Goal: Task Accomplishment & Management: Manage account settings

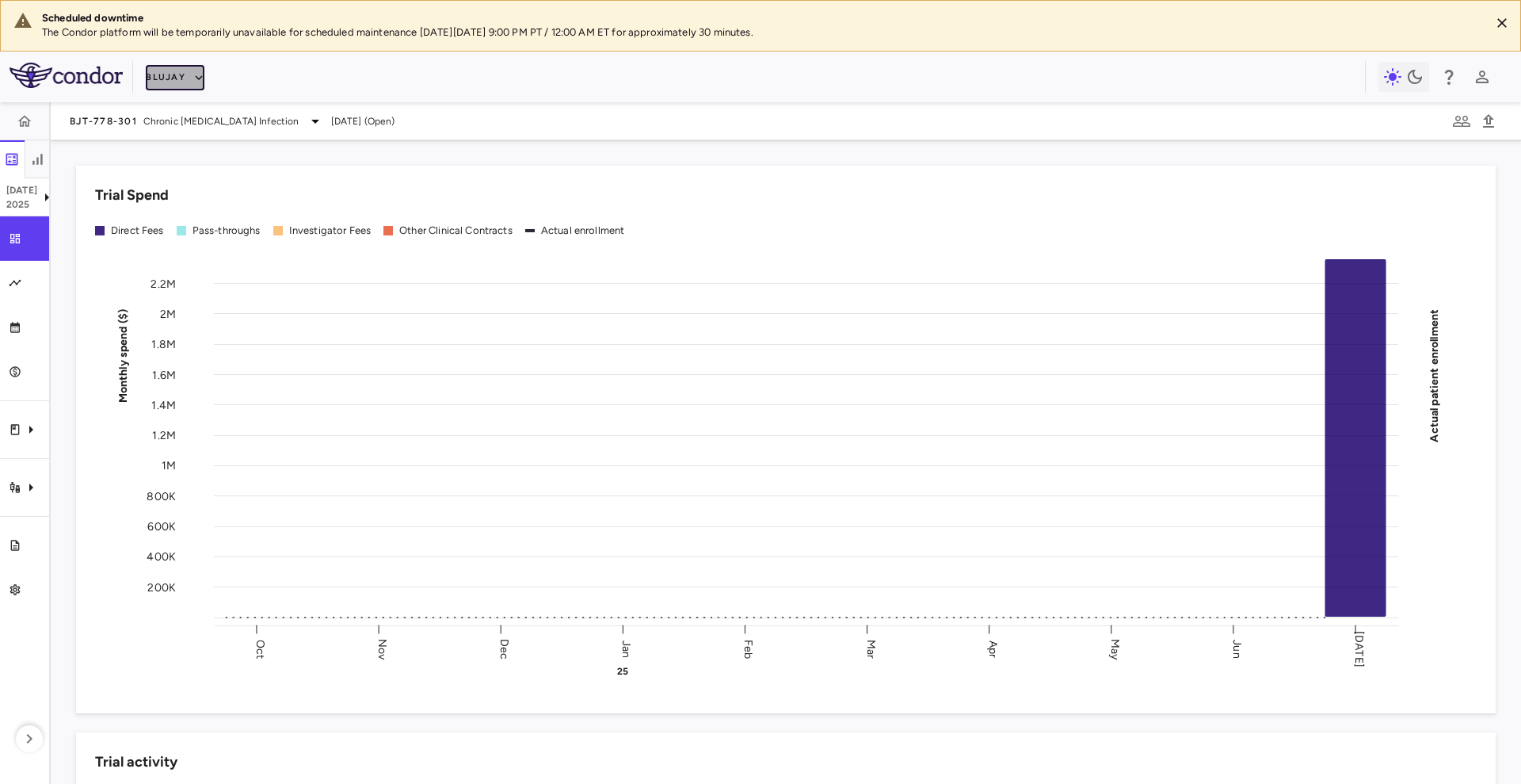
click at [172, 81] on button "Blujay" at bounding box center [175, 77] width 59 height 25
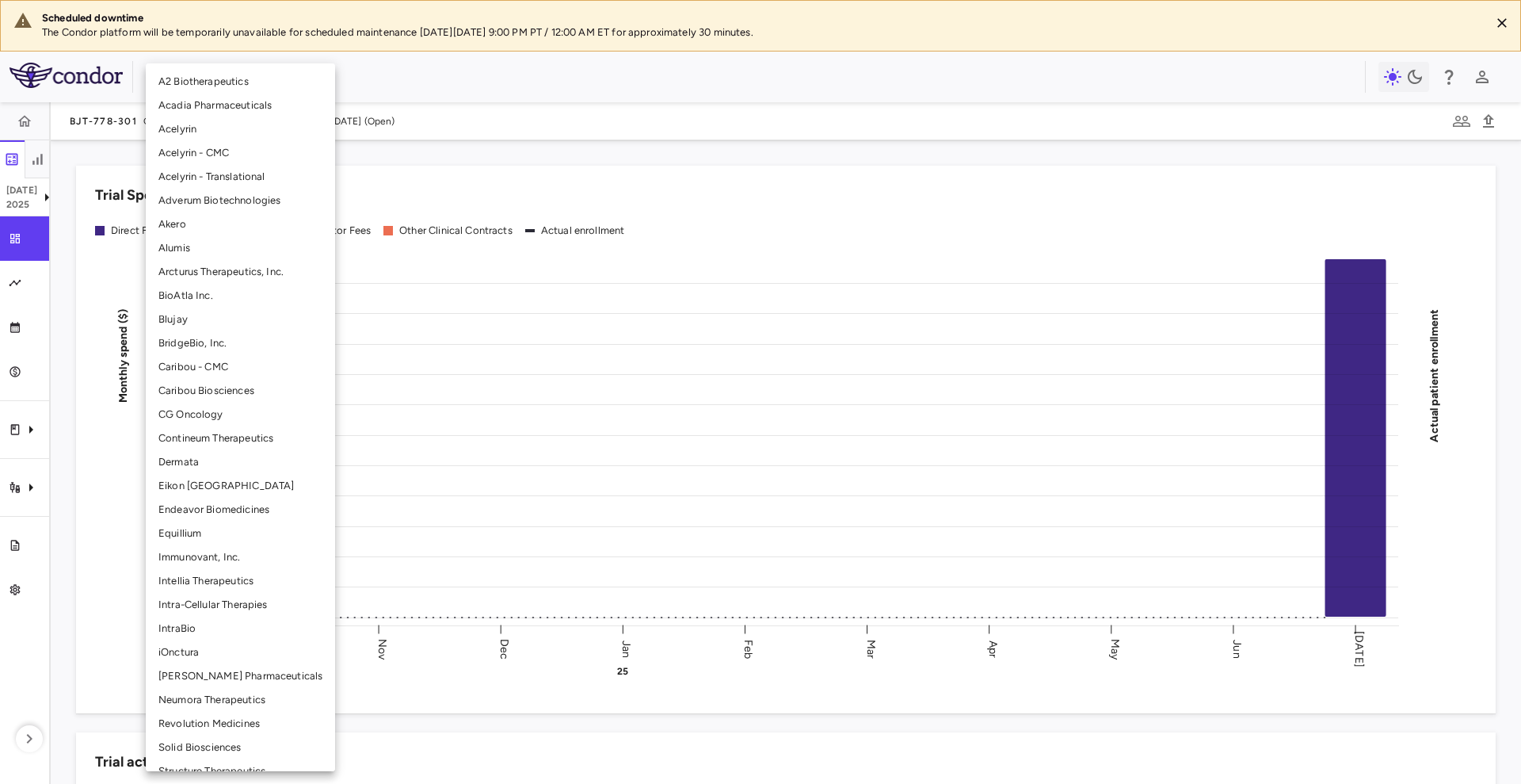
click at [213, 350] on li "BridgeBio, Inc." at bounding box center [240, 343] width 189 height 23
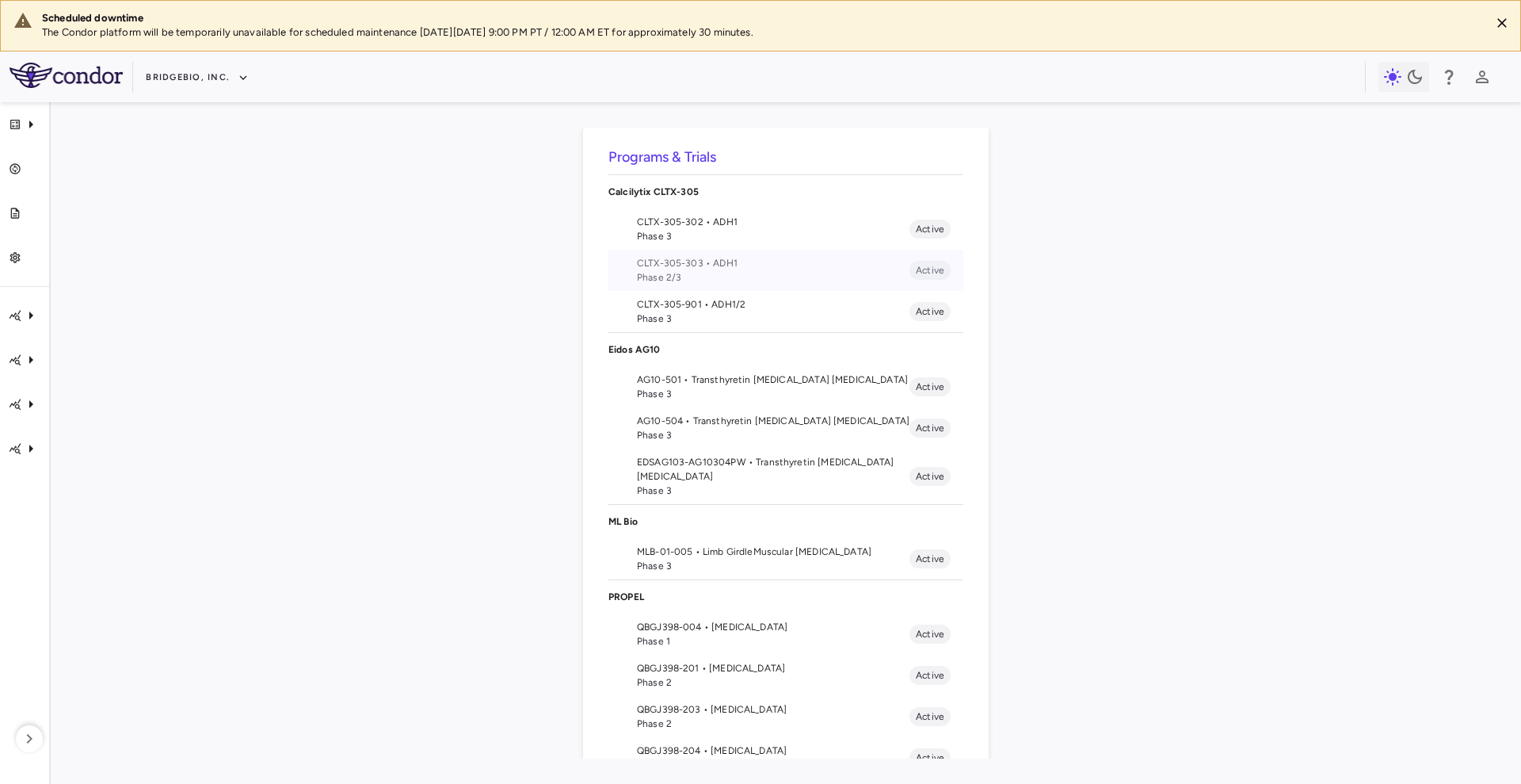
click at [758, 260] on span "CLTX-305-303 • ADH1" at bounding box center [773, 263] width 273 height 15
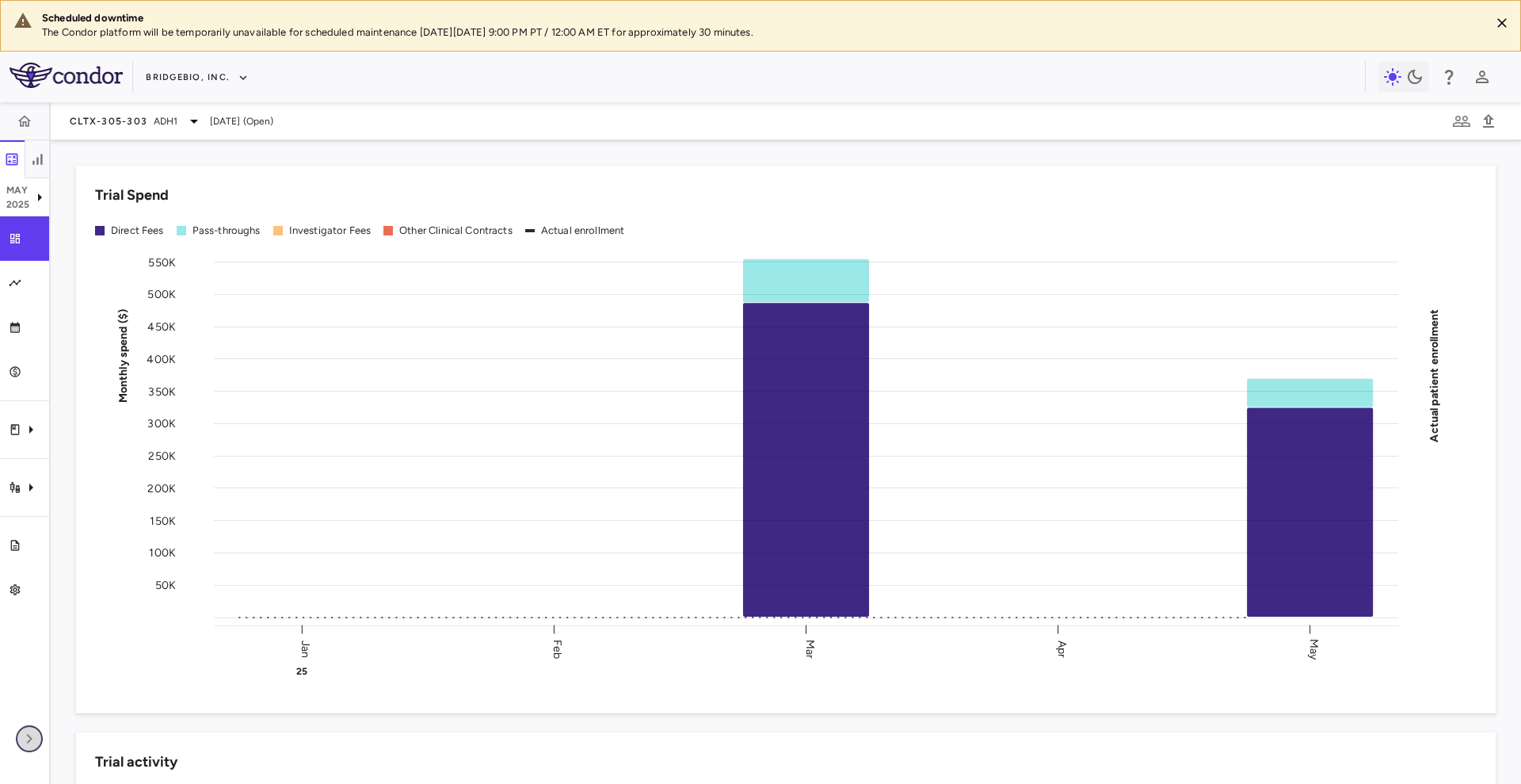
click at [37, 741] on icon "button" at bounding box center [28, 738] width 19 height 19
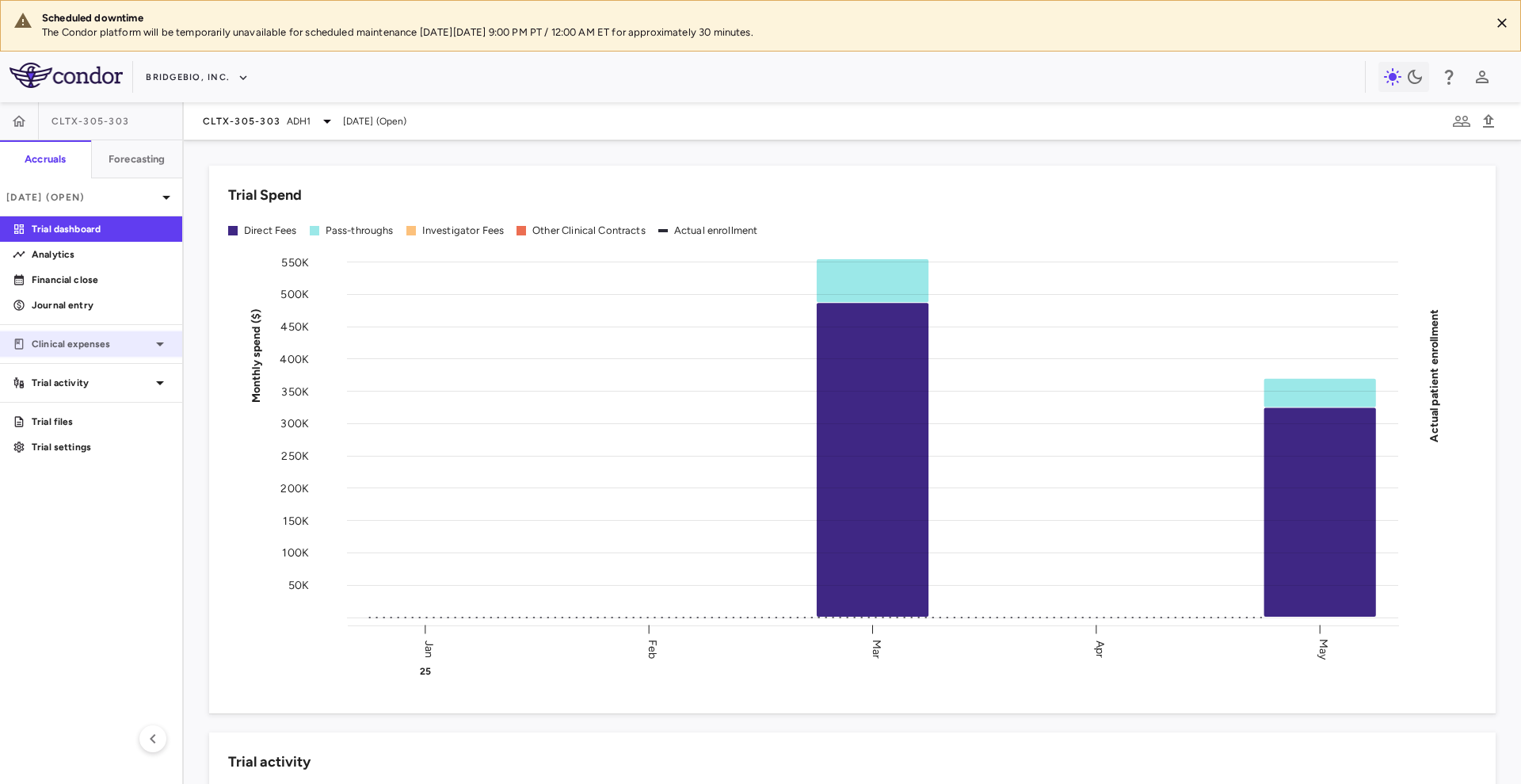
click at [128, 346] on p "Clinical expenses" at bounding box center [90, 344] width 118 height 15
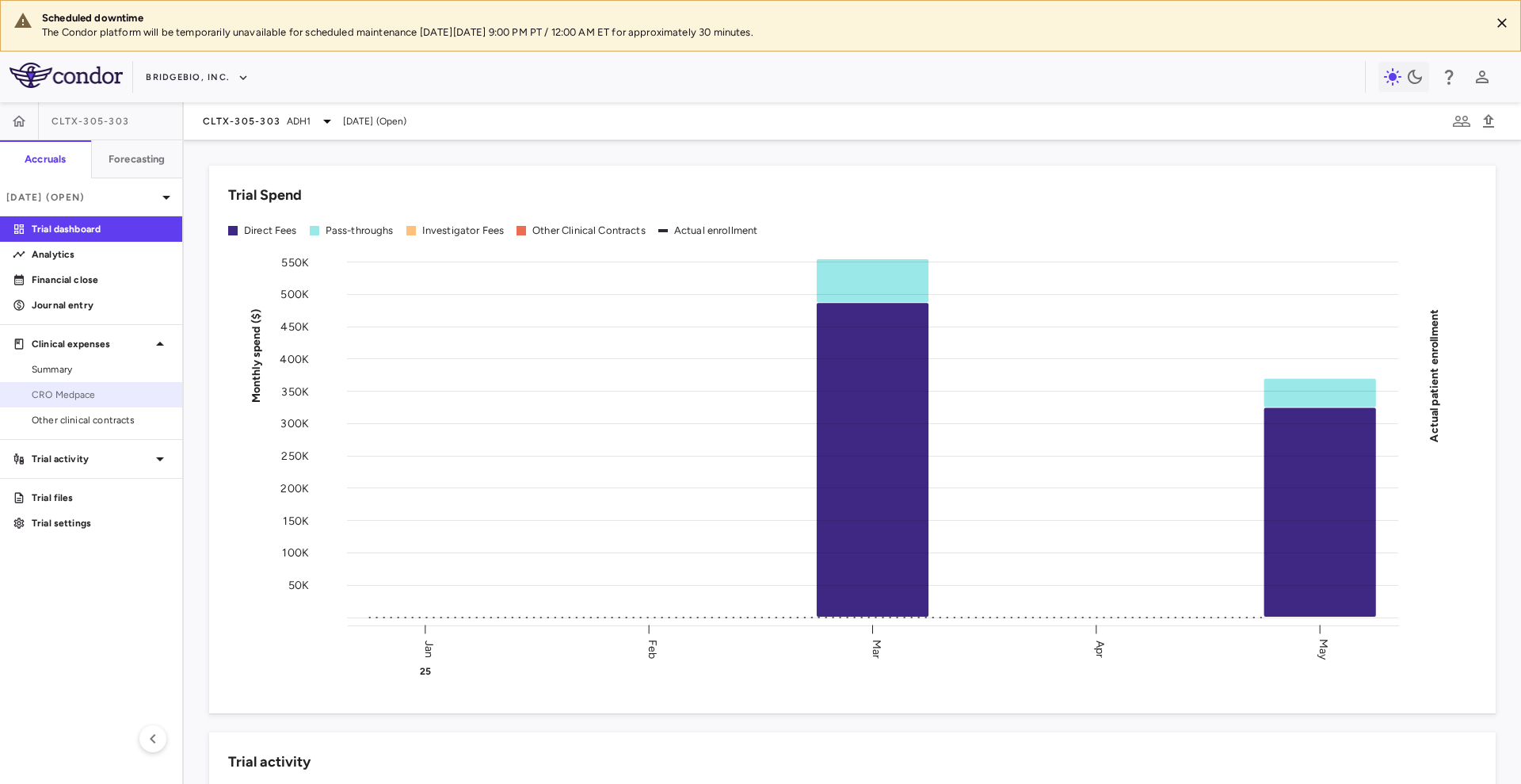
click at [114, 393] on span "CRO Medpace" at bounding box center [100, 394] width 138 height 15
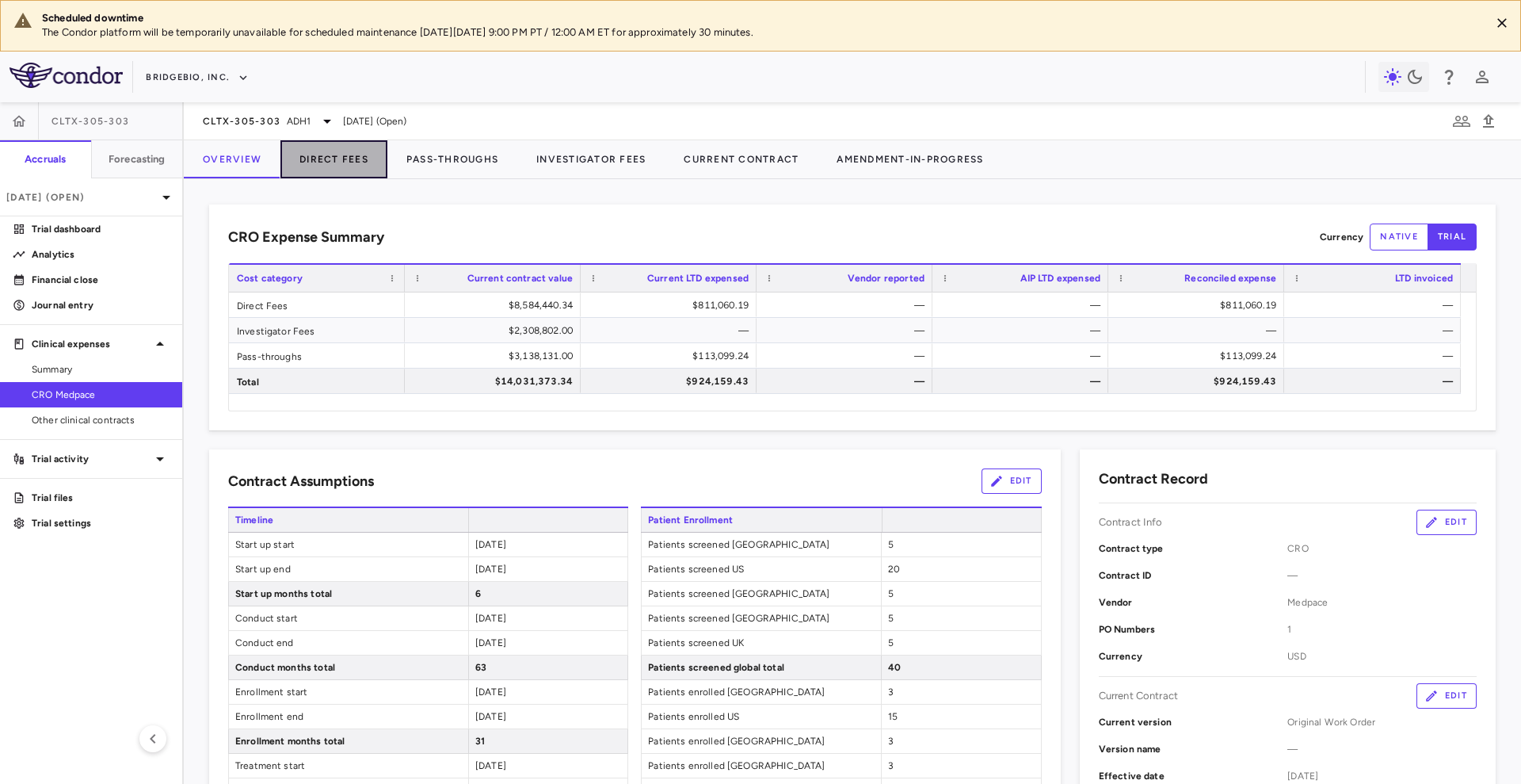
click at [327, 164] on button "Direct Fees" at bounding box center [334, 159] width 107 height 38
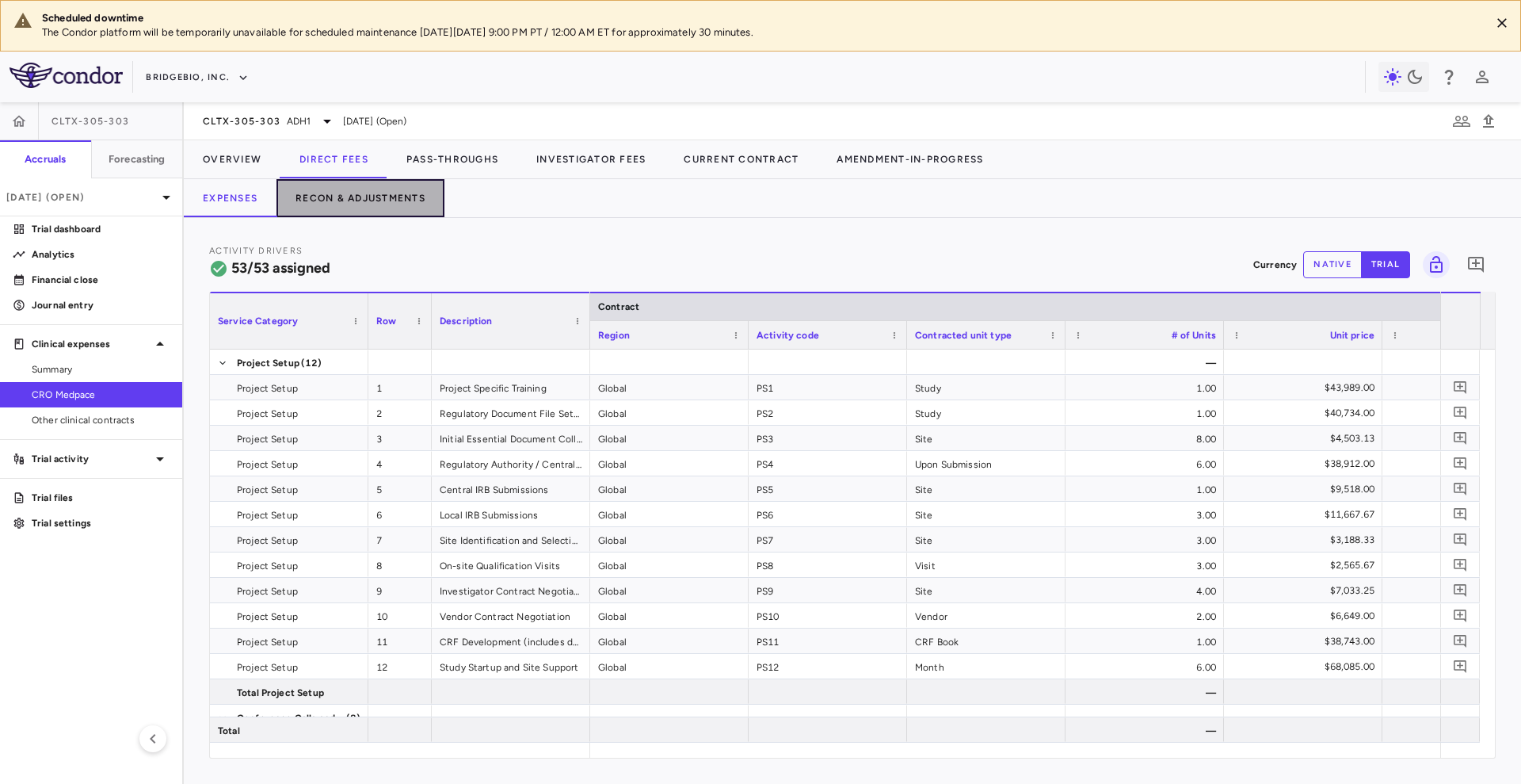
click at [362, 193] on button "Recon & Adjustments" at bounding box center [361, 198] width 168 height 38
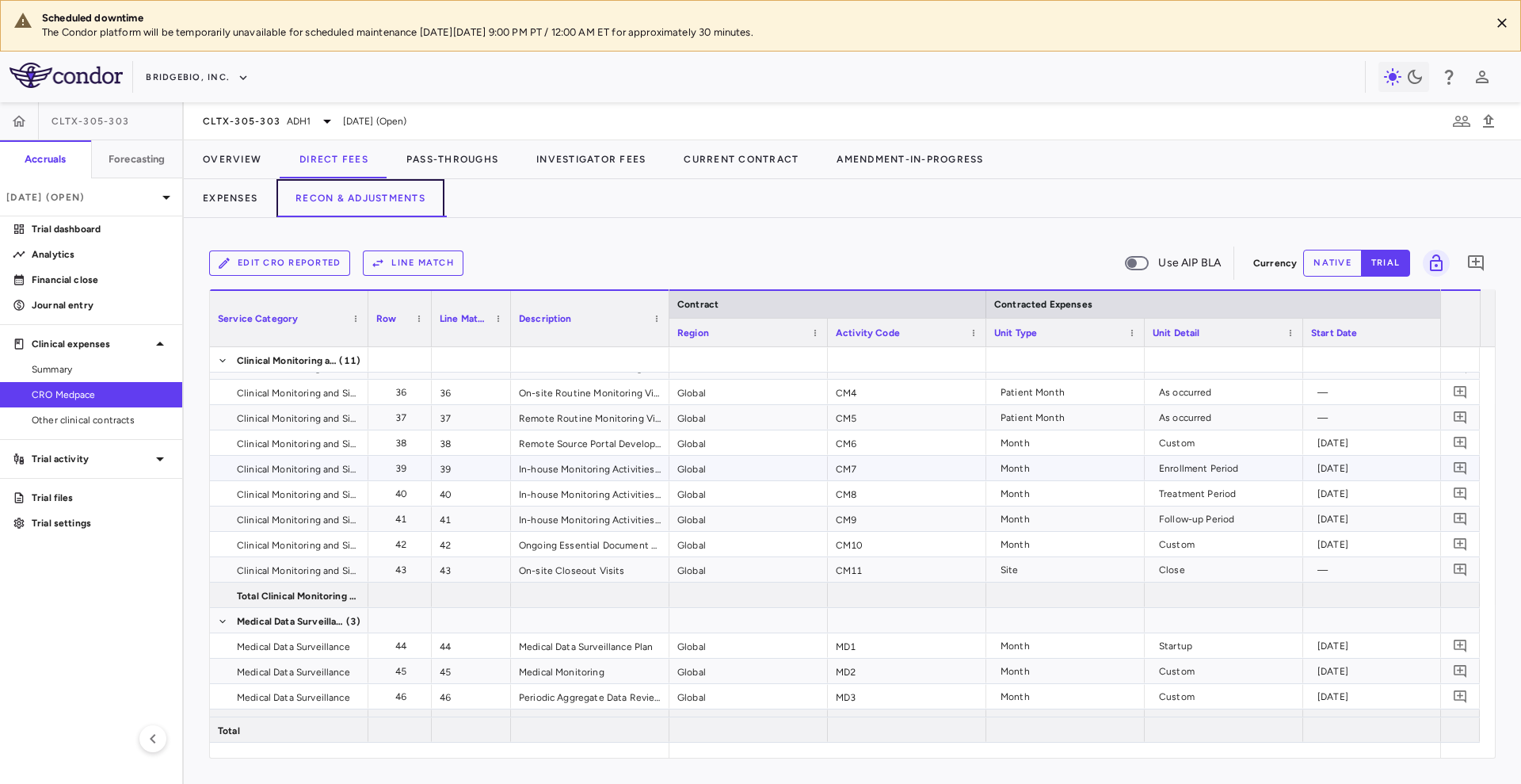
scroll to position [700, 0]
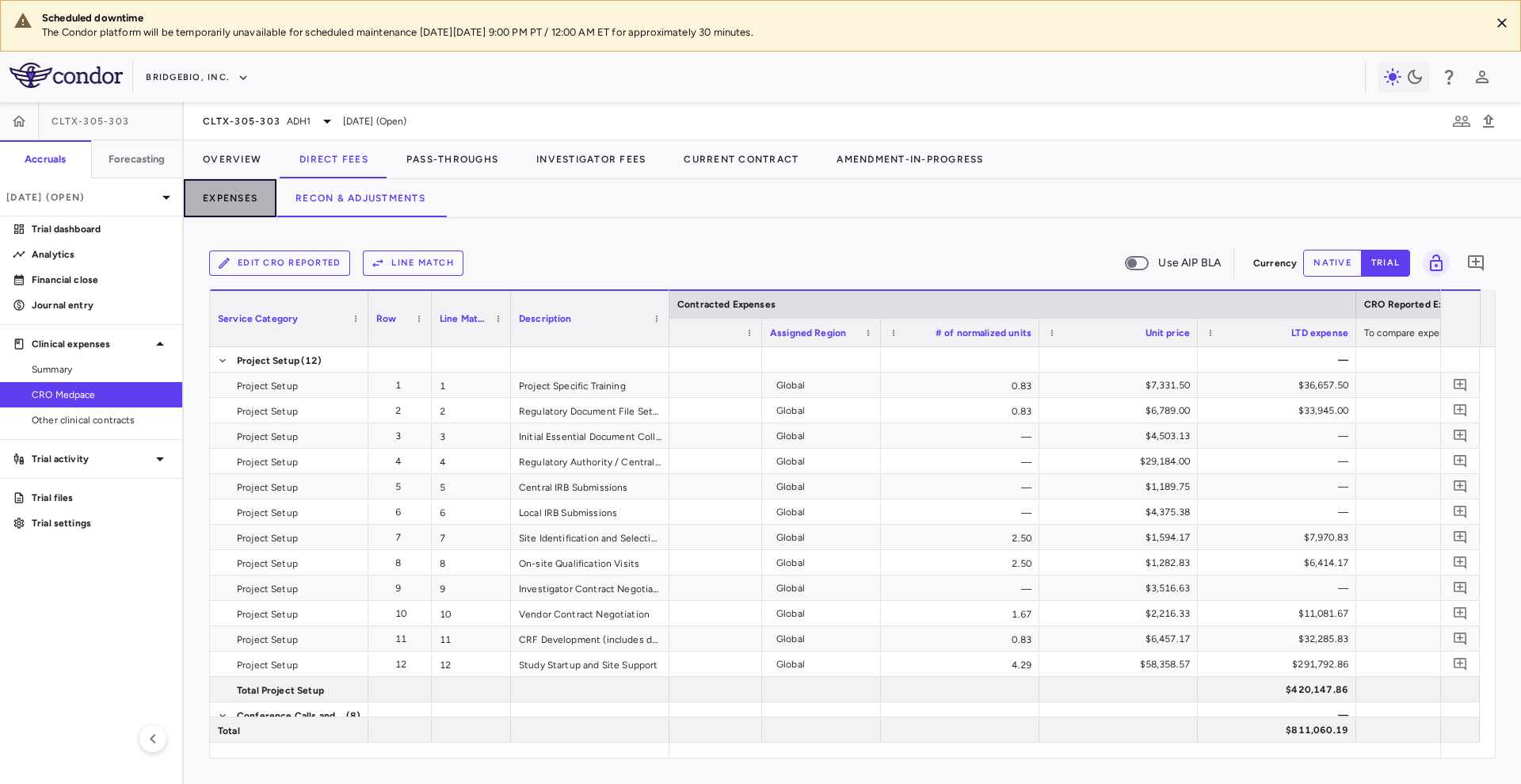
click at [268, 189] on button "Expenses" at bounding box center [230, 198] width 93 height 38
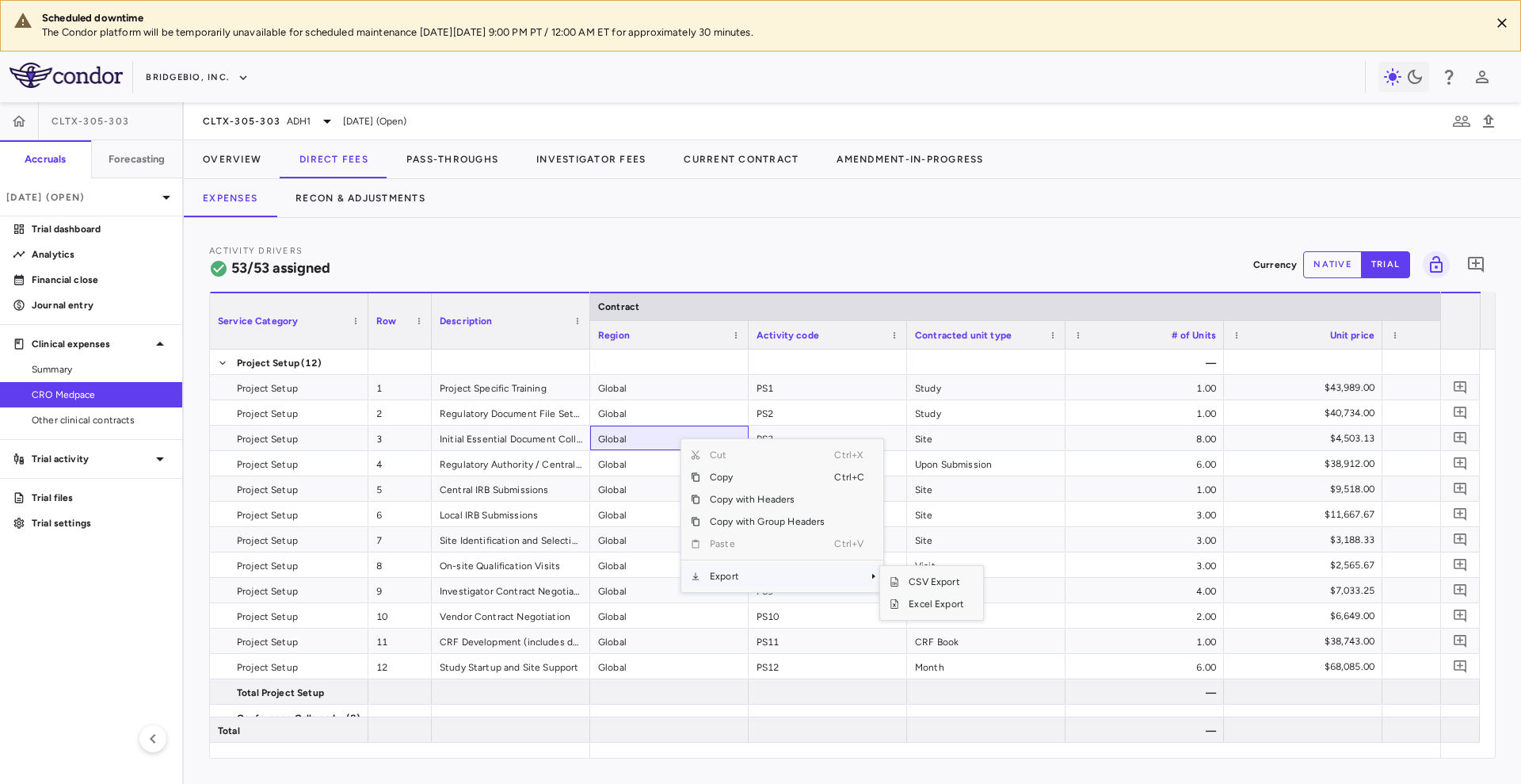
click at [784, 570] on span "Export" at bounding box center [767, 576] width 134 height 23
click at [934, 603] on span "Excel Export" at bounding box center [937, 604] width 74 height 23
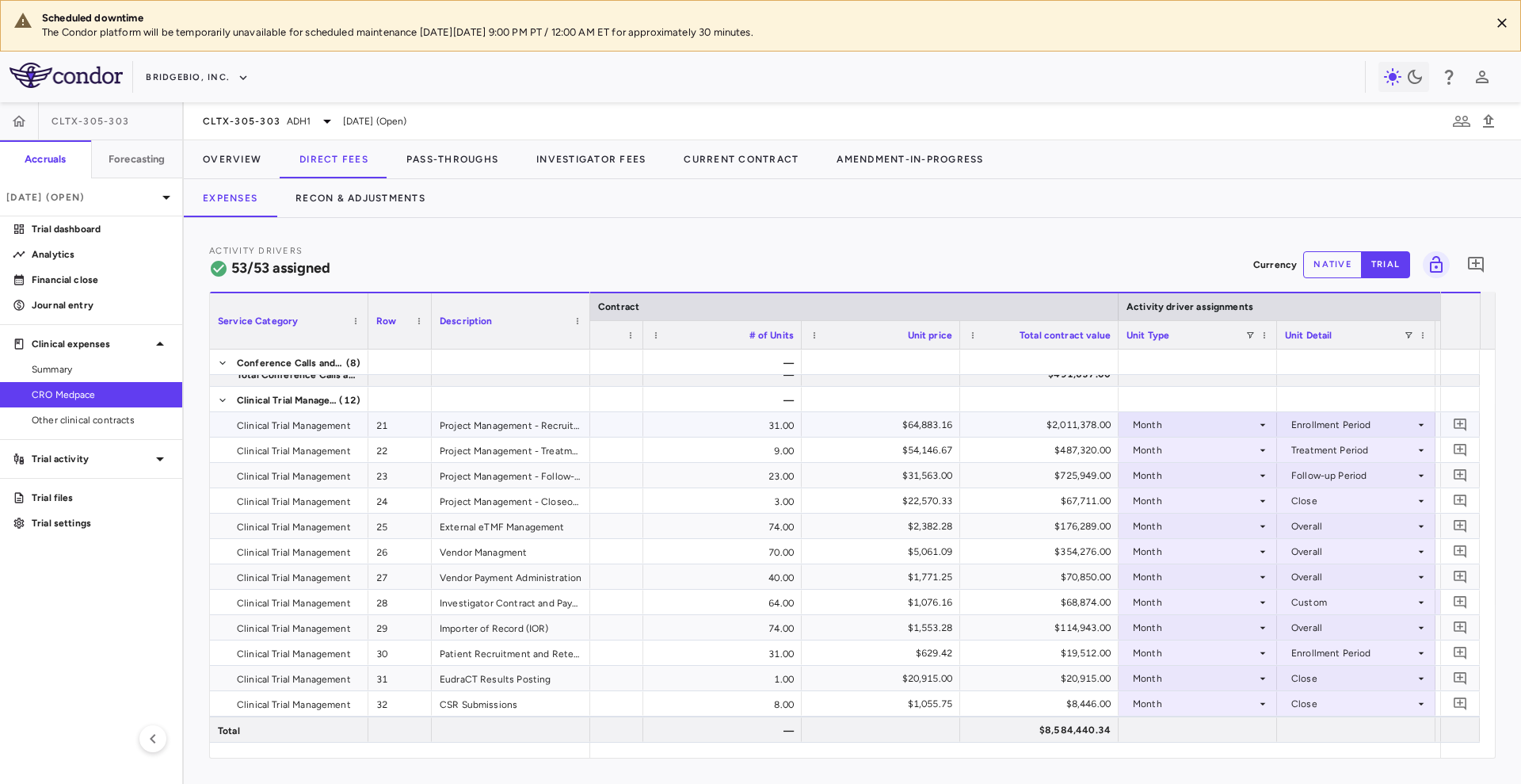
scroll to position [573, 0]
click at [378, 189] on button "Recon & Adjustments" at bounding box center [361, 198] width 168 height 38
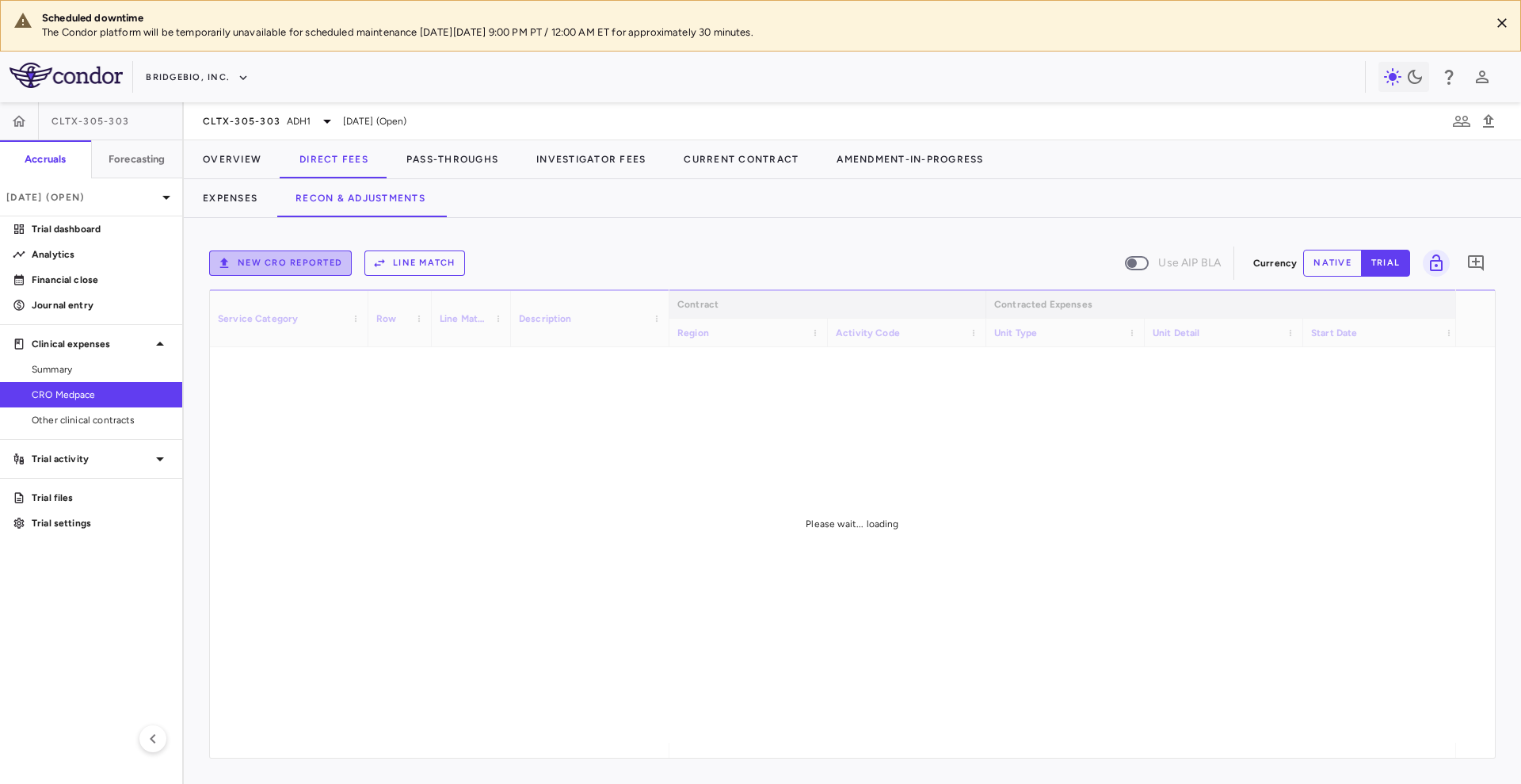
click at [285, 260] on button "New CRO reported" at bounding box center [281, 263] width 143 height 25
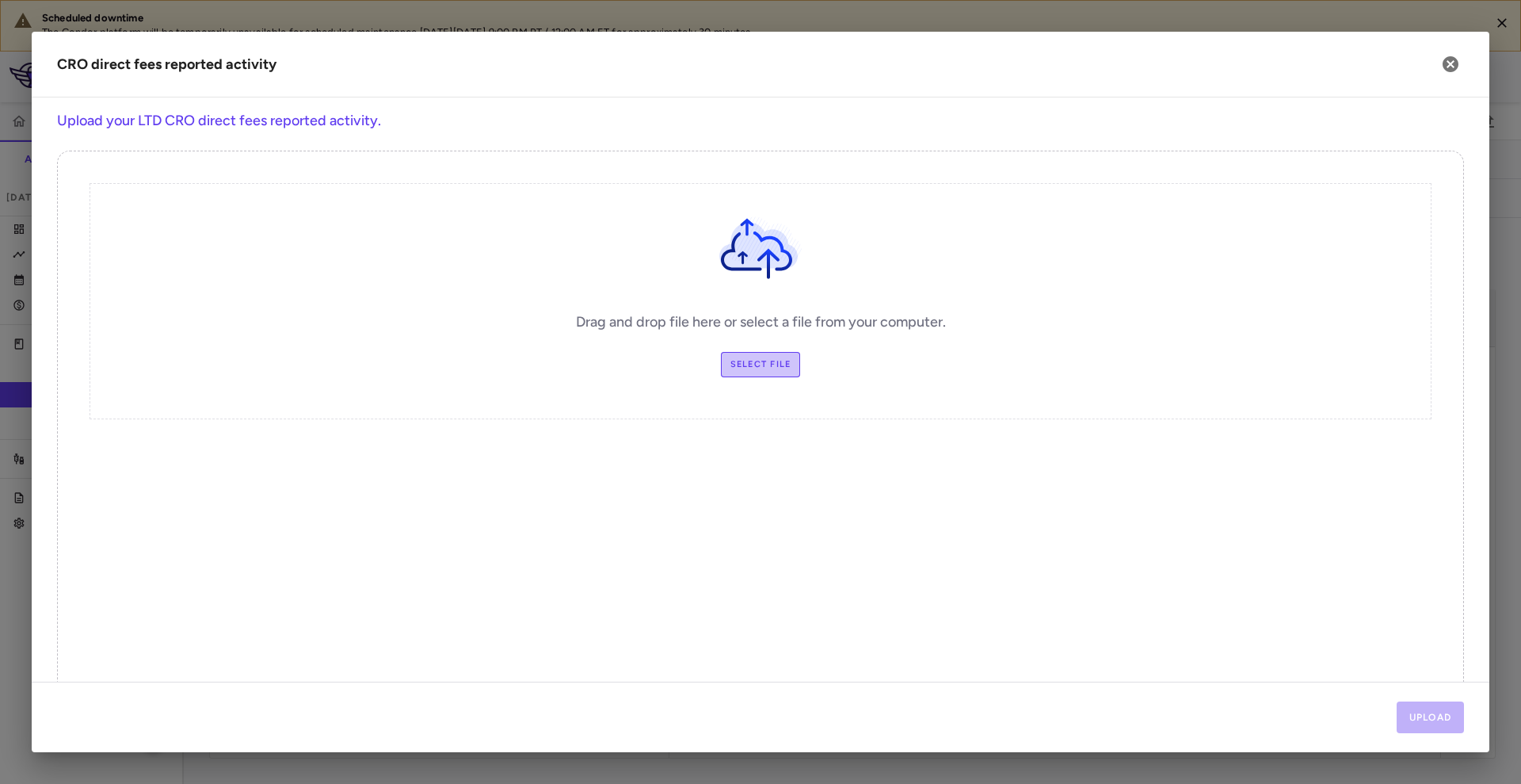
click at [757, 366] on label "Select file" at bounding box center [761, 364] width 80 height 25
click at [0, 0] on input "Select file" at bounding box center [0, 0] width 0 height 0
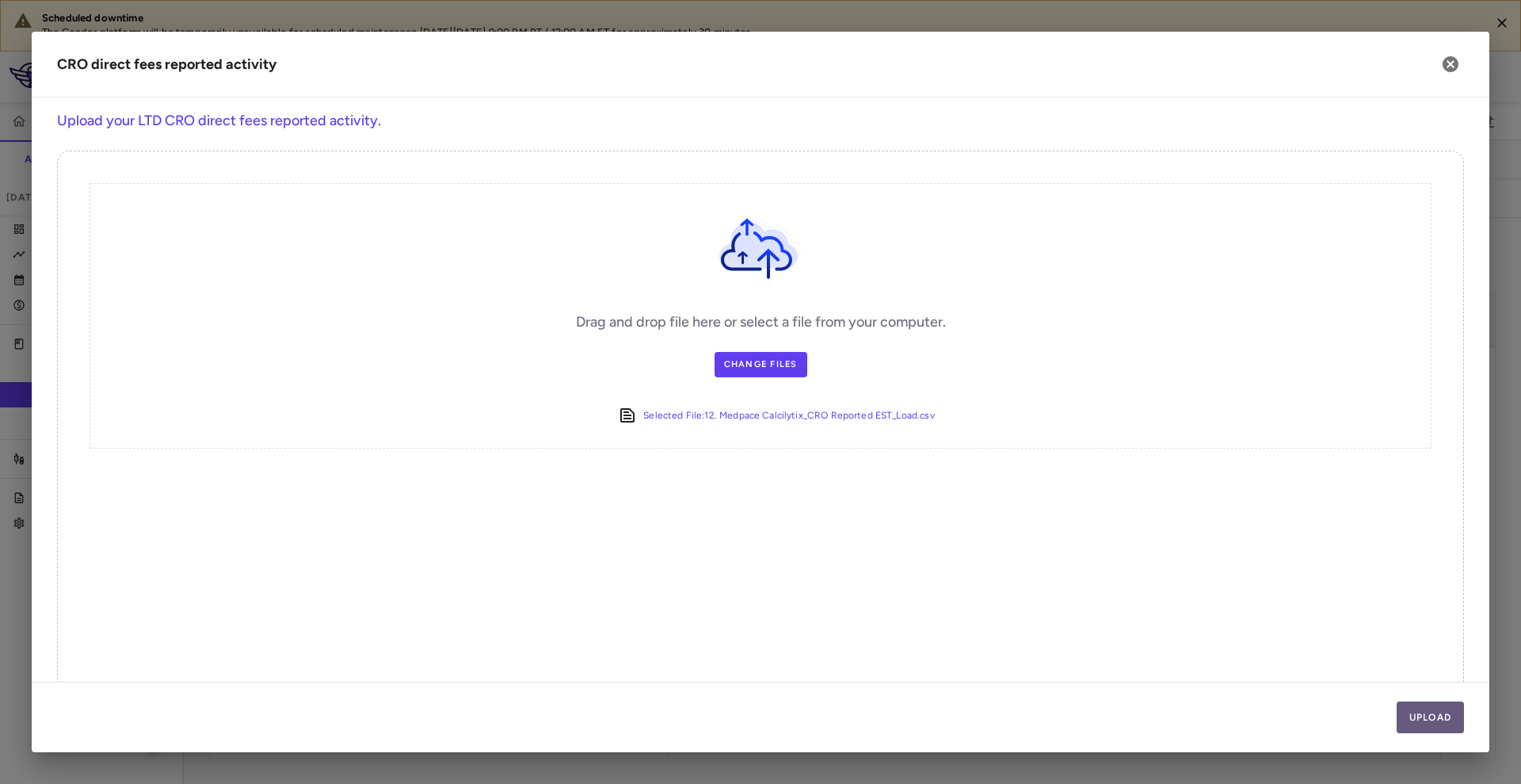
click at [1428, 706] on button "Upload" at bounding box center [1431, 717] width 69 height 31
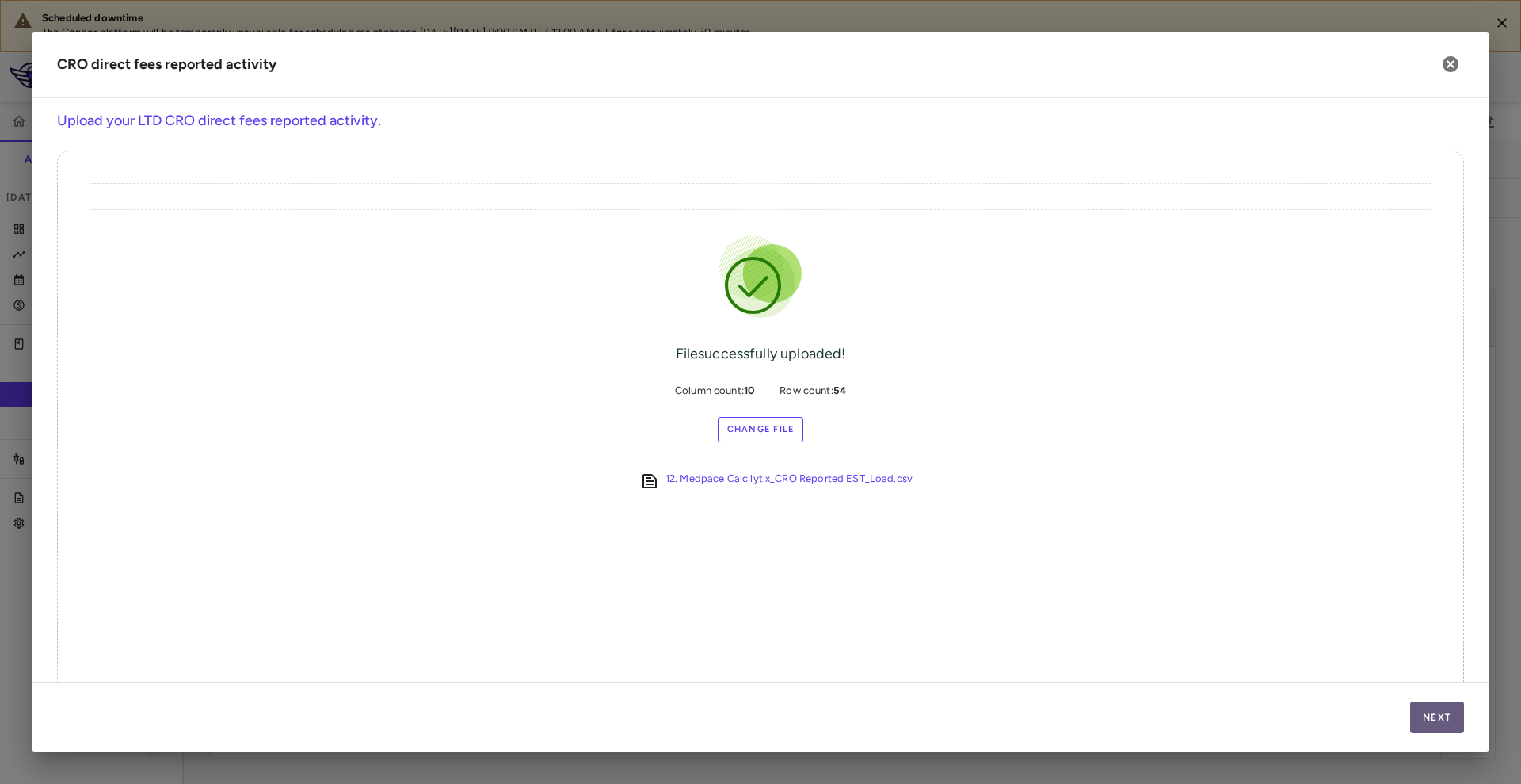
click at [1437, 713] on button "Next" at bounding box center [1437, 717] width 54 height 31
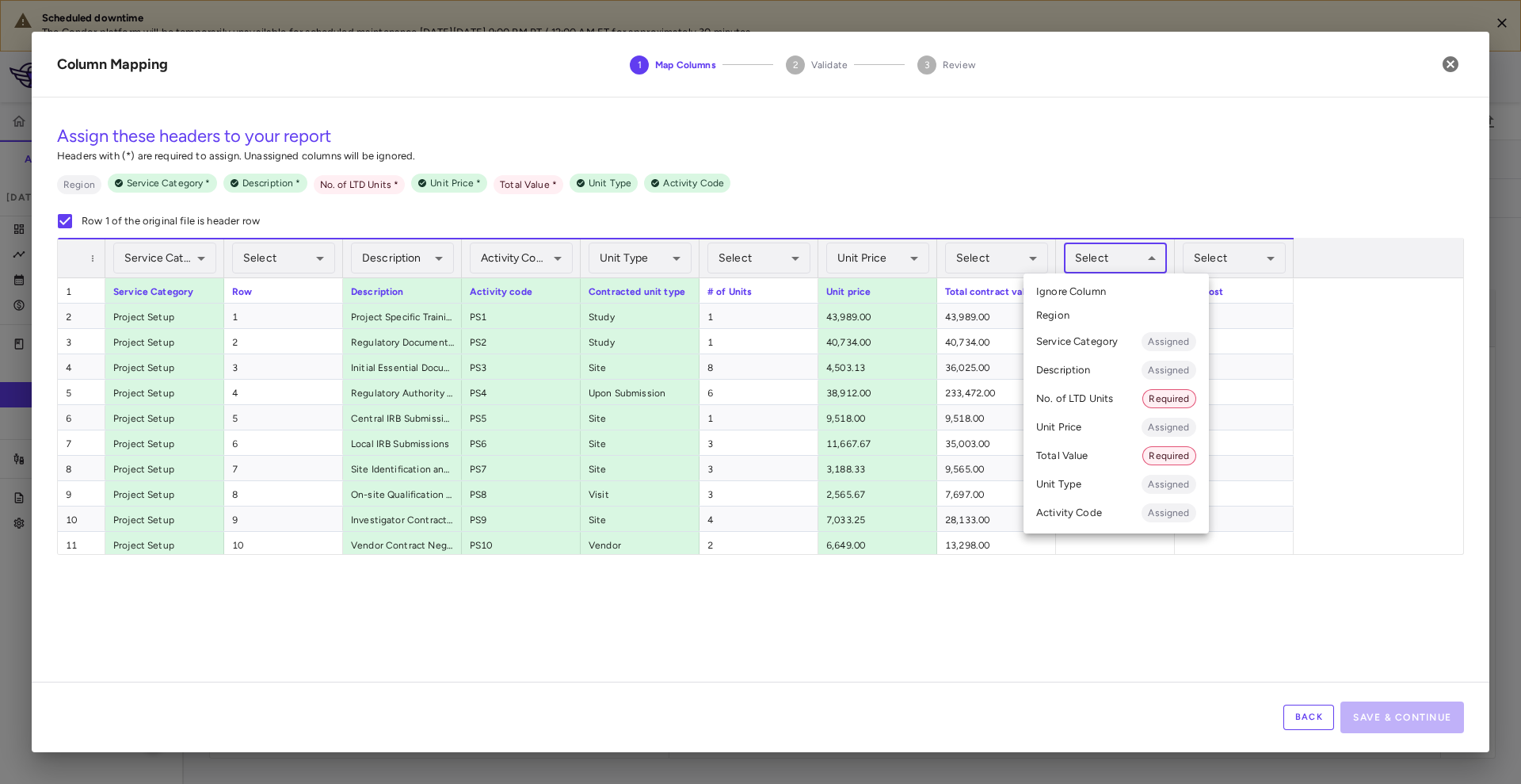
click at [1100, 256] on body "Scheduled downtime The Condor platform will be temporarily unavailable for sche…" at bounding box center [760, 392] width 1521 height 784
click at [1101, 389] on li "No. of LTD Units Required" at bounding box center [1116, 398] width 185 height 28
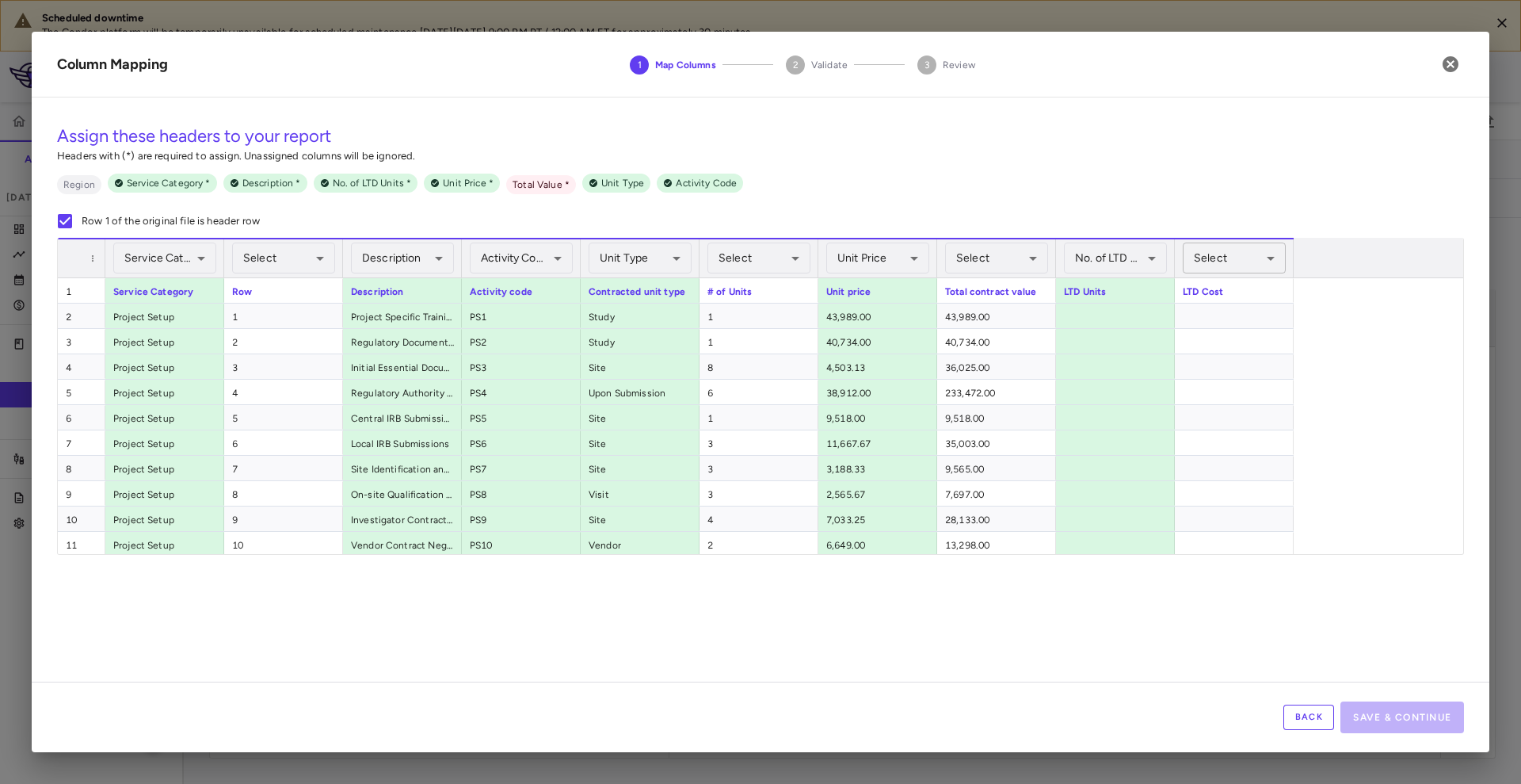
click at [1212, 267] on body "Scheduled downtime The Condor platform will be temporarily unavailable for sche…" at bounding box center [760, 392] width 1521 height 784
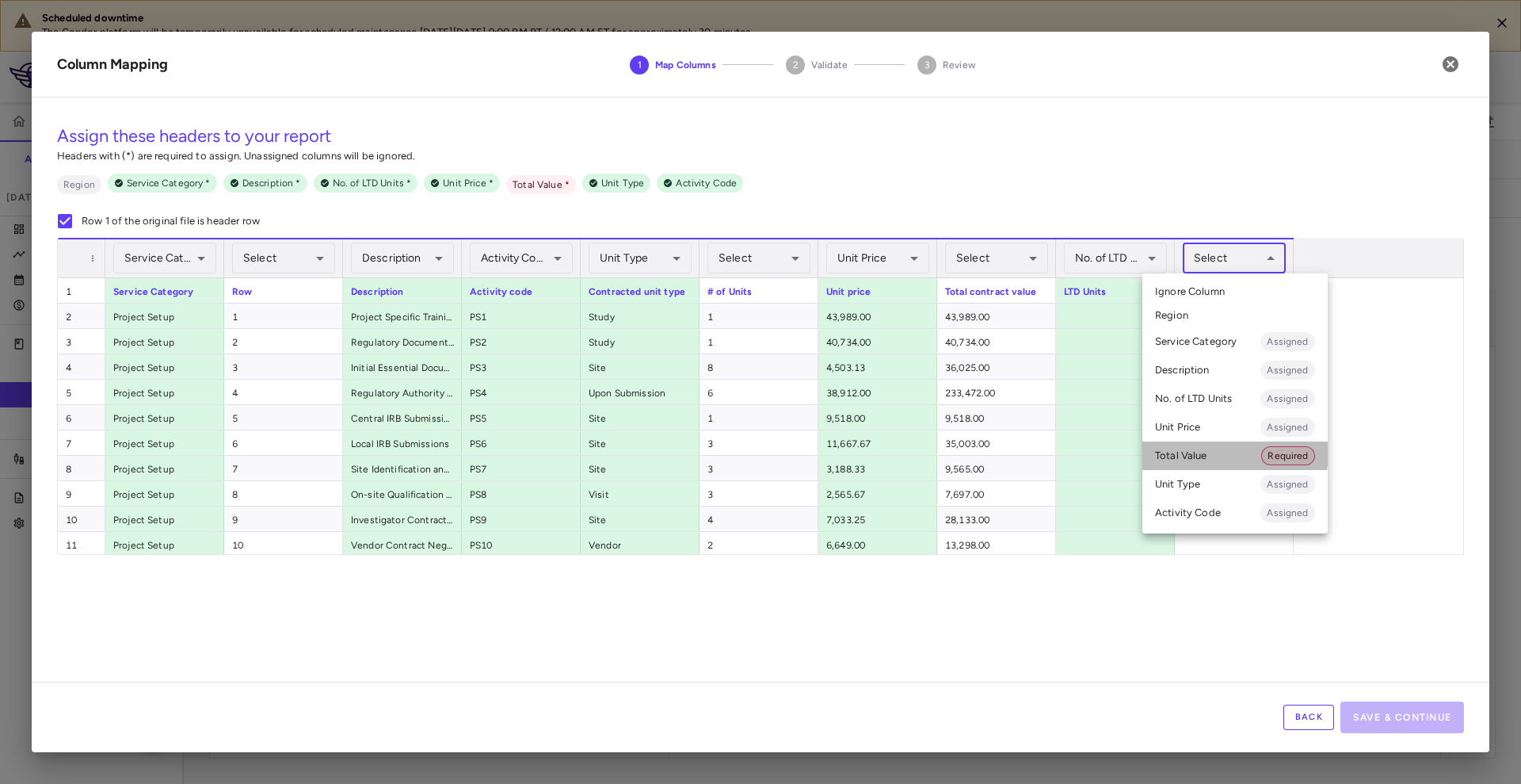
click at [1217, 447] on li "Total Value Required" at bounding box center [1234, 455] width 185 height 28
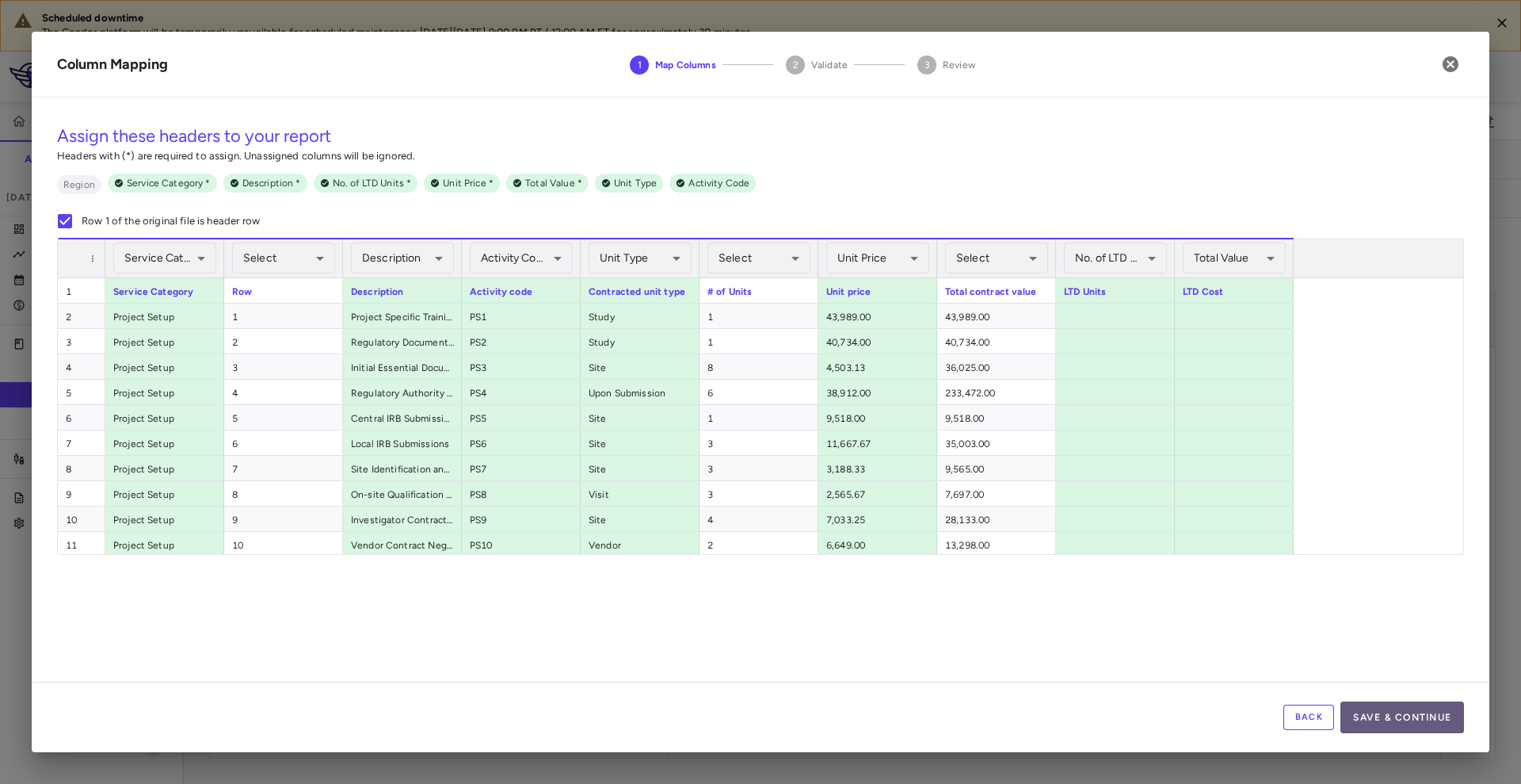
click at [1358, 714] on button "Save & Continue" at bounding box center [1403, 717] width 123 height 31
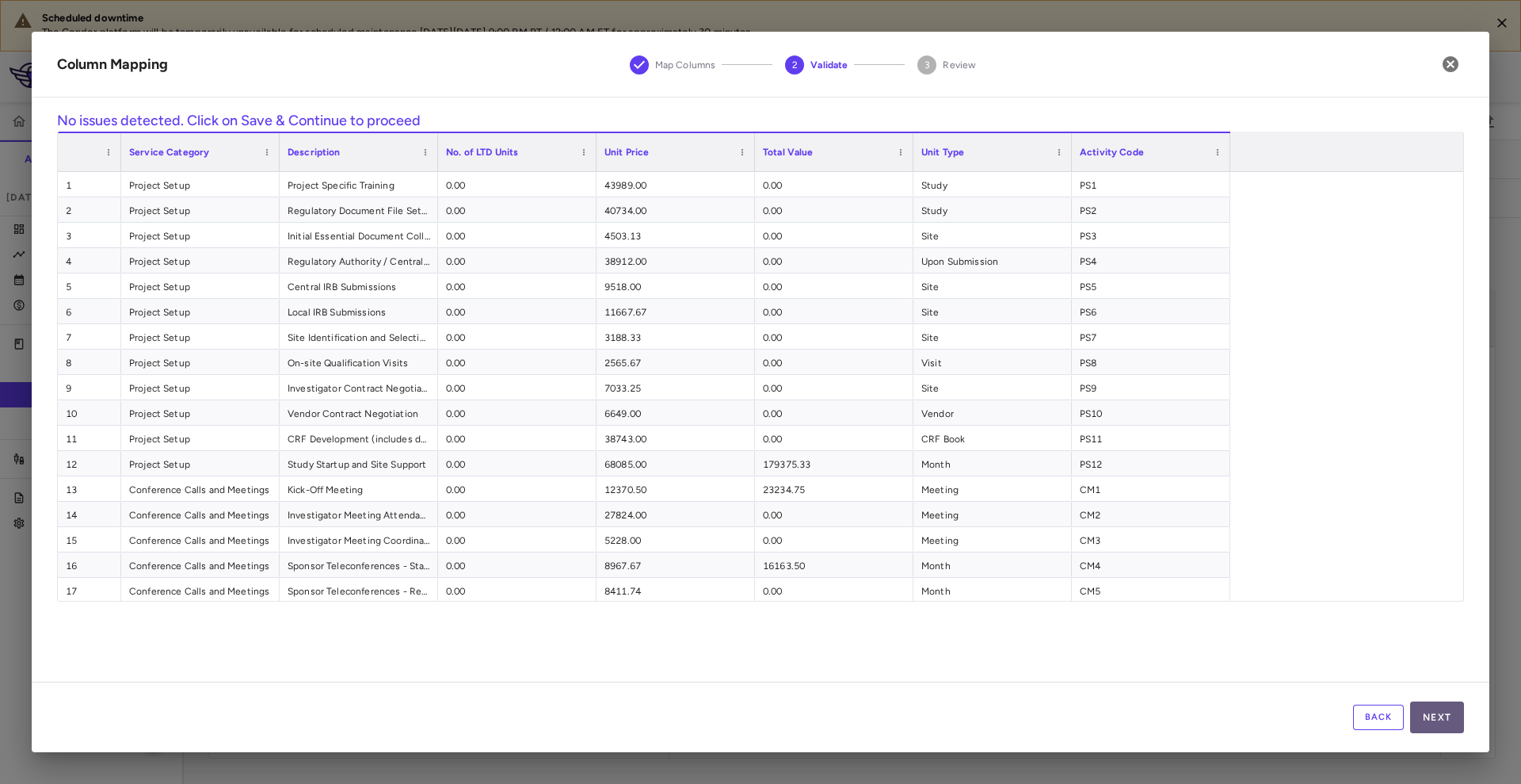
click at [1425, 726] on button "Next" at bounding box center [1437, 717] width 54 height 31
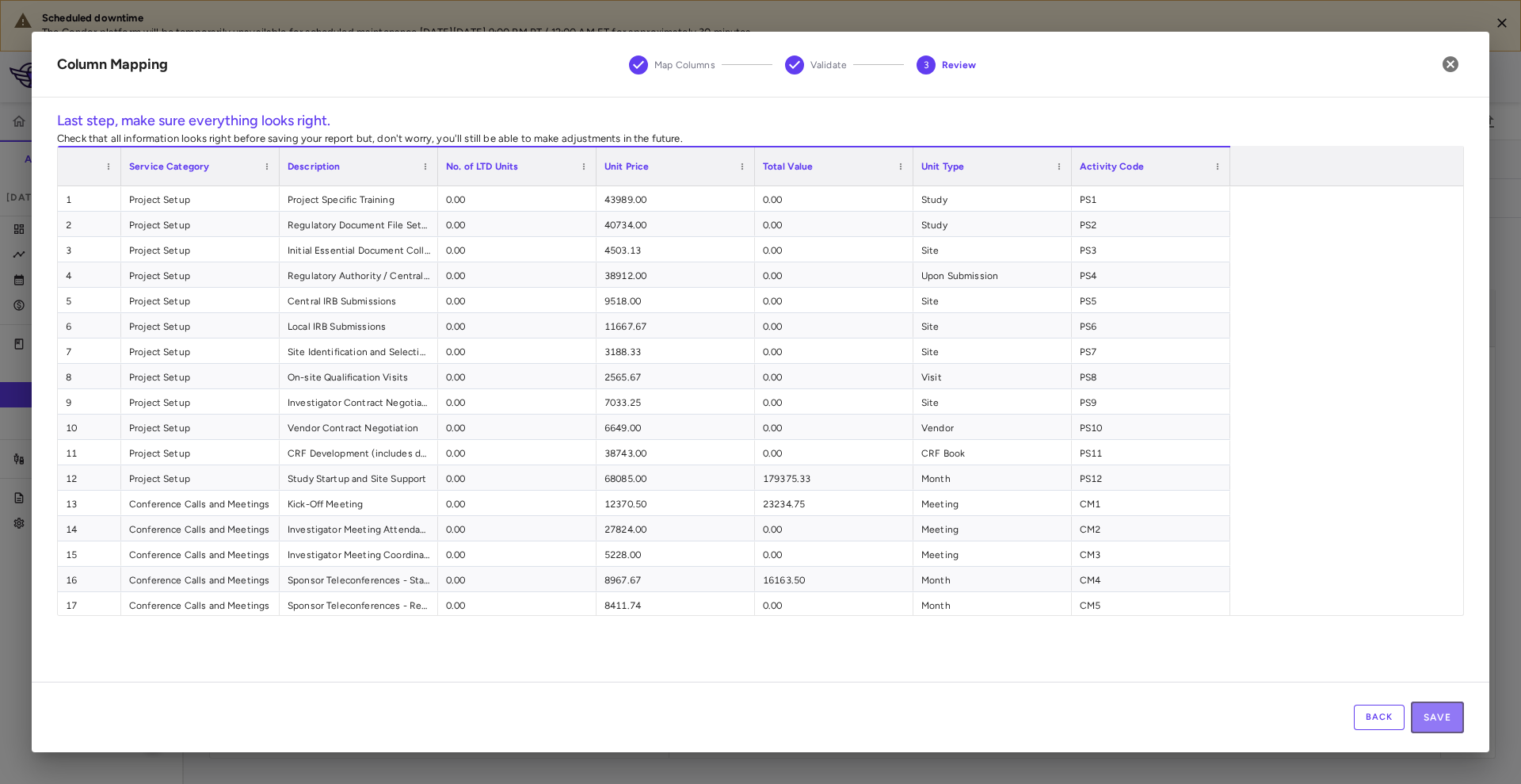
click at [1425, 726] on button "Save" at bounding box center [1438, 717] width 53 height 31
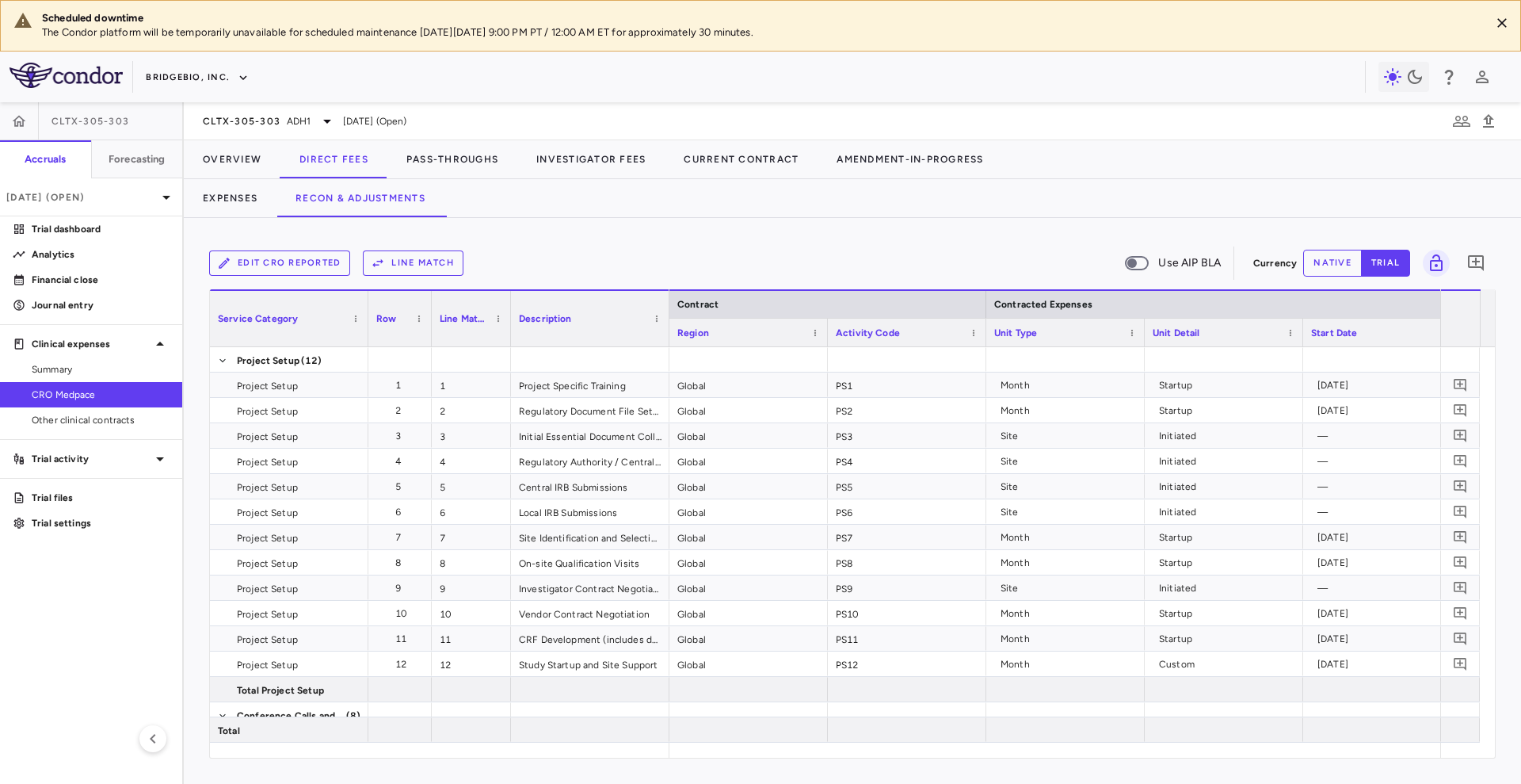
drag, startPoint x: 218, startPoint y: 93, endPoint x: 221, endPoint y: 72, distance: 21.2
click at [221, 72] on div "BridgeBio, Inc." at bounding box center [760, 77] width 1521 height 51
click at [221, 72] on button "BridgeBio, Inc." at bounding box center [197, 77] width 103 height 25
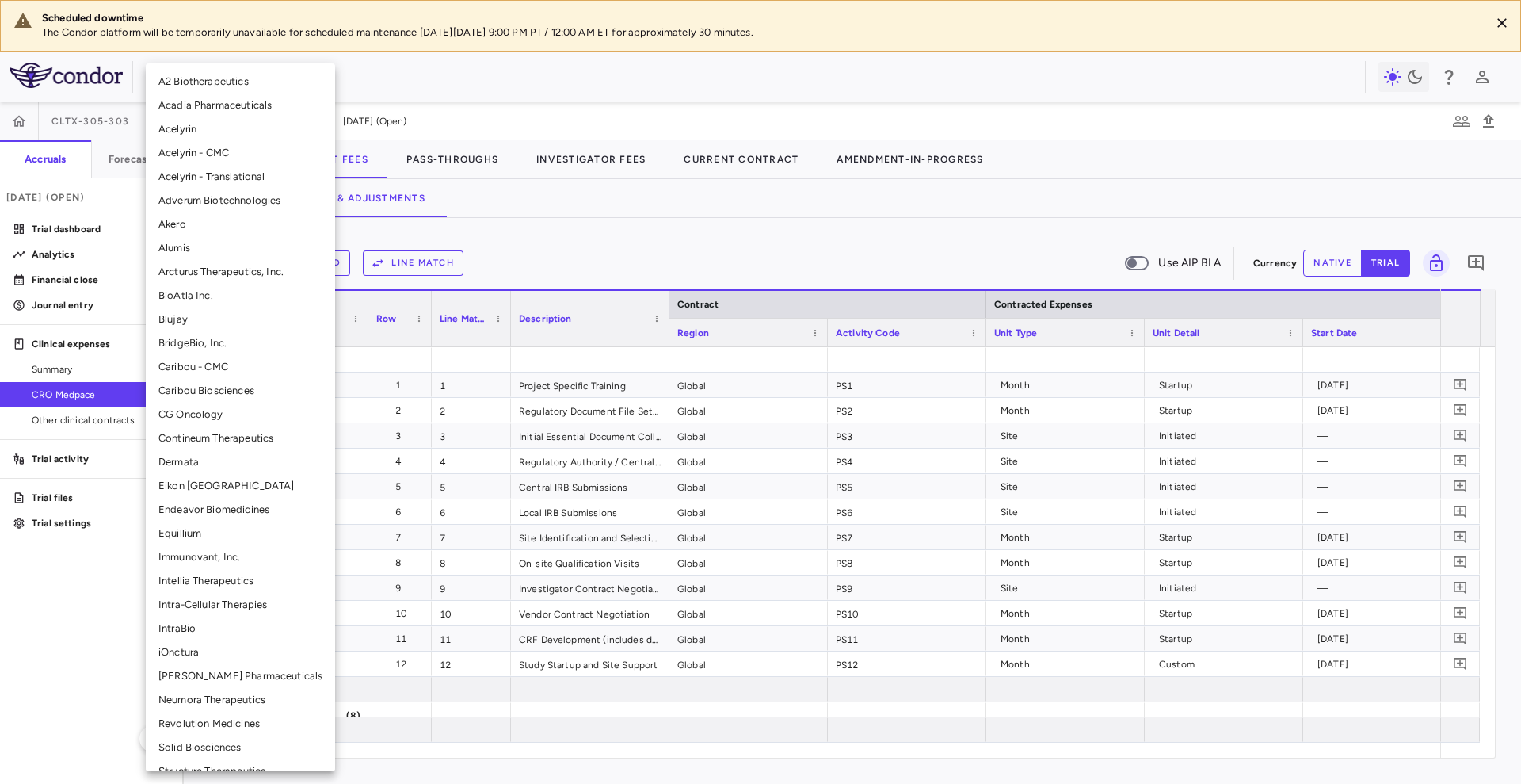
click at [239, 318] on li "Blujay" at bounding box center [240, 319] width 189 height 23
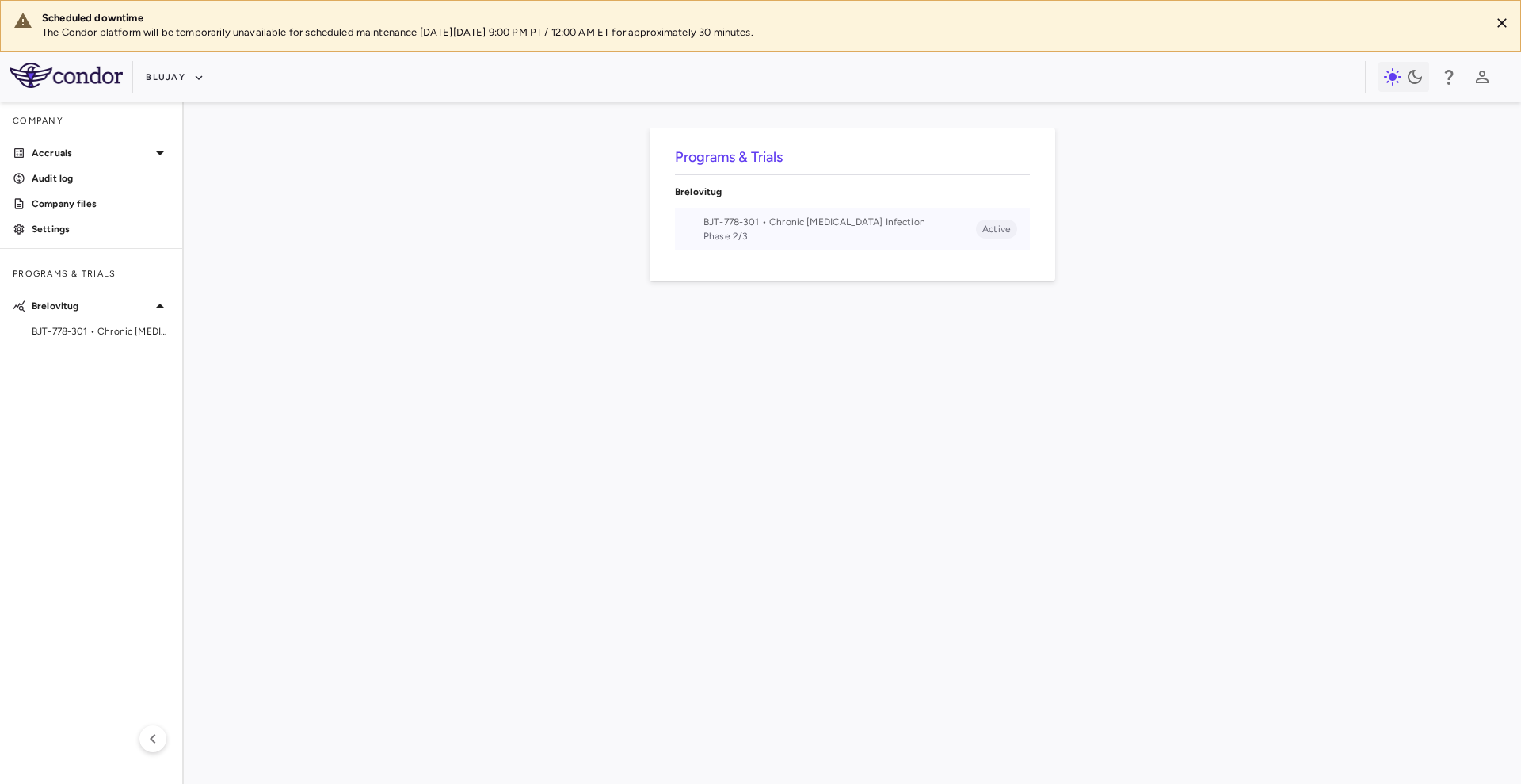
click at [772, 231] on span "Phase 2/3" at bounding box center [840, 236] width 273 height 15
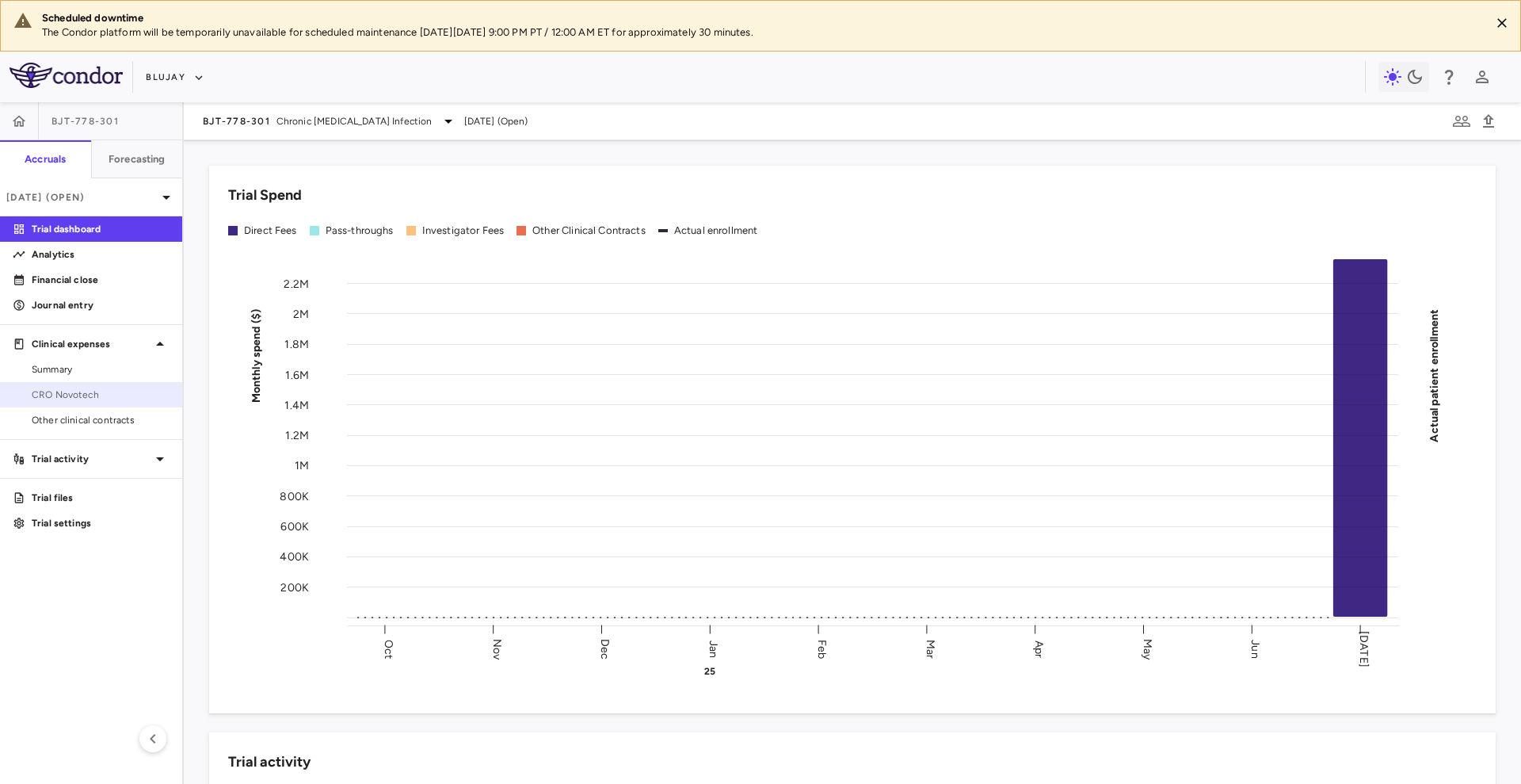
click at [83, 405] on link "CRO Novotech" at bounding box center [91, 394] width 182 height 23
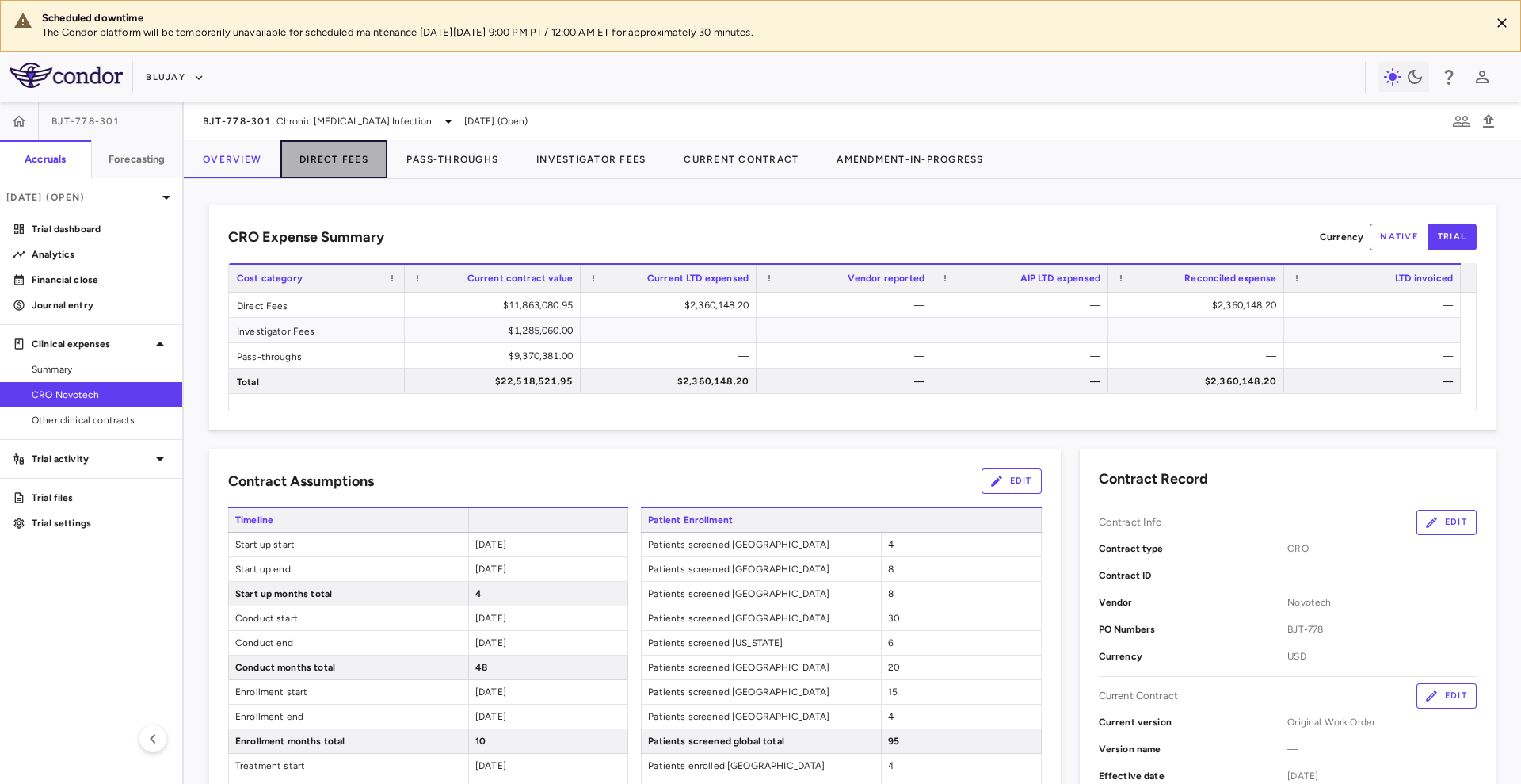
click at [364, 156] on button "Direct Fees" at bounding box center [334, 159] width 107 height 38
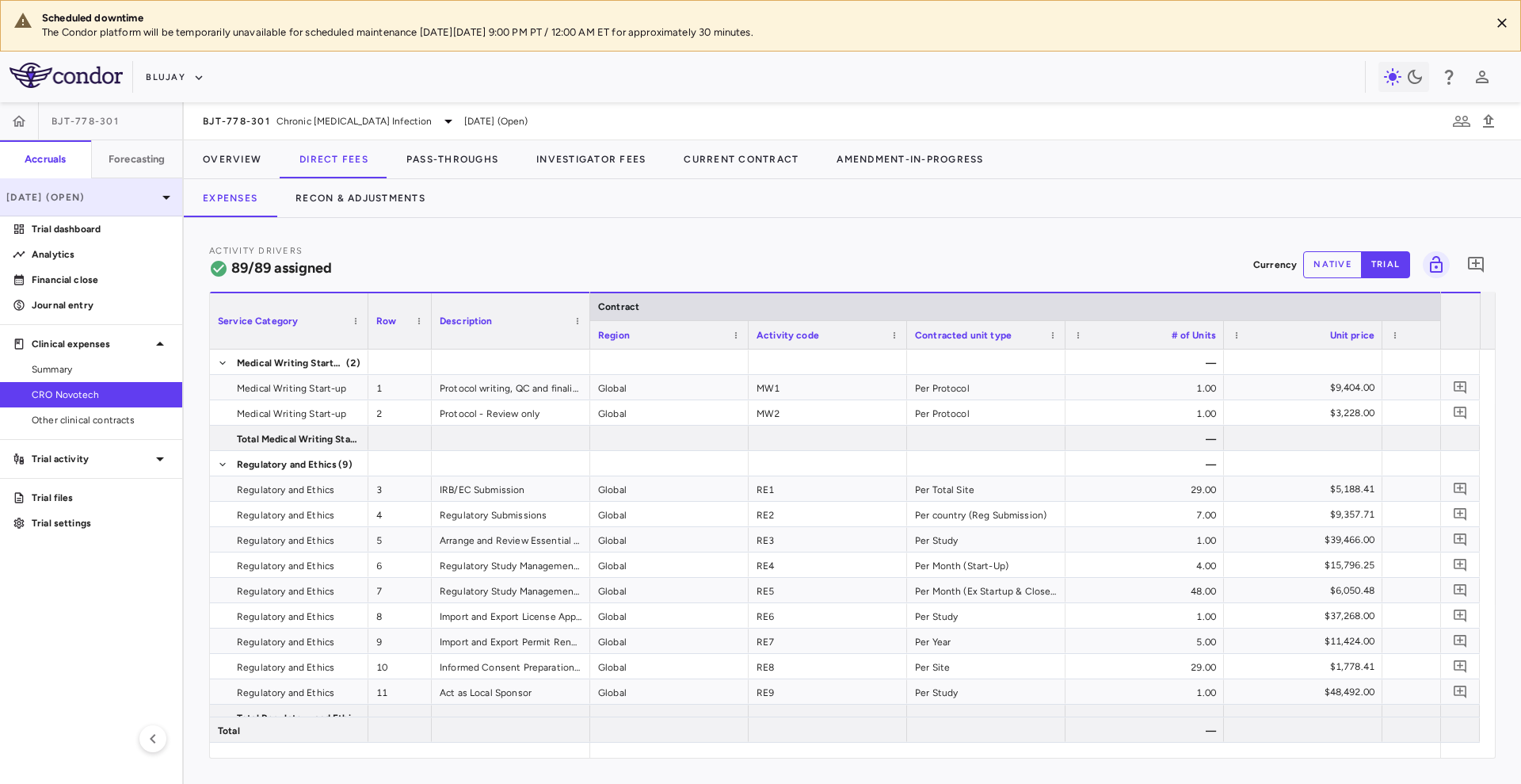
click at [151, 195] on p "[DATE] (Open)" at bounding box center [81, 197] width 151 height 15
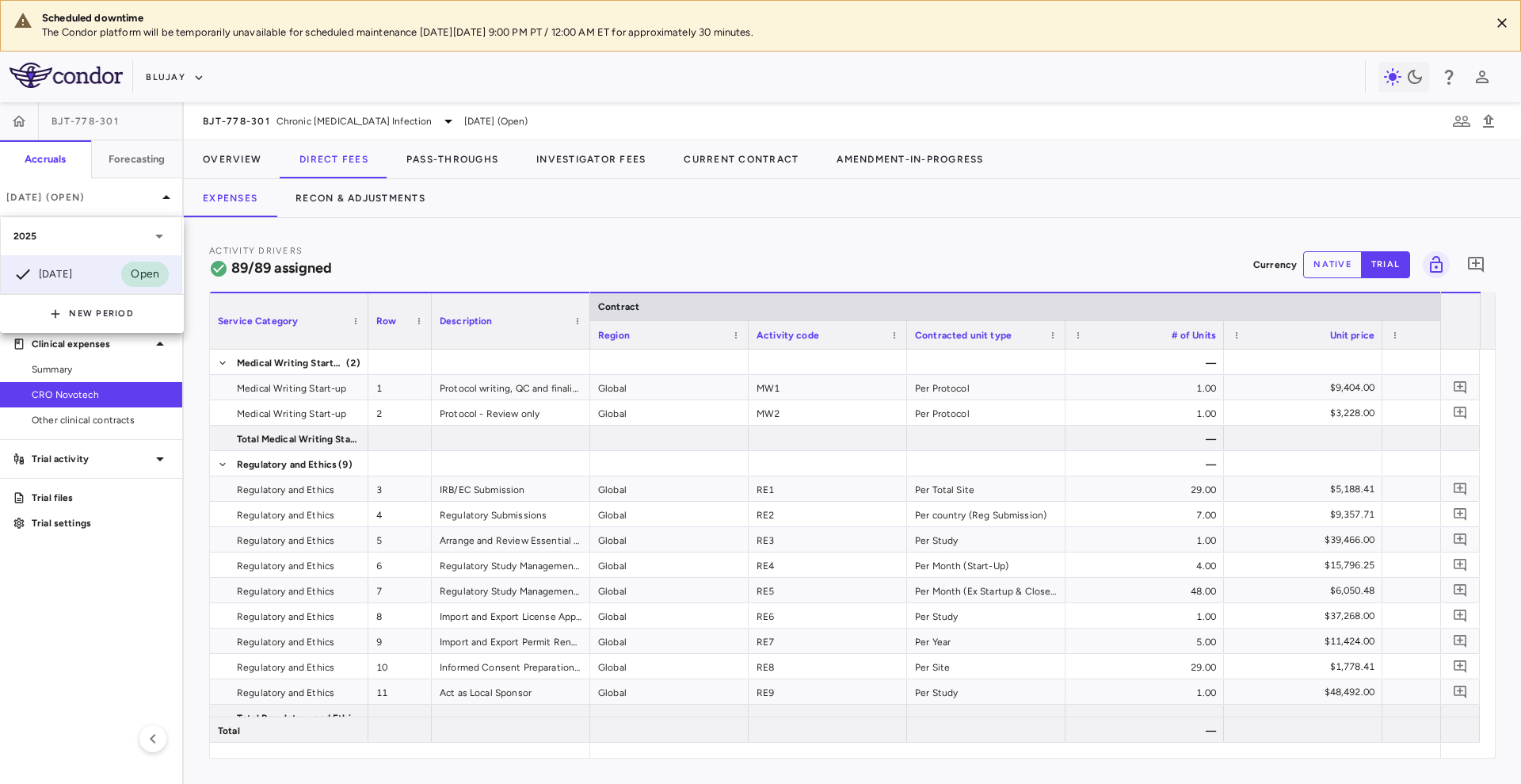
click at [387, 243] on div at bounding box center [760, 392] width 1521 height 784
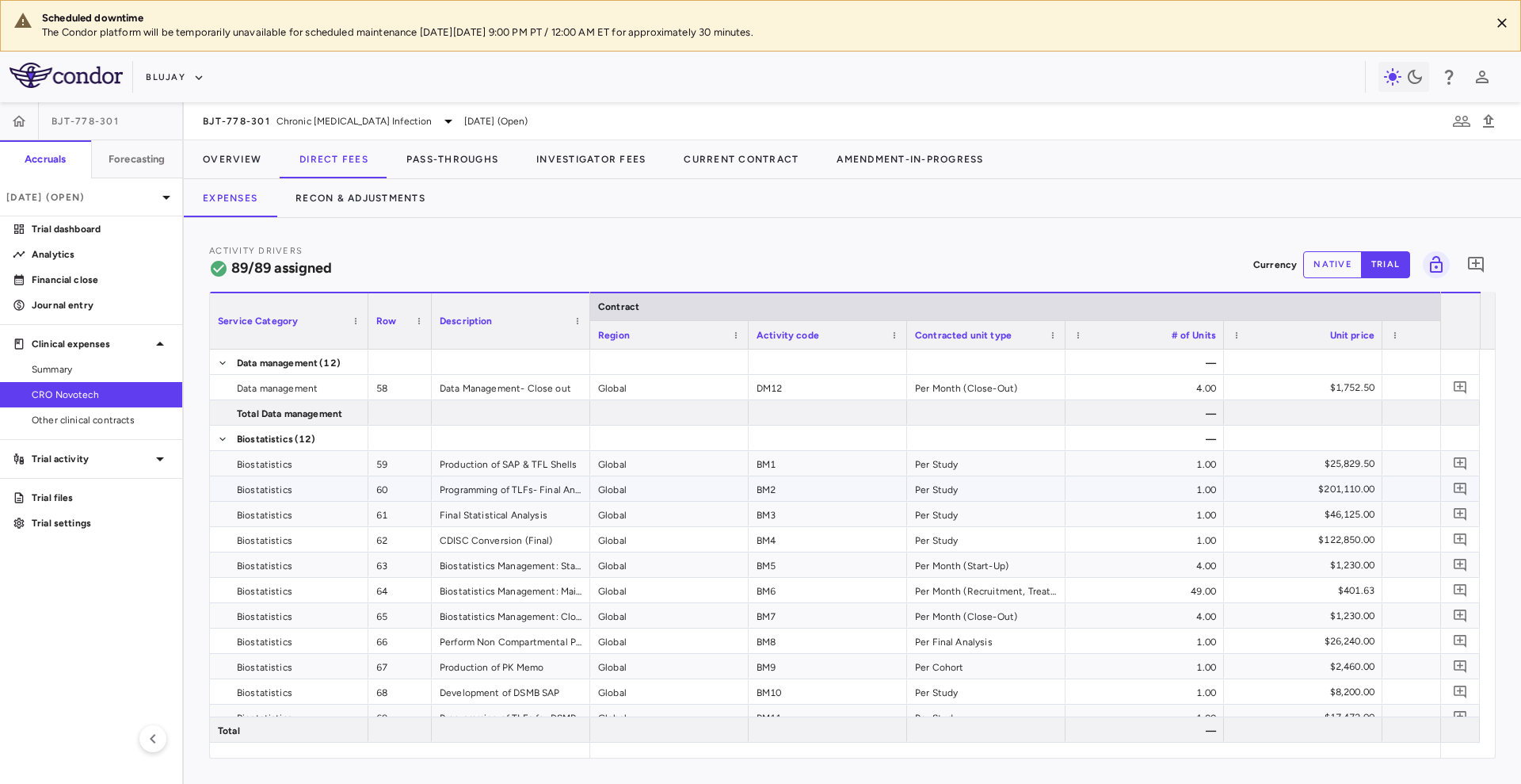
scroll to position [1802, 0]
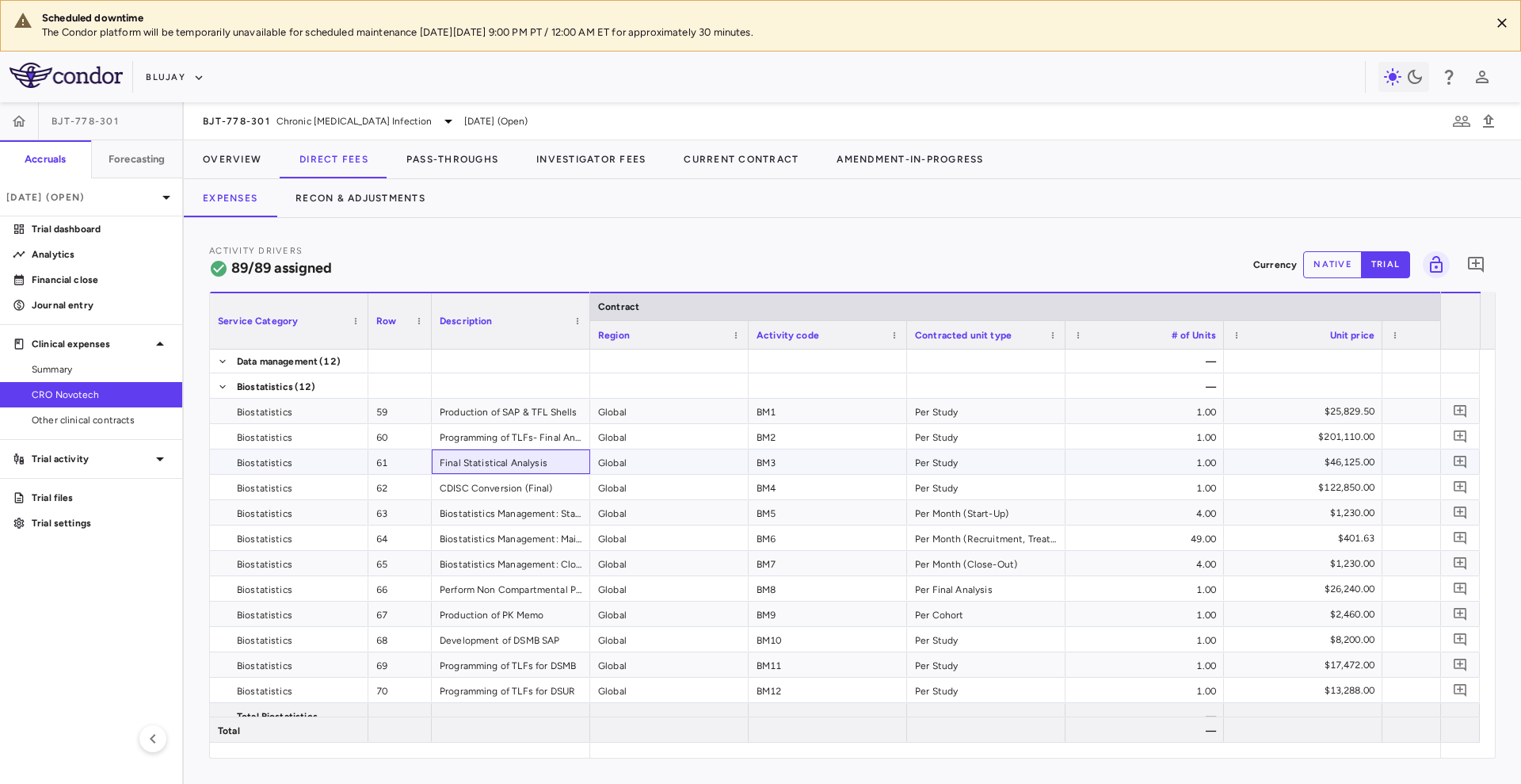
click at [499, 455] on div "Final Statistical Analysis" at bounding box center [511, 461] width 159 height 24
click at [541, 505] on div "Biostatistics Management: Start-up" at bounding box center [511, 512] width 159 height 24
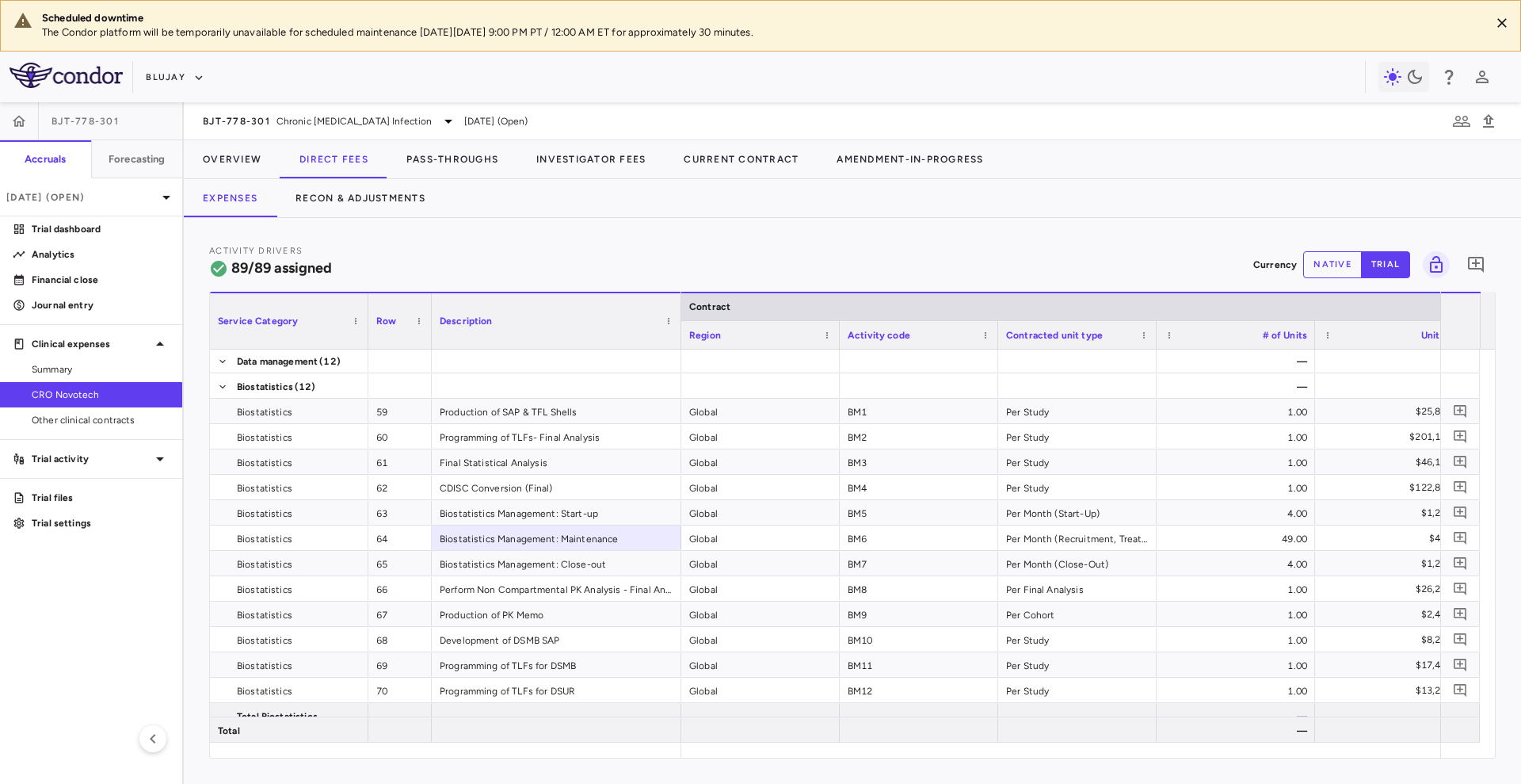
drag, startPoint x: 588, startPoint y: 331, endPoint x: 680, endPoint y: 327, distance: 92.1
click at [680, 327] on div at bounding box center [680, 321] width 6 height 56
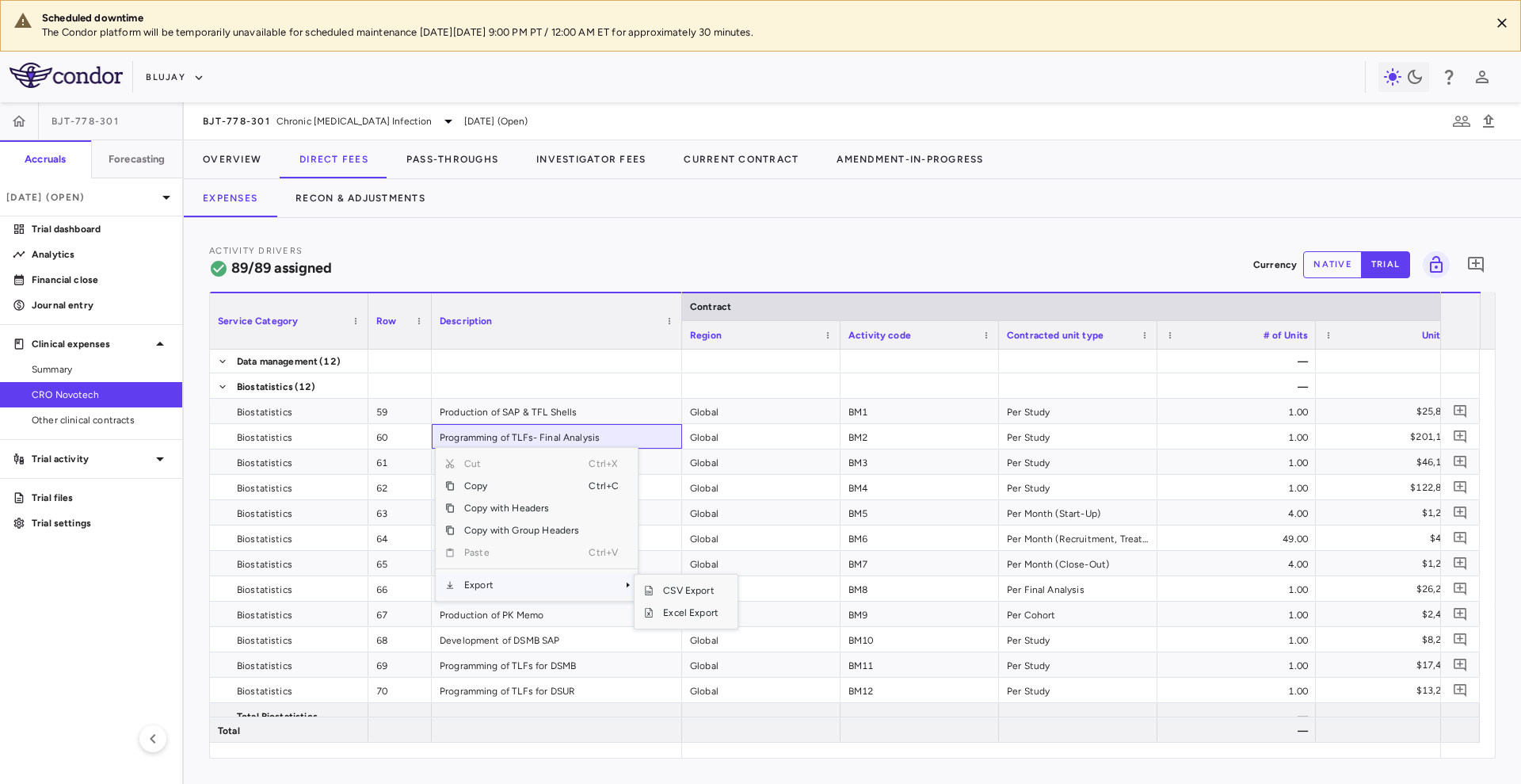
click at [507, 591] on span "Export" at bounding box center [522, 584] width 134 height 23
click at [670, 616] on span "Excel Export" at bounding box center [691, 612] width 74 height 23
click at [168, 73] on button "Blujay" at bounding box center [175, 77] width 59 height 25
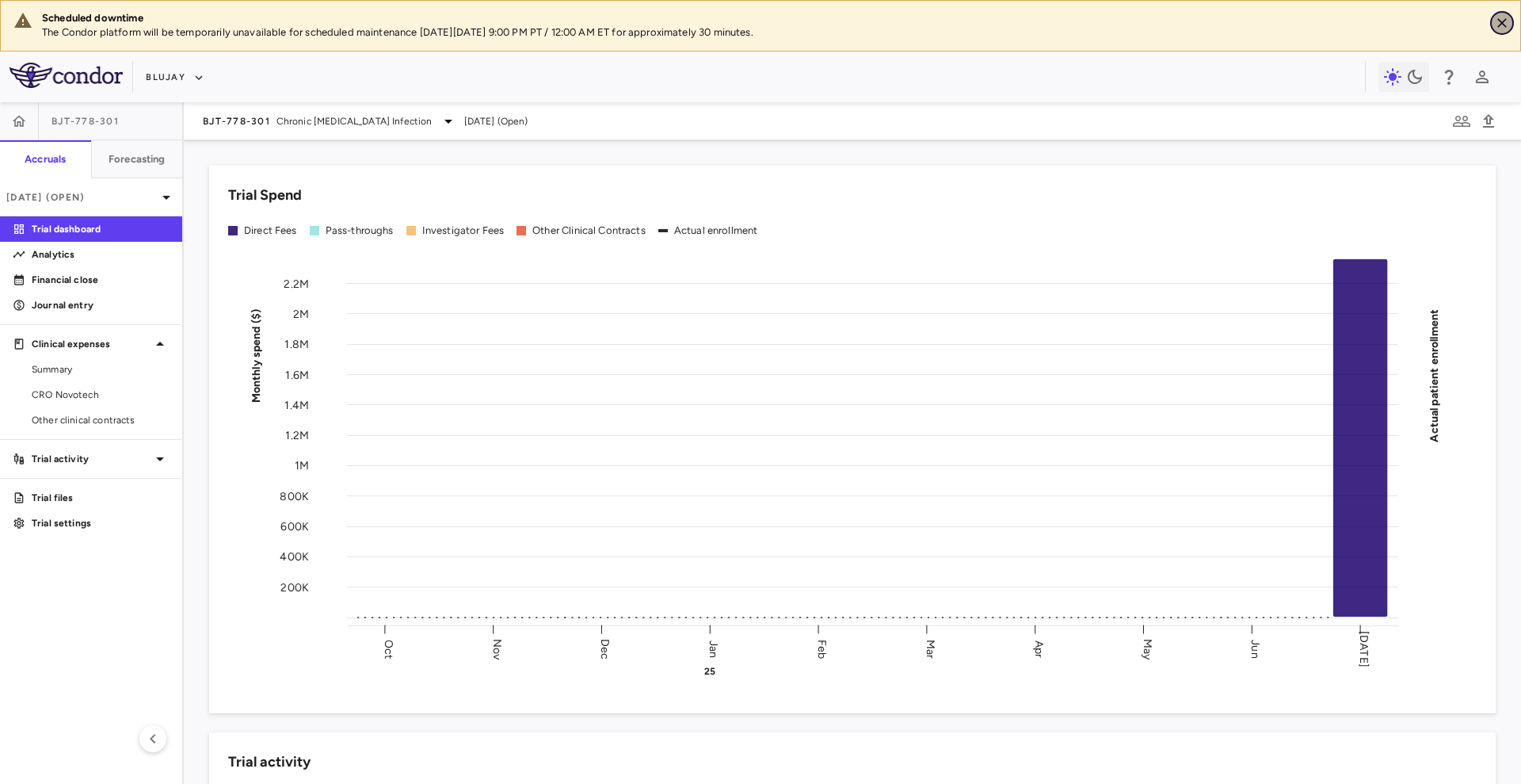
click at [1510, 18] on button "Close" at bounding box center [1502, 23] width 23 height 23
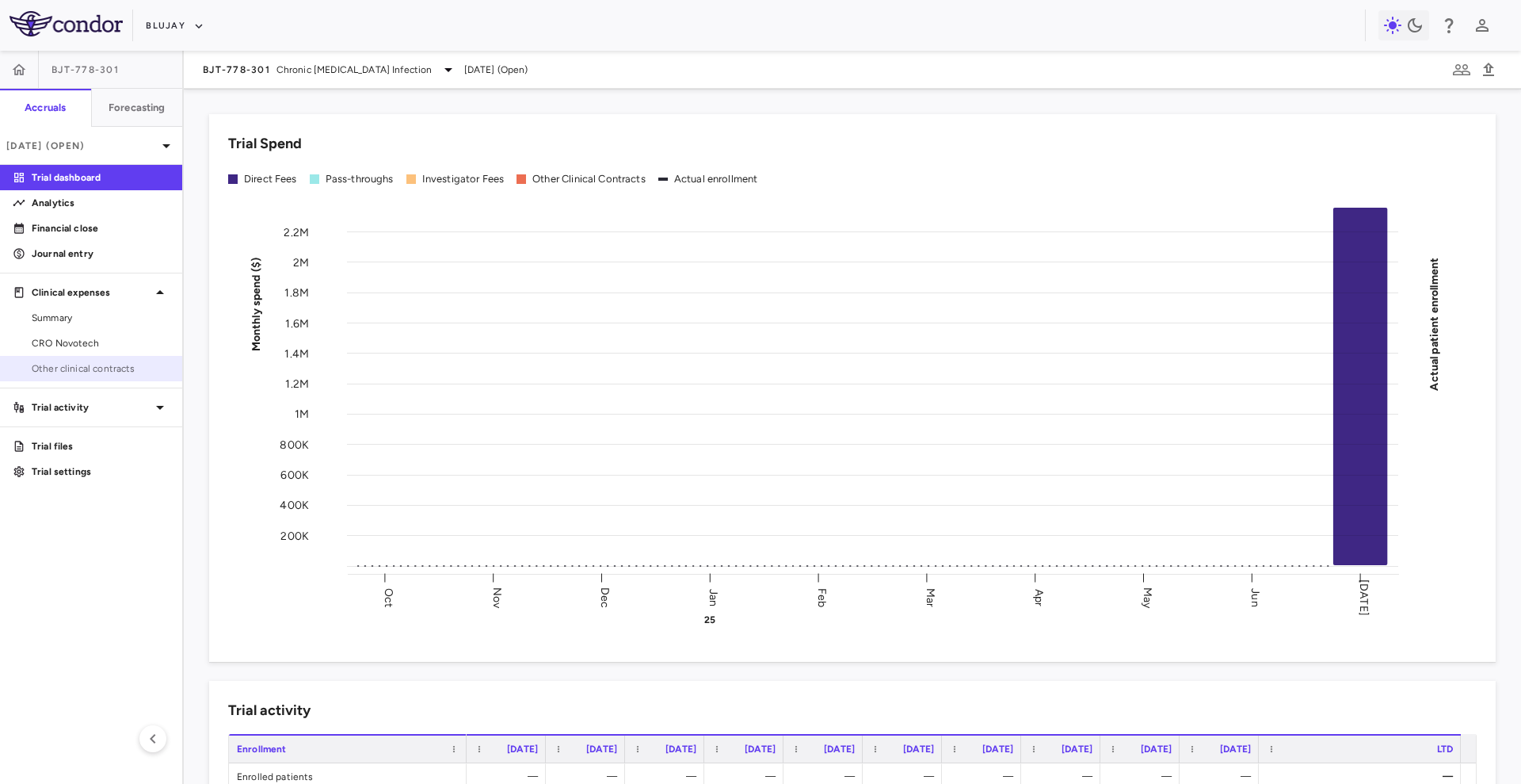
click at [99, 372] on span "Other clinical contracts" at bounding box center [100, 368] width 138 height 15
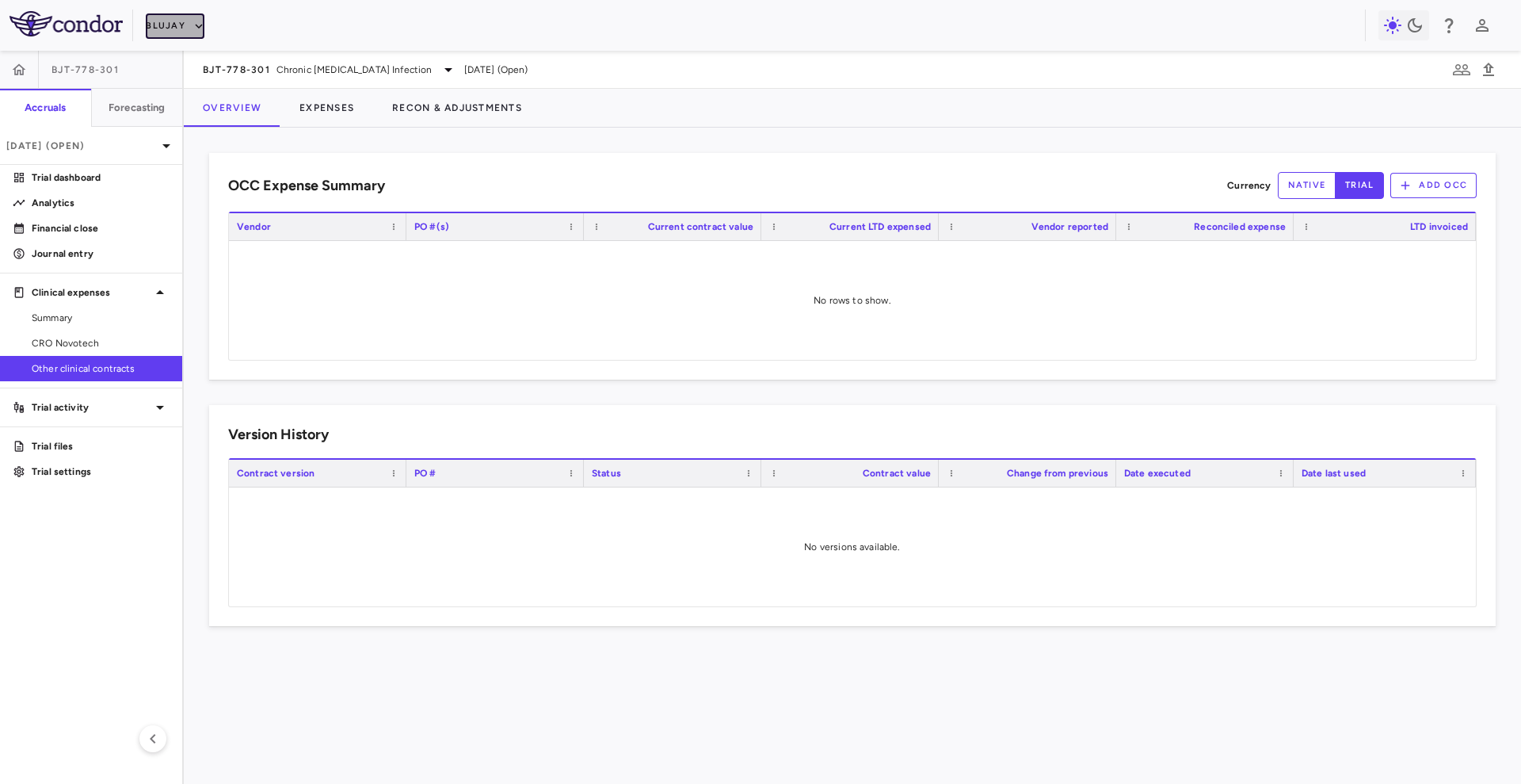
click at [185, 28] on button "Blujay" at bounding box center [175, 26] width 59 height 25
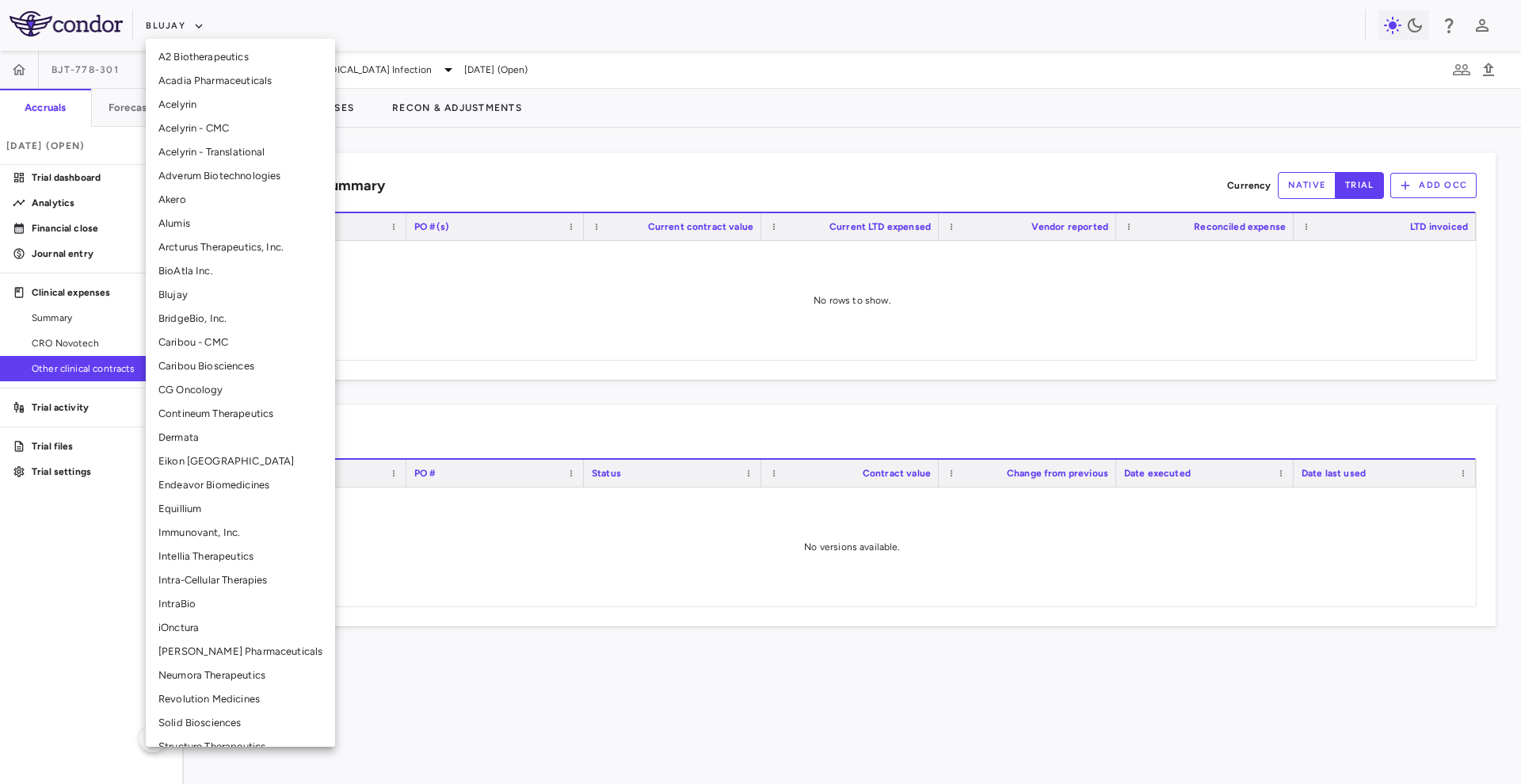
click at [209, 316] on li "BridgeBio, Inc." at bounding box center [240, 318] width 189 height 23
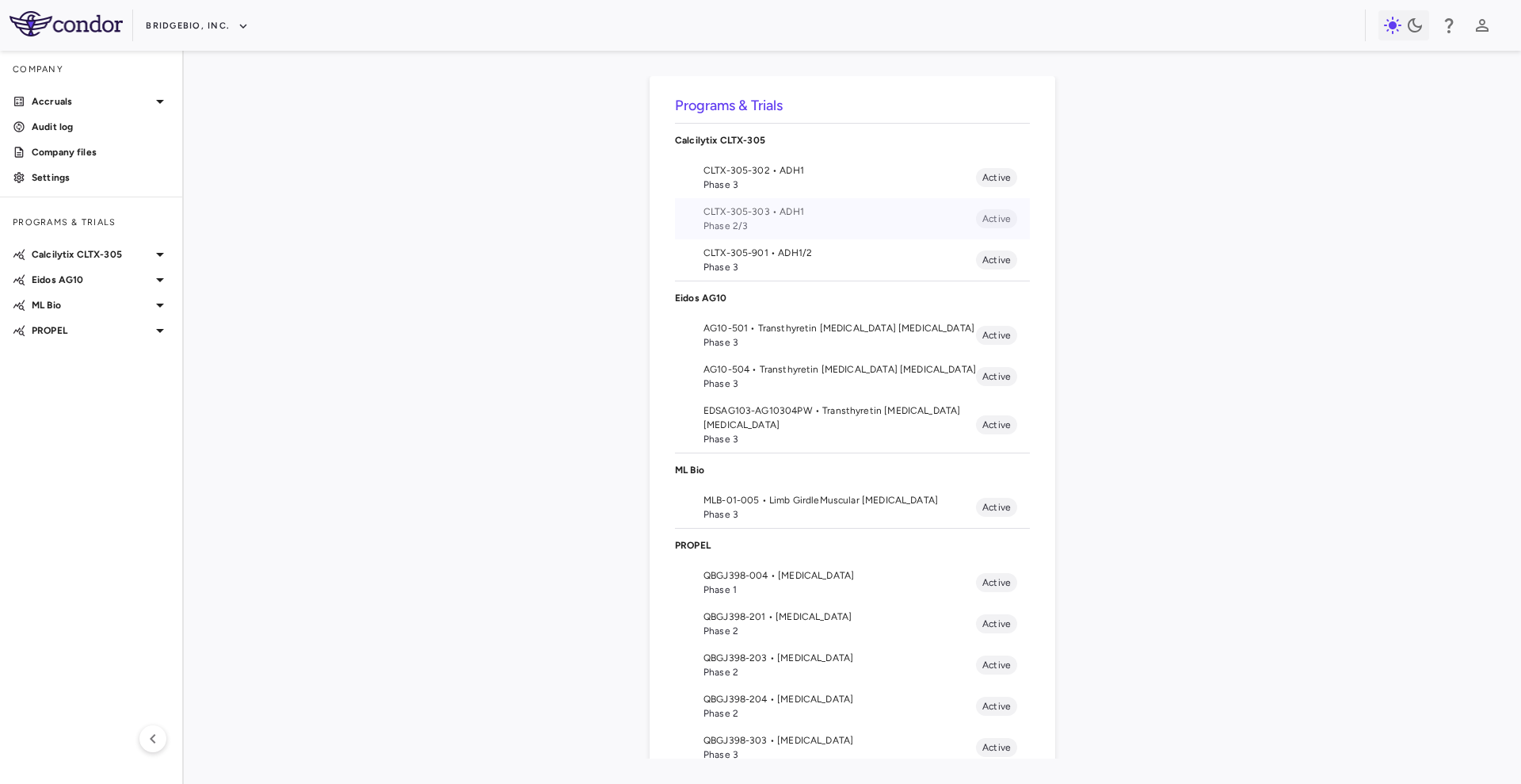
click at [861, 216] on span "CLTX-305-303 • ADH1" at bounding box center [840, 211] width 273 height 15
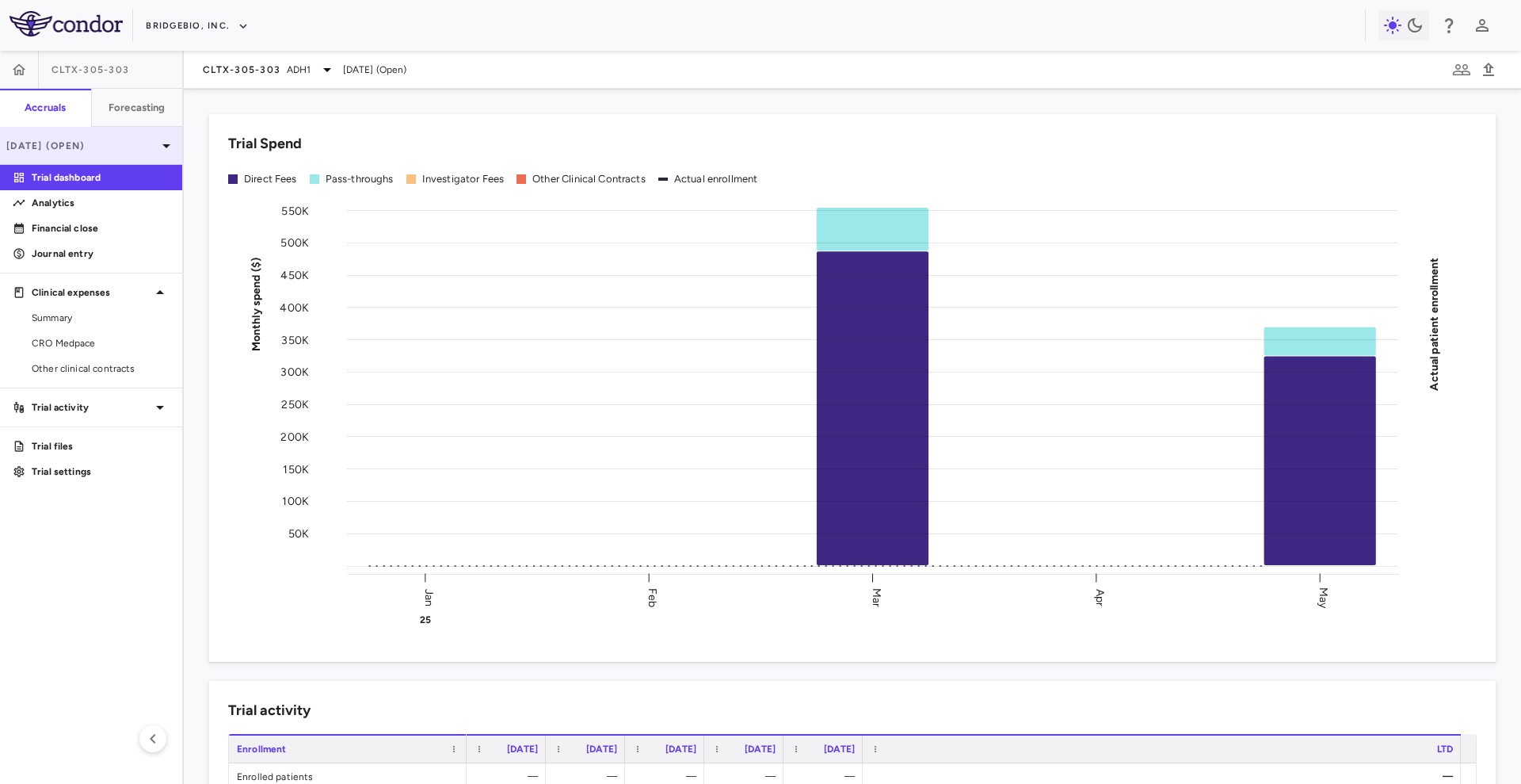
click at [148, 142] on p "May 2025 (Open)" at bounding box center [81, 146] width 151 height 15
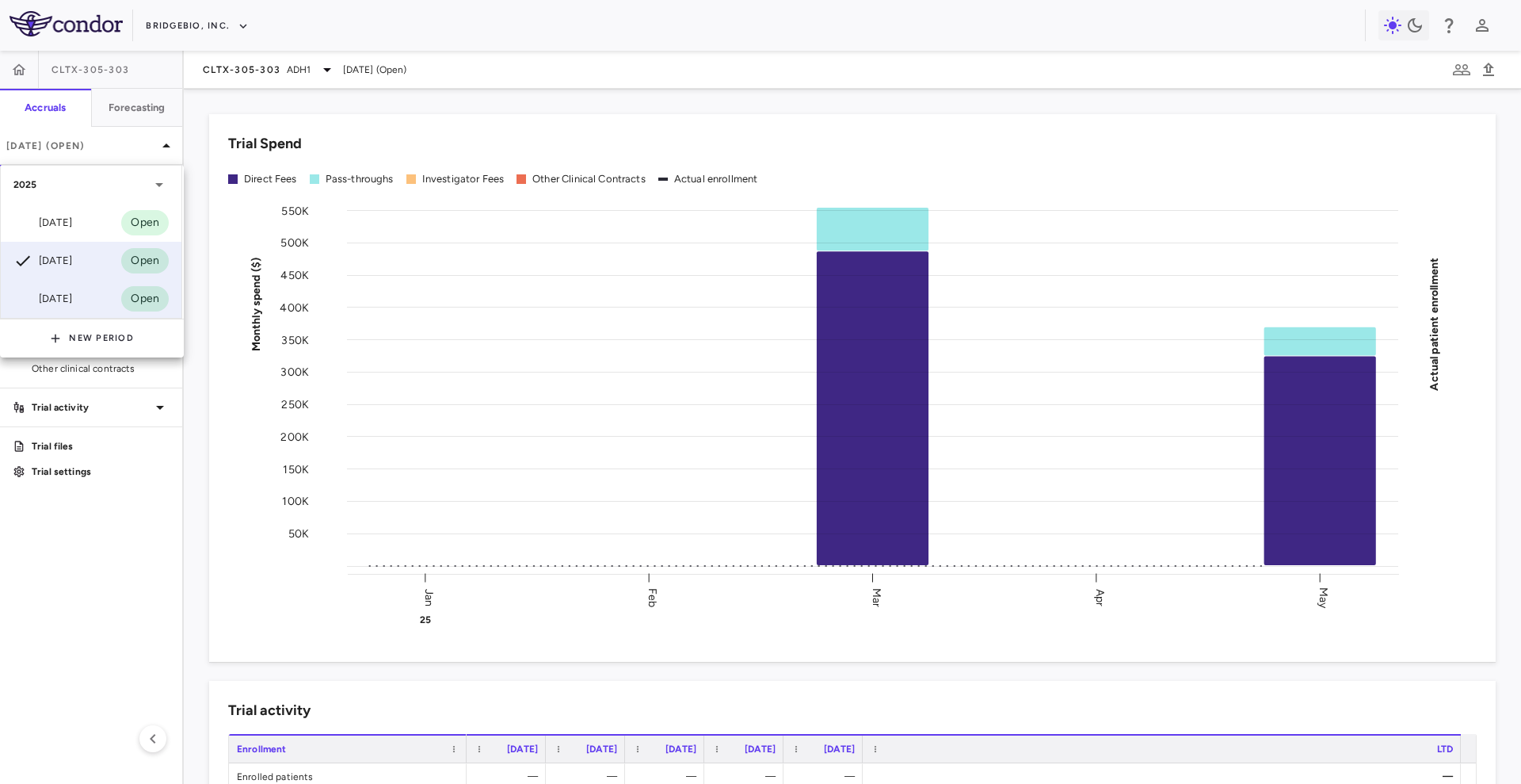
click at [98, 290] on div "Mar 2025 Open" at bounding box center [91, 299] width 181 height 38
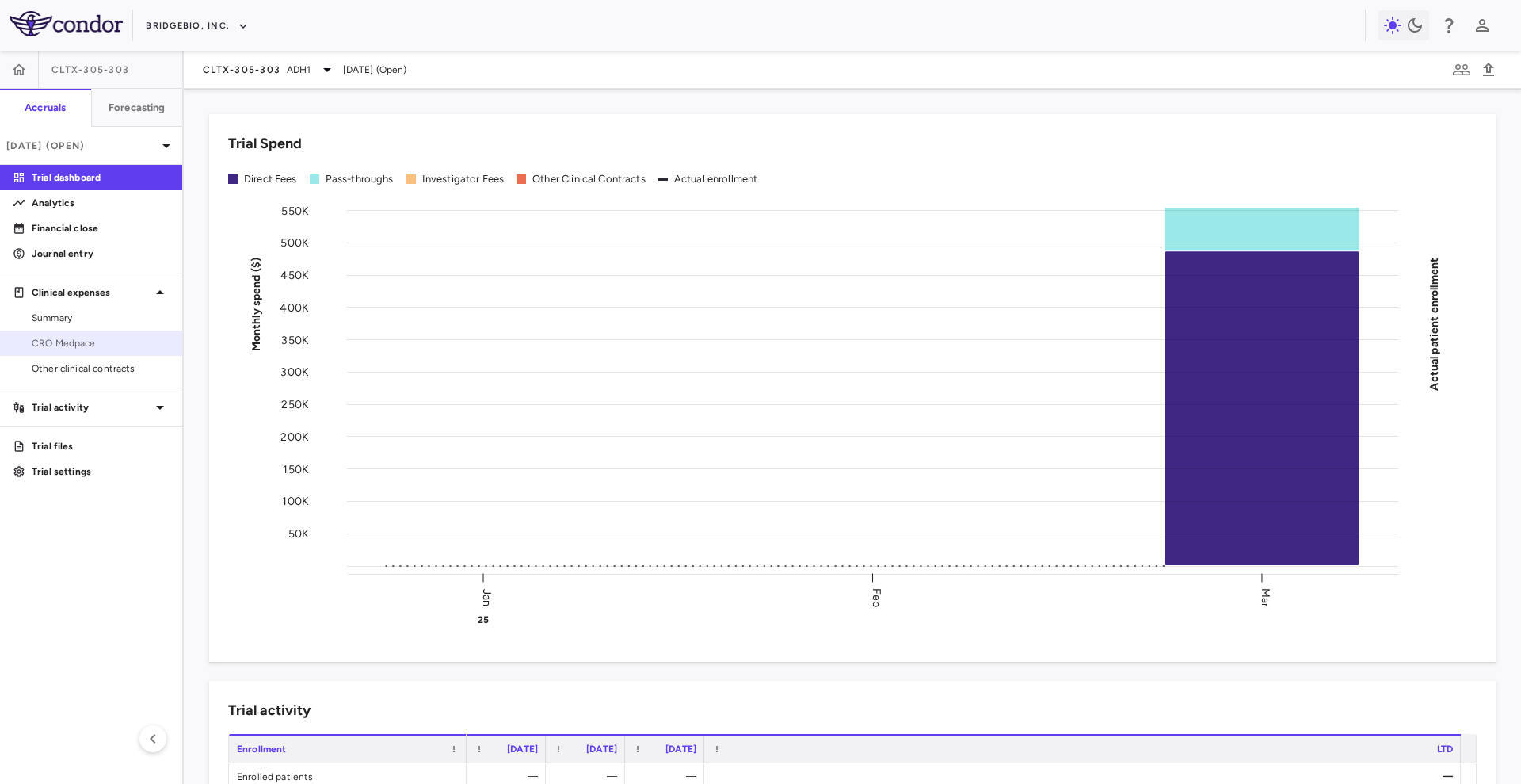
click at [109, 344] on span "CRO Medpace" at bounding box center [100, 343] width 138 height 15
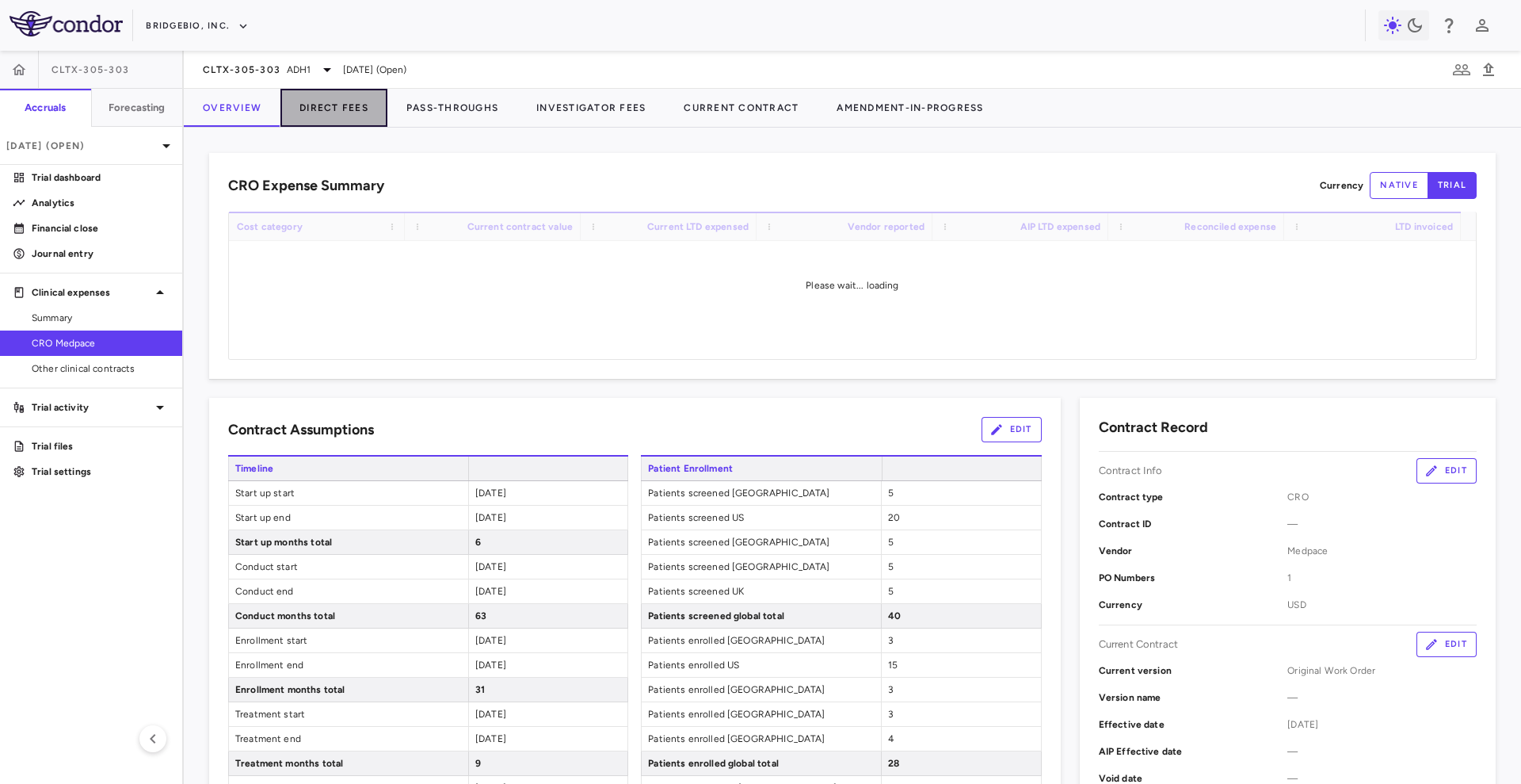
click at [336, 118] on button "Direct Fees" at bounding box center [334, 108] width 107 height 38
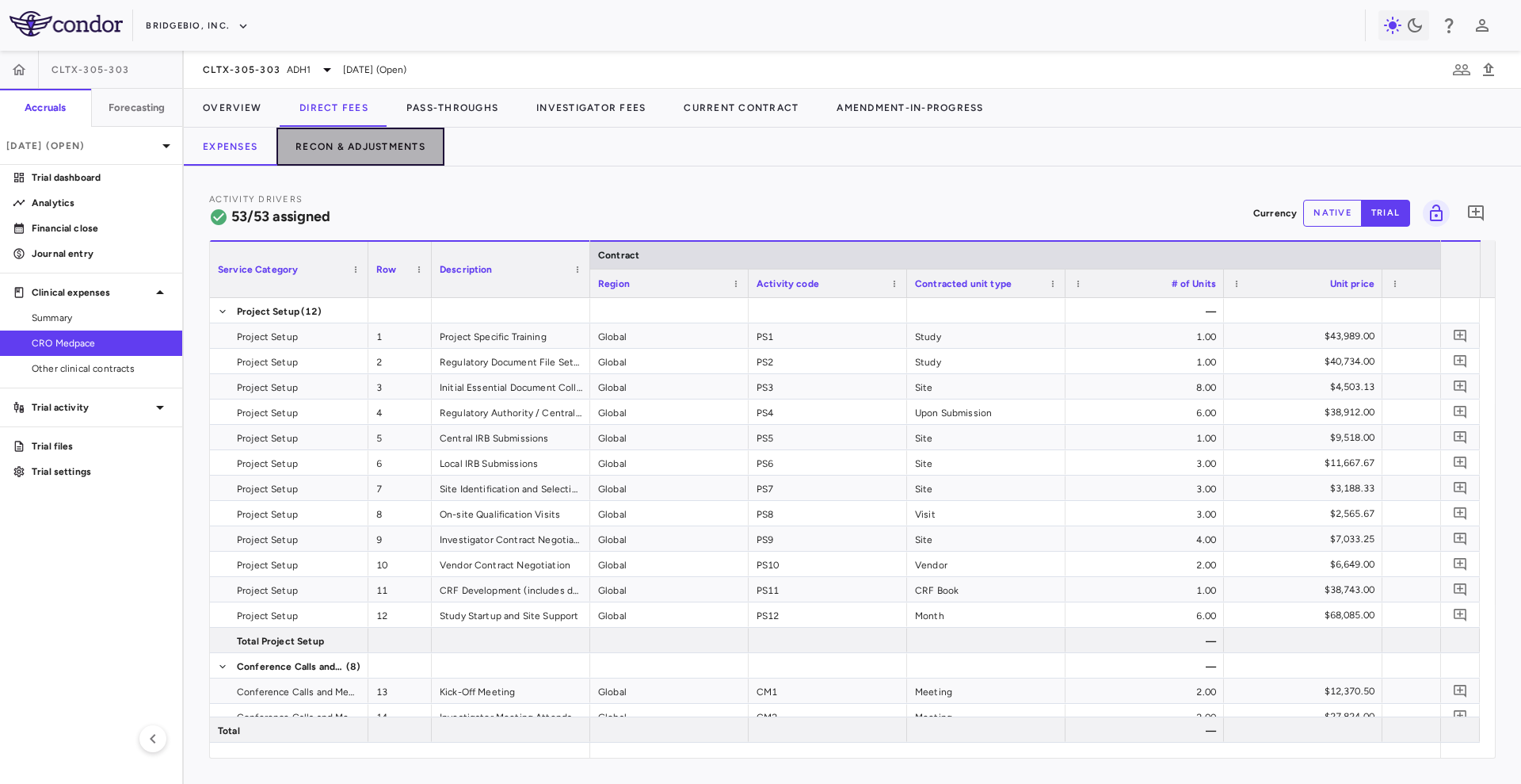
click at [374, 140] on button "Recon & Adjustments" at bounding box center [361, 146] width 168 height 38
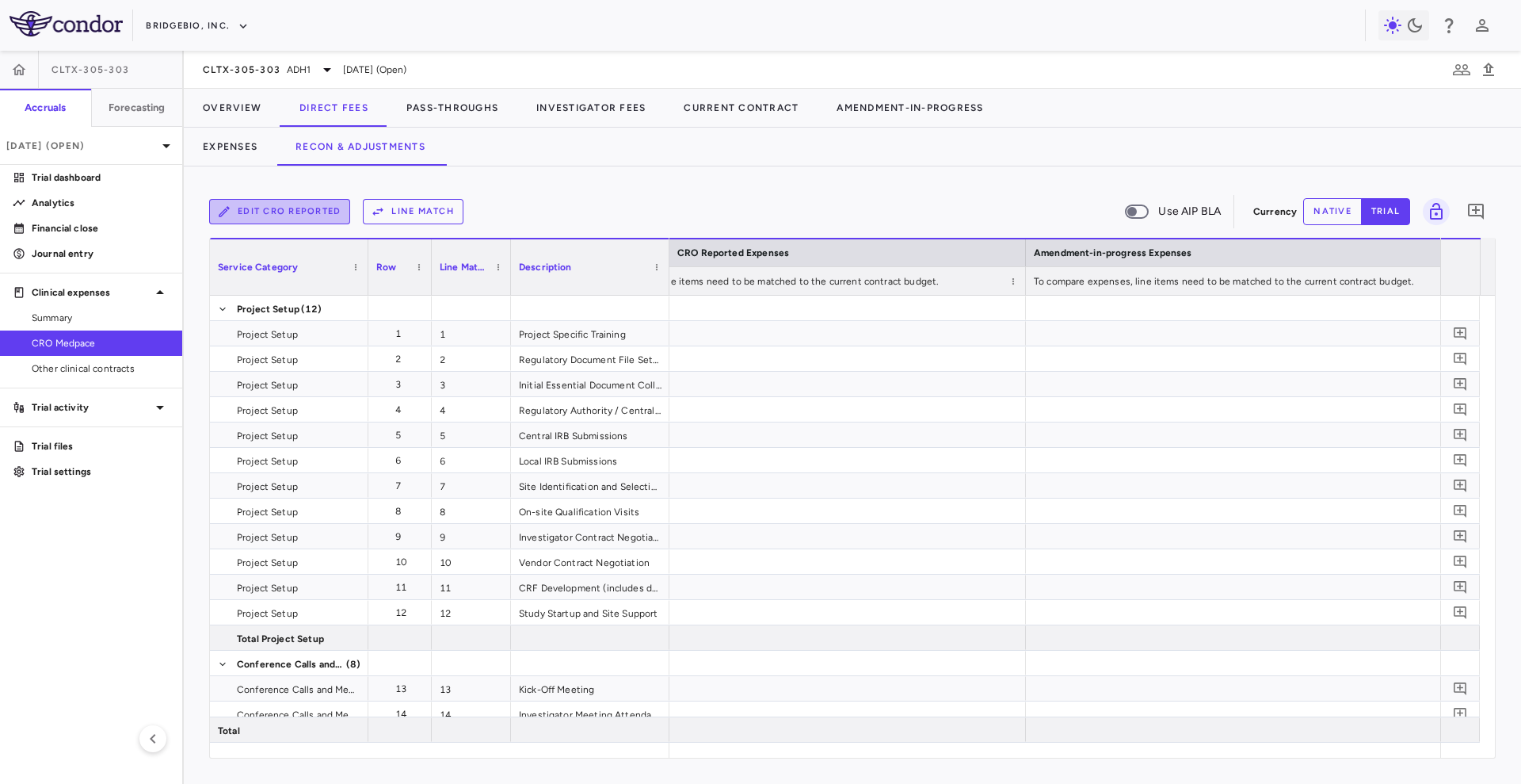
click at [300, 210] on button "Edit CRO reported" at bounding box center [280, 211] width 141 height 25
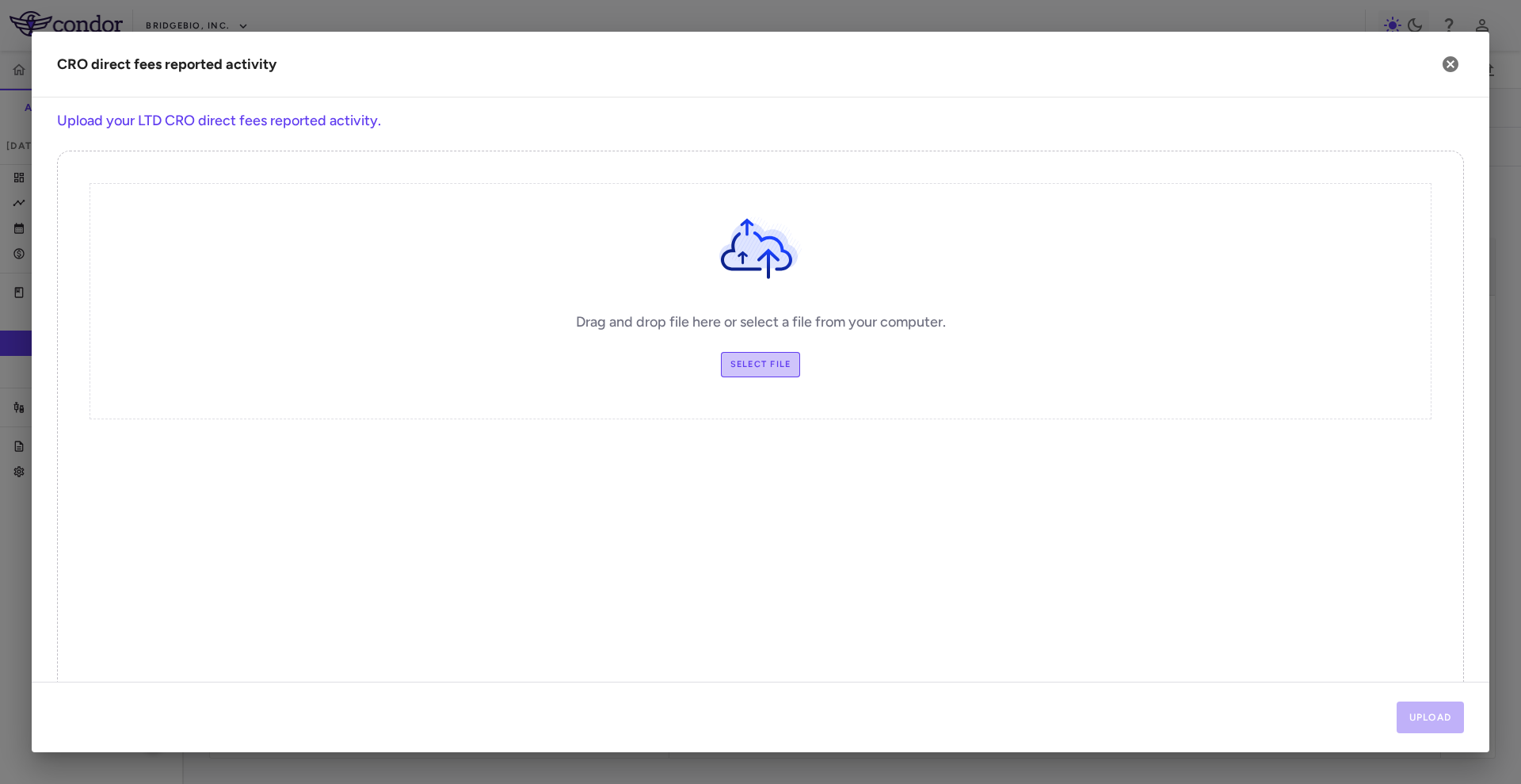
click at [766, 368] on label "Select file" at bounding box center [761, 364] width 80 height 25
click at [0, 0] on input "Select file" at bounding box center [0, 0] width 0 height 0
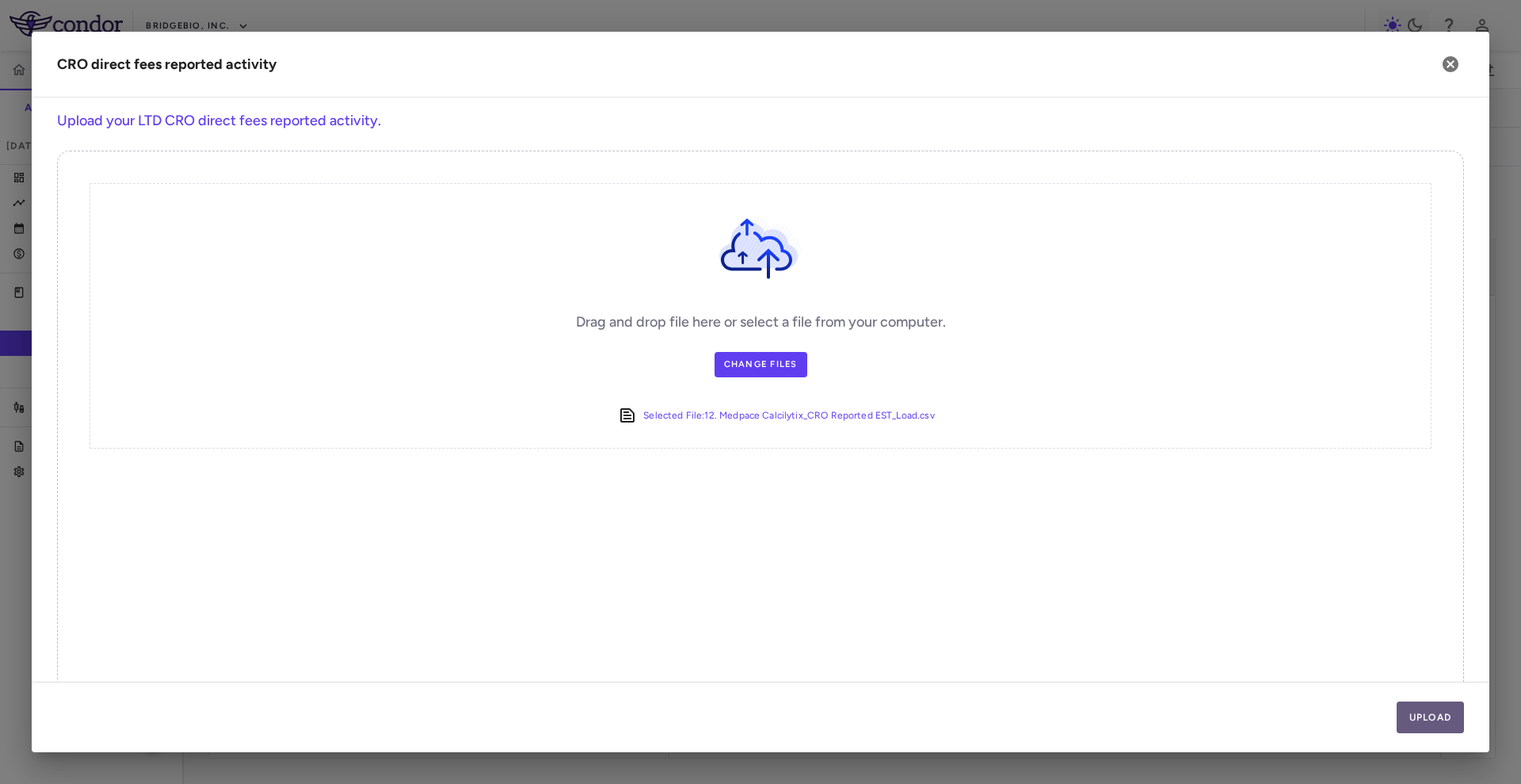
click at [1418, 724] on button "Upload" at bounding box center [1431, 717] width 69 height 31
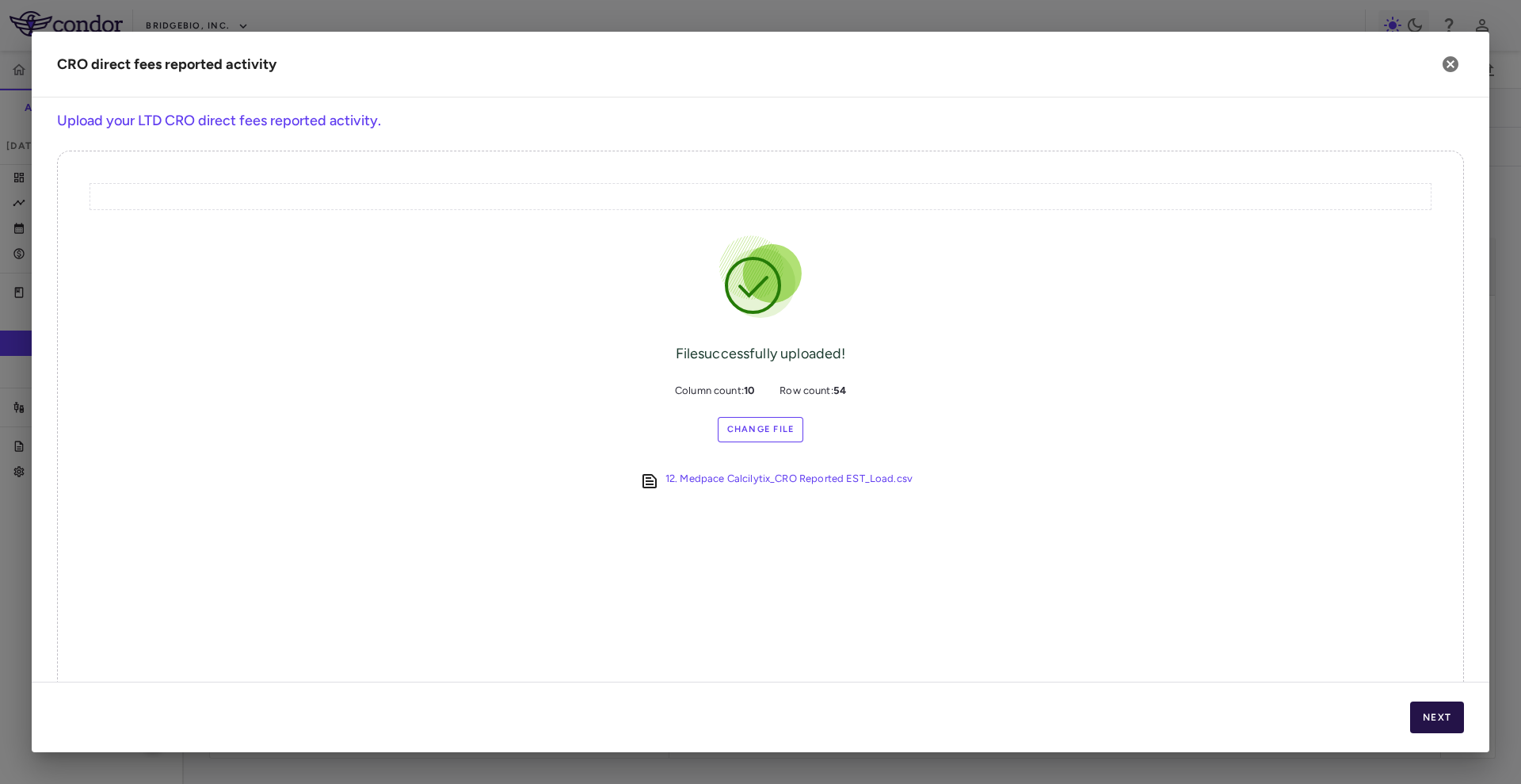
click at [1418, 724] on button "Next" at bounding box center [1437, 717] width 54 height 31
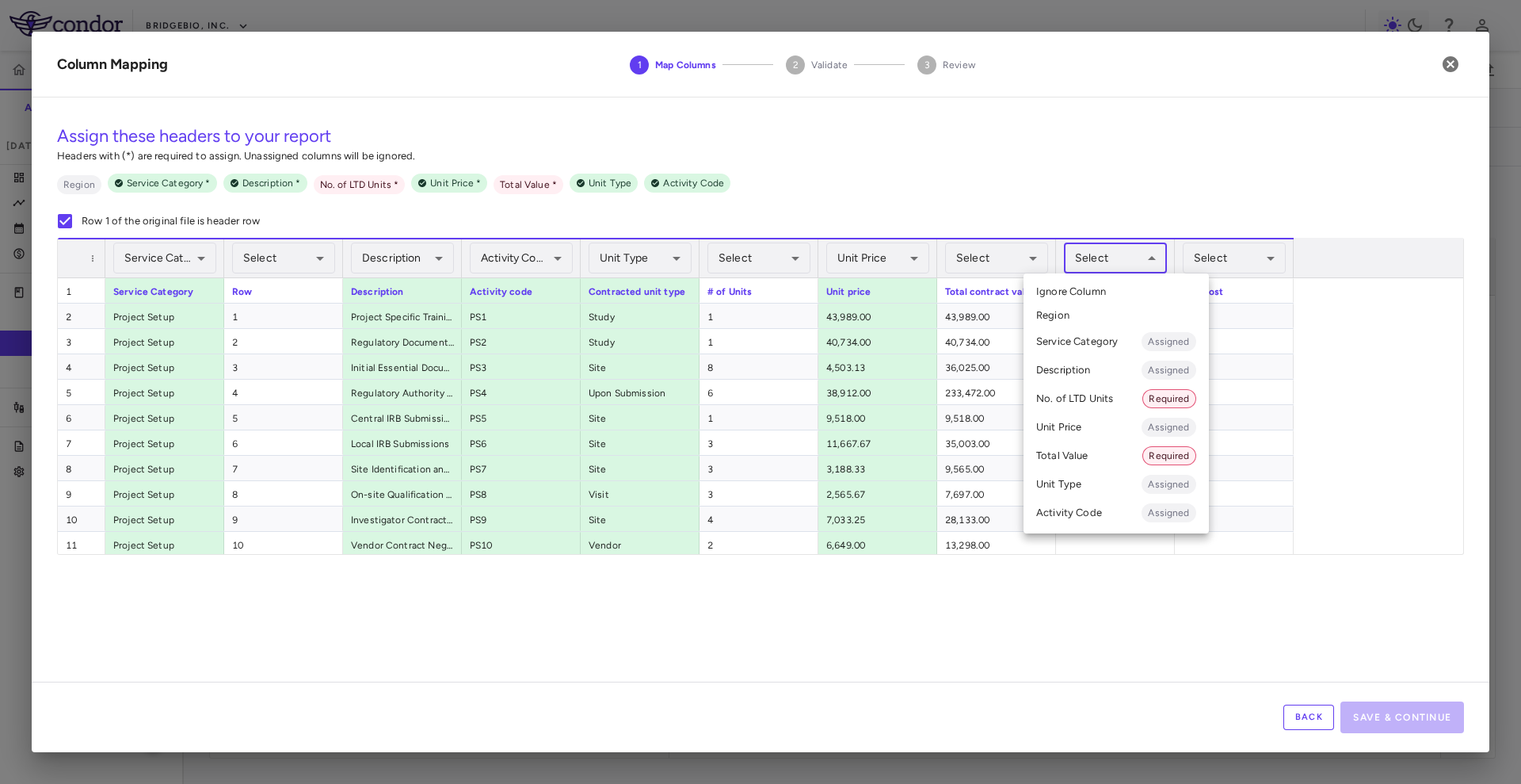
click at [1134, 249] on body "Skip to sidebar Skip to main content BridgeBio, Inc. CLTX-305-303 Accruals Fore…" at bounding box center [760, 392] width 1521 height 784
click at [1101, 400] on li "No. of LTD Units Required" at bounding box center [1116, 398] width 185 height 28
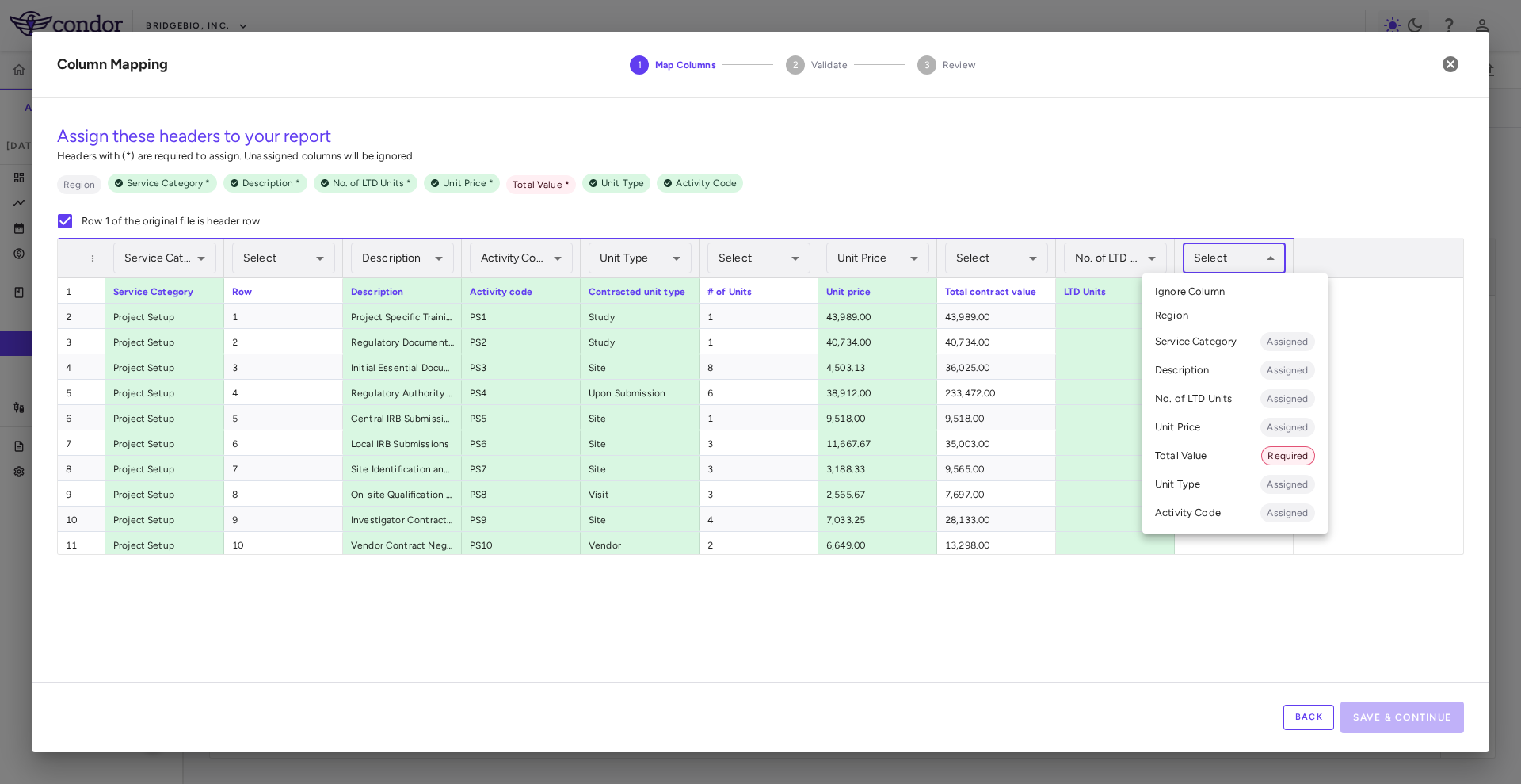
click at [1229, 266] on body "Skip to sidebar Skip to main content BridgeBio, Inc. CLTX-305-303 Accruals Fore…" at bounding box center [760, 392] width 1521 height 784
click at [1217, 466] on li "Total Value Required" at bounding box center [1234, 455] width 185 height 28
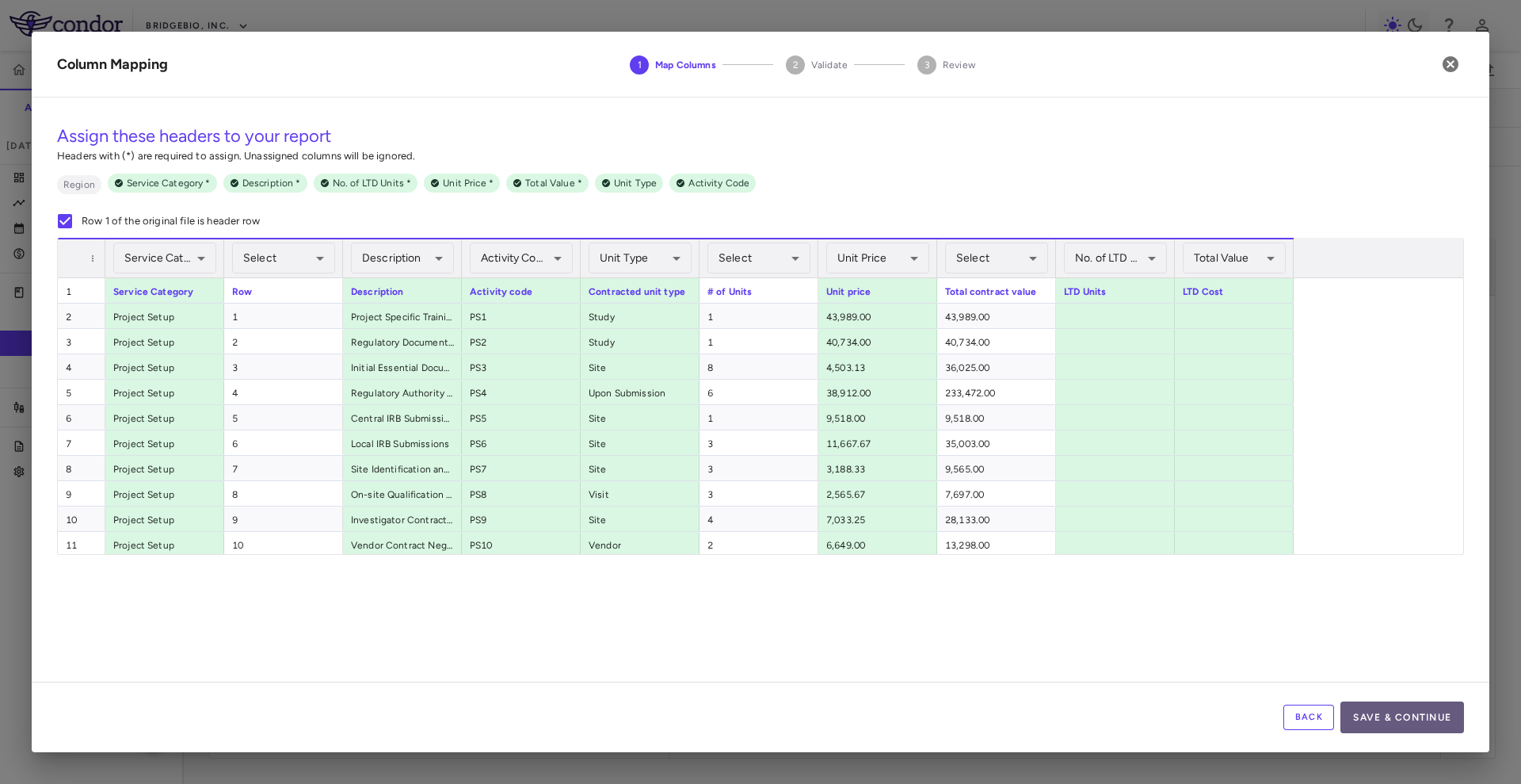
click at [1369, 707] on button "Save & Continue" at bounding box center [1403, 717] width 123 height 31
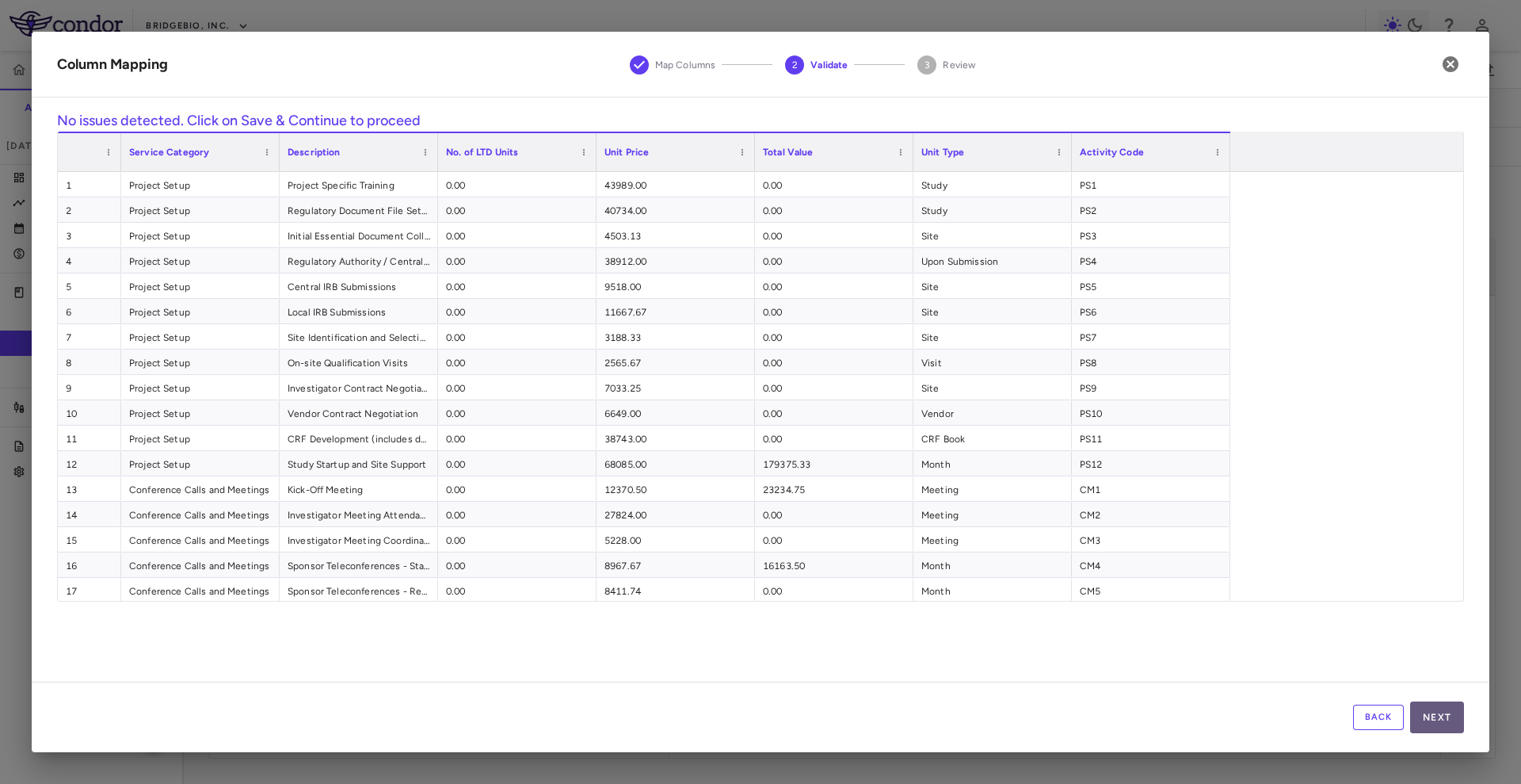
click at [1451, 718] on button "Next" at bounding box center [1437, 717] width 54 height 31
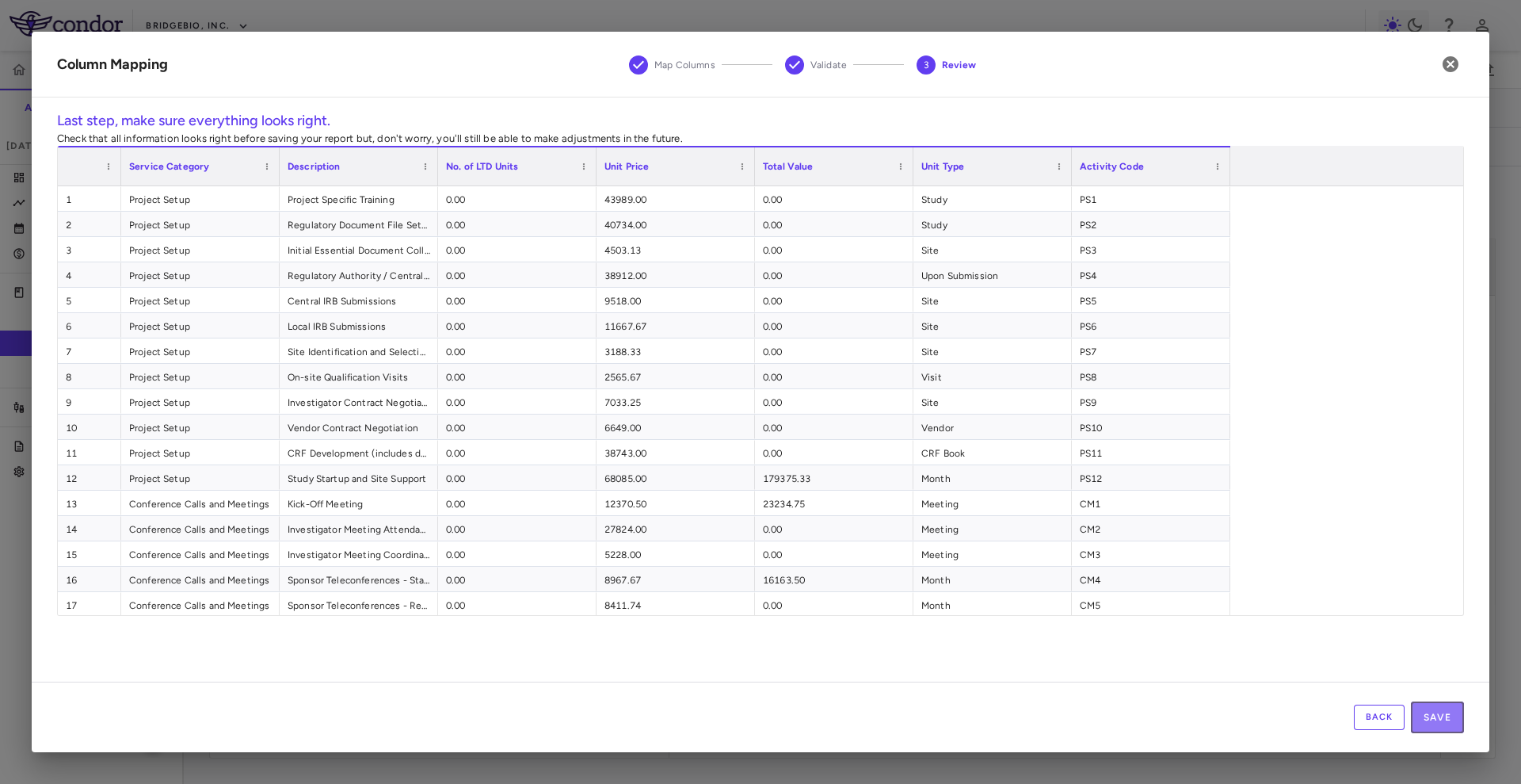
click at [1451, 718] on button "Save" at bounding box center [1438, 717] width 53 height 31
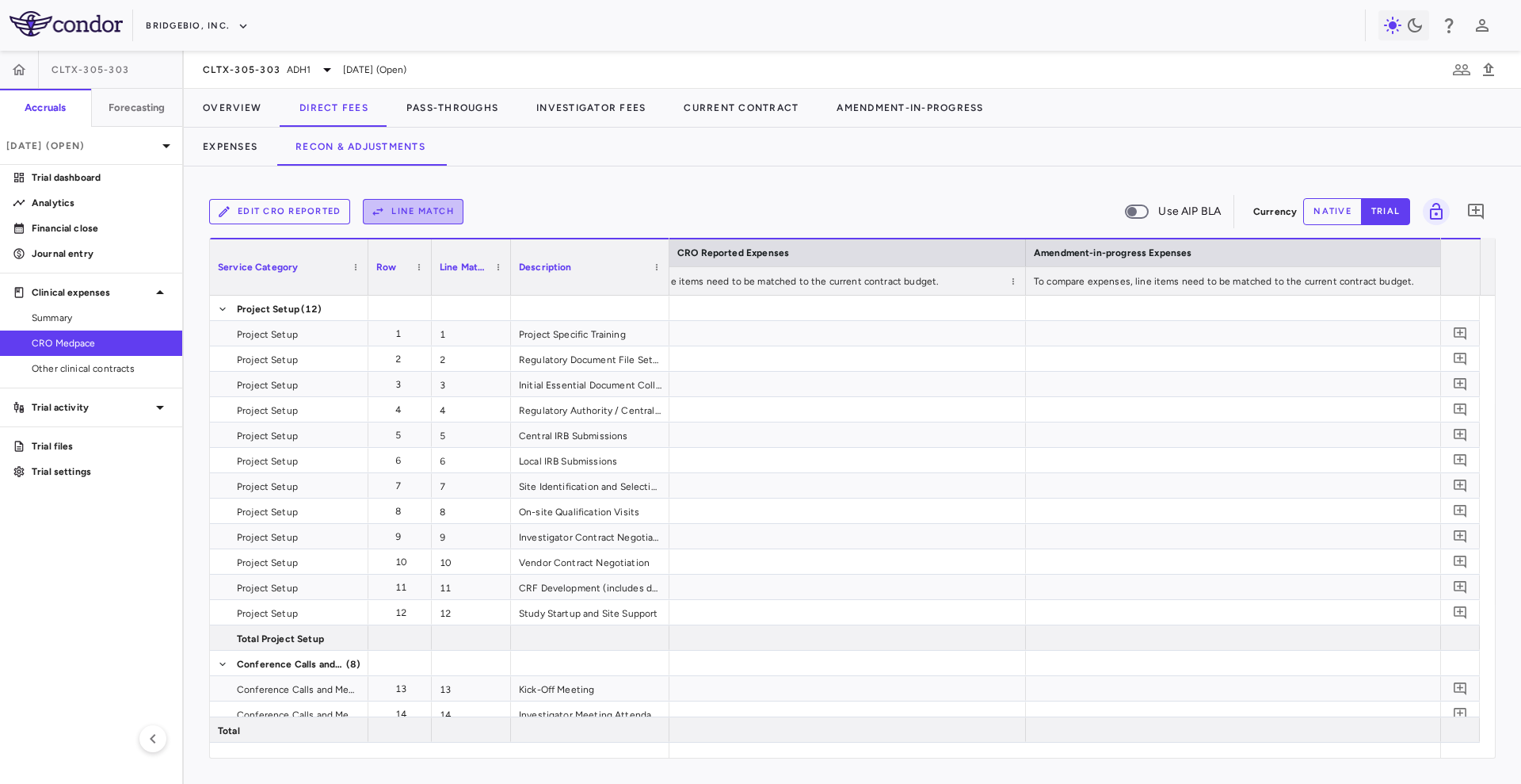
click at [415, 206] on button "Line Match" at bounding box center [413, 211] width 101 height 25
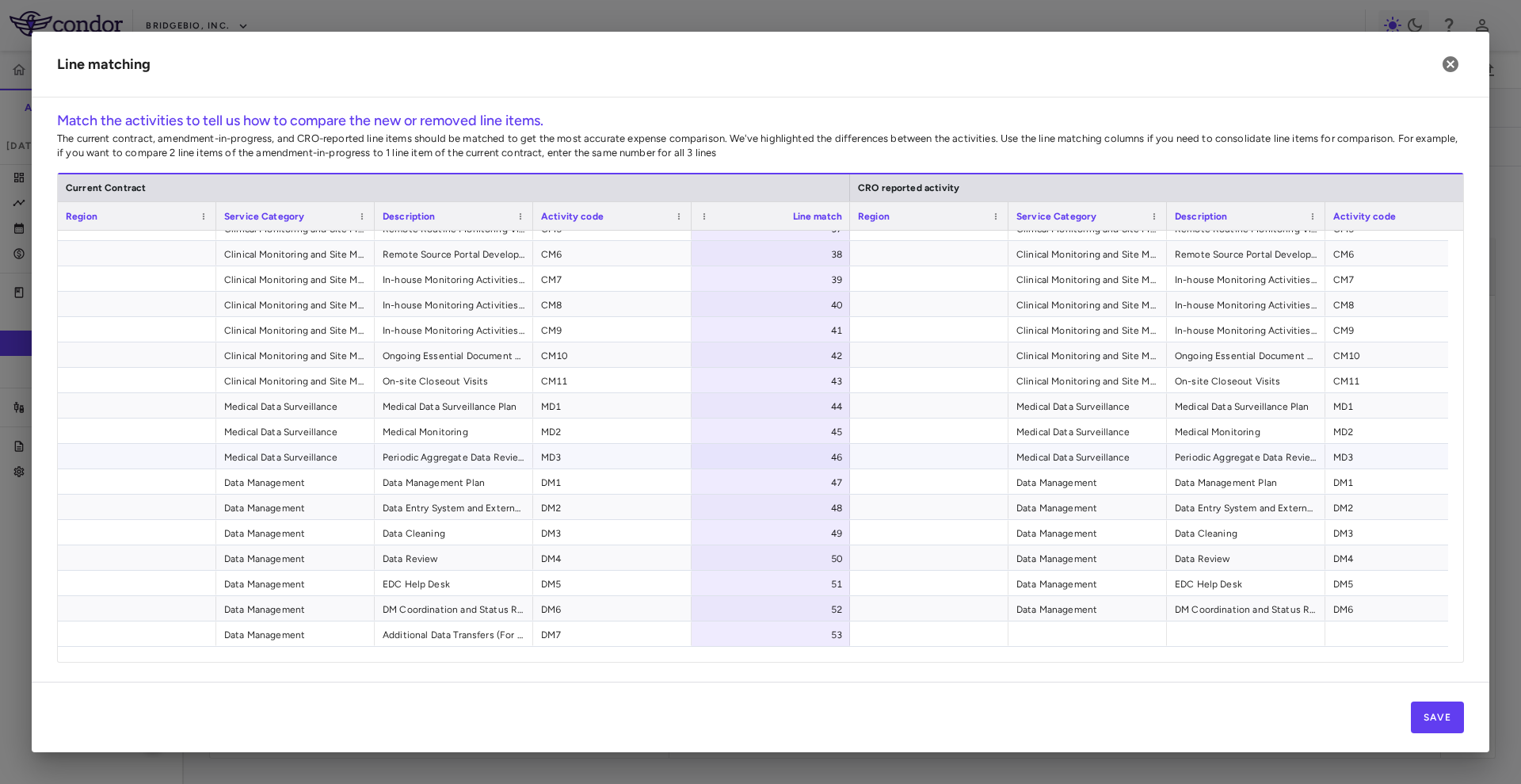
scroll to position [918, 0]
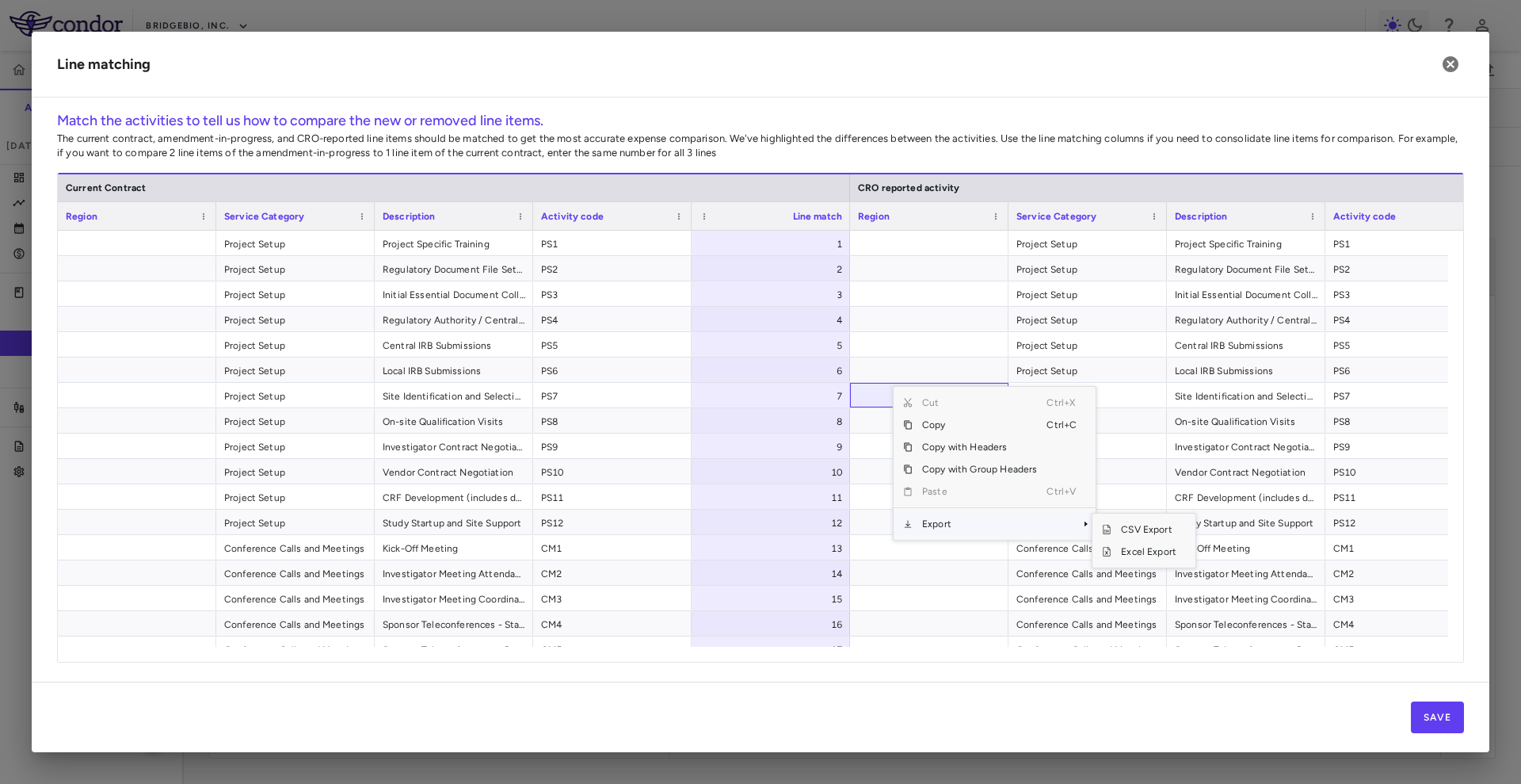
click at [966, 523] on span "Export" at bounding box center [980, 524] width 134 height 23
click at [1126, 554] on span "Excel Export" at bounding box center [1149, 551] width 74 height 23
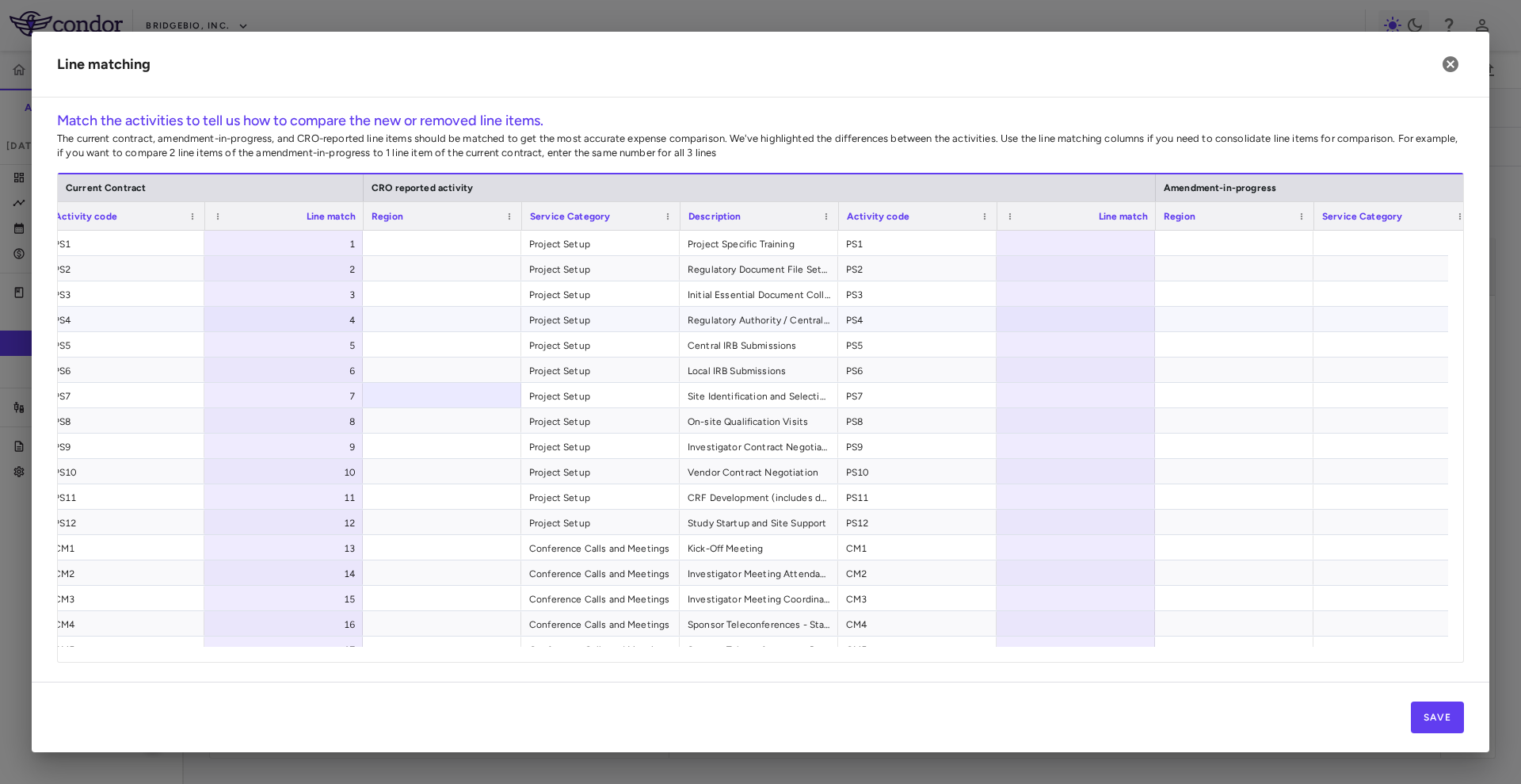
scroll to position [0, 487]
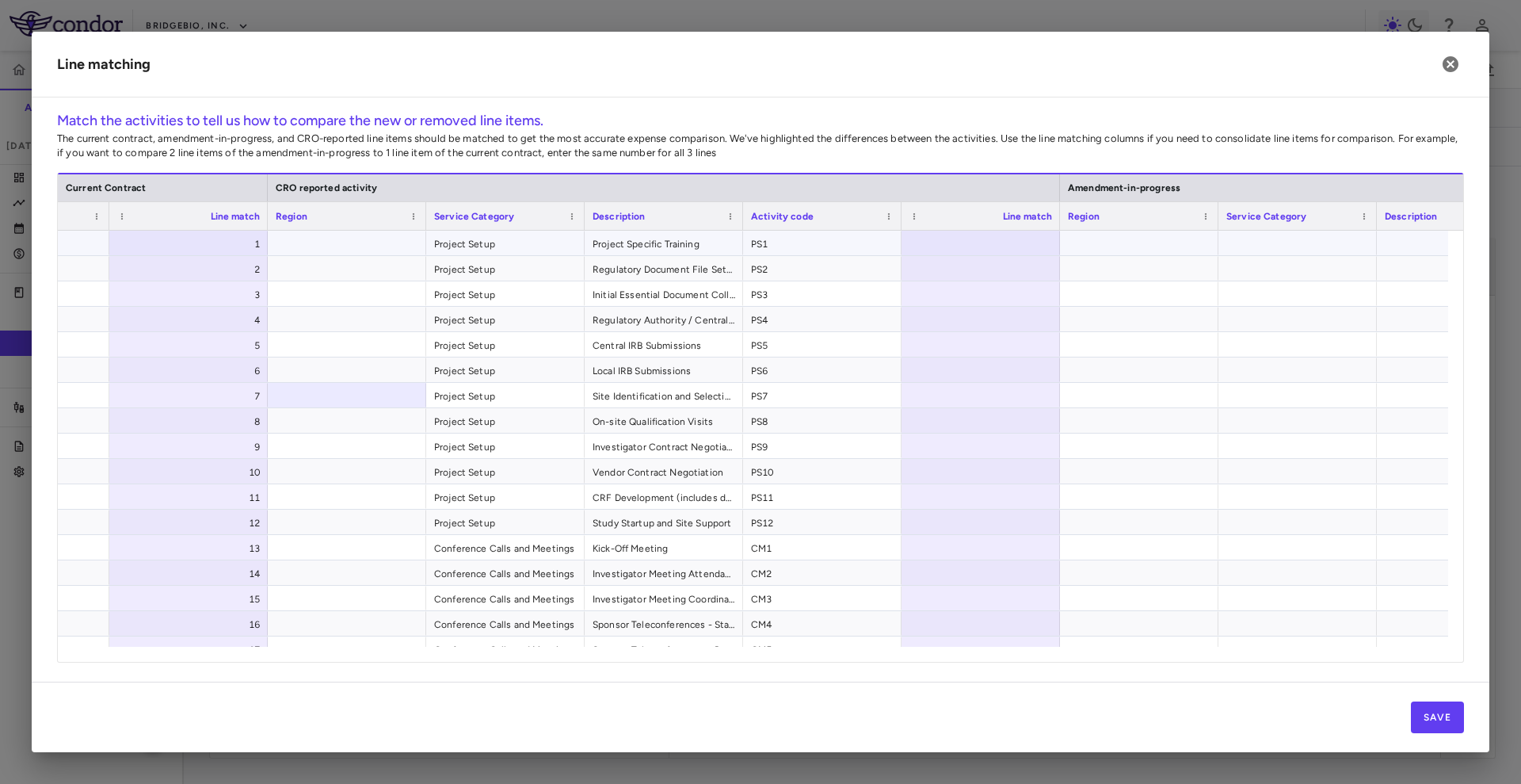
click at [989, 237] on div at bounding box center [981, 243] width 159 height 24
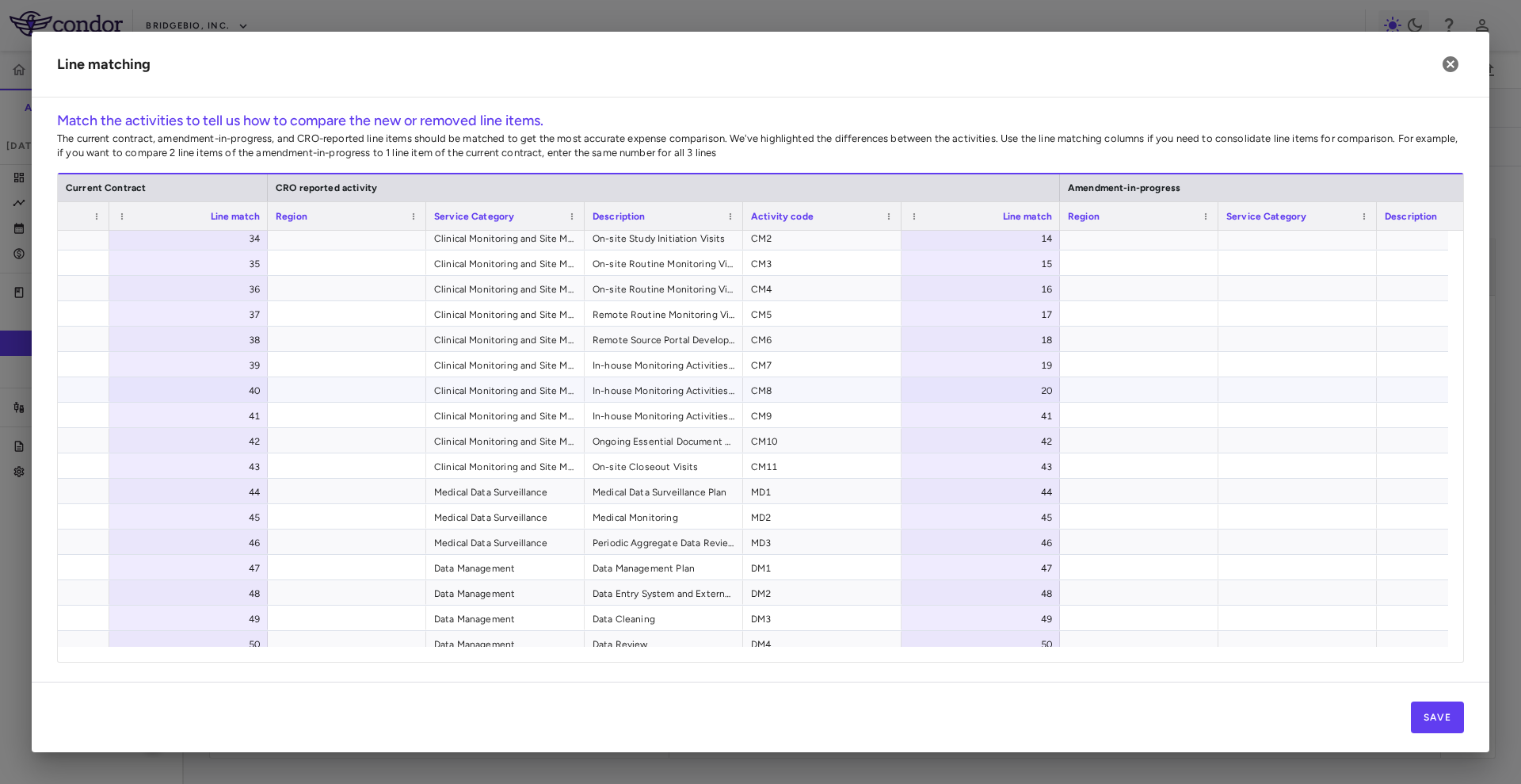
scroll to position [928, 0]
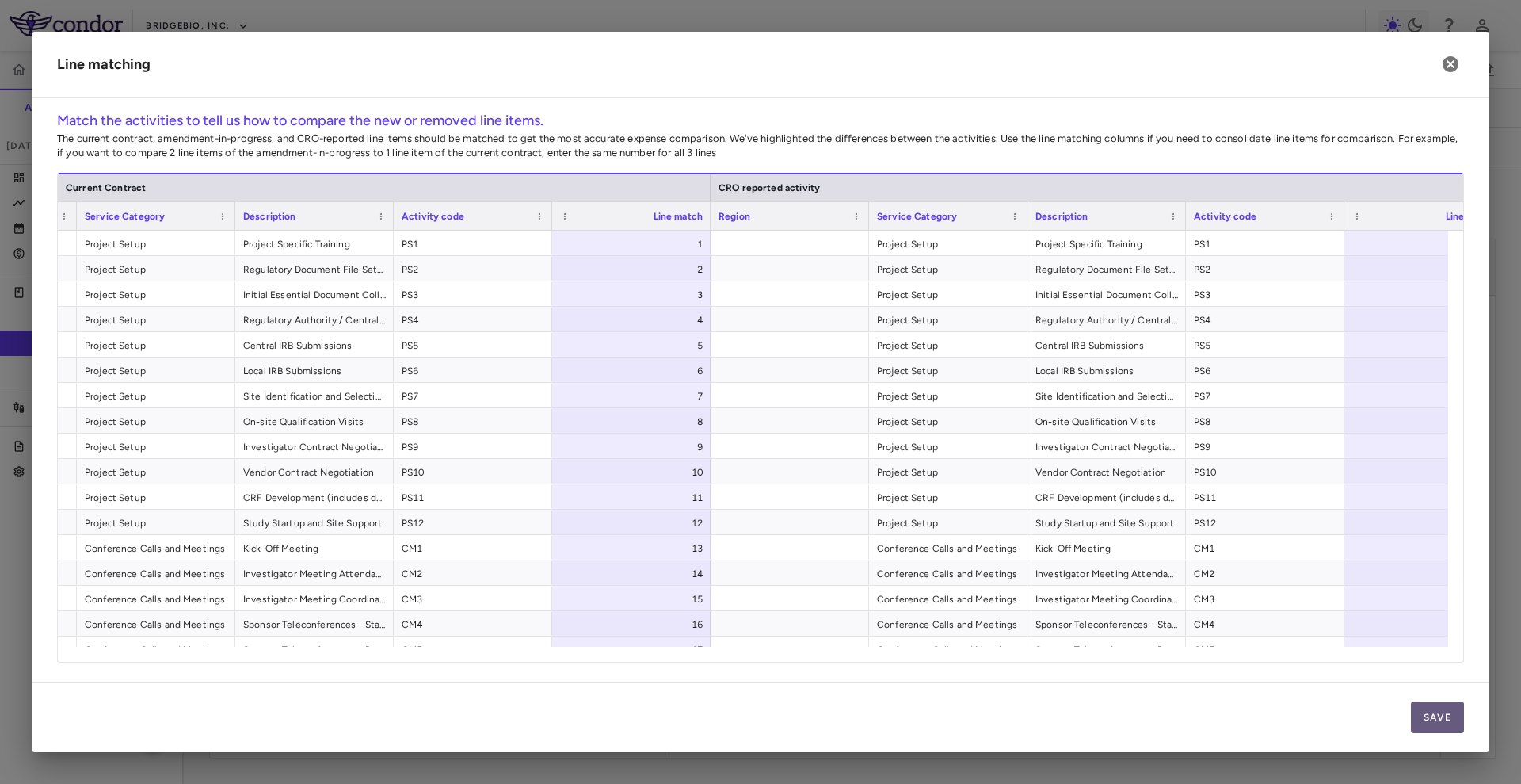
click at [1443, 717] on button "Save" at bounding box center [1438, 717] width 53 height 31
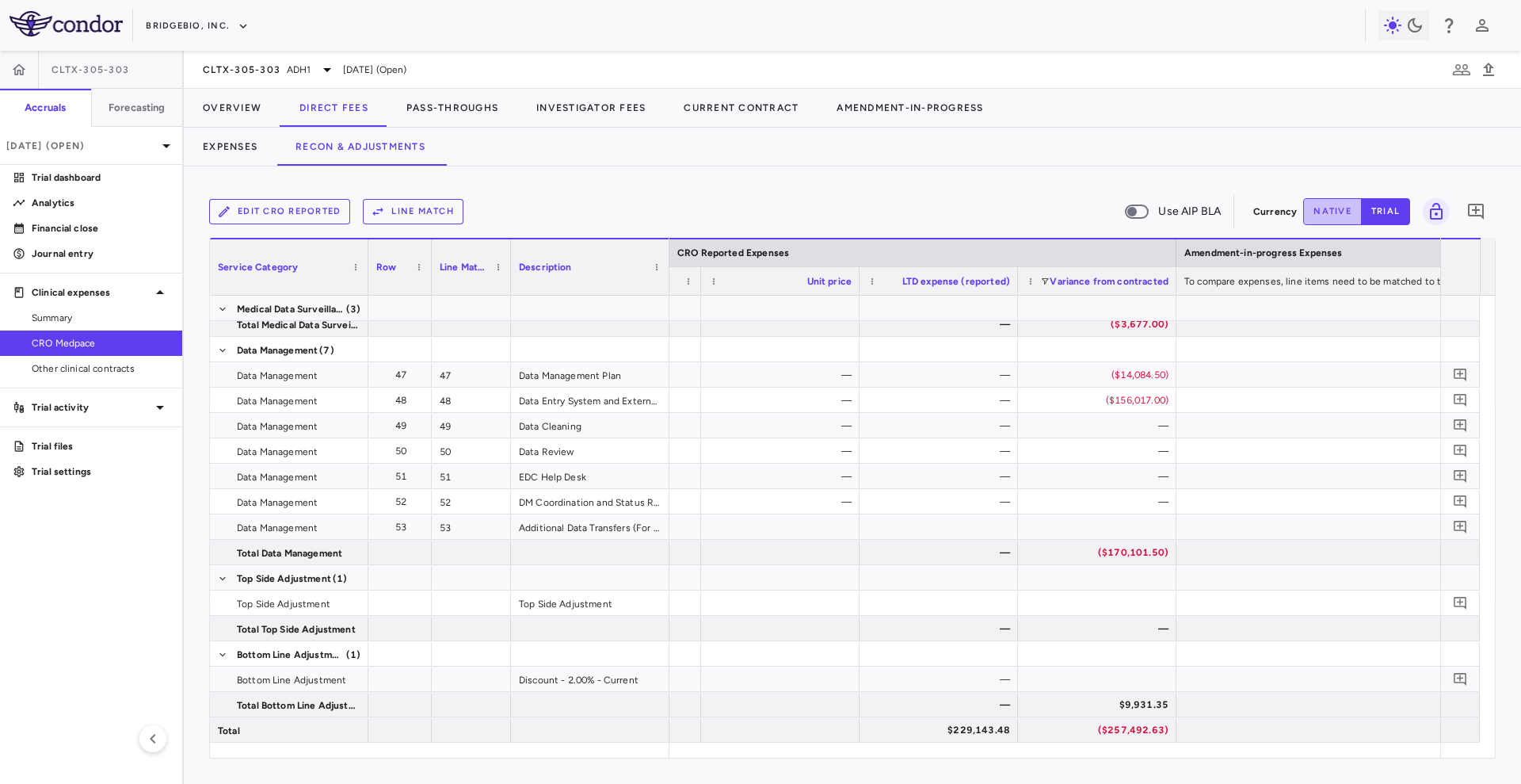
click at [1342, 208] on button "native" at bounding box center [1333, 211] width 59 height 27
type button "native"
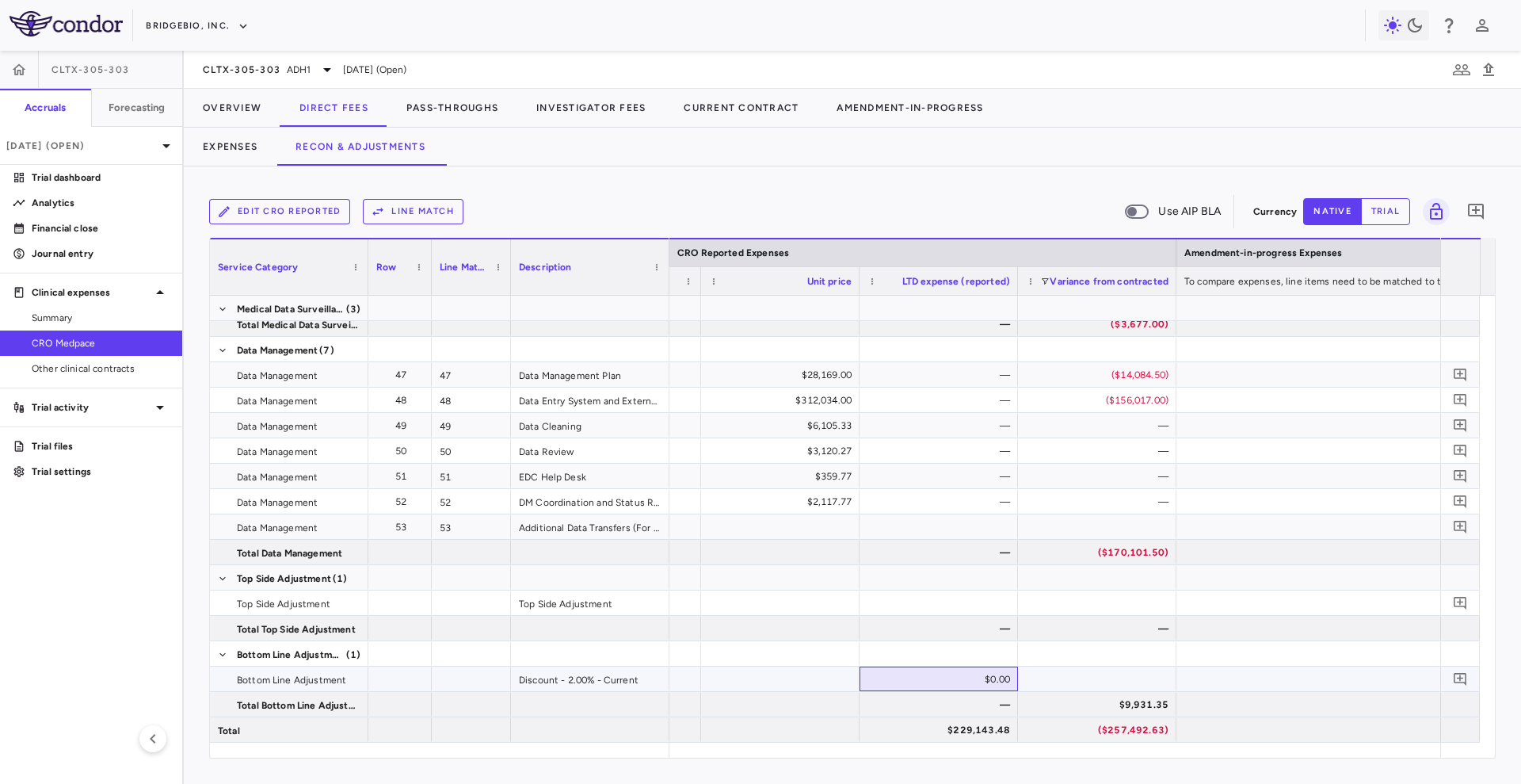
click at [947, 672] on div "$0.00" at bounding box center [942, 679] width 136 height 25
type input "*****"
click at [268, 139] on button "Expenses" at bounding box center [230, 146] width 93 height 38
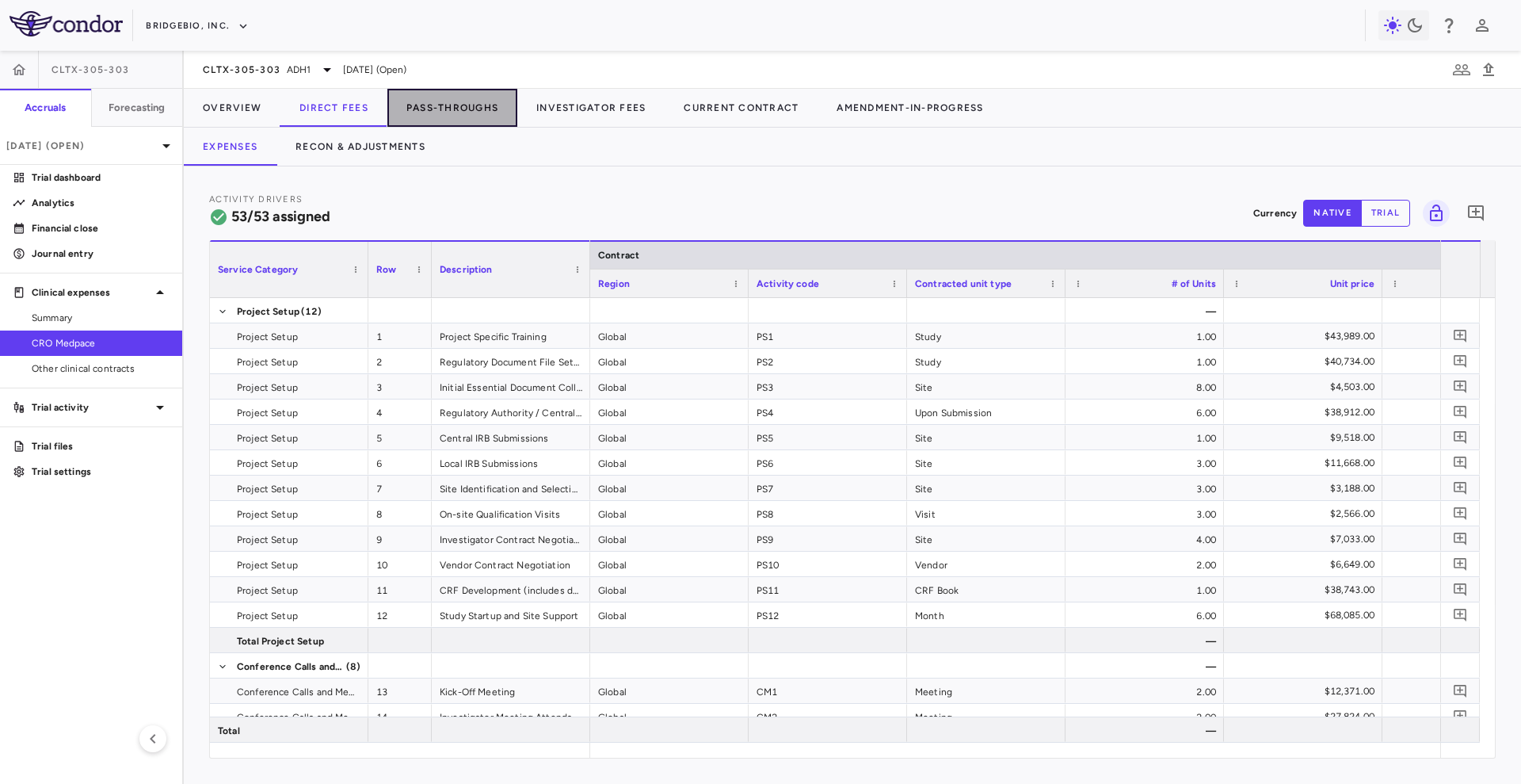
click at [432, 114] on button "Pass-Throughs" at bounding box center [452, 108] width 130 height 38
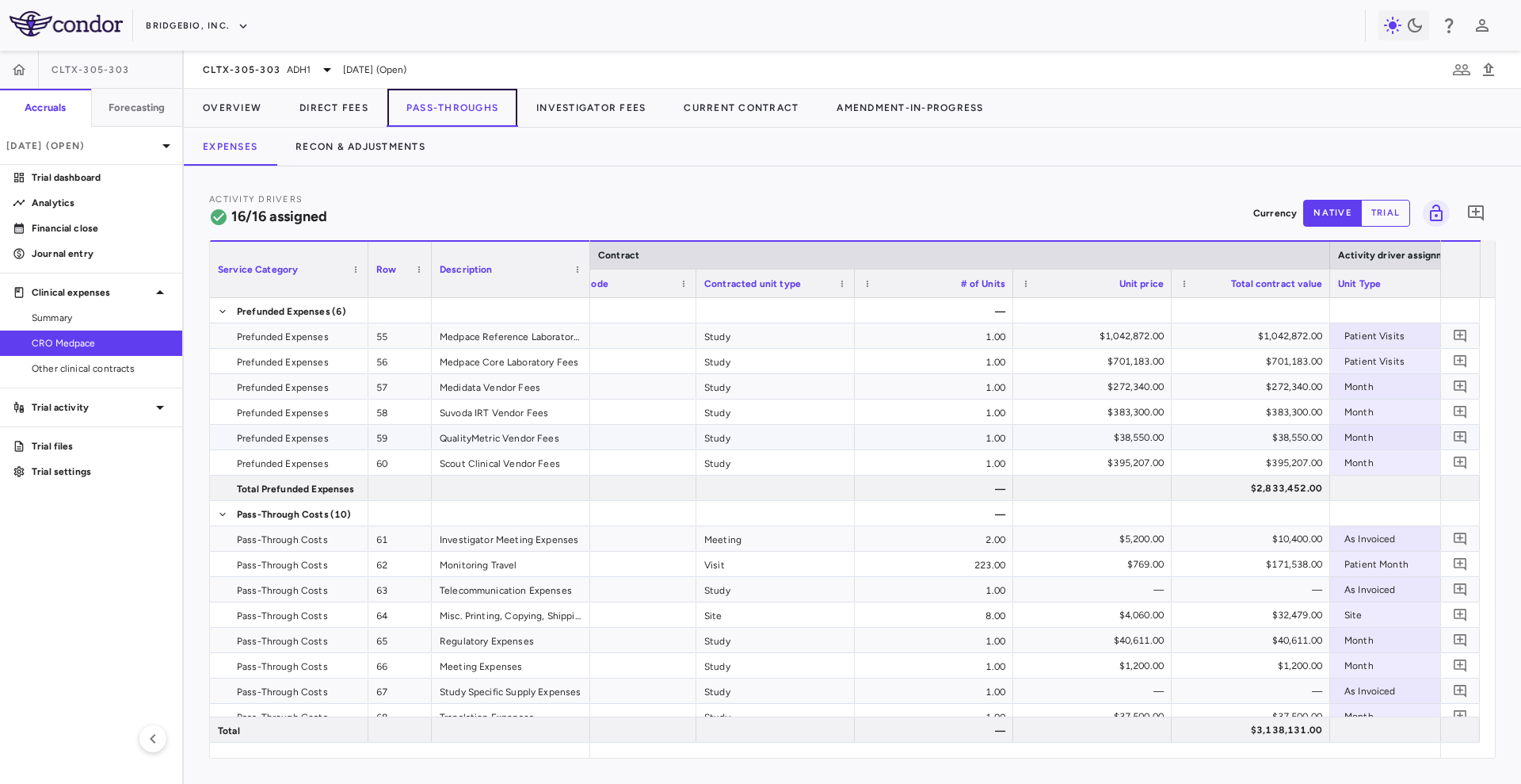
scroll to position [0, 357]
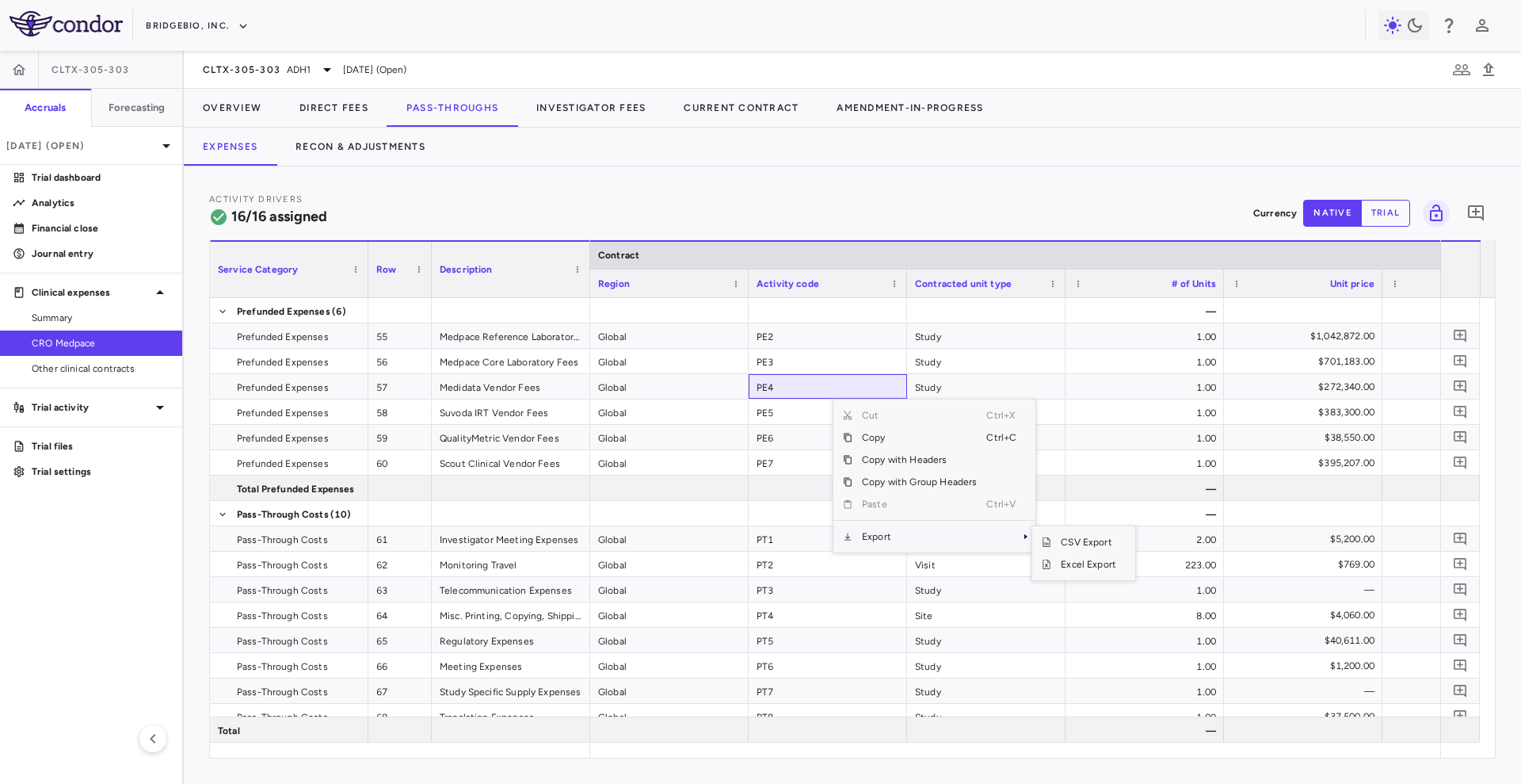
click at [891, 530] on span "Export" at bounding box center [919, 536] width 134 height 23
click at [1097, 567] on span "Excel Export" at bounding box center [1088, 564] width 74 height 23
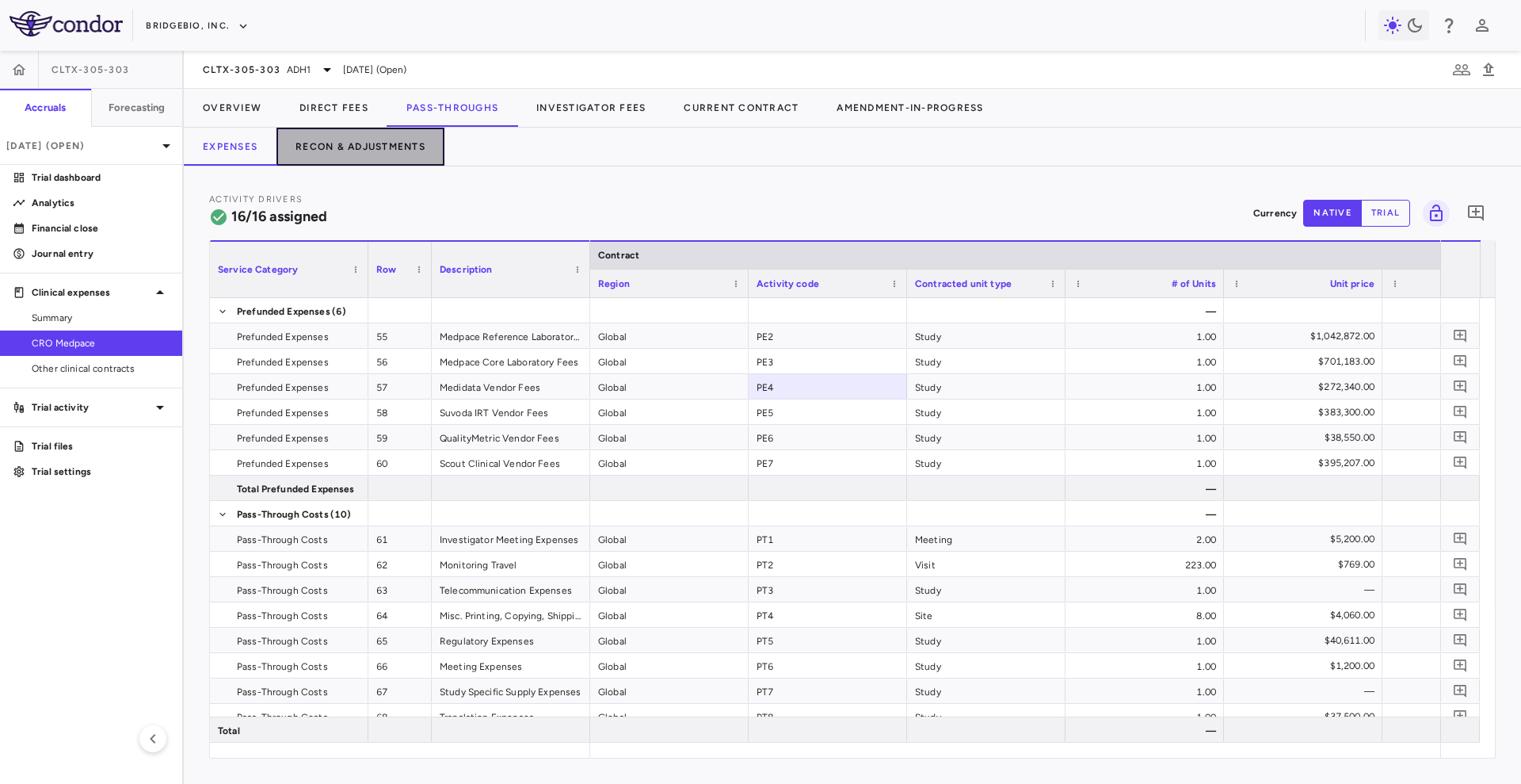
click at [349, 148] on button "Recon & Adjustments" at bounding box center [361, 146] width 168 height 38
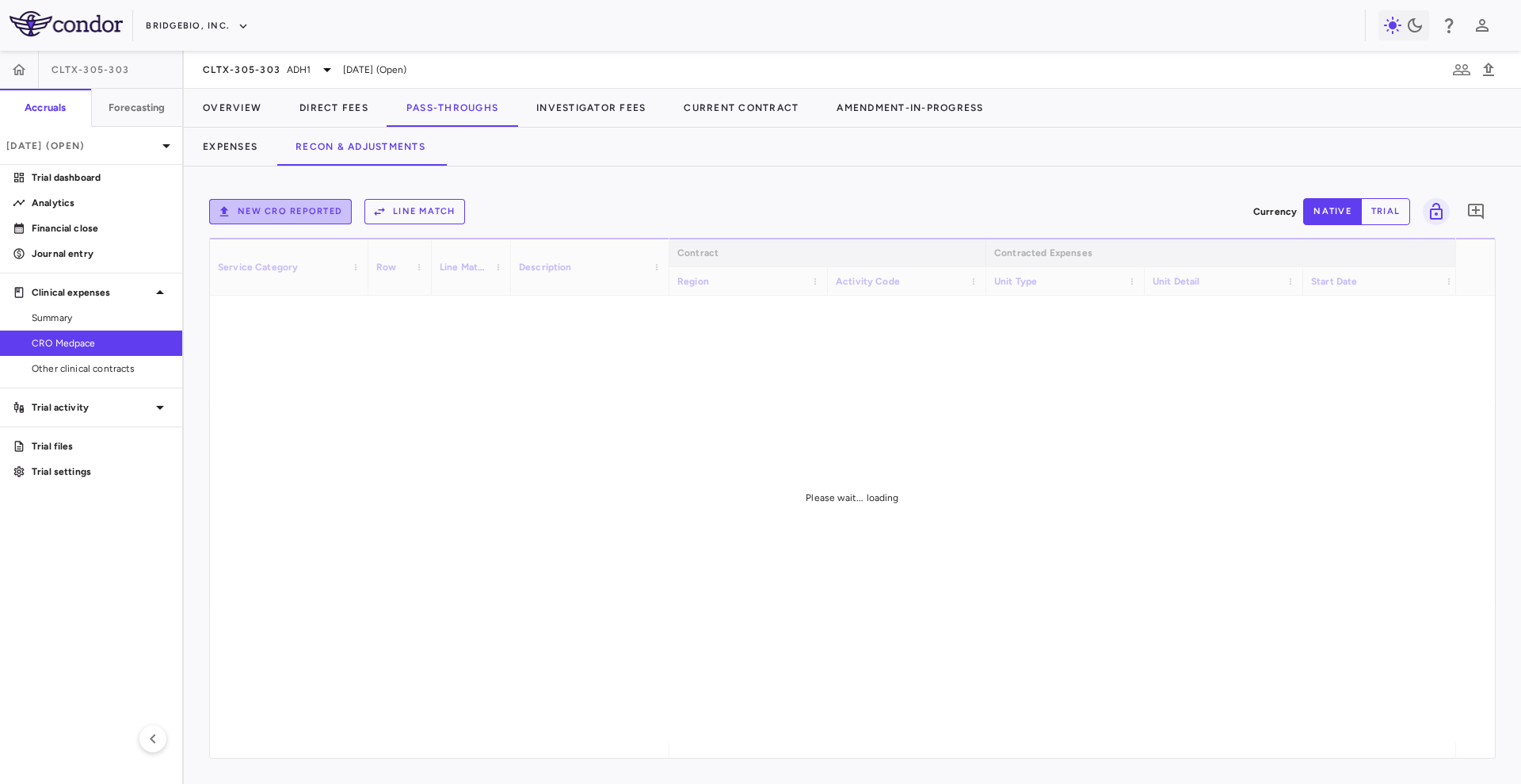
click at [321, 209] on button "New CRO reported" at bounding box center [281, 211] width 143 height 25
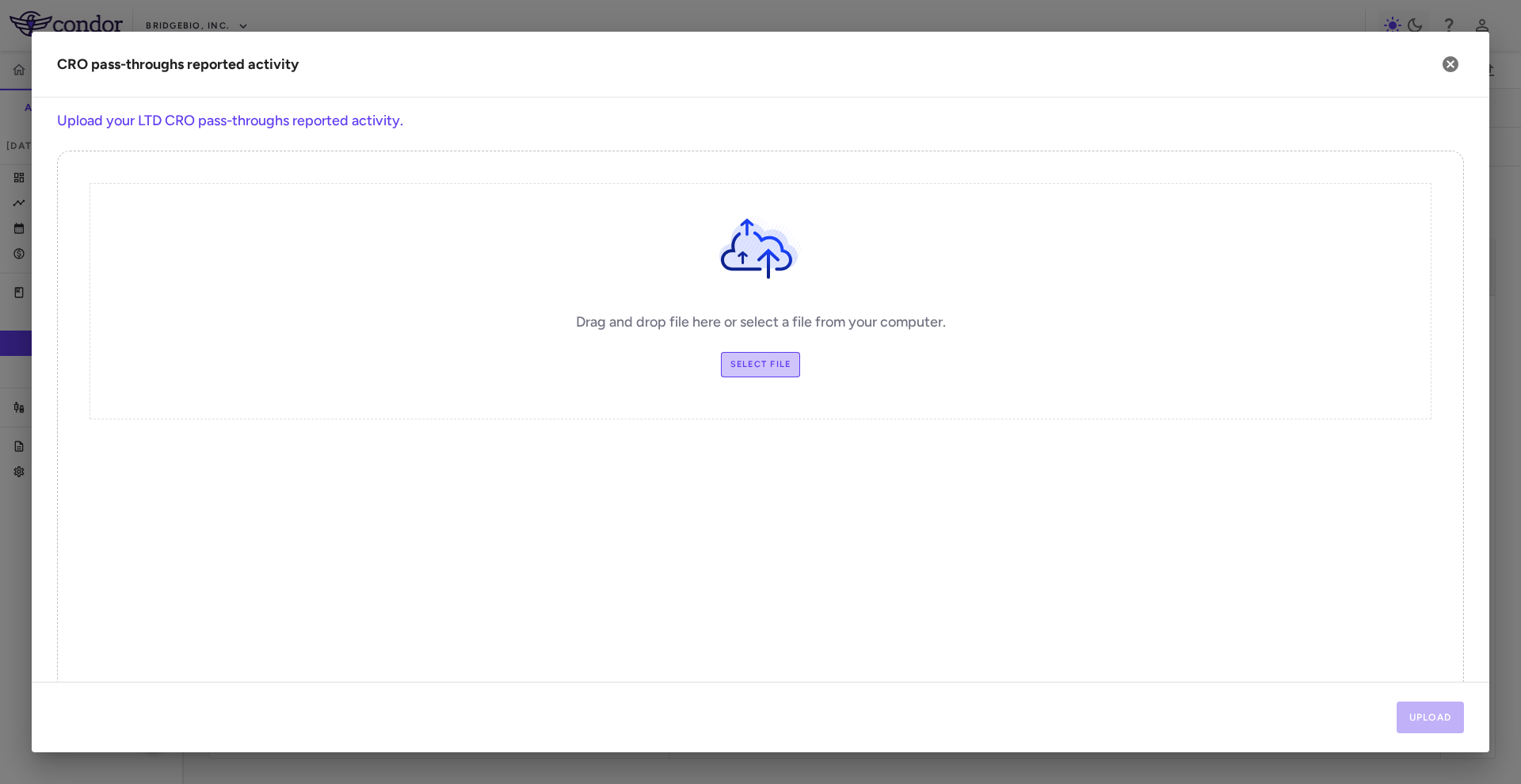
click at [734, 351] on label "Select file" at bounding box center [761, 364] width 80 height 25
click at [0, 0] on input "Select file" at bounding box center [0, 0] width 0 height 0
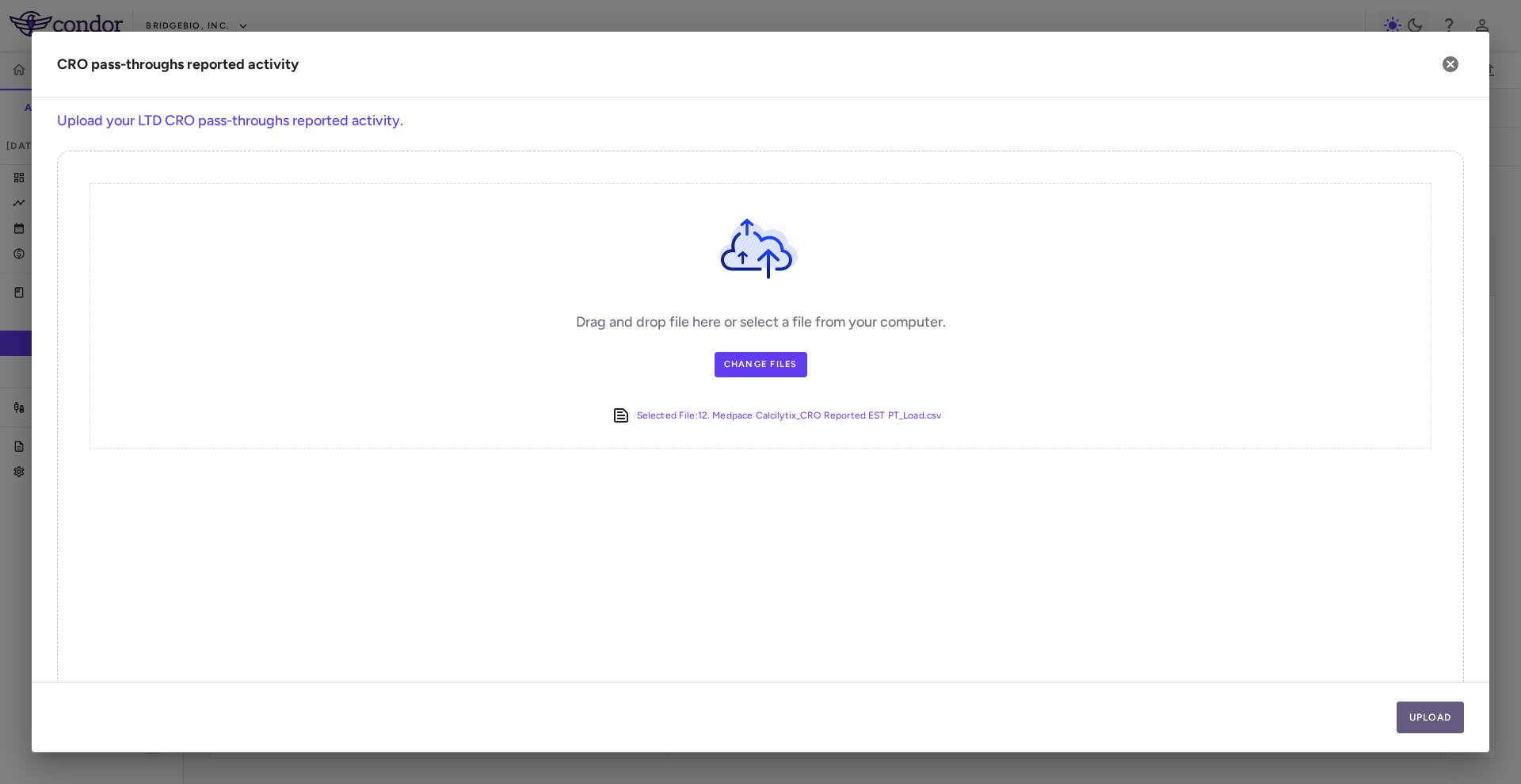
click at [1415, 722] on button "Upload" at bounding box center [1431, 717] width 69 height 31
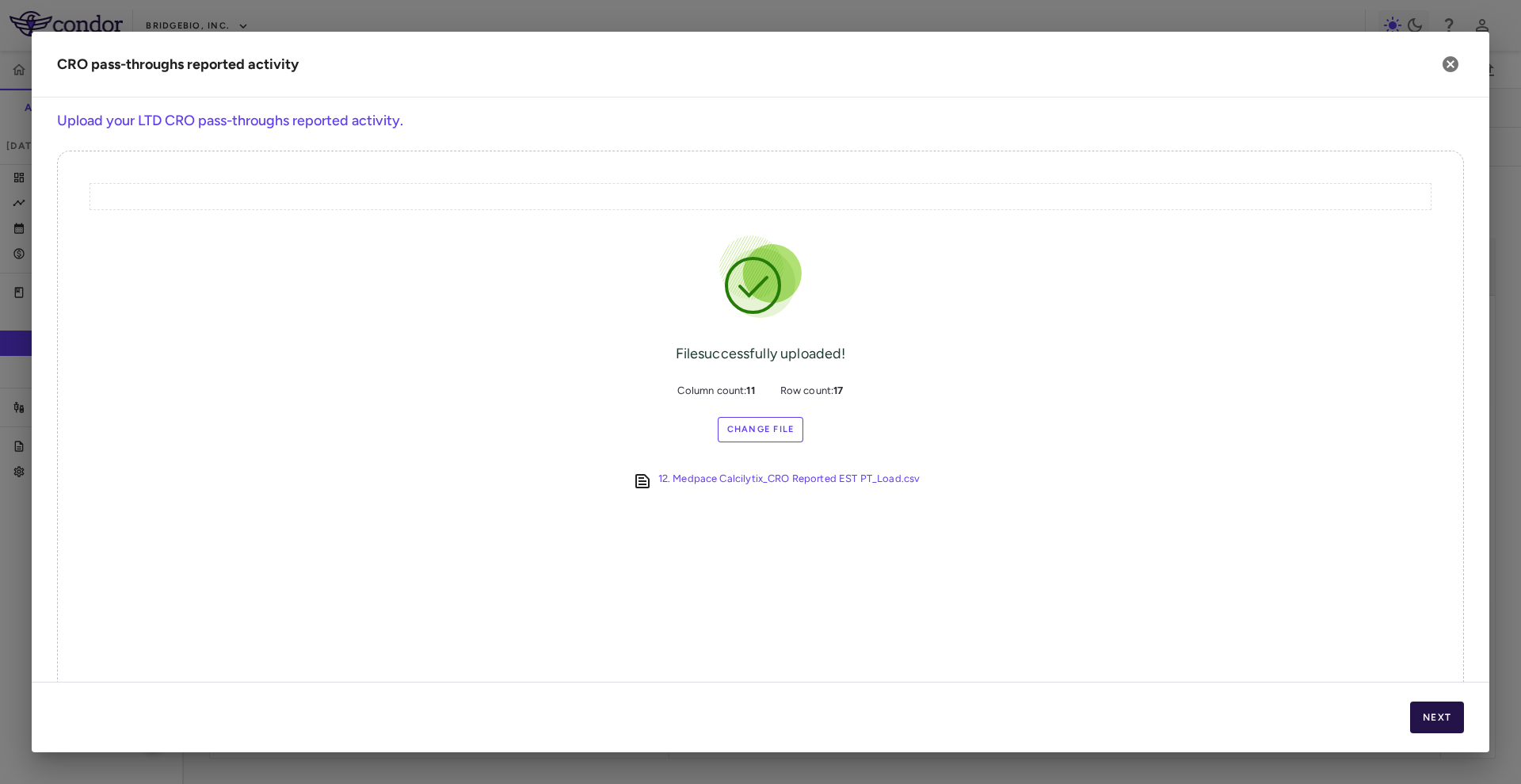
click at [1415, 722] on button "Next" at bounding box center [1437, 717] width 54 height 31
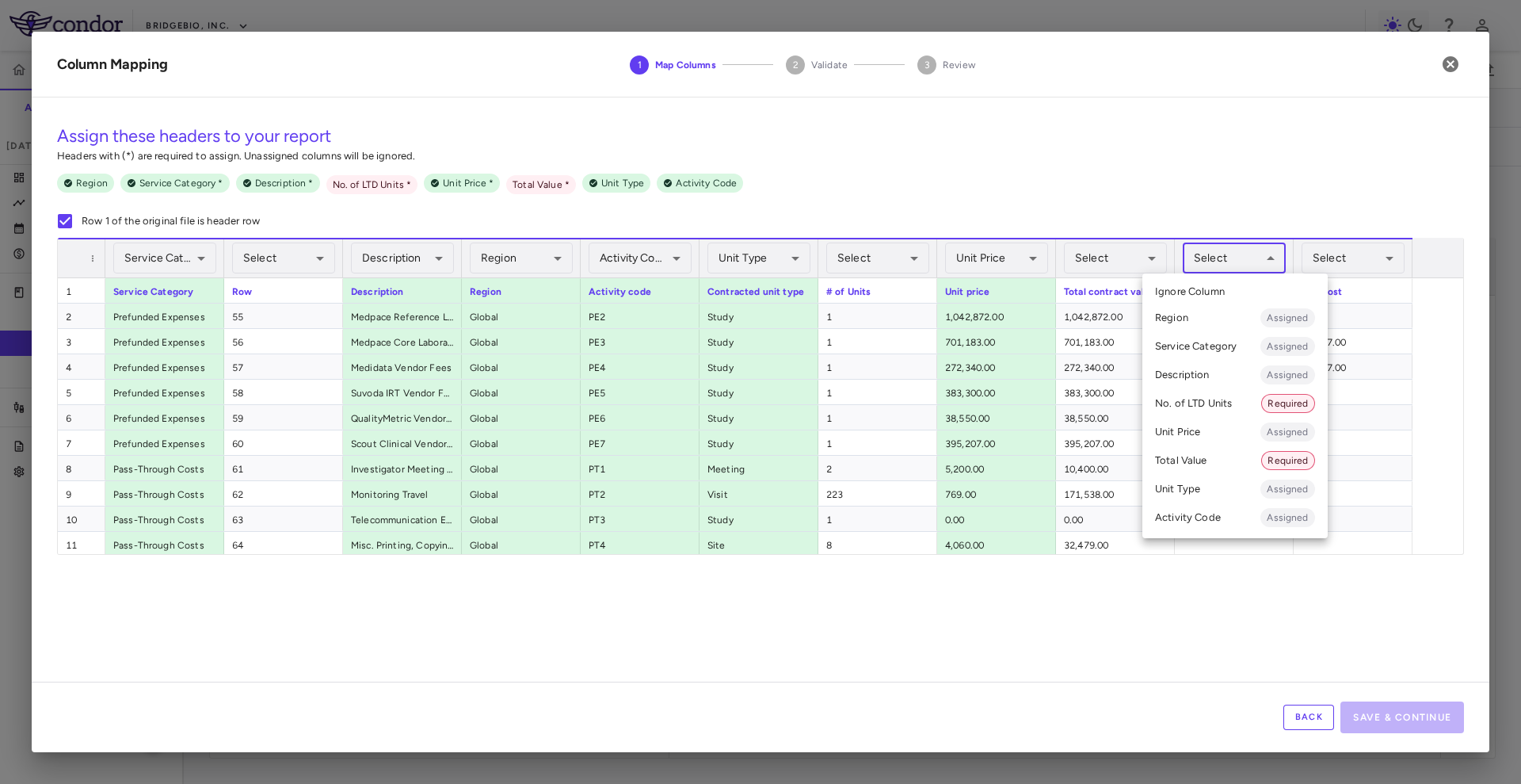
click at [1221, 268] on body "Skip to sidebar Skip to main content BridgeBio, Inc. CLTX-305-303 Accruals Fore…" at bounding box center [760, 392] width 1521 height 784
click at [1219, 393] on li "No. of LTD Units Required" at bounding box center [1234, 403] width 185 height 28
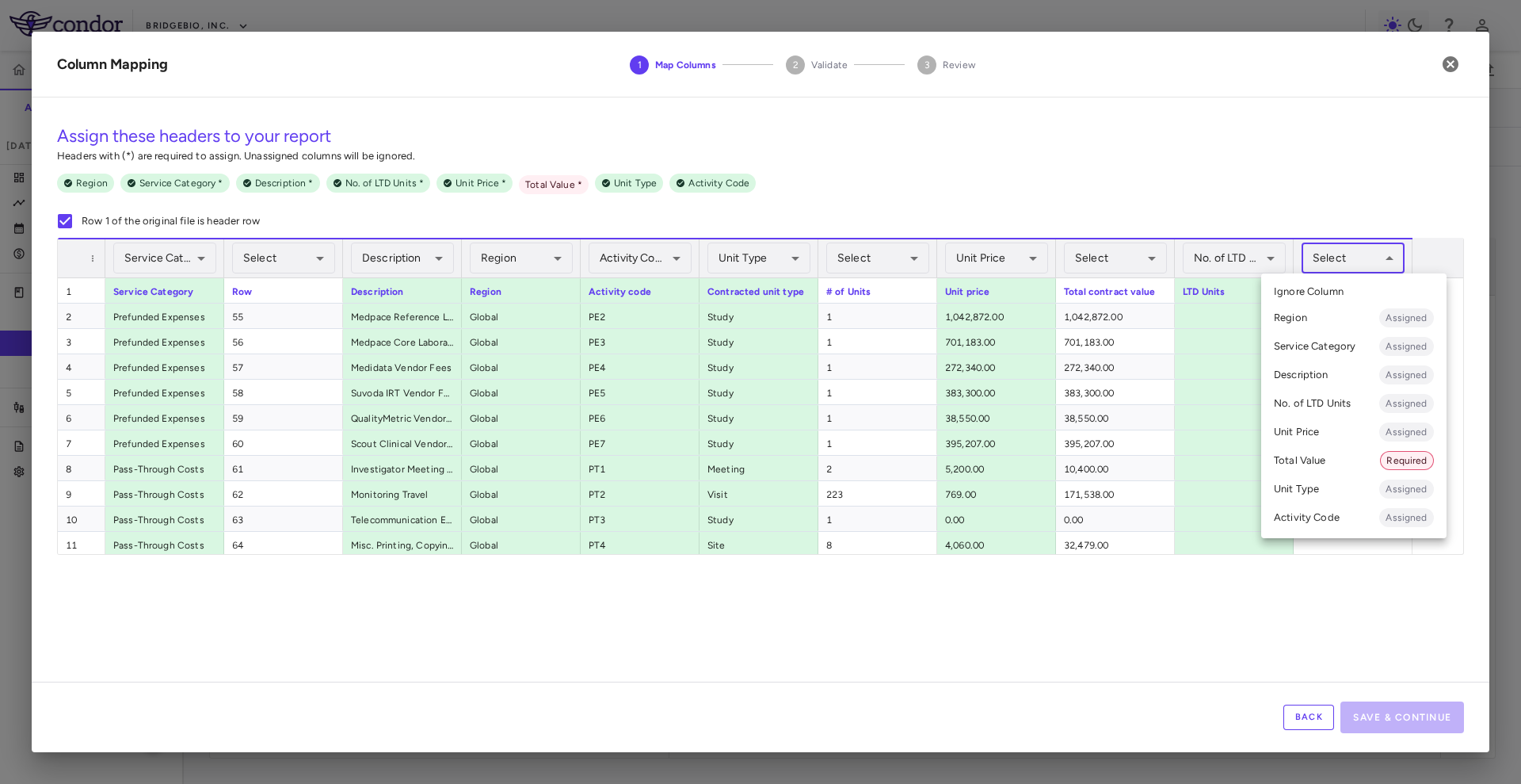
click at [1356, 264] on body "Skip to sidebar Skip to main content BridgeBio, Inc. CLTX-305-303 Accruals Fore…" at bounding box center [760, 392] width 1521 height 784
click at [1324, 466] on li "Total Value Required" at bounding box center [1354, 460] width 185 height 28
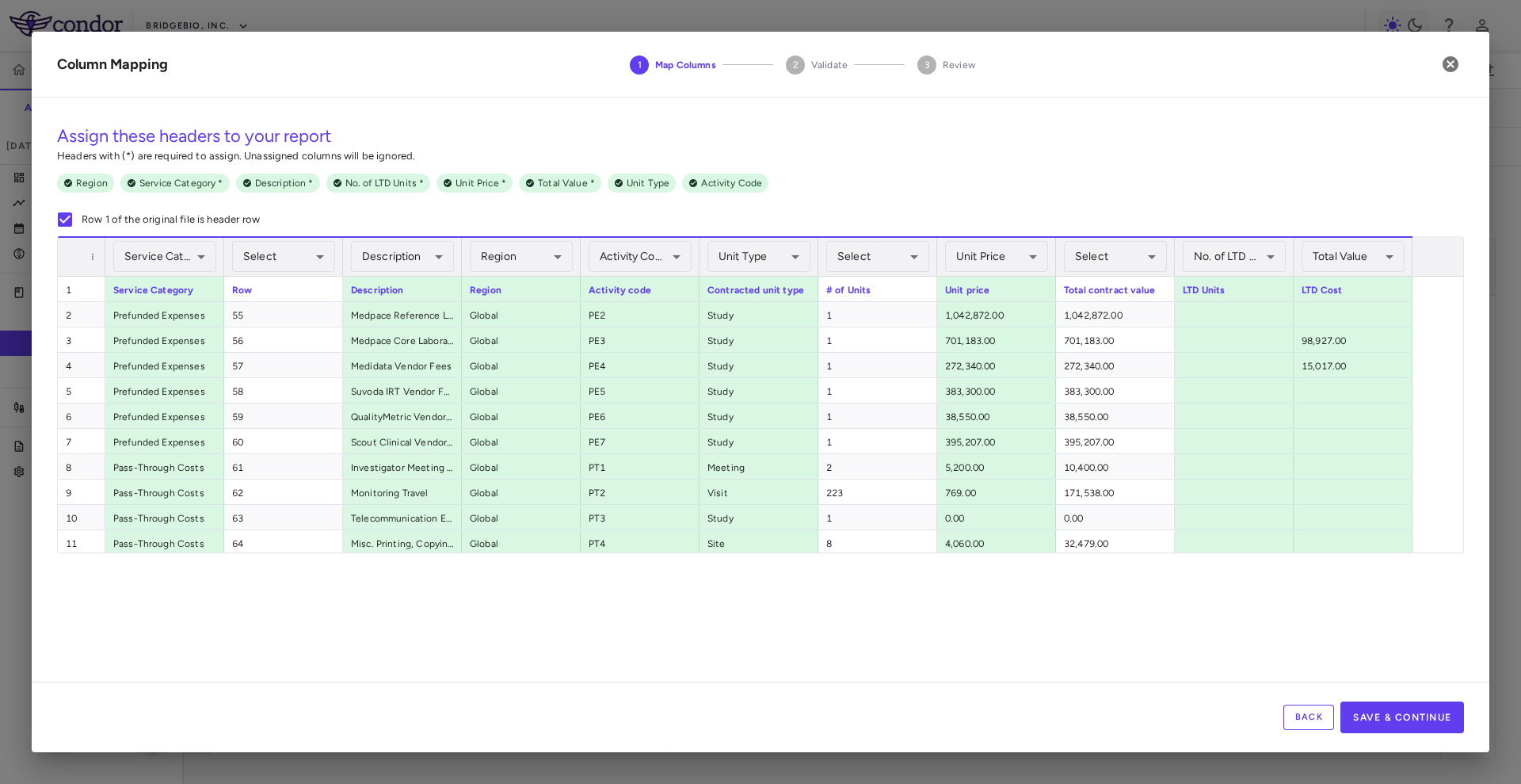
scroll to position [156, 0]
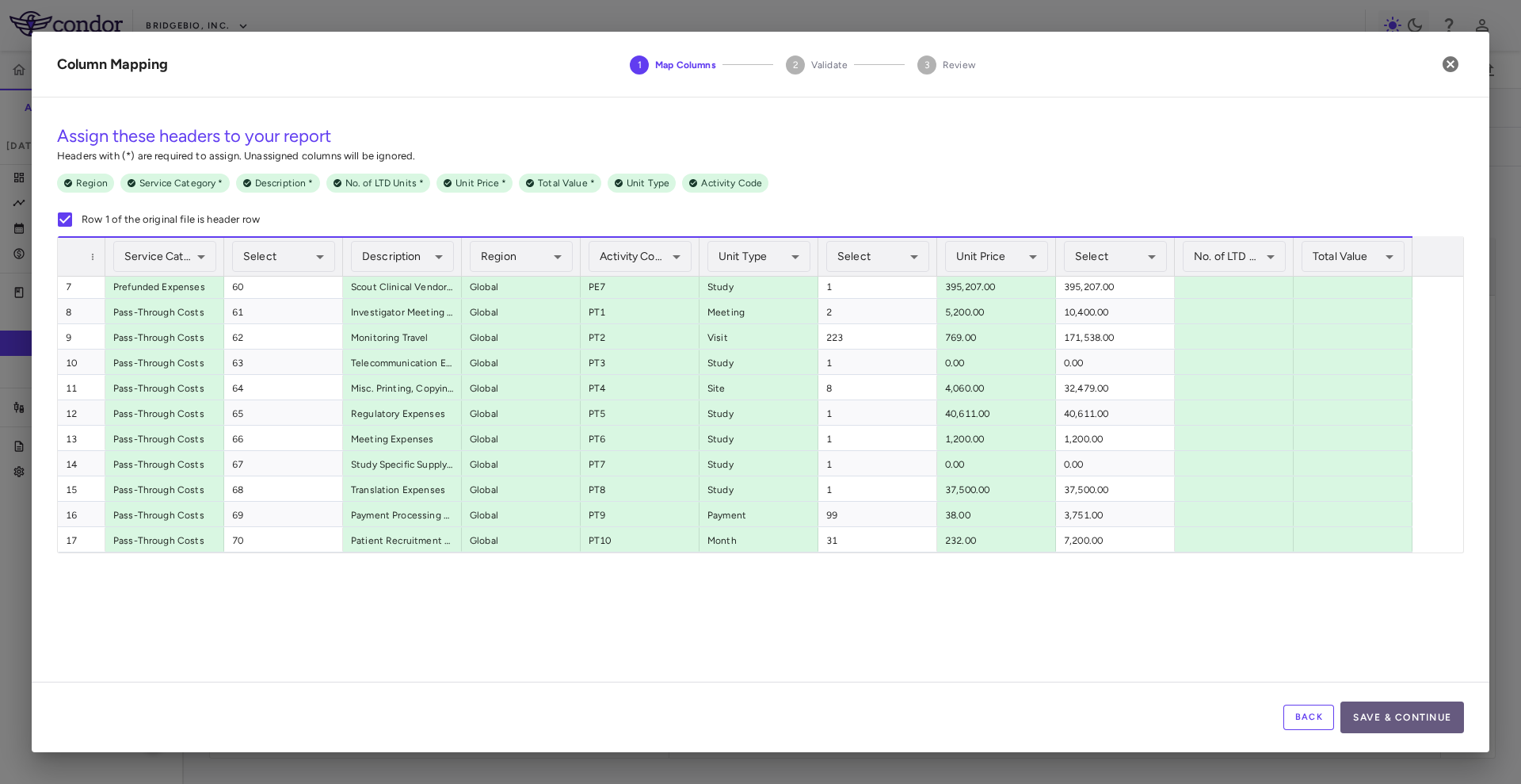
click at [1376, 724] on button "Save & Continue" at bounding box center [1403, 717] width 123 height 31
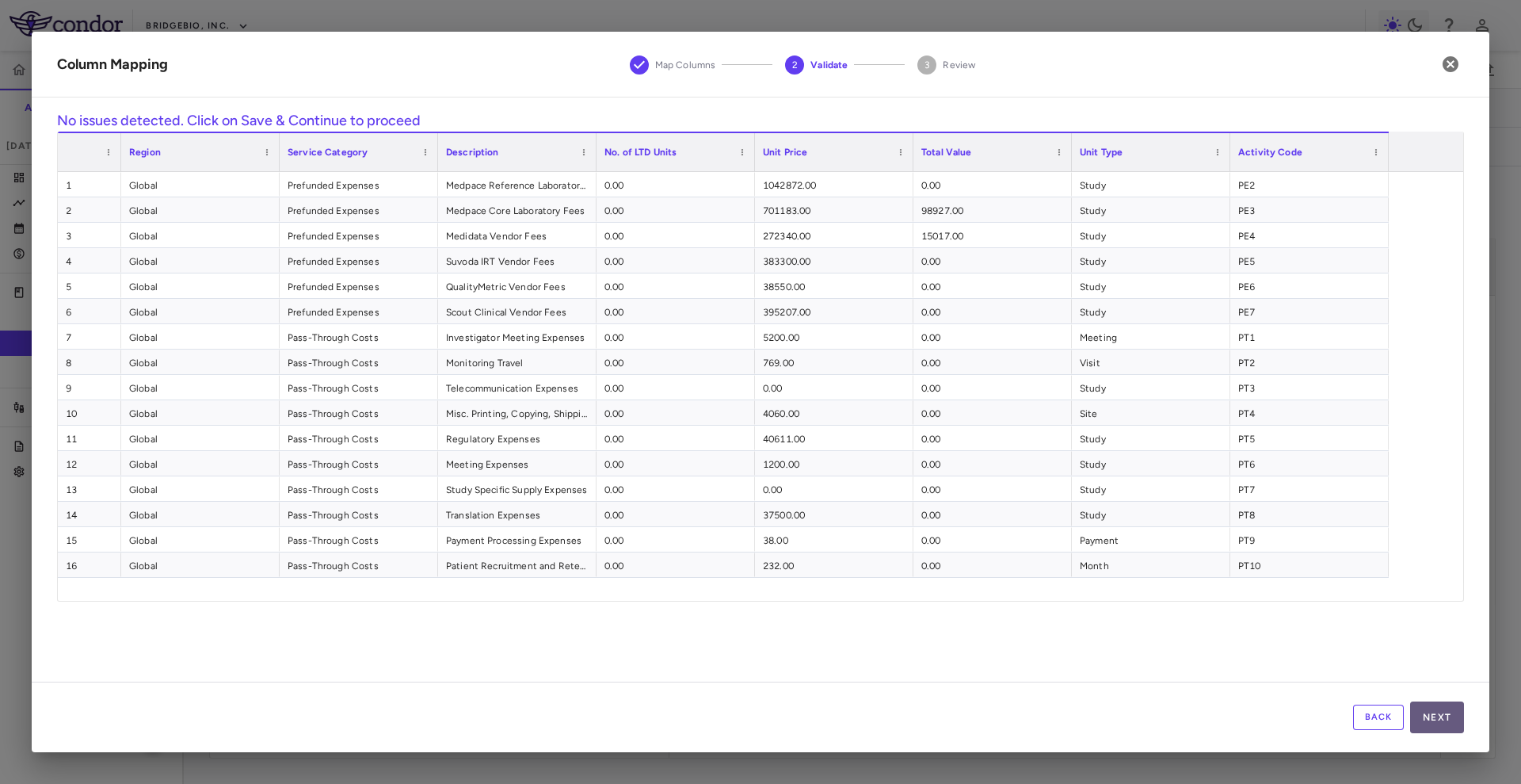
click at [1439, 723] on button "Next" at bounding box center [1437, 717] width 54 height 31
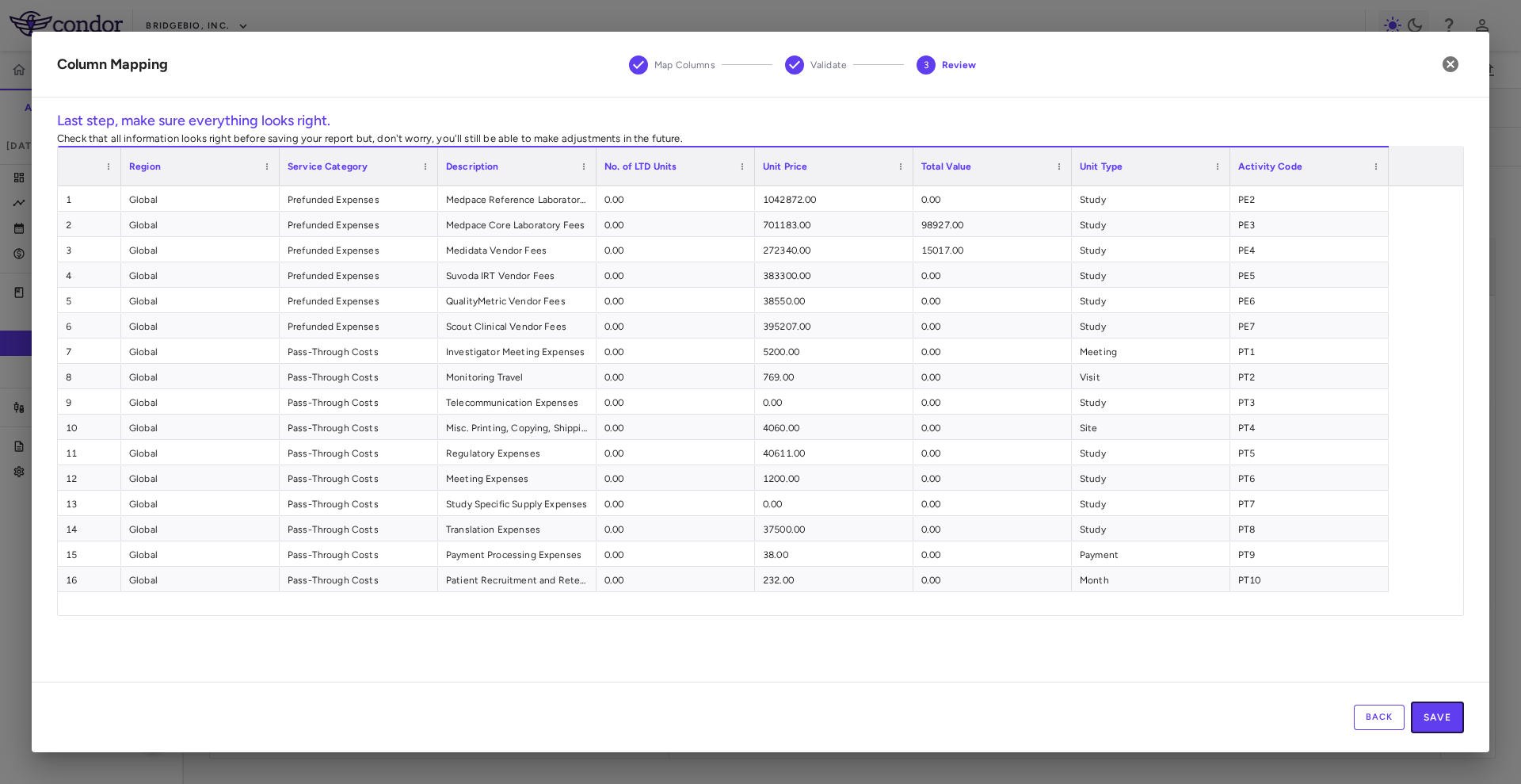
click at [1439, 723] on button "Save" at bounding box center [1438, 717] width 53 height 31
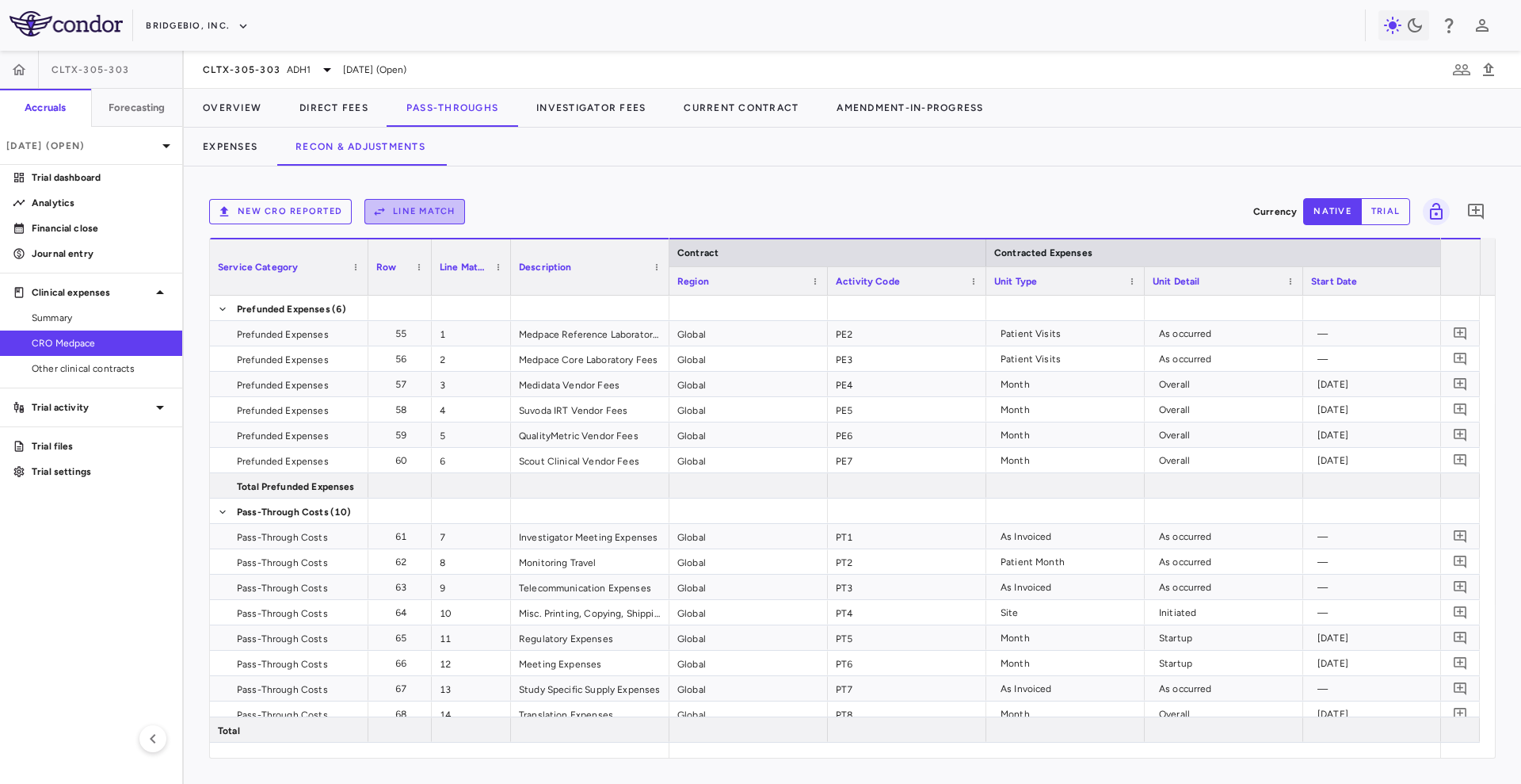
click at [417, 201] on button "Line Match" at bounding box center [414, 211] width 101 height 25
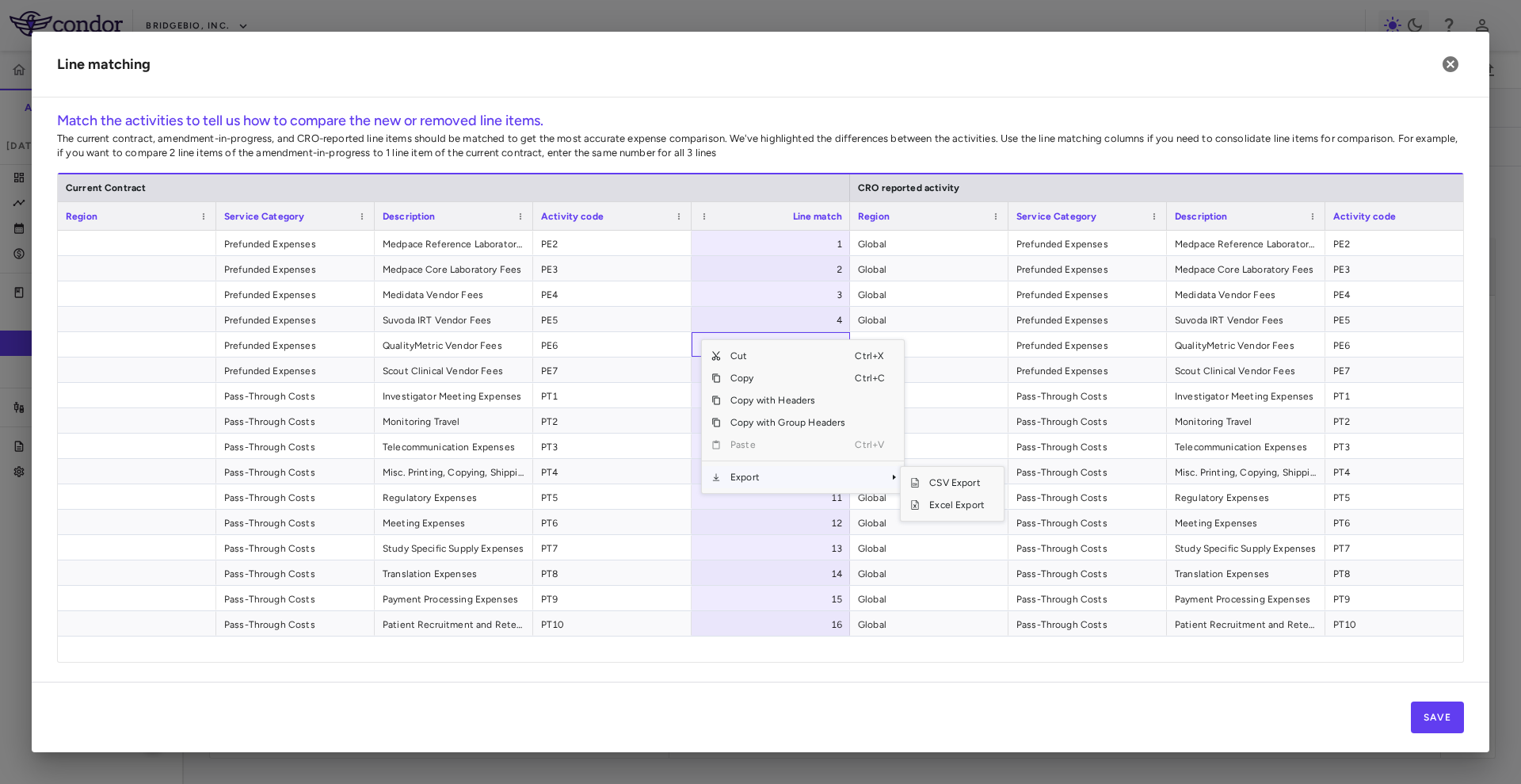
click at [779, 479] on span "Export" at bounding box center [788, 477] width 134 height 23
click at [969, 503] on span "Excel Export" at bounding box center [957, 504] width 74 height 23
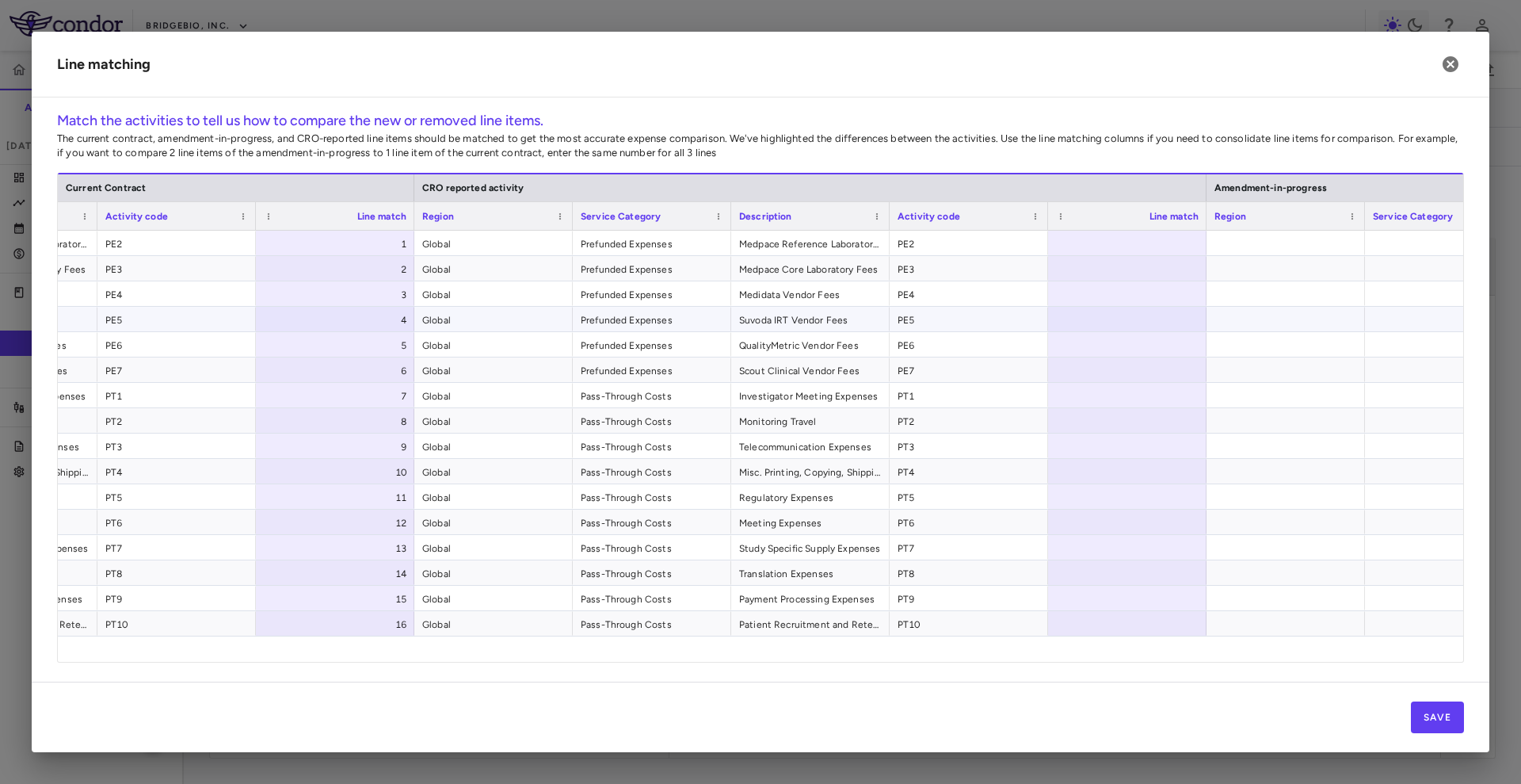
scroll to position [0, 436]
click at [1127, 242] on div at bounding box center [1128, 243] width 159 height 24
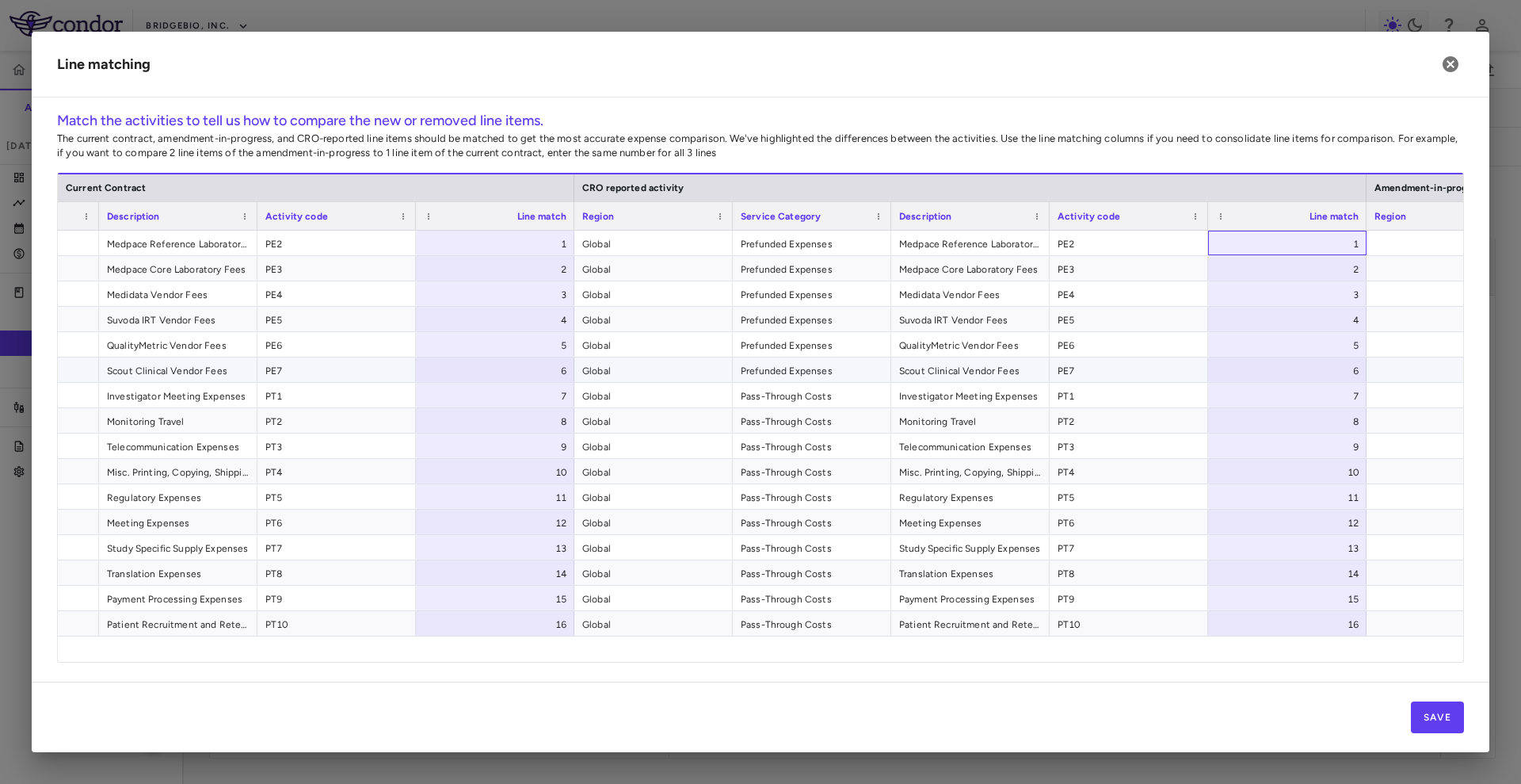
scroll to position [0, 264]
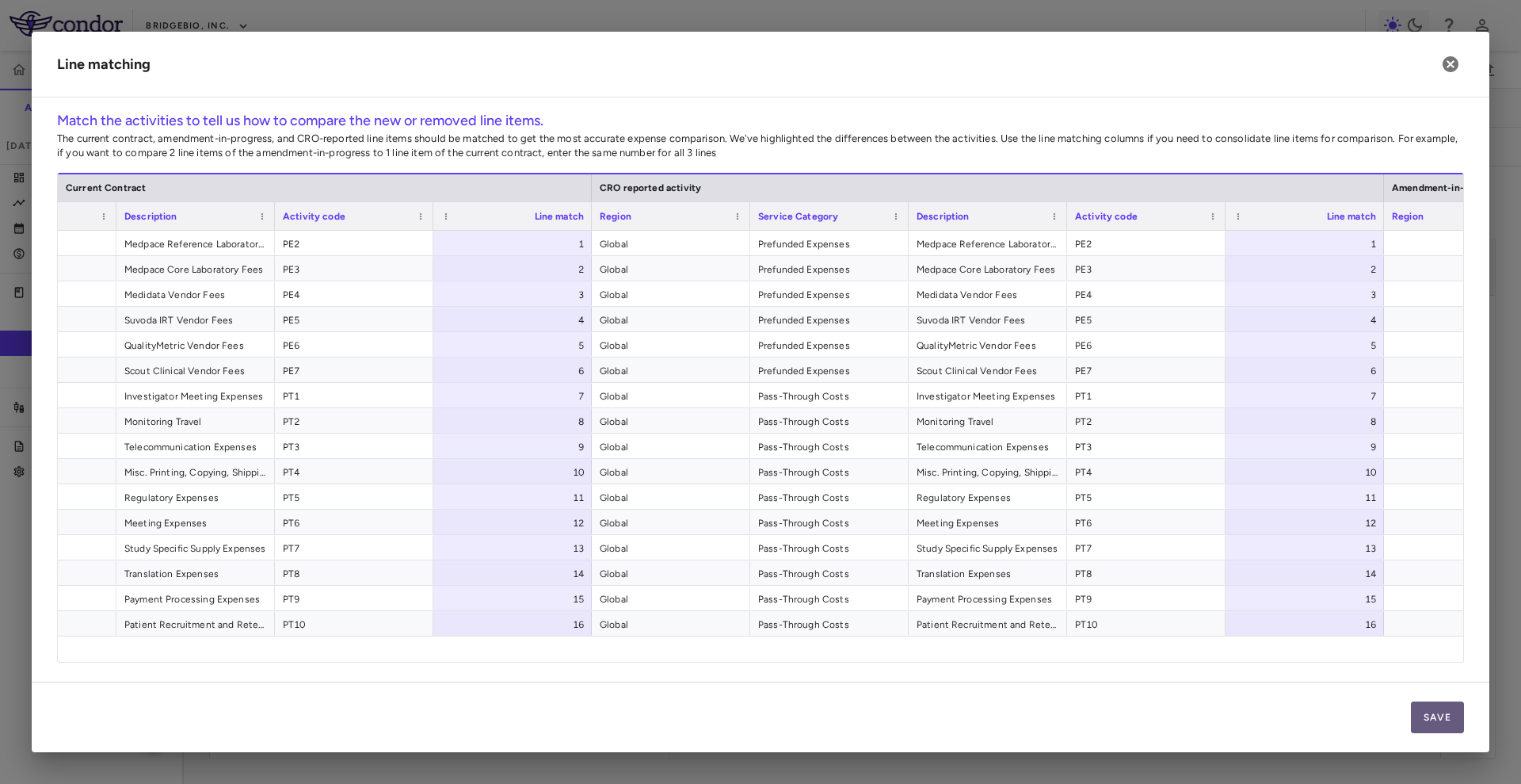
click at [1439, 710] on button "Save" at bounding box center [1438, 717] width 53 height 31
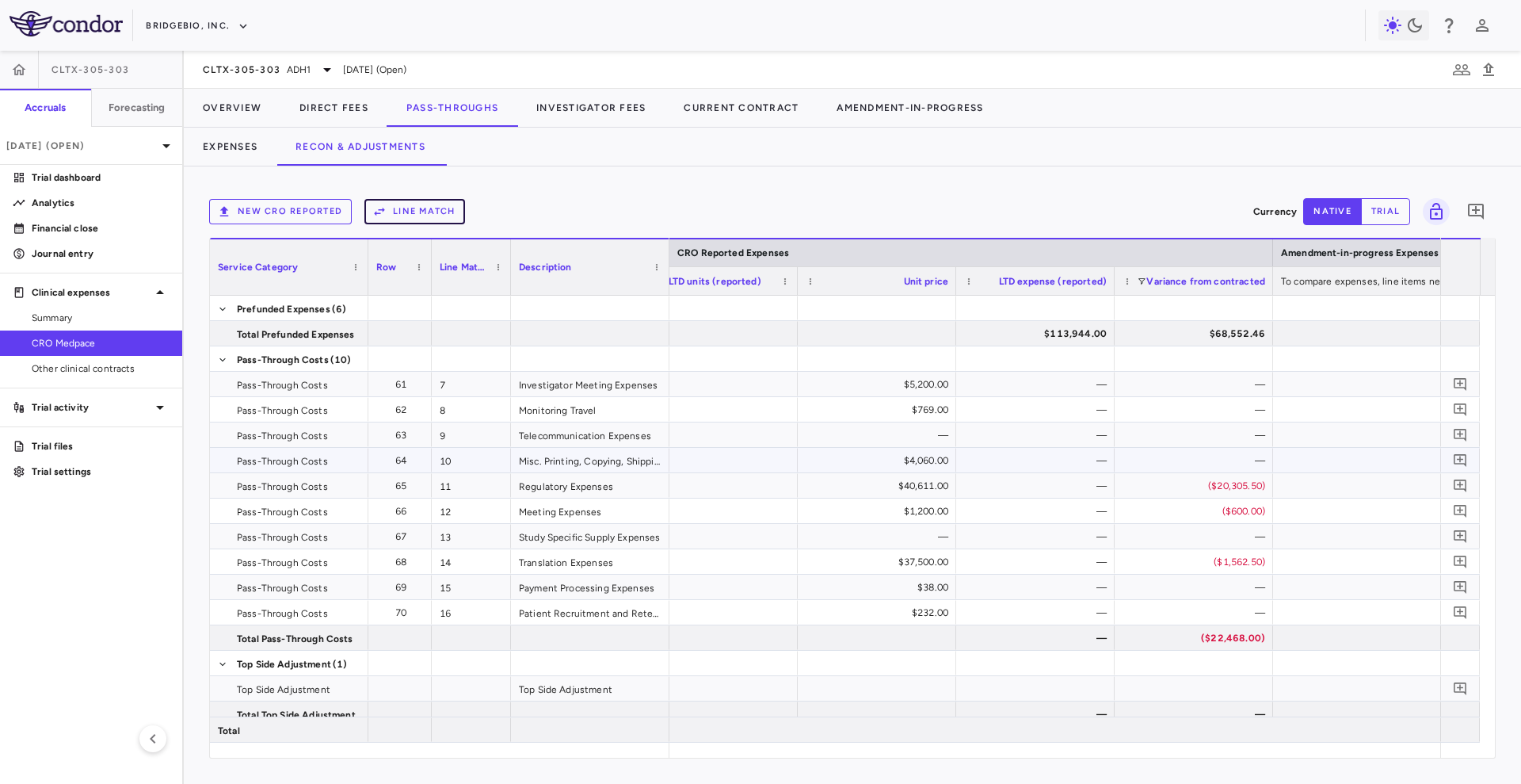
scroll to position [94, 0]
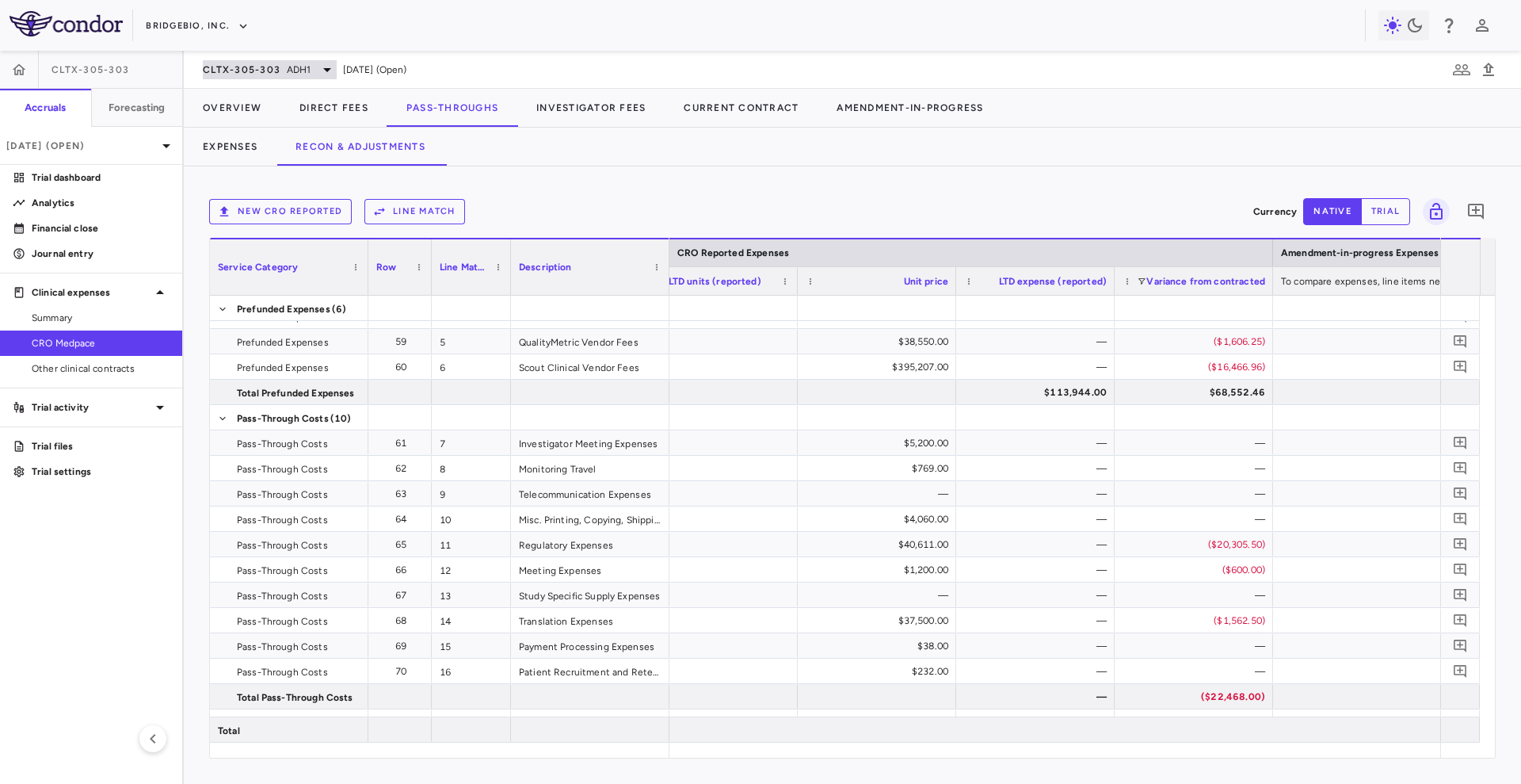
click at [277, 76] on div "CLTX-305-303 ADH1" at bounding box center [269, 69] width 134 height 19
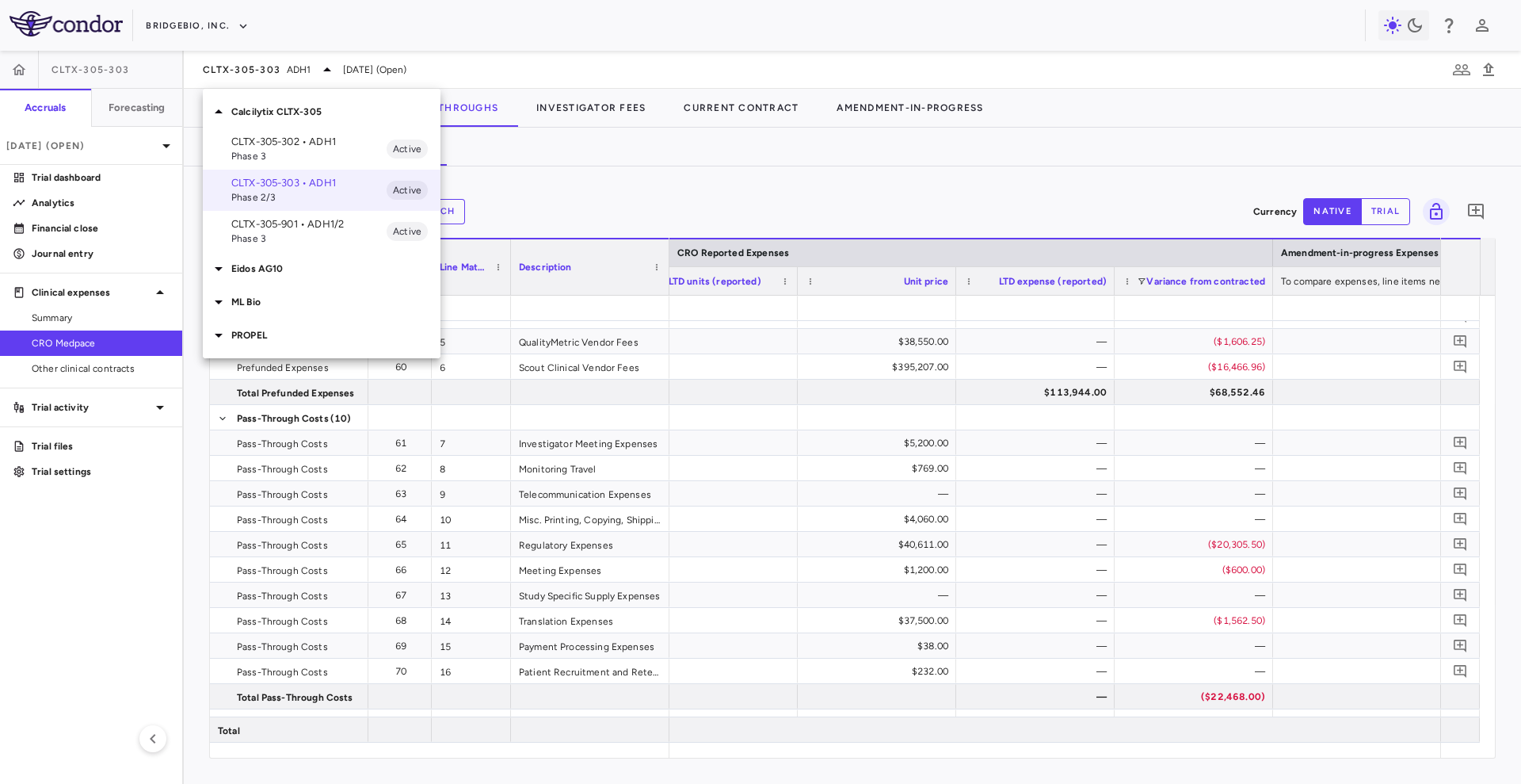
click at [163, 23] on div at bounding box center [760, 392] width 1521 height 784
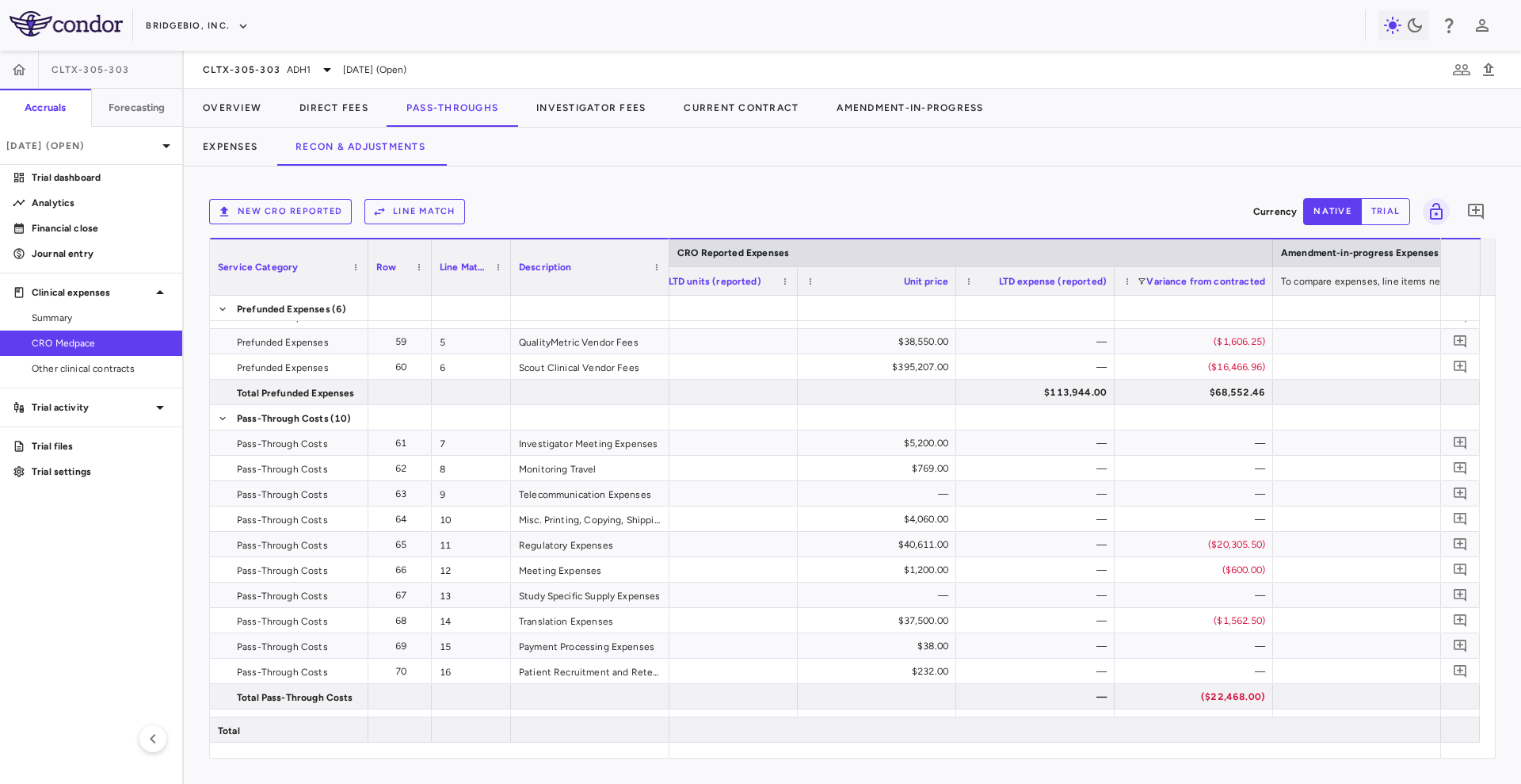
click at [163, 23] on div "Calcilytix CLTX-305 CLTX-305-302 • ADH1 Phase 3 Active CLTX-305-303 • ADH1 Phas…" at bounding box center [760, 392] width 1521 height 784
click at [163, 23] on button "BridgeBio, Inc." at bounding box center [197, 26] width 103 height 25
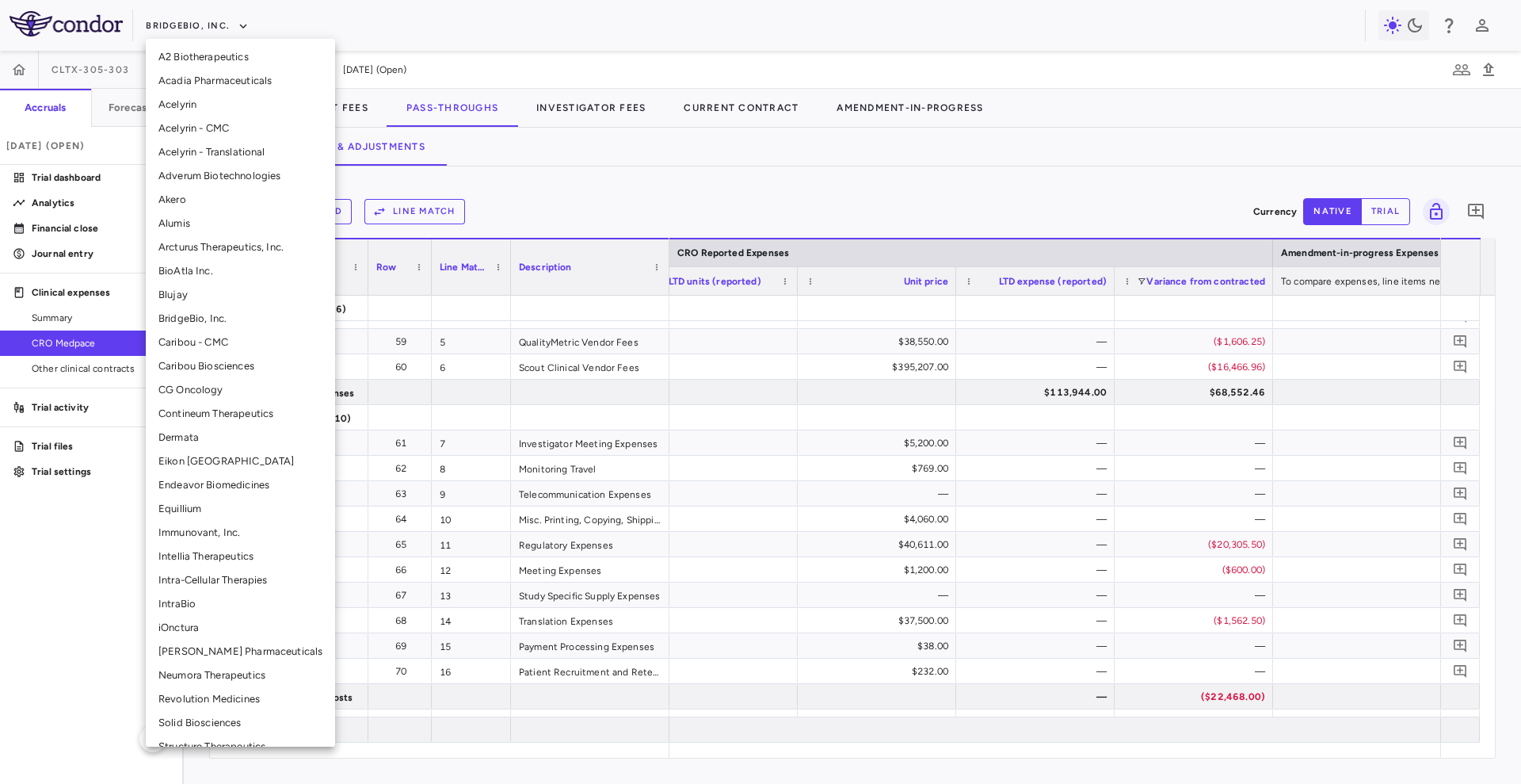
click at [201, 298] on li "Blujay" at bounding box center [240, 295] width 189 height 23
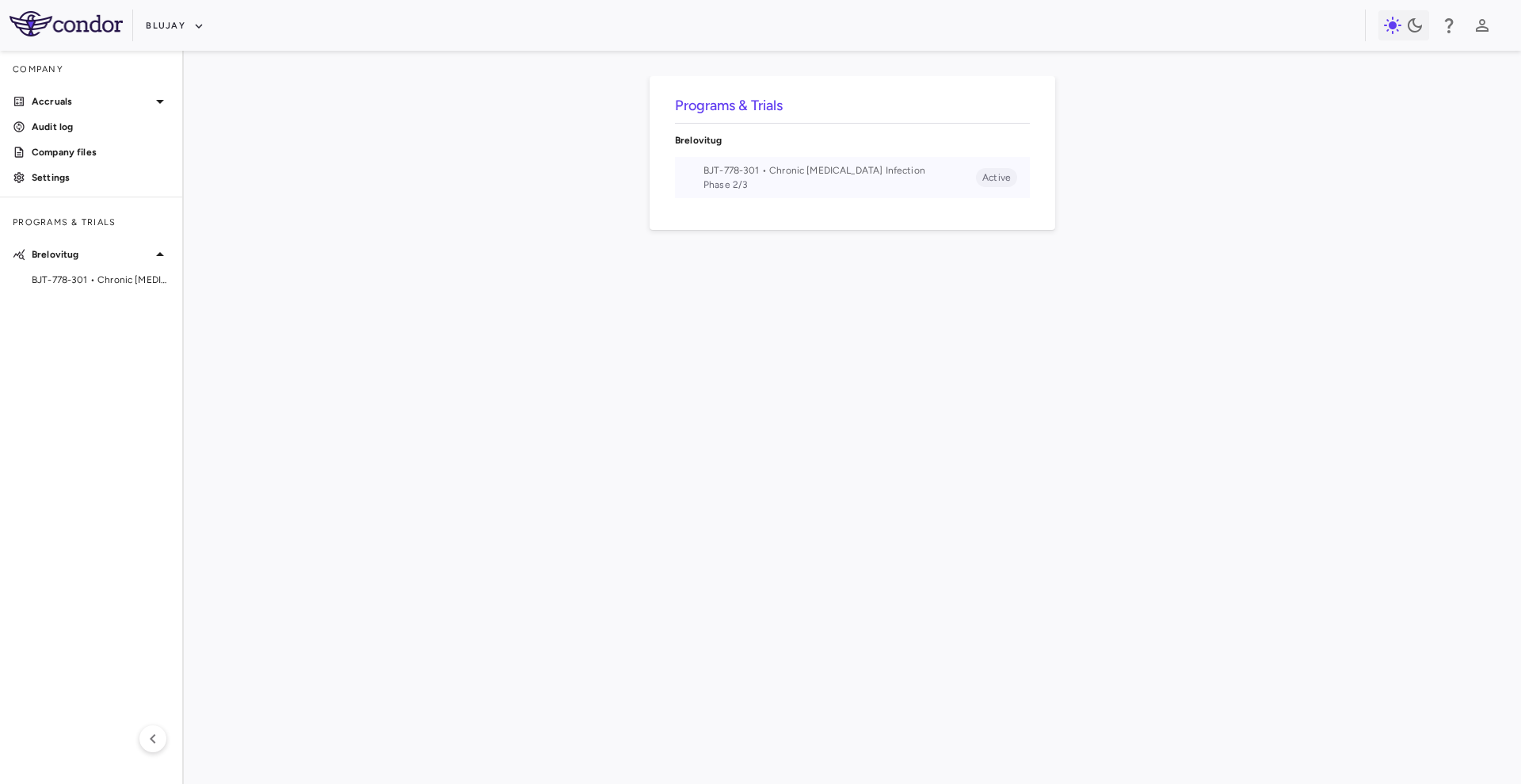
click at [847, 164] on span "BJT-778-301 • Chronic Hepatitis Delta Infection" at bounding box center [840, 170] width 273 height 15
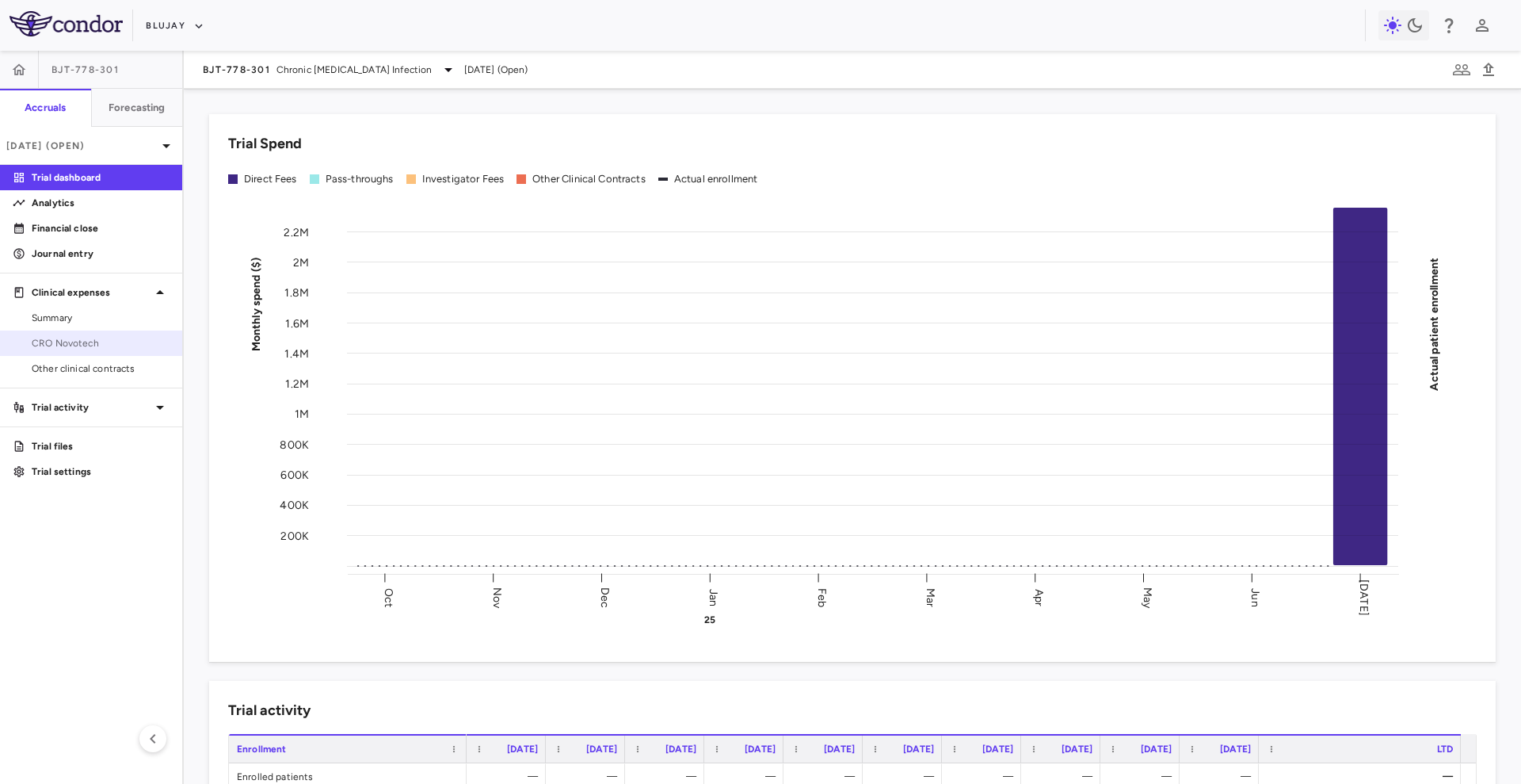
click at [91, 345] on span "CRO Novotech" at bounding box center [100, 343] width 138 height 15
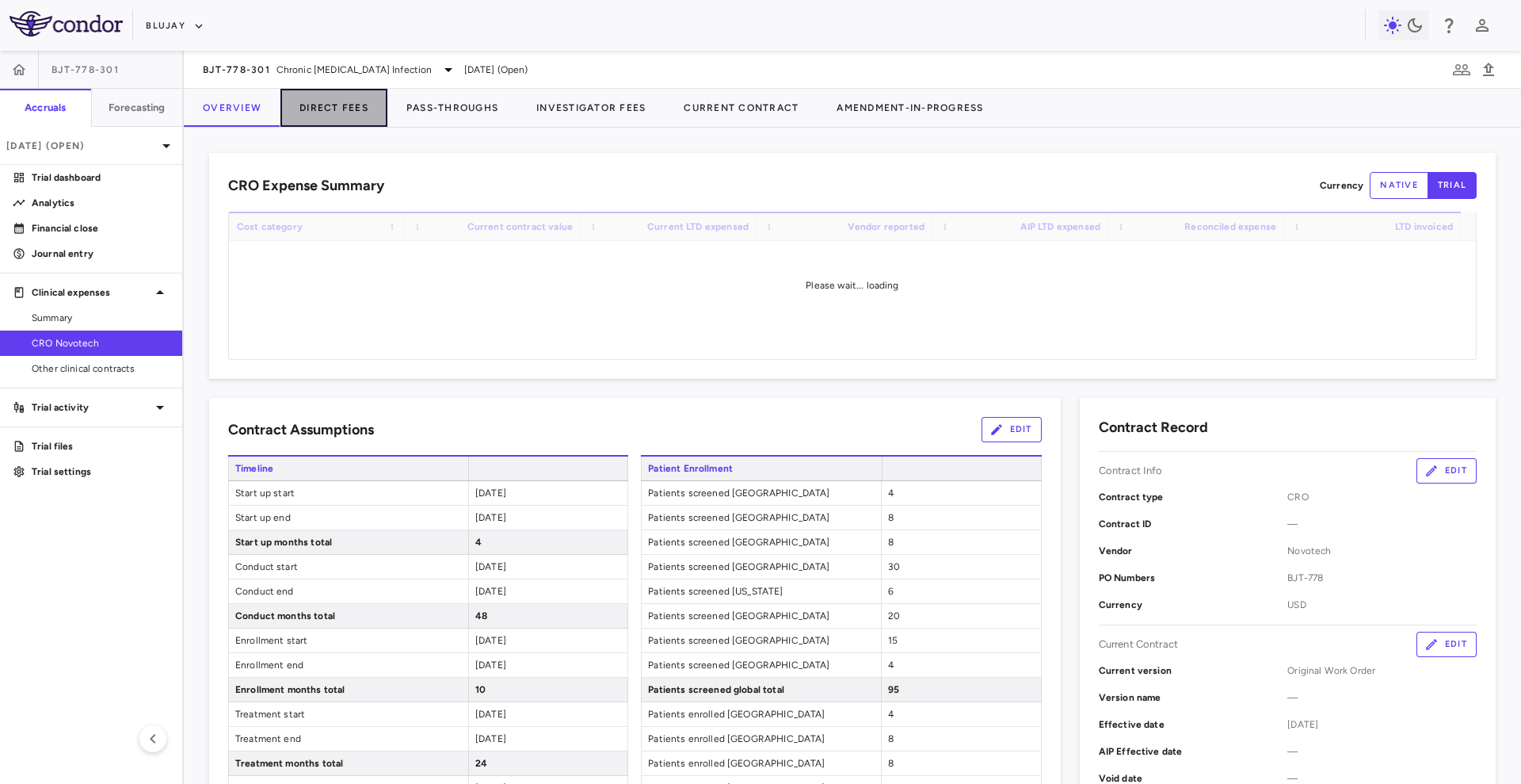
click at [352, 101] on button "Direct Fees" at bounding box center [334, 108] width 107 height 38
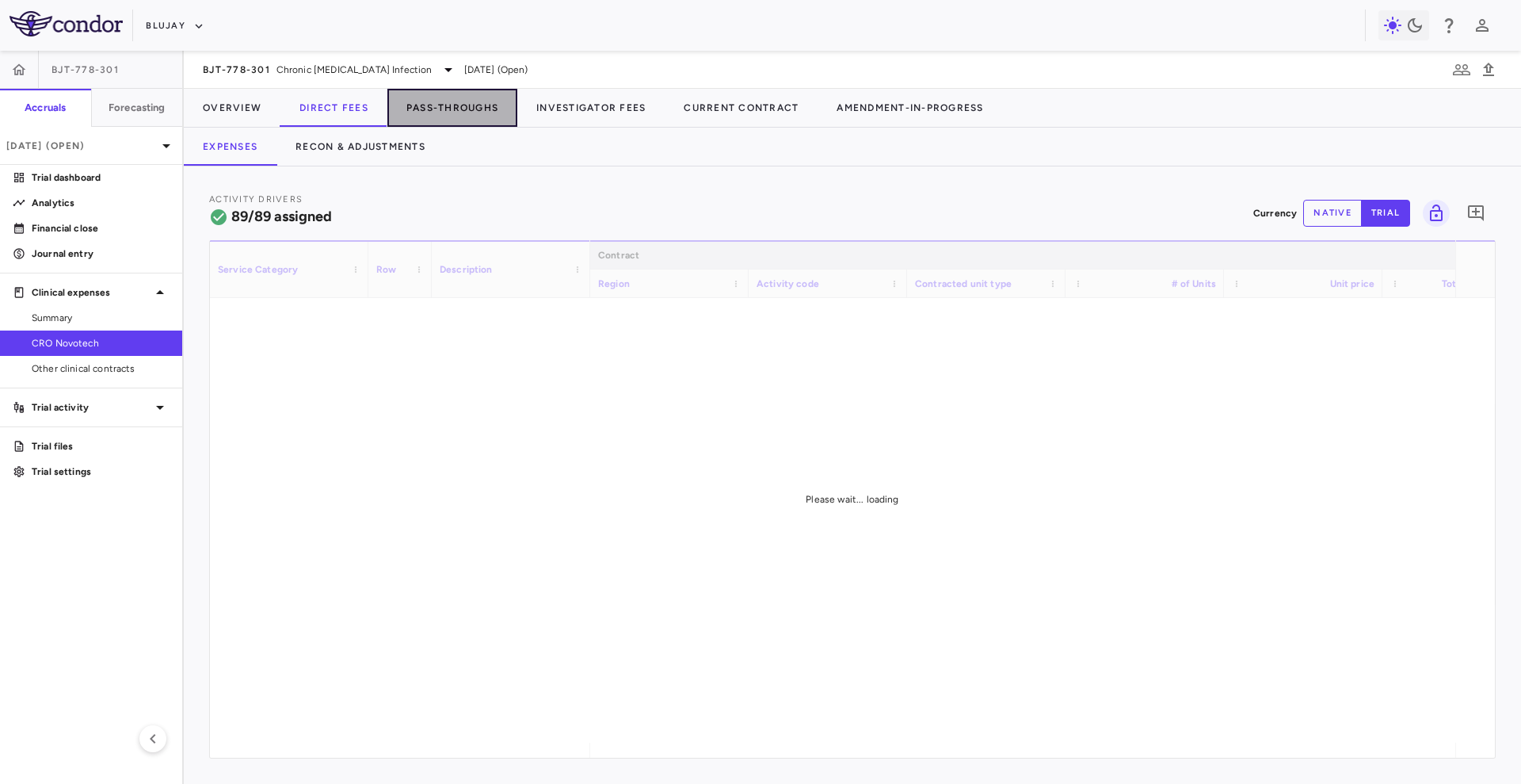
click at [439, 98] on button "Pass-Throughs" at bounding box center [452, 108] width 130 height 38
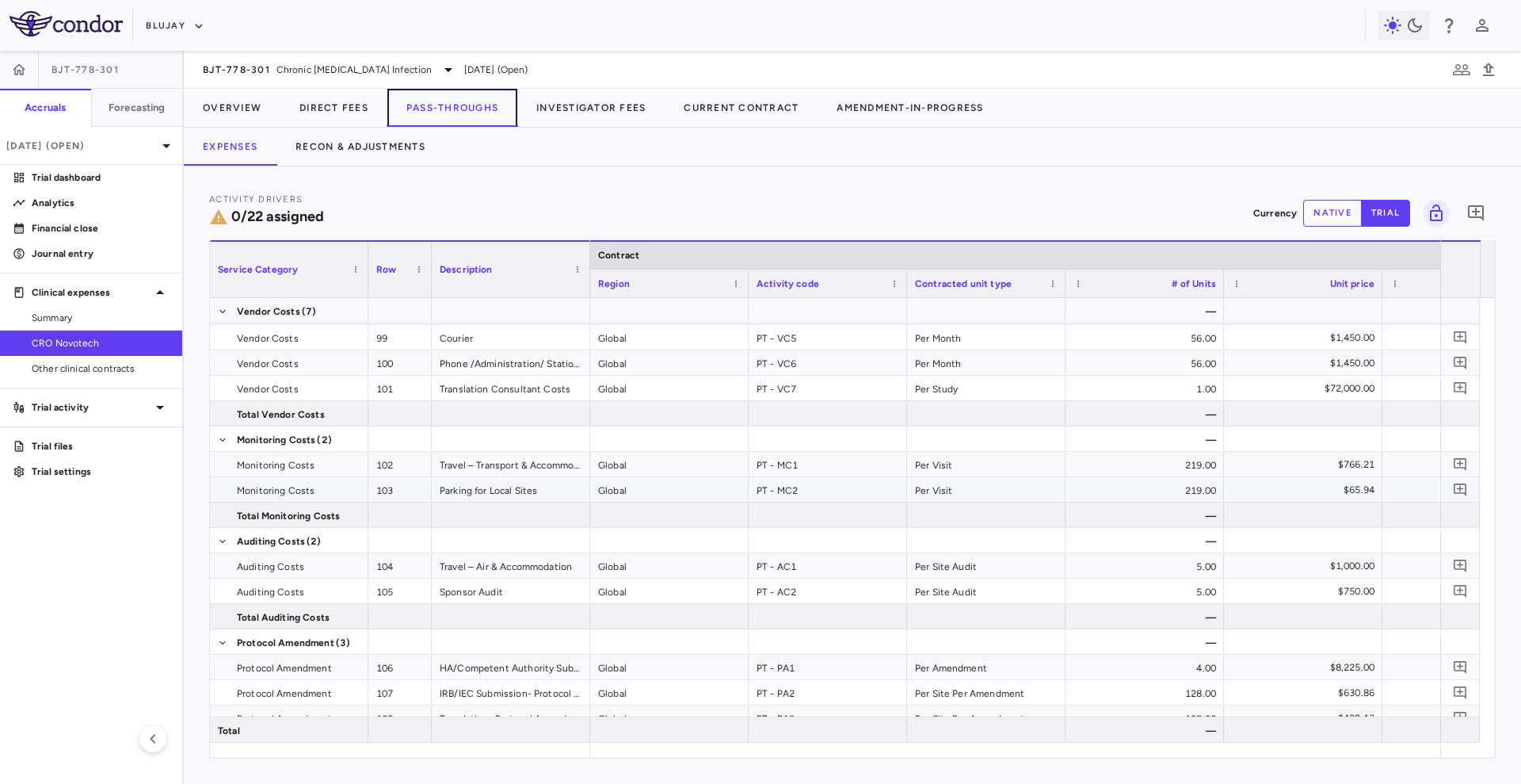
scroll to position [443, 0]
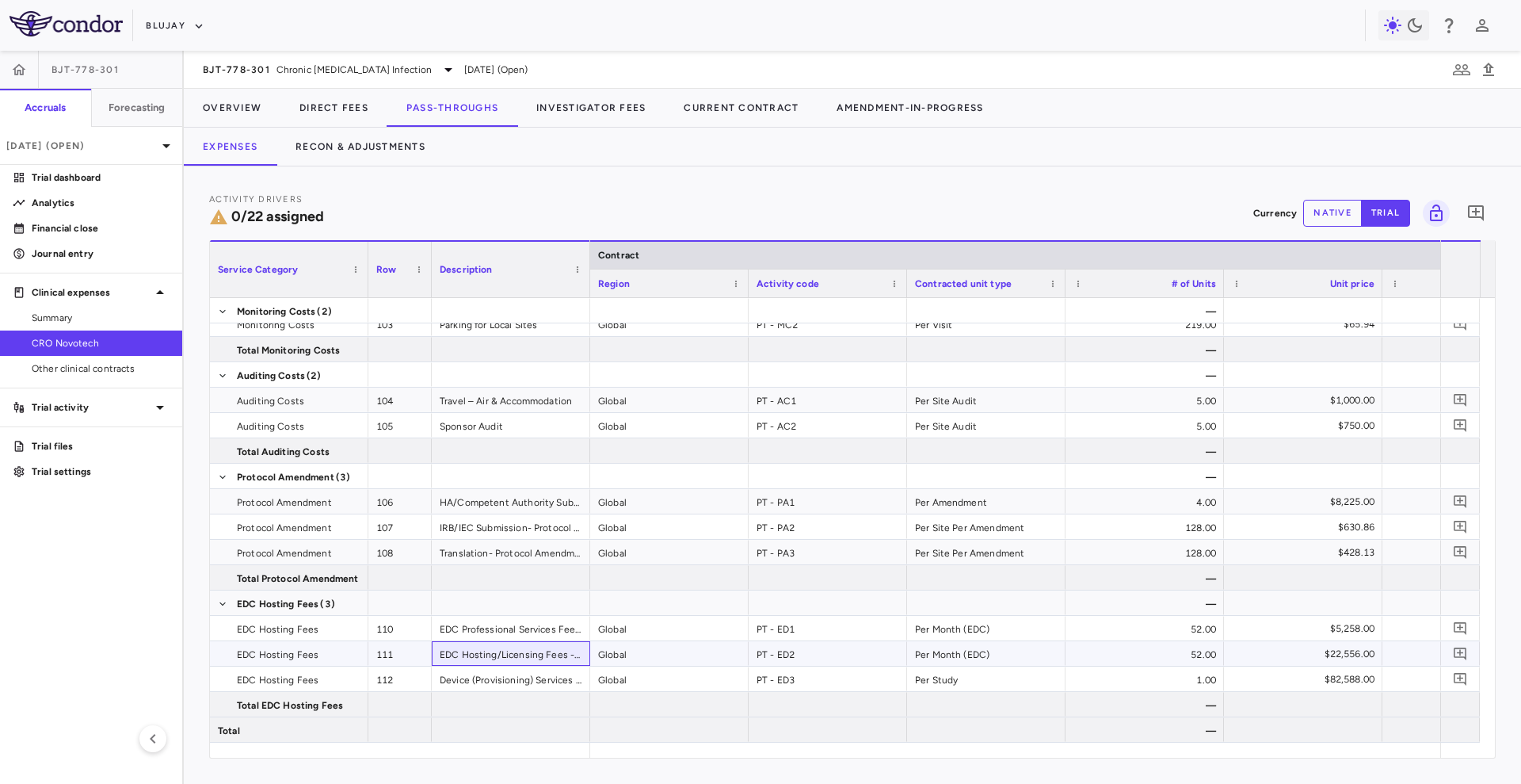
click at [574, 656] on div "EDC Hosting/Licensing Fees - Medidata" at bounding box center [511, 653] width 159 height 24
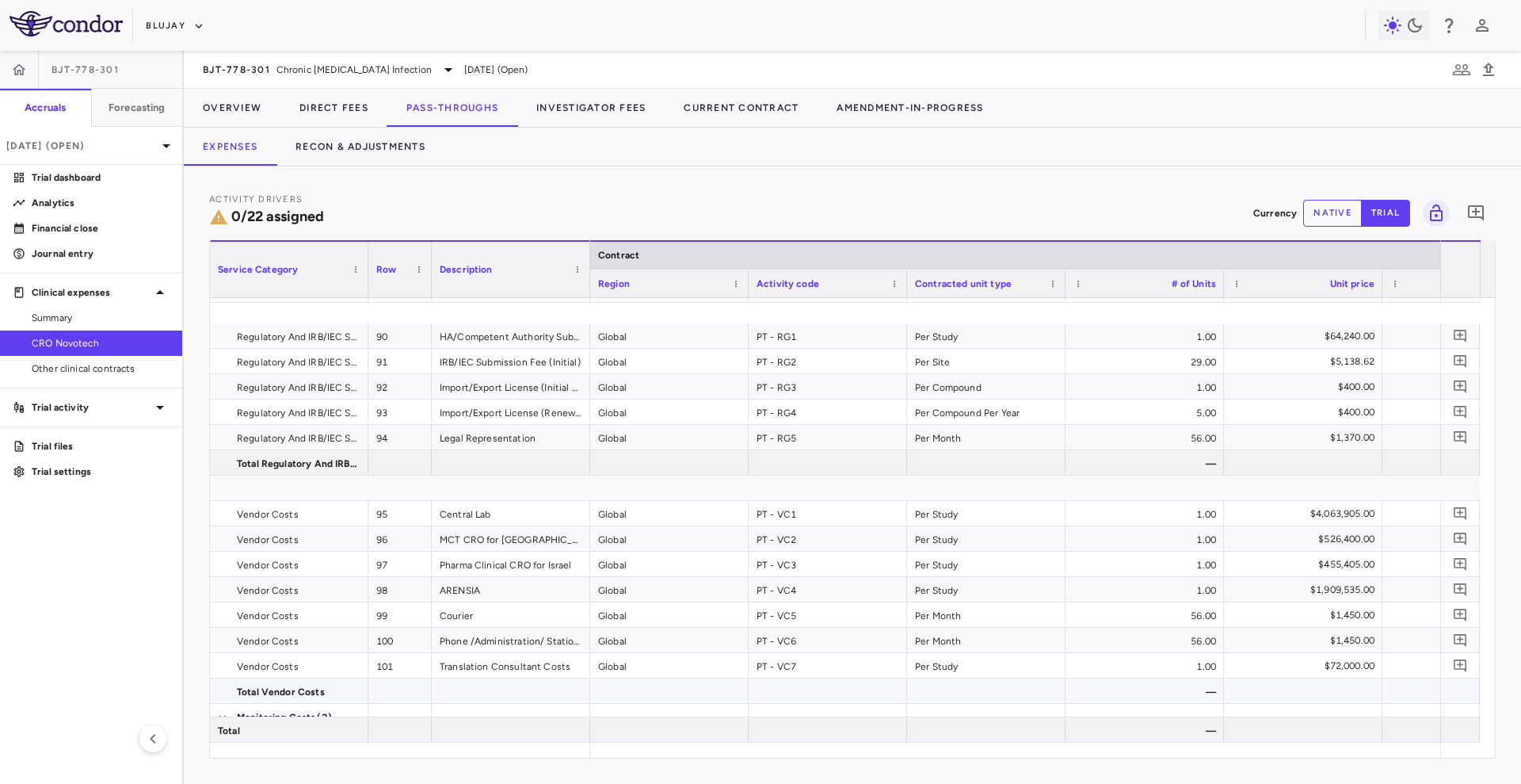
scroll to position [0, 0]
click at [333, 102] on button "Direct Fees" at bounding box center [334, 108] width 107 height 38
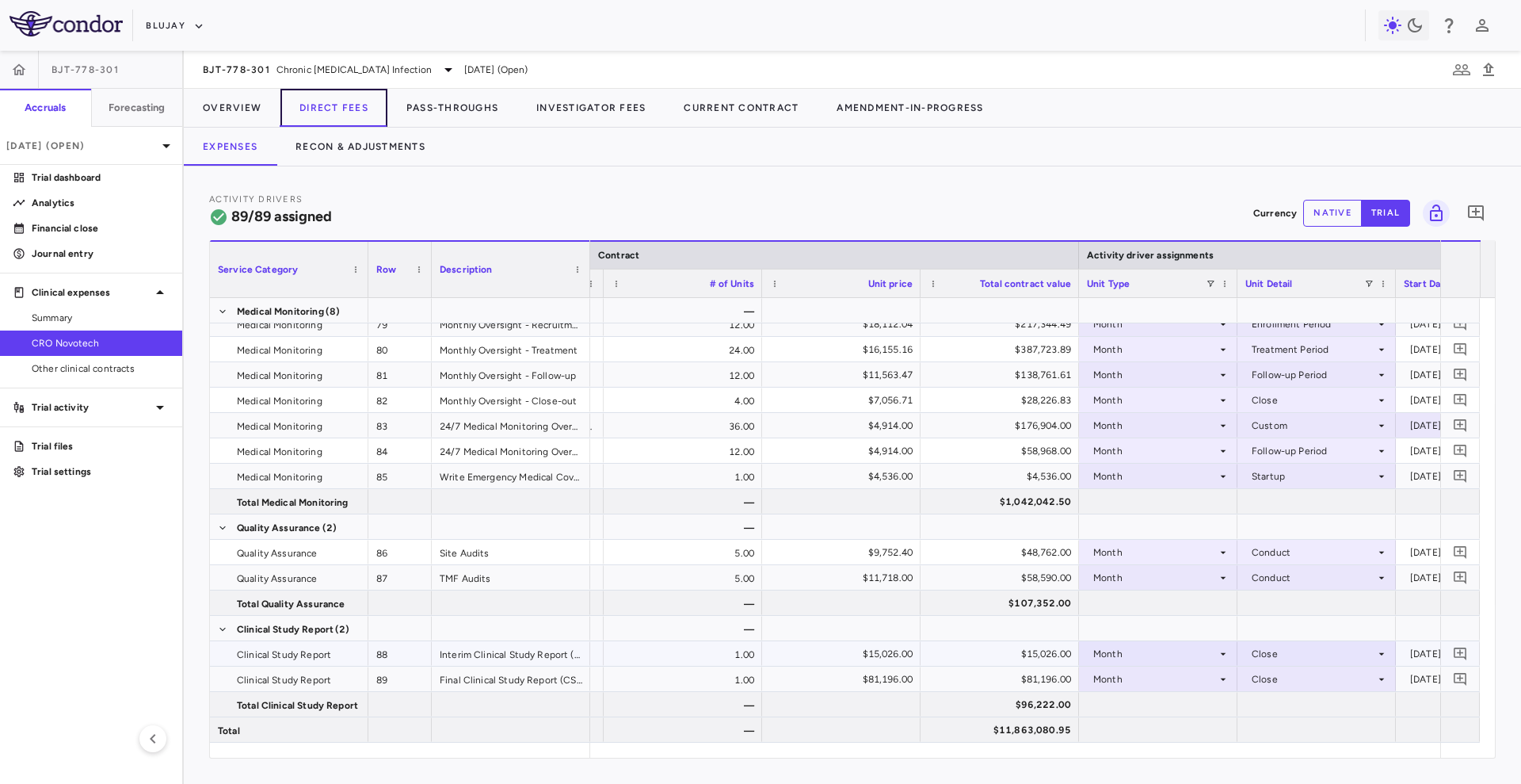
scroll to position [0, 463]
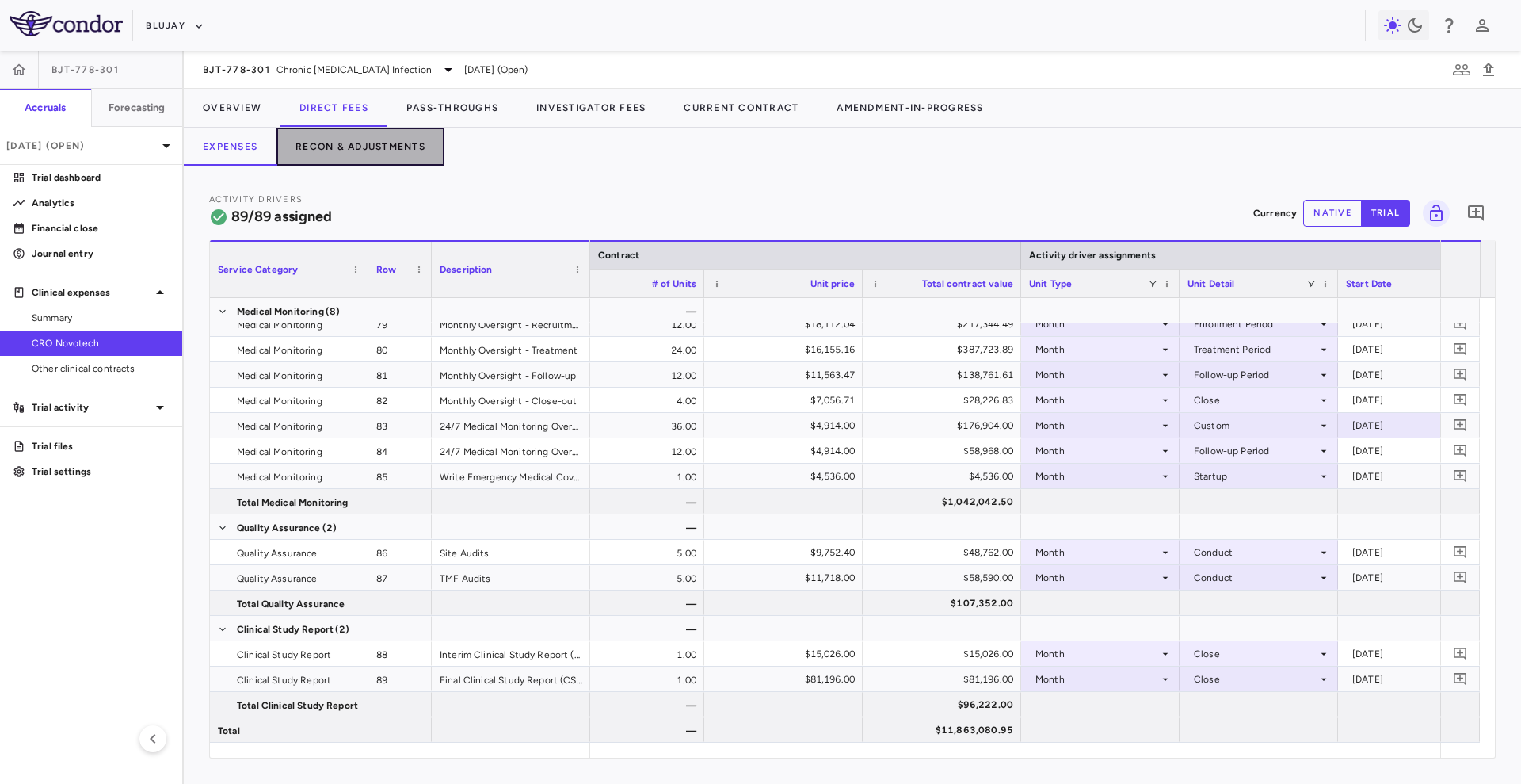
click at [311, 144] on button "Recon & Adjustments" at bounding box center [361, 146] width 168 height 38
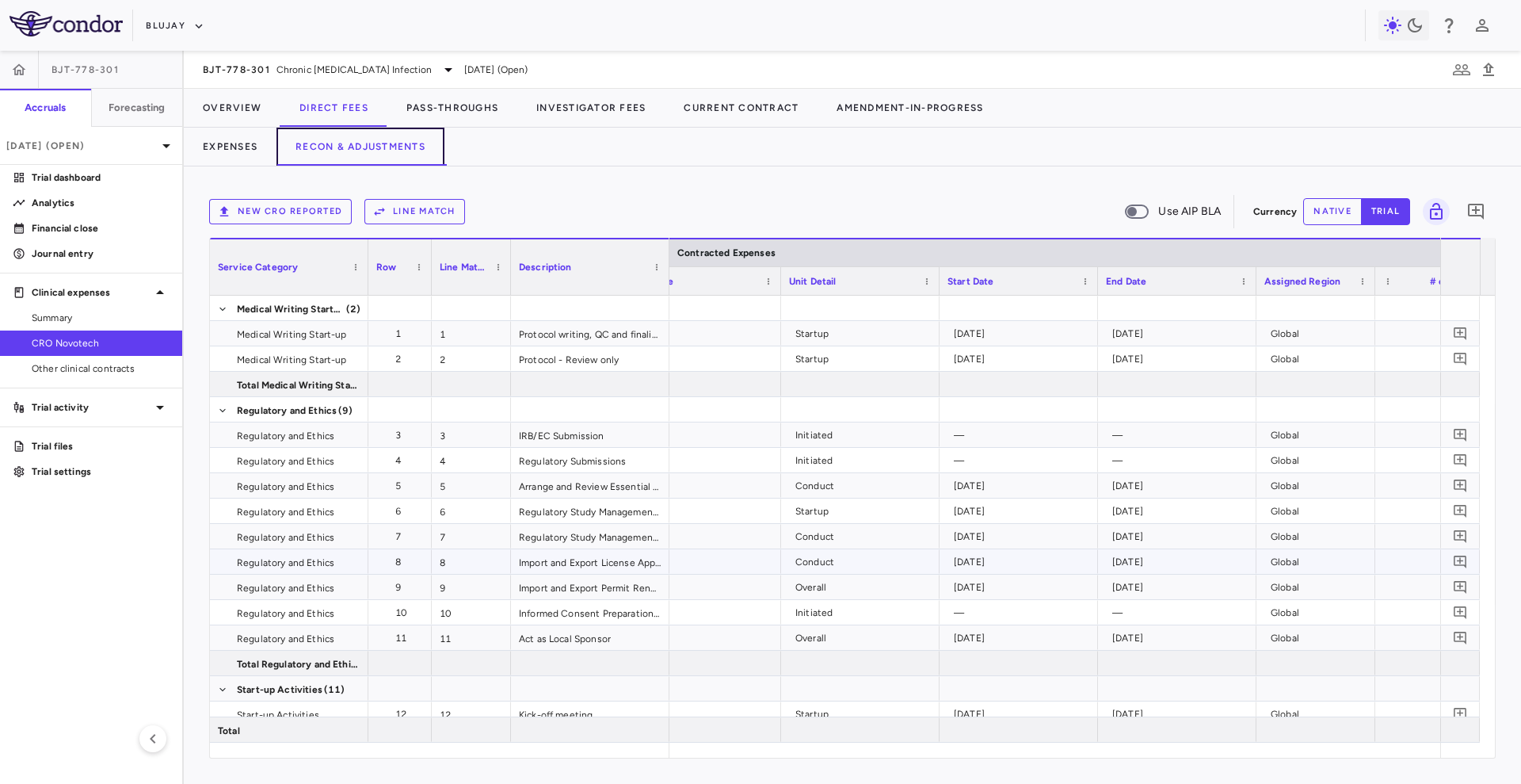
scroll to position [0, 368]
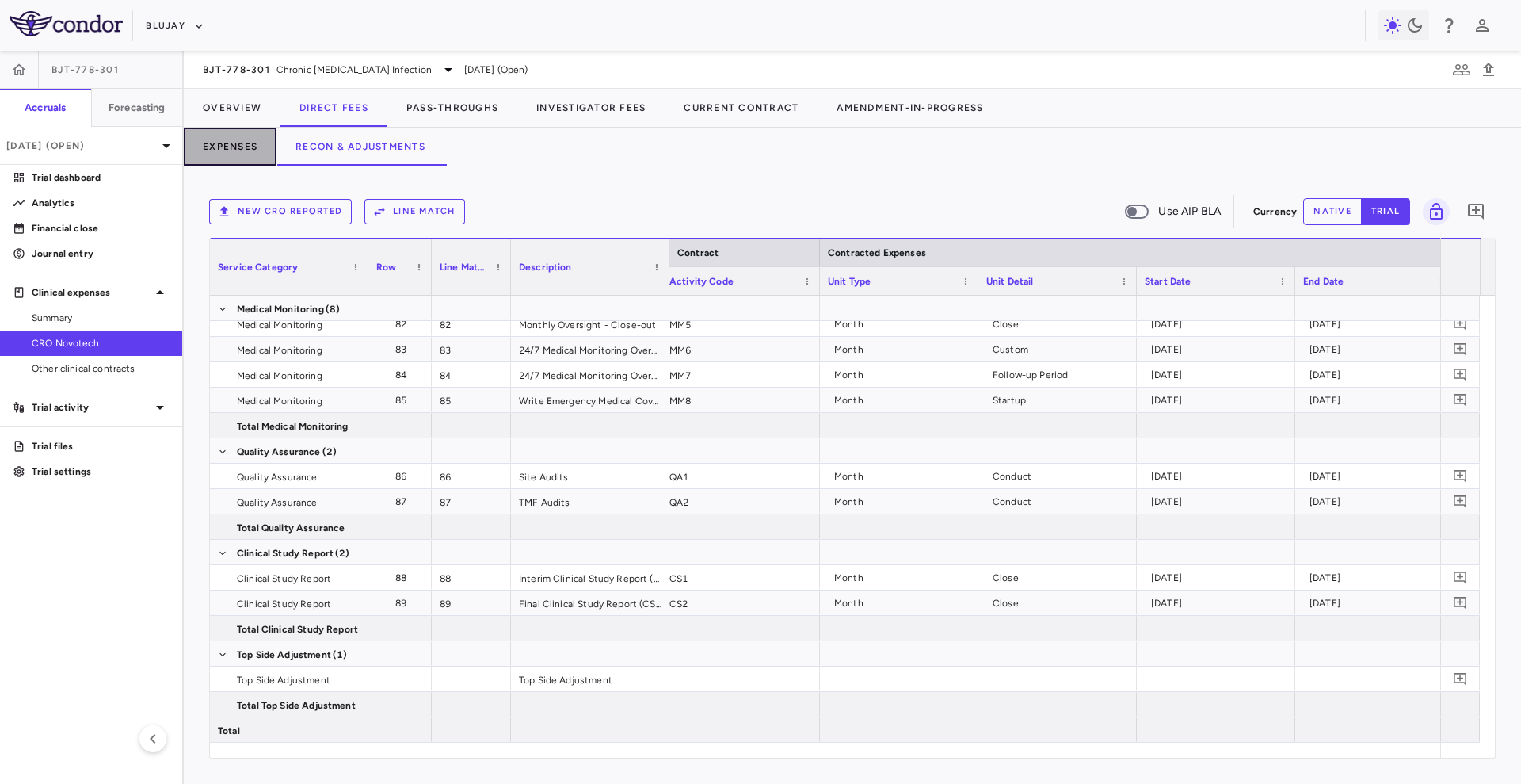
click at [243, 151] on button "Expenses" at bounding box center [230, 146] width 93 height 38
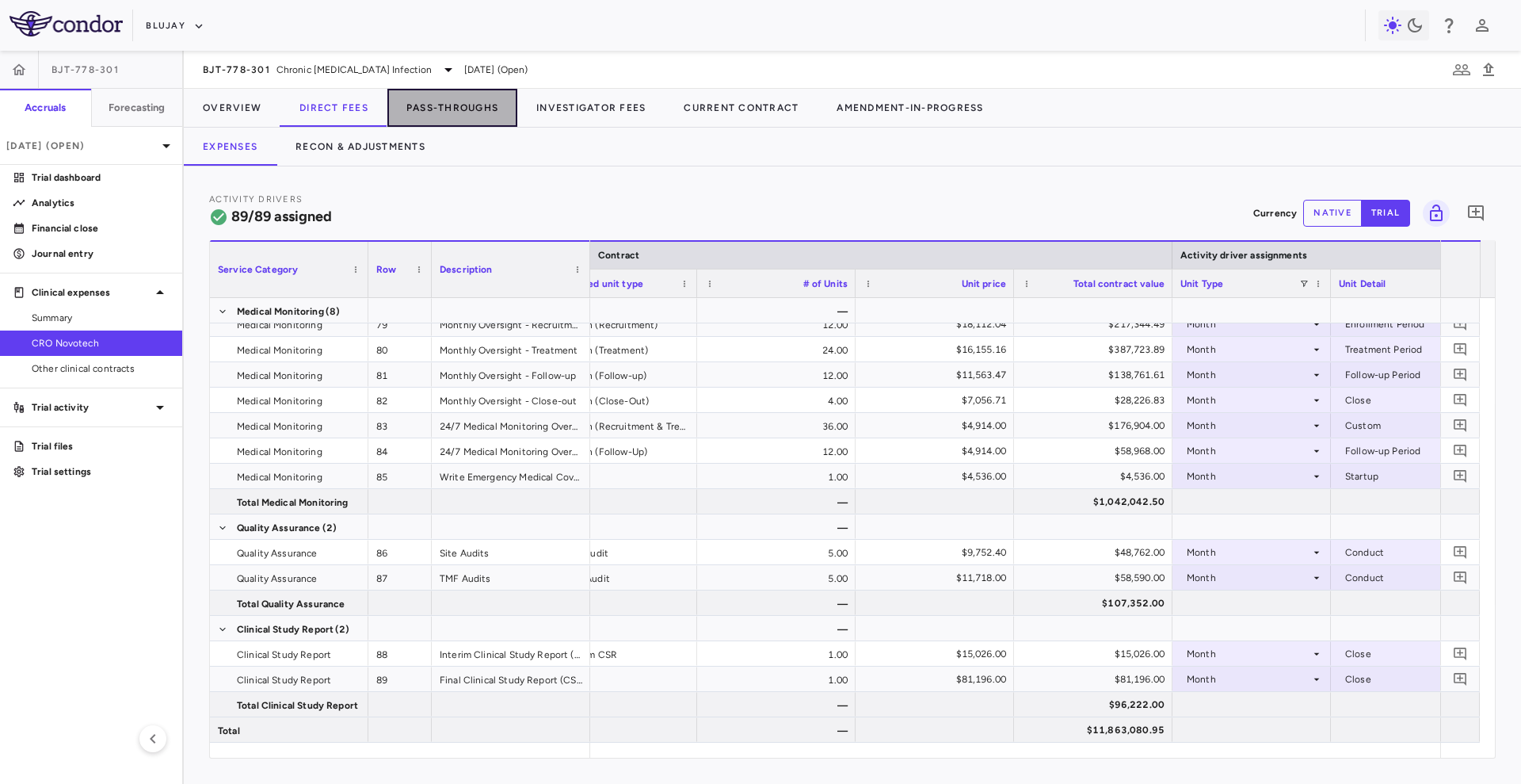
click at [436, 108] on button "Pass-Throughs" at bounding box center [452, 108] width 130 height 38
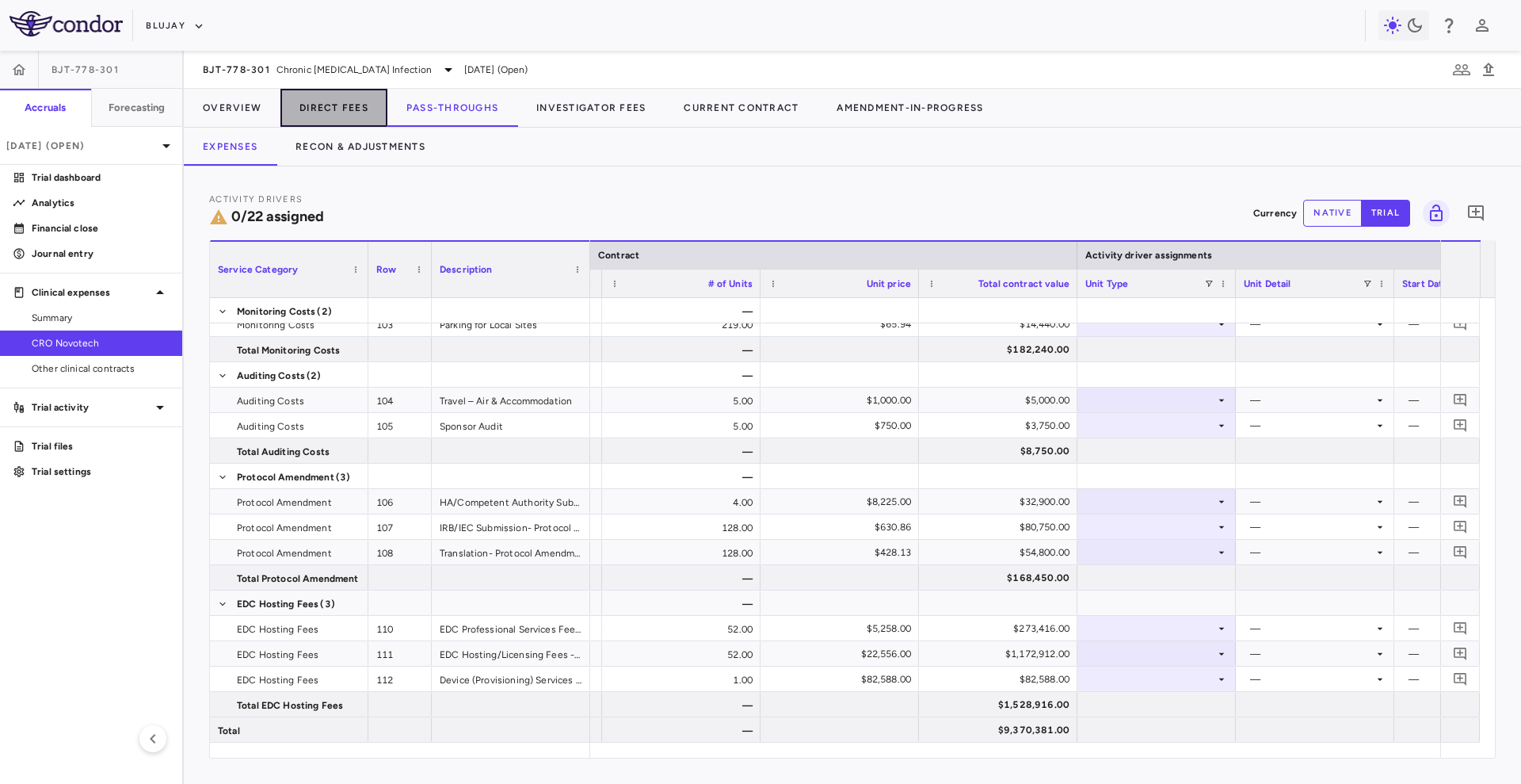
click at [351, 112] on button "Direct Fees" at bounding box center [334, 108] width 107 height 38
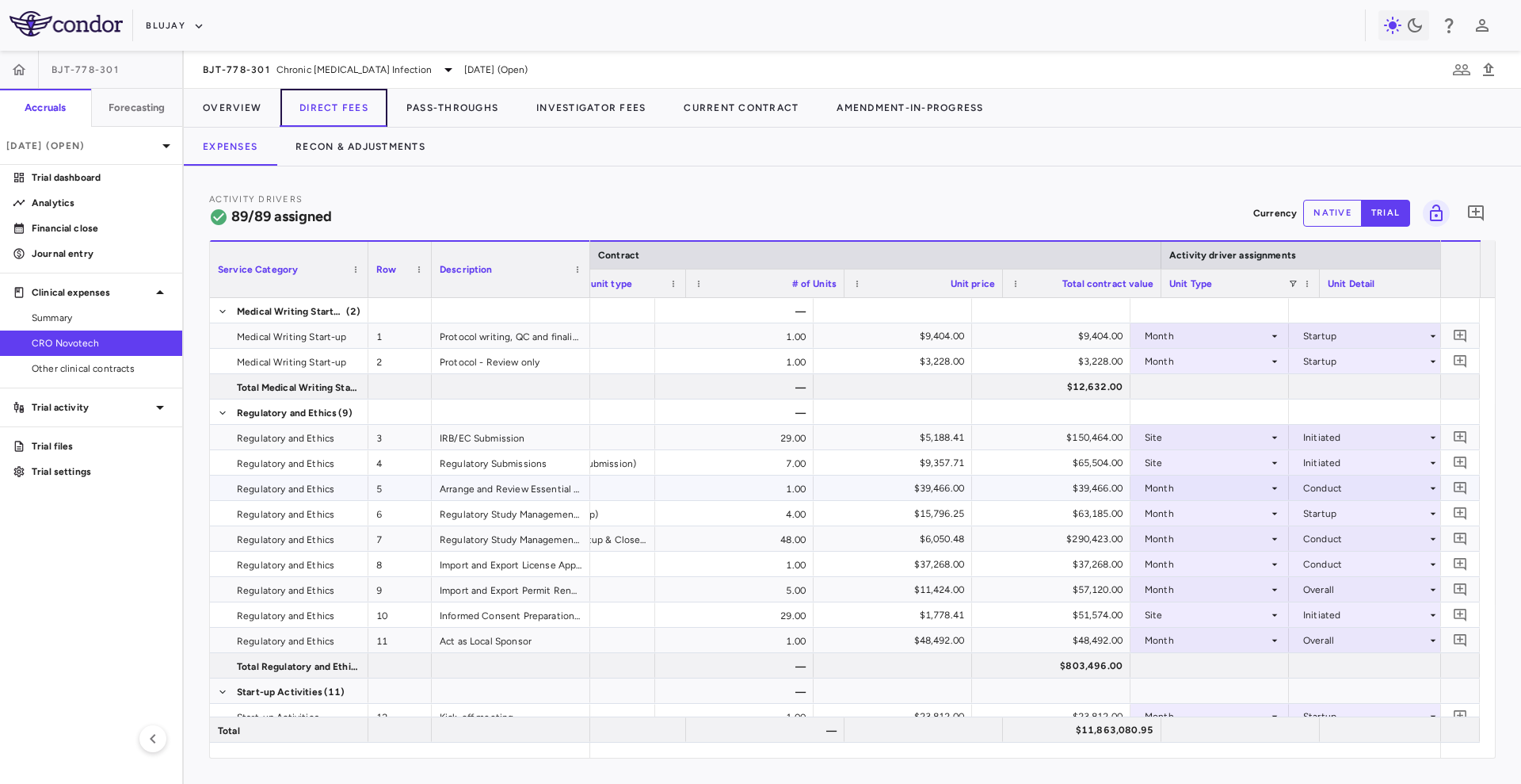
scroll to position [0, 456]
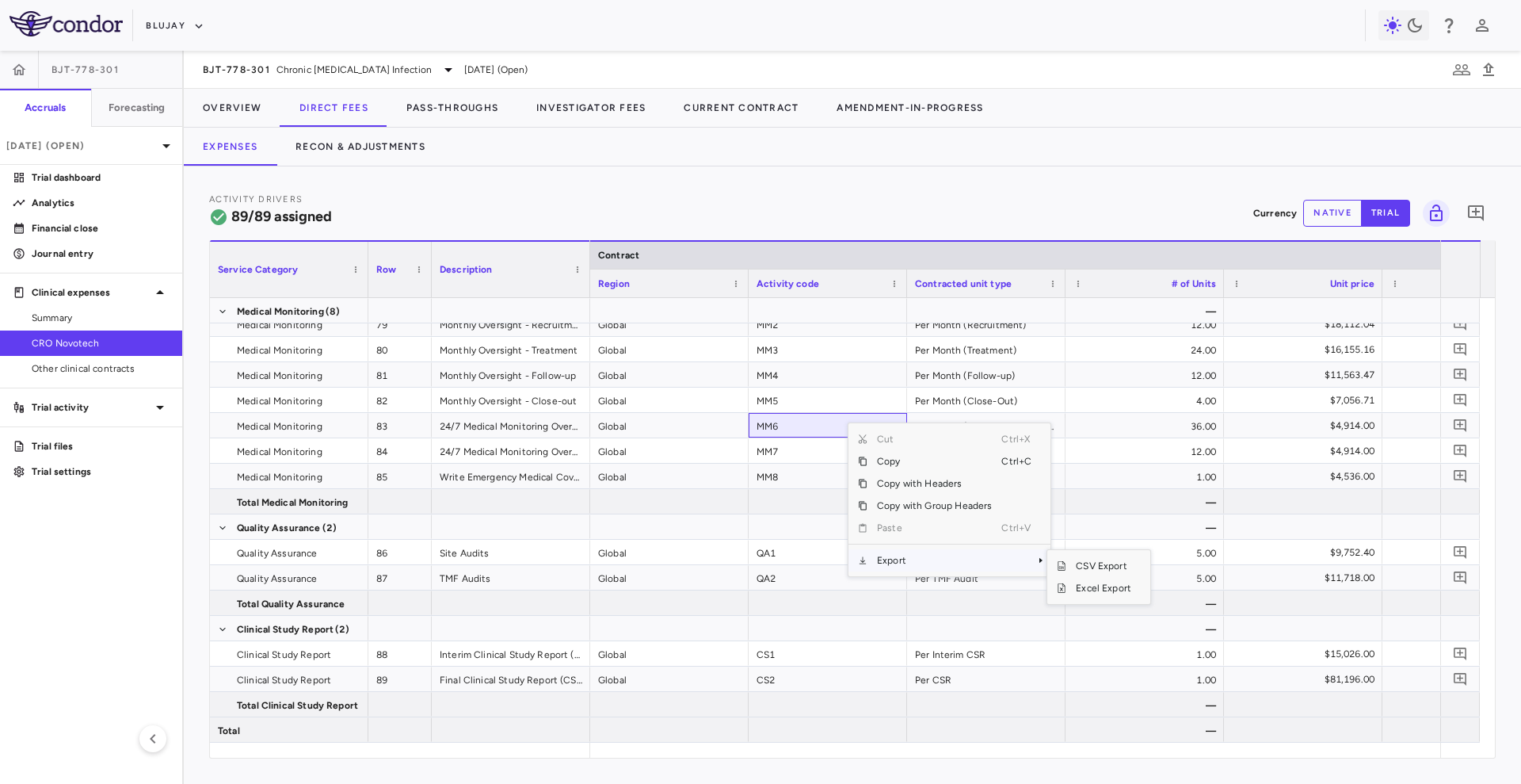
click at [948, 560] on span "Export" at bounding box center [935, 560] width 134 height 23
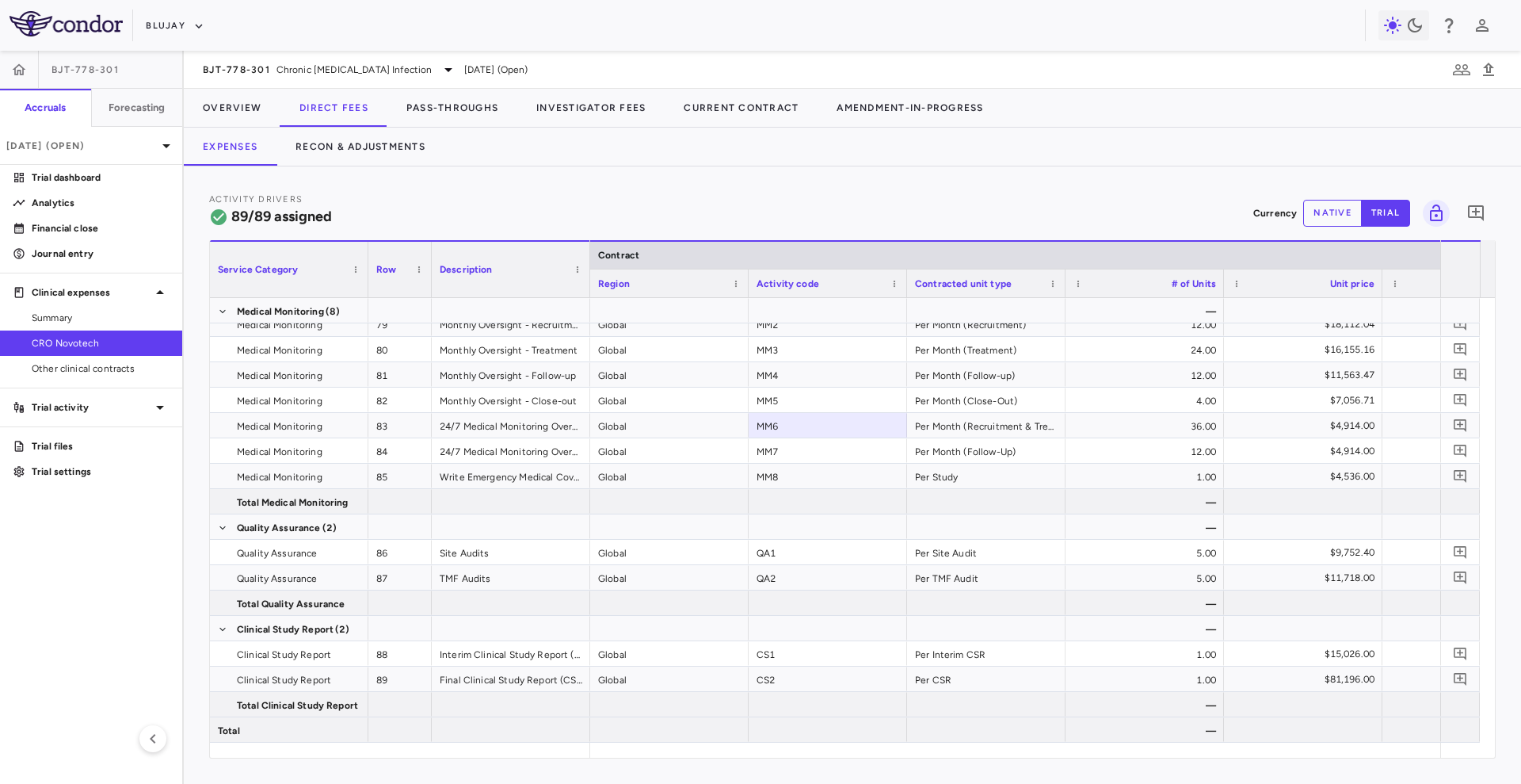
click at [861, 171] on div "Activity Drivers 89/89 assigned Currency native trial 0 Service Category Drag h…" at bounding box center [853, 475] width 1338 height 618
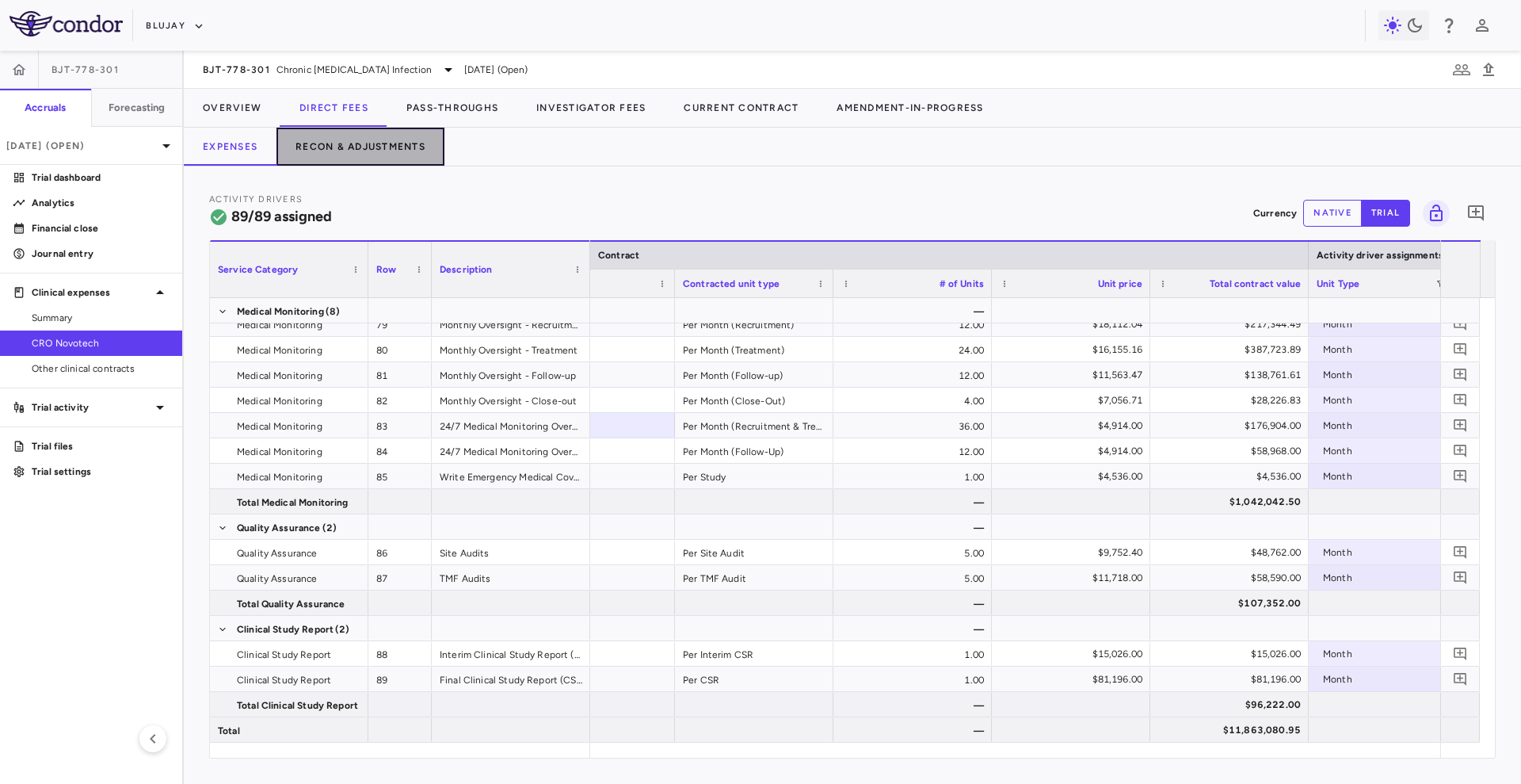
click at [328, 149] on button "Recon & Adjustments" at bounding box center [361, 146] width 168 height 38
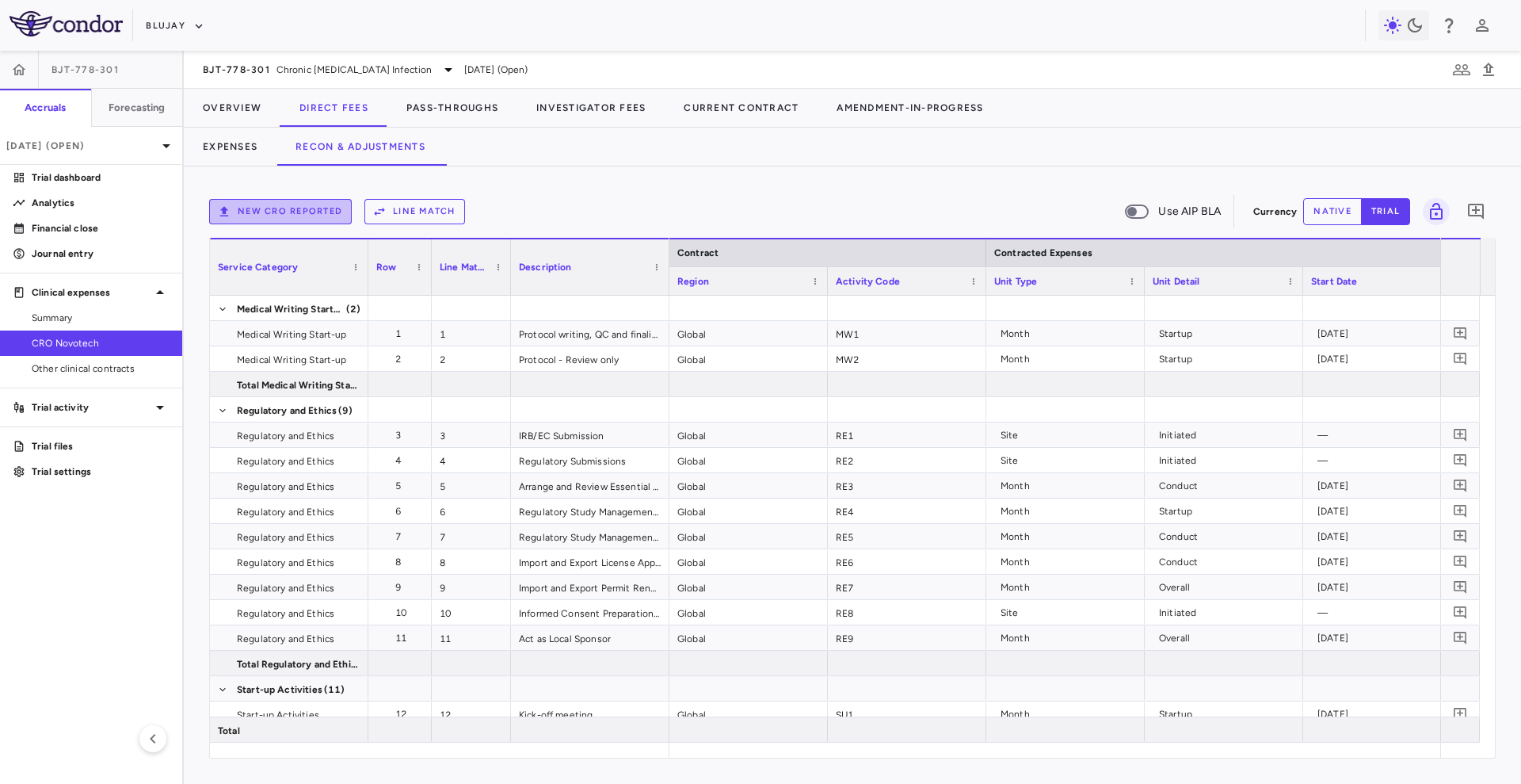
click at [313, 206] on button "New CRO reported" at bounding box center [281, 211] width 143 height 25
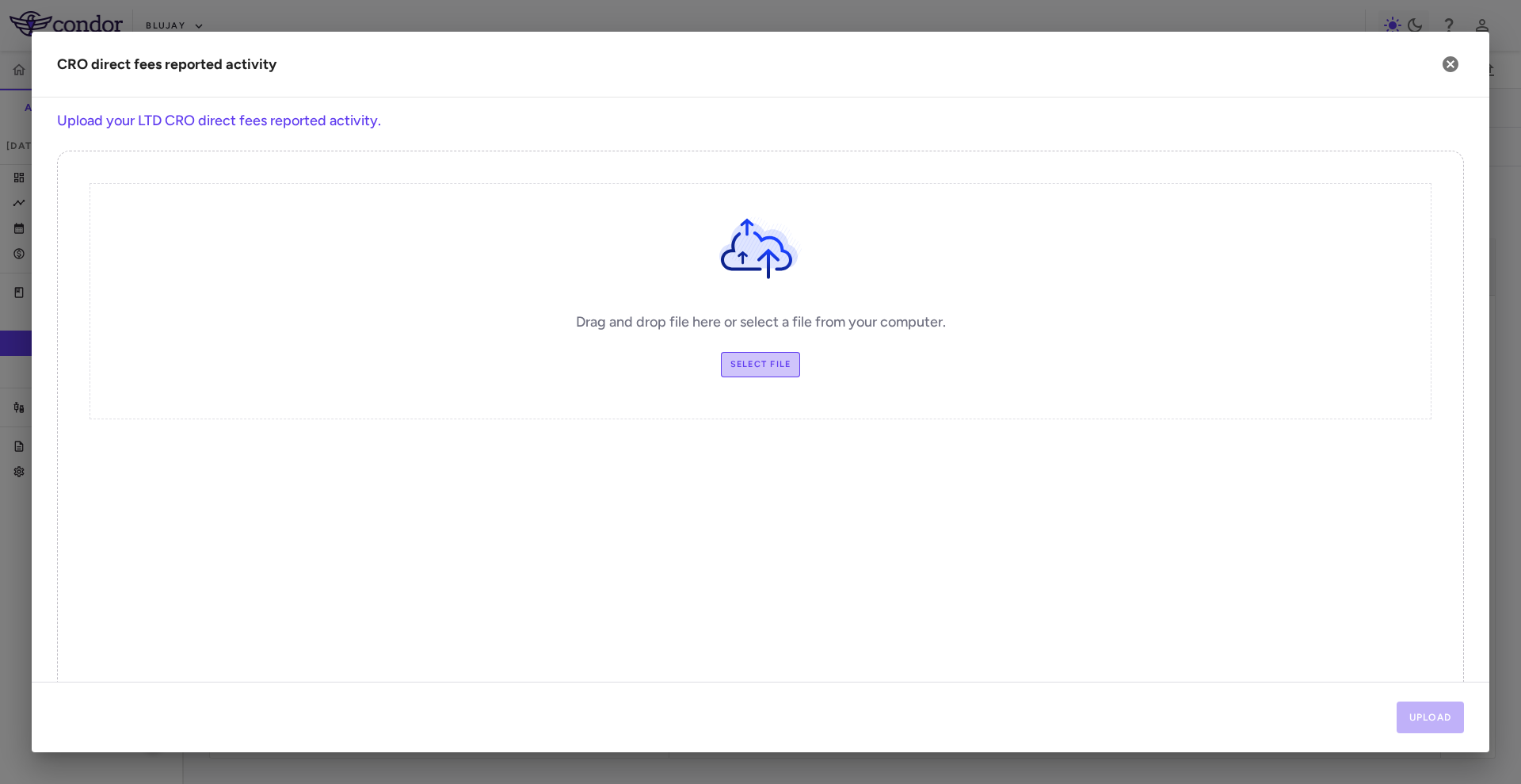
click at [760, 360] on label "Select file" at bounding box center [761, 364] width 80 height 25
click at [0, 0] on input "Select file" at bounding box center [0, 0] width 0 height 0
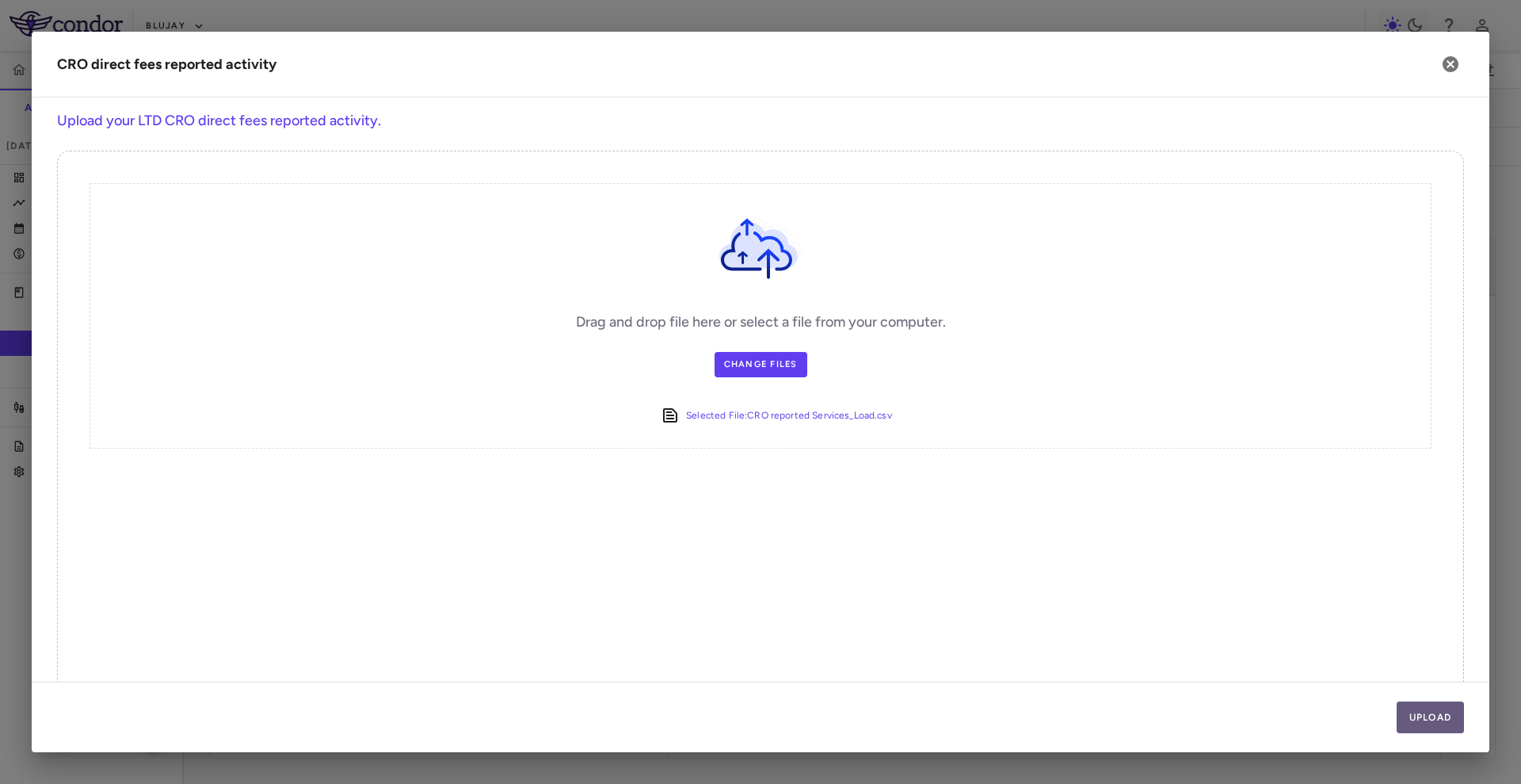
click at [1452, 720] on button "Upload" at bounding box center [1431, 717] width 69 height 31
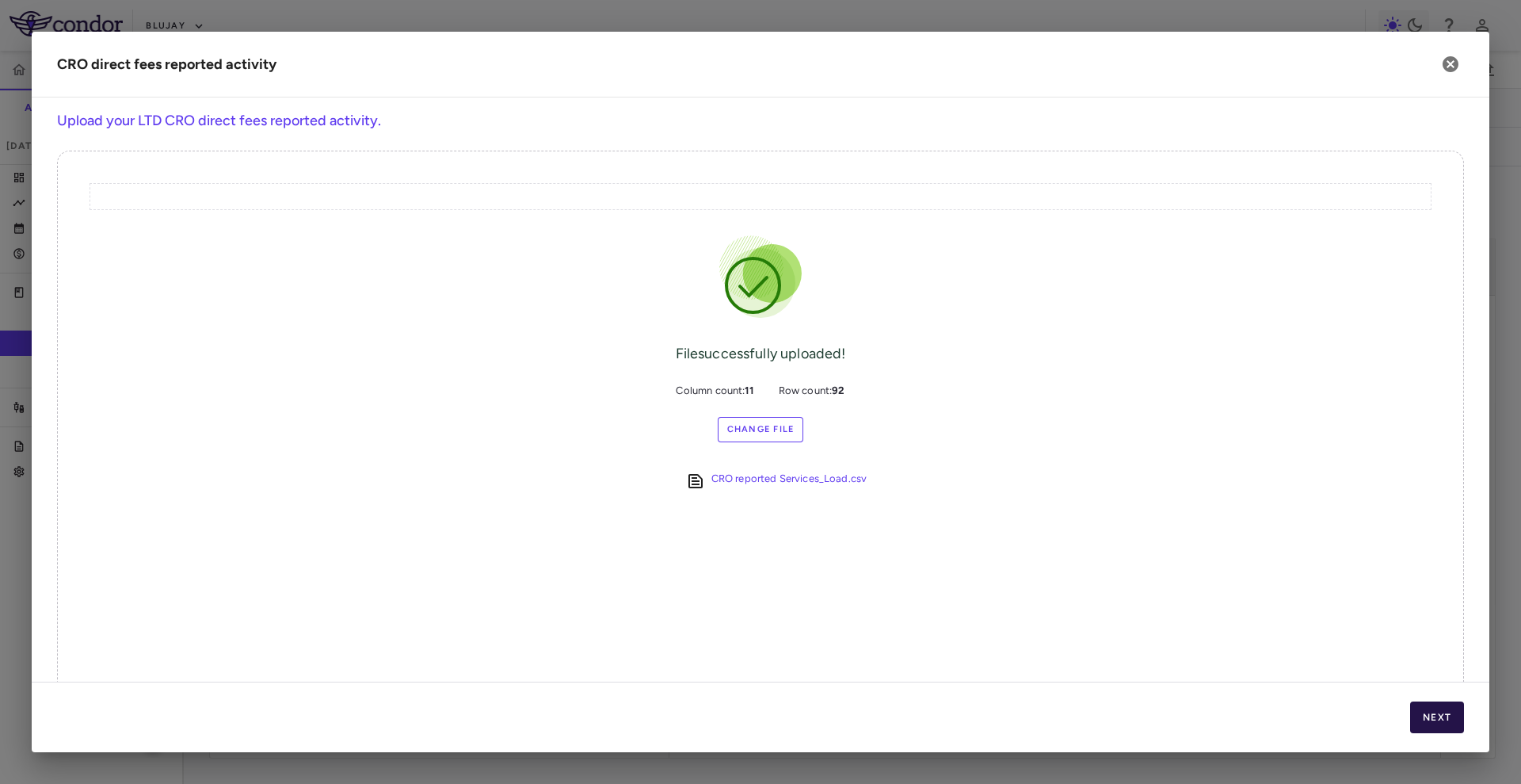
click at [1452, 720] on button "Next" at bounding box center [1437, 717] width 54 height 31
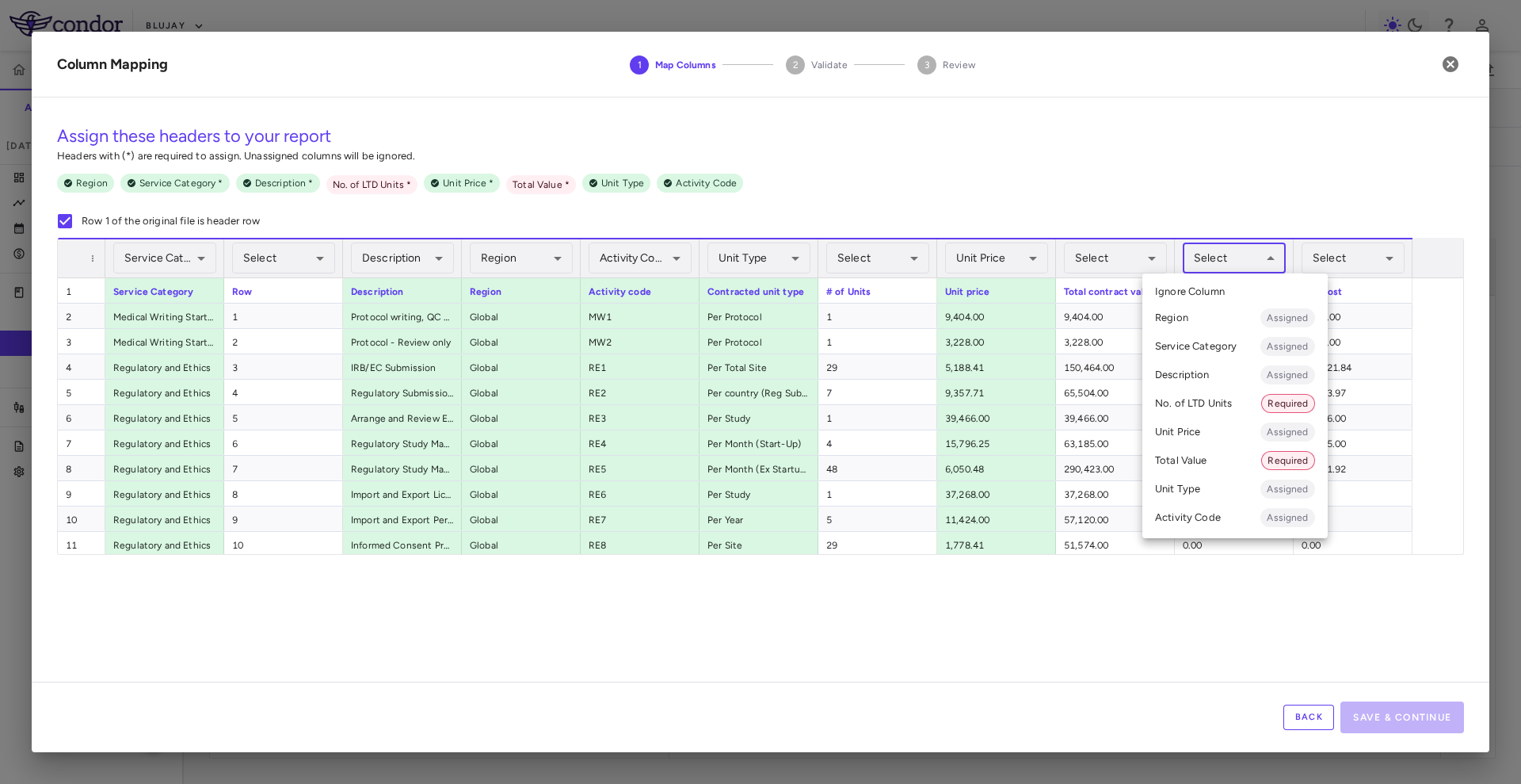
click at [1197, 259] on body "Skip to sidebar Skip to main content Blujay BJT-778-301 Accruals Forecasting Ju…" at bounding box center [760, 392] width 1521 height 784
click at [1212, 403] on li "No. of LTD Units Required" at bounding box center [1234, 403] width 185 height 28
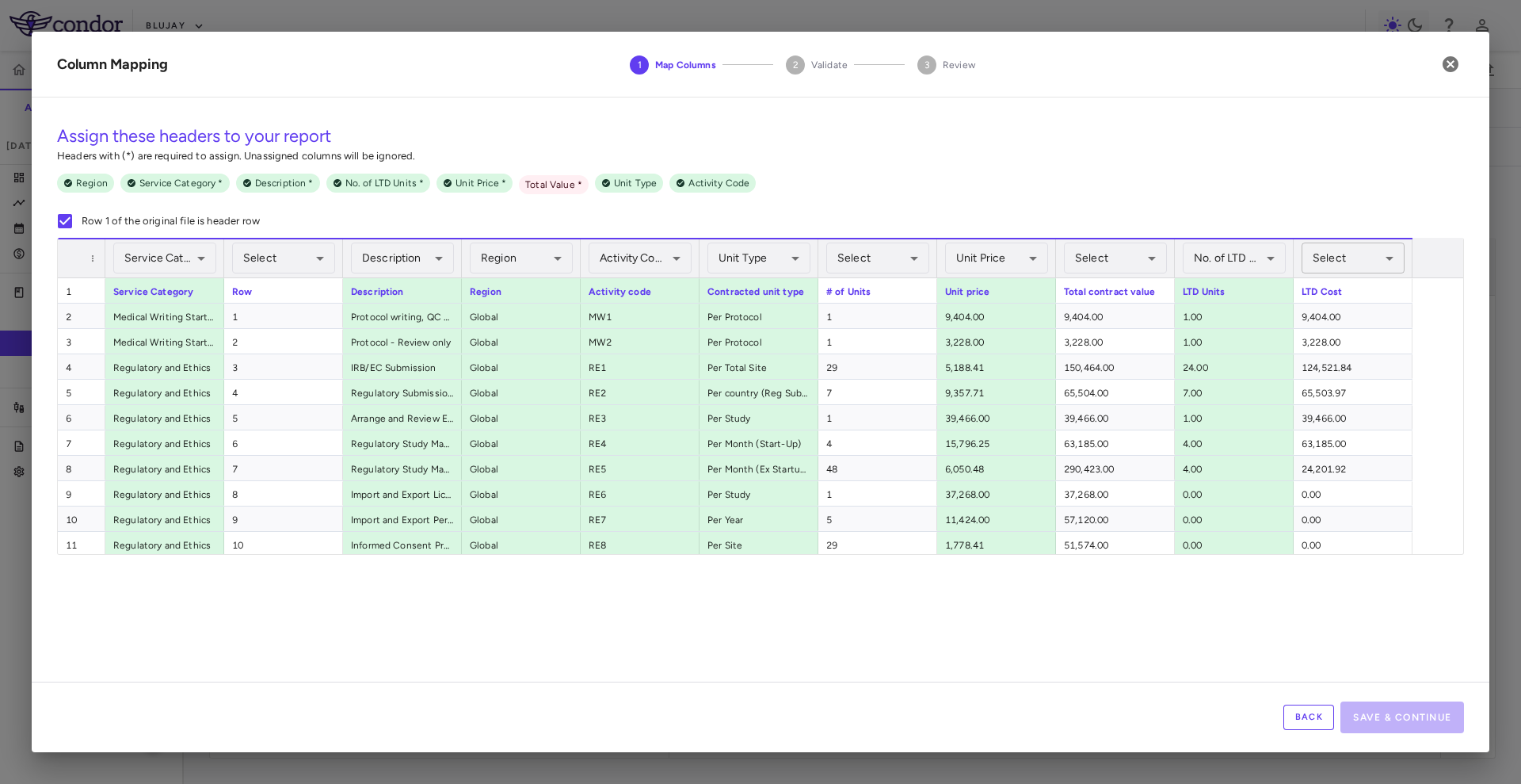
click at [1345, 252] on body "Skip to sidebar Skip to main content Blujay BJT-778-301 Accruals Forecasting Ju…" at bounding box center [760, 392] width 1521 height 784
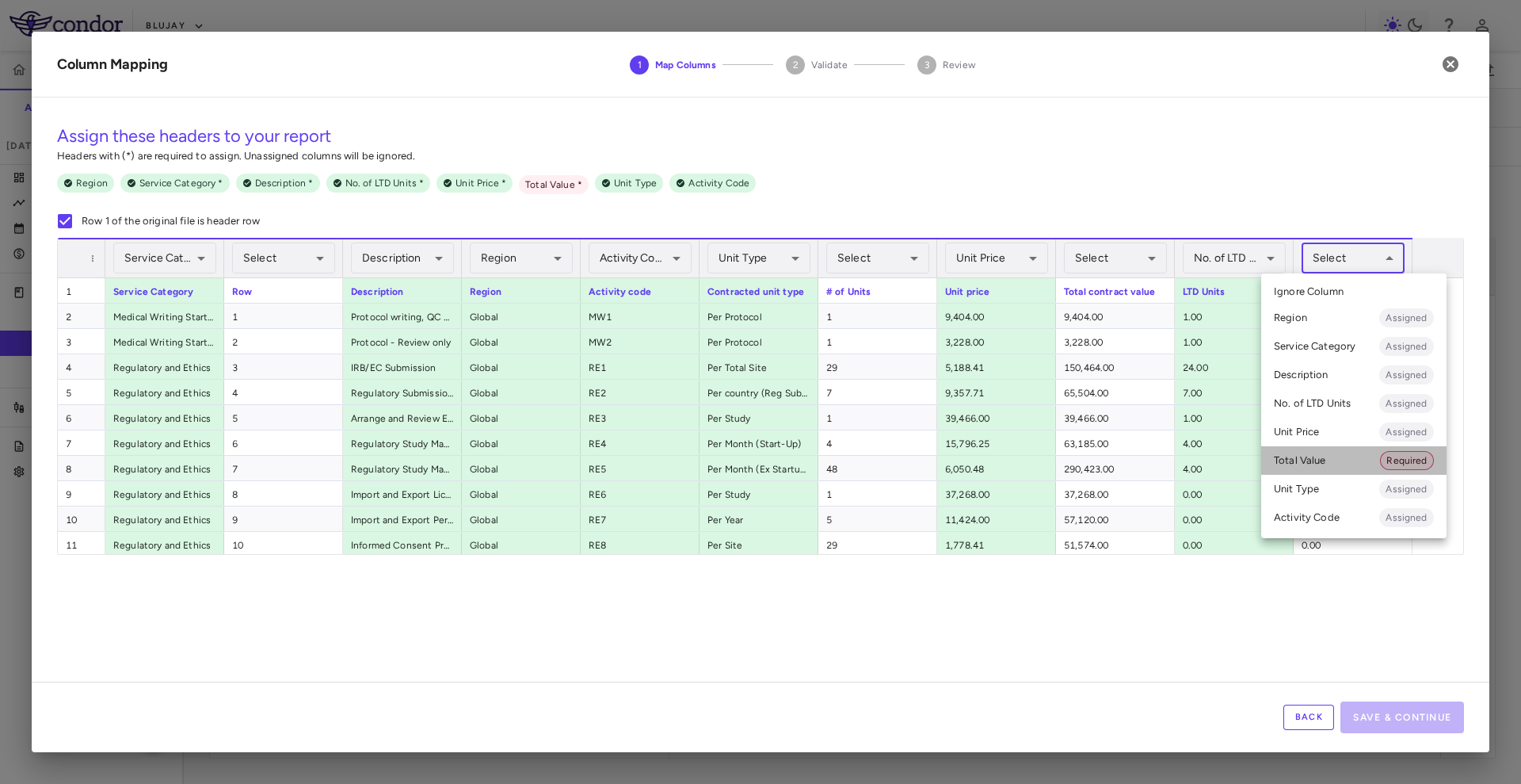
click at [1361, 457] on li "Total Value Required" at bounding box center [1354, 460] width 185 height 28
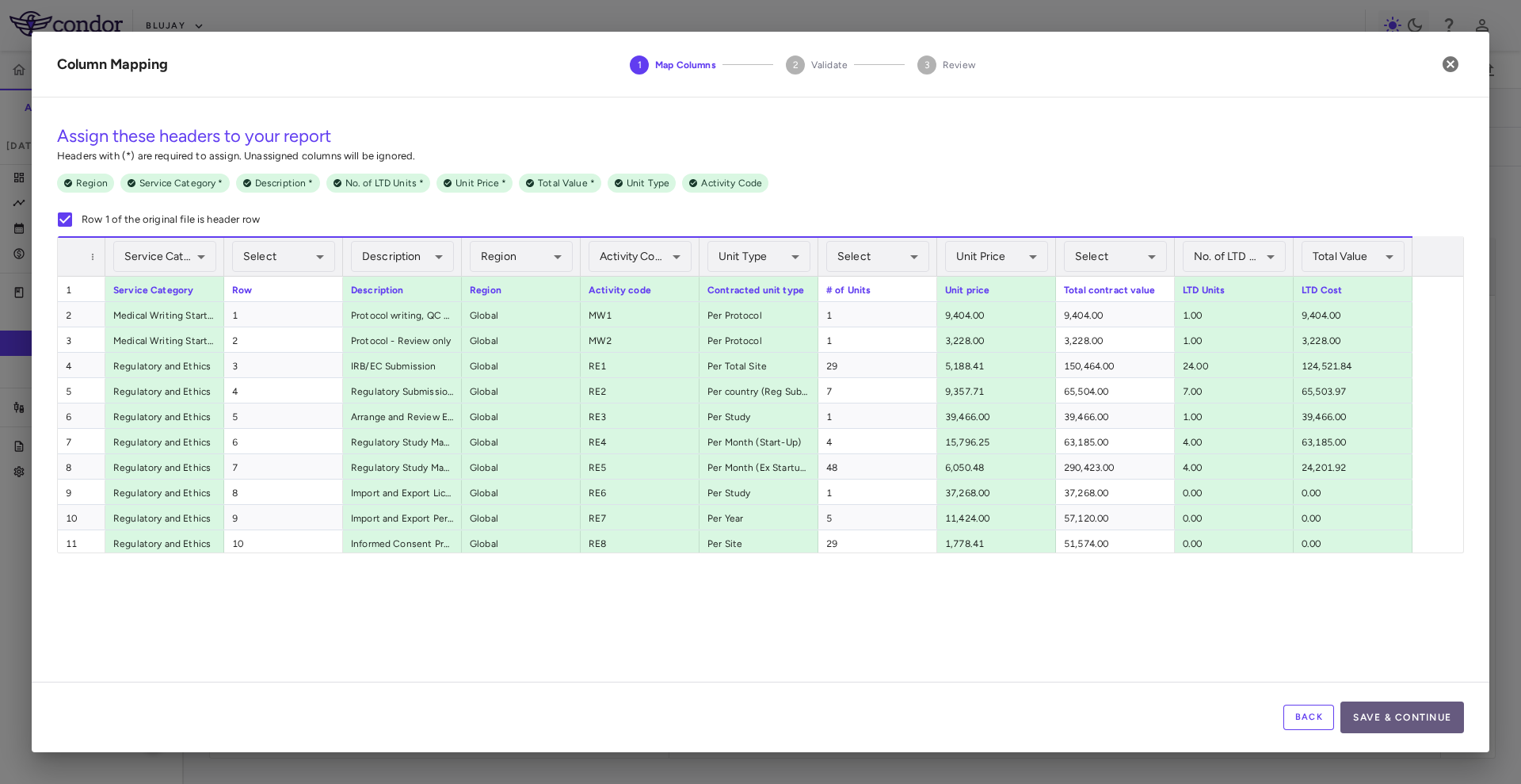
click at [1426, 703] on button "Save & Continue" at bounding box center [1403, 717] width 123 height 31
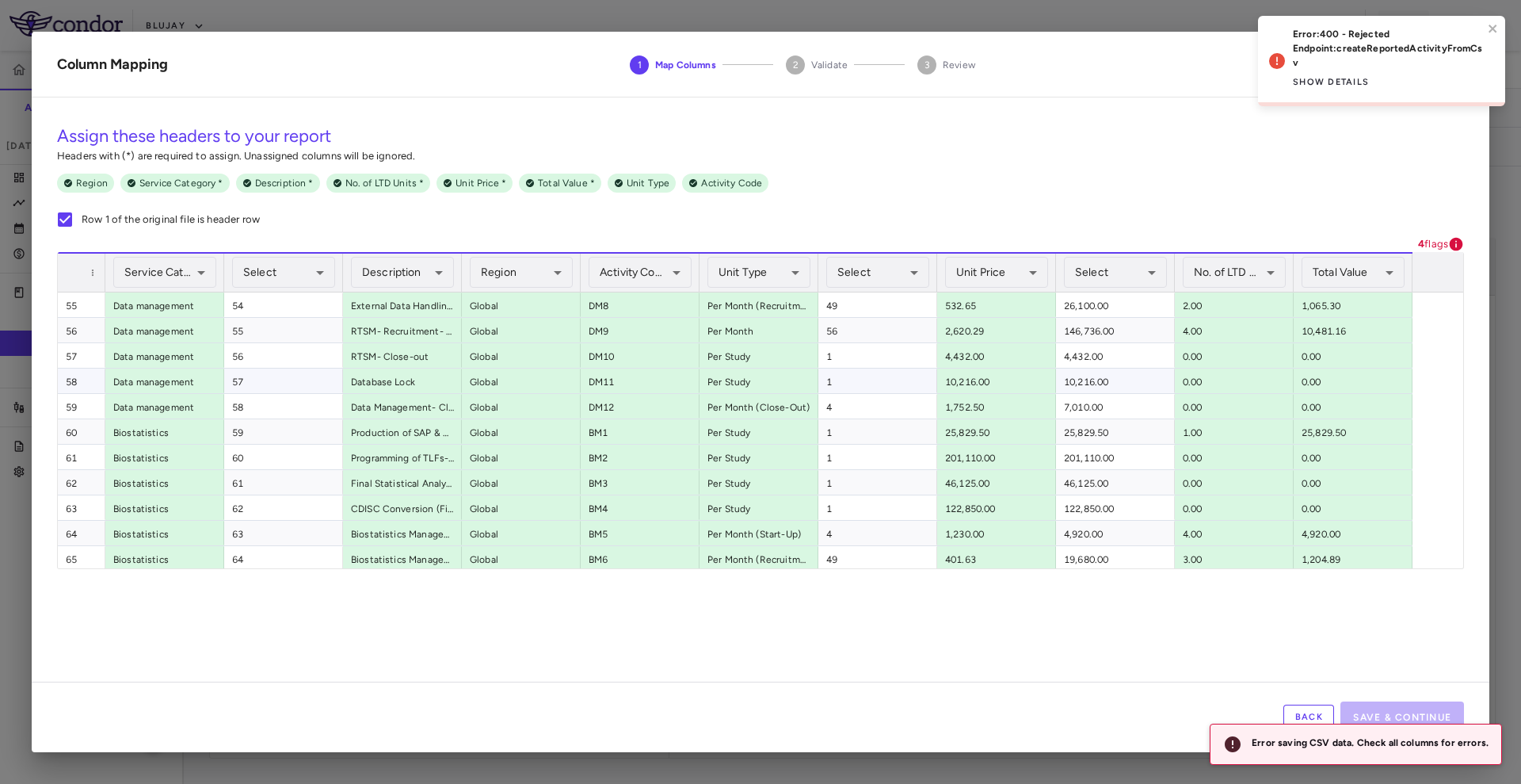
scroll to position [1716, 0]
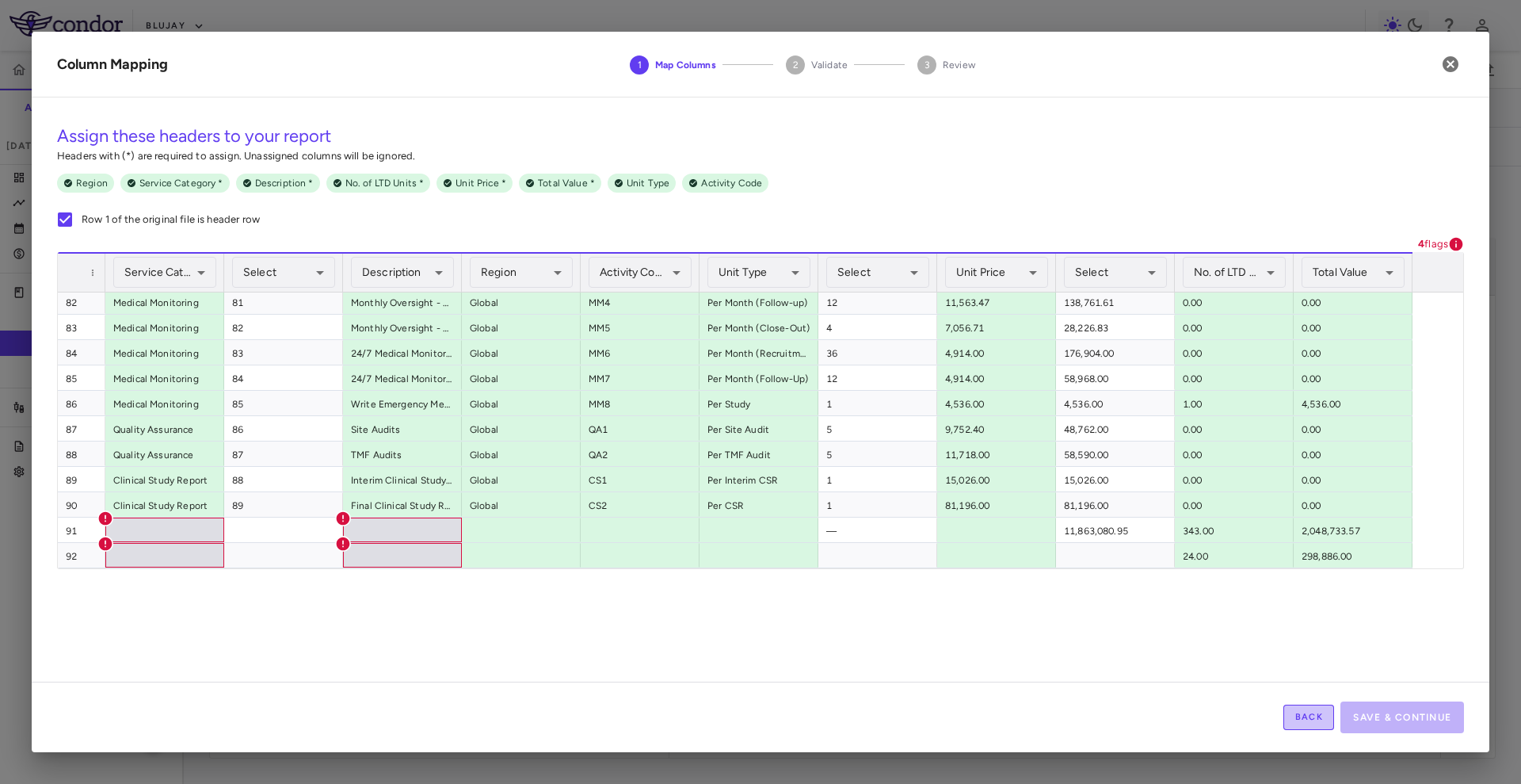
click at [1301, 706] on button "Back" at bounding box center [1310, 717] width 51 height 25
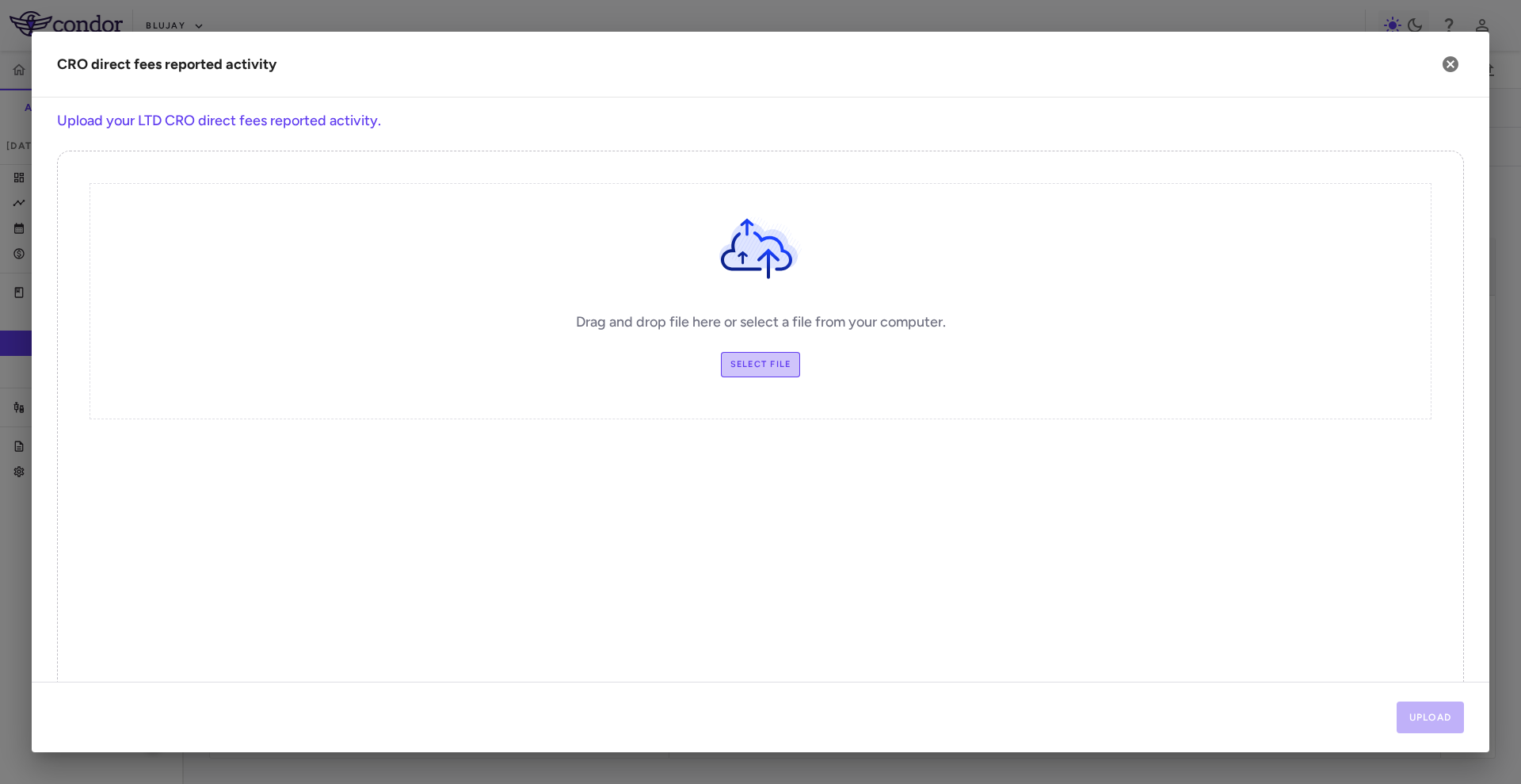
click at [739, 361] on label "Select file" at bounding box center [761, 364] width 80 height 25
click at [0, 0] on input "Select file" at bounding box center [0, 0] width 0 height 0
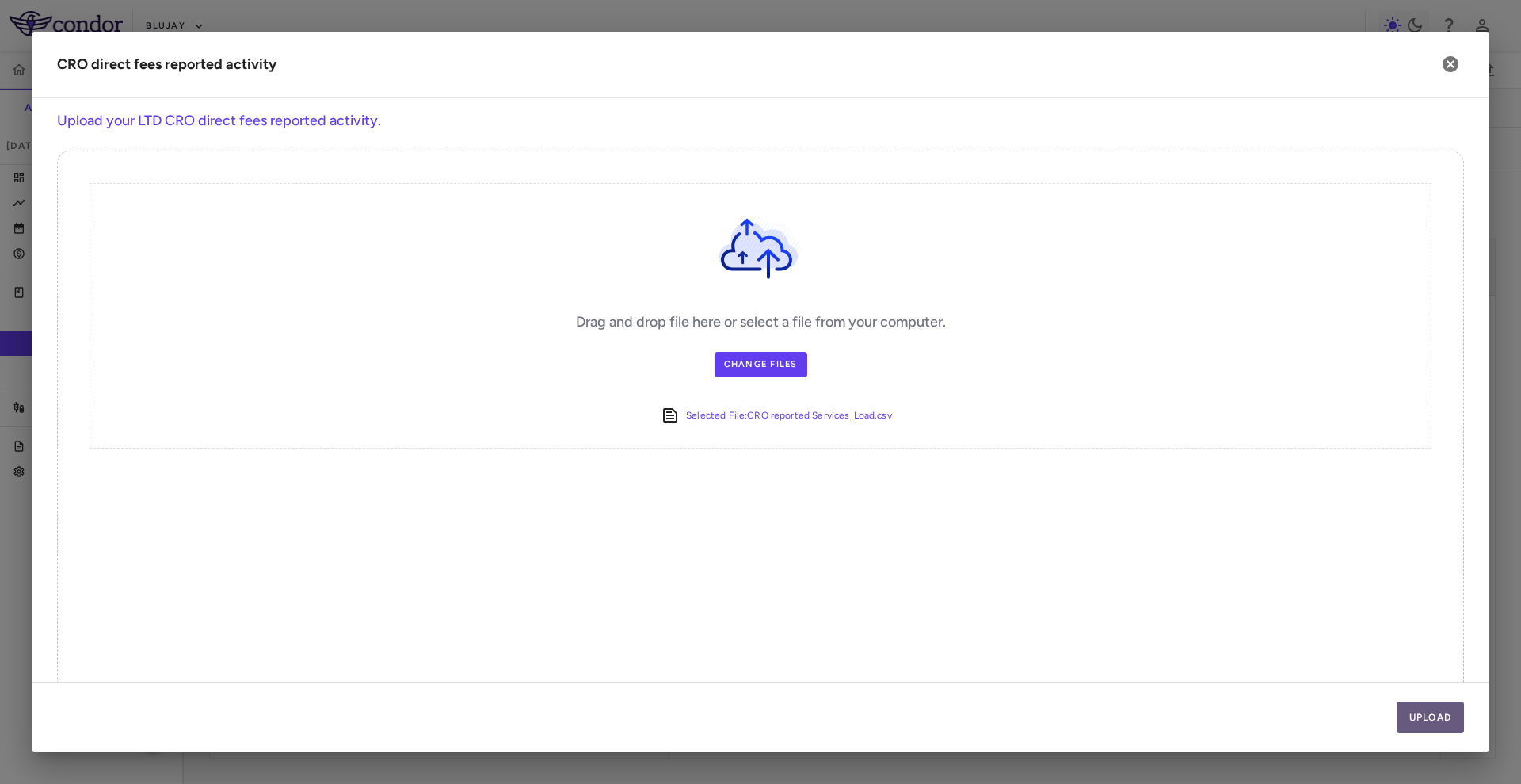
click at [1436, 715] on button "Upload" at bounding box center [1431, 717] width 69 height 31
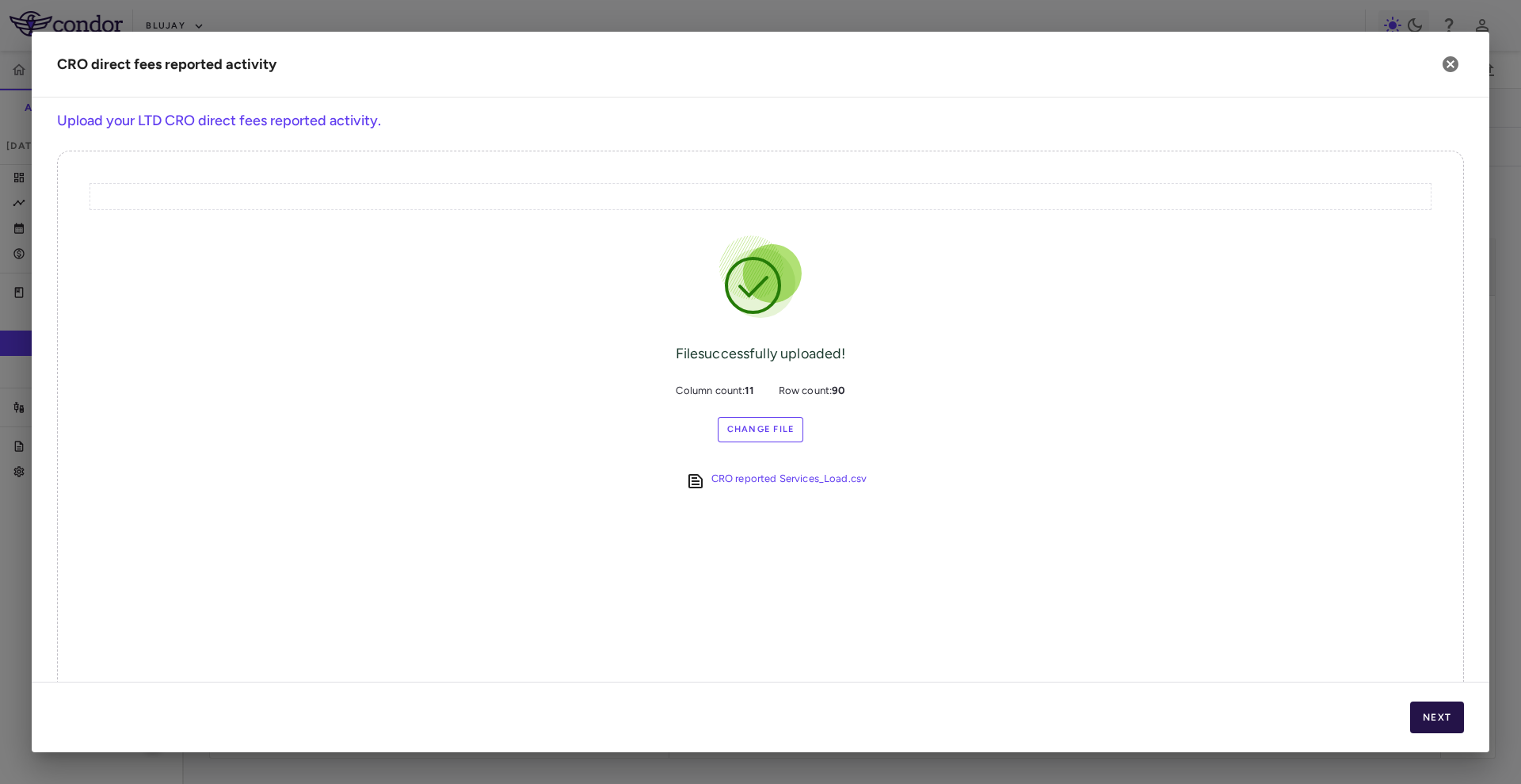
click at [1436, 715] on button "Next" at bounding box center [1437, 717] width 54 height 31
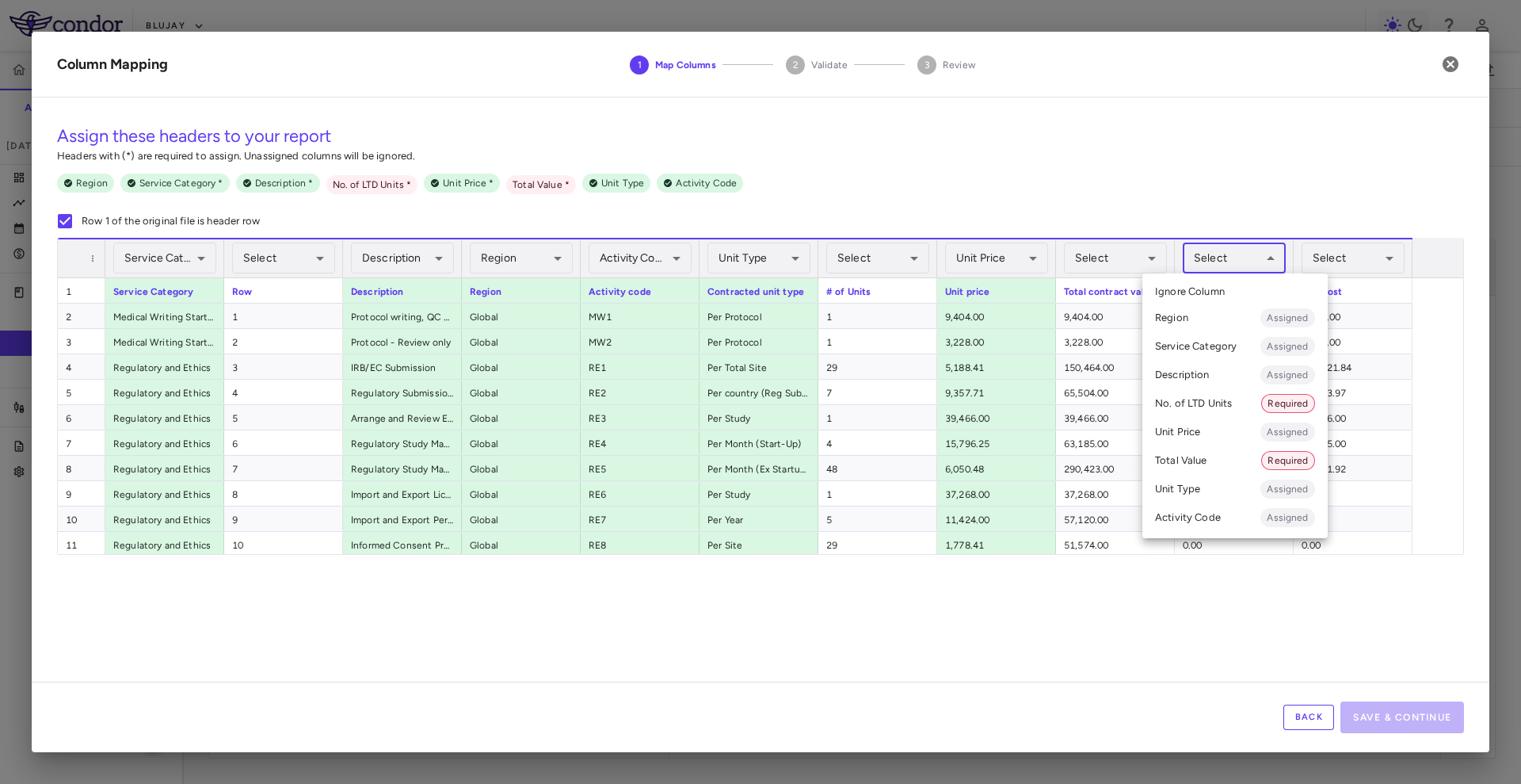
click at [1244, 243] on body "Skip to sidebar Skip to main content Blujay BJT-778-301 Accruals Forecasting Ju…" at bounding box center [760, 392] width 1521 height 784
click at [1205, 399] on li "No. of LTD Units Required" at bounding box center [1234, 403] width 185 height 28
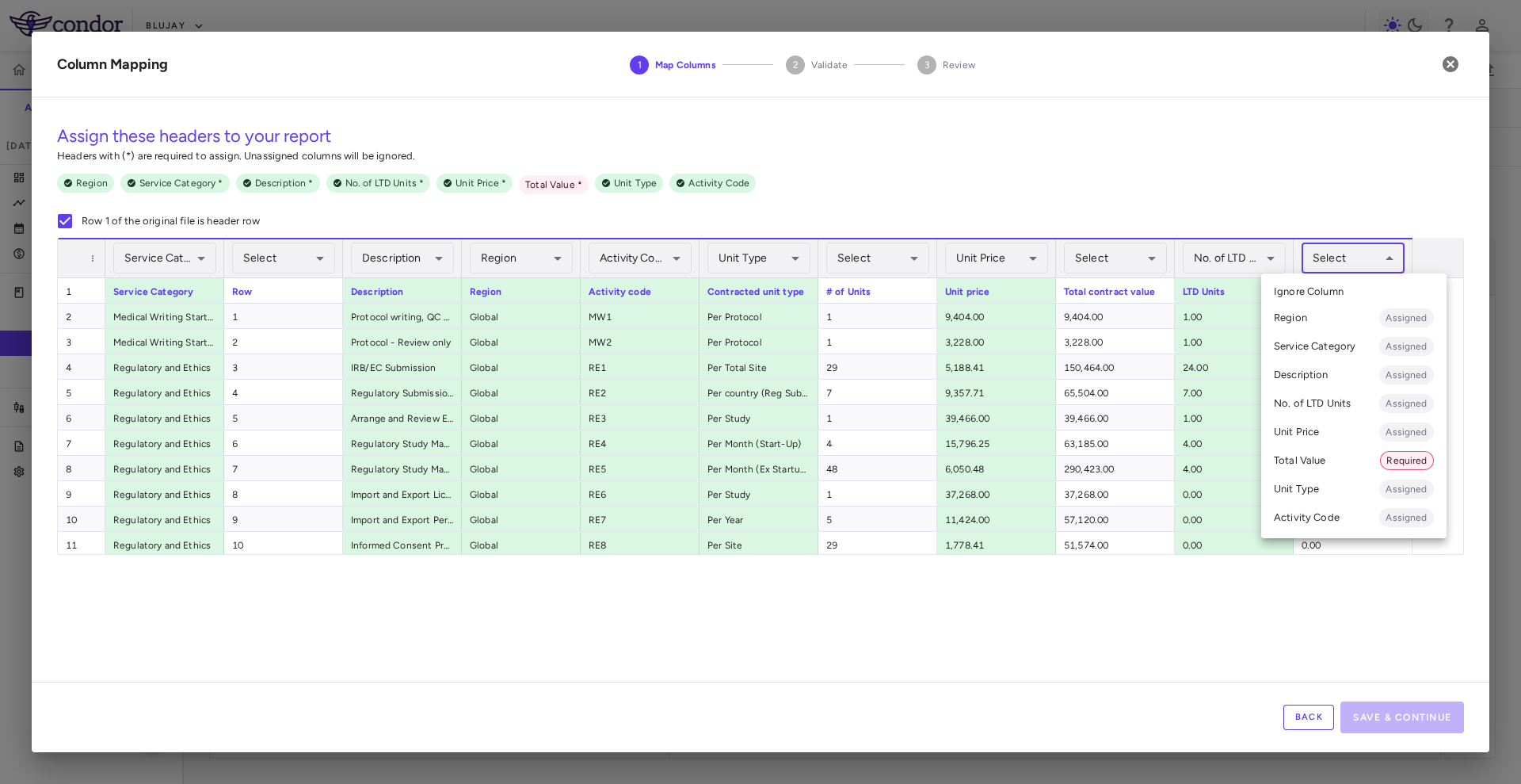
click at [1347, 250] on body "Skip to sidebar Skip to main content Blujay BJT-778-301 Accruals Forecasting Ju…" at bounding box center [760, 392] width 1521 height 784
click at [1340, 464] on li "Total Value Required" at bounding box center [1354, 460] width 185 height 28
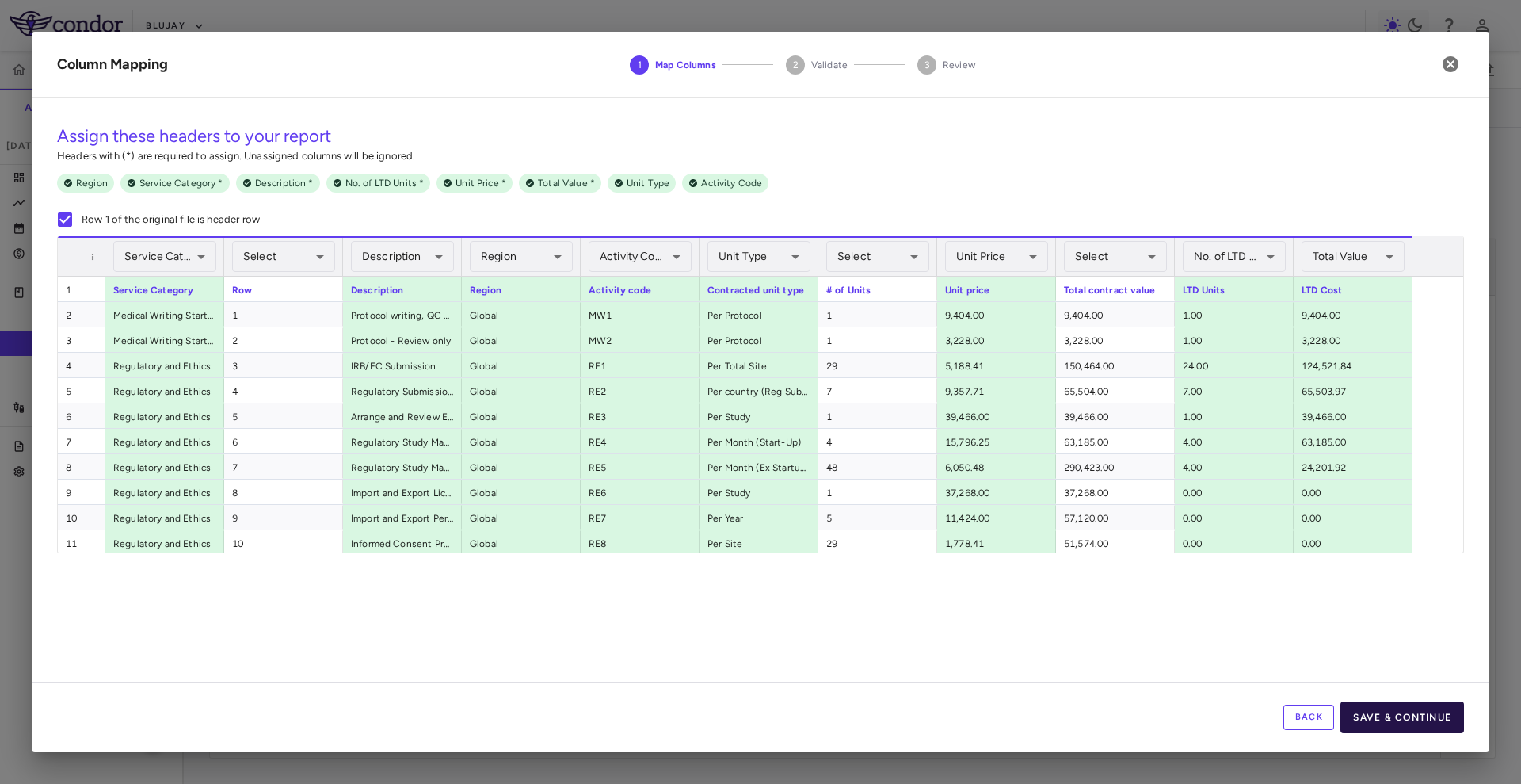
click at [1380, 721] on button "Save & Continue" at bounding box center [1403, 717] width 123 height 31
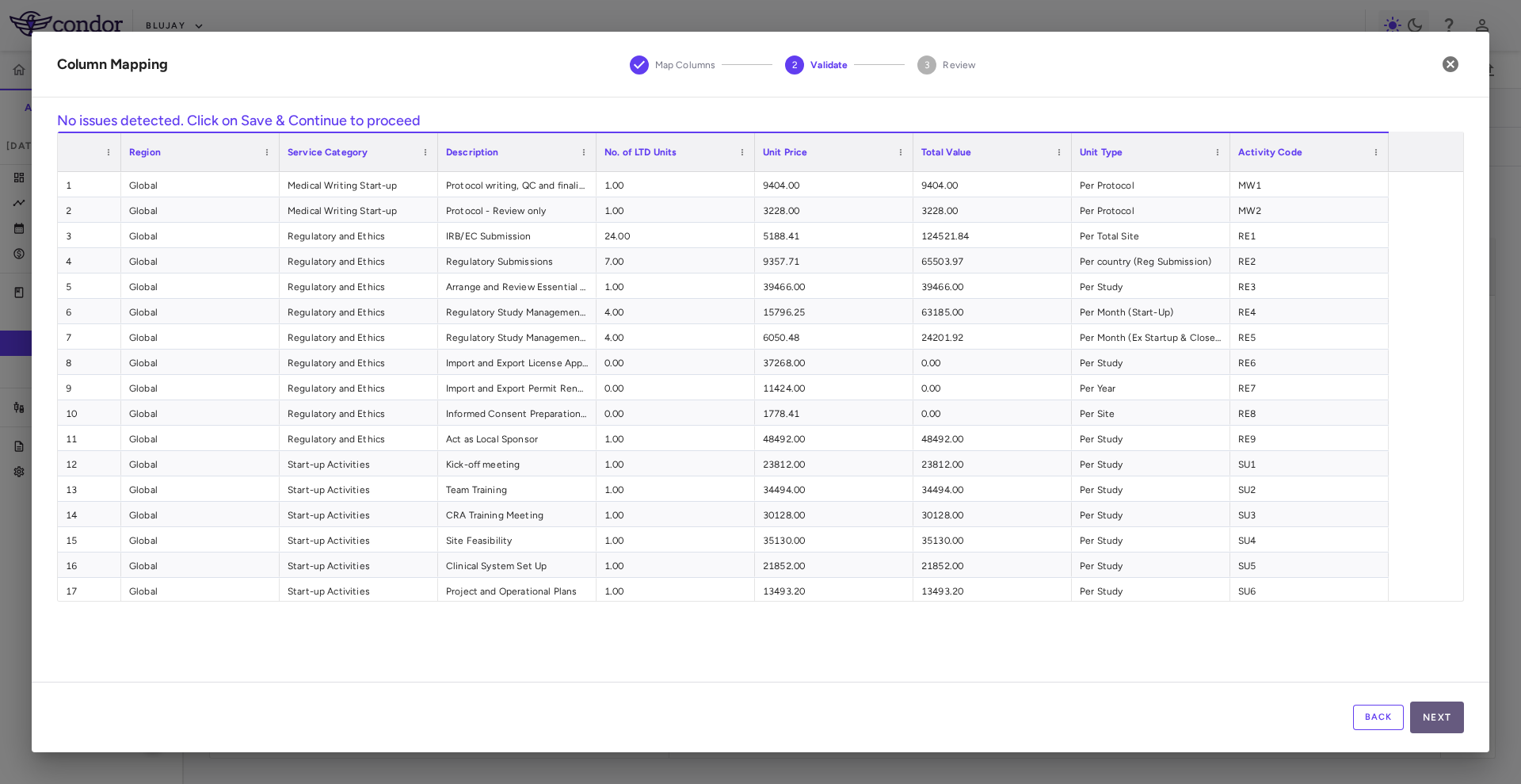
click at [1434, 714] on button "Next" at bounding box center [1437, 717] width 54 height 31
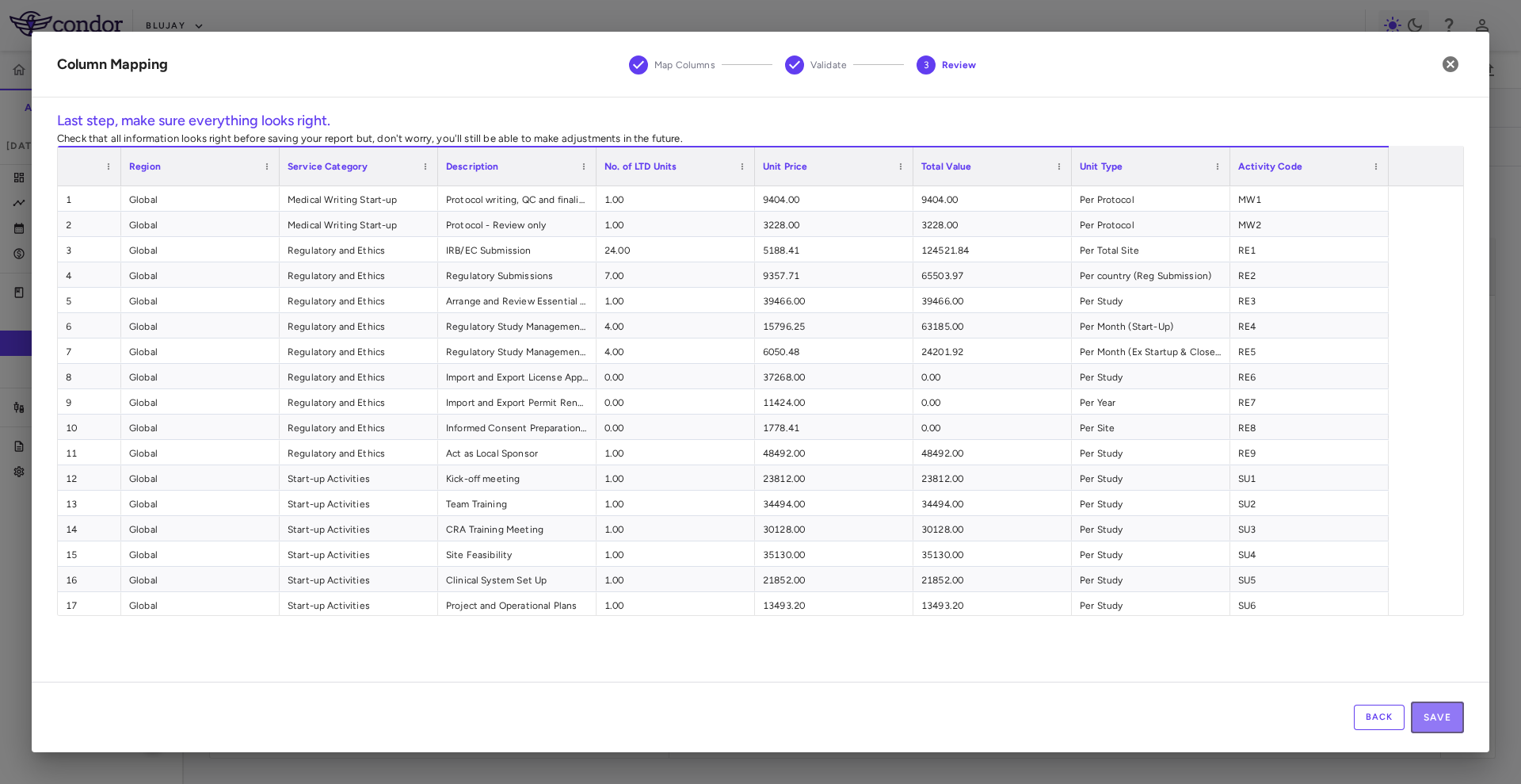
click at [1434, 714] on button "Save" at bounding box center [1438, 717] width 53 height 31
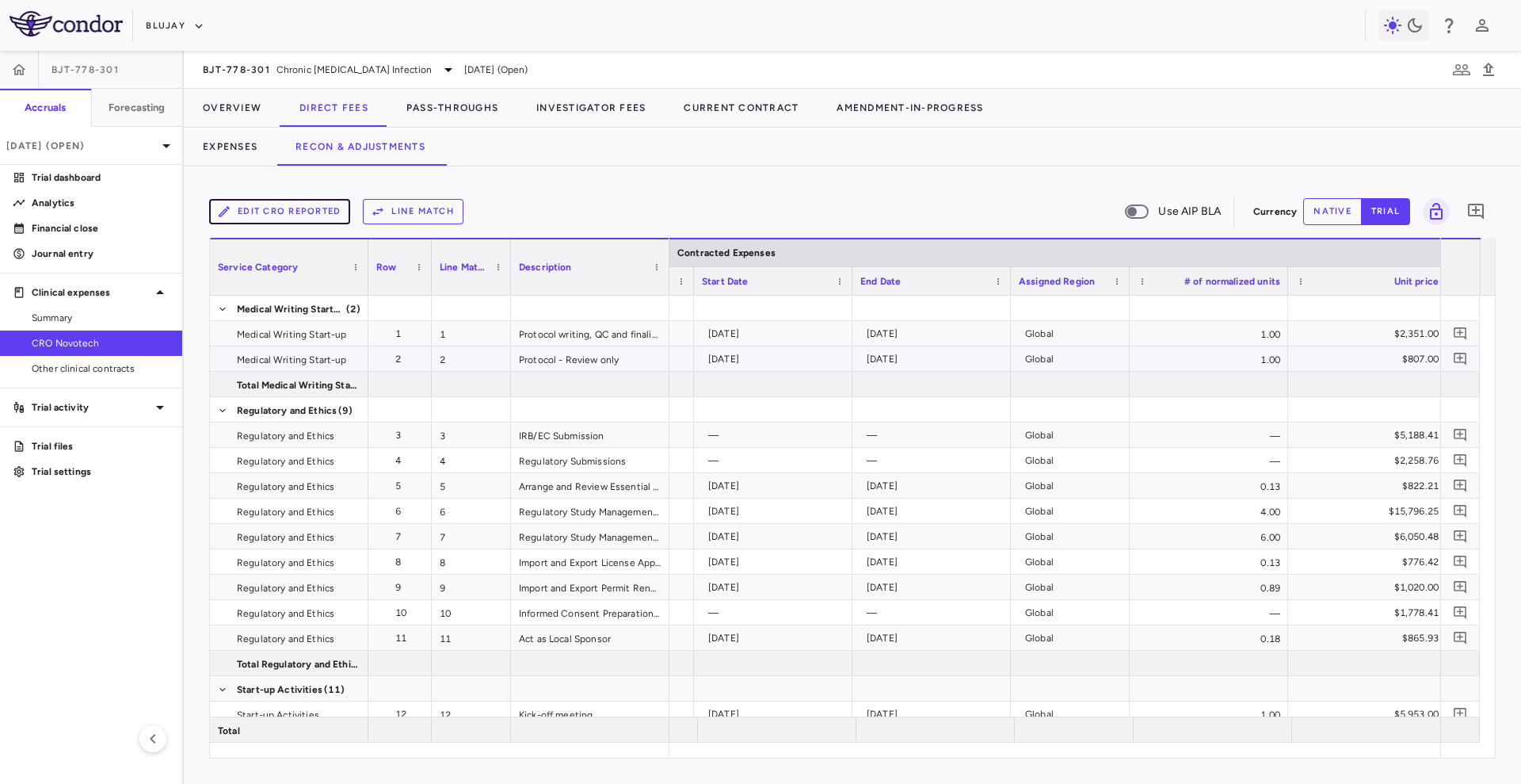
scroll to position [0, 611]
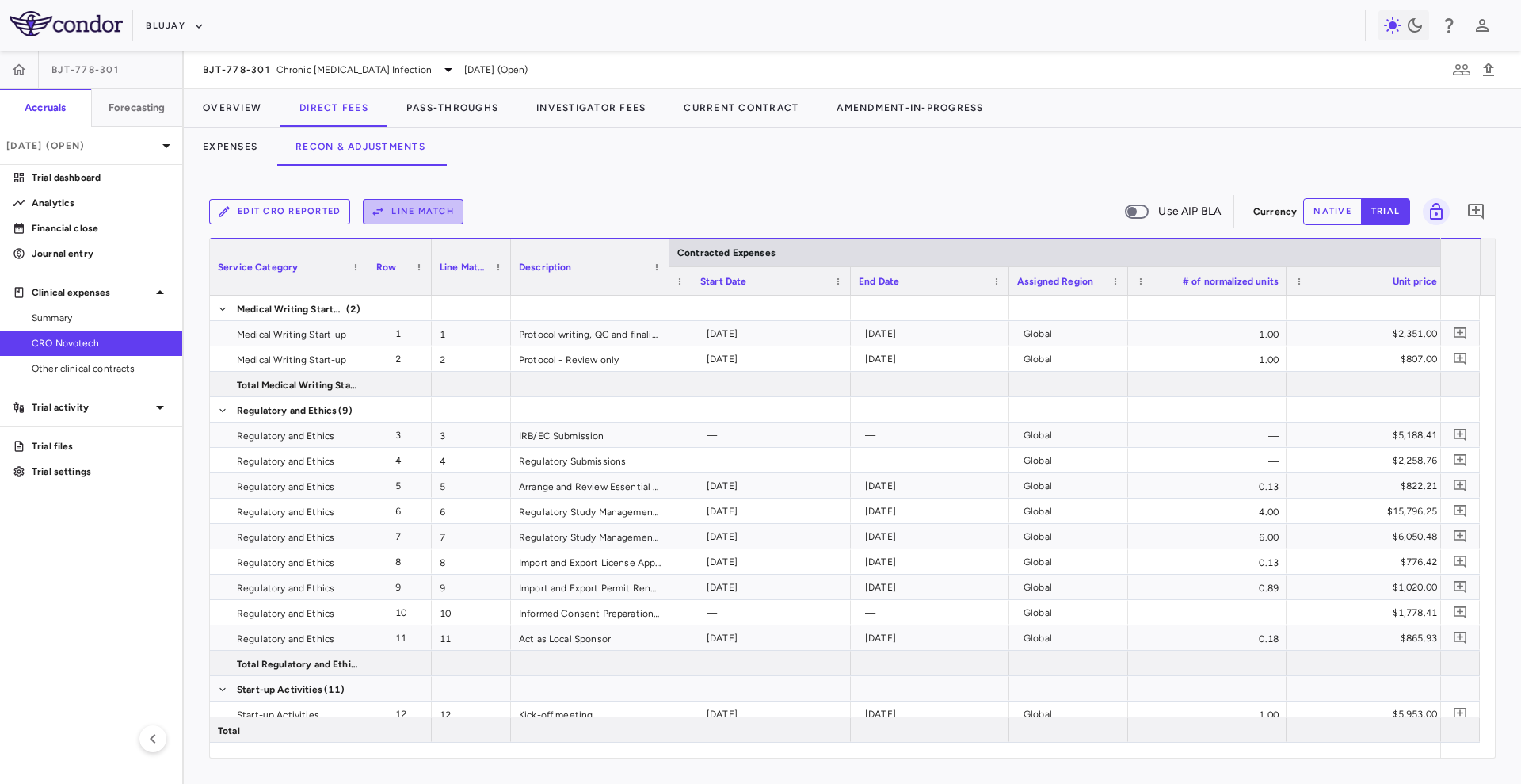
click at [453, 206] on button "Line Match" at bounding box center [413, 211] width 101 height 25
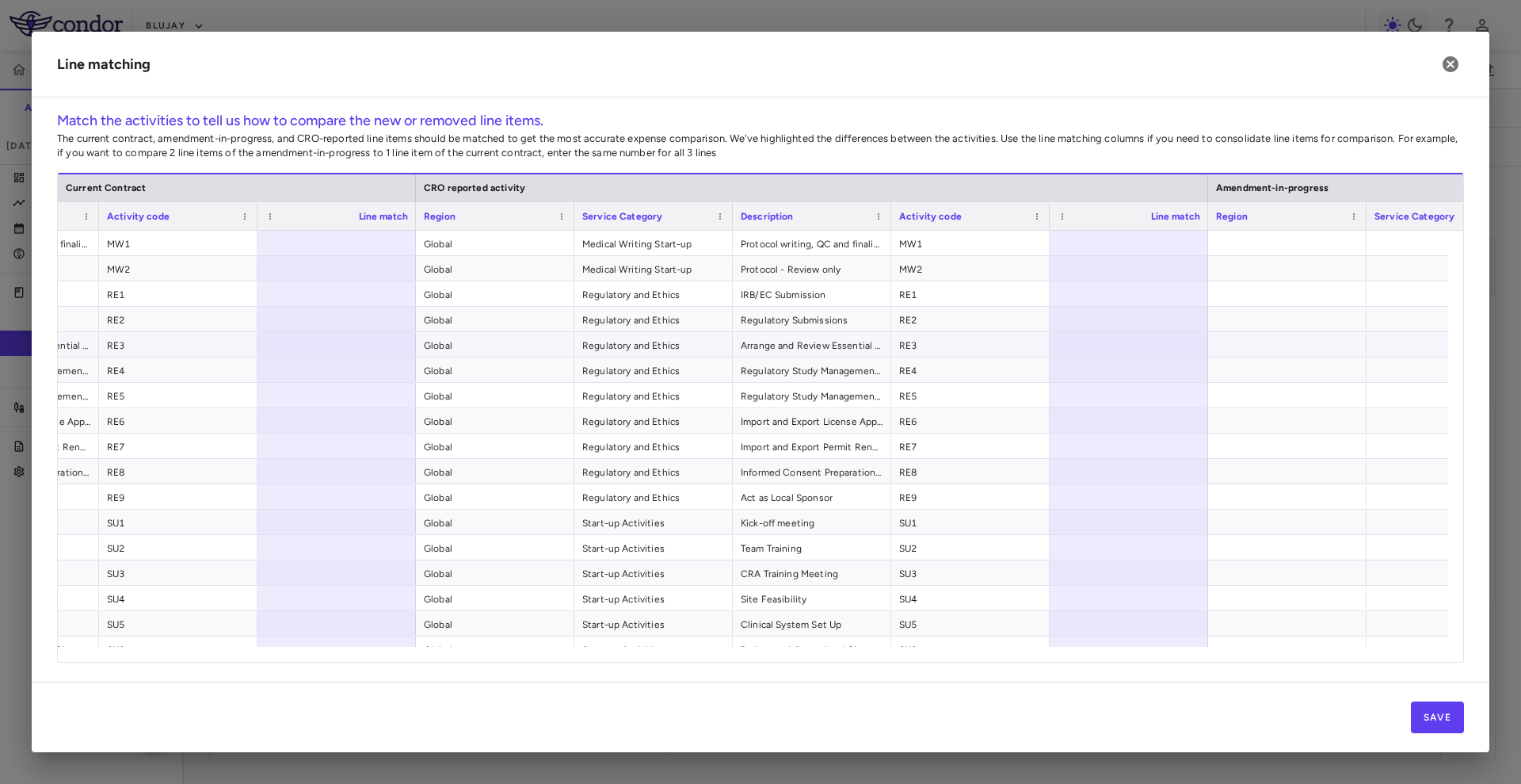
scroll to position [0, 522]
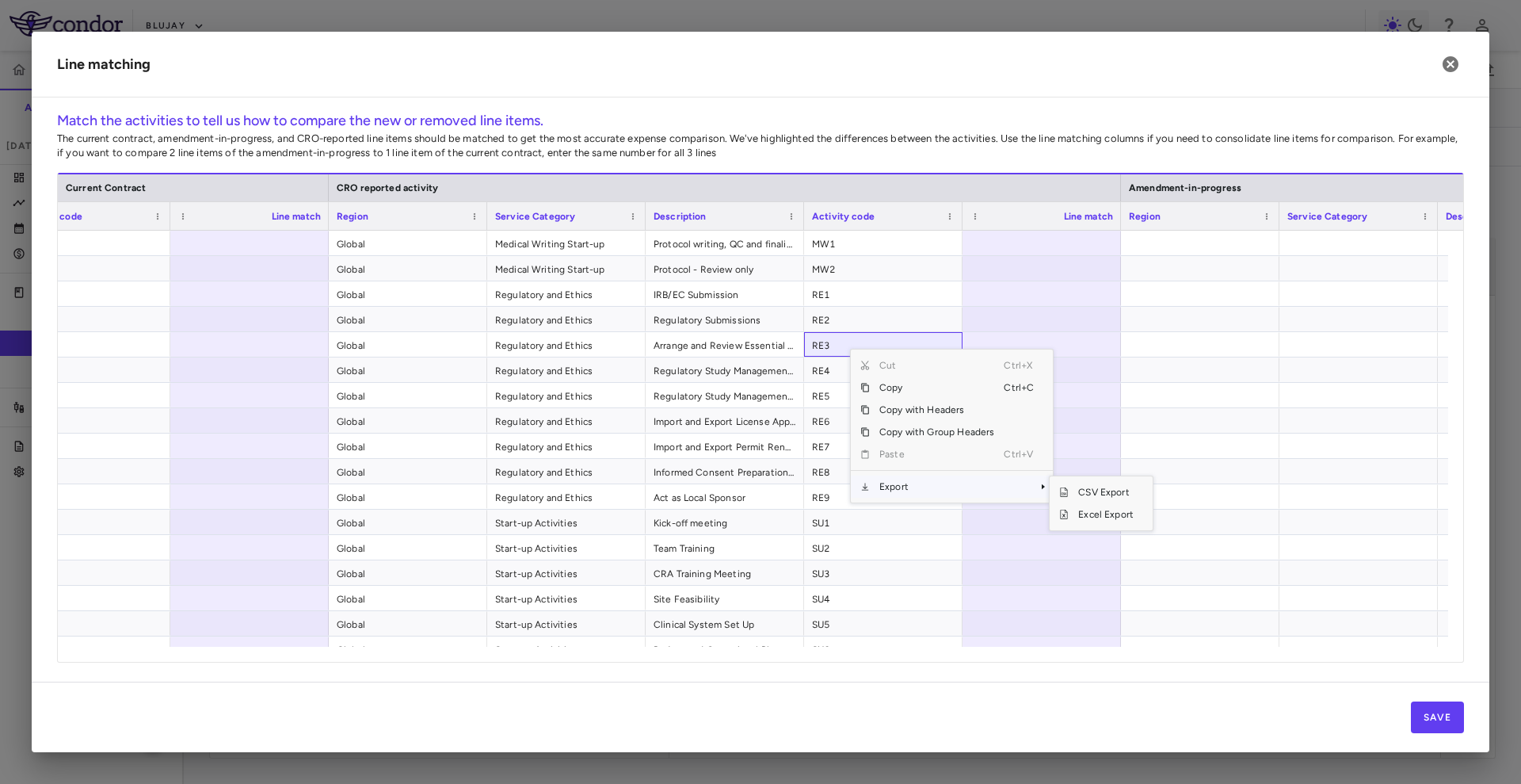
click at [901, 481] on span "Export" at bounding box center [937, 486] width 134 height 23
click at [1119, 515] on span "Excel Export" at bounding box center [1106, 514] width 74 height 23
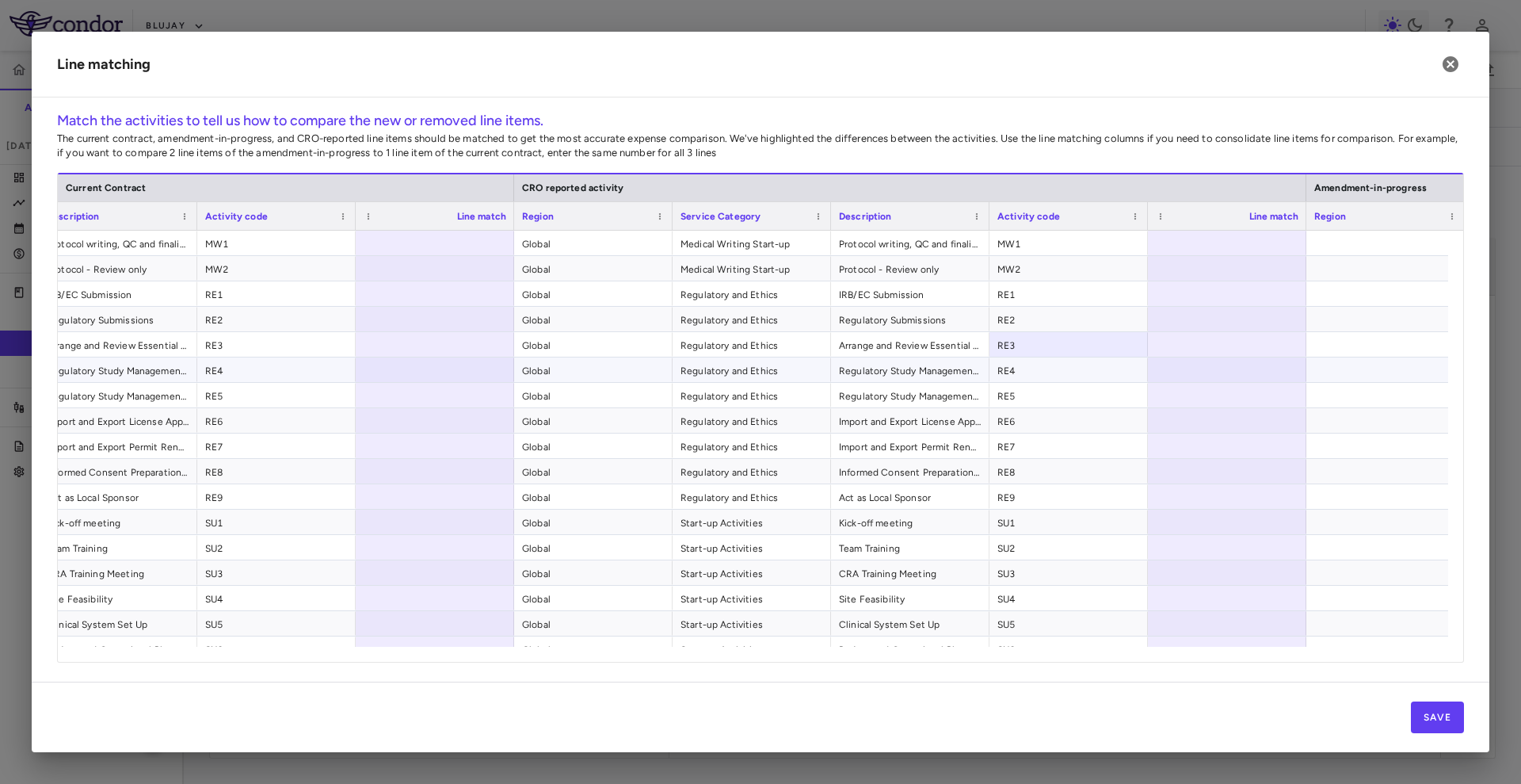
scroll to position [0, 129]
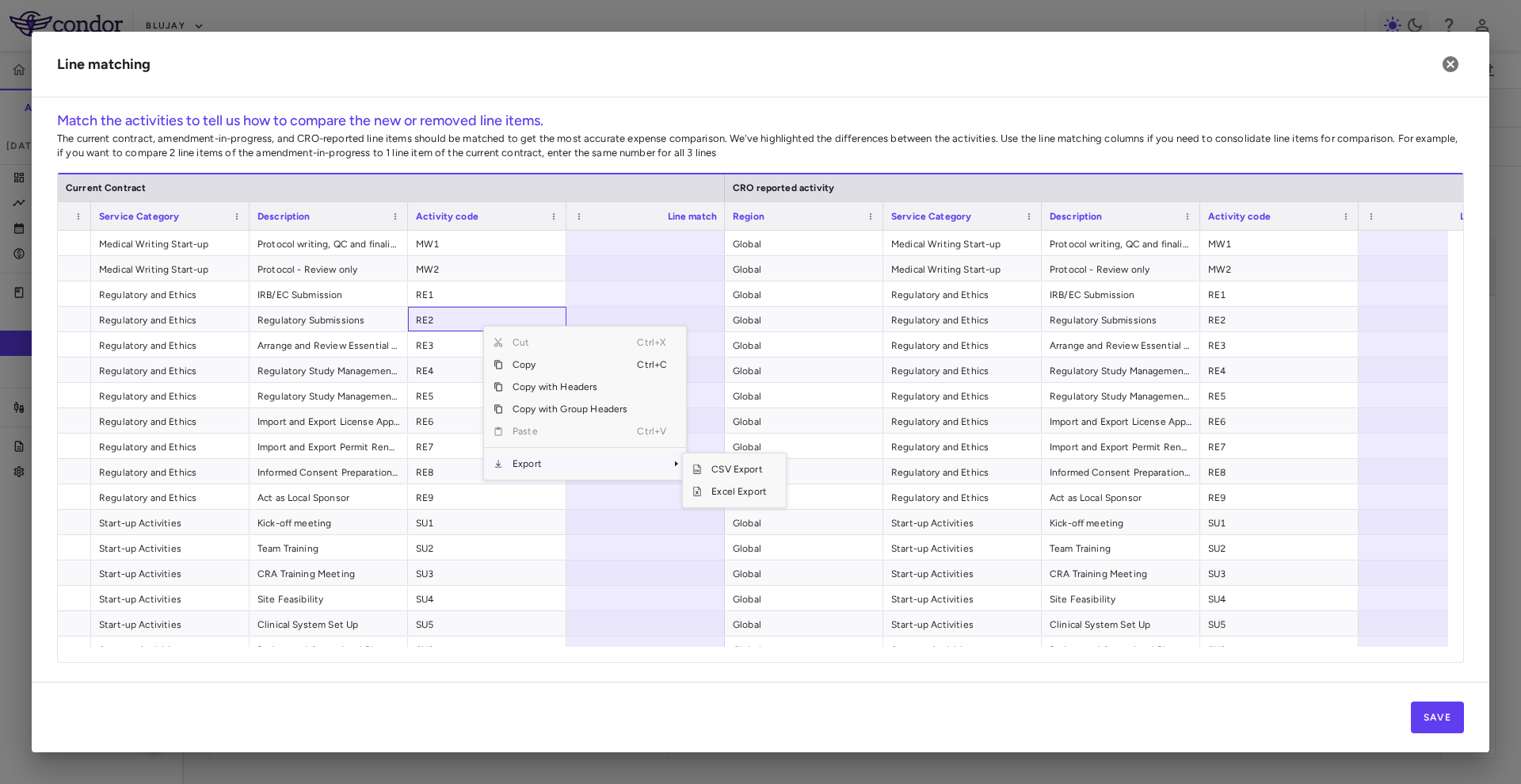
click at [547, 461] on span "Export" at bounding box center [570, 463] width 134 height 23
click at [725, 486] on span "Excel Export" at bounding box center [739, 491] width 74 height 23
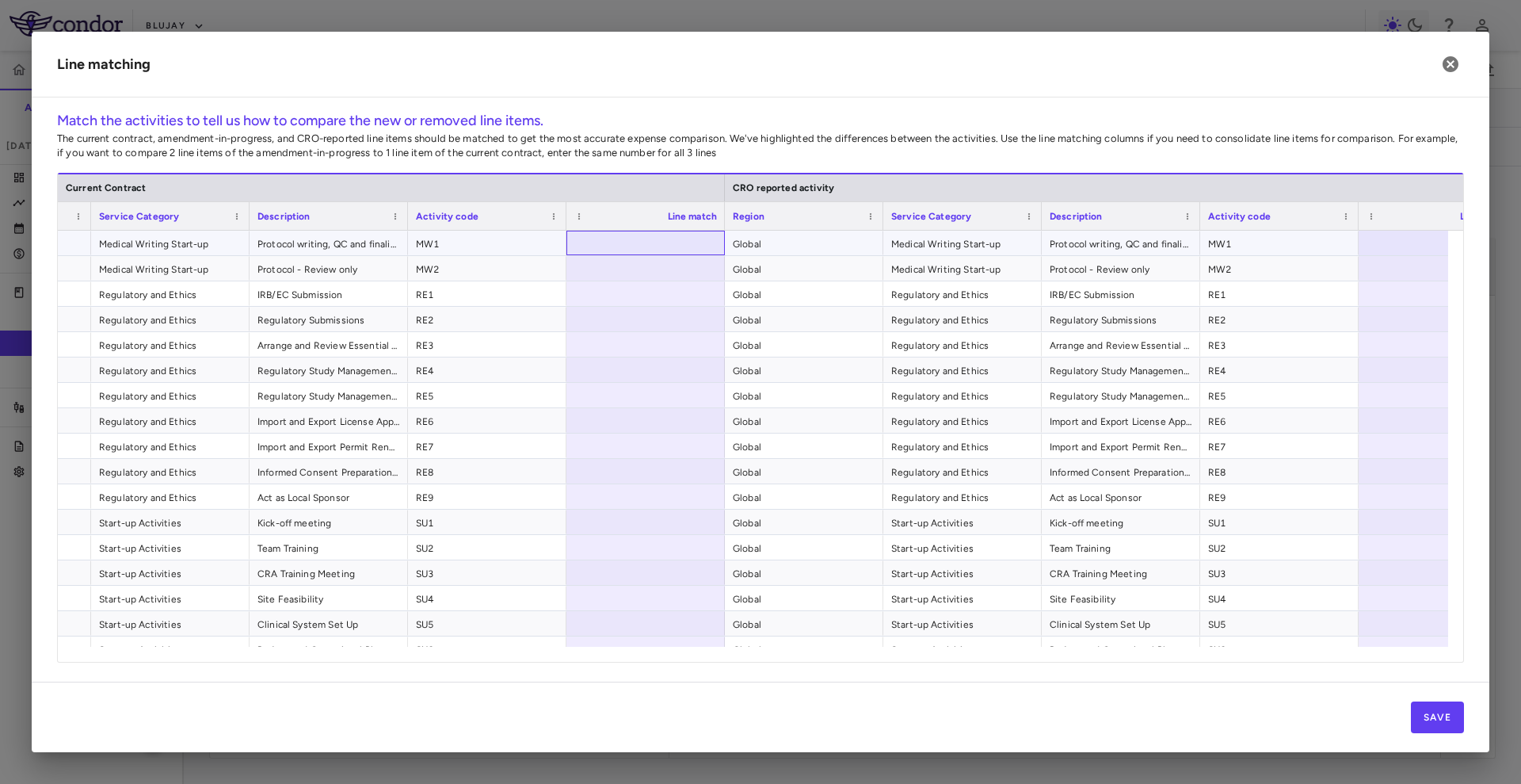
click at [710, 254] on div at bounding box center [646, 243] width 159 height 24
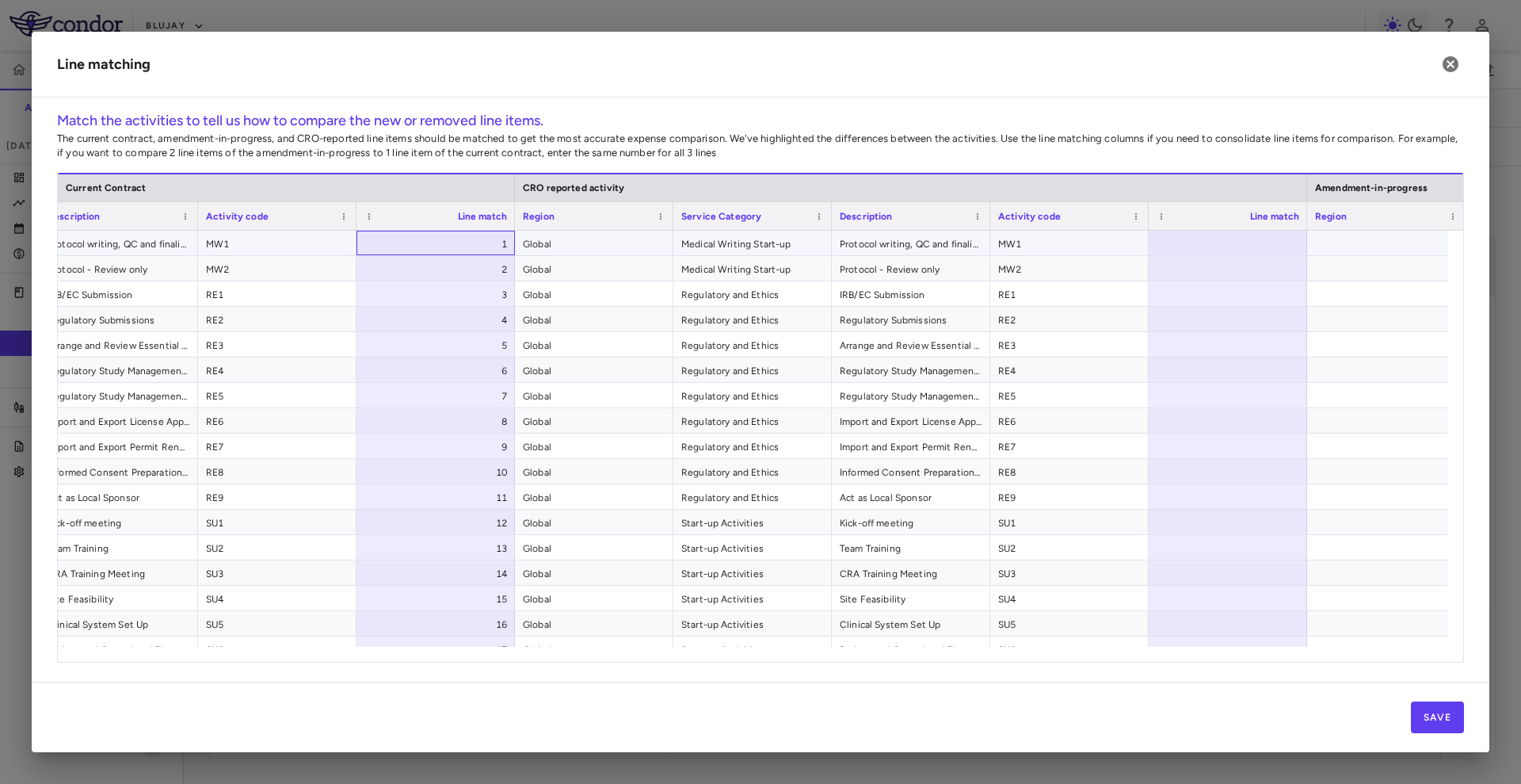
scroll to position [0, 336]
click at [1217, 235] on div at bounding box center [1227, 243] width 159 height 24
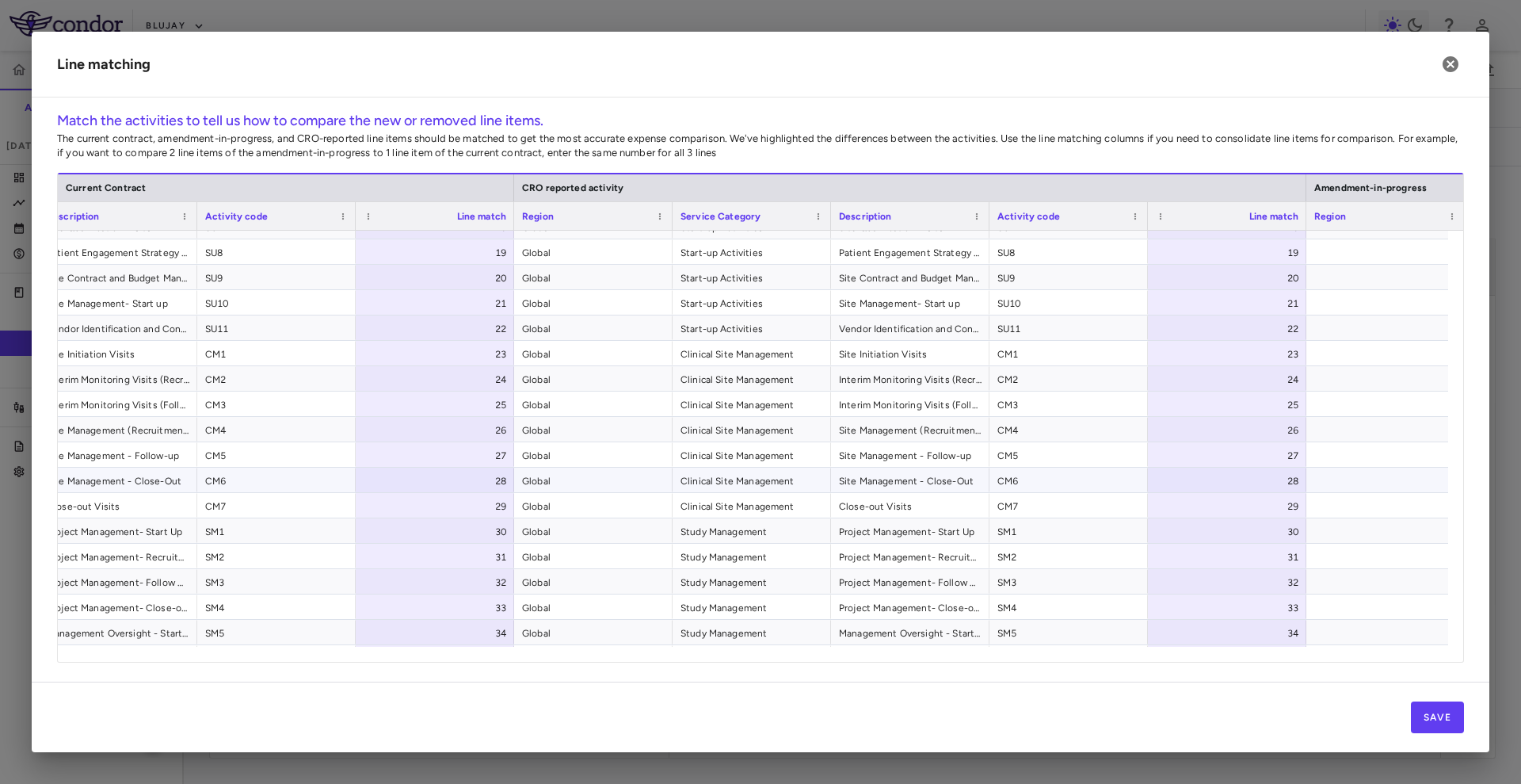
scroll to position [541, 0]
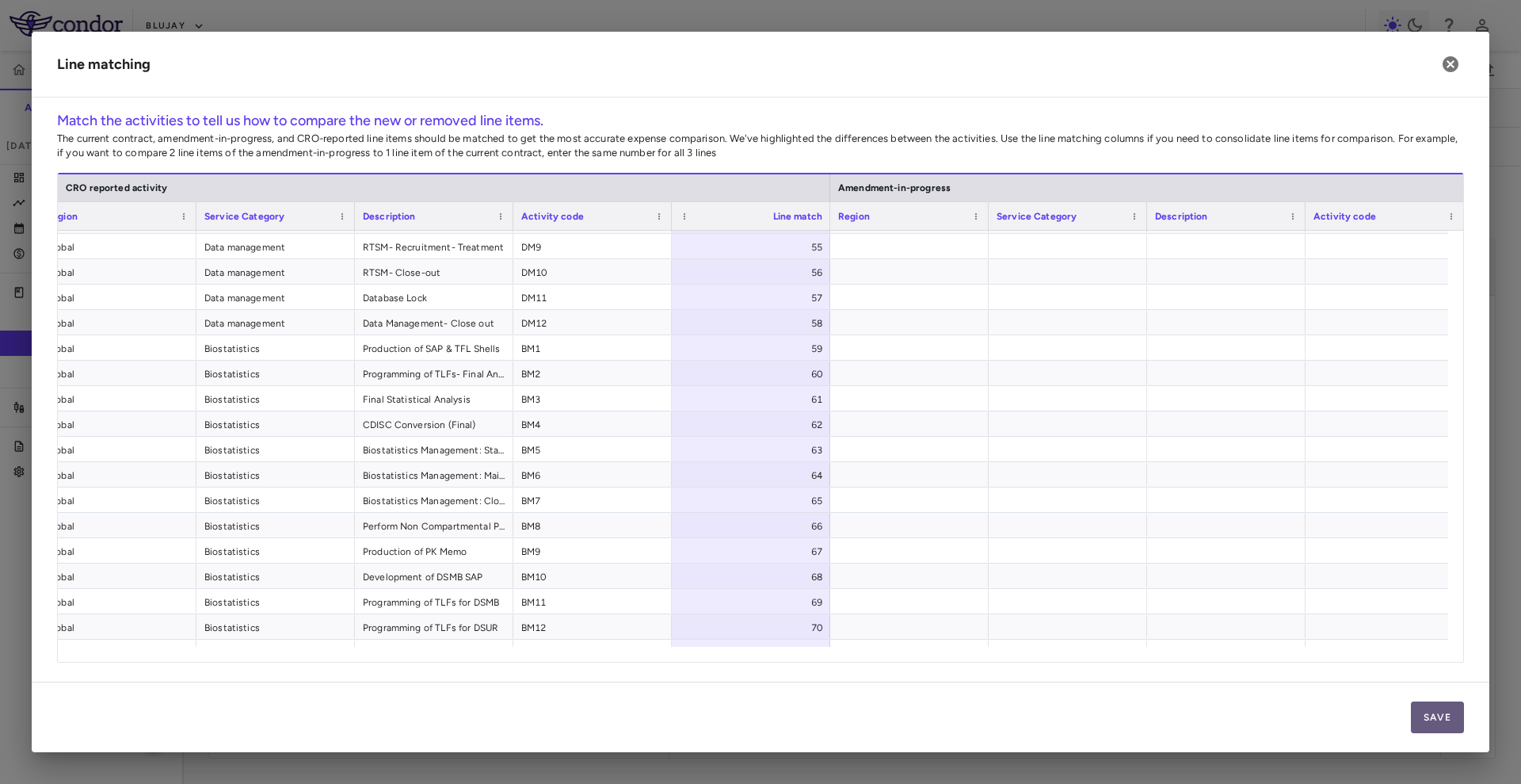
click at [1426, 722] on button "Save" at bounding box center [1438, 717] width 53 height 31
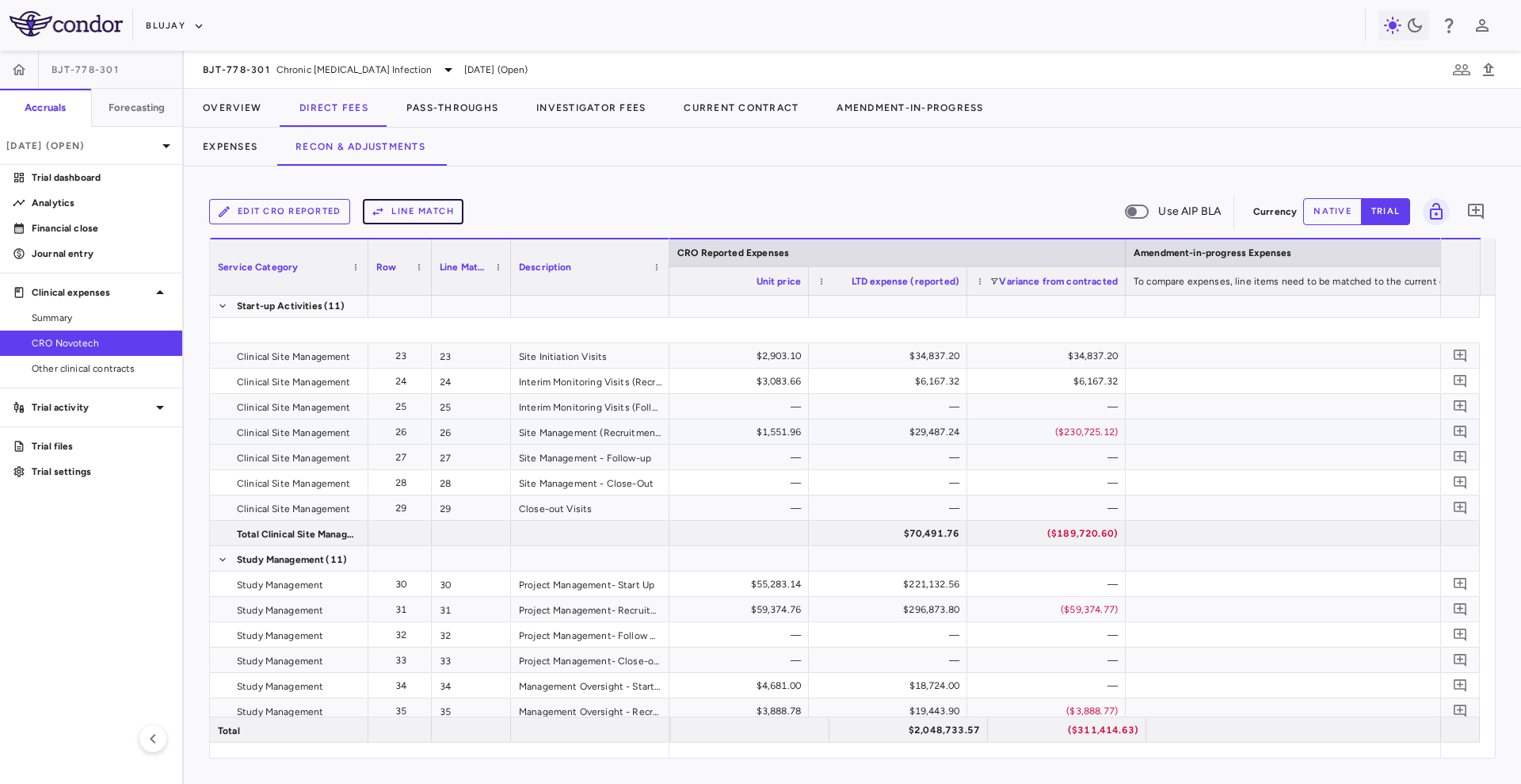
scroll to position [590, 0]
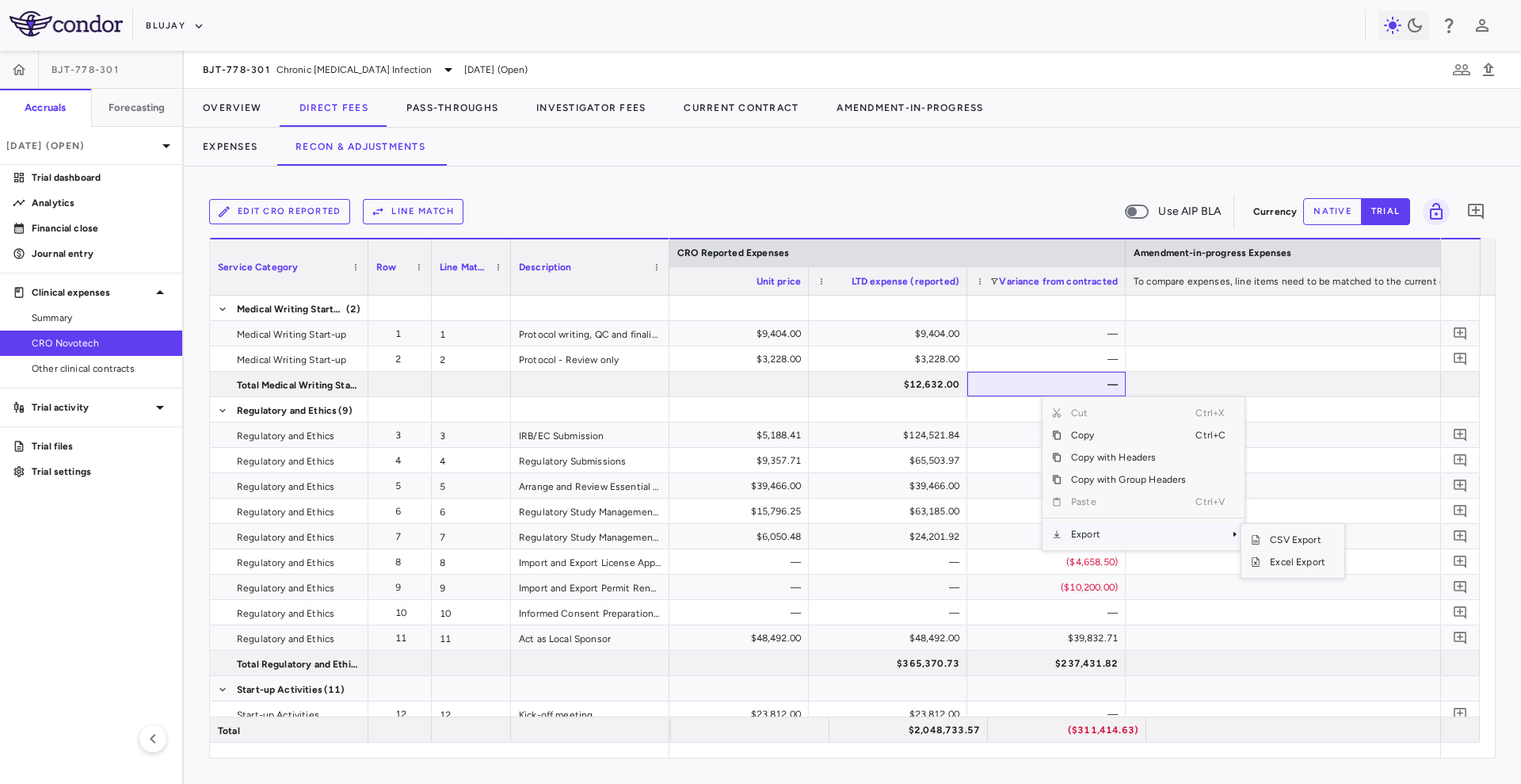
click at [1103, 542] on span "Export" at bounding box center [1129, 533] width 134 height 23
click at [1294, 556] on span "Excel Export" at bounding box center [1298, 562] width 74 height 23
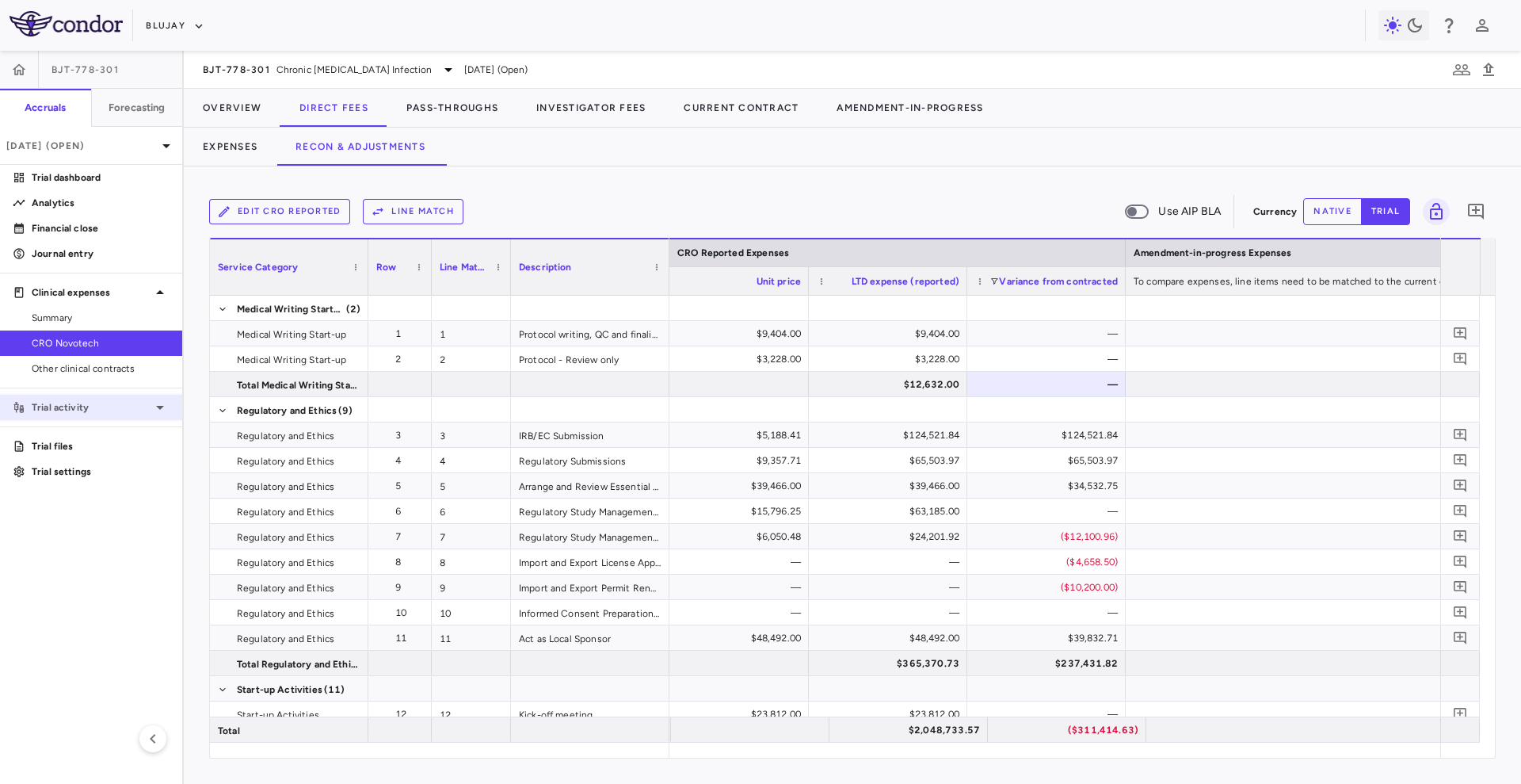
click at [69, 406] on p "Trial activity" at bounding box center [90, 407] width 118 height 15
click at [85, 467] on link "Site & lab cost matrix" at bounding box center [91, 458] width 182 height 23
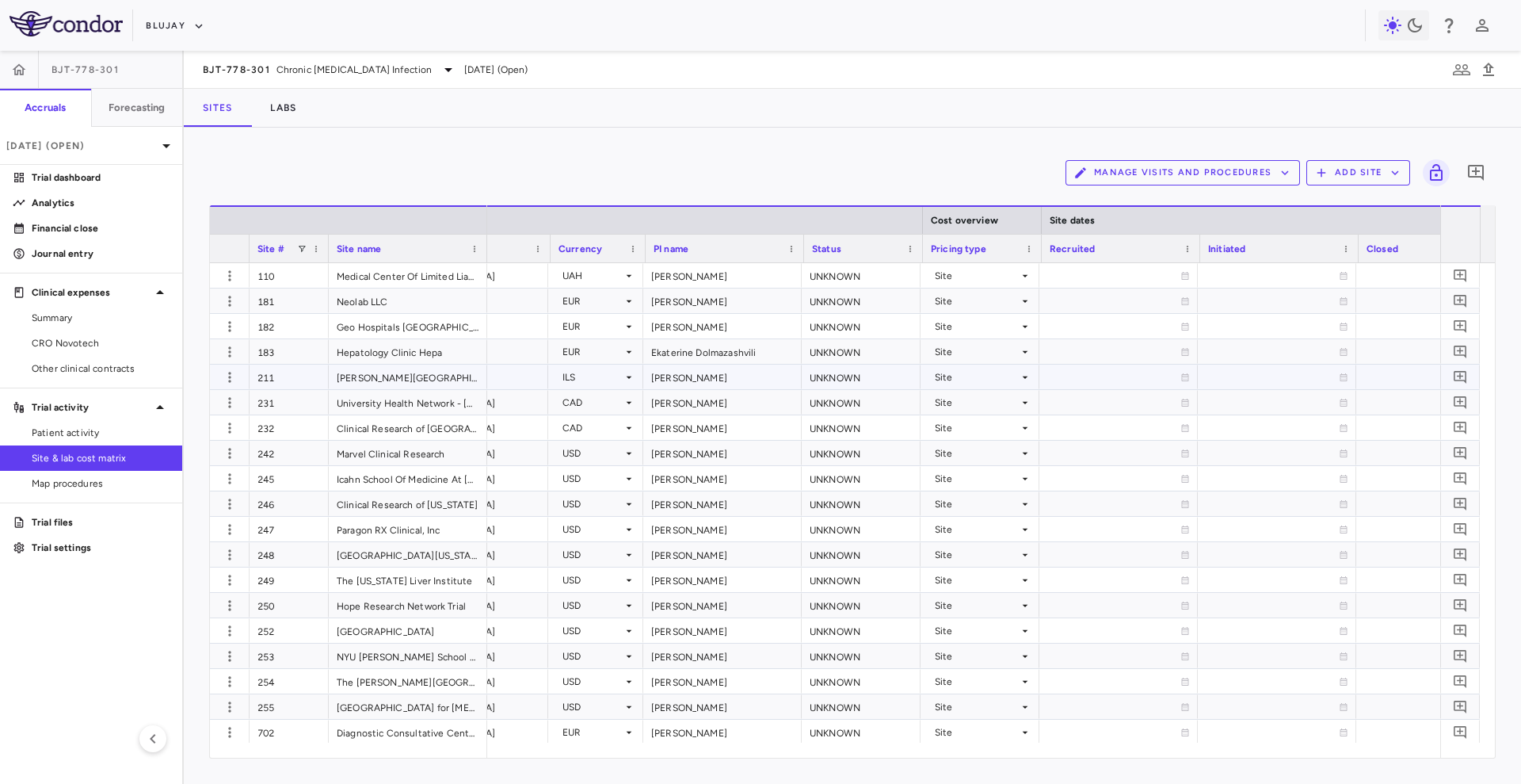
scroll to position [0, 454]
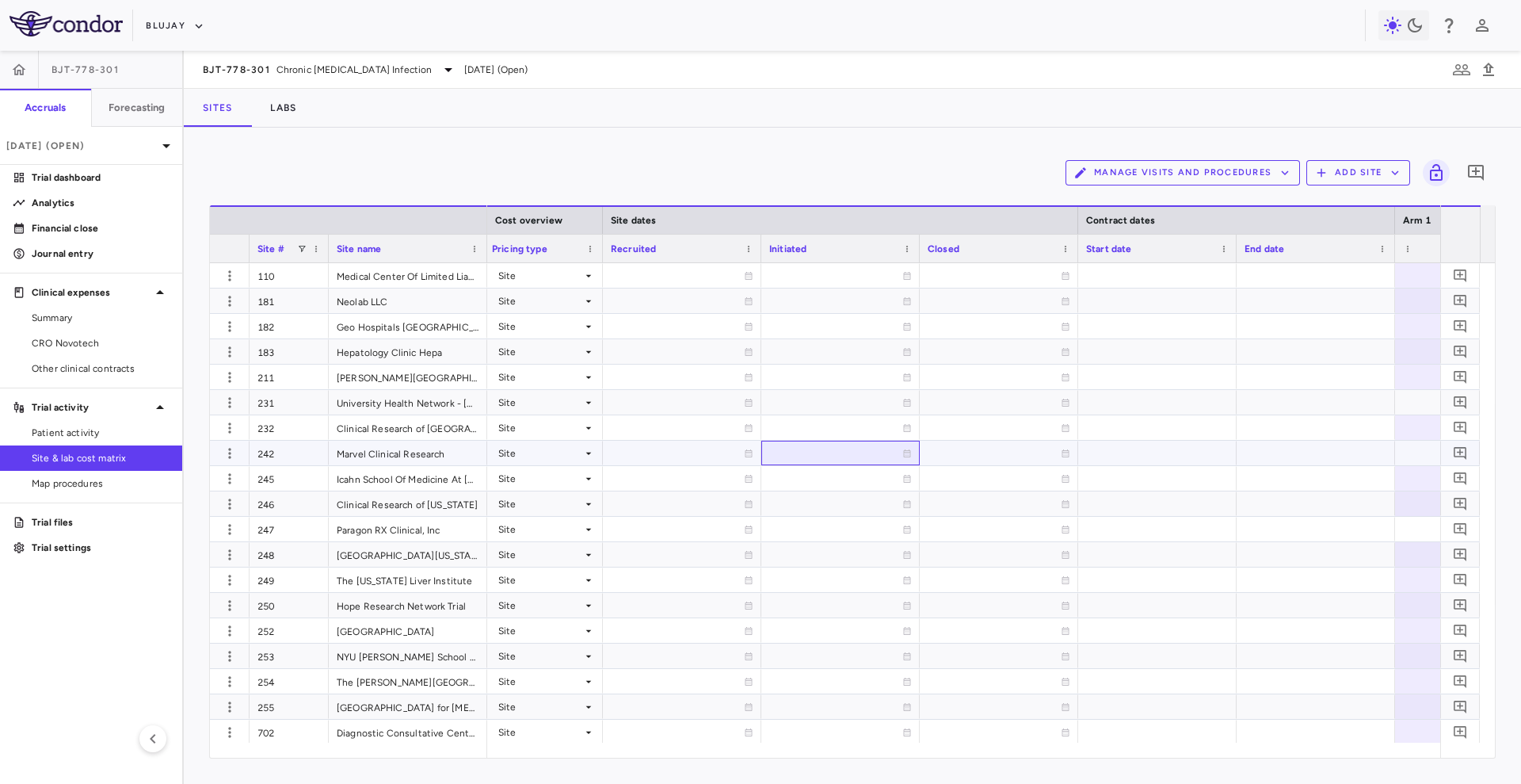
click at [786, 457] on div at bounding box center [841, 452] width 143 height 23
click at [809, 481] on div at bounding box center [841, 478] width 143 height 23
click at [815, 478] on input "**********" at bounding box center [826, 480] width 128 height 26
type input "**********"
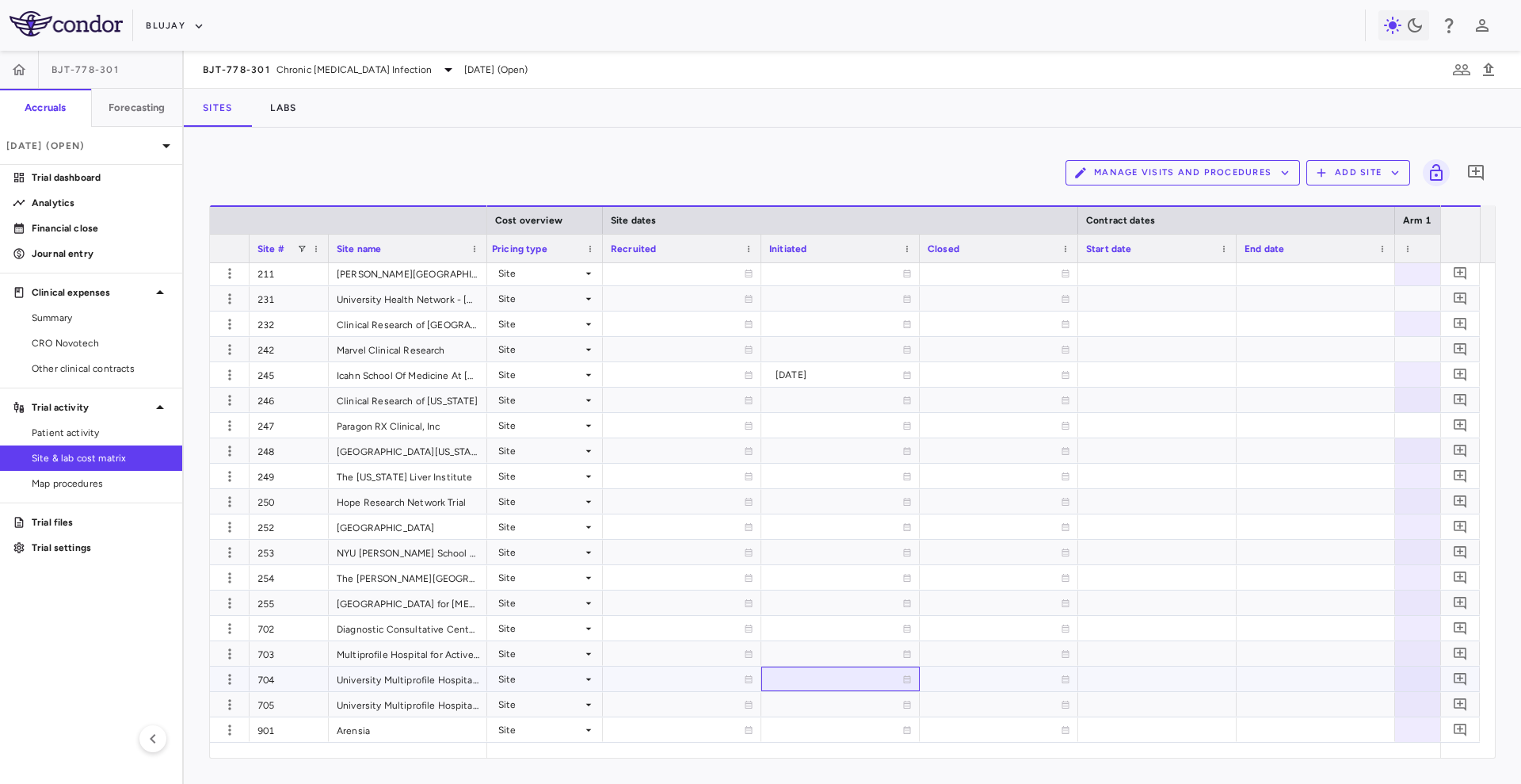
click at [817, 675] on div at bounding box center [841, 678] width 143 height 23
click at [817, 672] on input "**********" at bounding box center [826, 680] width 128 height 26
type input "**********"
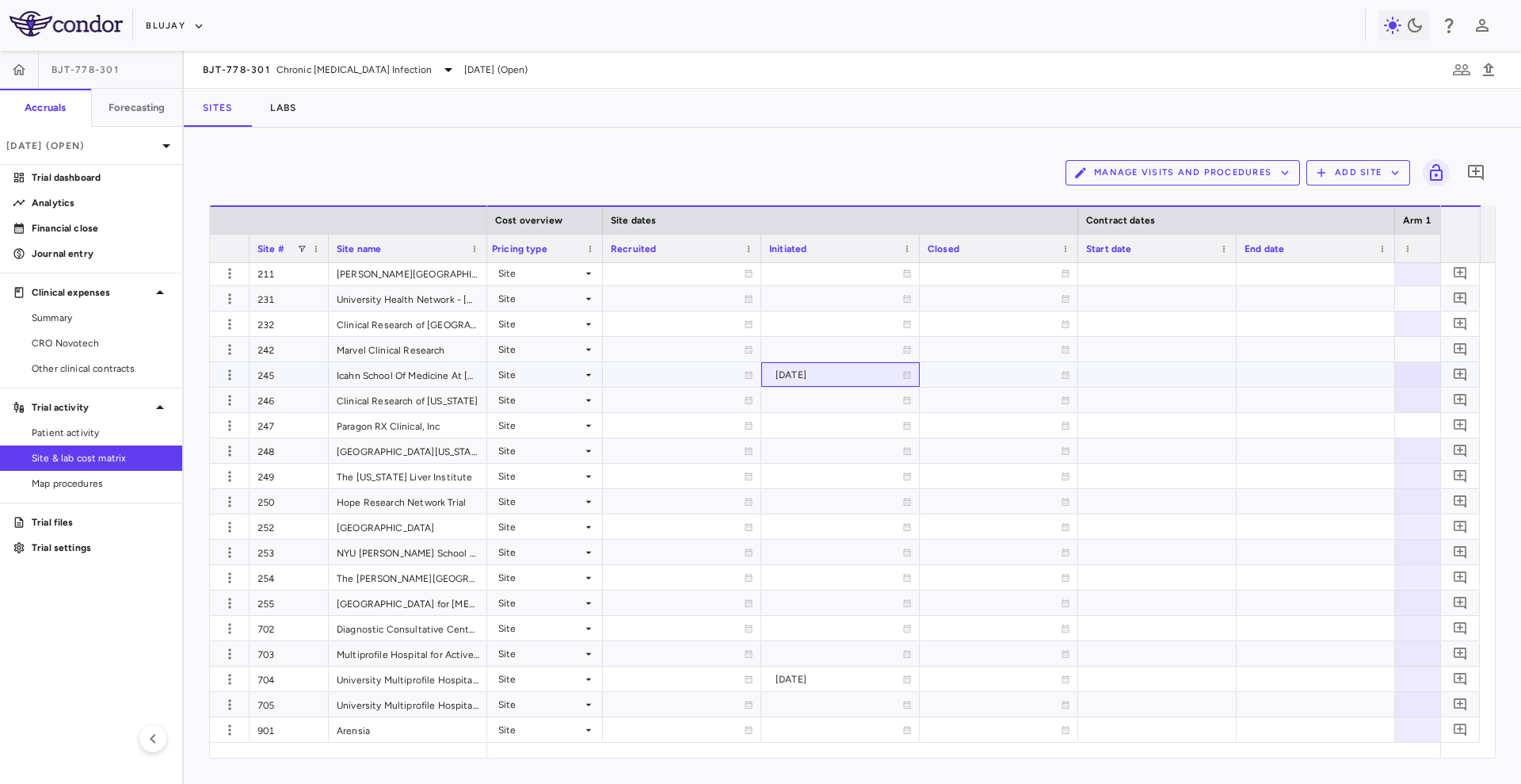
click at [823, 373] on div "2025-06-25" at bounding box center [840, 375] width 127 height 25
click at [864, 371] on input "**********" at bounding box center [826, 376] width 128 height 26
type input "**********"
click at [810, 647] on div at bounding box center [841, 653] width 143 height 23
click at [856, 651] on input "**********" at bounding box center [826, 655] width 128 height 26
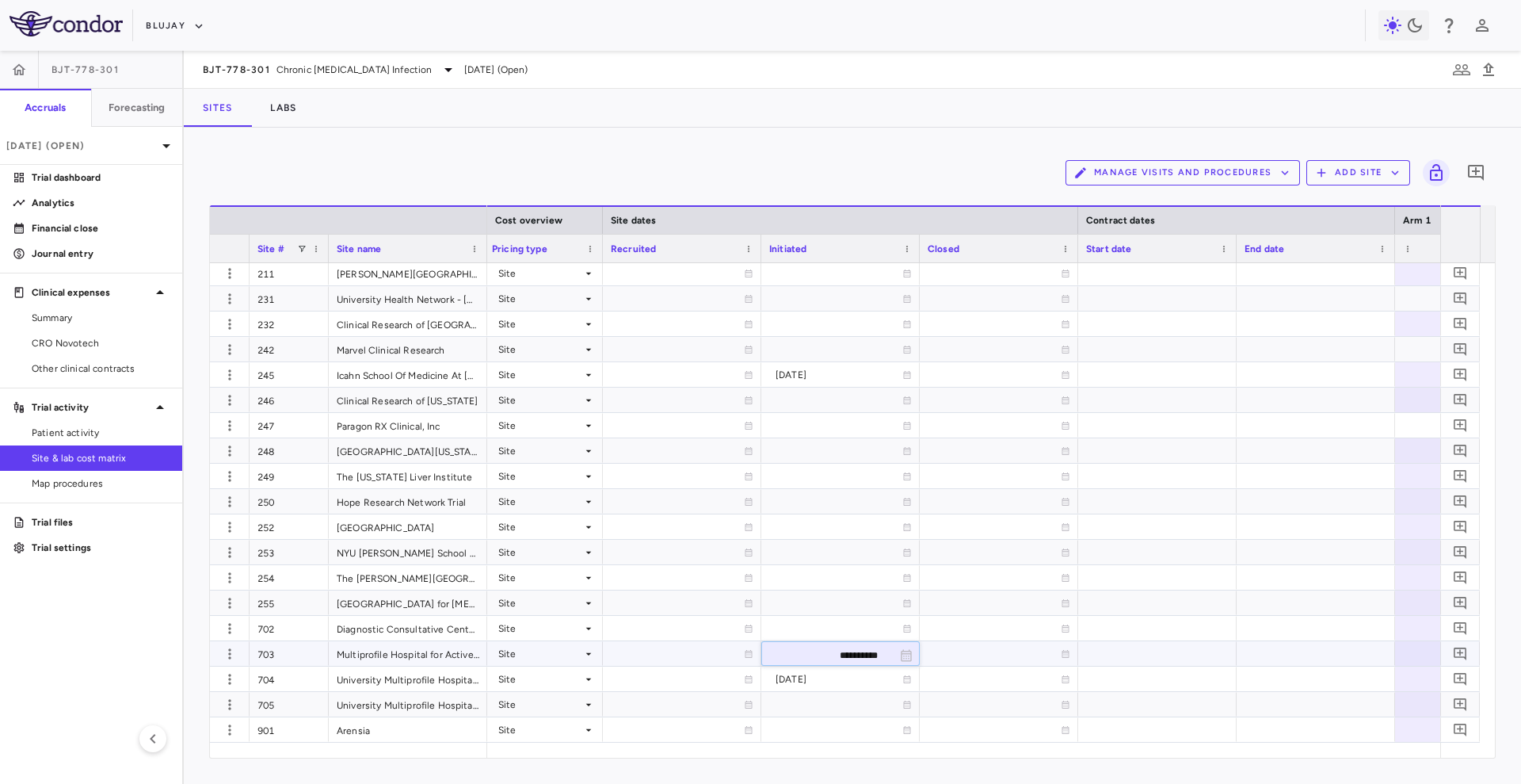
type input "**********"
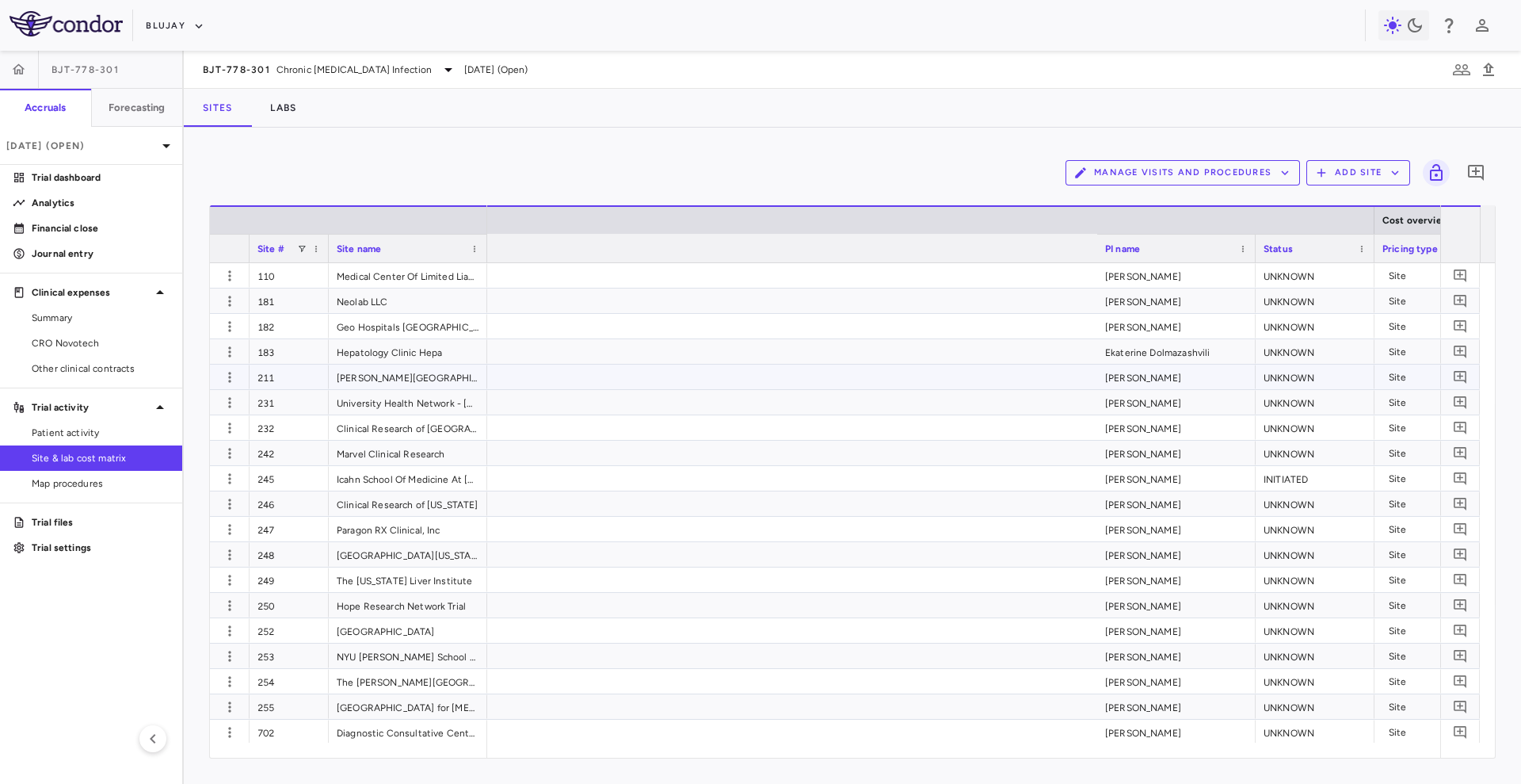
scroll to position [0, 891]
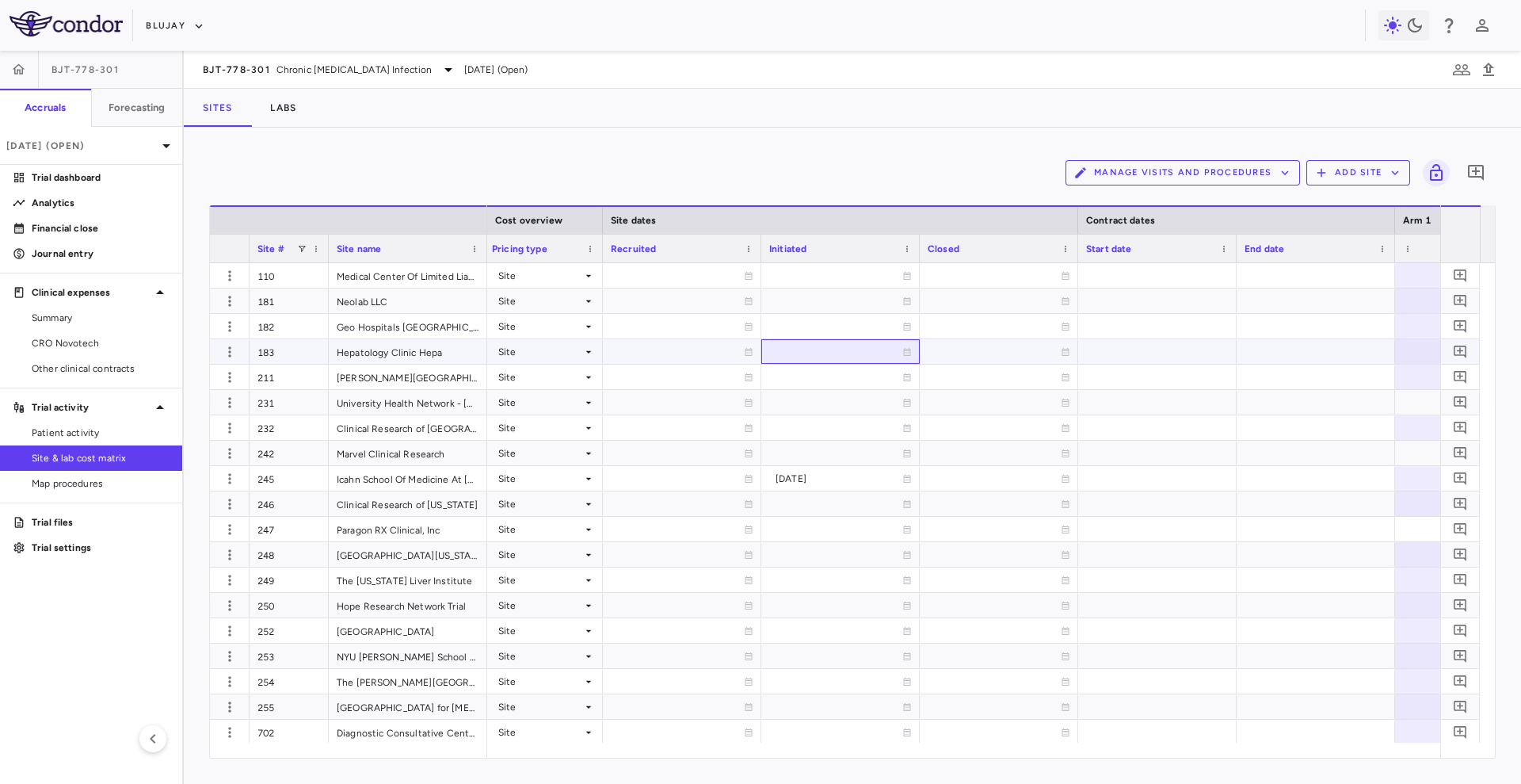
click at [847, 348] on div at bounding box center [841, 350] width 143 height 23
click at [850, 348] on input "**********" at bounding box center [826, 352] width 128 height 26
type input "**********"
click at [811, 332] on div at bounding box center [841, 325] width 143 height 23
click at [861, 332] on input "**********" at bounding box center [826, 327] width 128 height 26
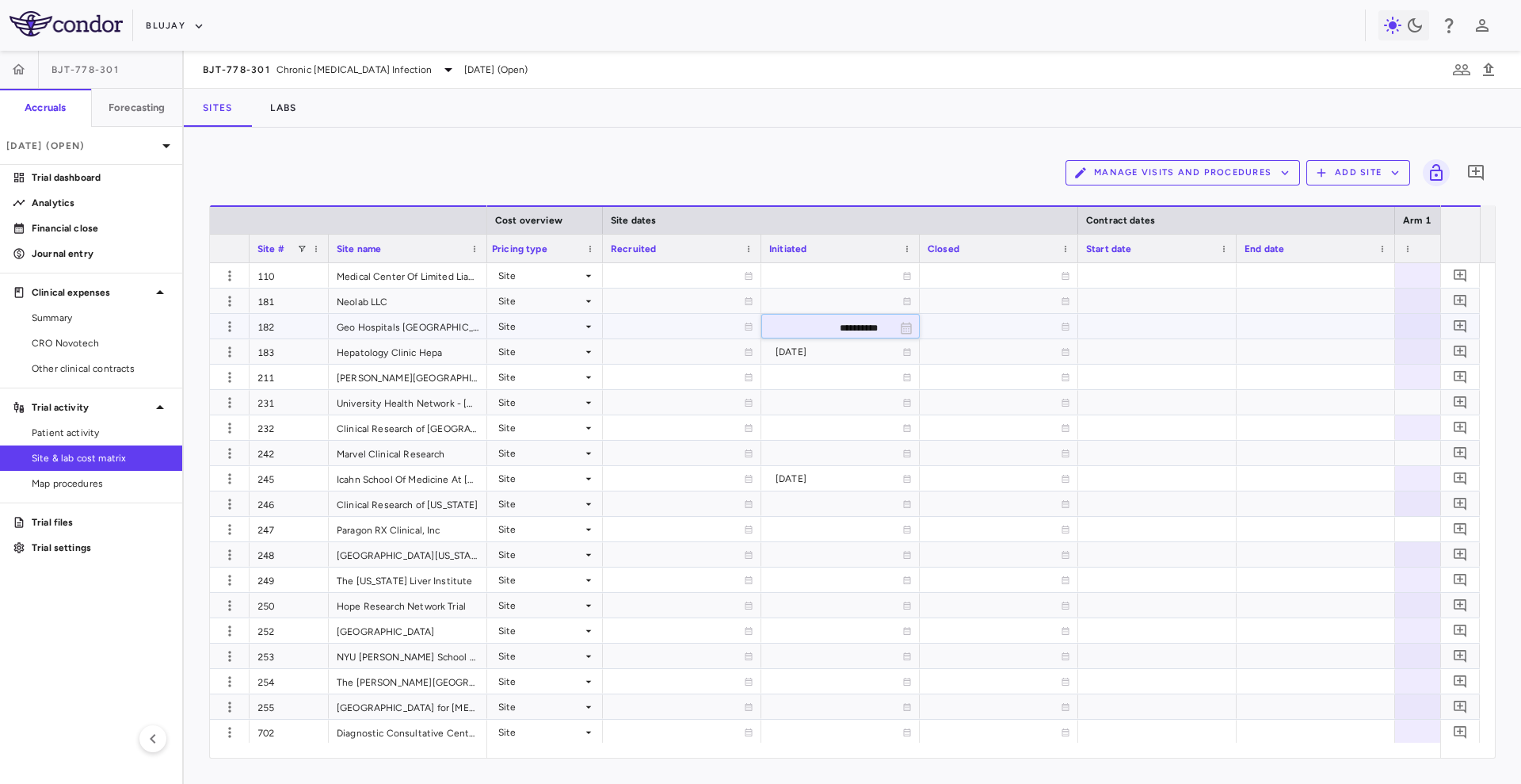
type input "**********"
click at [825, 550] on div at bounding box center [841, 554] width 143 height 23
click at [836, 554] on input "**********" at bounding box center [826, 556] width 128 height 26
type input "**********"
click at [799, 282] on div at bounding box center [841, 275] width 143 height 23
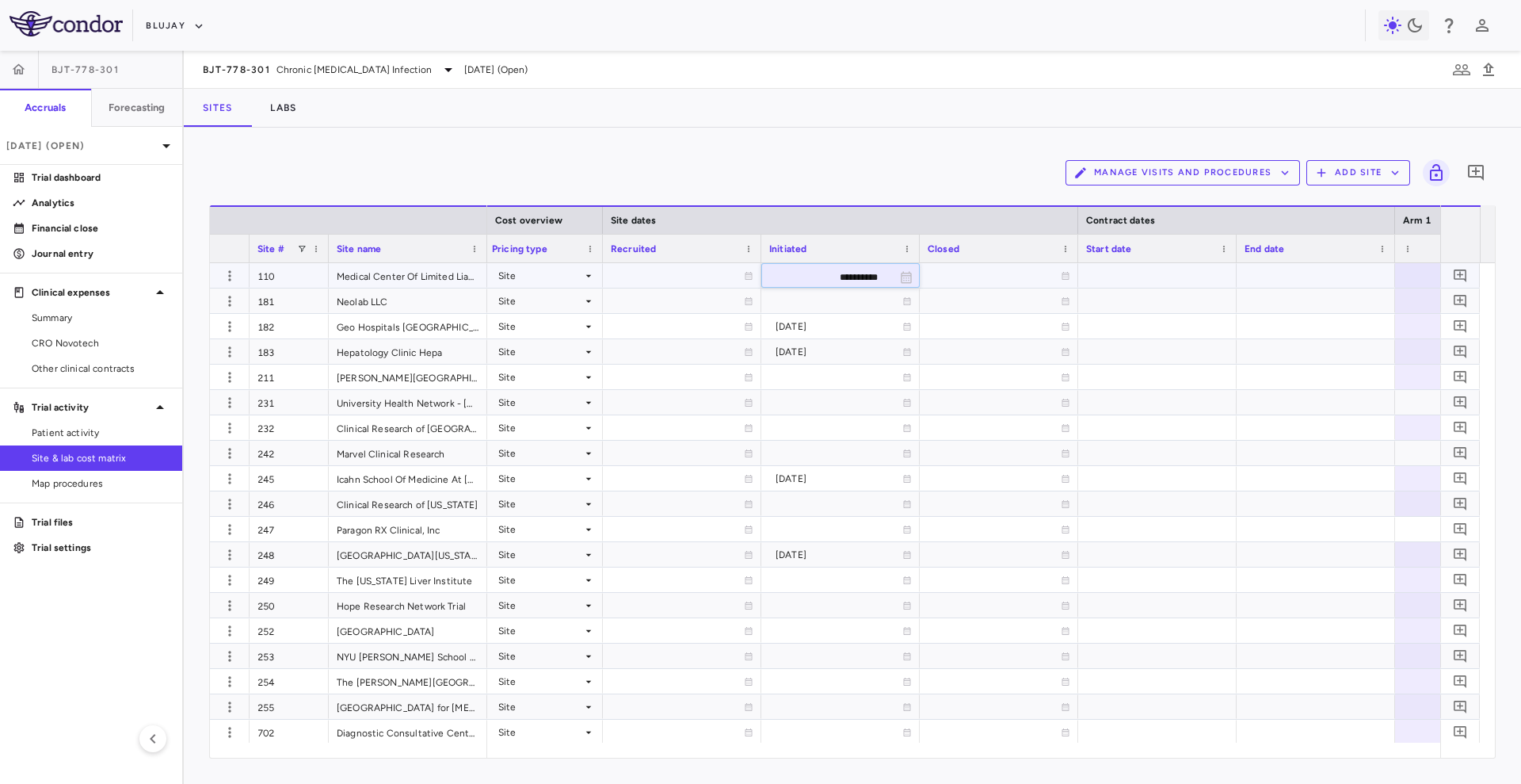
click at [858, 272] on input "**********" at bounding box center [826, 277] width 128 height 26
type input "**********"
click at [807, 581] on div at bounding box center [841, 578] width 143 height 23
click at [807, 581] on input "**********" at bounding box center [826, 580] width 128 height 26
type input "**********"
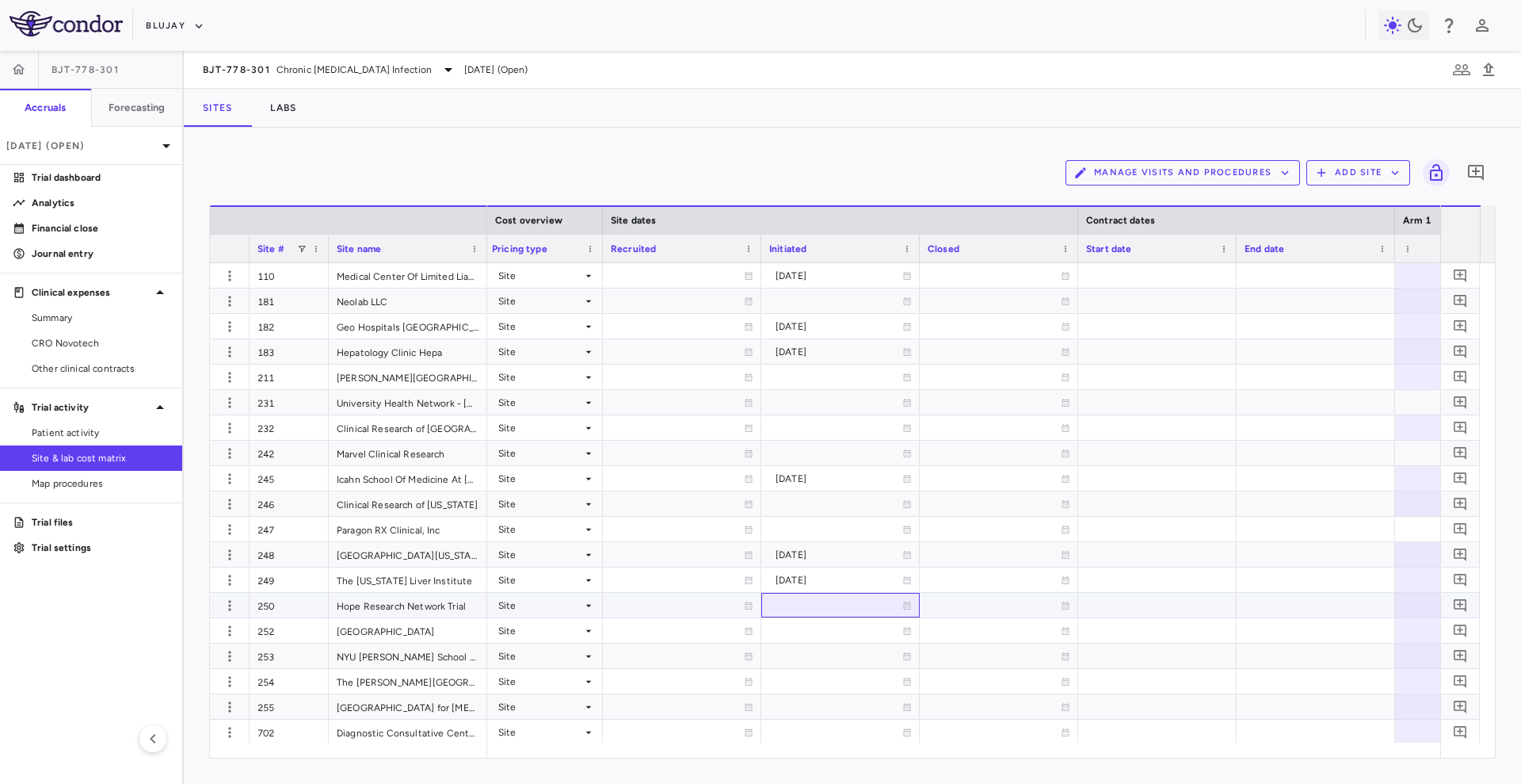
click at [807, 602] on div at bounding box center [841, 604] width 143 height 23
click at [859, 605] on input "**********" at bounding box center [826, 606] width 128 height 26
type input "**********"
click at [824, 527] on div at bounding box center [841, 529] width 143 height 23
click at [858, 534] on input "**********" at bounding box center [826, 530] width 128 height 26
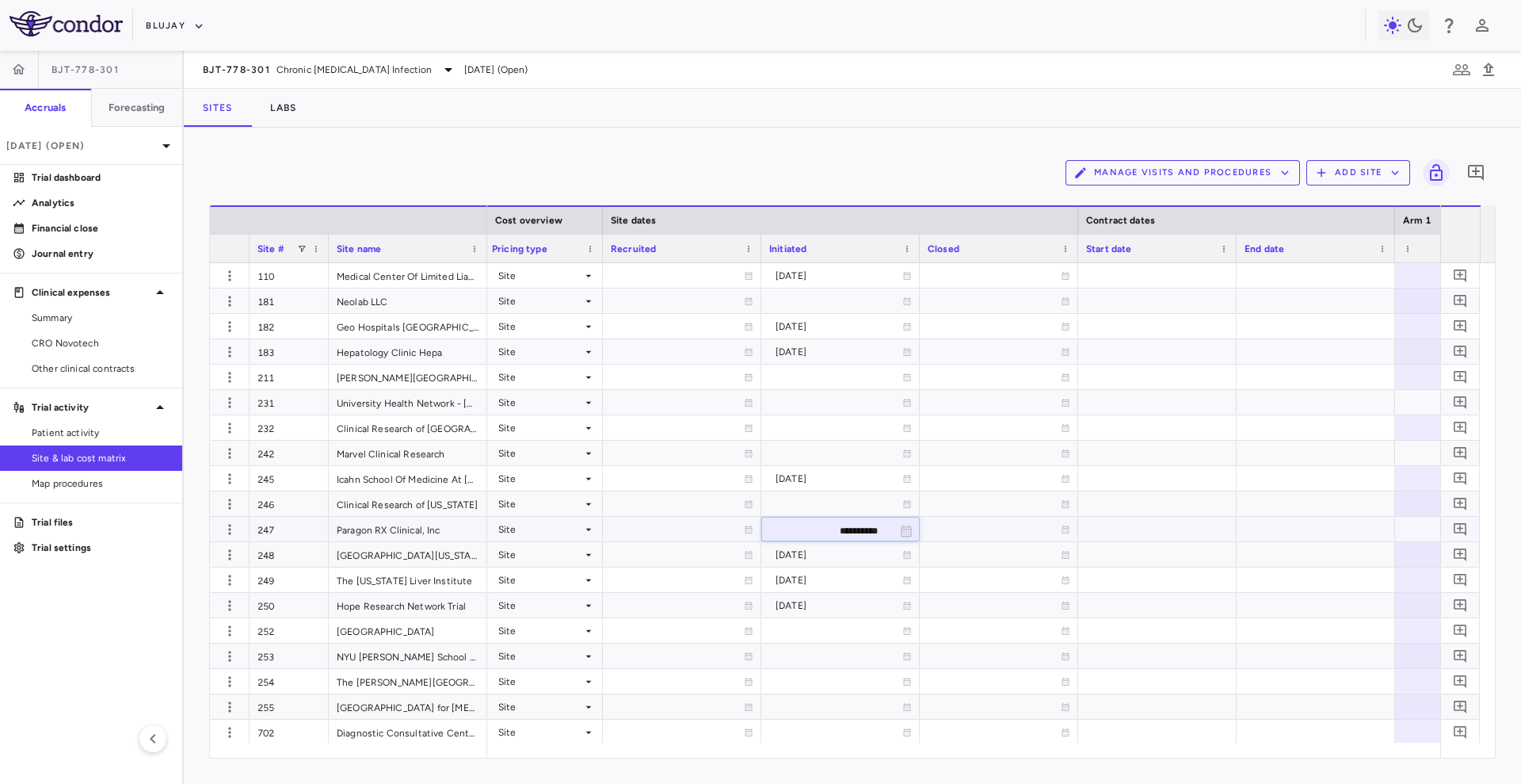
type input "**********"
click at [820, 627] on div at bounding box center [841, 629] width 143 height 23
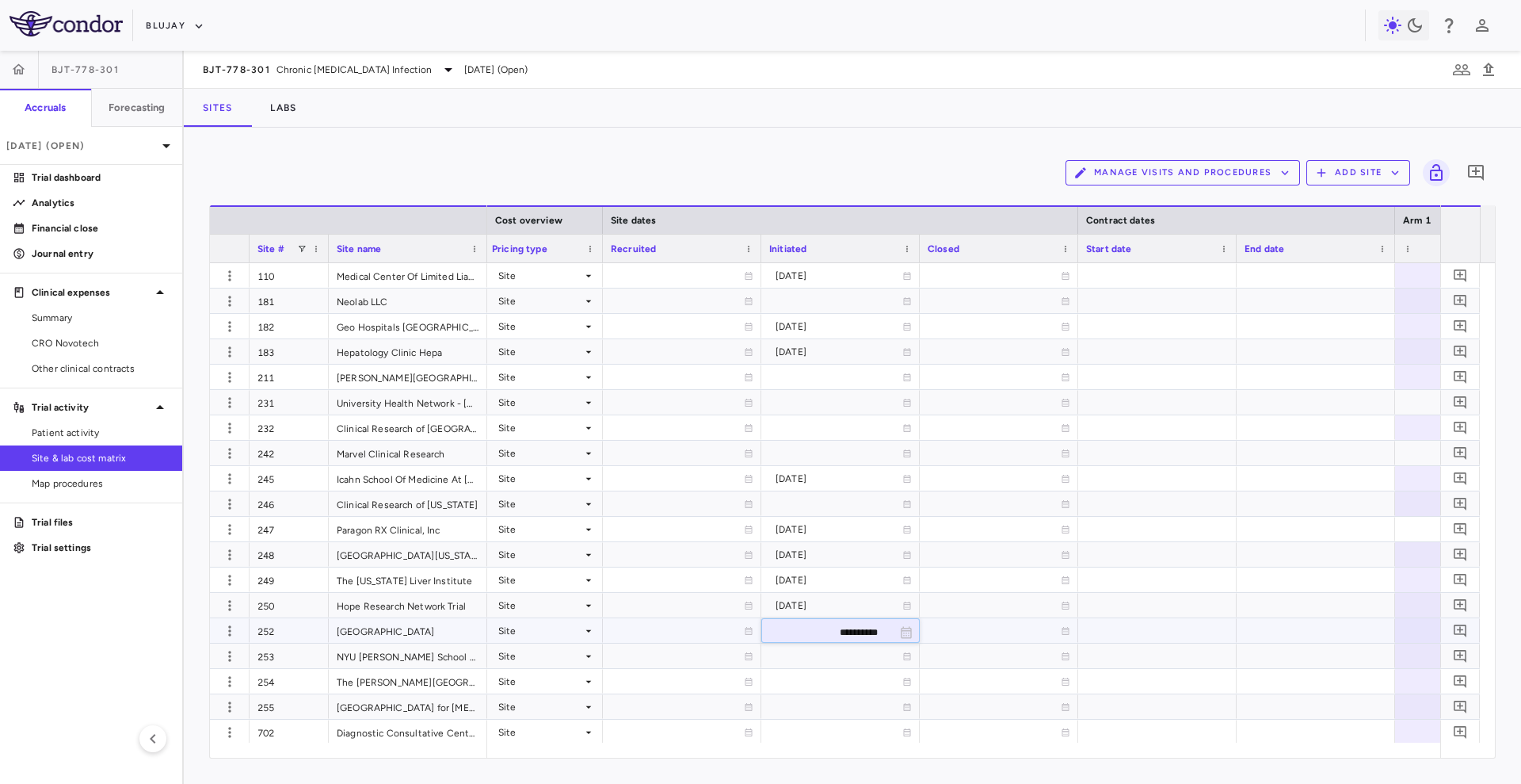
click at [850, 630] on input "**********" at bounding box center [826, 631] width 128 height 26
type input "**********"
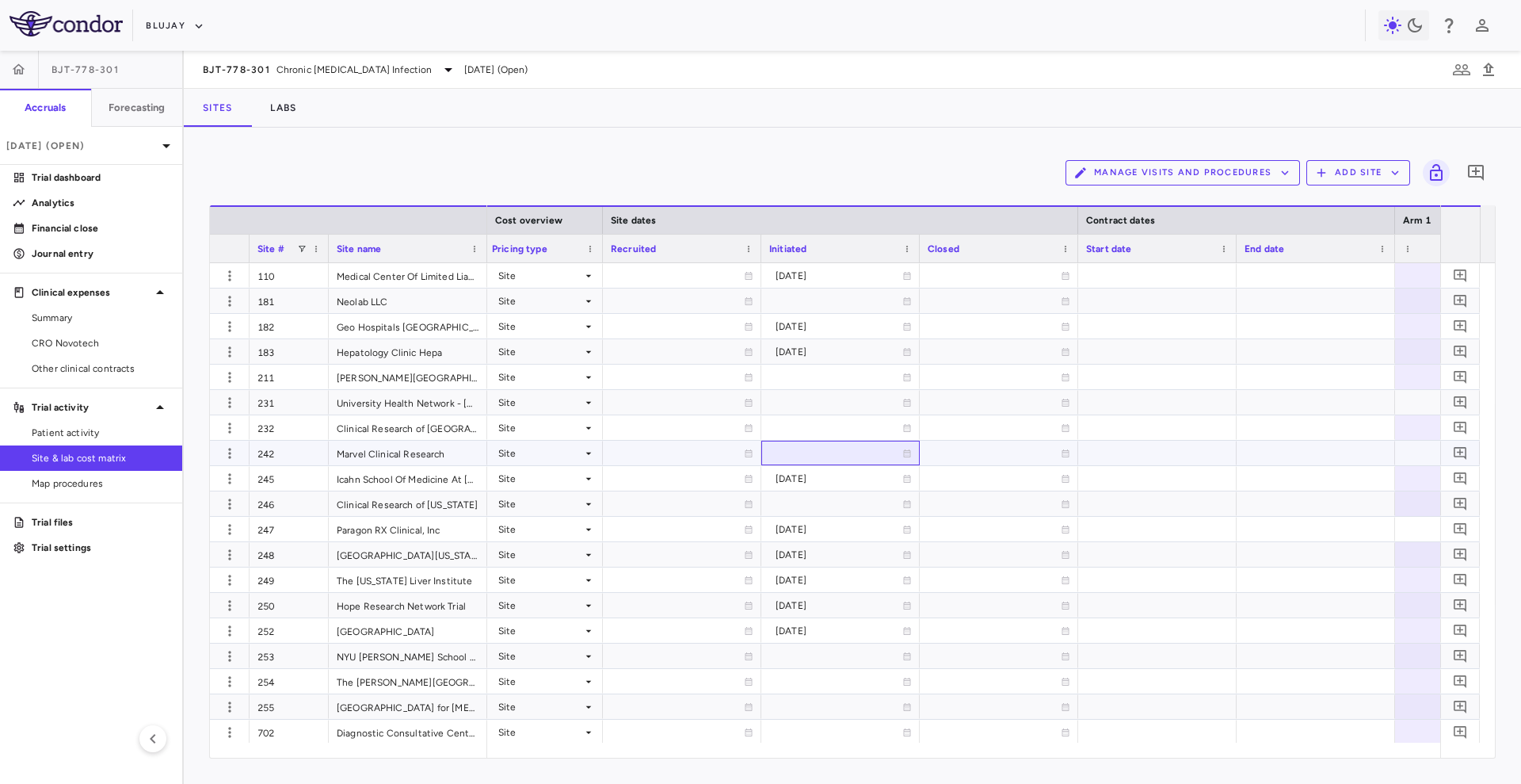
click at [812, 457] on div at bounding box center [841, 452] width 143 height 23
click at [855, 452] on input "**********" at bounding box center [826, 454] width 128 height 26
type input "**********"
click at [836, 451] on div "2025-04-25" at bounding box center [840, 453] width 127 height 25
click at [866, 450] on input "**********" at bounding box center [826, 454] width 128 height 26
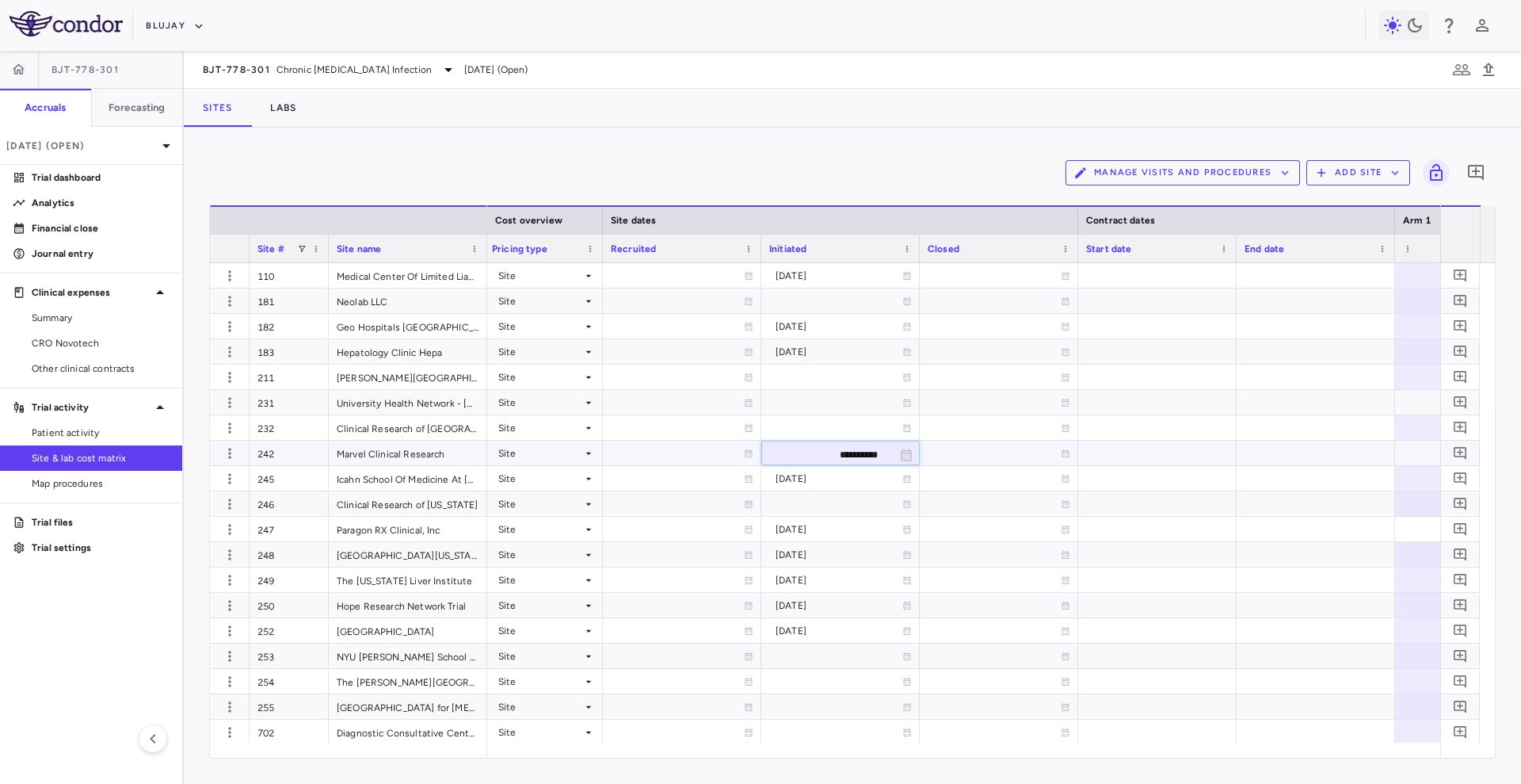
type input "**********"
click at [838, 503] on div at bounding box center [841, 503] width 143 height 23
click at [848, 505] on input "**********" at bounding box center [826, 505] width 128 height 26
type input "**********"
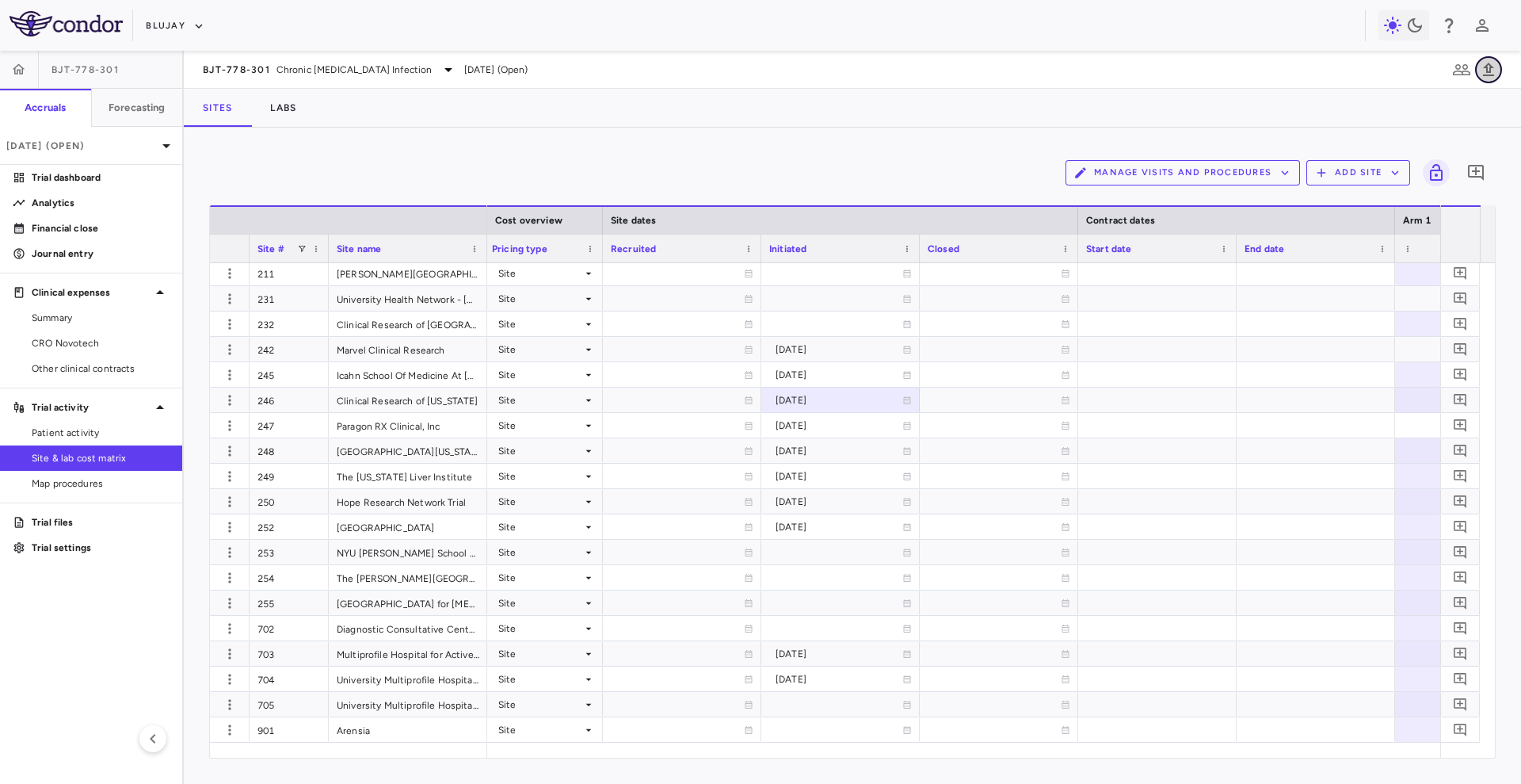
click at [1492, 70] on icon "button" at bounding box center [1489, 69] width 11 height 14
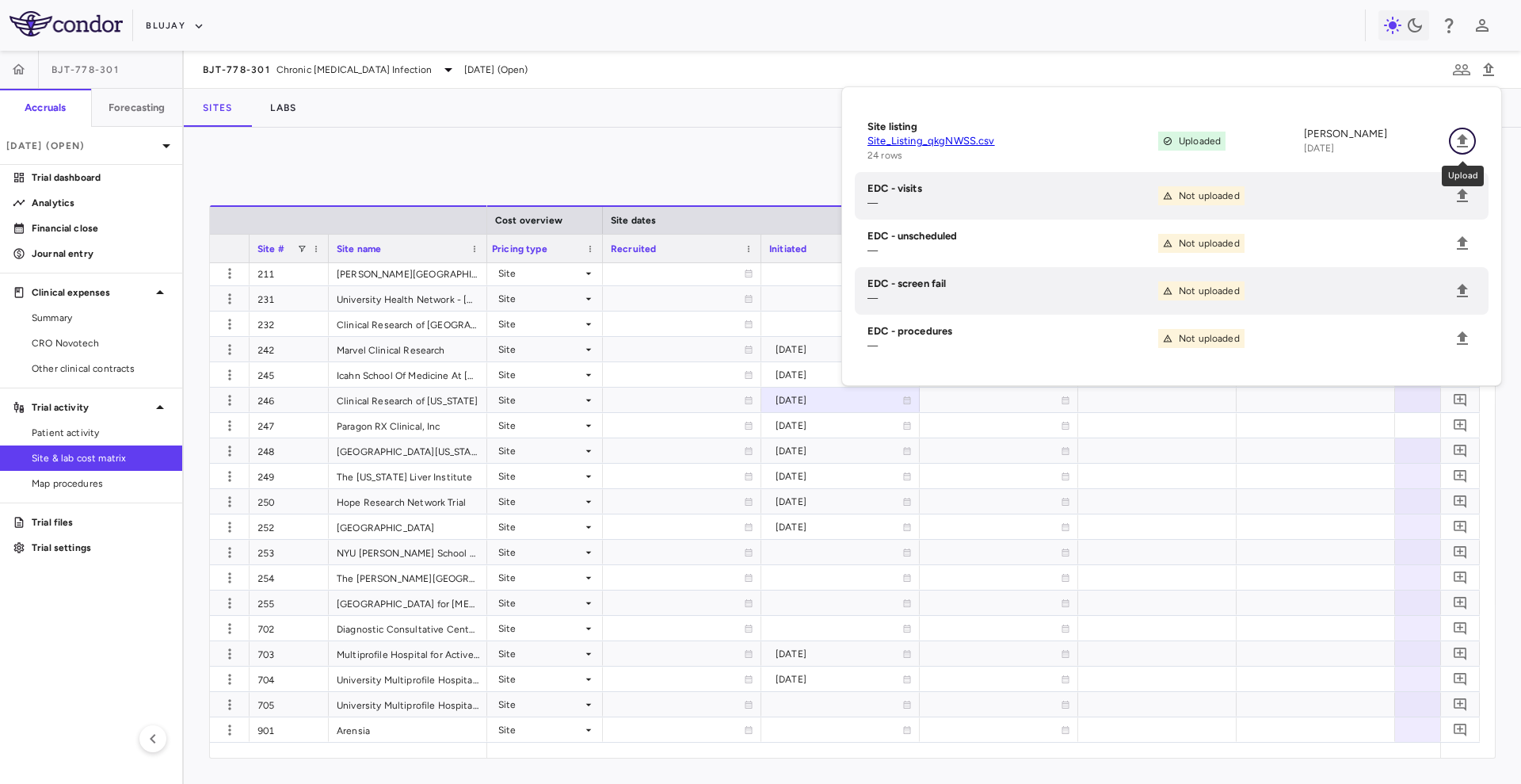
click at [1467, 137] on icon "Upload" at bounding box center [1462, 140] width 19 height 19
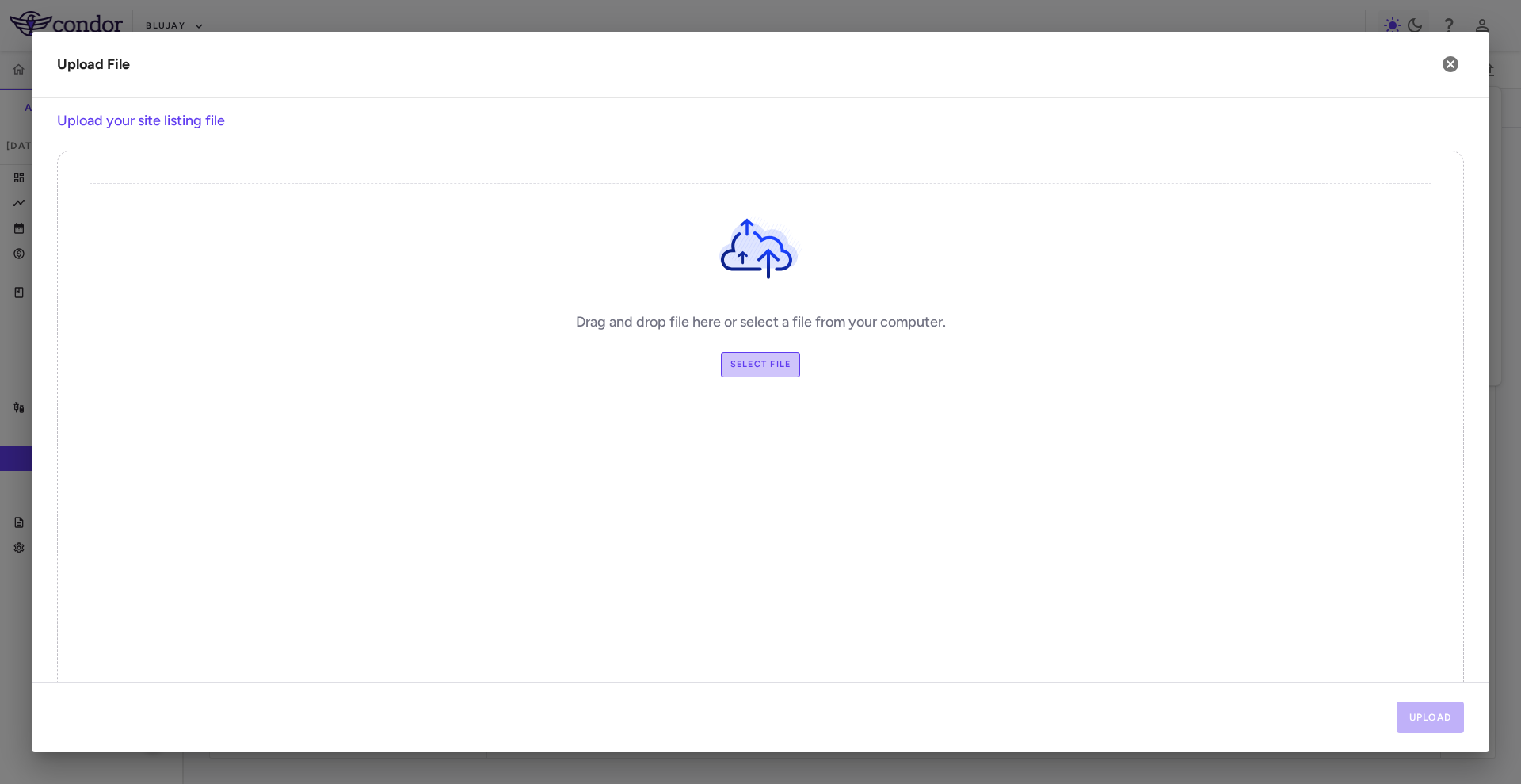
click at [721, 368] on label "Select file" at bounding box center [761, 364] width 80 height 25
click at [0, 0] on input "Select file" at bounding box center [0, 0] width 0 height 0
click at [1405, 714] on button "Upload" at bounding box center [1431, 717] width 69 height 31
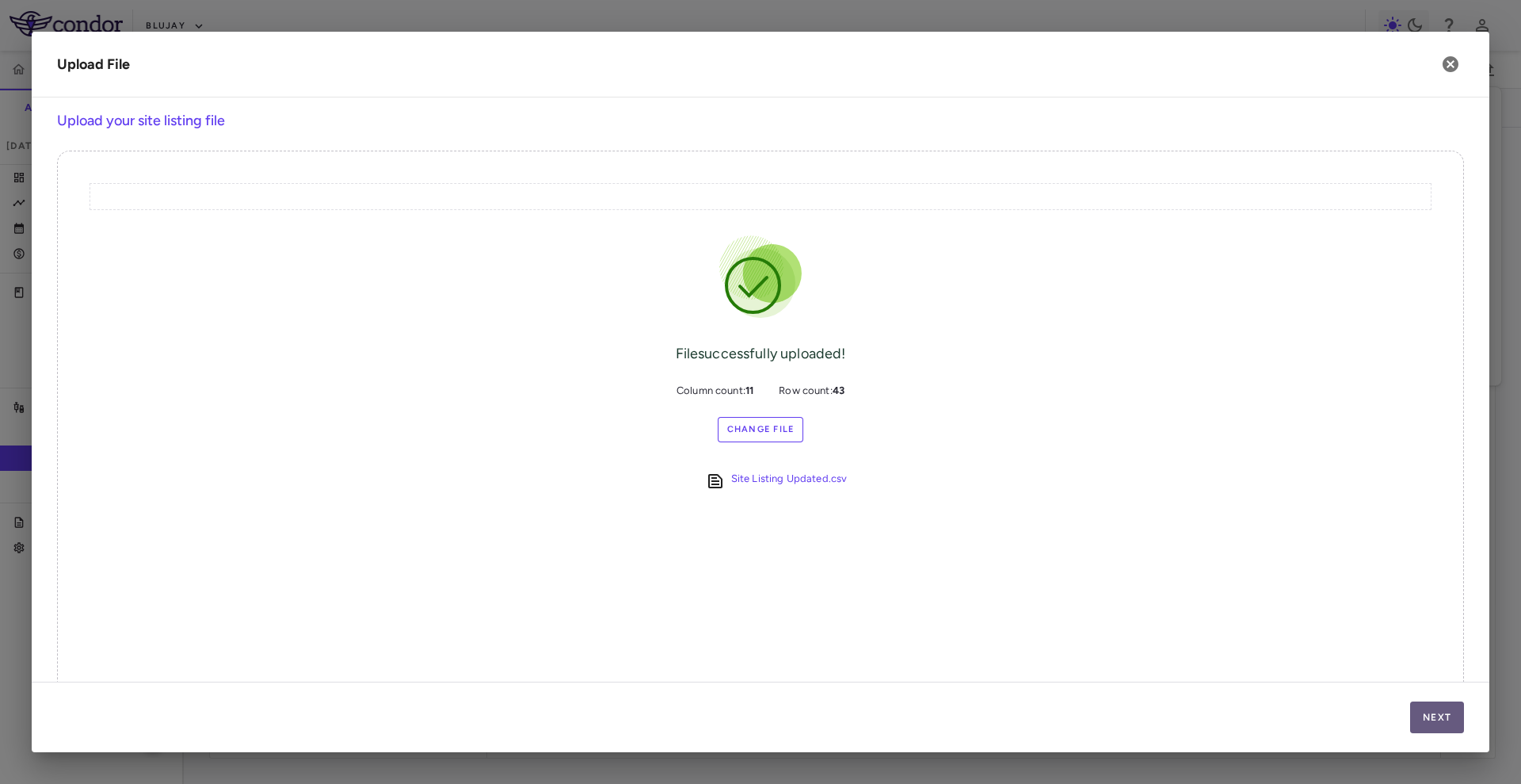
click at [1459, 709] on button "Next" at bounding box center [1437, 717] width 54 height 31
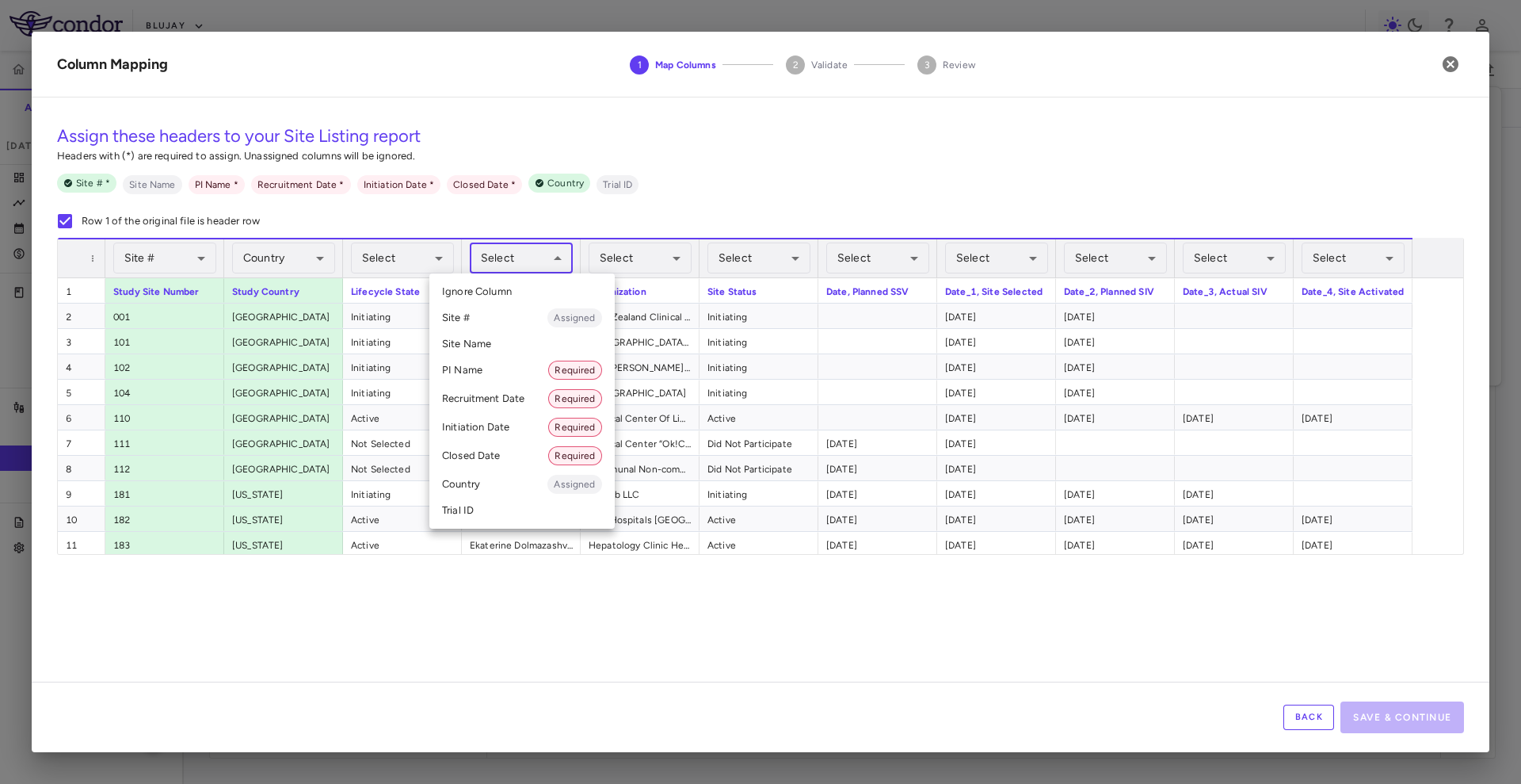
click at [541, 245] on body "Skip to sidebar Skip to main content Blujay BJT-778-301 Accruals Forecasting Ju…" at bounding box center [760, 392] width 1521 height 784
click at [519, 362] on li "PI Name Required" at bounding box center [522, 370] width 185 height 28
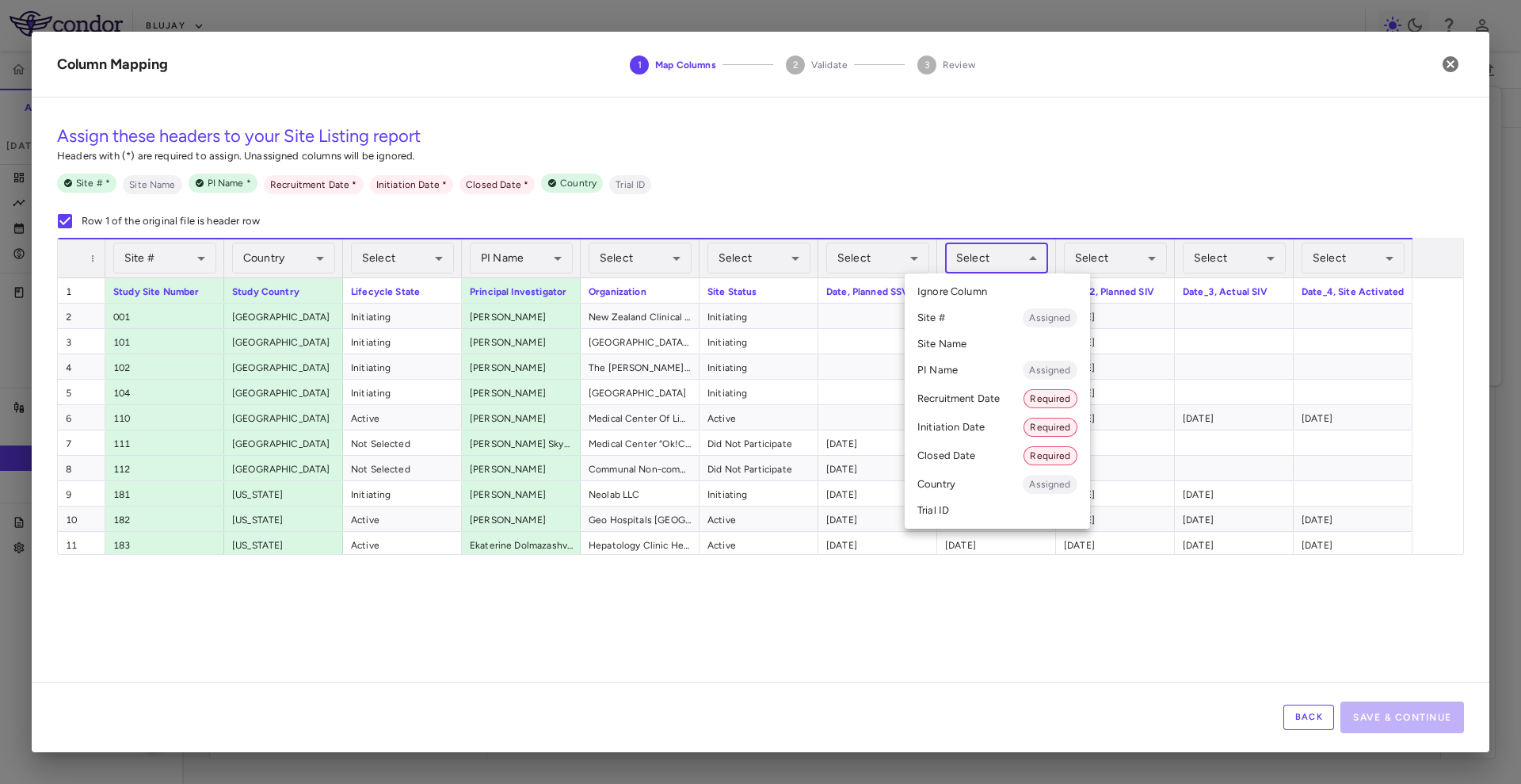
click at [1007, 260] on body "Skip to sidebar Skip to main content Blujay BJT-778-301 Accruals Forecasting Ju…" at bounding box center [760, 392] width 1521 height 784
click at [1006, 404] on li "Recruitment Date Required" at bounding box center [997, 398] width 185 height 28
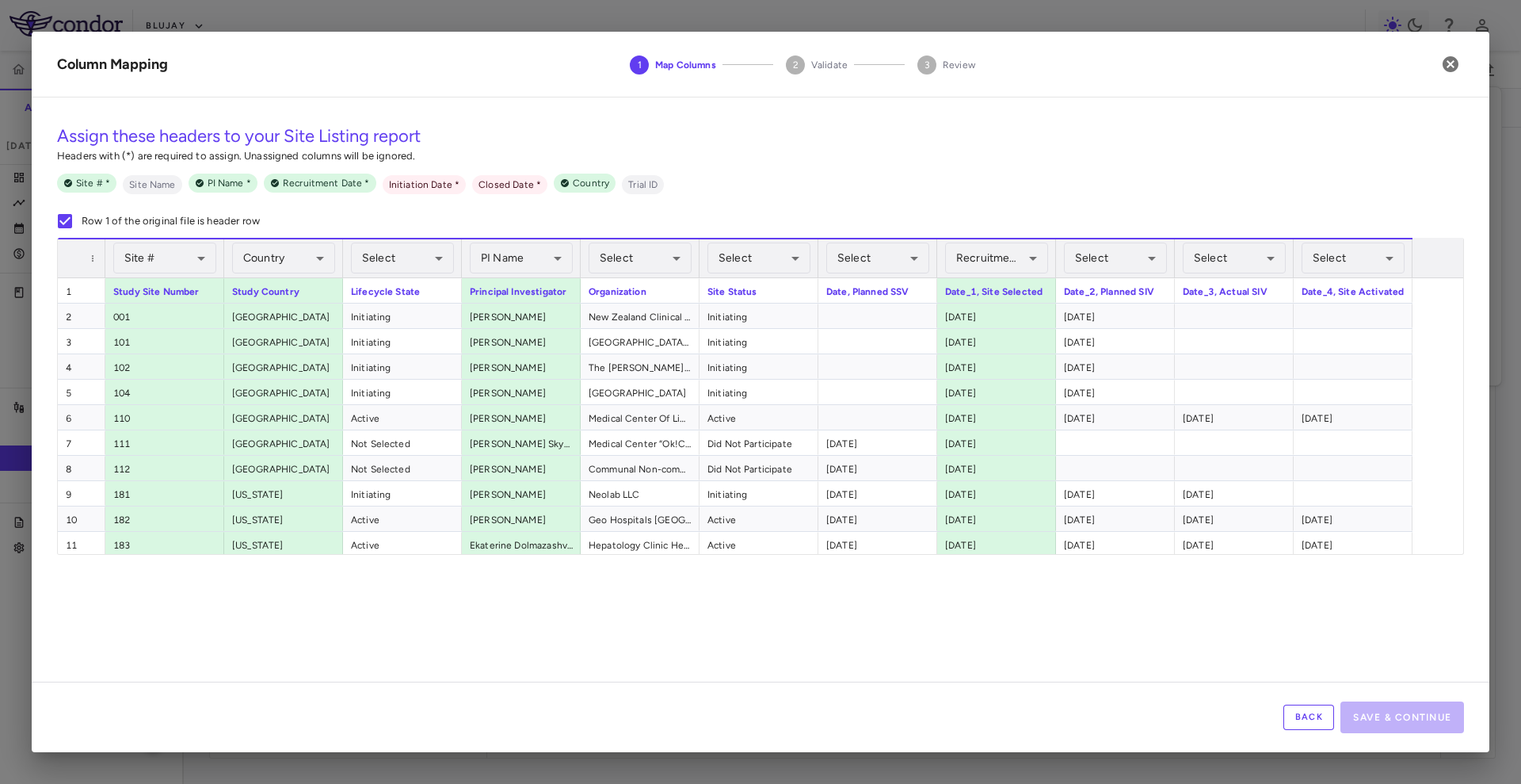
click at [1314, 718] on button "Back" at bounding box center [1310, 717] width 51 height 25
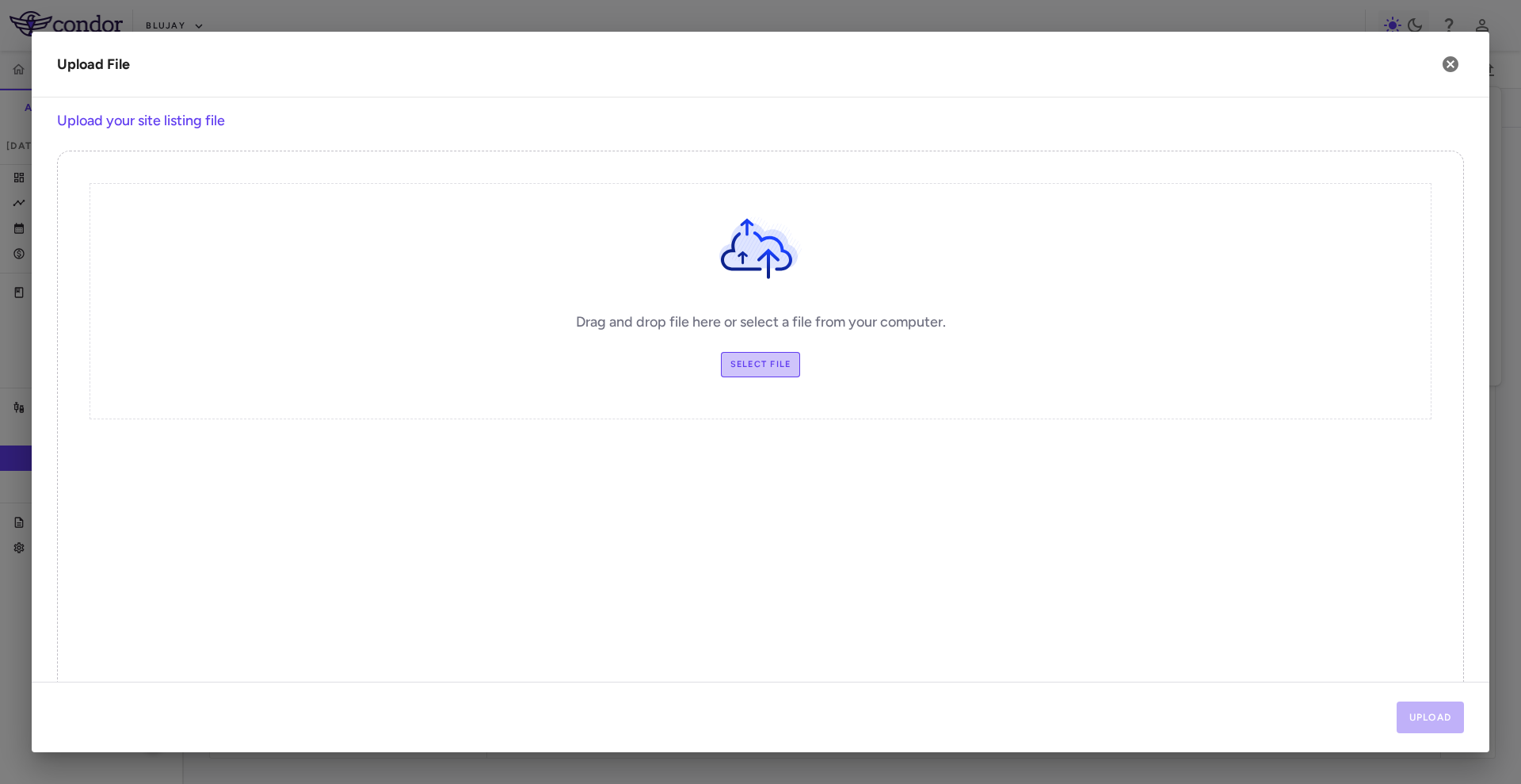
click at [784, 357] on label "Select file" at bounding box center [761, 364] width 80 height 25
click at [0, 0] on input "Select file" at bounding box center [0, 0] width 0 height 0
click at [1417, 711] on button "Upload" at bounding box center [1431, 717] width 69 height 31
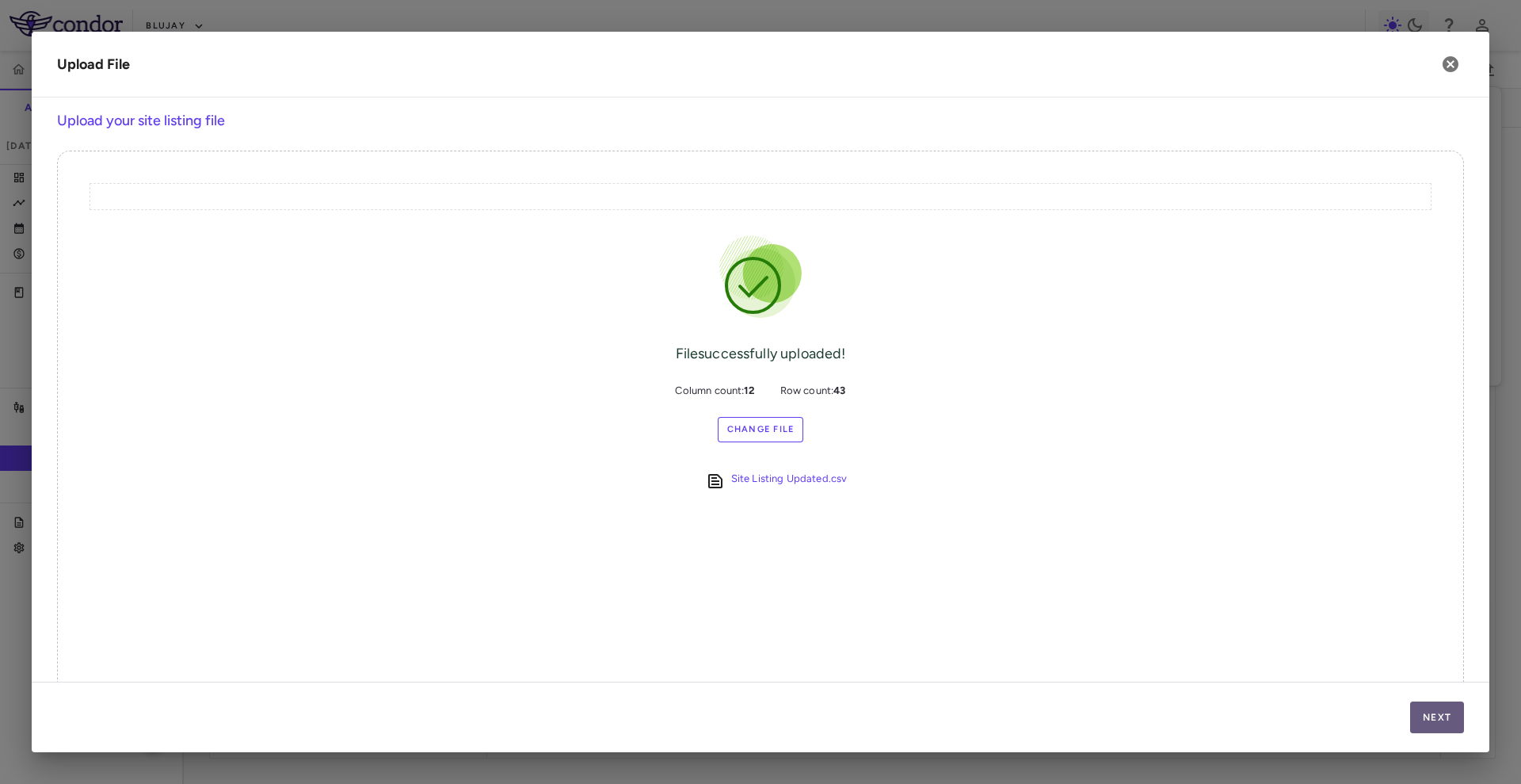
click at [1417, 711] on button "Next" at bounding box center [1437, 717] width 54 height 31
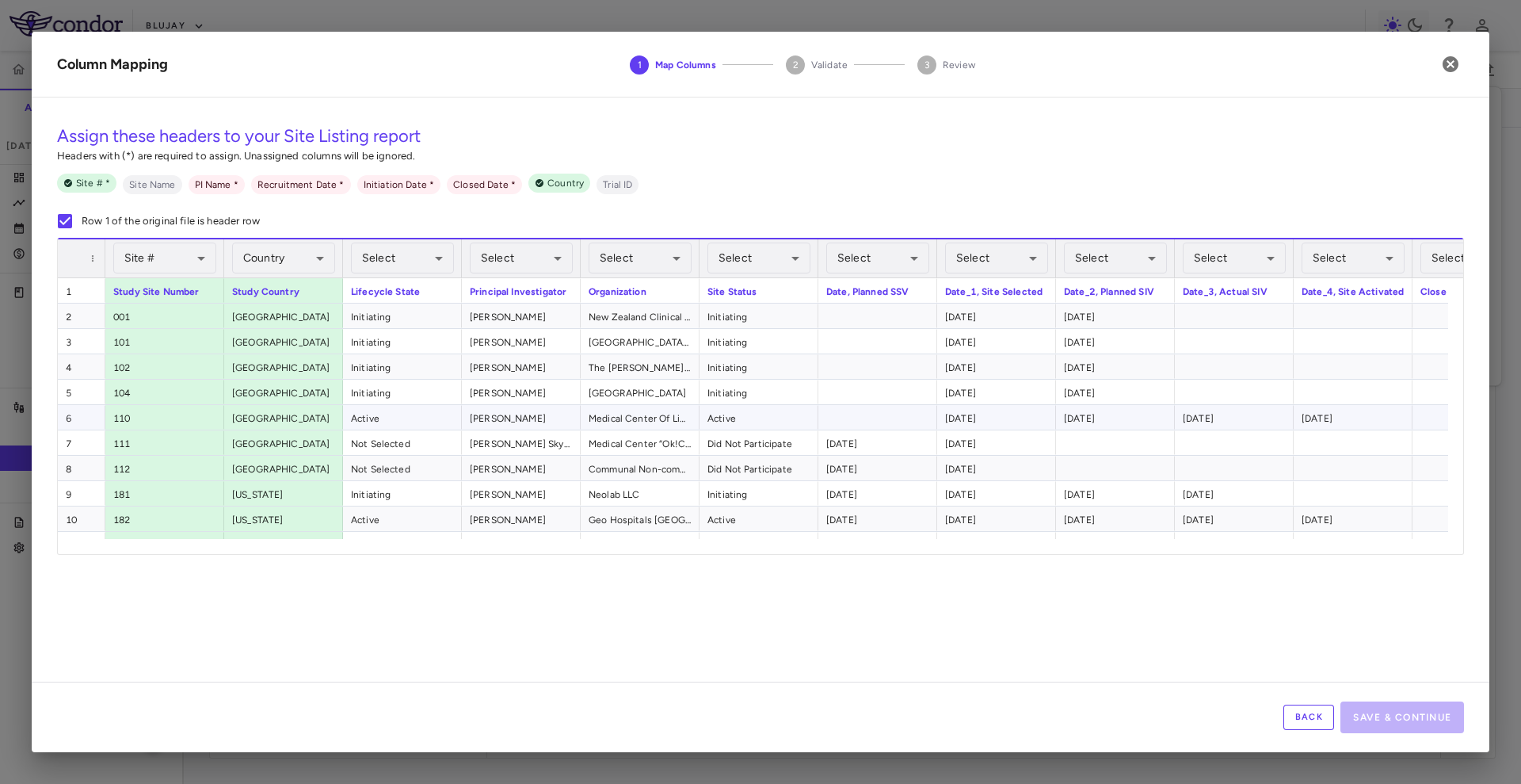
scroll to position [0, 83]
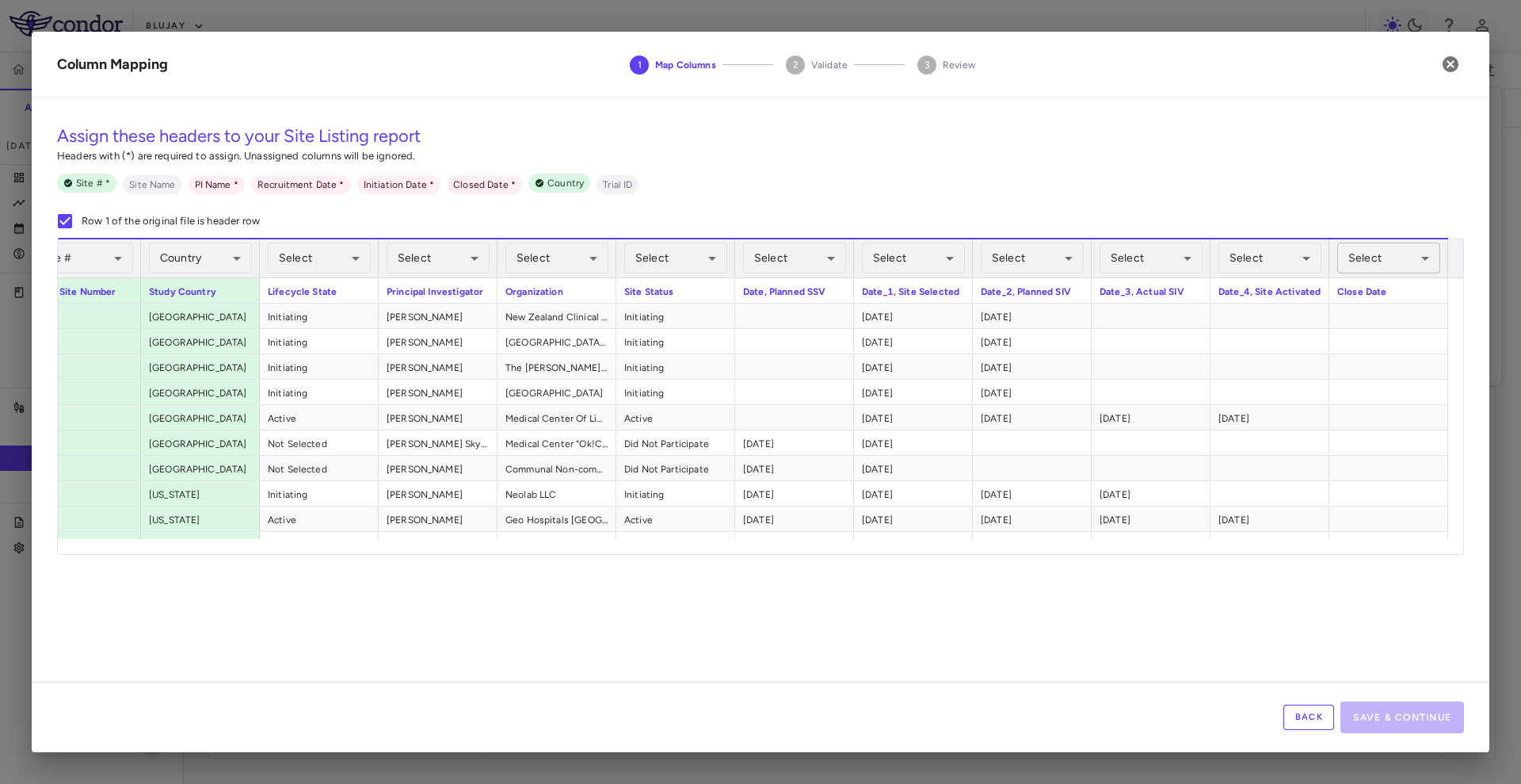
click at [1377, 247] on body "Skip to sidebar Skip to main content Blujay BJT-778-301 Accruals Forecasting Ju…" at bounding box center [760, 392] width 1521 height 784
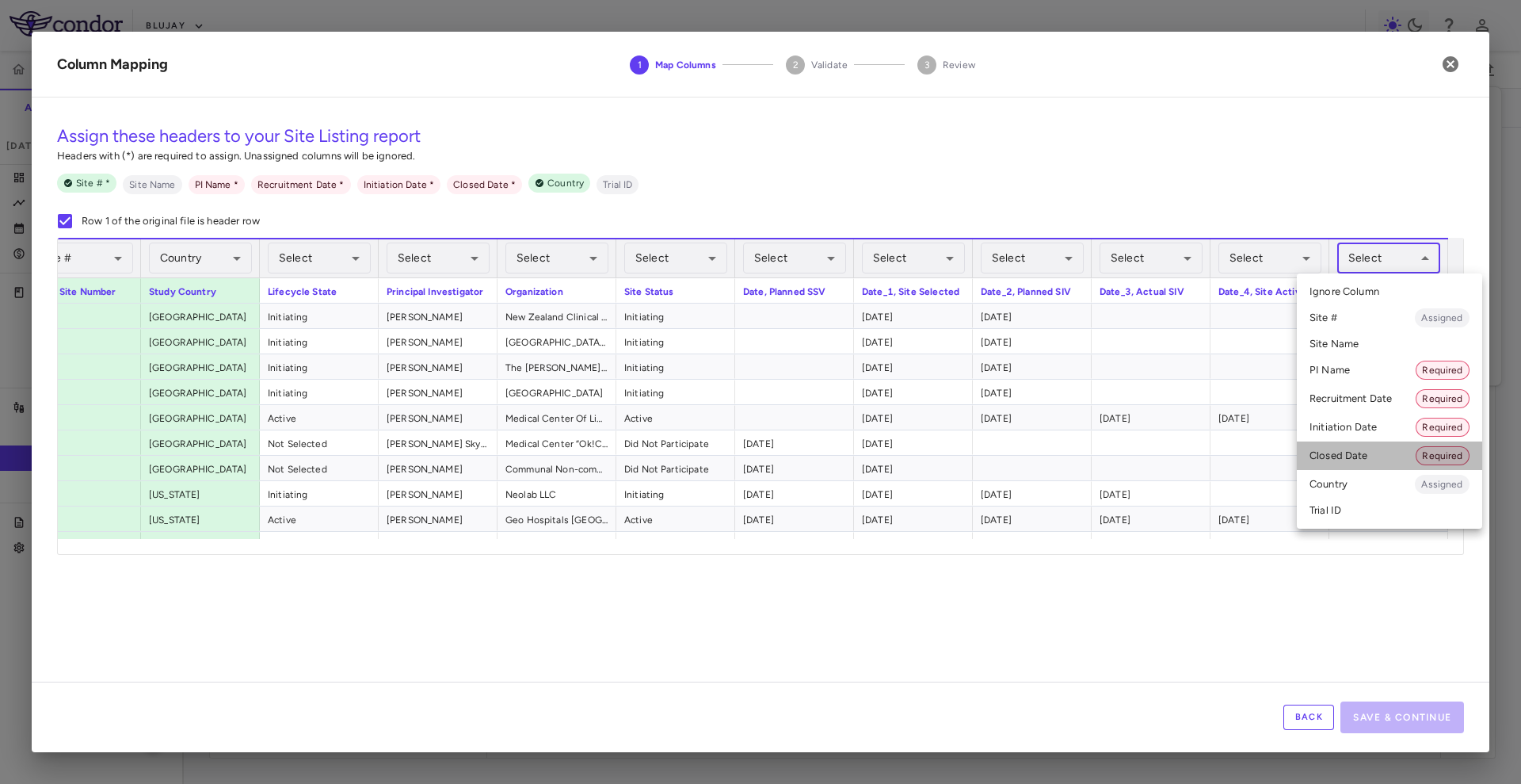
click at [1375, 449] on li "Closed Date Required" at bounding box center [1389, 455] width 185 height 28
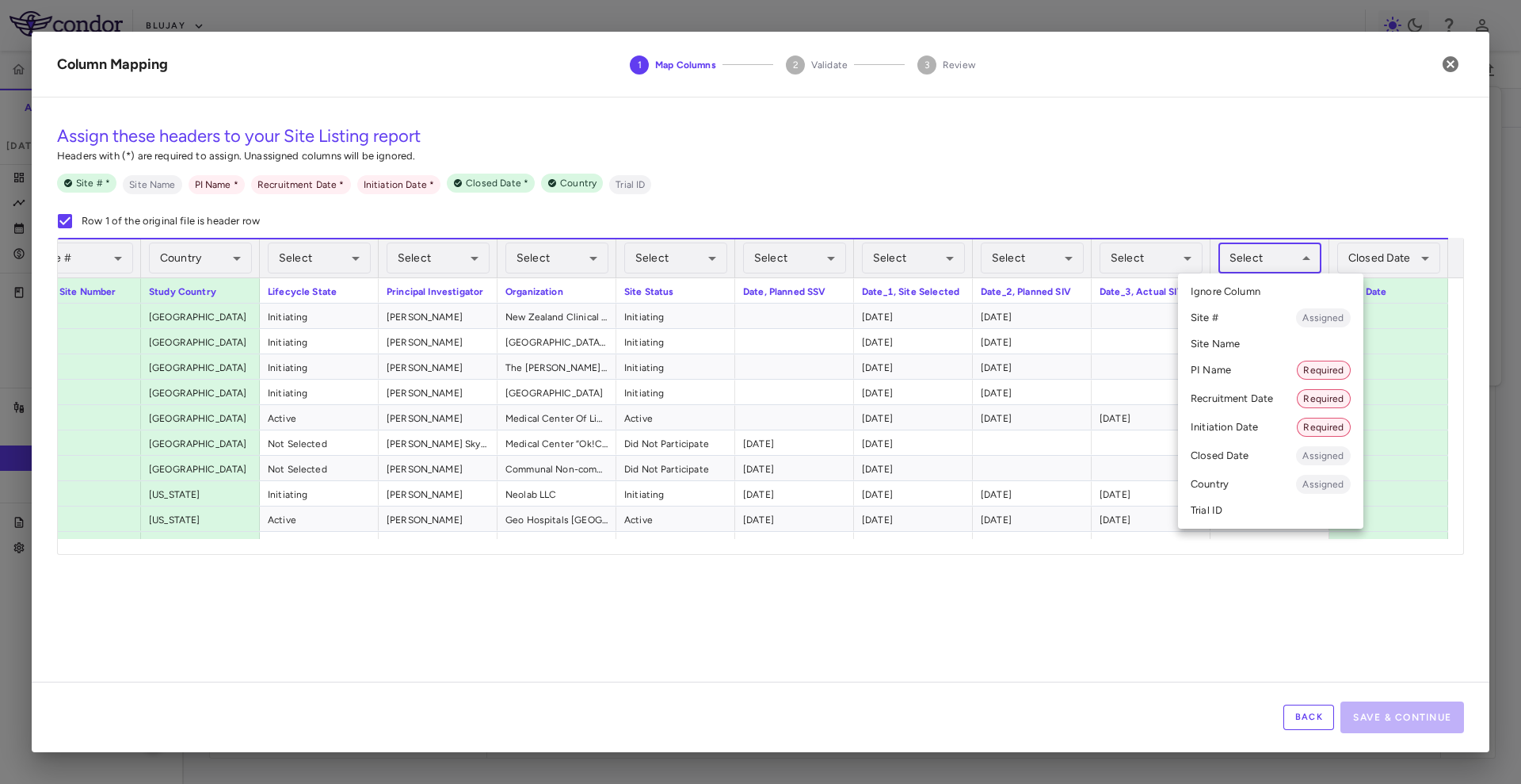
click at [1274, 252] on body "Skip to sidebar Skip to main content Blujay BJT-778-301 Accruals Forecasting Ju…" at bounding box center [760, 392] width 1521 height 784
click at [1280, 422] on li "Initiation Date Required" at bounding box center [1270, 427] width 185 height 28
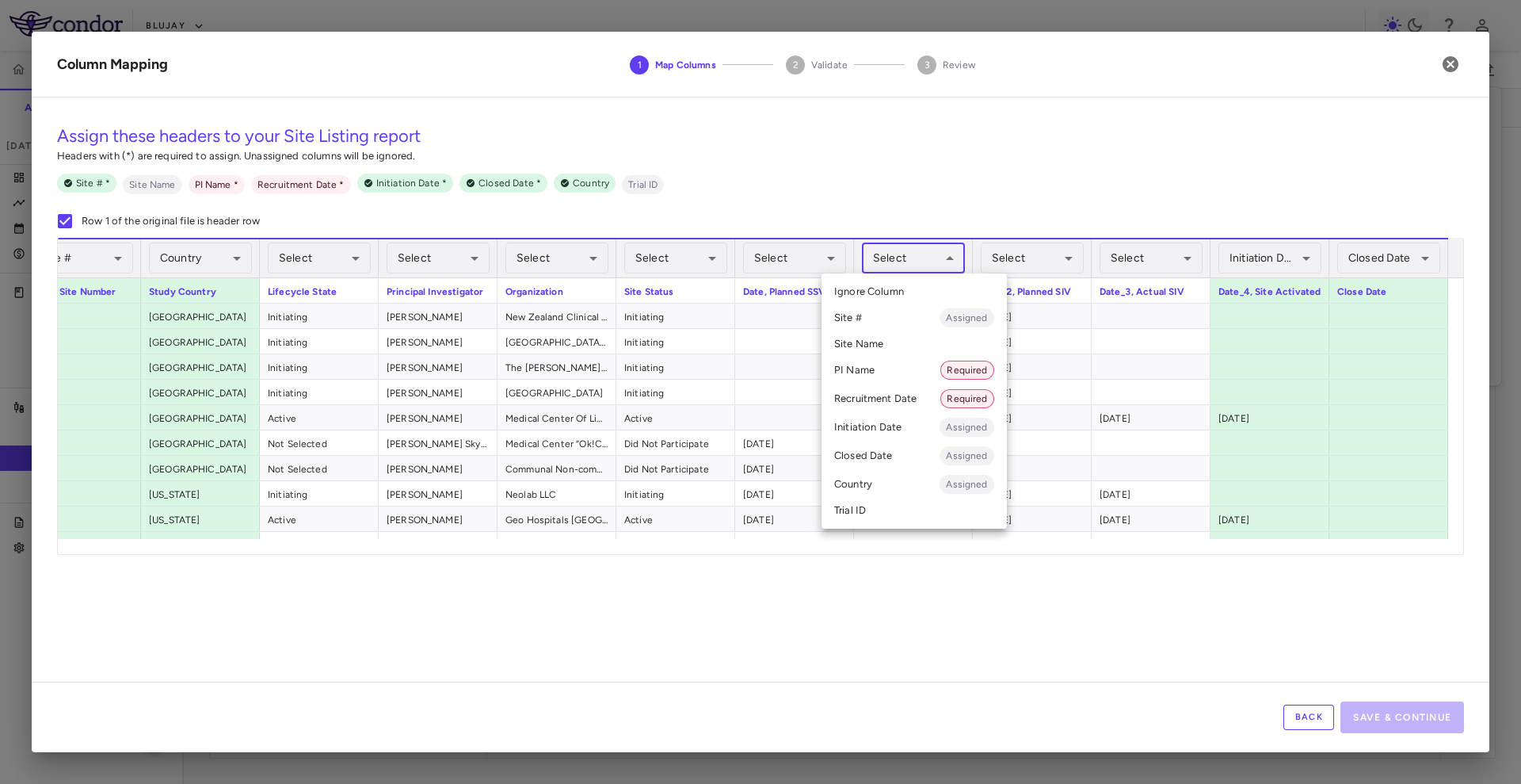
click at [930, 265] on body "Skip to sidebar Skip to main content Blujay BJT-778-301 Accruals Forecasting Ju…" at bounding box center [760, 392] width 1521 height 784
click at [967, 395] on span "Required" at bounding box center [967, 398] width 52 height 15
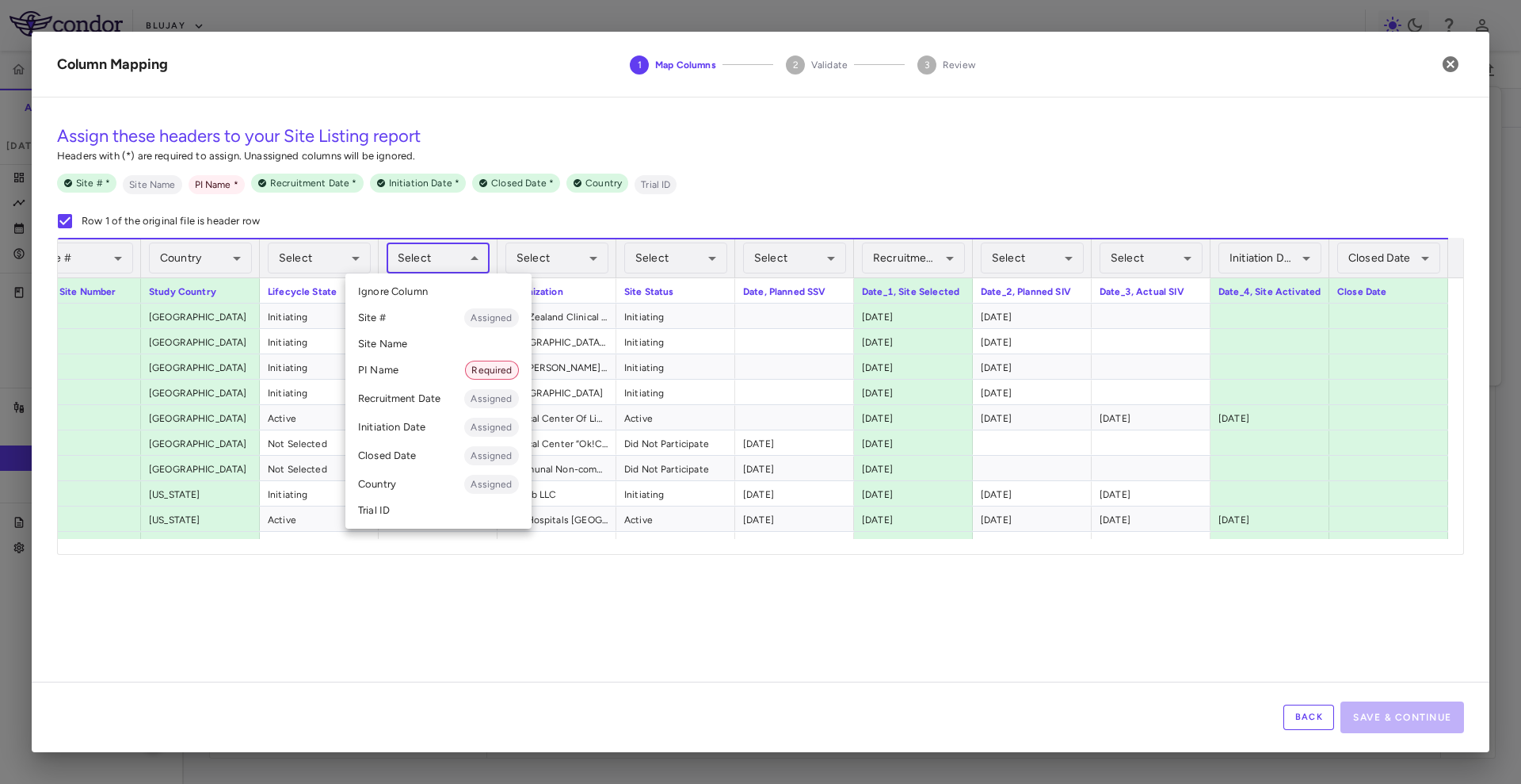
click at [442, 252] on body "Skip to sidebar Skip to main content Blujay BJT-778-301 Accruals Forecasting Ju…" at bounding box center [760, 392] width 1521 height 784
click at [468, 377] on li "PI Name Required" at bounding box center [438, 370] width 186 height 28
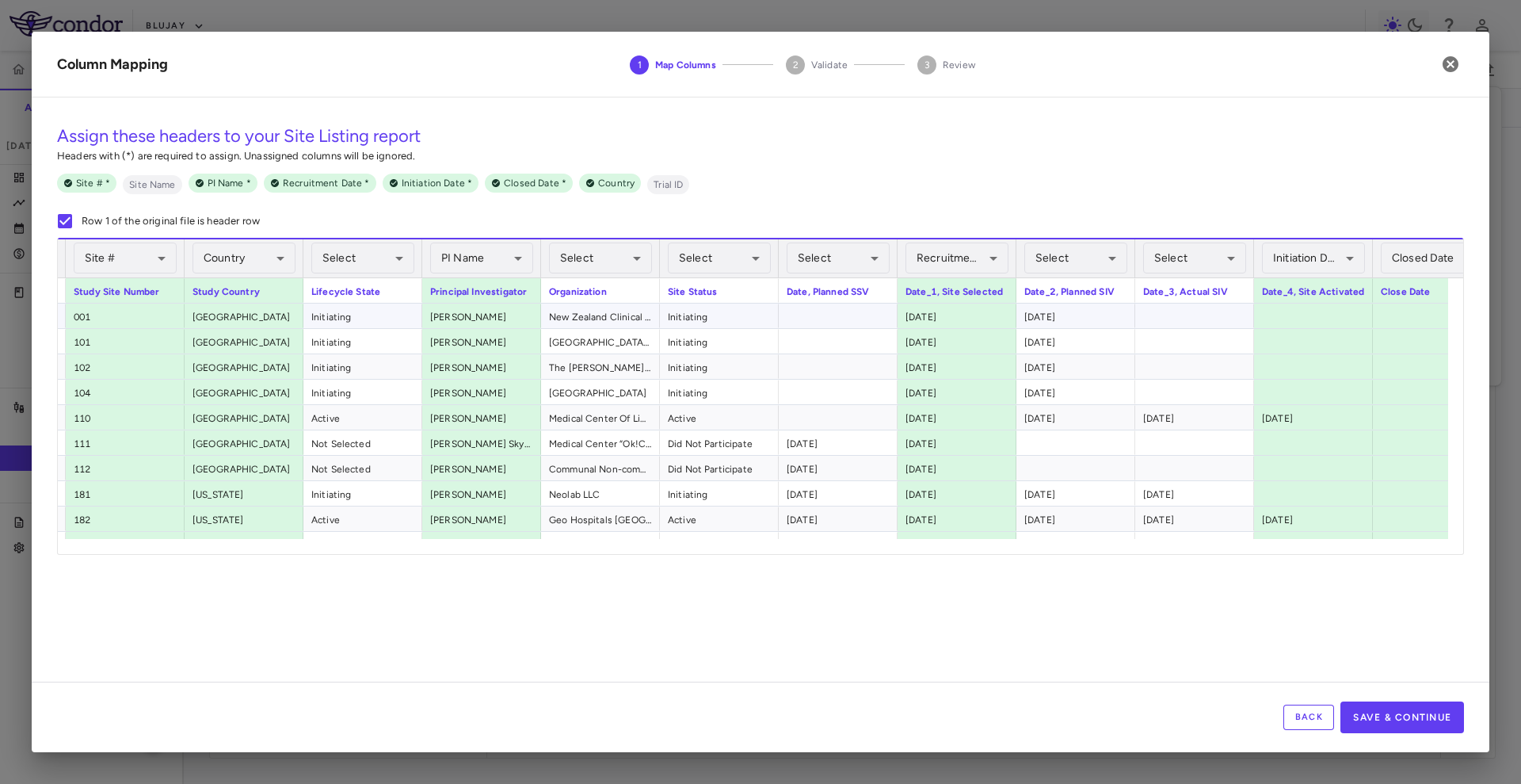
scroll to position [0, 38]
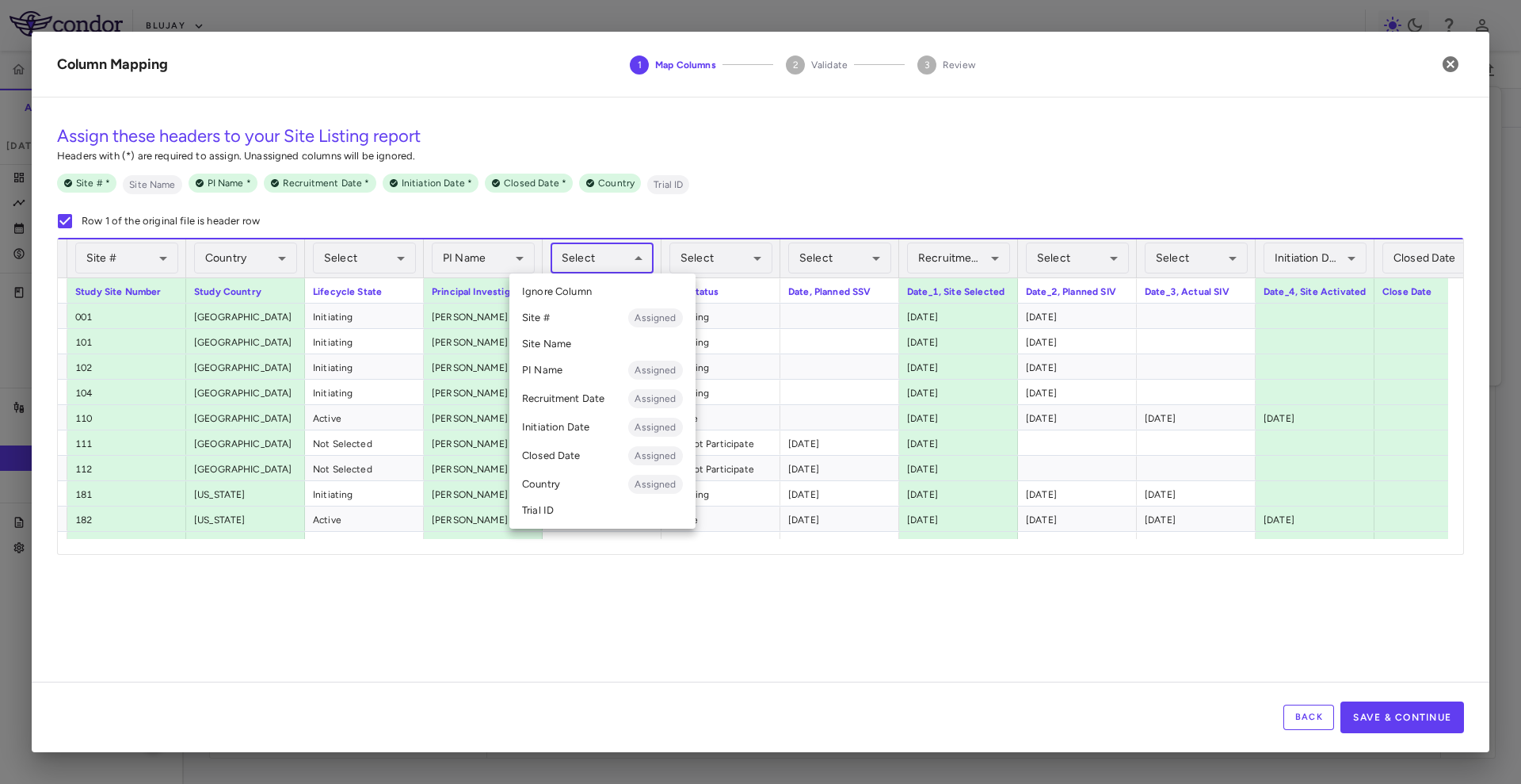
click at [606, 267] on body "Skip to sidebar Skip to main content Blujay BJT-778-301 Accruals Forecasting Ju…" at bounding box center [760, 392] width 1521 height 784
click at [607, 340] on li "Site Name" at bounding box center [603, 344] width 186 height 23
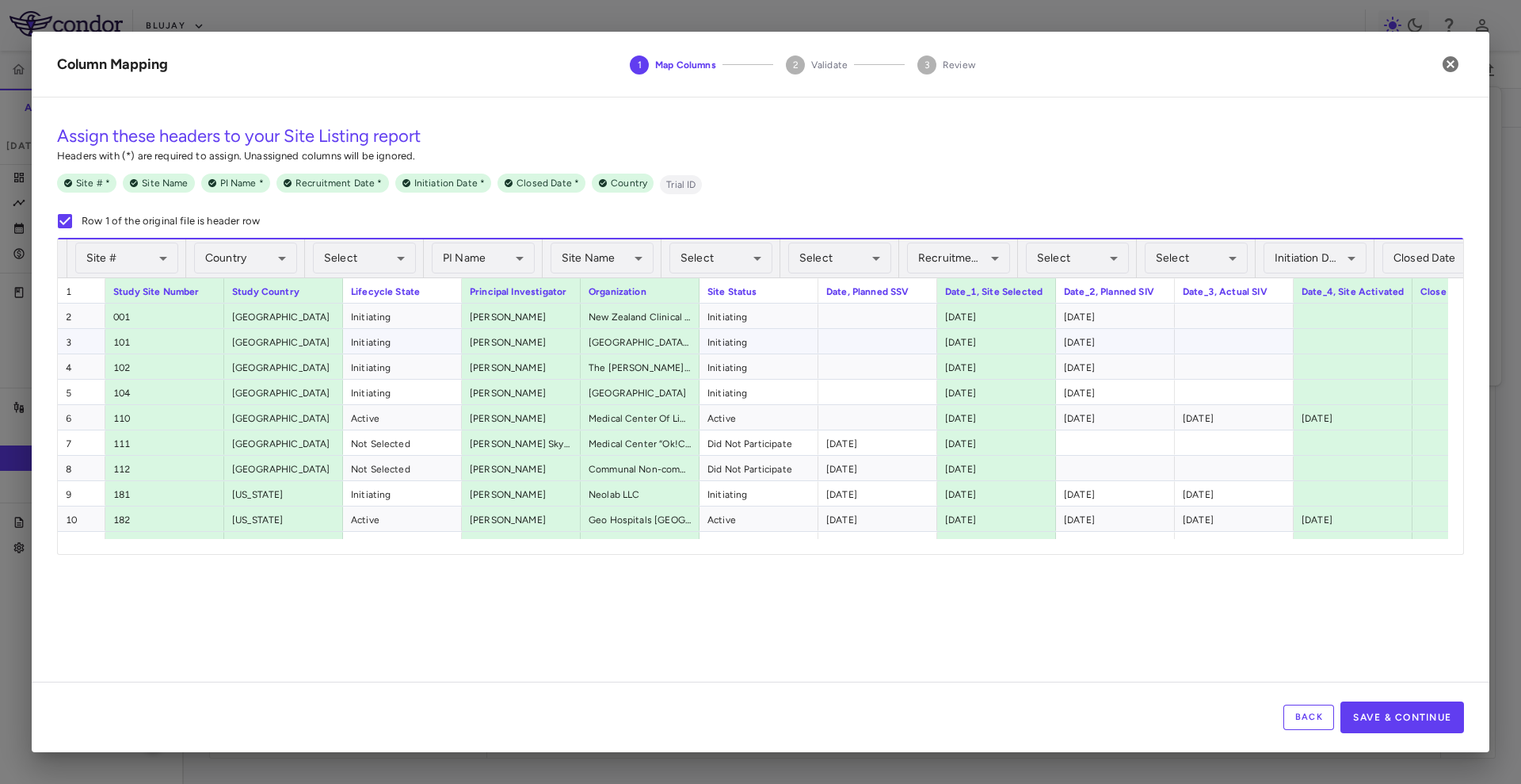
scroll to position [0, 0]
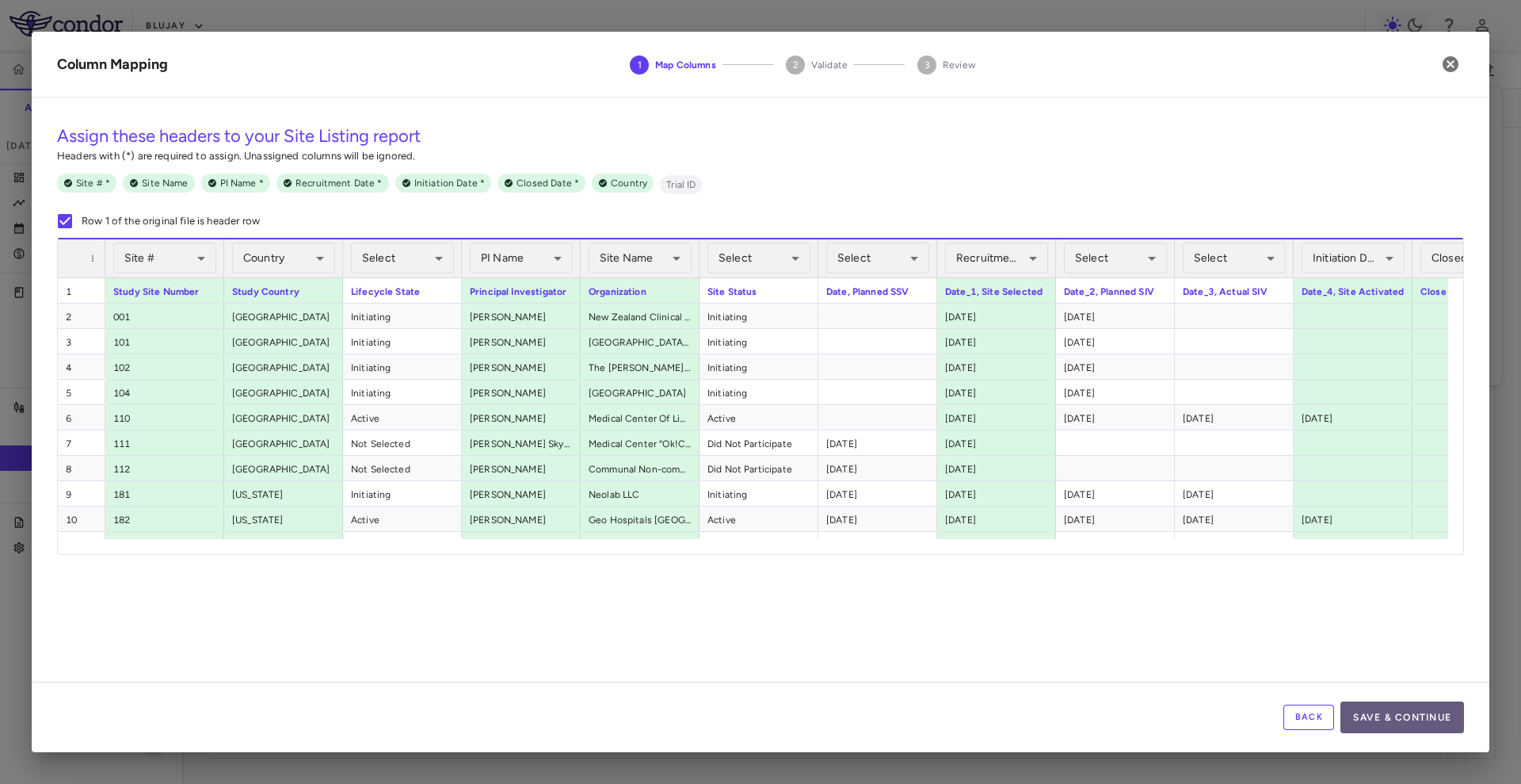
click at [1450, 728] on button "Save & Continue" at bounding box center [1403, 717] width 123 height 31
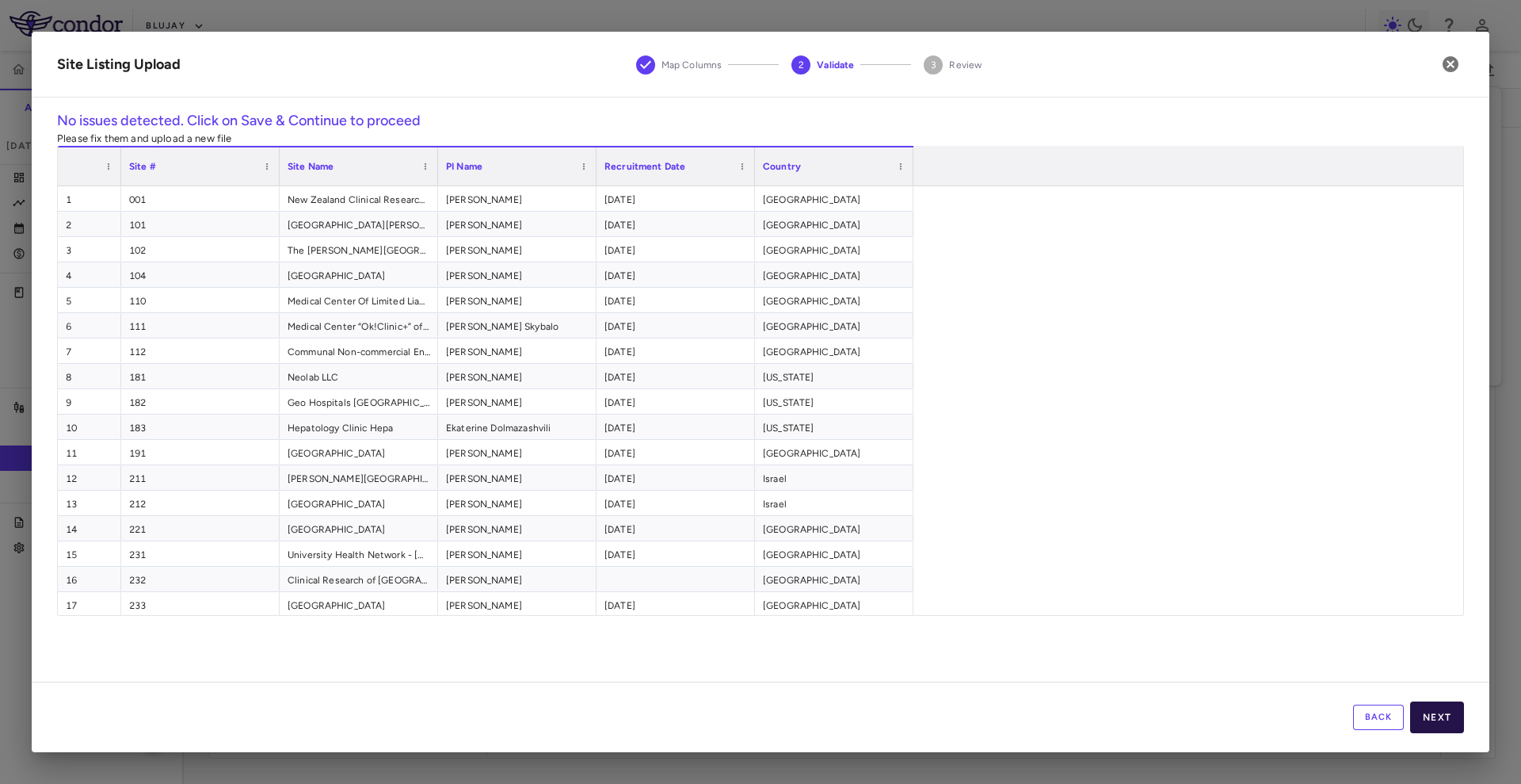
click at [1451, 715] on button "Next" at bounding box center [1437, 717] width 54 height 31
click at [1451, 715] on button "Save" at bounding box center [1438, 717] width 53 height 31
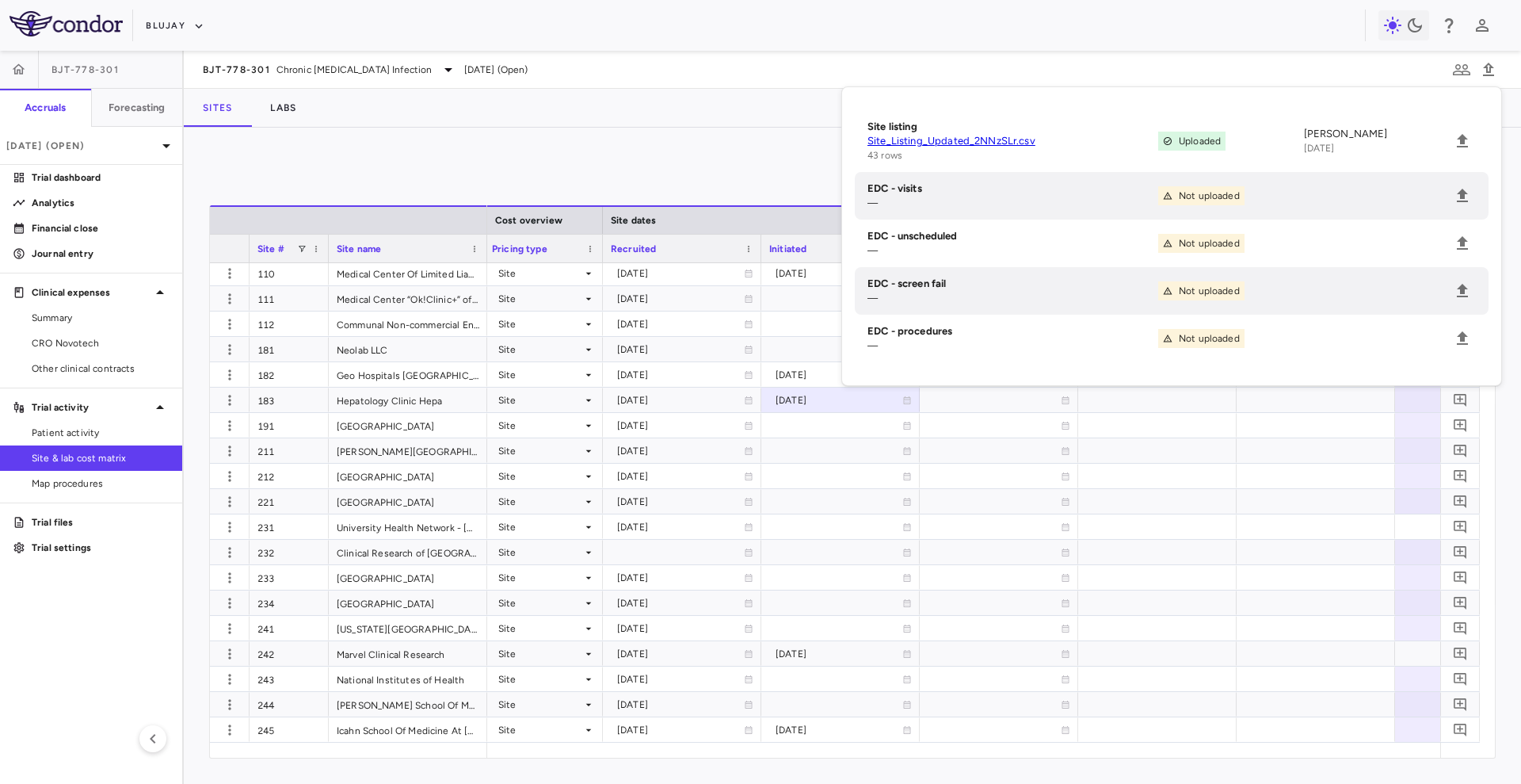
click at [683, 185] on div "Manage Visits and Procedures Add Site 0" at bounding box center [853, 172] width 1287 height 39
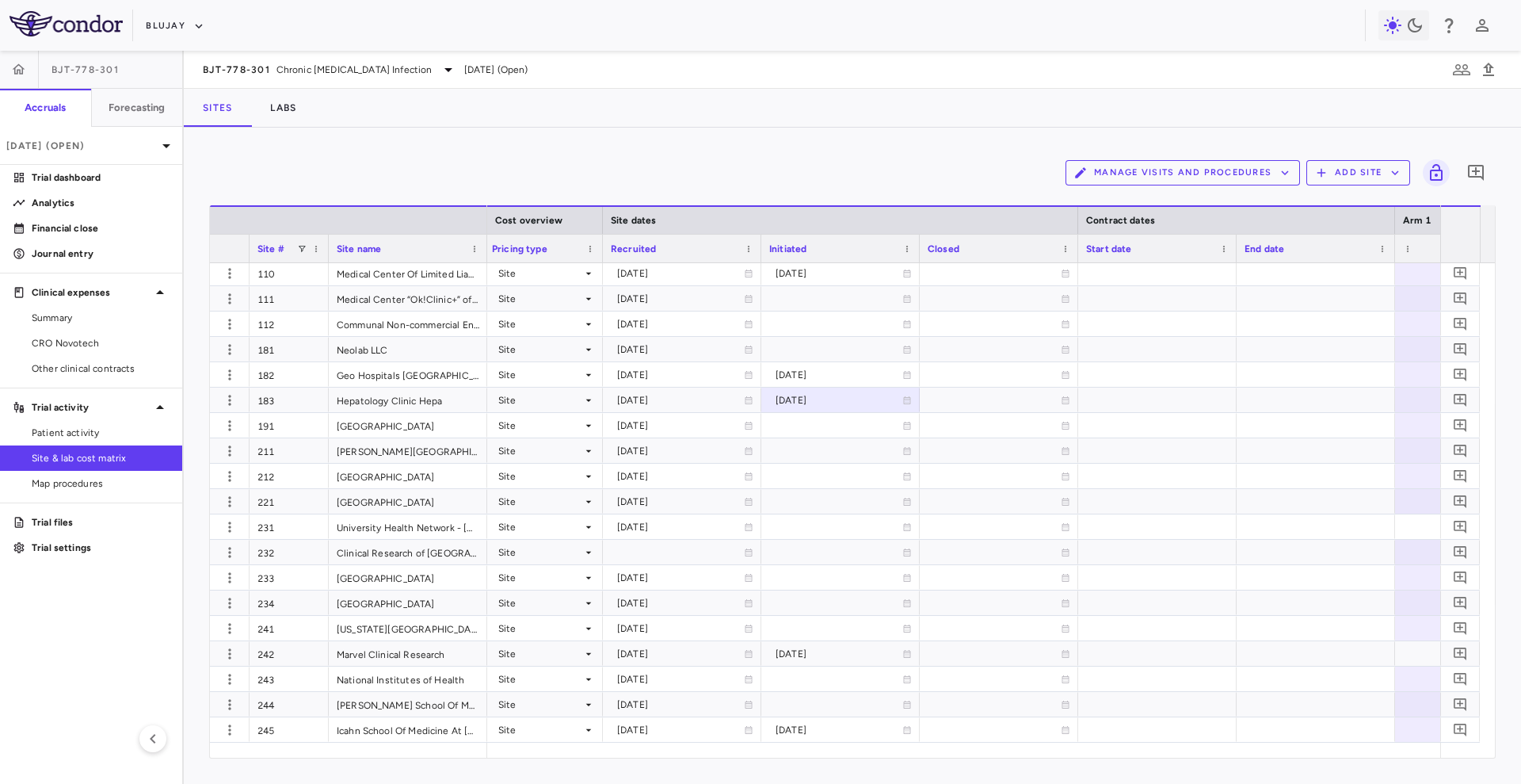
click at [712, 164] on div "Manage Visits and Procedures Add Site 0" at bounding box center [853, 172] width 1287 height 39
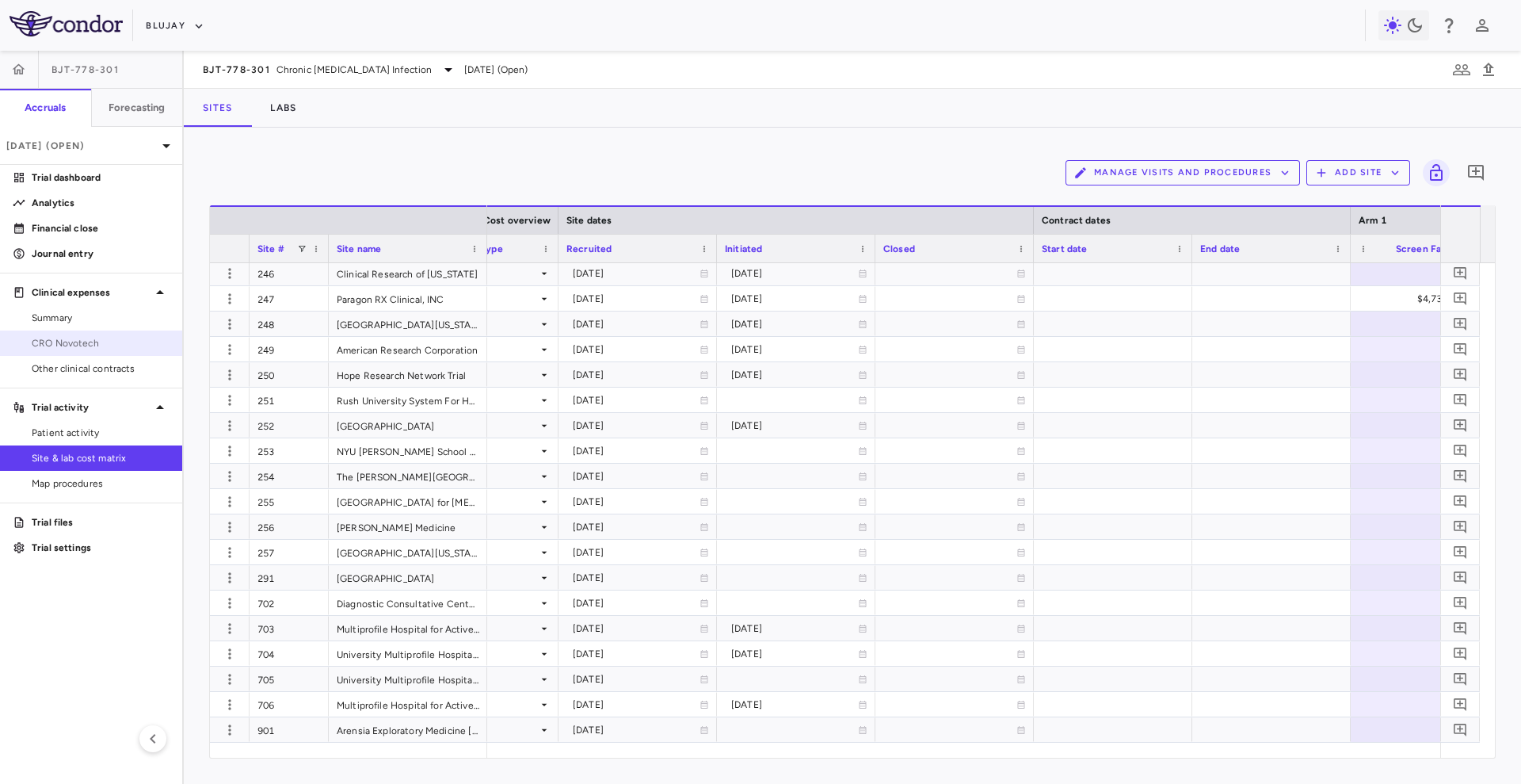
click at [79, 337] on span "CRO Novotech" at bounding box center [100, 343] width 138 height 15
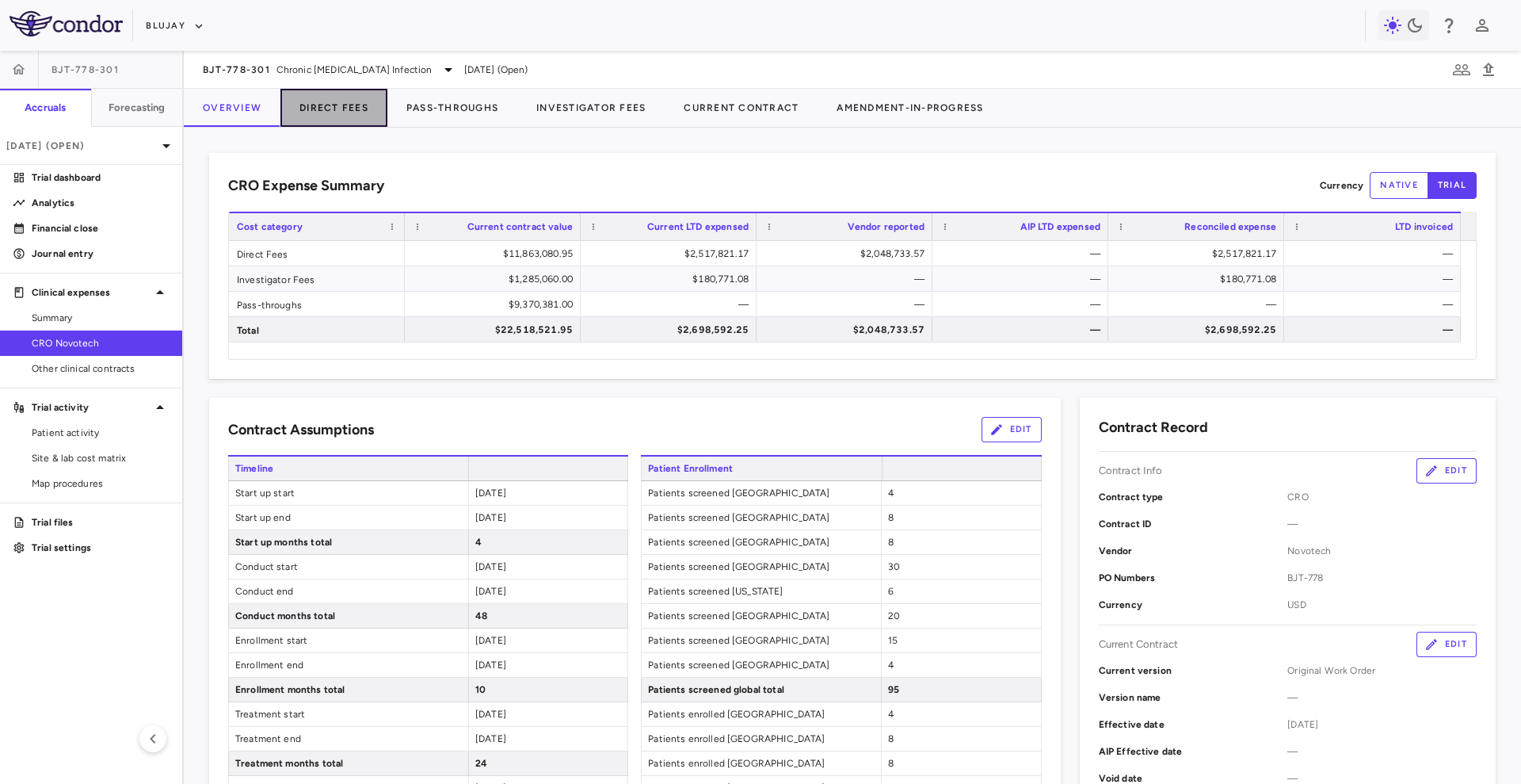
click at [362, 94] on button "Direct Fees" at bounding box center [334, 108] width 107 height 38
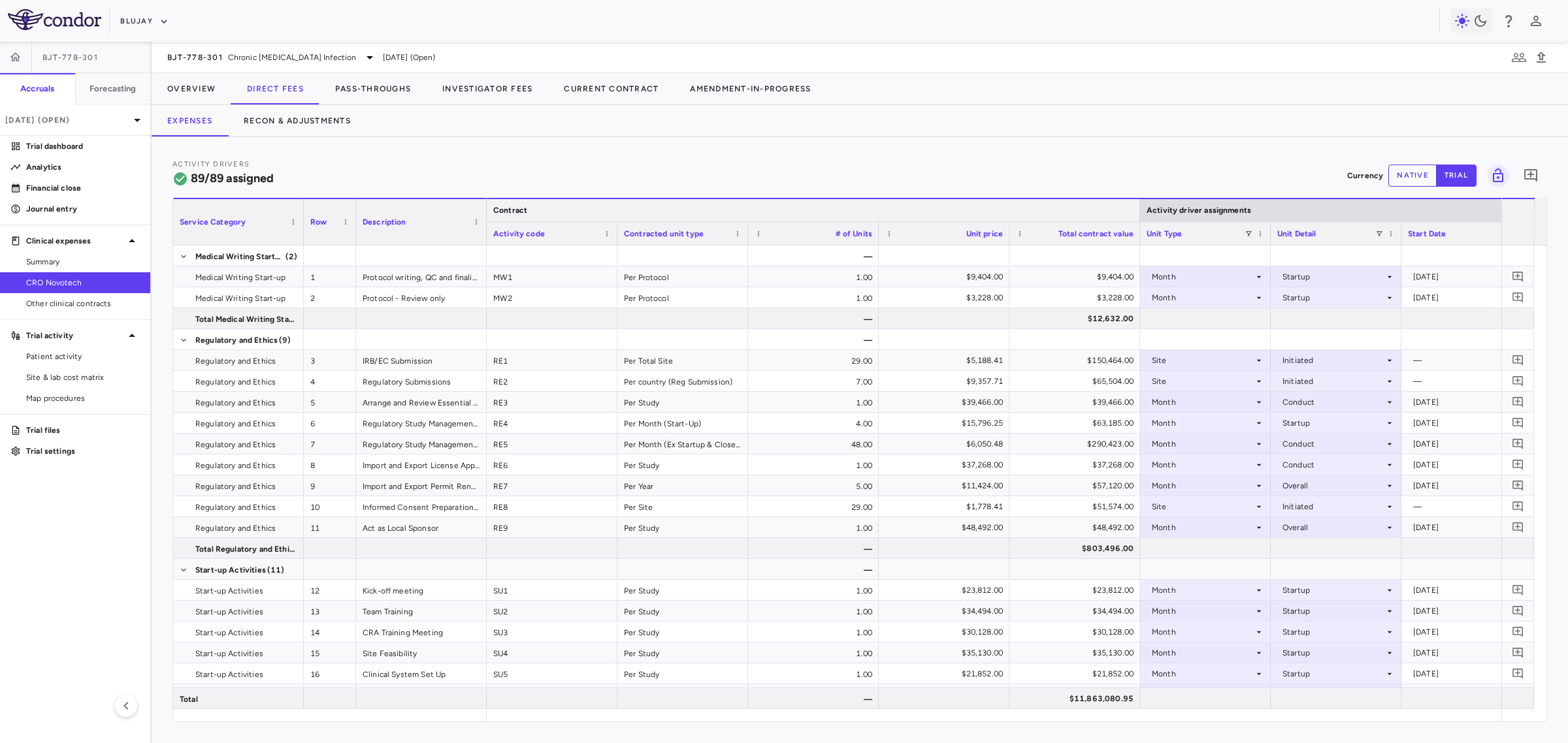
click at [1139, 213] on div at bounding box center [1139, 211] width 5 height 23
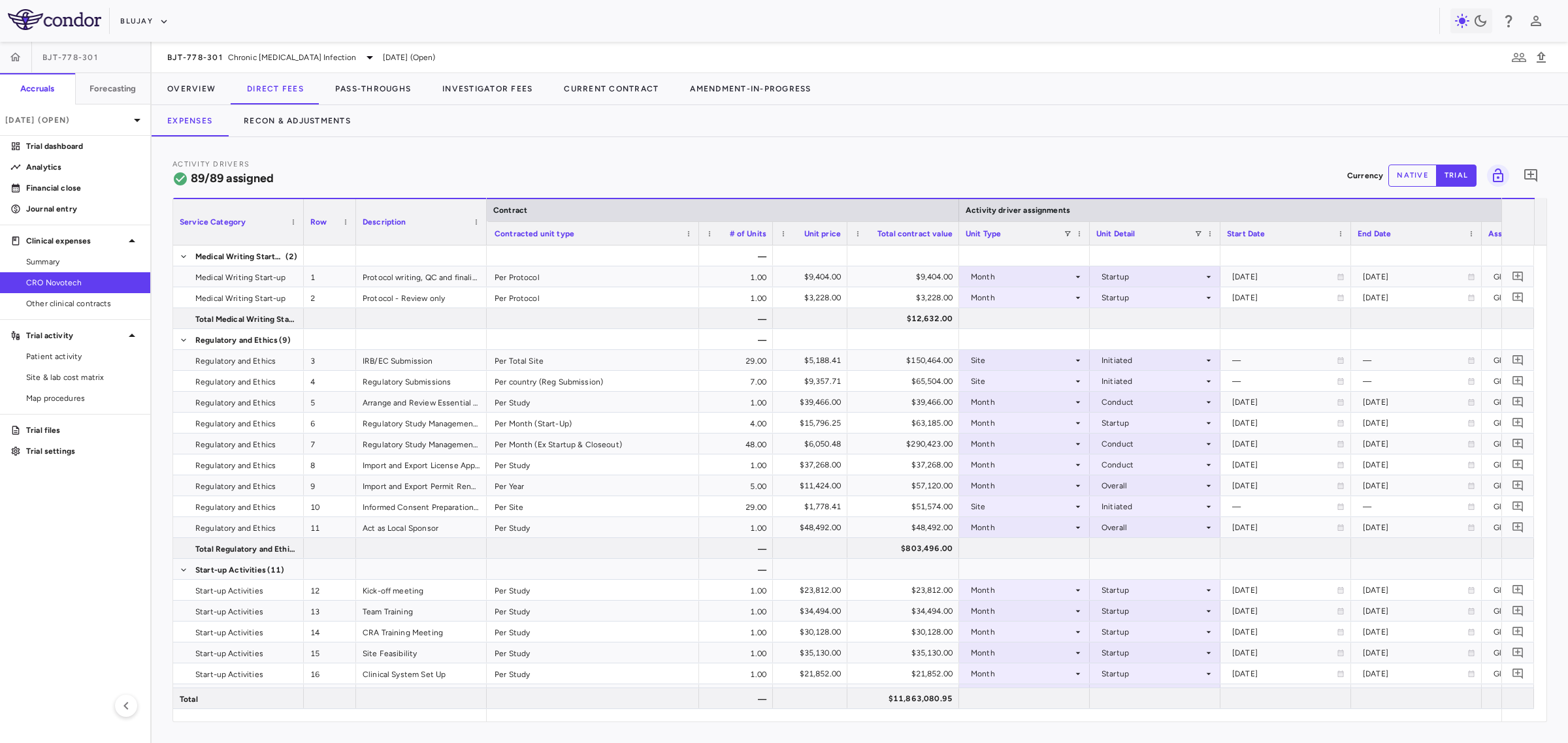
scroll to position [0, 465]
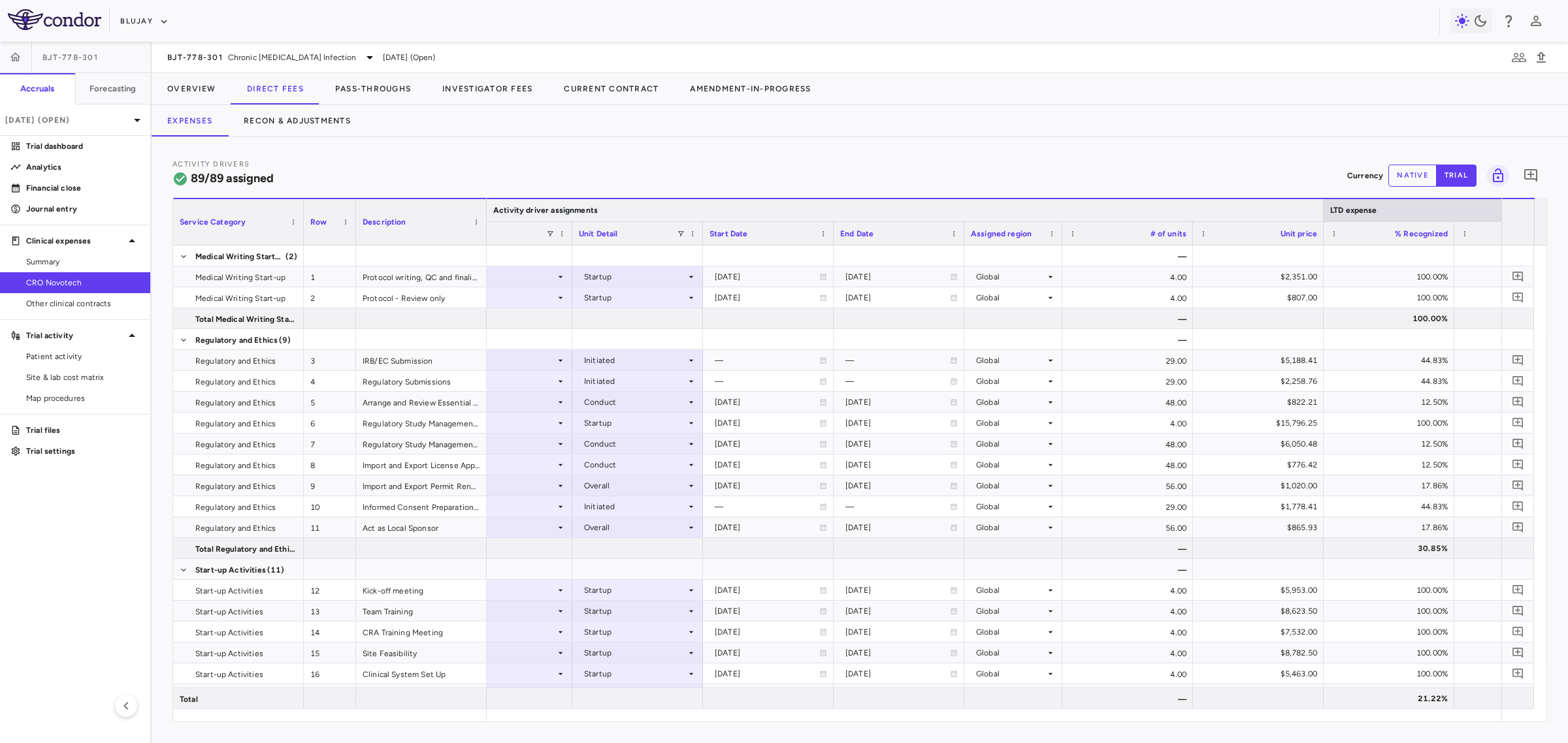
click at [1254, 210] on div at bounding box center [1323, 211] width 5 height 23
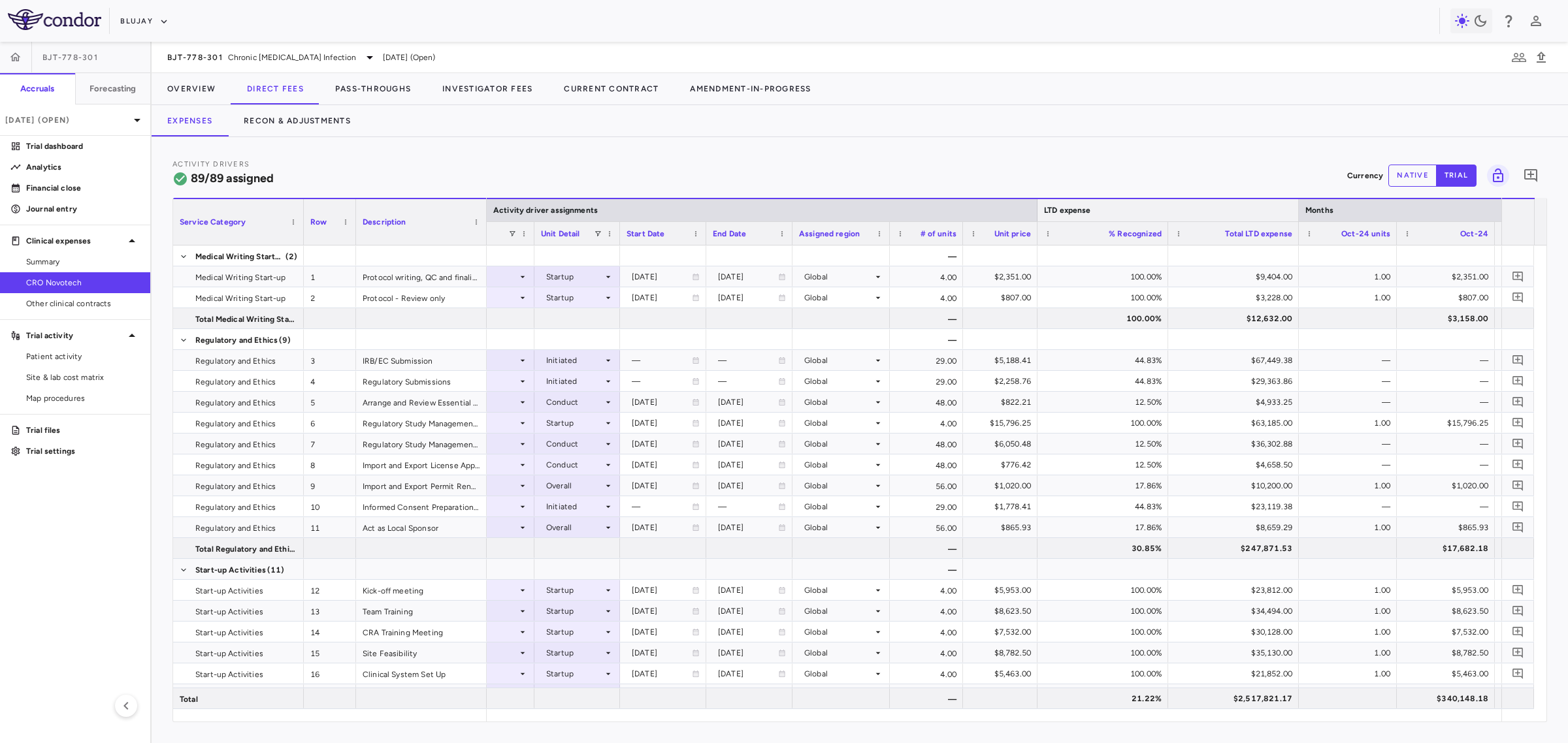
click at [1254, 211] on div at bounding box center [1298, 211] width 5 height 23
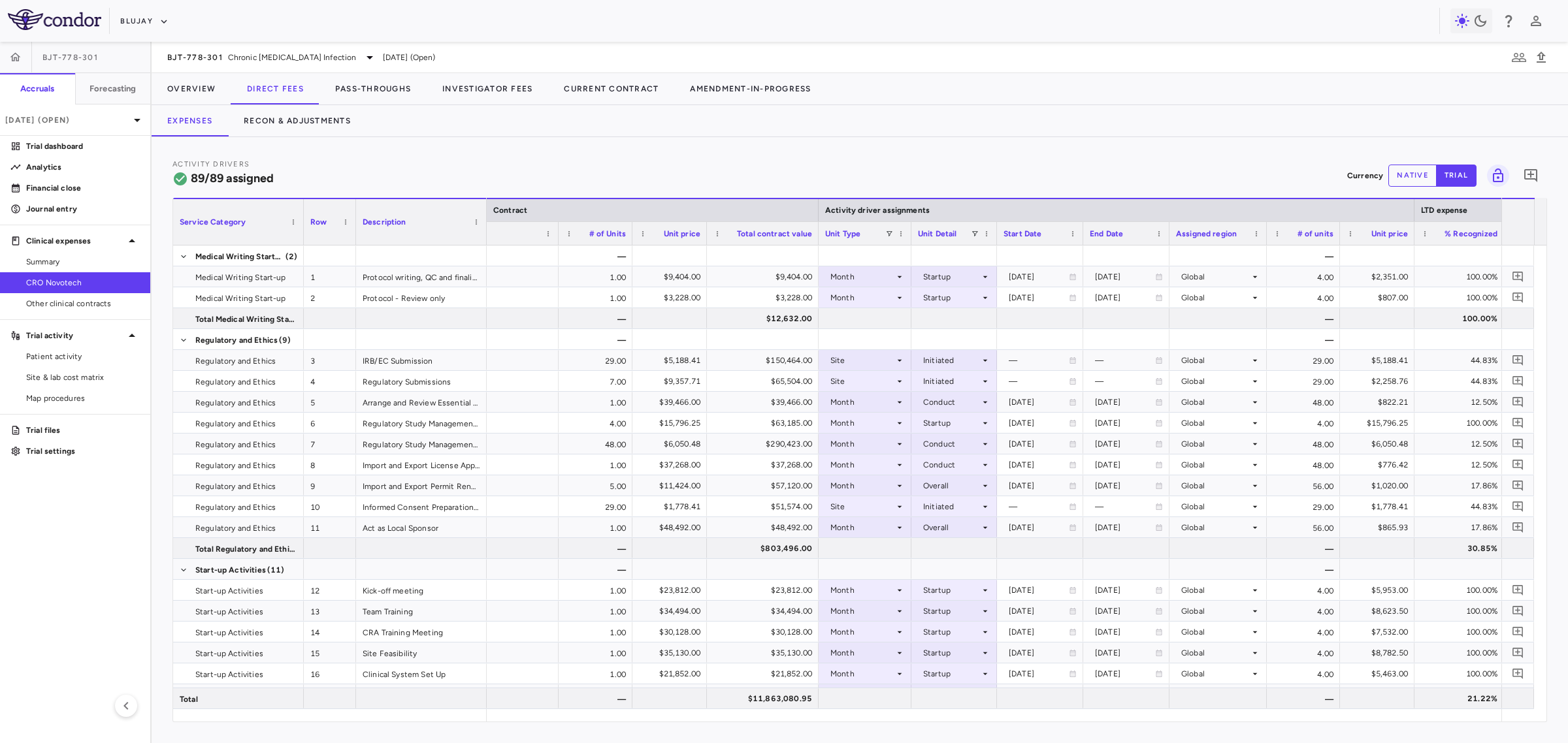
scroll to position [0, 0]
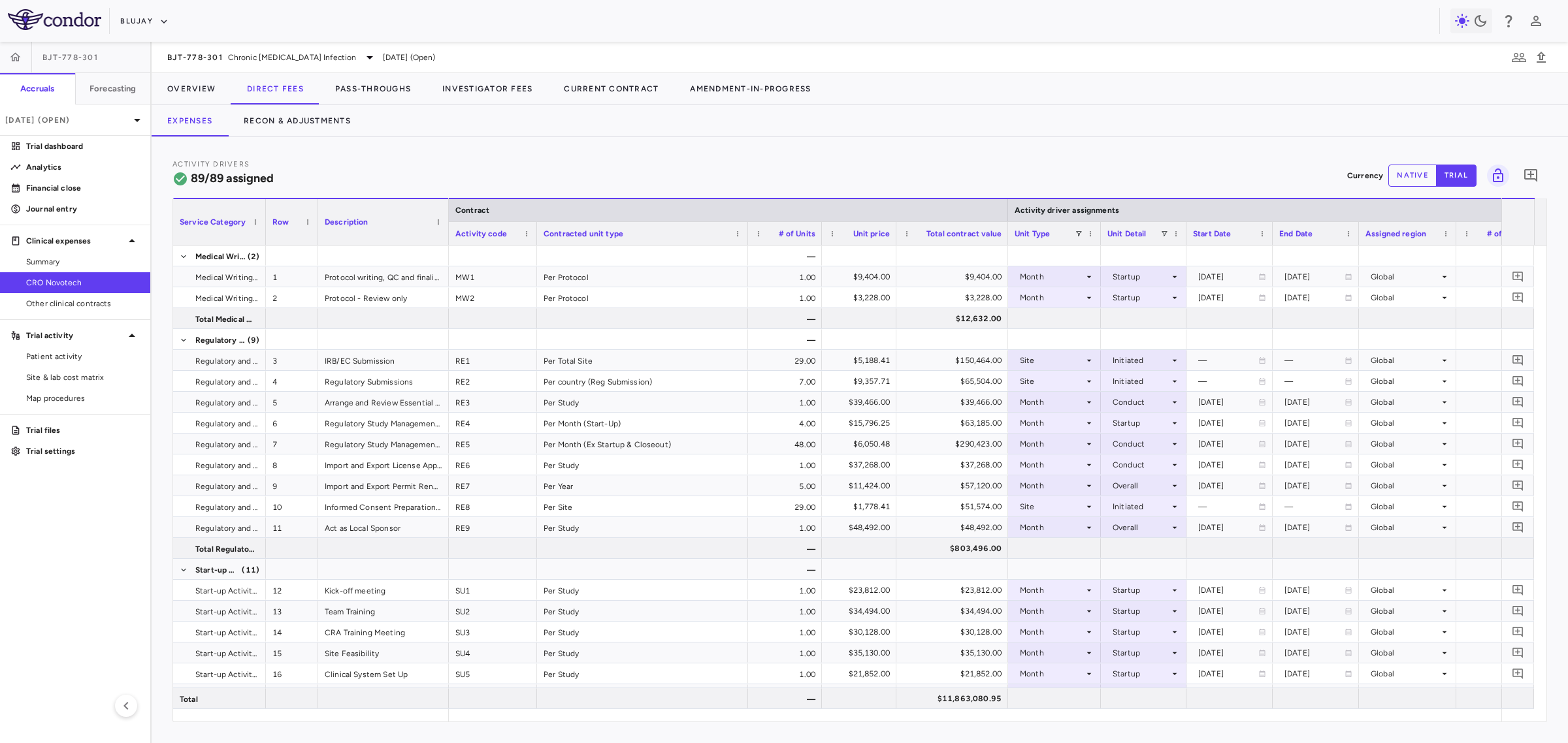
drag, startPoint x: 300, startPoint y: 229, endPoint x: 247, endPoint y: 235, distance: 53.3
click at [262, 235] on div at bounding box center [265, 222] width 5 height 46
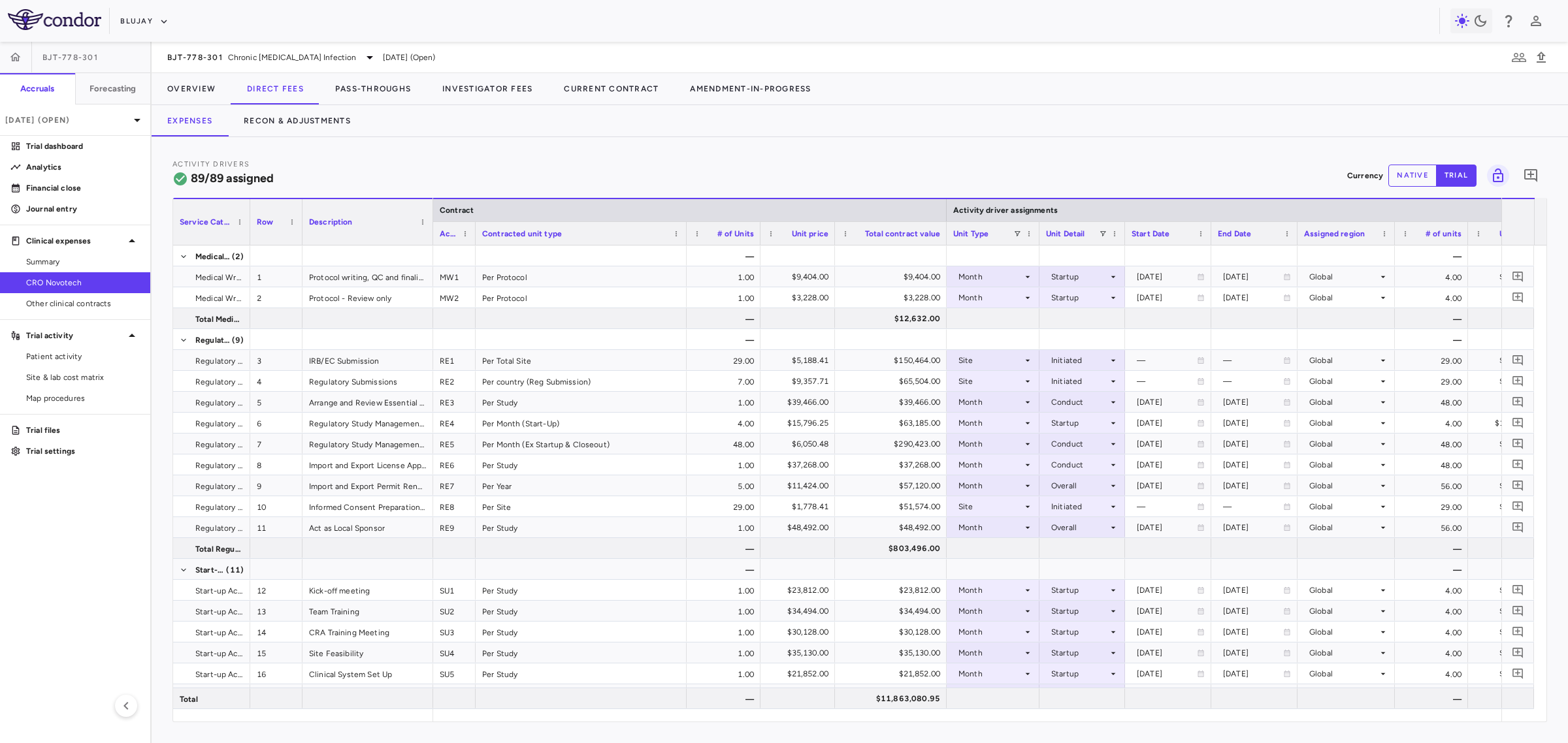
drag, startPoint x: 521, startPoint y: 234, endPoint x: 474, endPoint y: 233, distance: 47.0
click at [474, 233] on div at bounding box center [475, 233] width 5 height 23
drag, startPoint x: 681, startPoint y: 239, endPoint x: 647, endPoint y: 242, distance: 34.1
click at [639, 242] on div "Contracted unit type" at bounding box center [579, 233] width 198 height 23
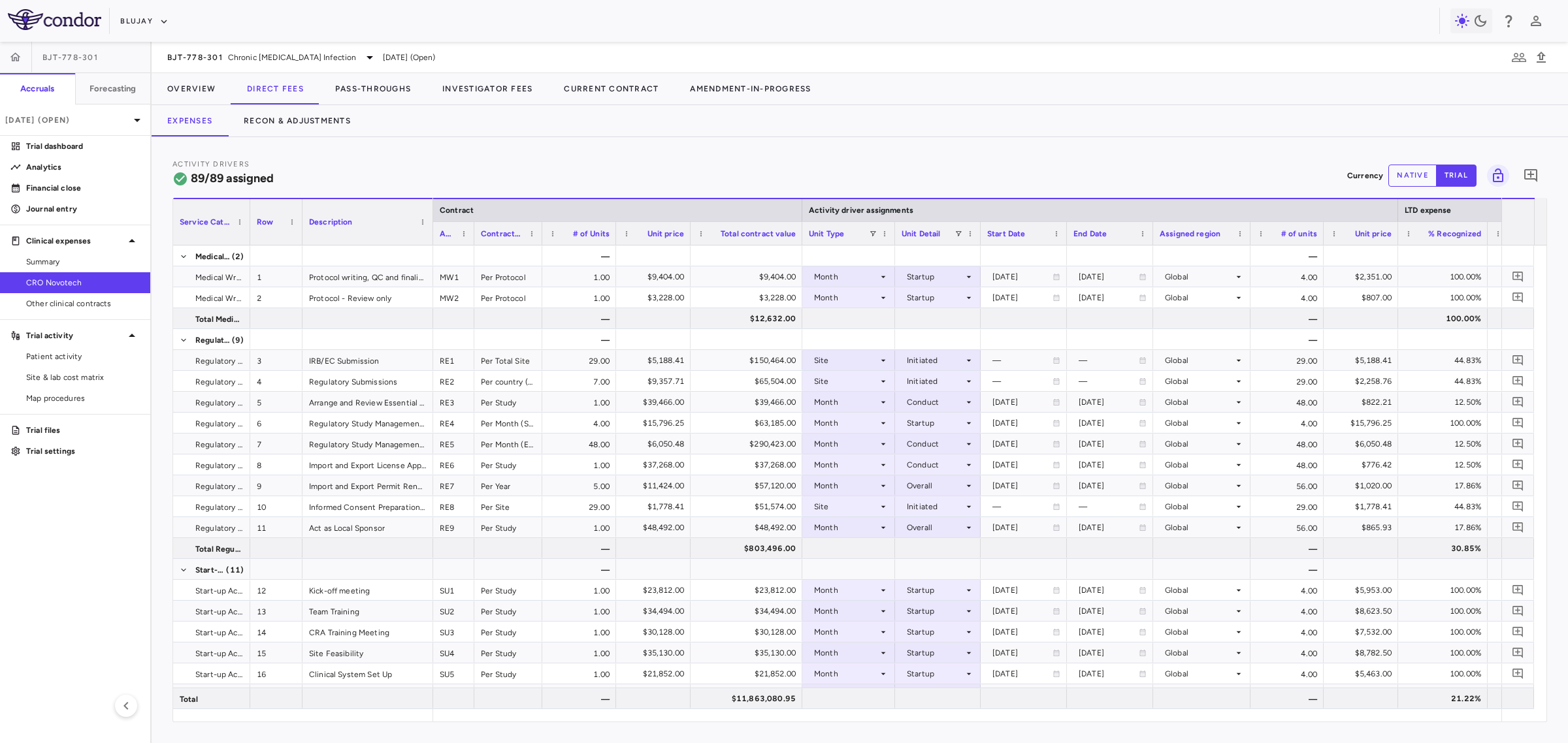
drag, startPoint x: 684, startPoint y: 239, endPoint x: 541, endPoint y: 242, distance: 143.0
click at [541, 242] on div at bounding box center [541, 233] width 5 height 23
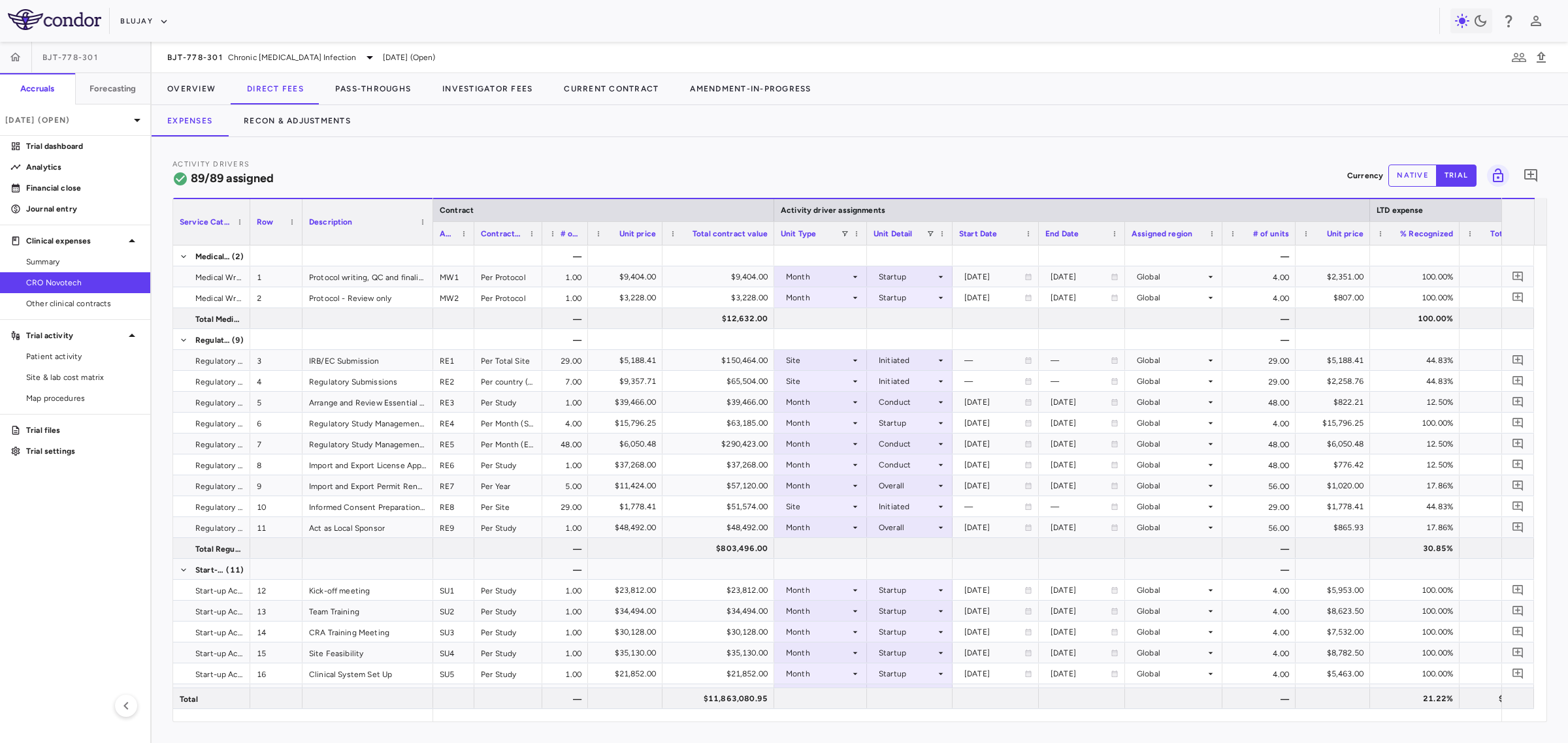
drag, startPoint x: 614, startPoint y: 237, endPoint x: 586, endPoint y: 237, distance: 28.0
click at [586, 237] on div at bounding box center [587, 233] width 5 height 23
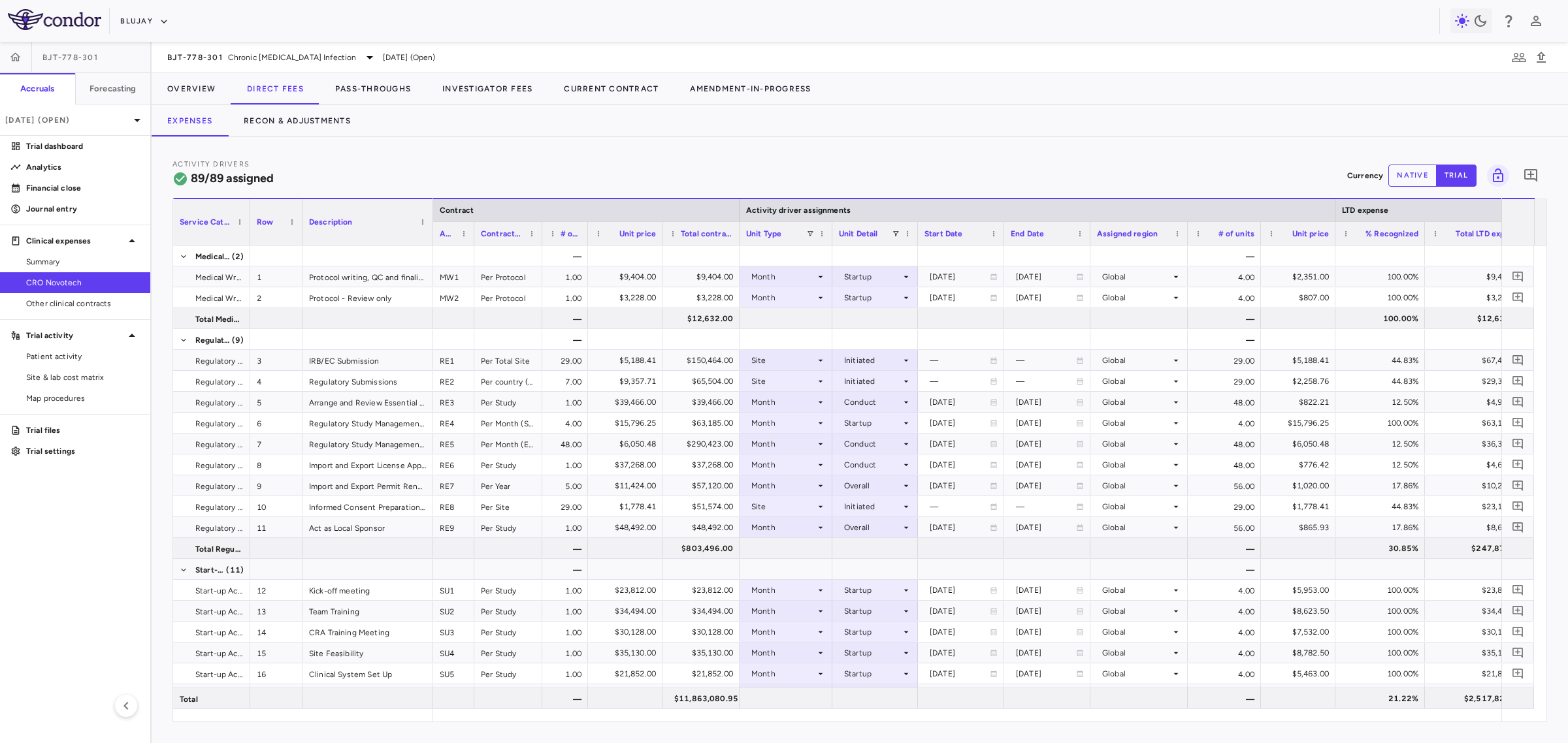
drag, startPoint x: 771, startPoint y: 232, endPoint x: 736, endPoint y: 232, distance: 35.0
click at [736, 232] on div at bounding box center [738, 233] width 5 height 23
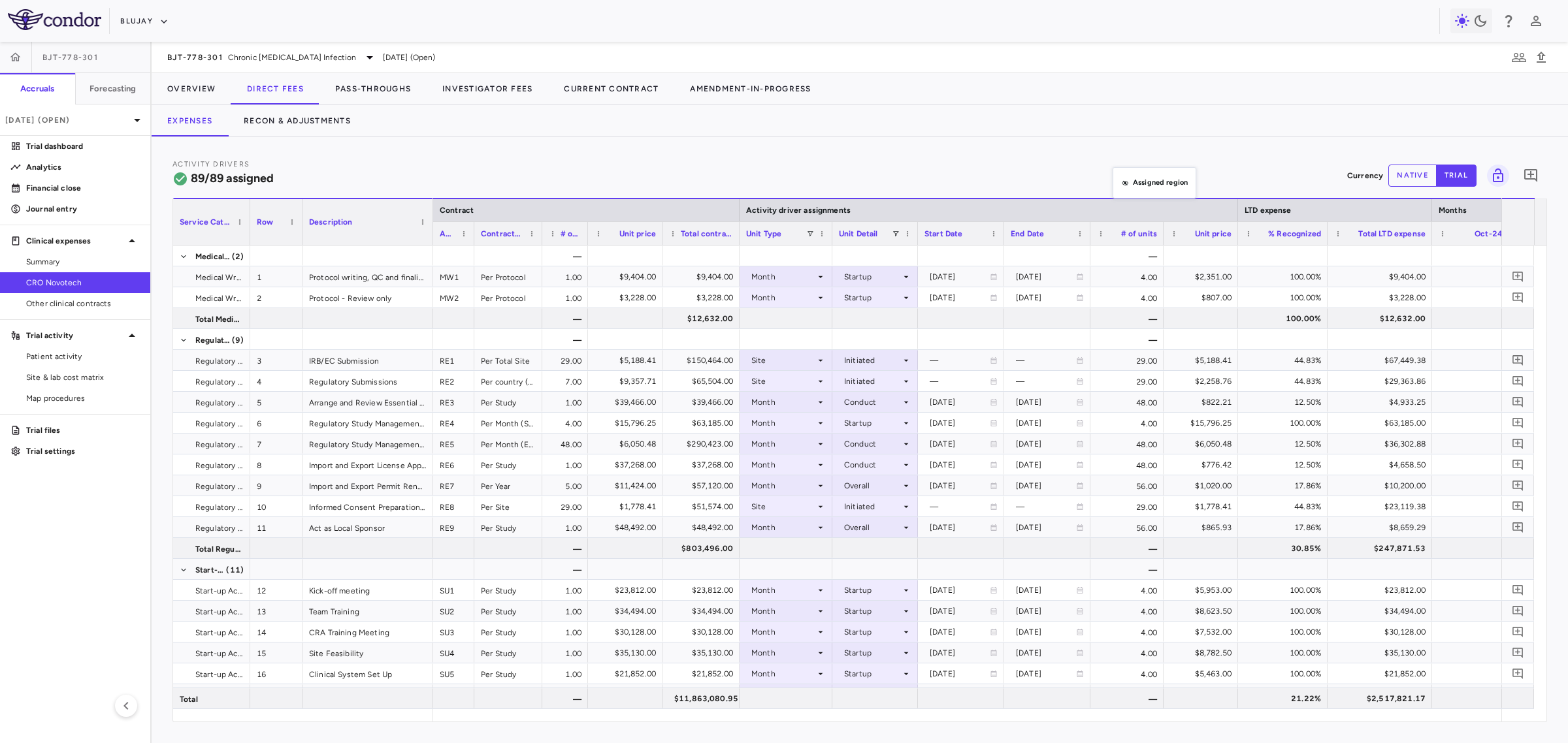
drag, startPoint x: 1138, startPoint y: 231, endPoint x: 1122, endPoint y: 187, distance: 46.8
click at [876, 359] on div "Initiated" at bounding box center [872, 361] width 56 height 21
click at [885, 383] on div "Recruited" at bounding box center [880, 385] width 43 height 12
click at [1254, 396] on div "$4,933.25" at bounding box center [1382, 403] width 86 height 21
click at [909, 381] on icon at bounding box center [905, 381] width 10 height 10
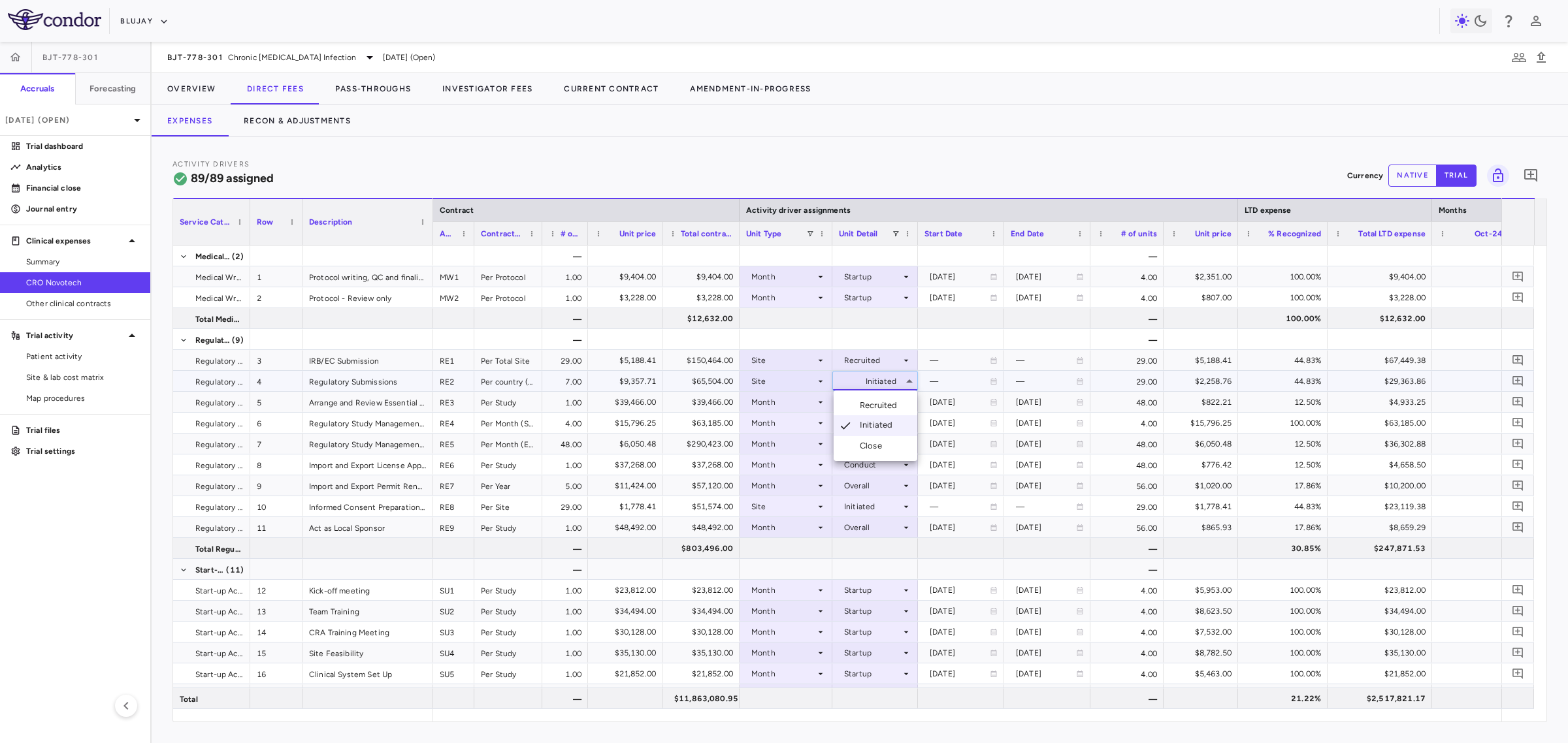
click at [905, 406] on li "Recruited" at bounding box center [876, 406] width 84 height 19
click at [1254, 483] on div "$10,200.00" at bounding box center [1382, 486] width 86 height 21
click at [1254, 390] on div "$29,363.86" at bounding box center [1382, 382] width 86 height 21
click at [798, 359] on div "Site" at bounding box center [783, 361] width 64 height 21
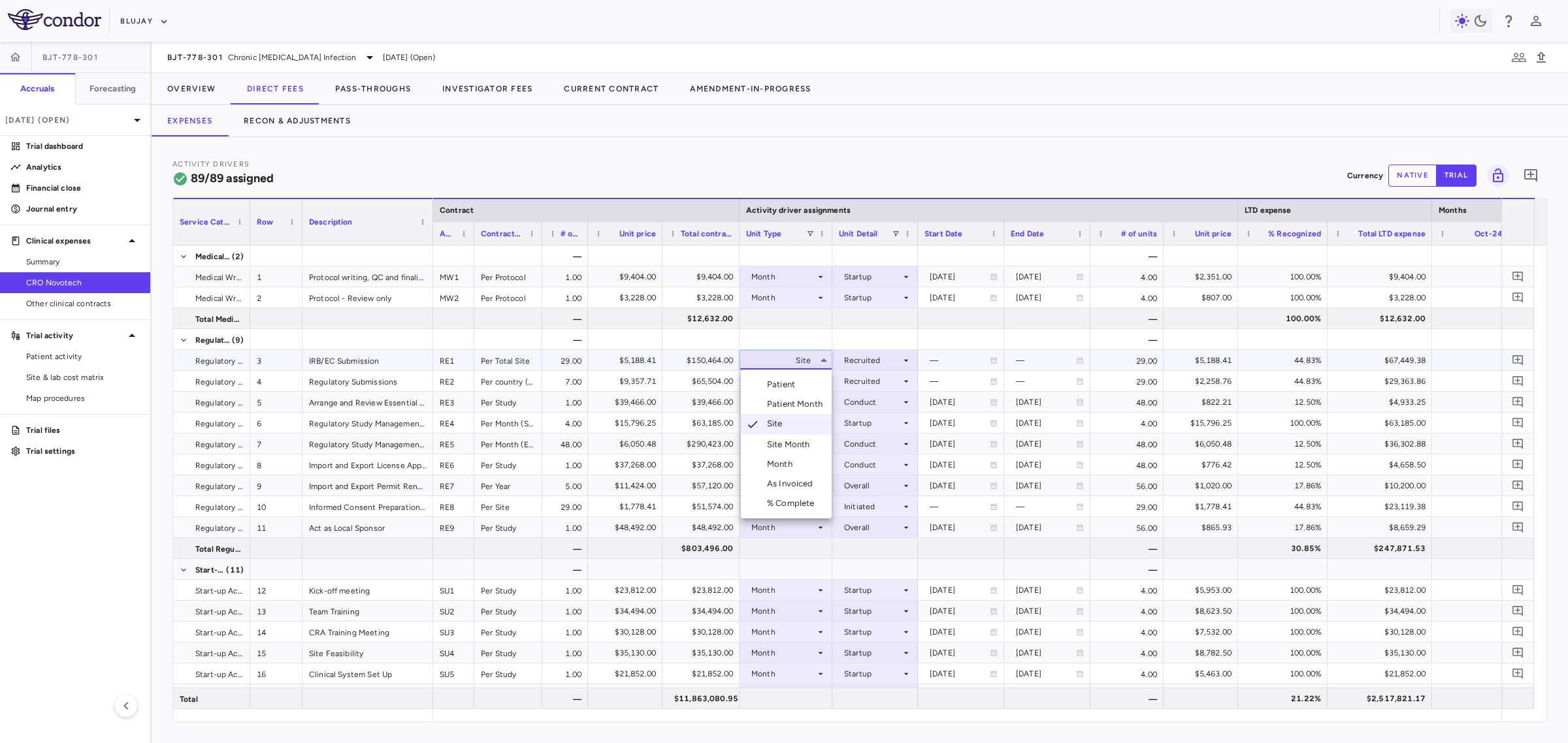
click at [785, 467] on div "Month" at bounding box center [782, 464] width 31 height 12
click at [853, 363] on div at bounding box center [876, 360] width 73 height 19
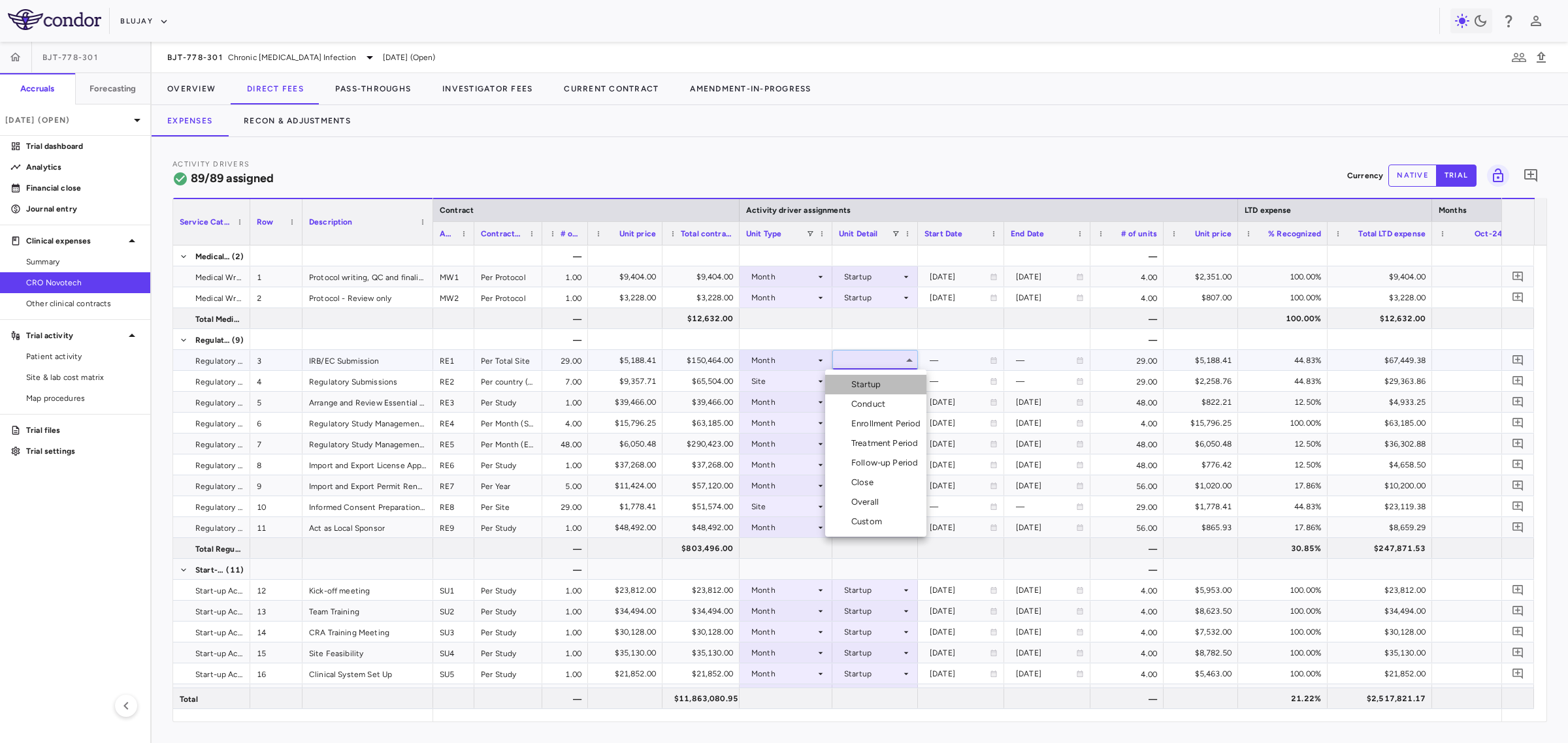
click at [860, 390] on div "Startup" at bounding box center [868, 385] width 35 height 12
click at [1254, 420] on div "1.00" at bounding box center [1481, 423] width 98 height 20
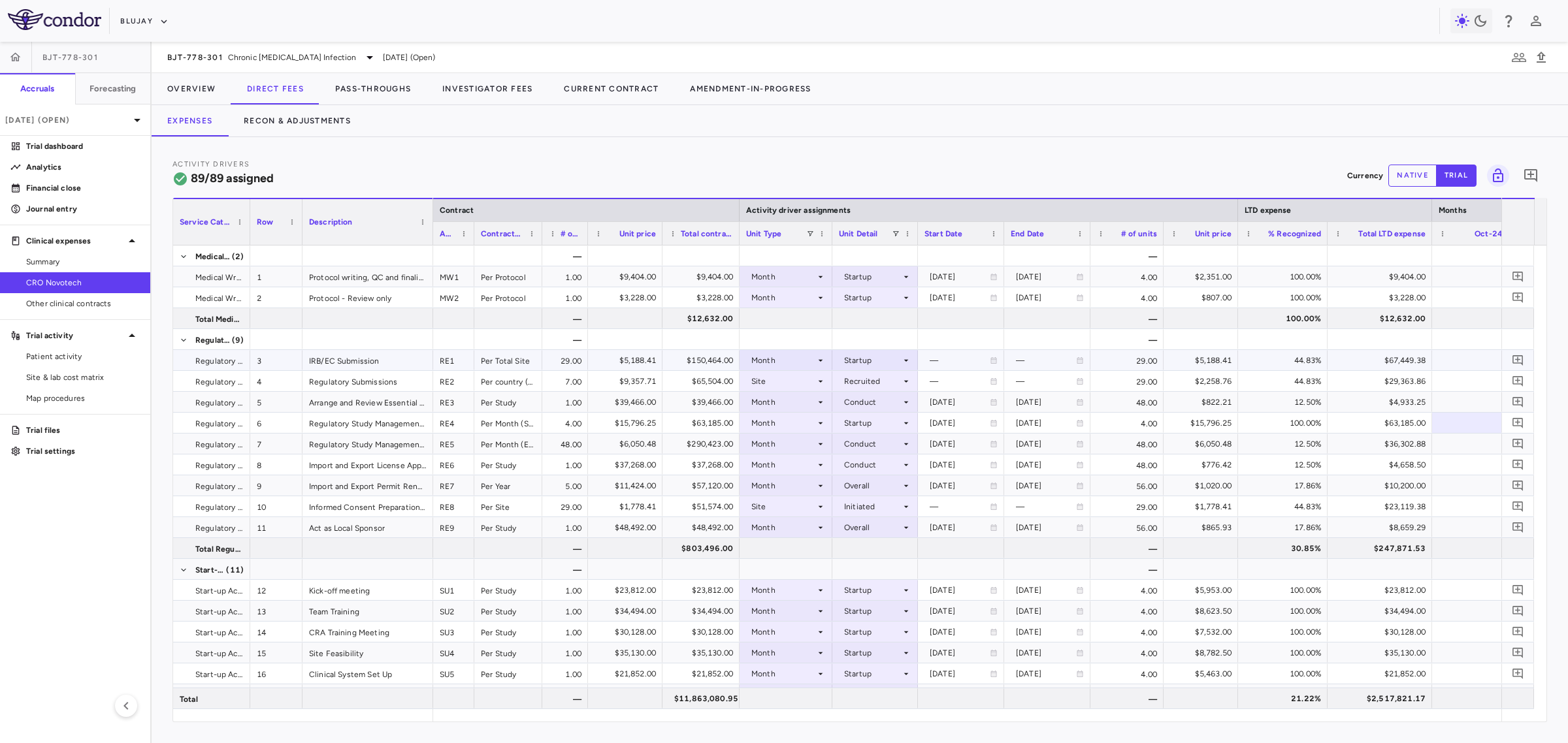
click at [886, 365] on div "Startup" at bounding box center [872, 361] width 56 height 21
click at [885, 399] on div "Conduct" at bounding box center [871, 405] width 40 height 12
click at [1254, 484] on div "17.86%" at bounding box center [1286, 486] width 71 height 21
click at [1254, 397] on div "$4,933.25" at bounding box center [1382, 403] width 86 height 21
click at [1254, 368] on div "$67,449.38" at bounding box center [1382, 361] width 86 height 21
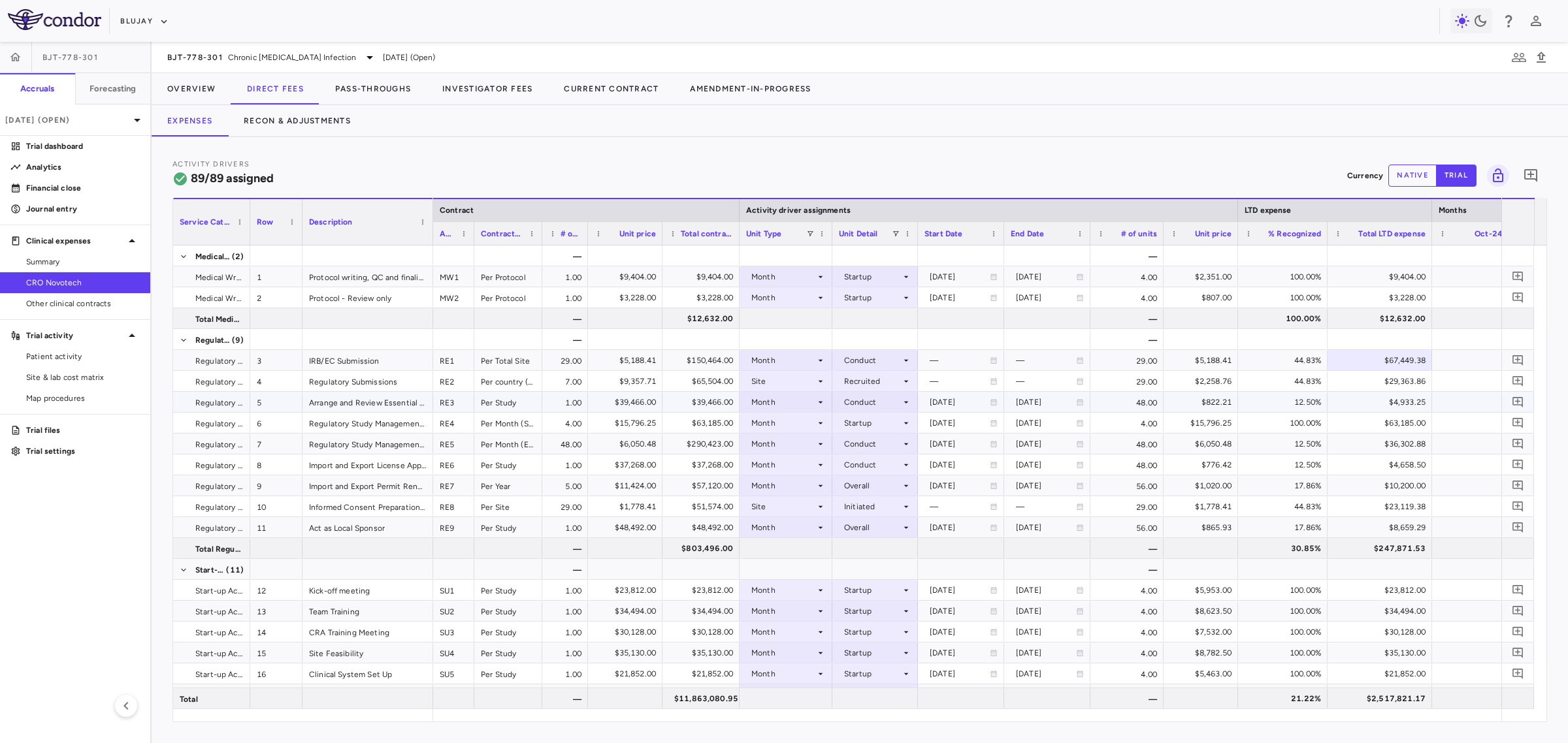
click at [1254, 400] on div "$4,933.25" at bounding box center [1382, 403] width 86 height 21
click at [1254, 420] on div "$63,185.00" at bounding box center [1382, 424] width 86 height 21
click at [1254, 429] on div "$63,185.00" at bounding box center [1382, 424] width 86 height 21
click at [1236, 443] on div "$6,050.48" at bounding box center [1201, 444] width 74 height 20
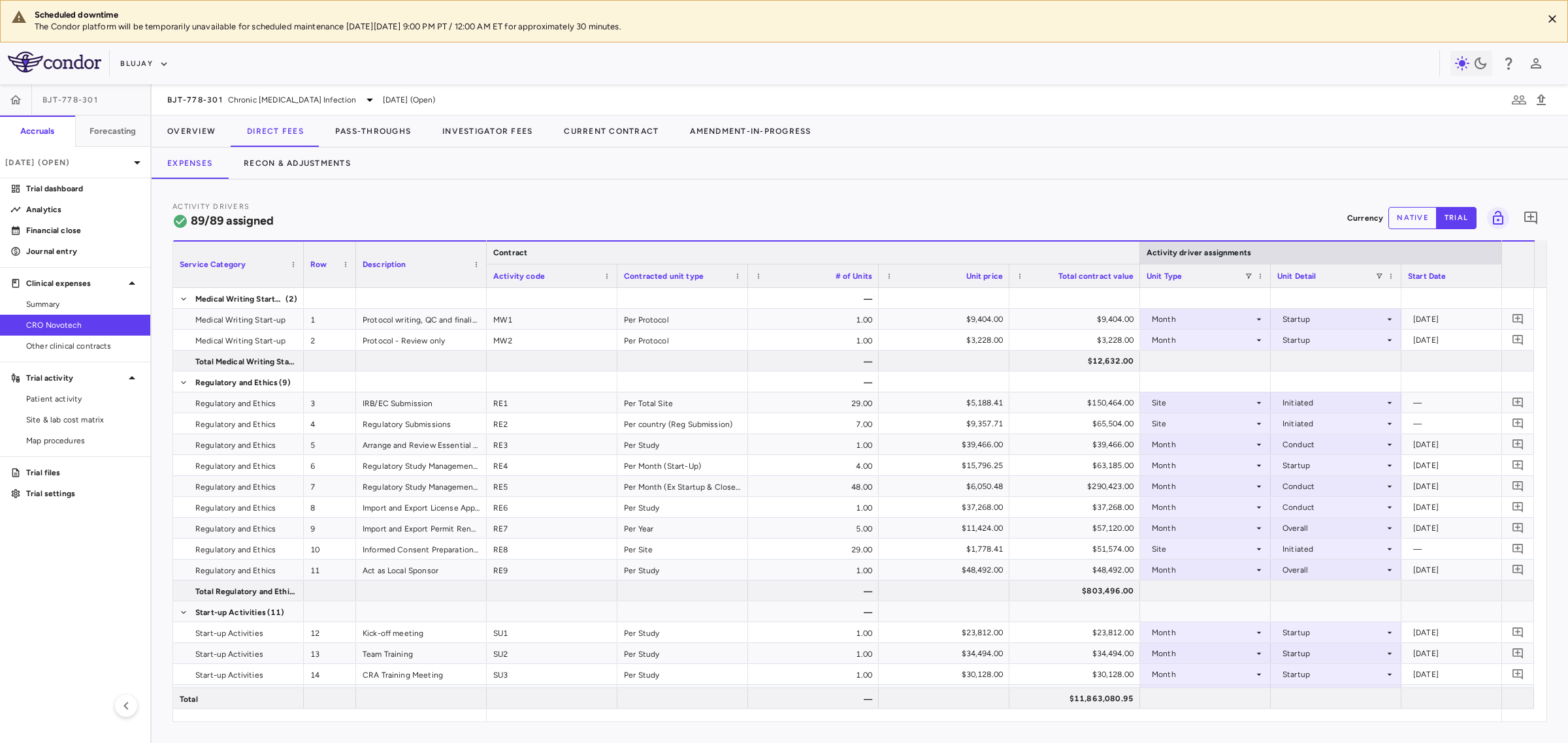
click at [1135, 255] on div "Contract" at bounding box center [813, 252] width 654 height 23
click at [1139, 256] on div at bounding box center [1139, 253] width 5 height 23
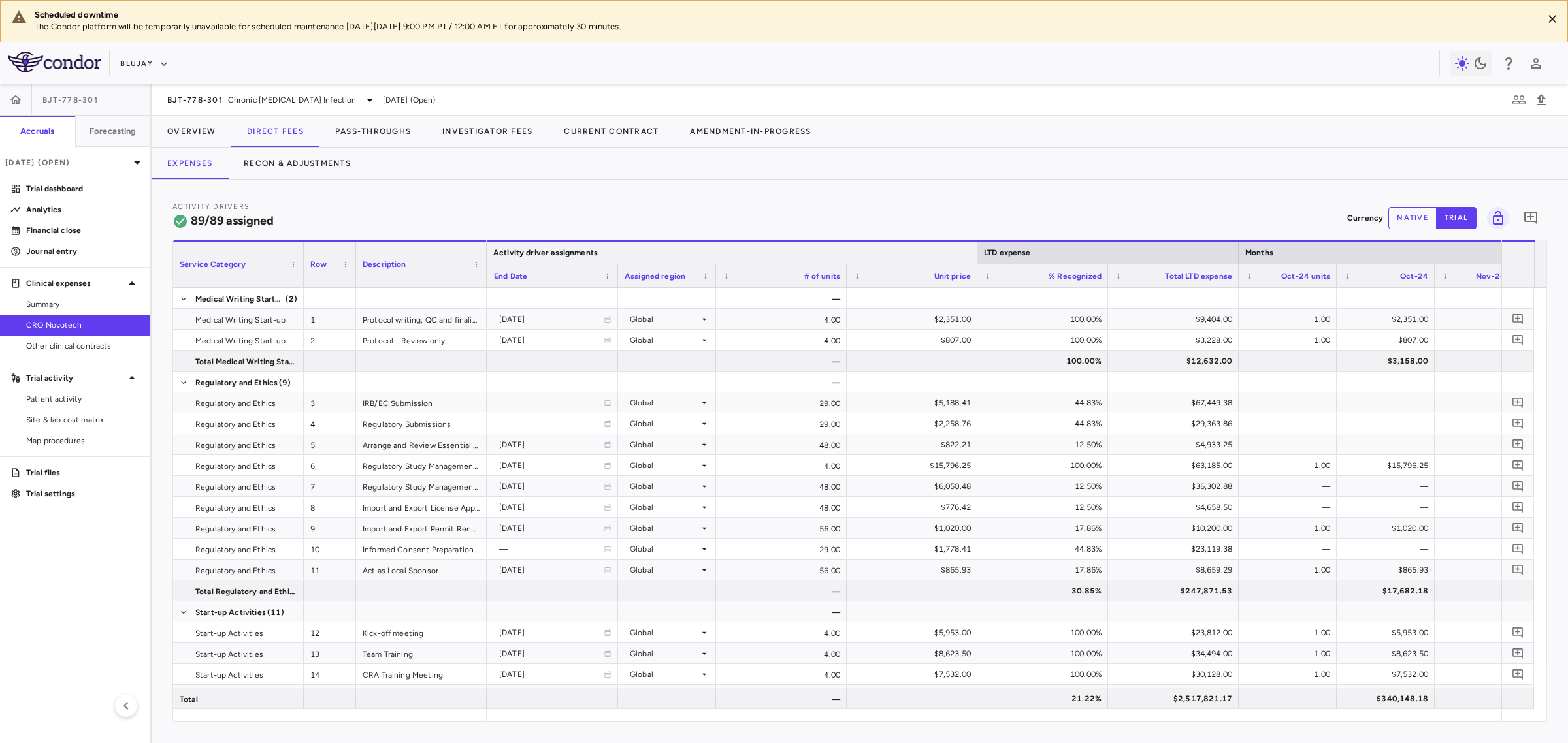
click at [976, 253] on div at bounding box center [976, 253] width 5 height 23
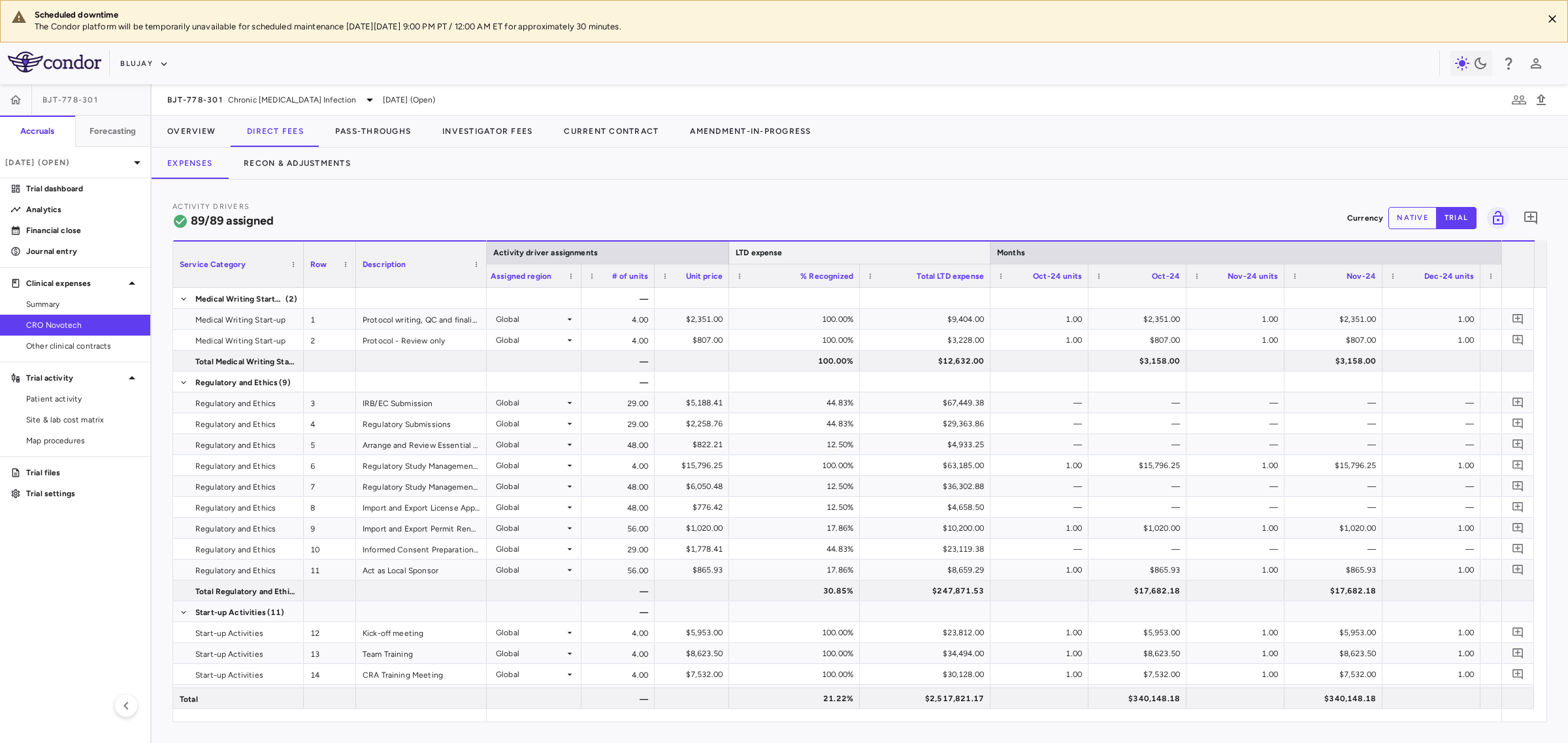
click at [988, 255] on div at bounding box center [989, 253] width 5 height 23
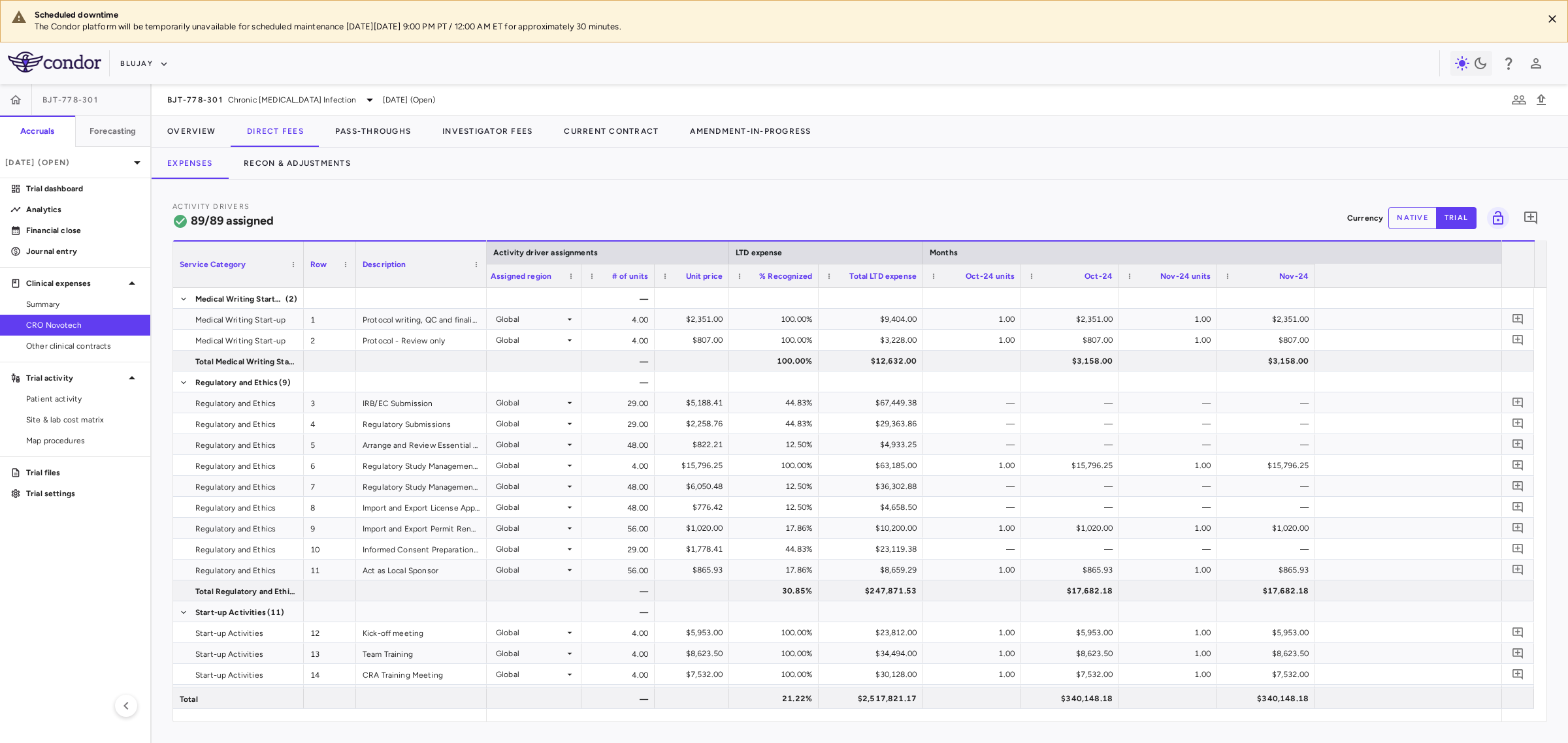
scroll to position [0, 122]
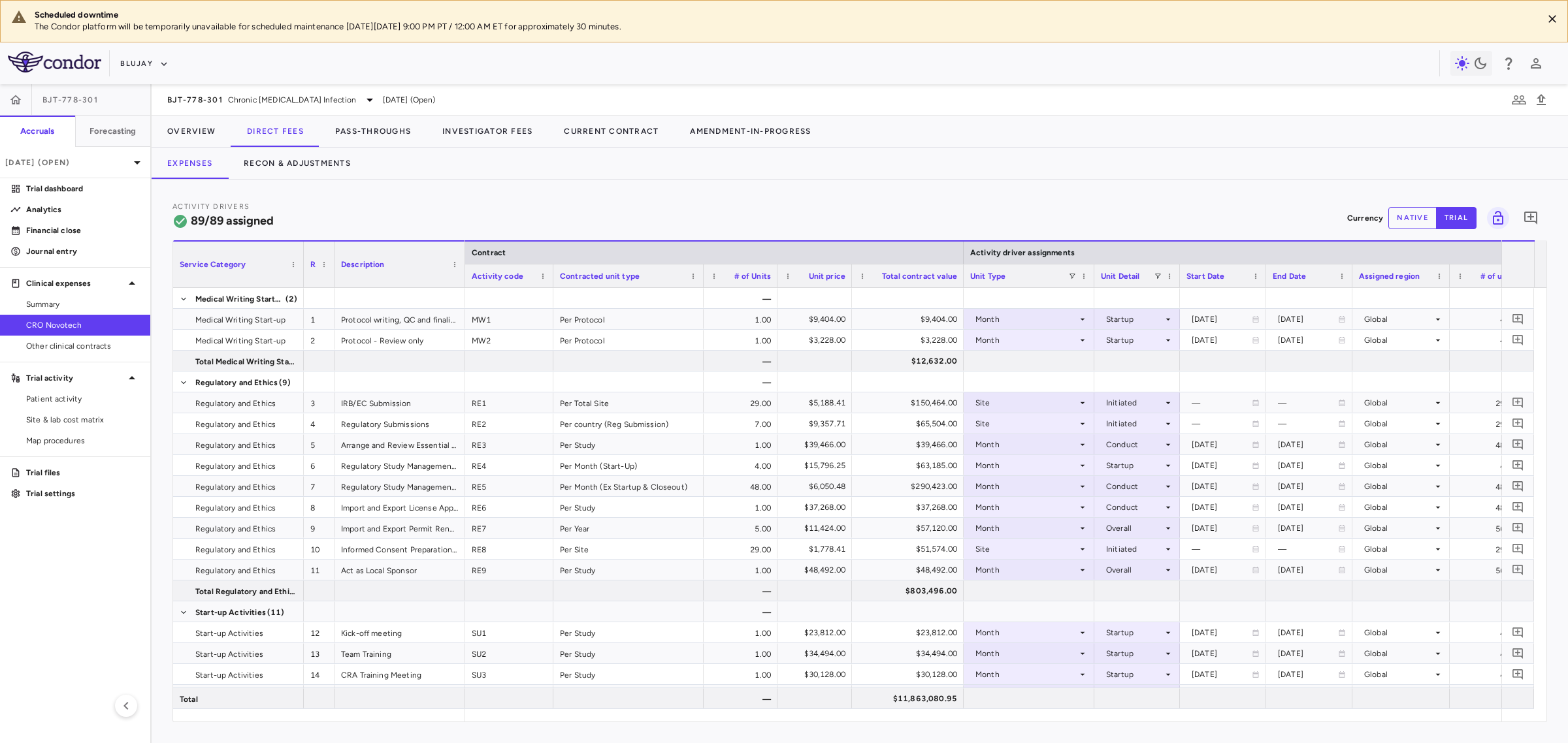
drag, startPoint x: 353, startPoint y: 282, endPoint x: 334, endPoint y: 282, distance: 19.0
click at [334, 282] on div "Service Category Row Description" at bounding box center [320, 275] width 292 height 23
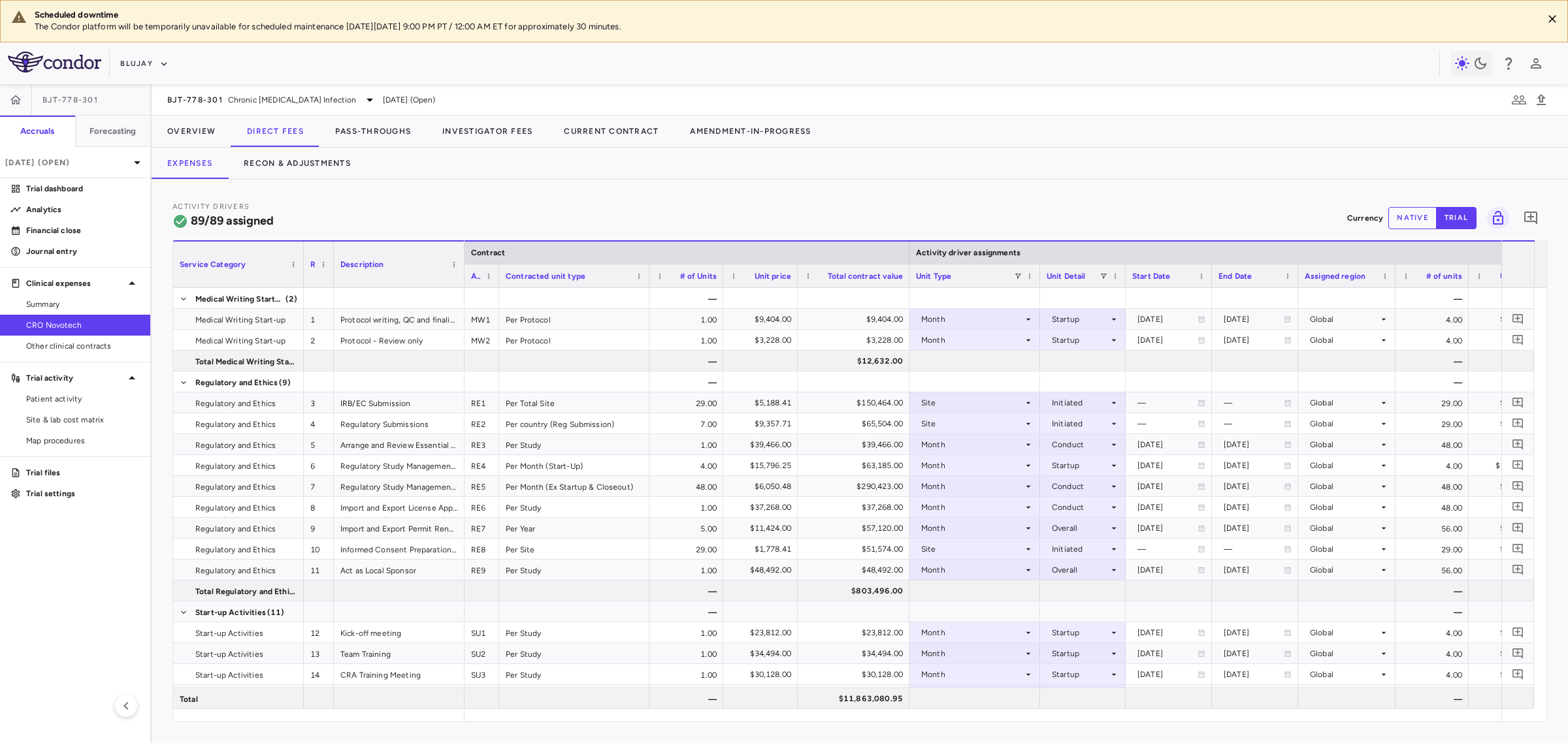
drag, startPoint x: 551, startPoint y: 279, endPoint x: 497, endPoint y: 283, distance: 54.1
click at [497, 283] on div at bounding box center [498, 276] width 5 height 23
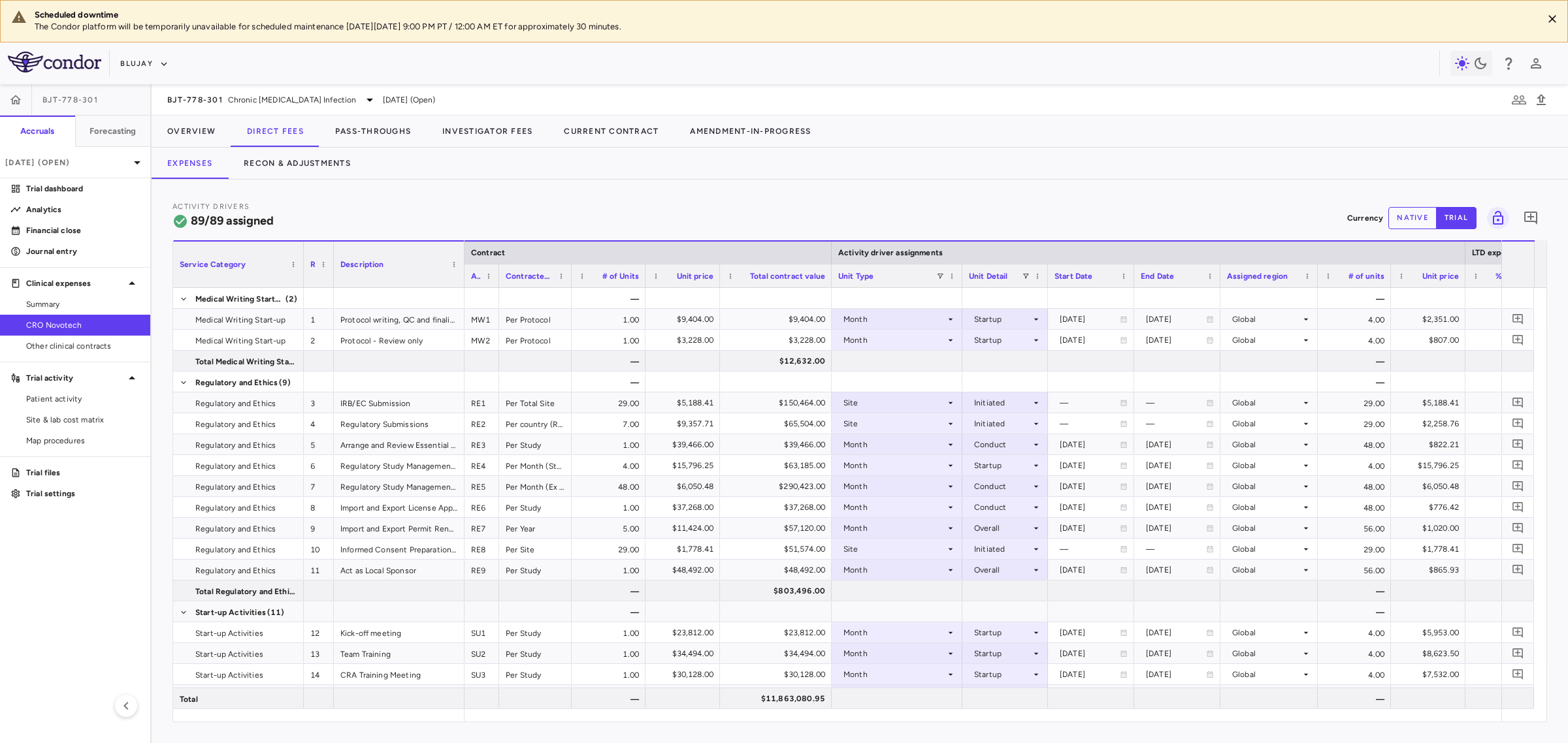
drag, startPoint x: 648, startPoint y: 278, endPoint x: 571, endPoint y: 290, distance: 77.9
click at [571, 290] on div "Service Category Row Description Contract Activity driver assignments 1" at bounding box center [860, 481] width 1374 height 482
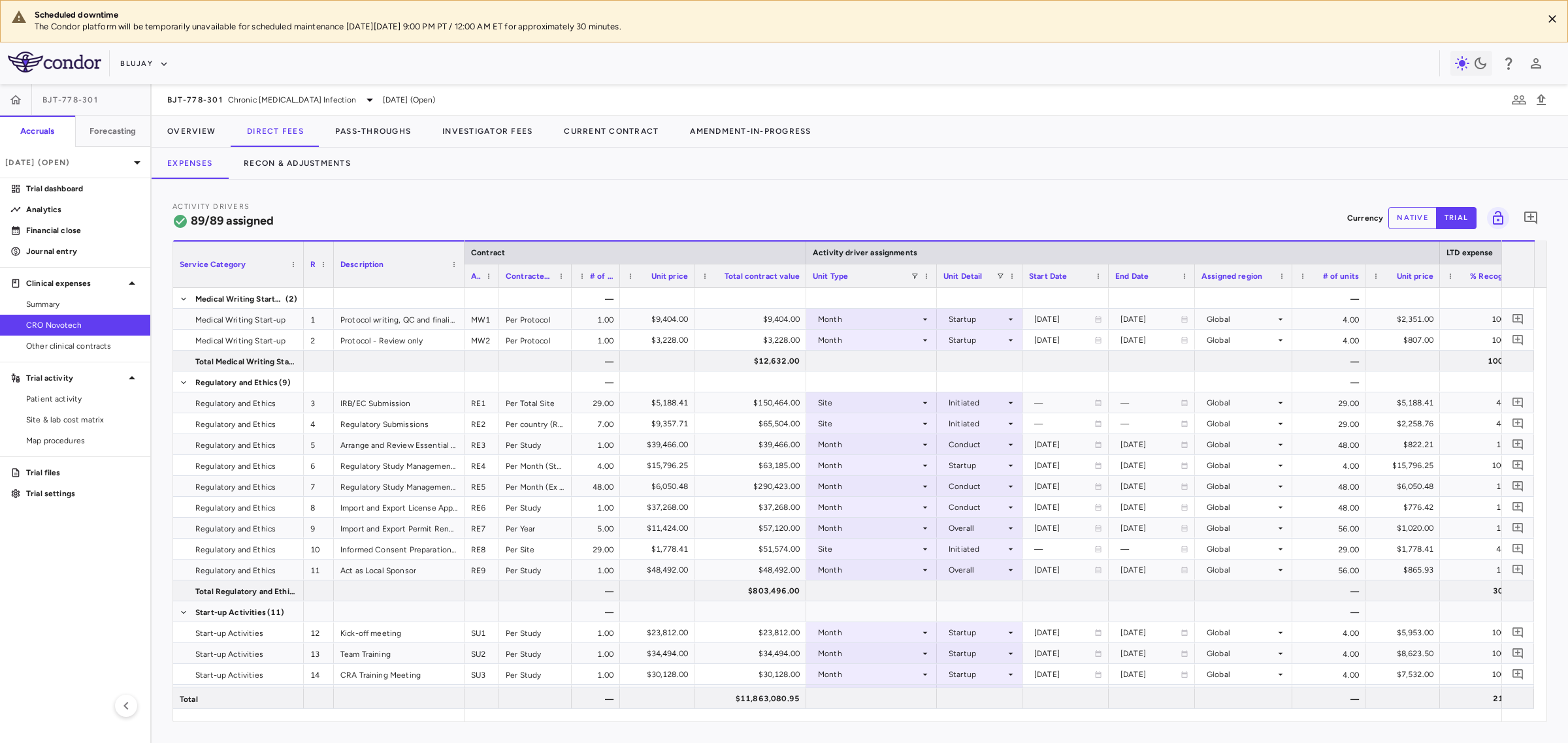
drag, startPoint x: 644, startPoint y: 276, endPoint x: 619, endPoint y: 281, distance: 25.5
click at [619, 281] on div at bounding box center [619, 276] width 5 height 23
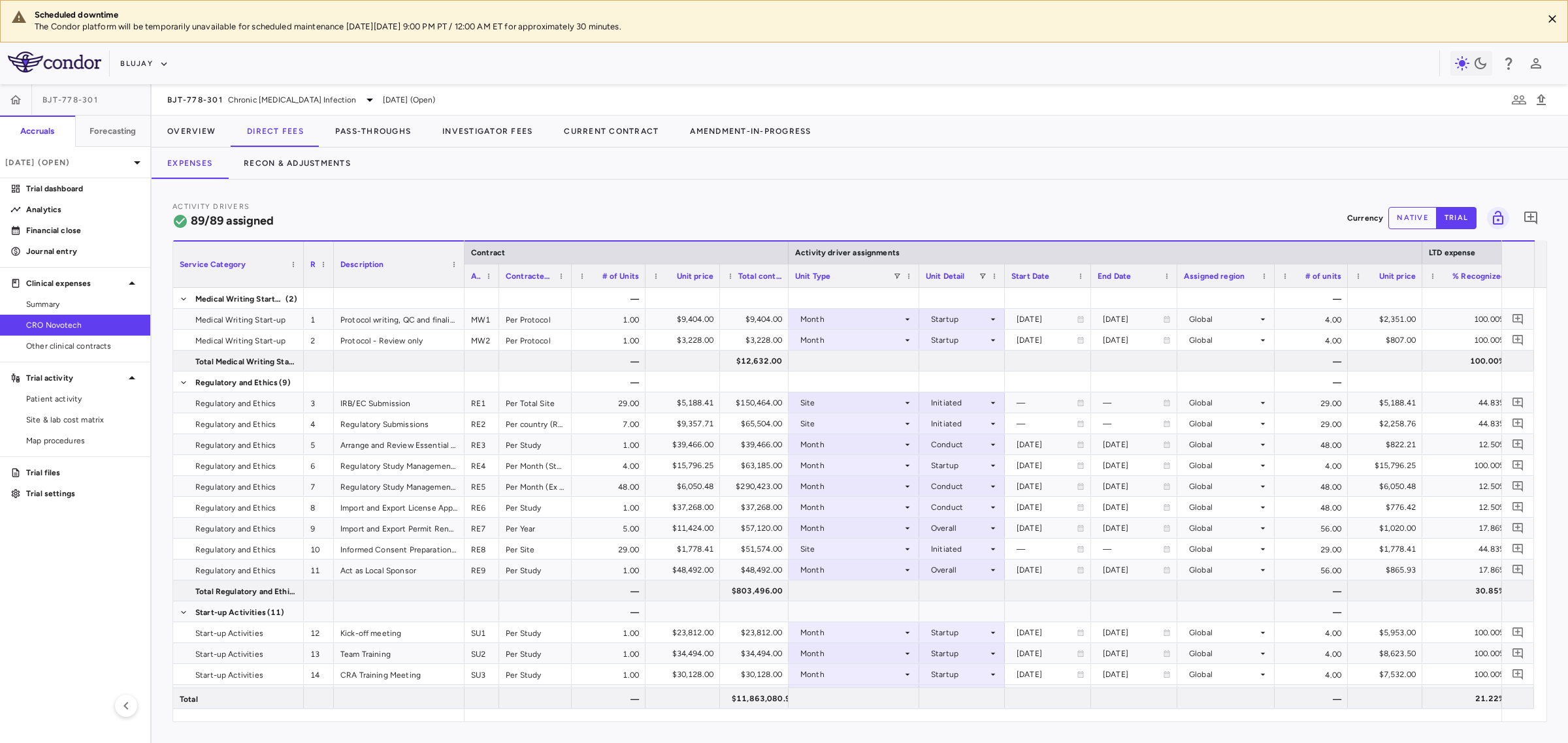
drag, startPoint x: 829, startPoint y: 280, endPoint x: 785, endPoint y: 286, distance: 44.4
click at [785, 286] on div at bounding box center [788, 276] width 5 height 23
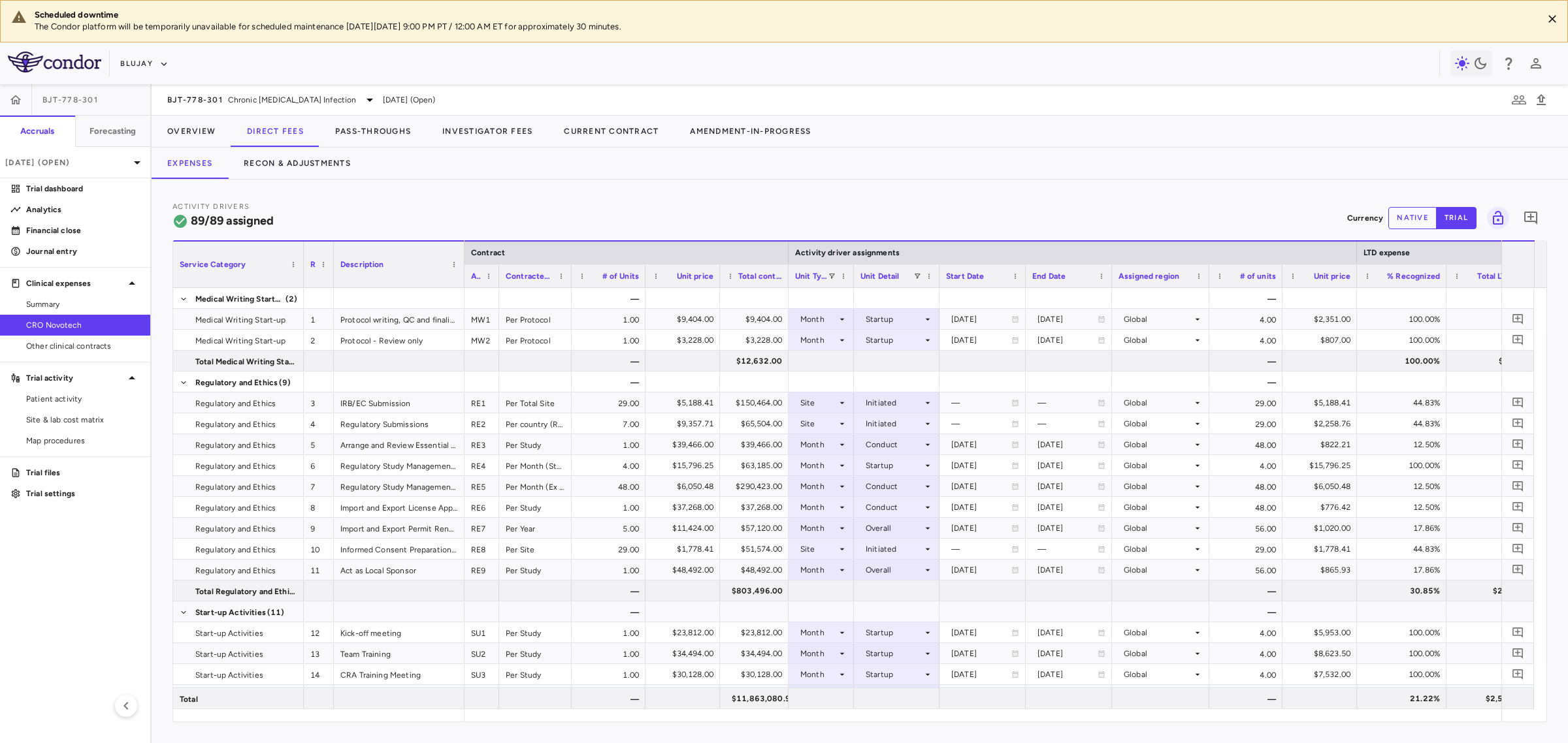
drag, startPoint x: 916, startPoint y: 271, endPoint x: 851, endPoint y: 276, distance: 65.2
click at [851, 276] on div at bounding box center [853, 276] width 5 height 23
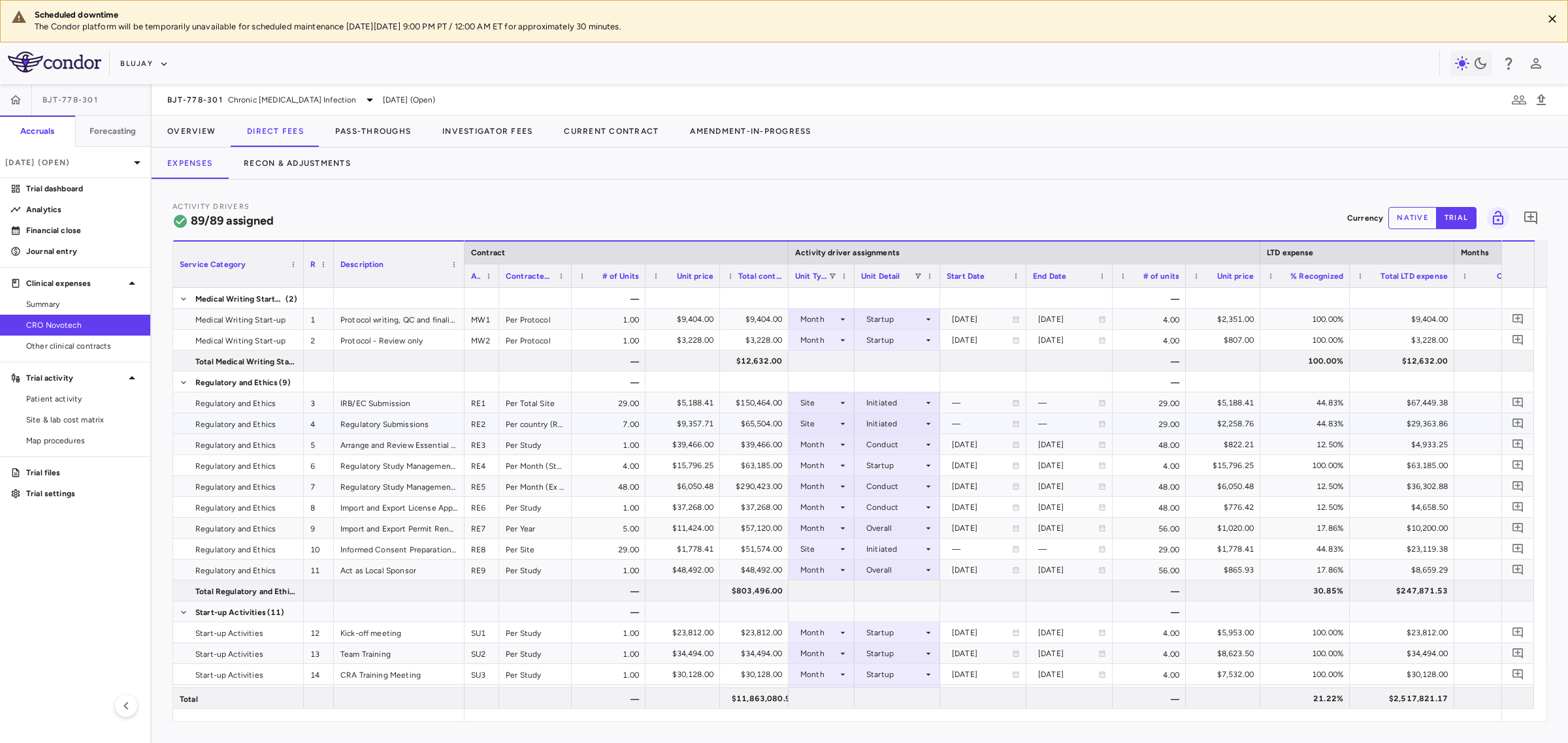
click at [883, 407] on div "Initiated" at bounding box center [895, 403] width 56 height 21
click at [907, 431] on div "Recruited" at bounding box center [903, 427] width 43 height 12
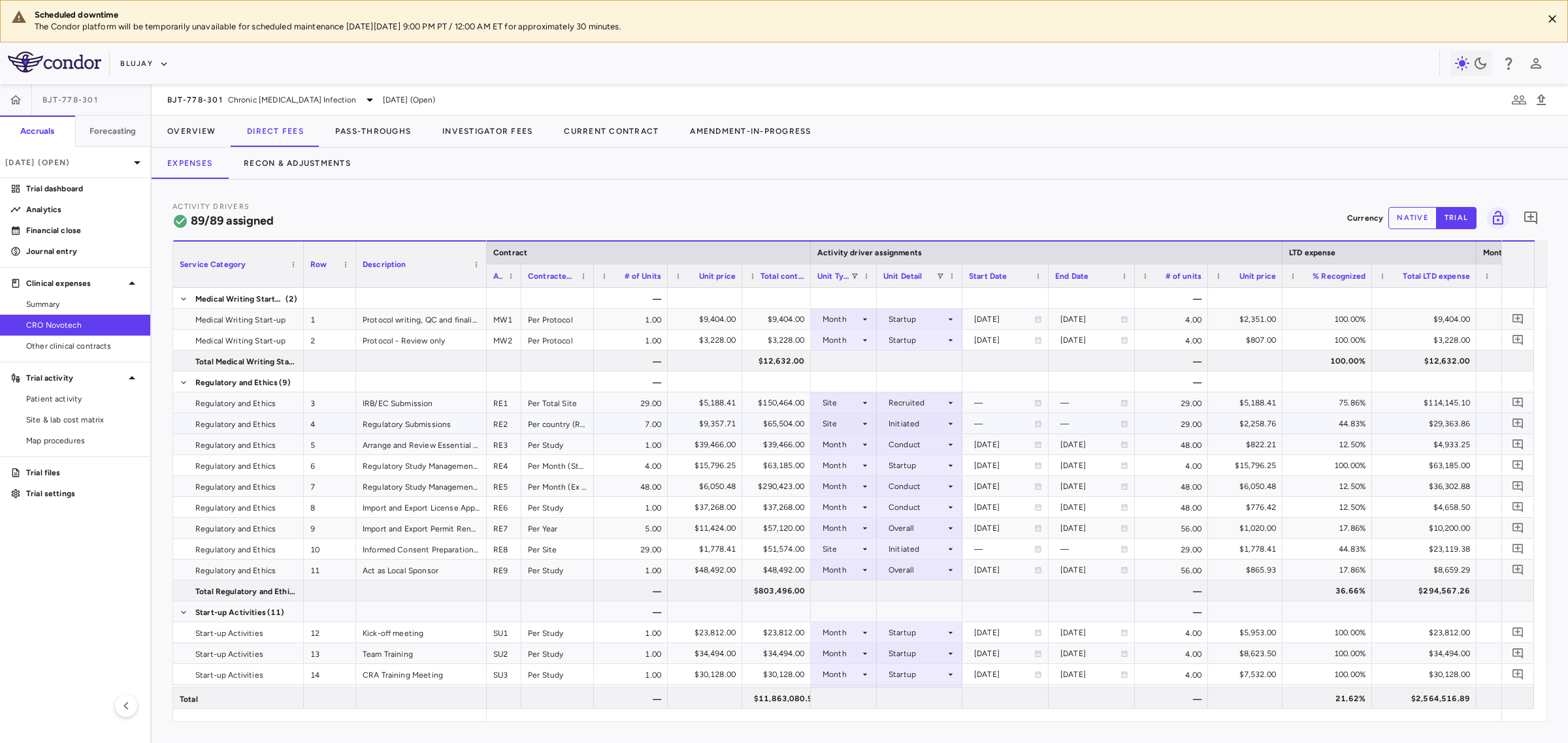
click at [914, 423] on div "Initiated" at bounding box center [917, 424] width 56 height 21
click at [932, 455] on li "Recruited" at bounding box center [920, 448] width 84 height 19
click at [773, 441] on div "$39,466.00" at bounding box center [779, 445] width 50 height 21
click at [893, 445] on div "Conduct" at bounding box center [917, 445] width 56 height 21
click at [935, 472] on li "Startup" at bounding box center [920, 469] width 101 height 19
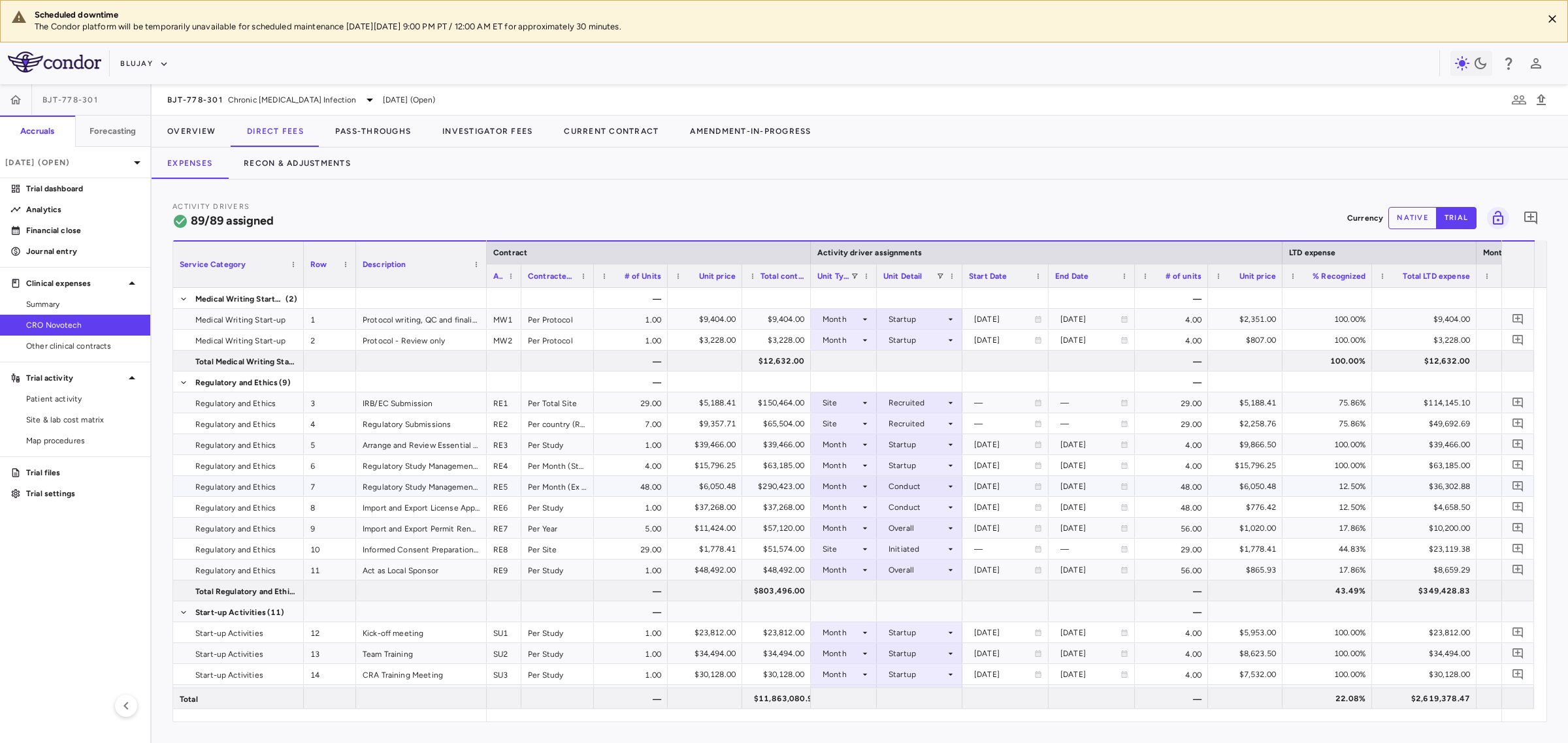
click at [772, 487] on div "$290,423.00" at bounding box center [779, 486] width 50 height 21
click at [909, 569] on div "Overall" at bounding box center [917, 570] width 56 height 21
click at [925, 579] on div "Startup" at bounding box center [913, 579] width 35 height 12
click at [182, 384] on span at bounding box center [184, 383] width 8 height 8
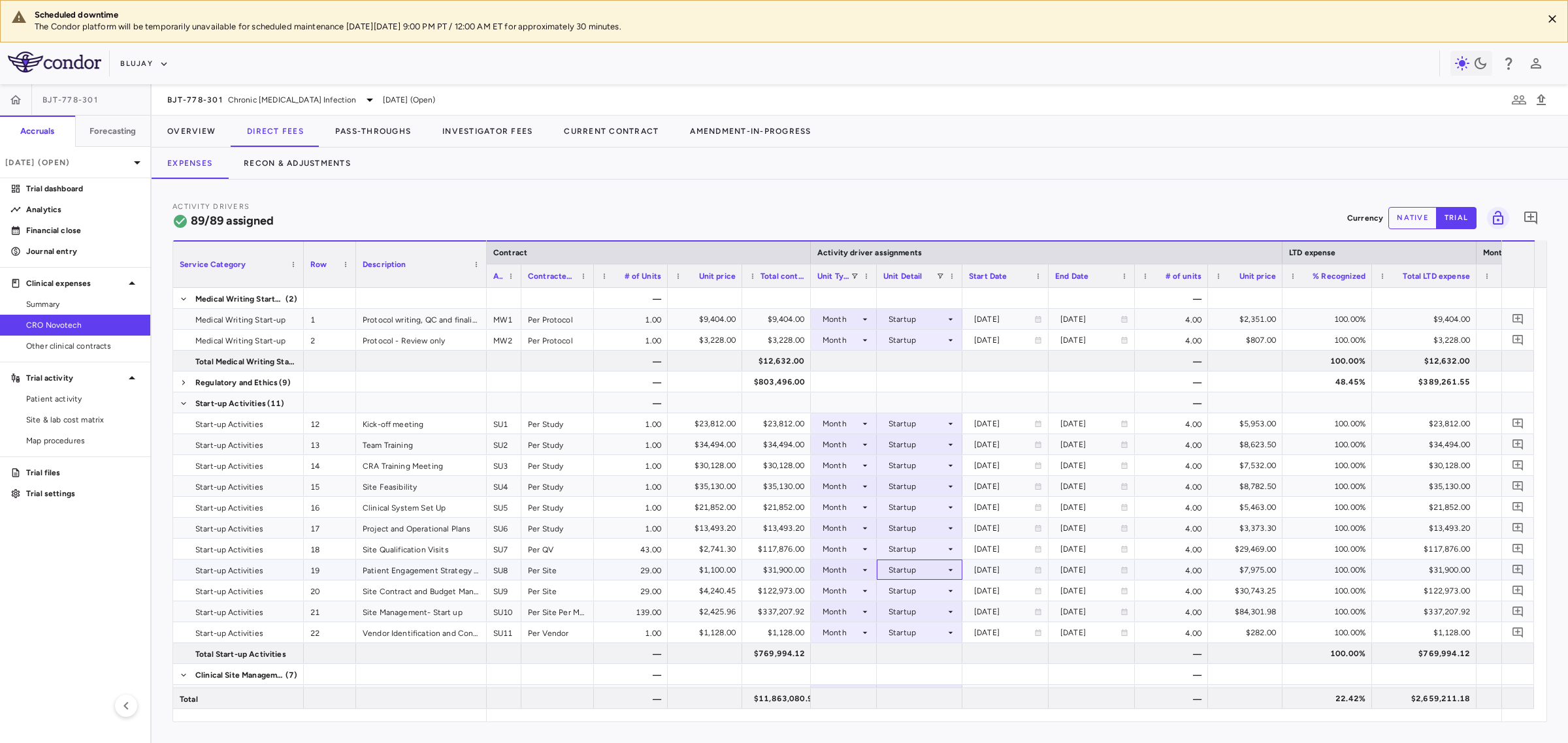
click at [917, 572] on div "Startup" at bounding box center [917, 570] width 56 height 21
click at [925, 599] on div "Conduct" at bounding box center [915, 600] width 40 height 12
click at [908, 577] on div "Conduct" at bounding box center [917, 570] width 56 height 21
click at [917, 616] on div "Enrollment Period" at bounding box center [933, 620] width 75 height 12
click at [914, 572] on div "Enrollment Period" at bounding box center [922, 570] width 66 height 21
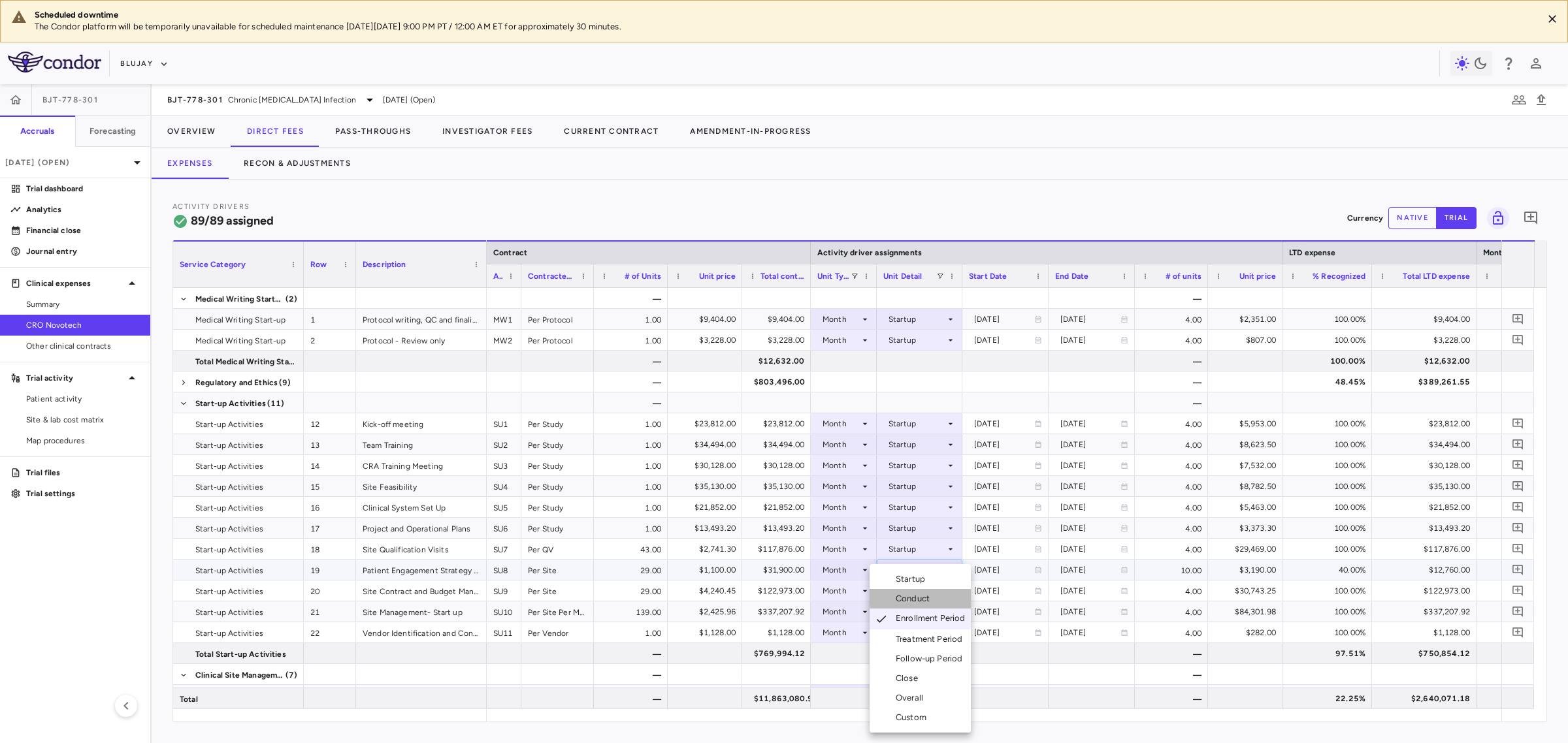
click at [915, 599] on div "Conduct" at bounding box center [915, 599] width 40 height 12
click at [853, 572] on div "Month" at bounding box center [841, 570] width 37 height 21
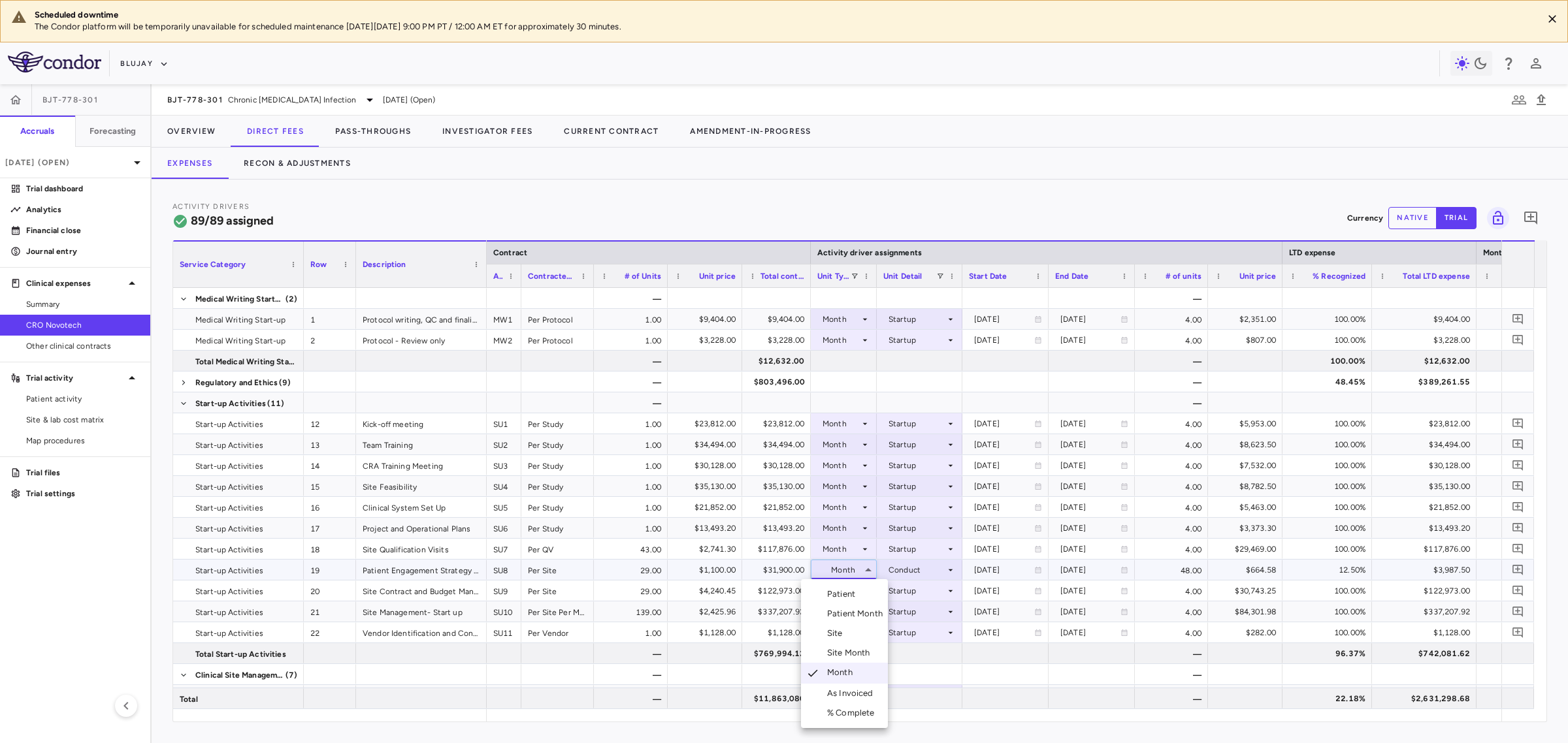
click at [855, 637] on li "Site" at bounding box center [845, 633] width 87 height 19
click at [906, 569] on div at bounding box center [920, 570] width 73 height 19
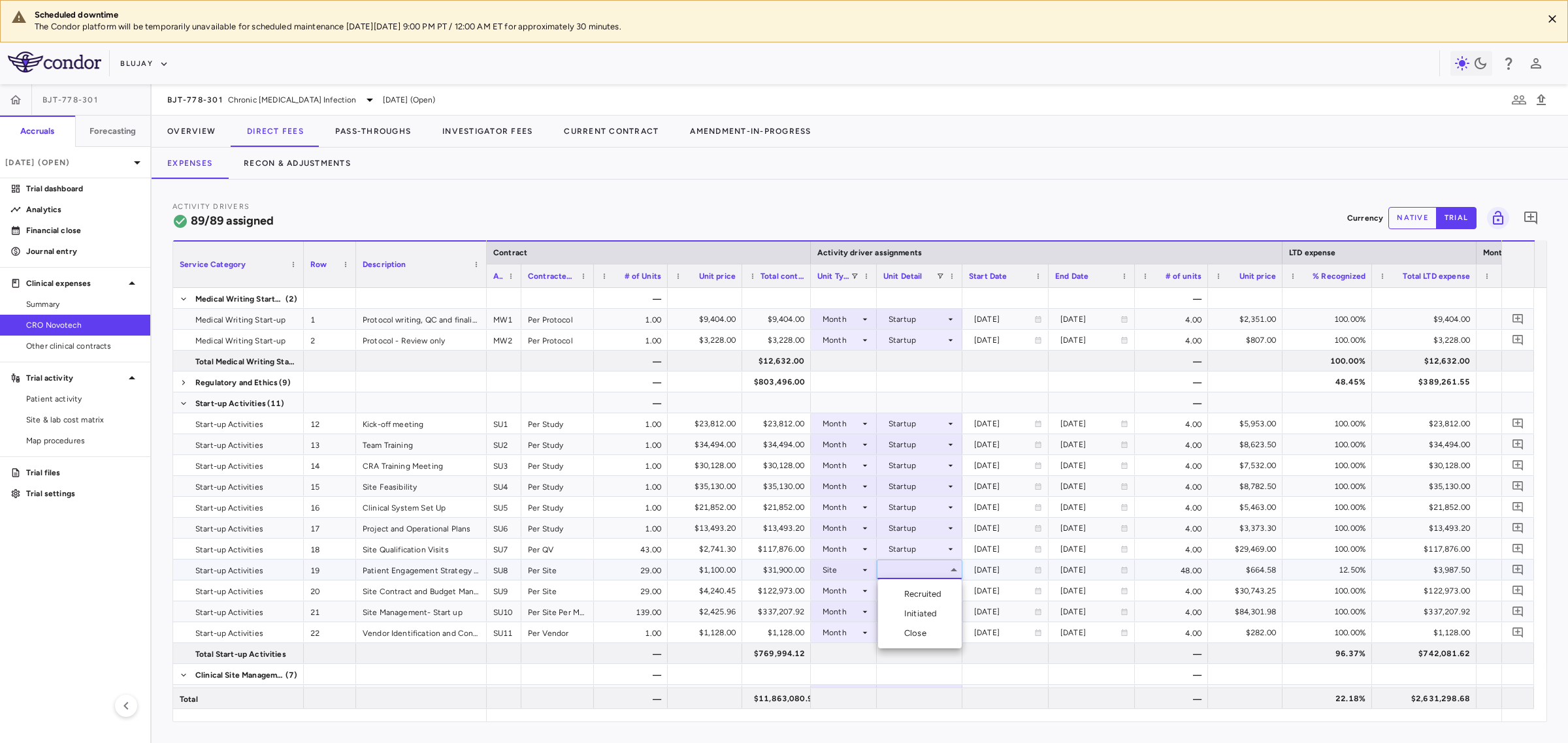
click at [913, 611] on div "Initiated" at bounding box center [923, 614] width 38 height 12
click at [830, 593] on div "Month" at bounding box center [841, 591] width 37 height 21
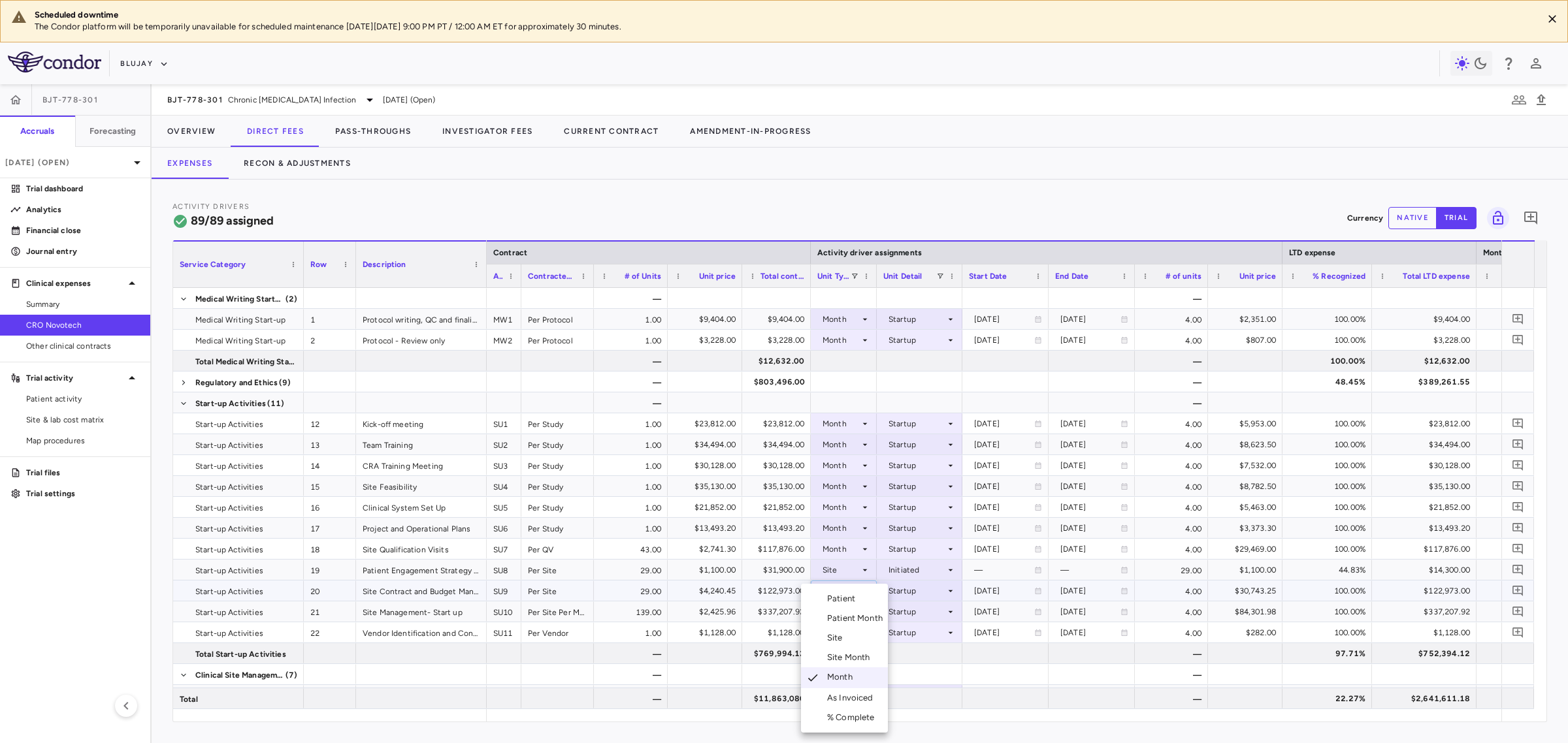
click at [853, 645] on li "Site" at bounding box center [845, 638] width 87 height 19
click at [901, 596] on div at bounding box center [920, 591] width 73 height 19
drag, startPoint x: 906, startPoint y: 614, endPoint x: 906, endPoint y: 628, distance: 14.0
click at [906, 628] on ul "Select Recruited Initiated Close" at bounding box center [920, 635] width 84 height 69
click at [906, 634] on div "Initiated" at bounding box center [923, 635] width 38 height 12
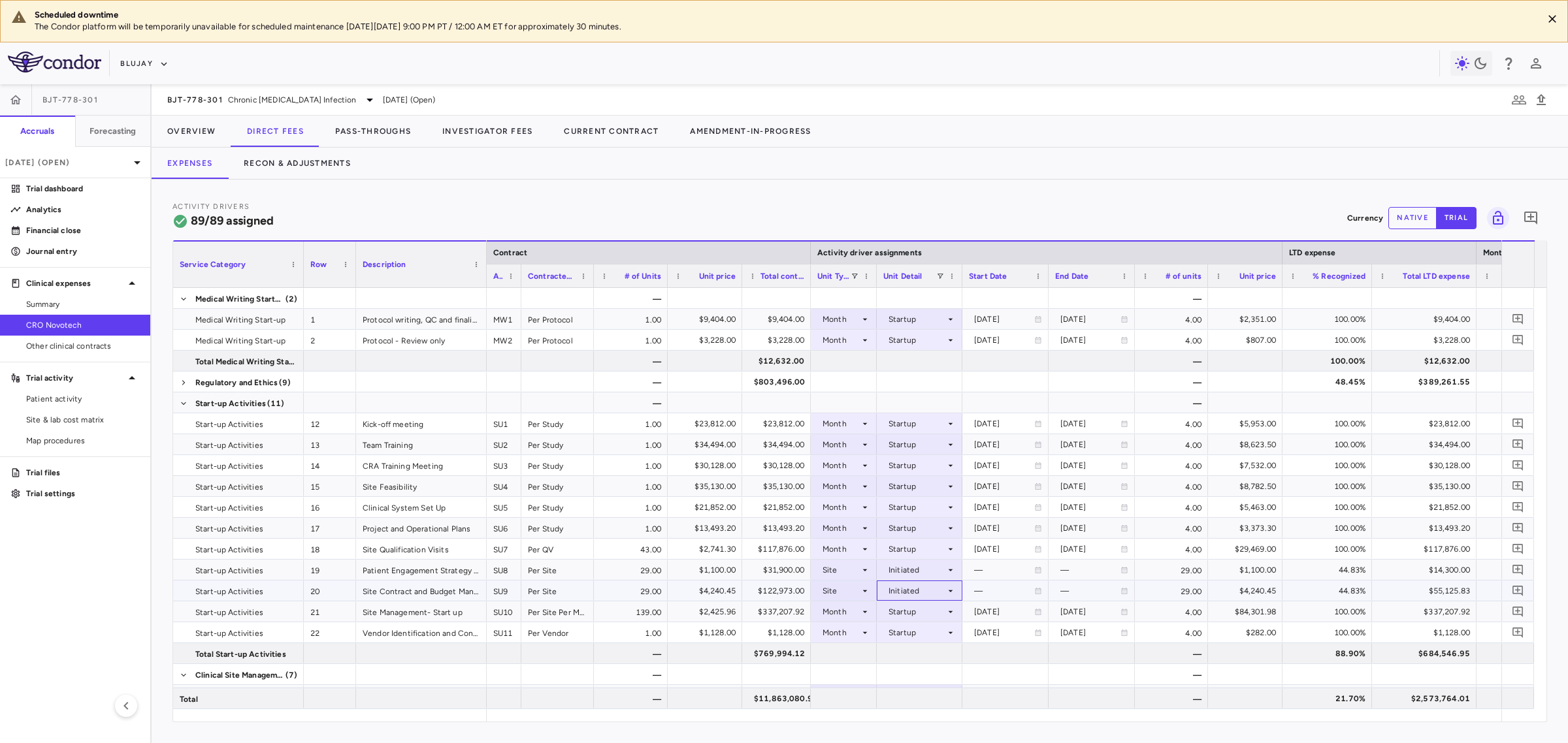
click at [932, 592] on div "Initiated" at bounding box center [917, 591] width 56 height 21
click at [939, 614] on div "Recruited" at bounding box center [926, 615] width 43 height 12
click at [186, 407] on span at bounding box center [184, 403] width 8 height 8
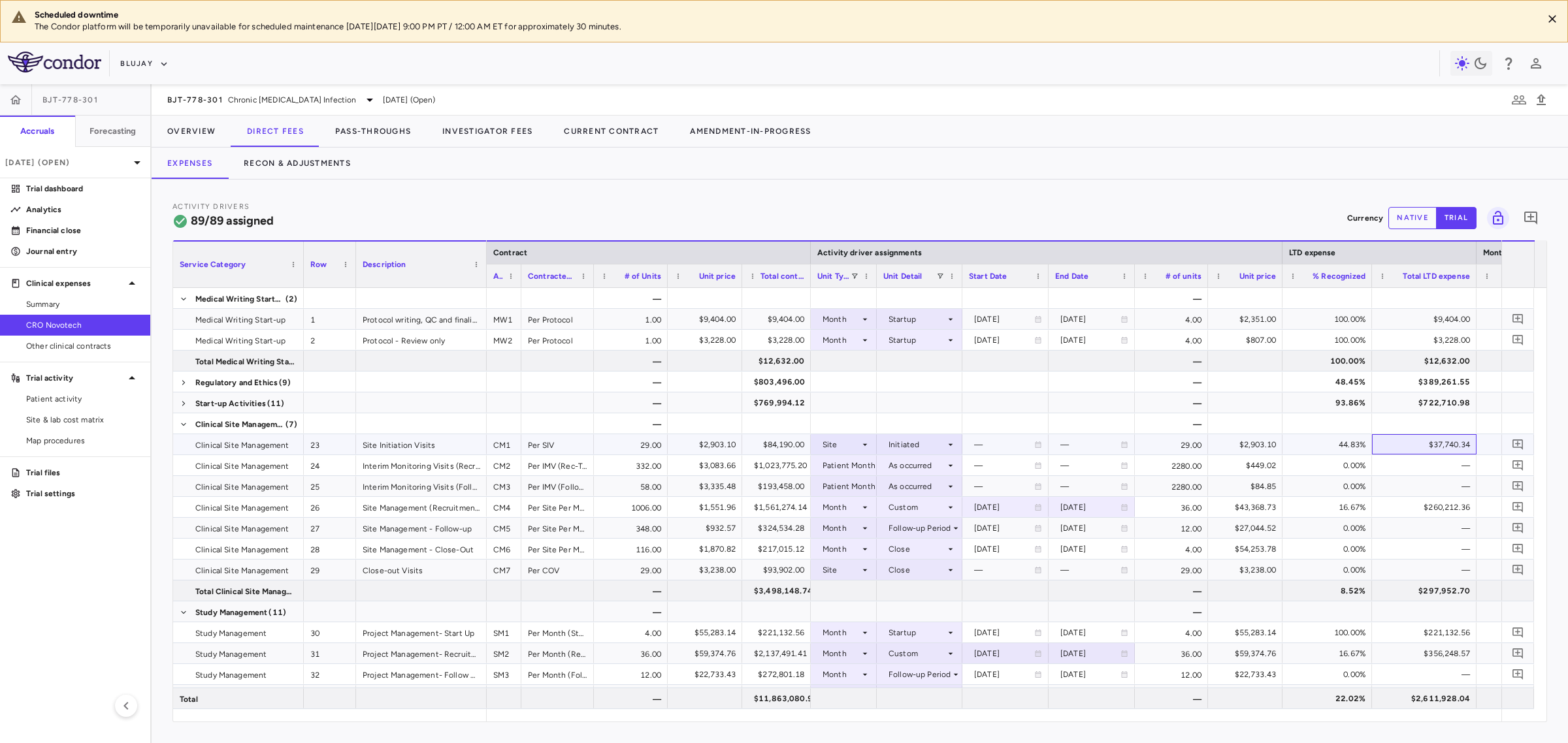
click at [1409, 445] on div "$37,740.34" at bounding box center [1427, 445] width 86 height 21
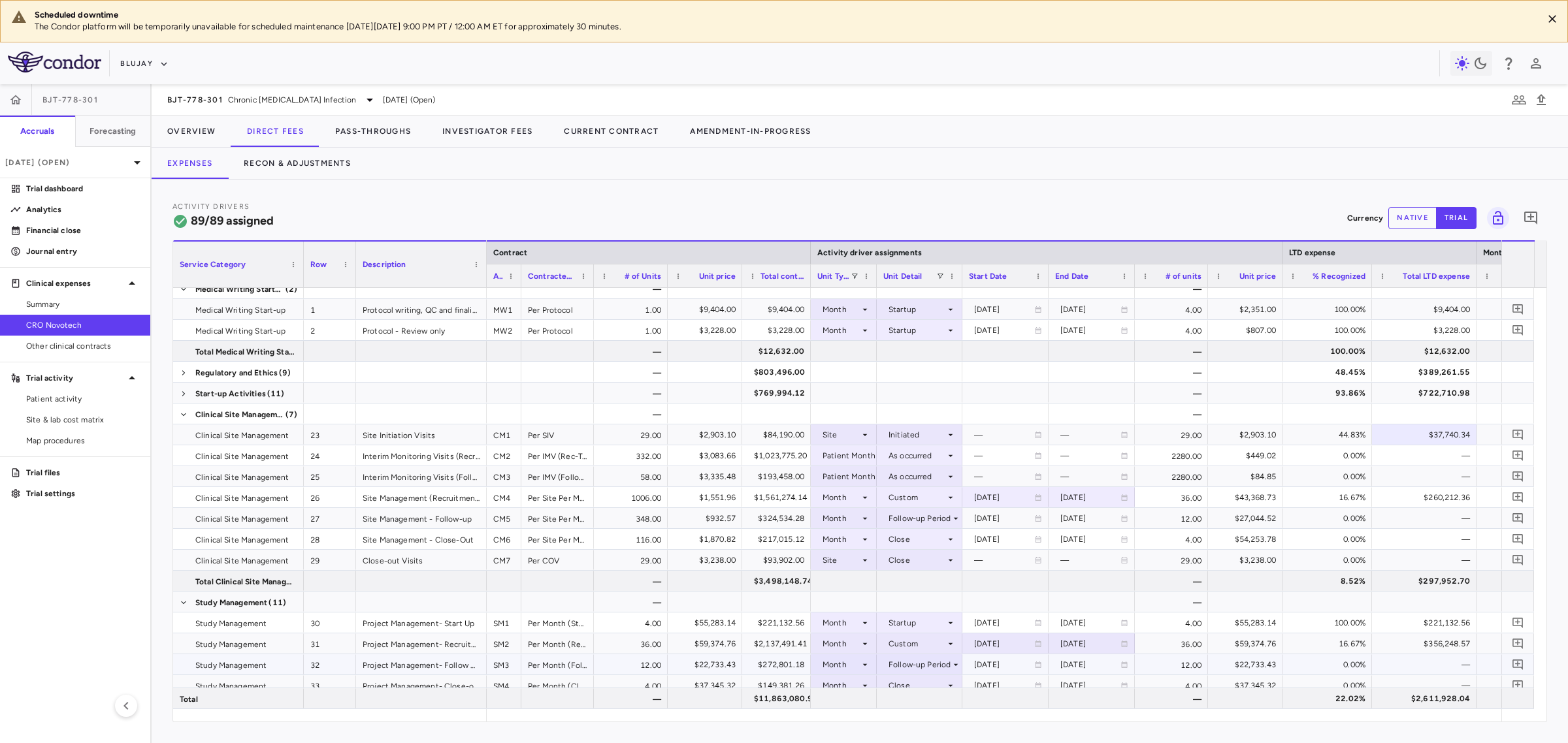
scroll to position [0, 0]
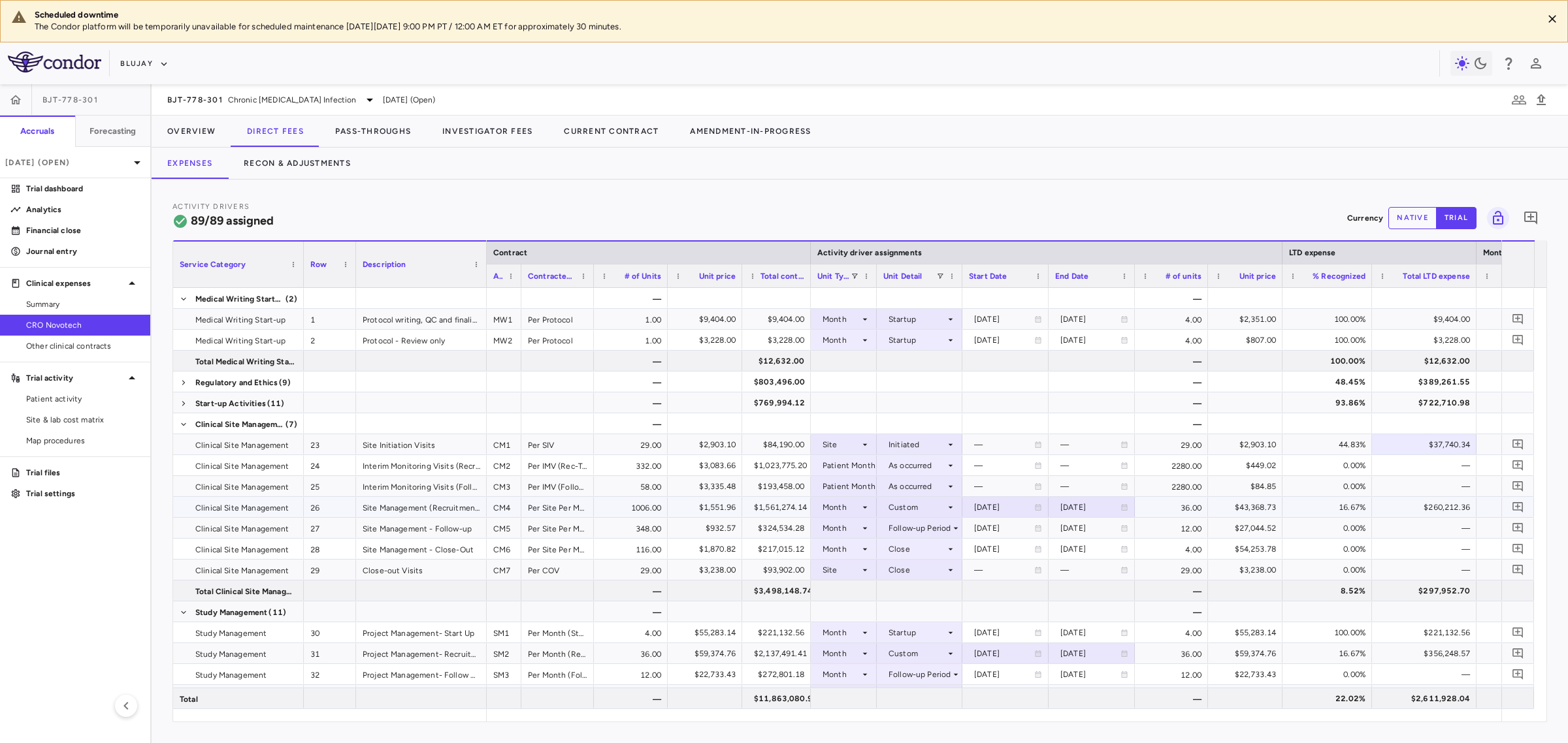
click at [863, 507] on icon at bounding box center [864, 507] width 10 height 10
click at [866, 573] on li "Site" at bounding box center [845, 570] width 87 height 19
click at [913, 510] on div at bounding box center [920, 507] width 73 height 19
click at [913, 510] on div at bounding box center [784, 371] width 1568 height 743
click at [869, 508] on icon at bounding box center [864, 507] width 10 height 10
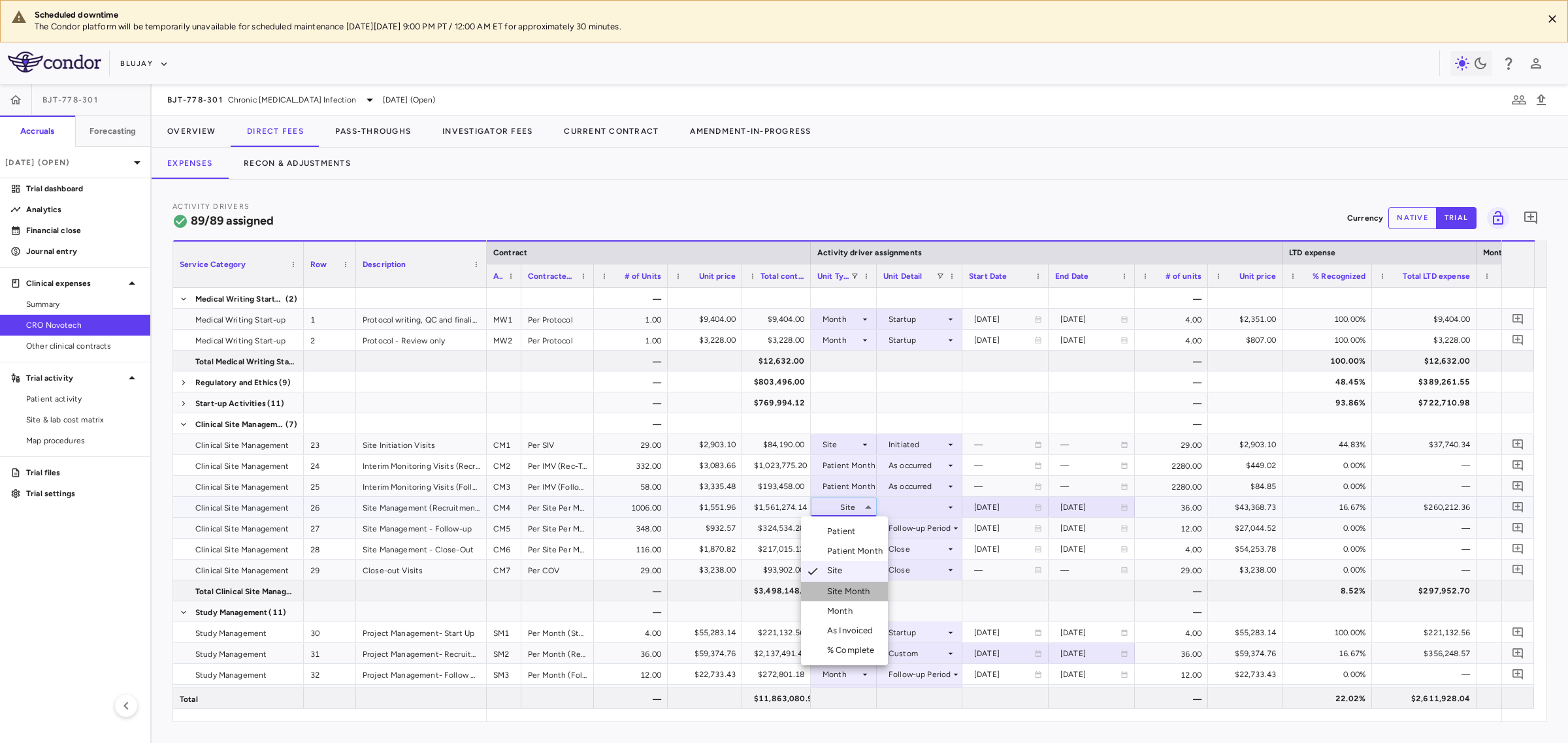
click at [860, 591] on div "Site Month" at bounding box center [851, 591] width 48 height 12
click at [908, 511] on div at bounding box center [920, 507] width 73 height 19
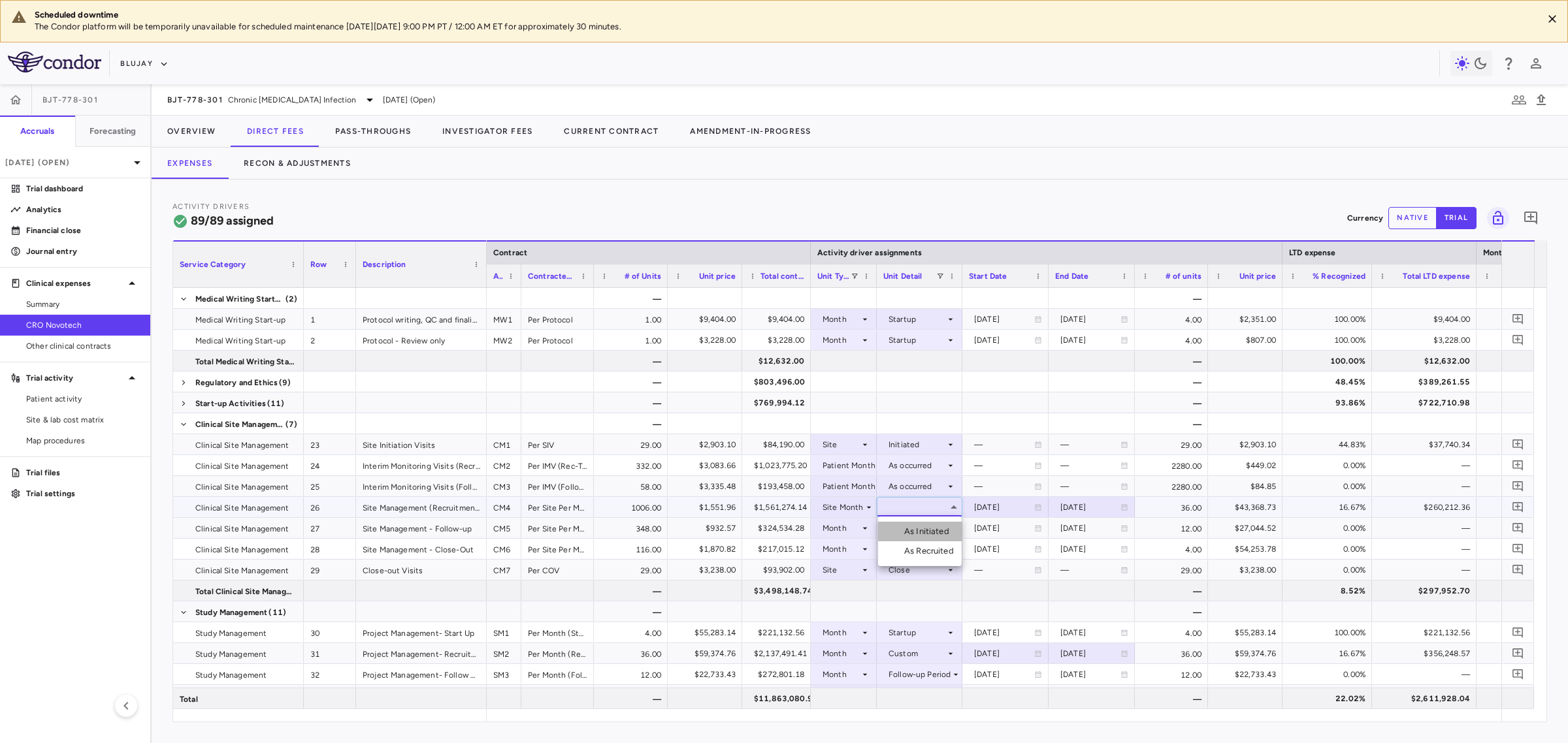
click at [935, 530] on div "As Initiated" at bounding box center [930, 532] width 50 height 12
click at [183, 403] on div "Start-up Activities (11)" at bounding box center [239, 403] width 131 height 20
click at [188, 403] on span "Start-up Activities (11)" at bounding box center [239, 403] width 118 height 21
click at [187, 403] on span at bounding box center [184, 403] width 8 height 8
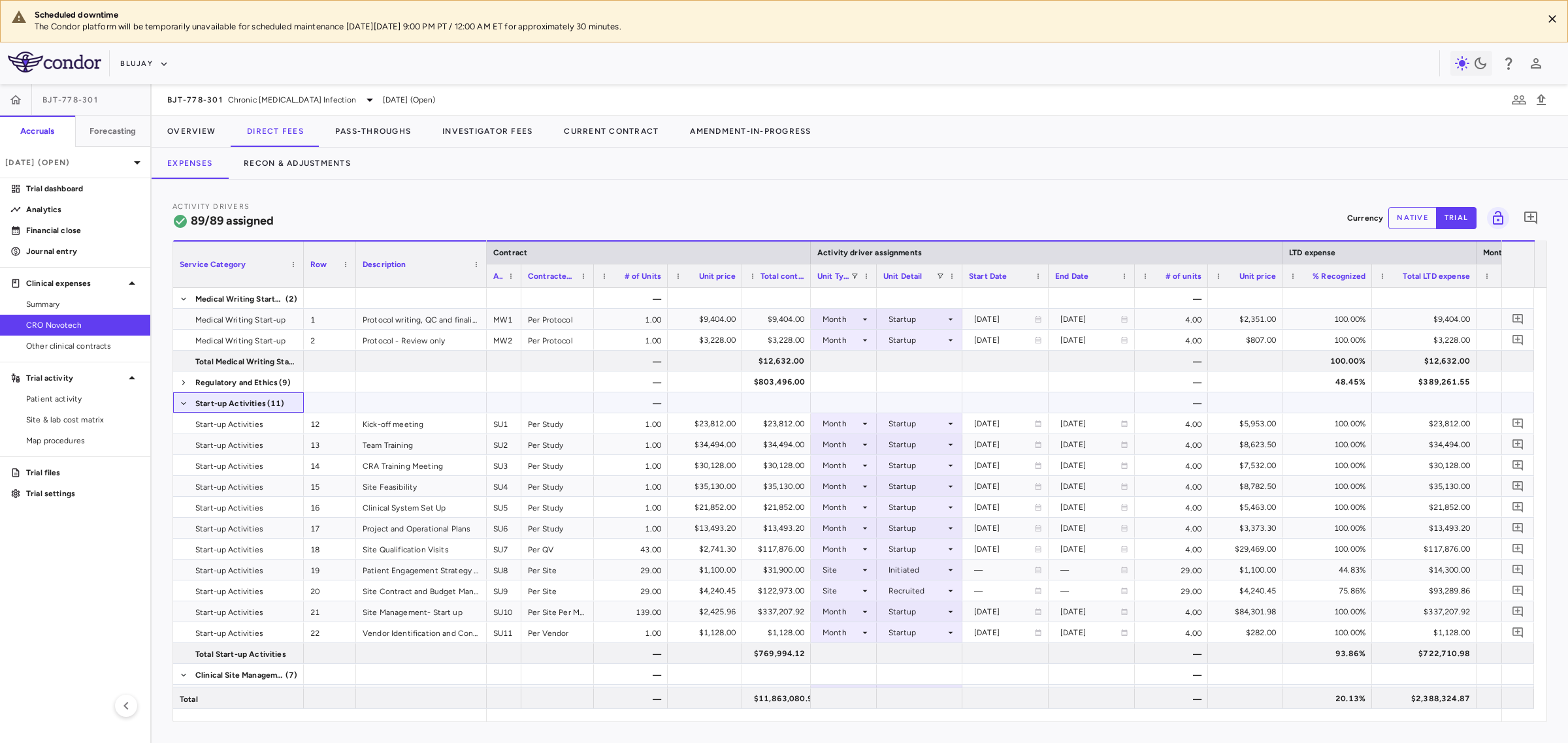
click at [187, 403] on span at bounding box center [184, 403] width 8 height 8
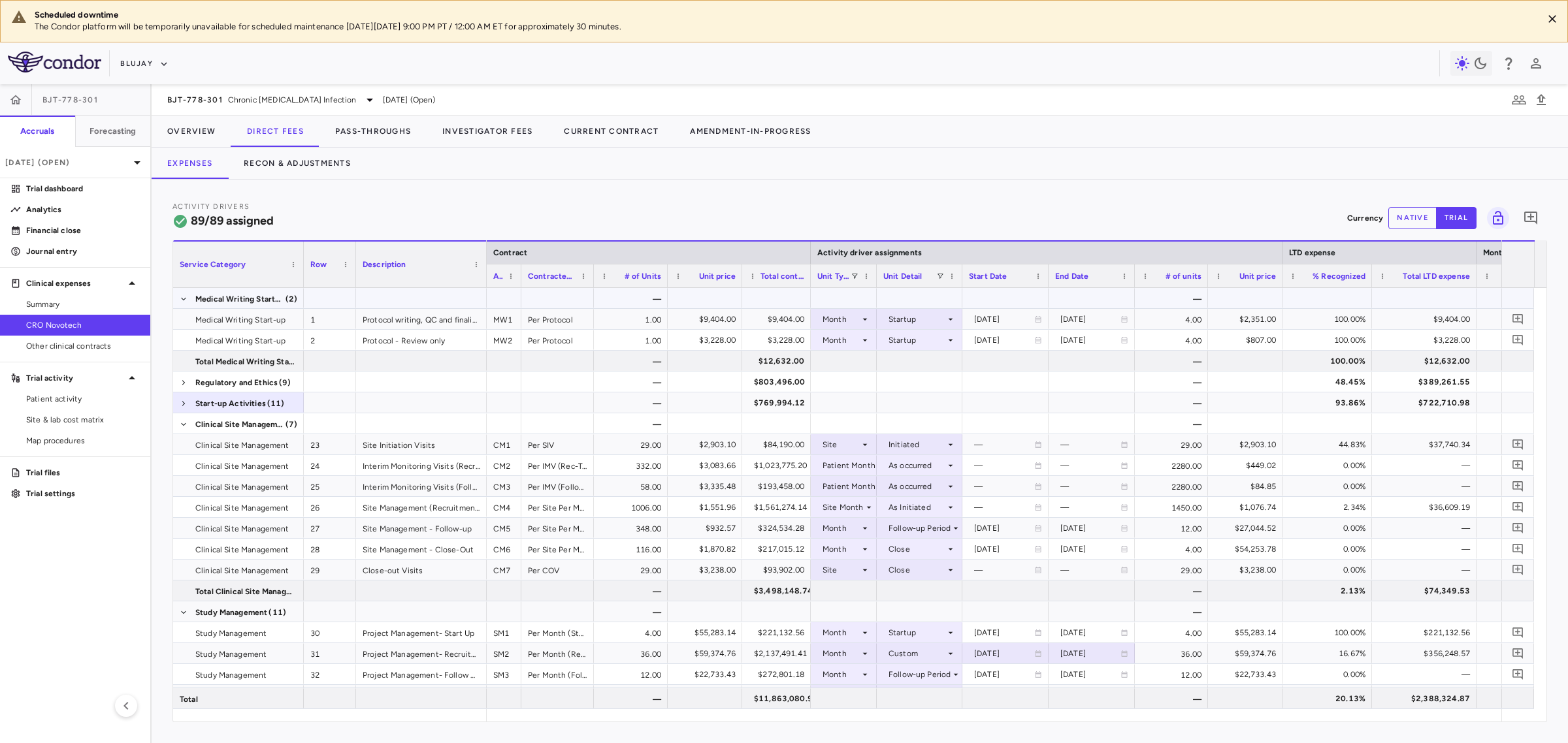
drag, startPoint x: 185, startPoint y: 294, endPoint x: 190, endPoint y: 327, distance: 33.4
click at [185, 298] on span at bounding box center [184, 299] width 8 height 8
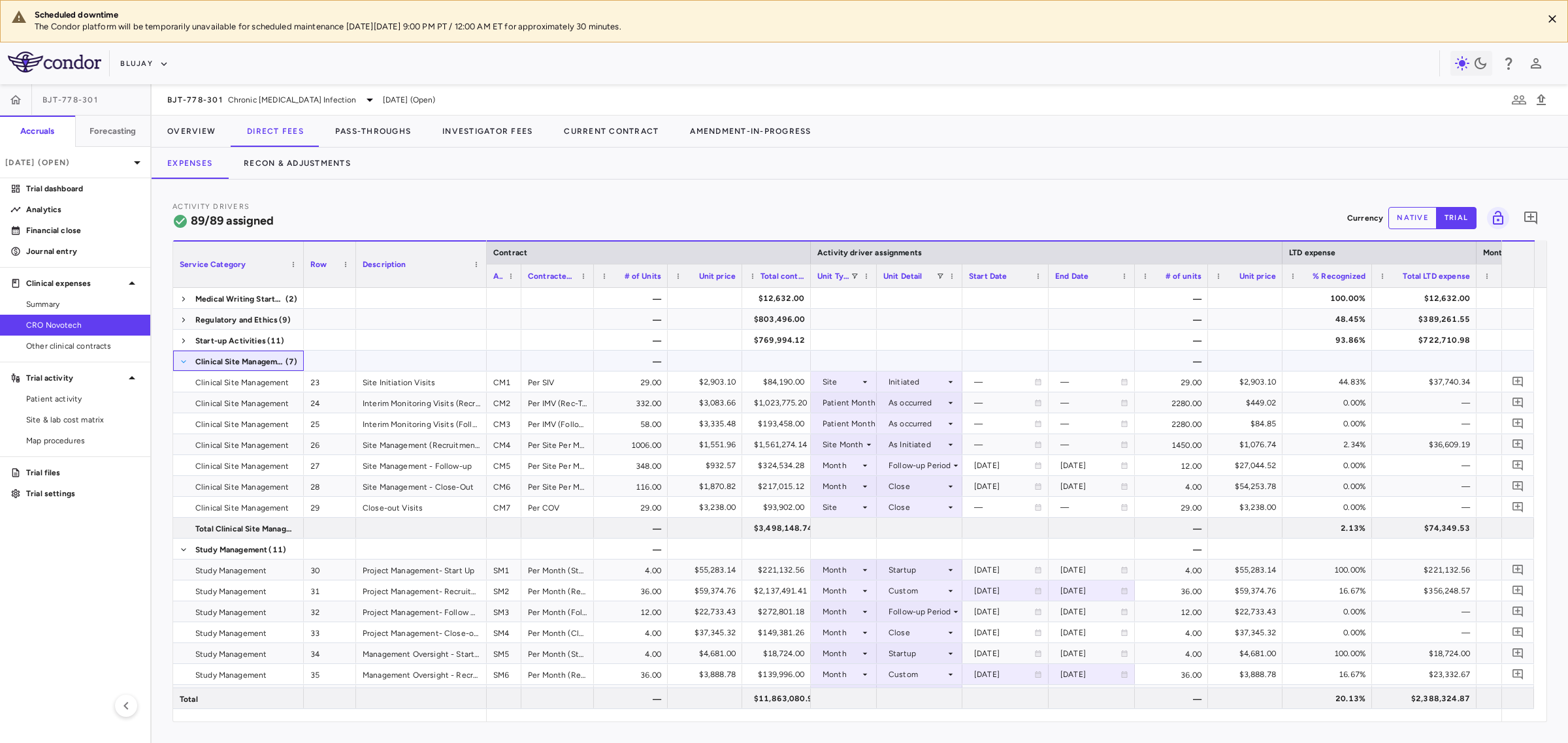
click at [184, 363] on span at bounding box center [184, 362] width 8 height 8
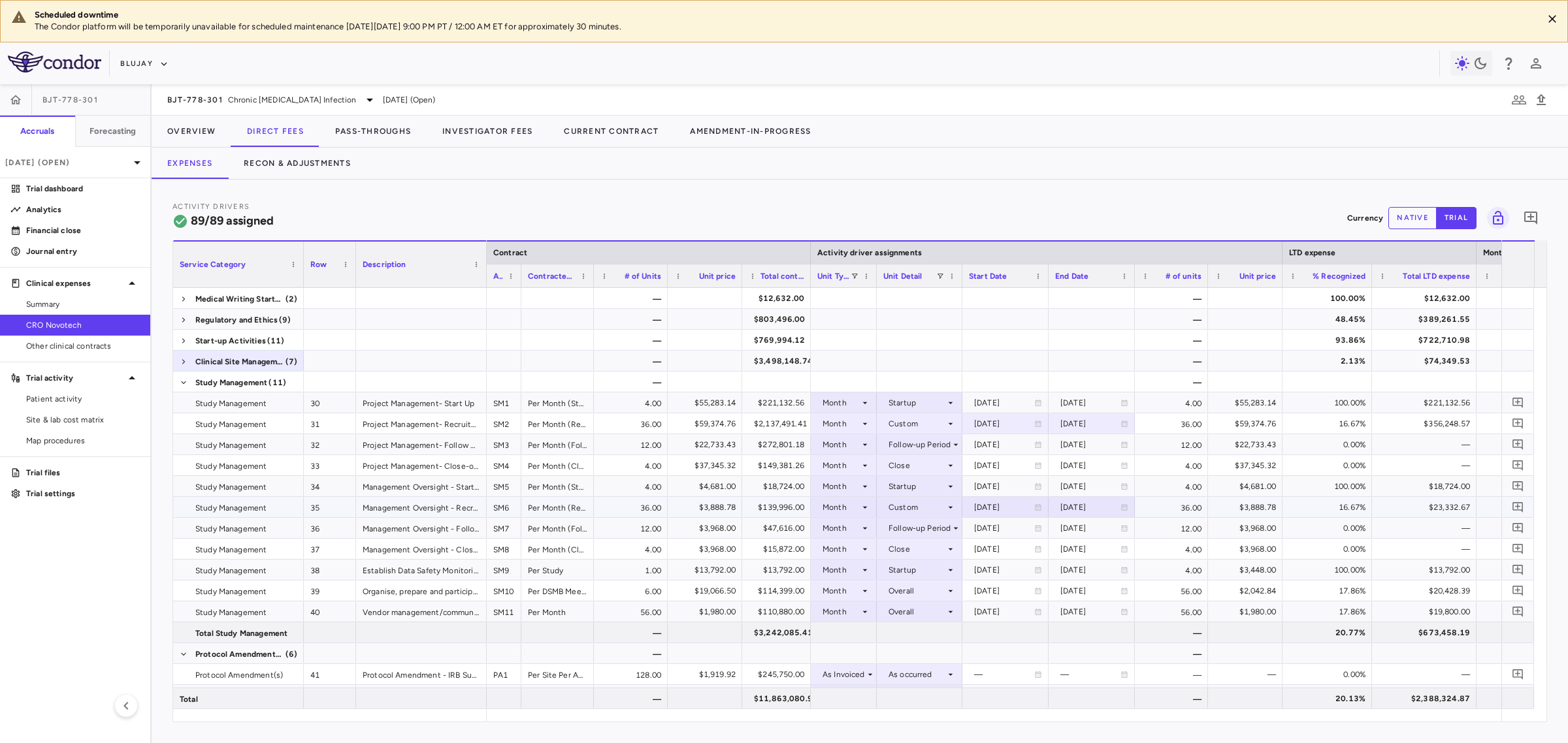
click at [487, 497] on div "SM6" at bounding box center [504, 507] width 35 height 20
click at [436, 426] on div "Project Management- Recruitment and Treatment" at bounding box center [421, 423] width 131 height 20
click at [901, 590] on div "Overall" at bounding box center [917, 591] width 56 height 21
click at [951, 637] on div "Treatment Period" at bounding box center [931, 638] width 72 height 12
click at [182, 382] on span at bounding box center [184, 383] width 8 height 8
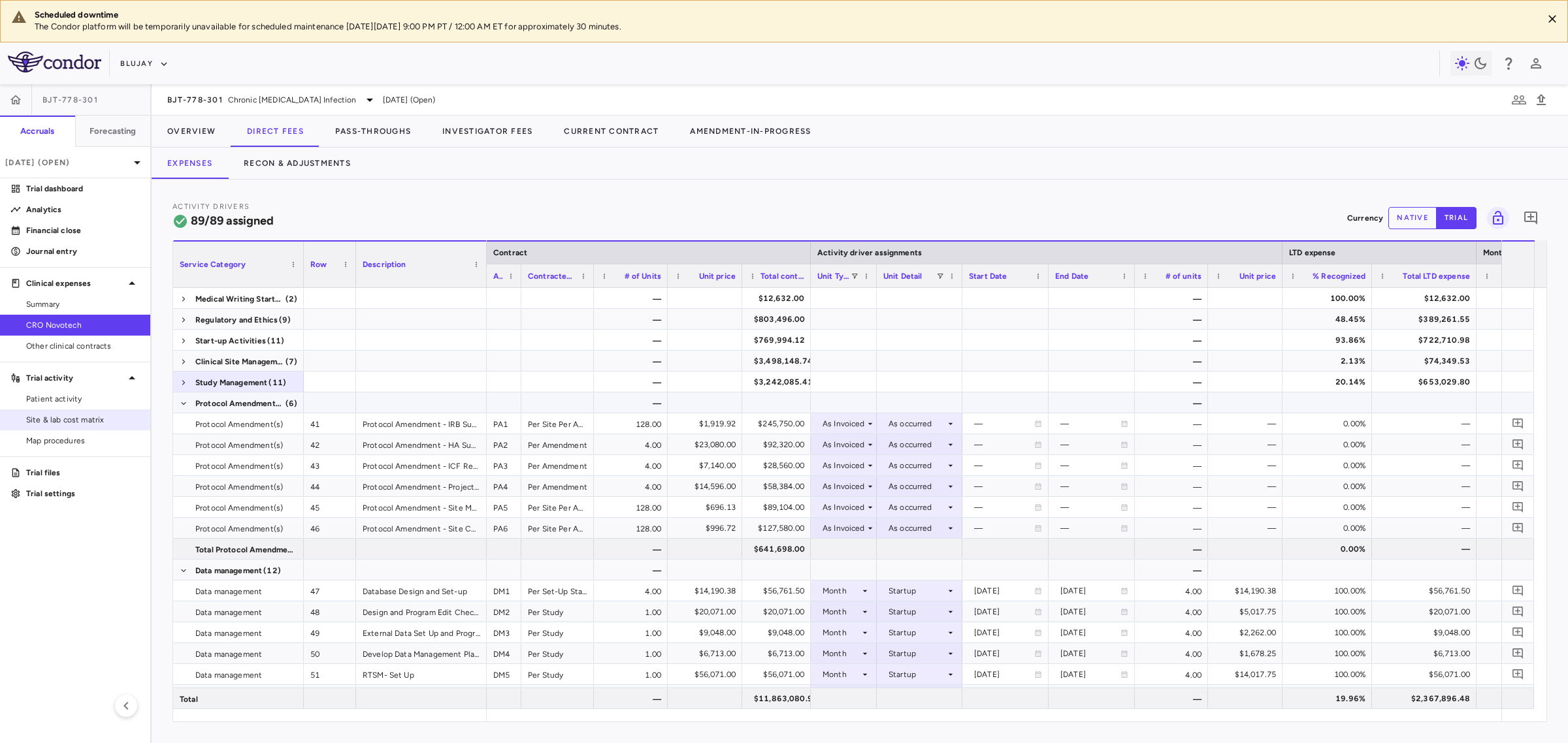
drag, startPoint x: 184, startPoint y: 403, endPoint x: 40, endPoint y: 417, distance: 144.7
click at [184, 403] on span at bounding box center [184, 403] width 8 height 8
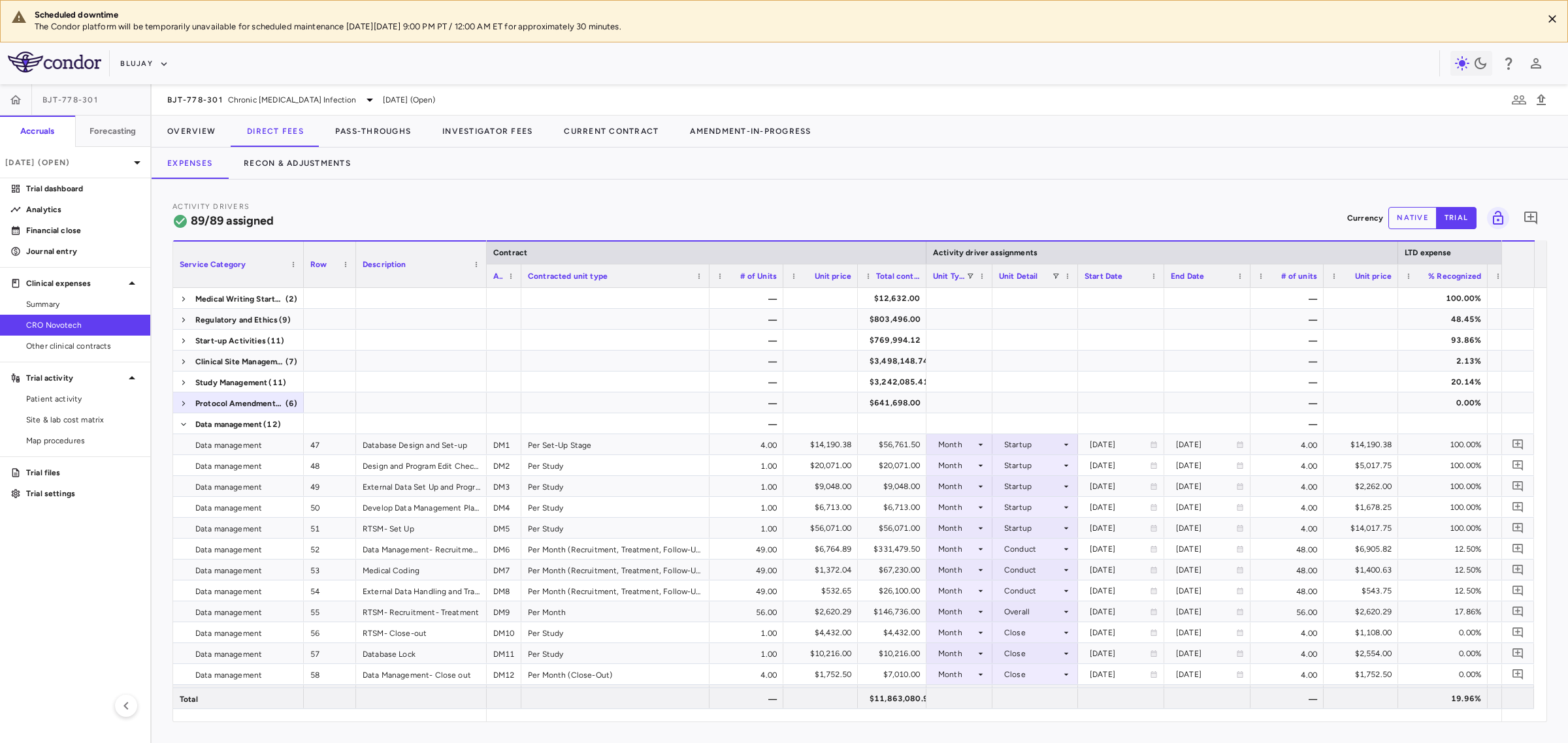
drag, startPoint x: 593, startPoint y: 282, endPoint x: 709, endPoint y: 290, distance: 116.3
click at [709, 290] on div "Service Category Row Description Contract Activity driver assignments 47" at bounding box center [860, 481] width 1374 height 482
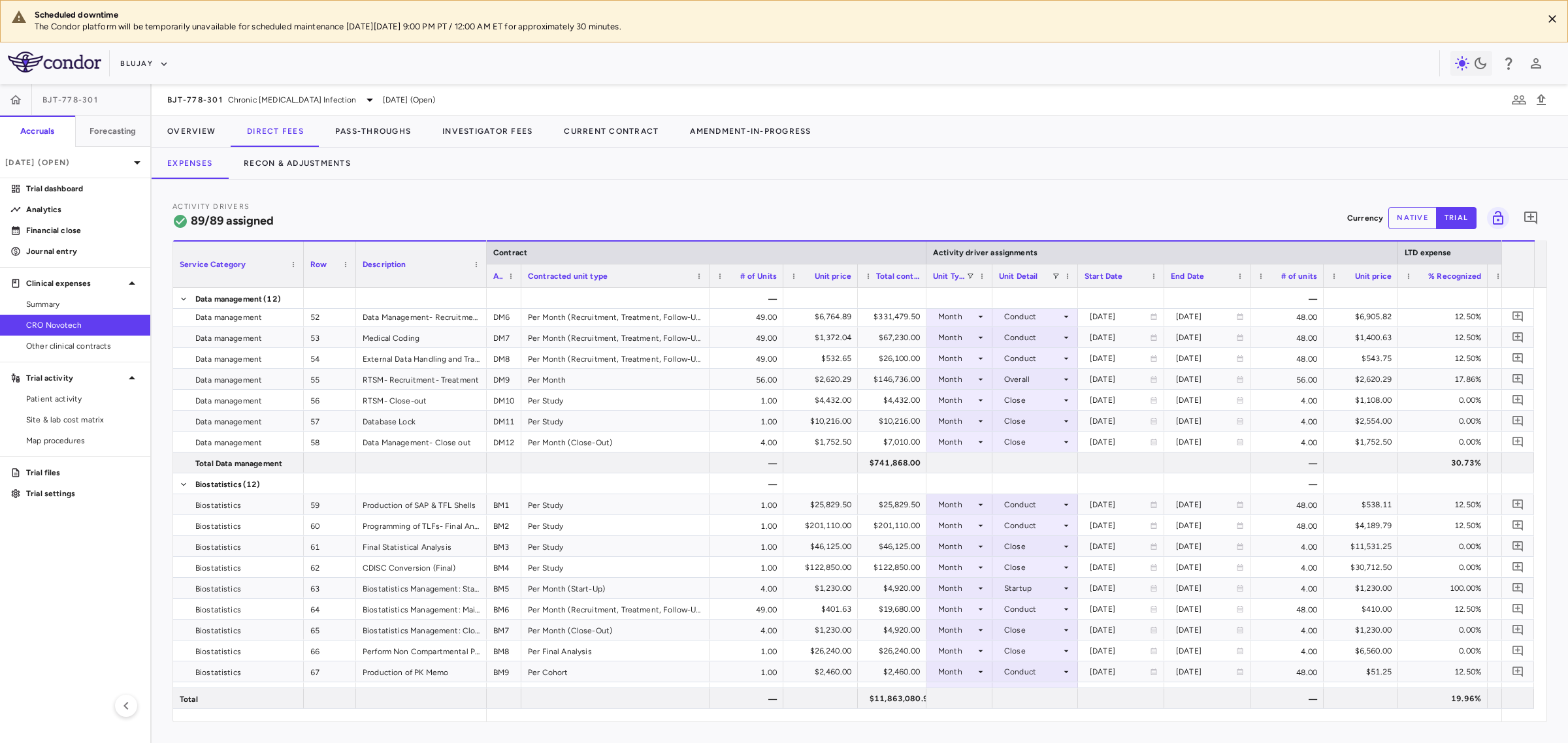
scroll to position [224, 0]
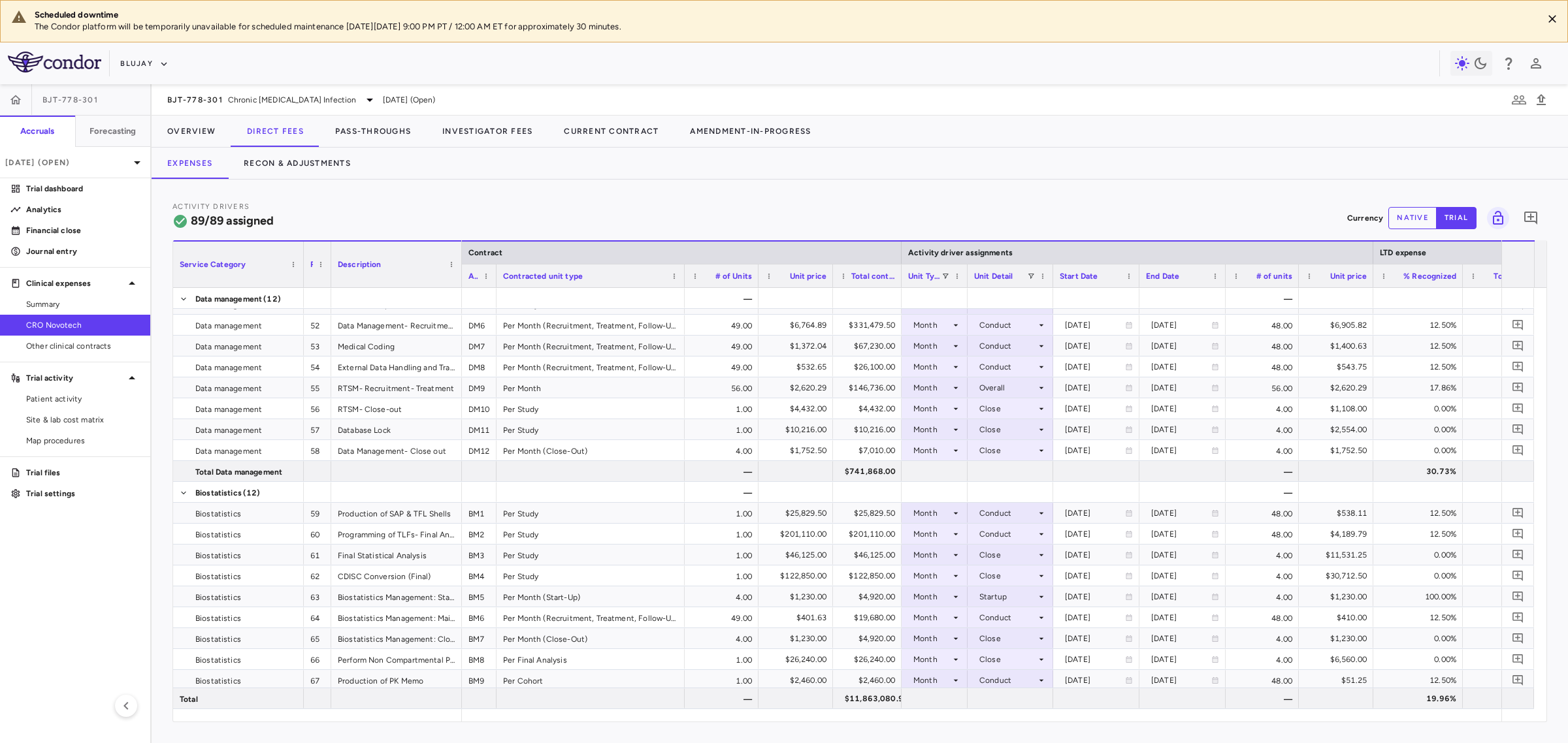
drag, startPoint x: 355, startPoint y: 283, endPoint x: 330, endPoint y: 278, distance: 25.5
click at [330, 278] on div at bounding box center [330, 265] width 5 height 46
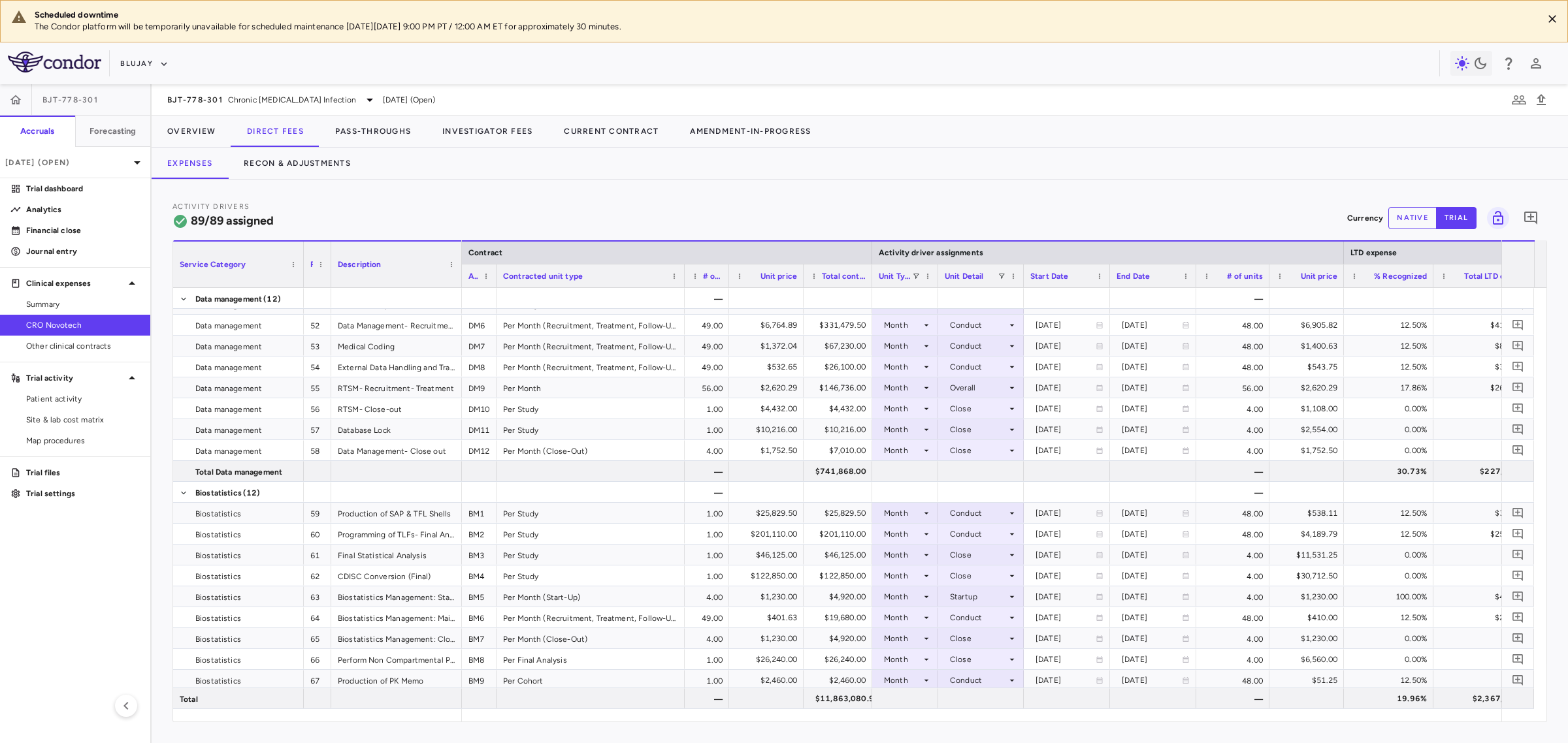
drag, startPoint x: 757, startPoint y: 269, endPoint x: 727, endPoint y: 276, distance: 30.8
click at [727, 276] on div at bounding box center [728, 276] width 5 height 23
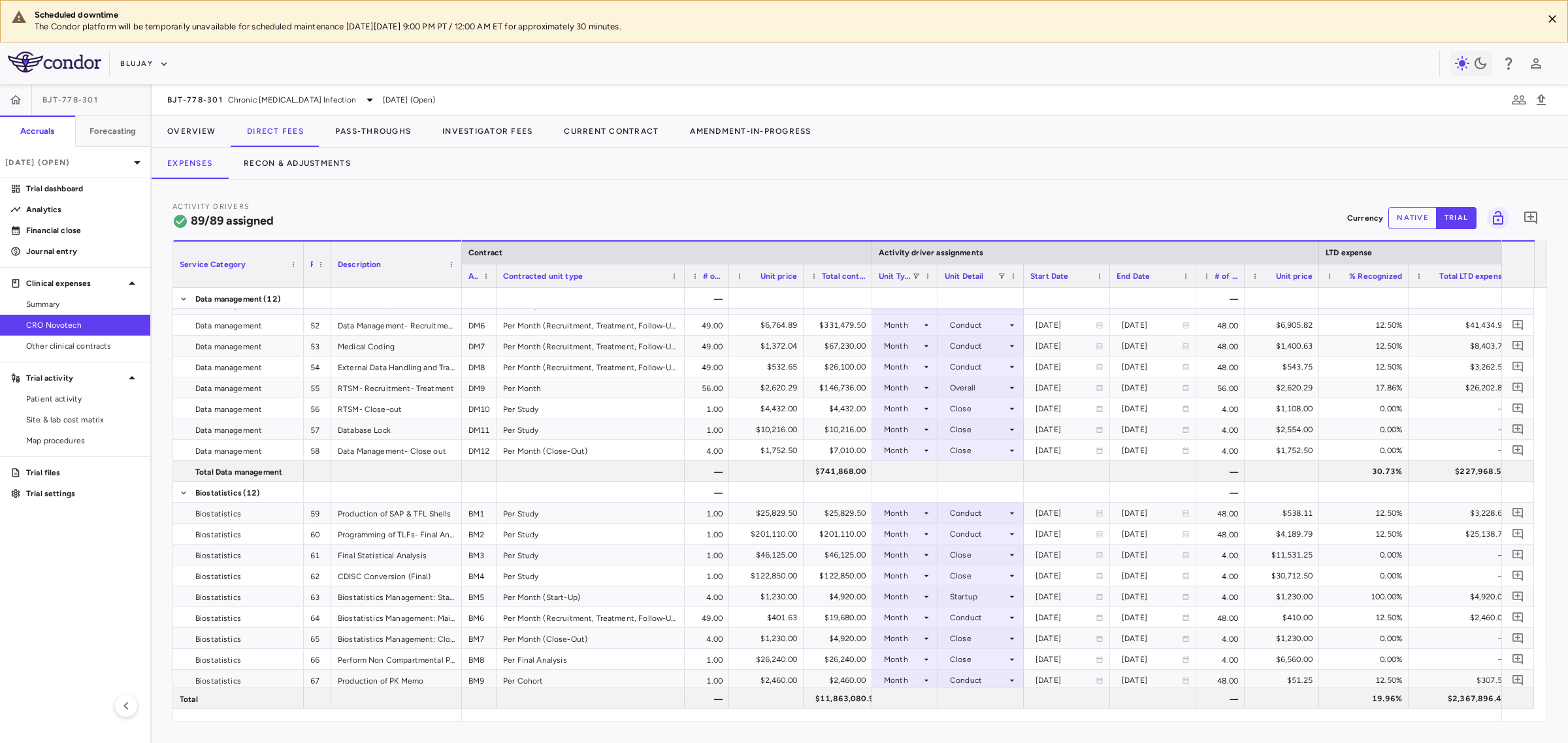
drag, startPoint x: 1266, startPoint y: 282, endPoint x: 1241, endPoint y: 283, distance: 25.0
click at [1241, 283] on div at bounding box center [1244, 276] width 5 height 23
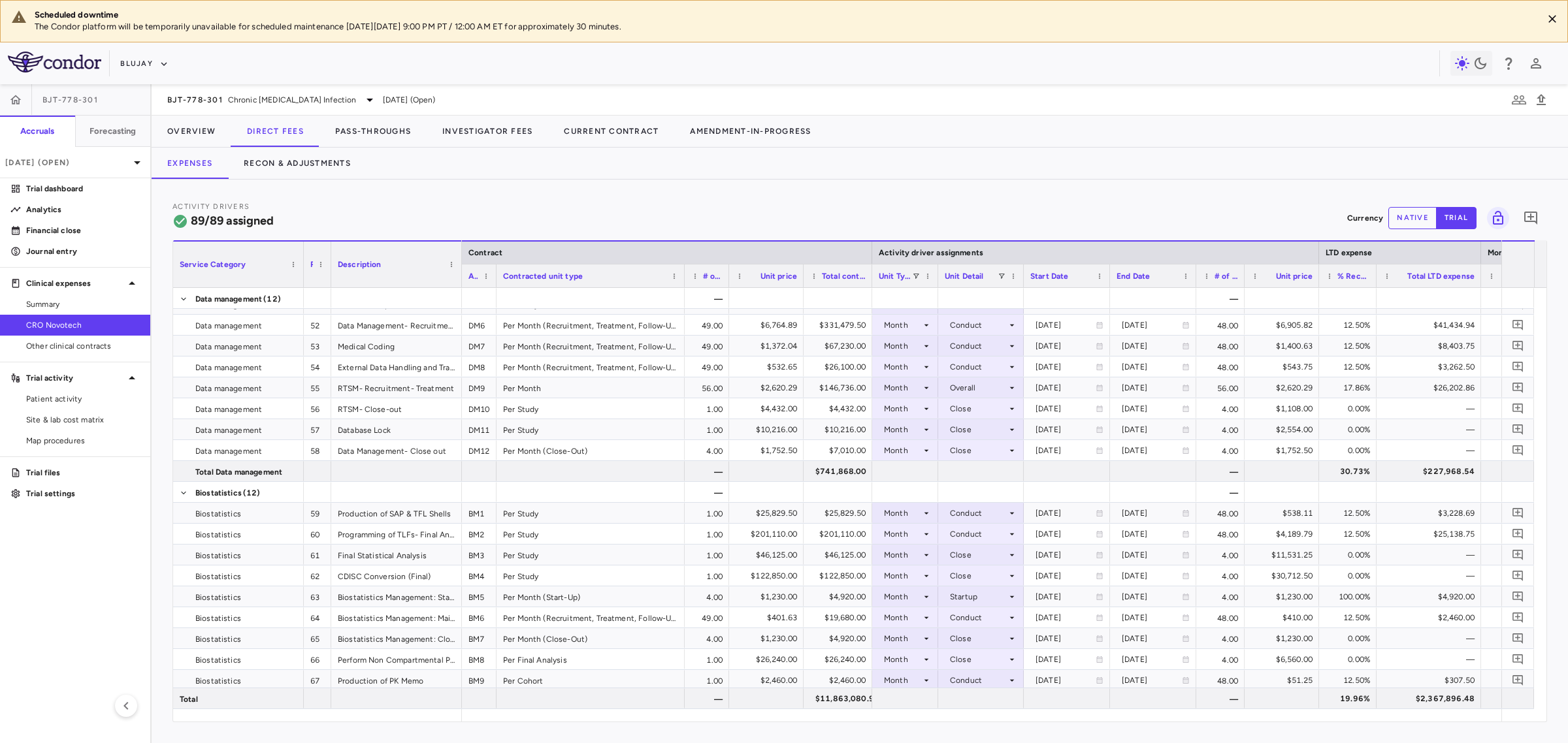
drag, startPoint x: 1405, startPoint y: 278, endPoint x: 1408, endPoint y: 288, distance: 10.4
click at [1375, 282] on div at bounding box center [1376, 276] width 5 height 23
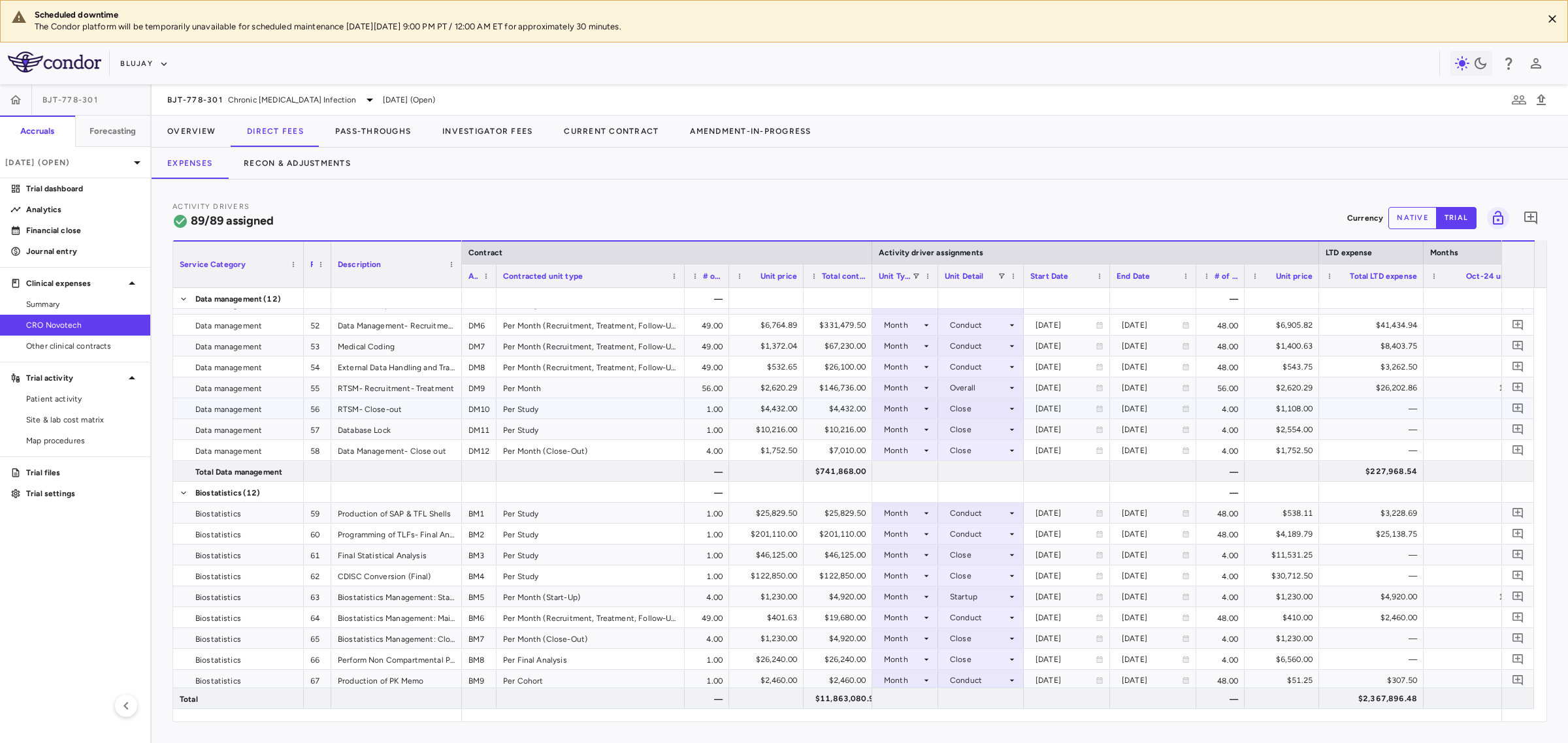
drag, startPoint x: 471, startPoint y: 403, endPoint x: 540, endPoint y: 379, distance: 73.1
click at [500, 278] on div "Contracted unit type" at bounding box center [590, 275] width 188 height 23
click at [499, 279] on div at bounding box center [501, 276] width 5 height 23
click at [719, 384] on div "56.00" at bounding box center [712, 387] width 44 height 20
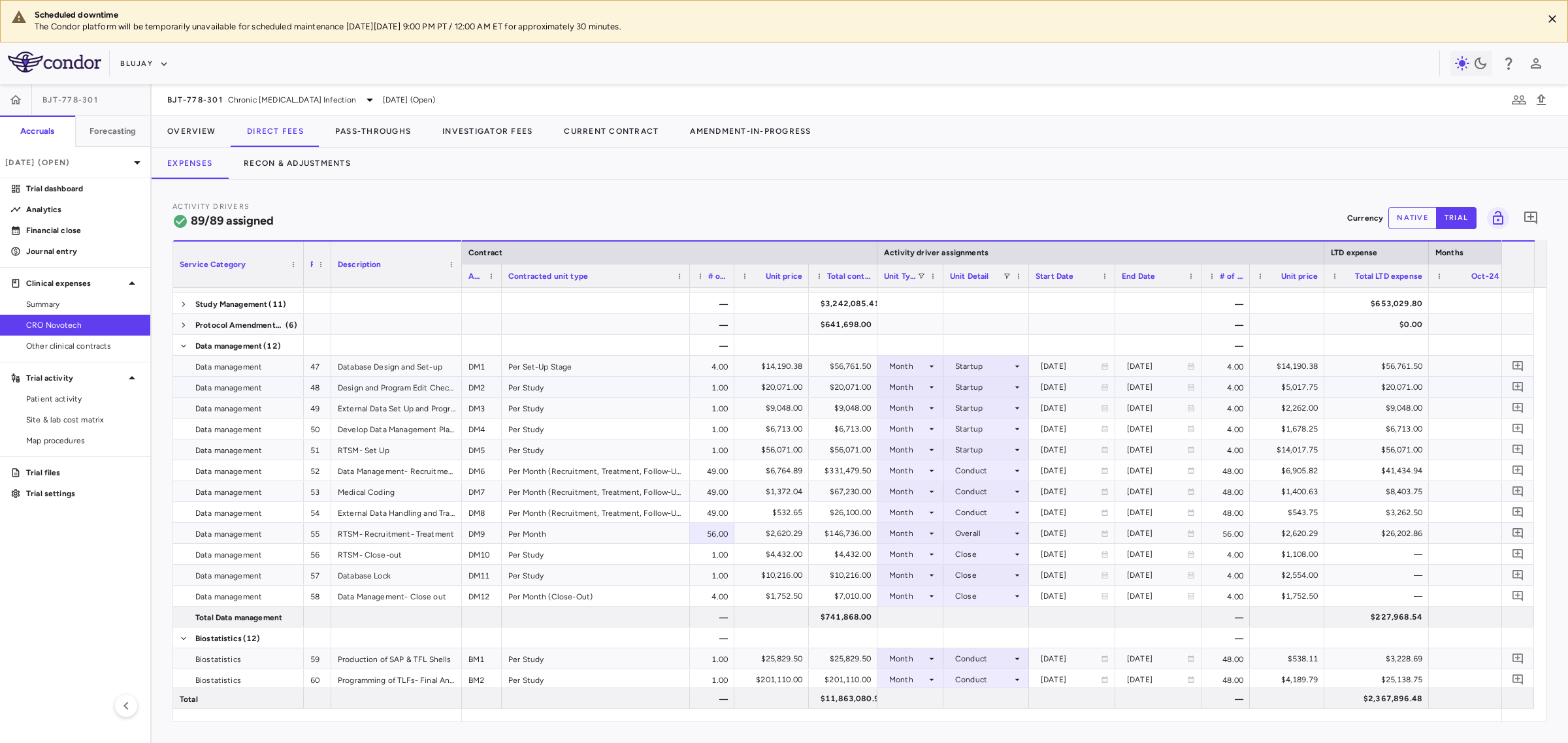
scroll to position [81, 0]
click at [184, 343] on span at bounding box center [184, 343] width 8 height 8
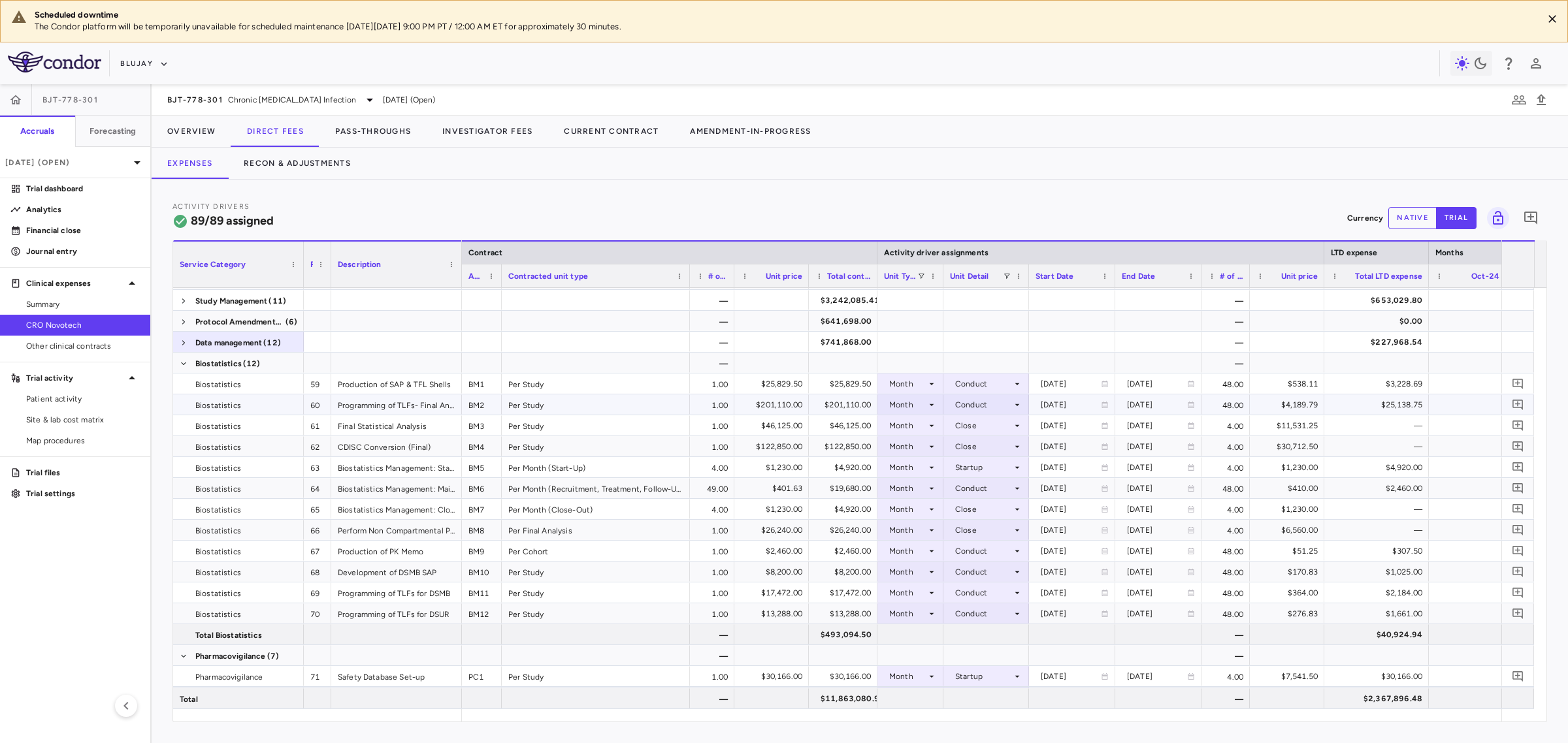
click at [362, 394] on div "Programming of TLFs- Final Analysis" at bounding box center [396, 404] width 131 height 20
click at [988, 390] on div "Conduct" at bounding box center [984, 384] width 56 height 21
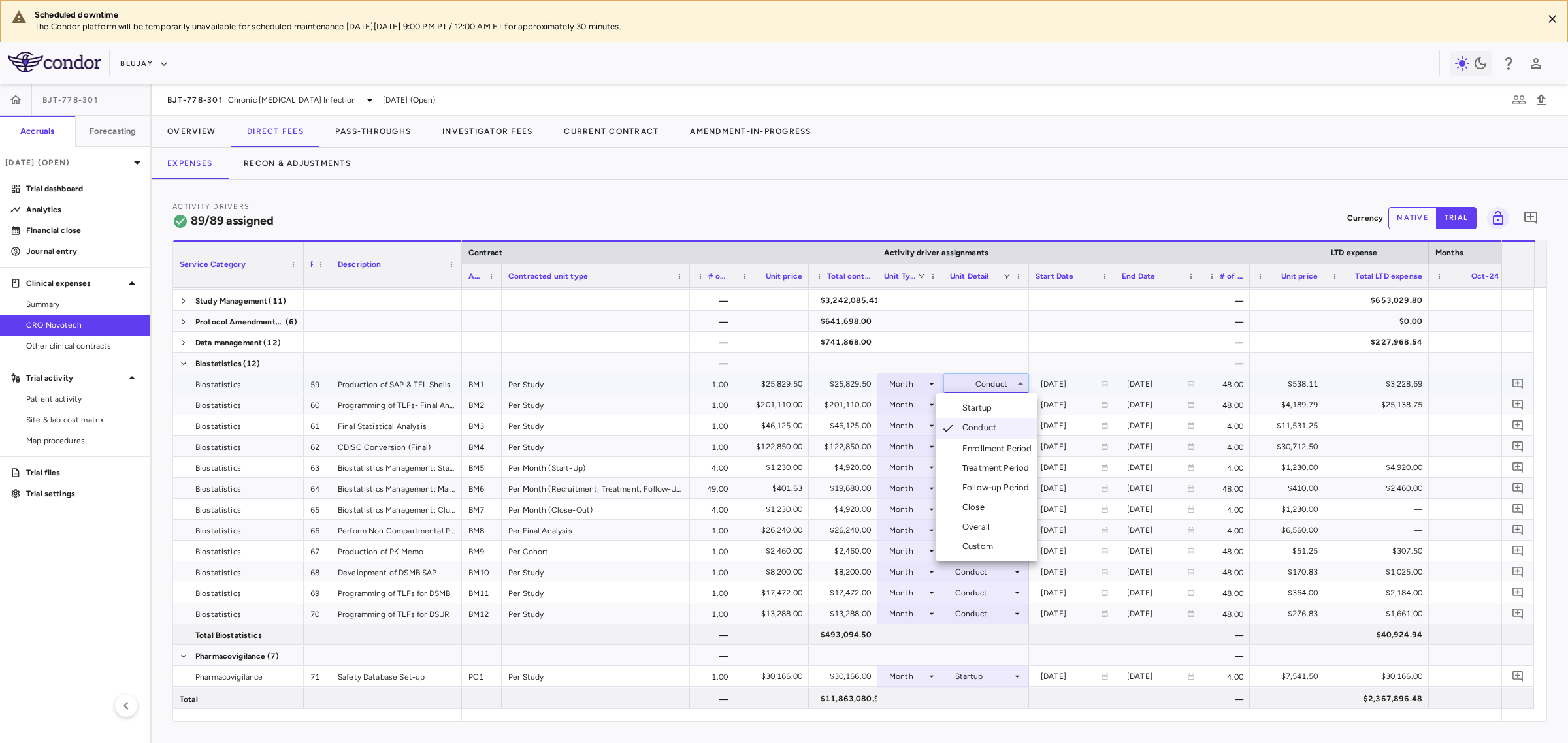
click at [990, 411] on div "Startup" at bounding box center [980, 408] width 35 height 12
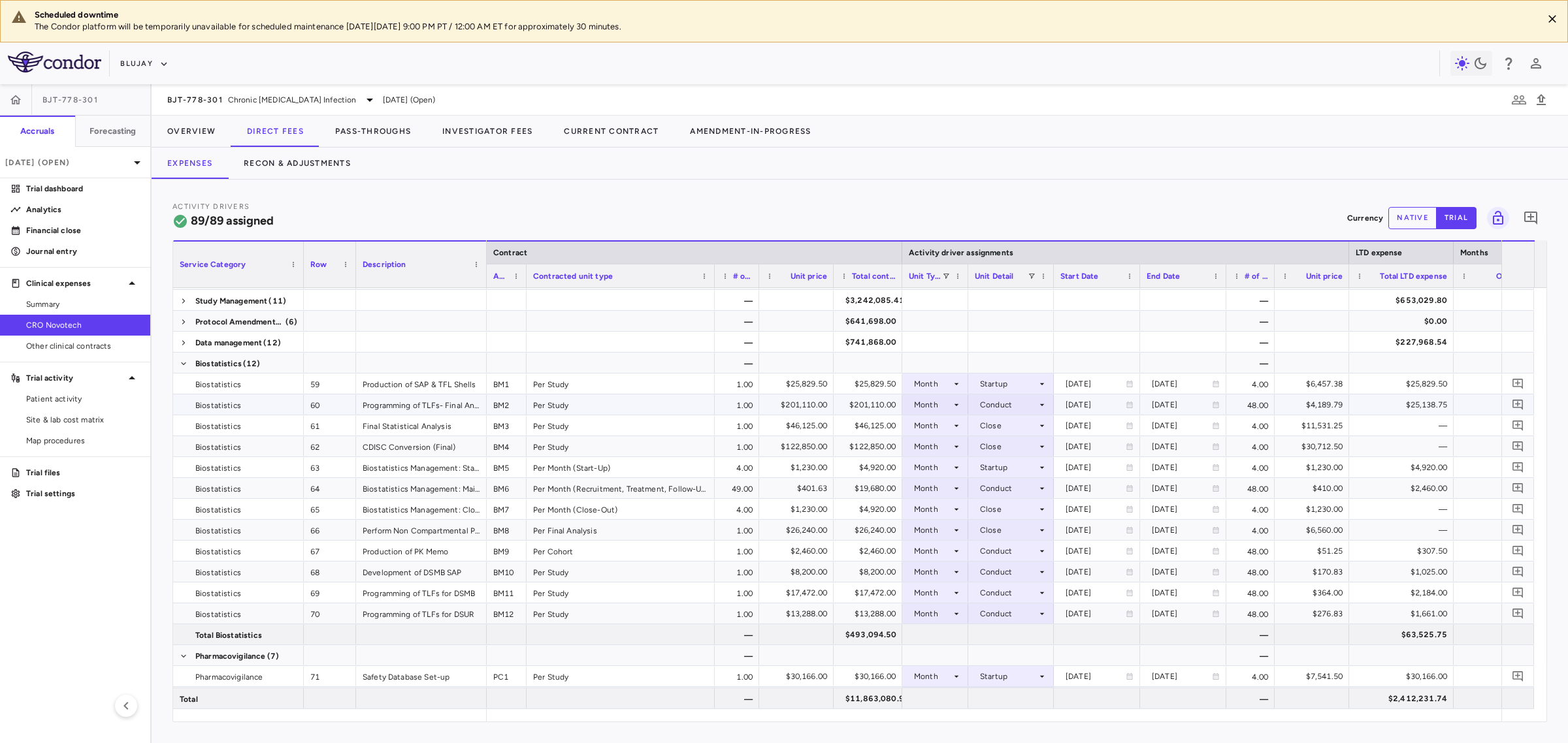
click at [1035, 403] on div "Conduct" at bounding box center [1008, 405] width 56 height 21
click at [1020, 530] on li "Close" at bounding box center [1011, 528] width 101 height 19
click at [188, 363] on span "Biostatistics (12)" at bounding box center [239, 364] width 118 height 21
click at [185, 362] on span at bounding box center [184, 364] width 8 height 8
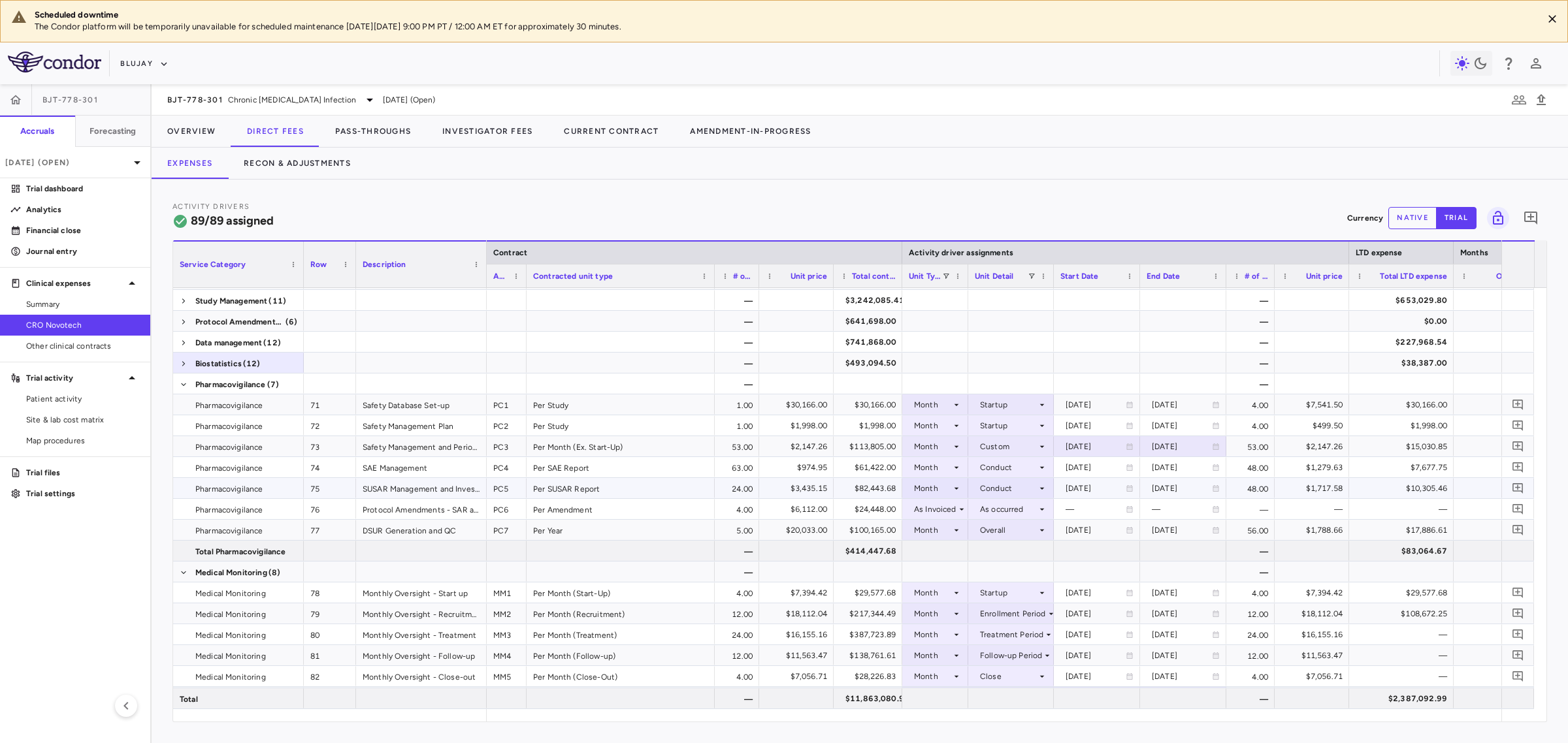
click at [995, 488] on div "Conduct" at bounding box center [1008, 489] width 56 height 21
click at [1001, 574] on div "Treatment Period" at bounding box center [1022, 573] width 72 height 12
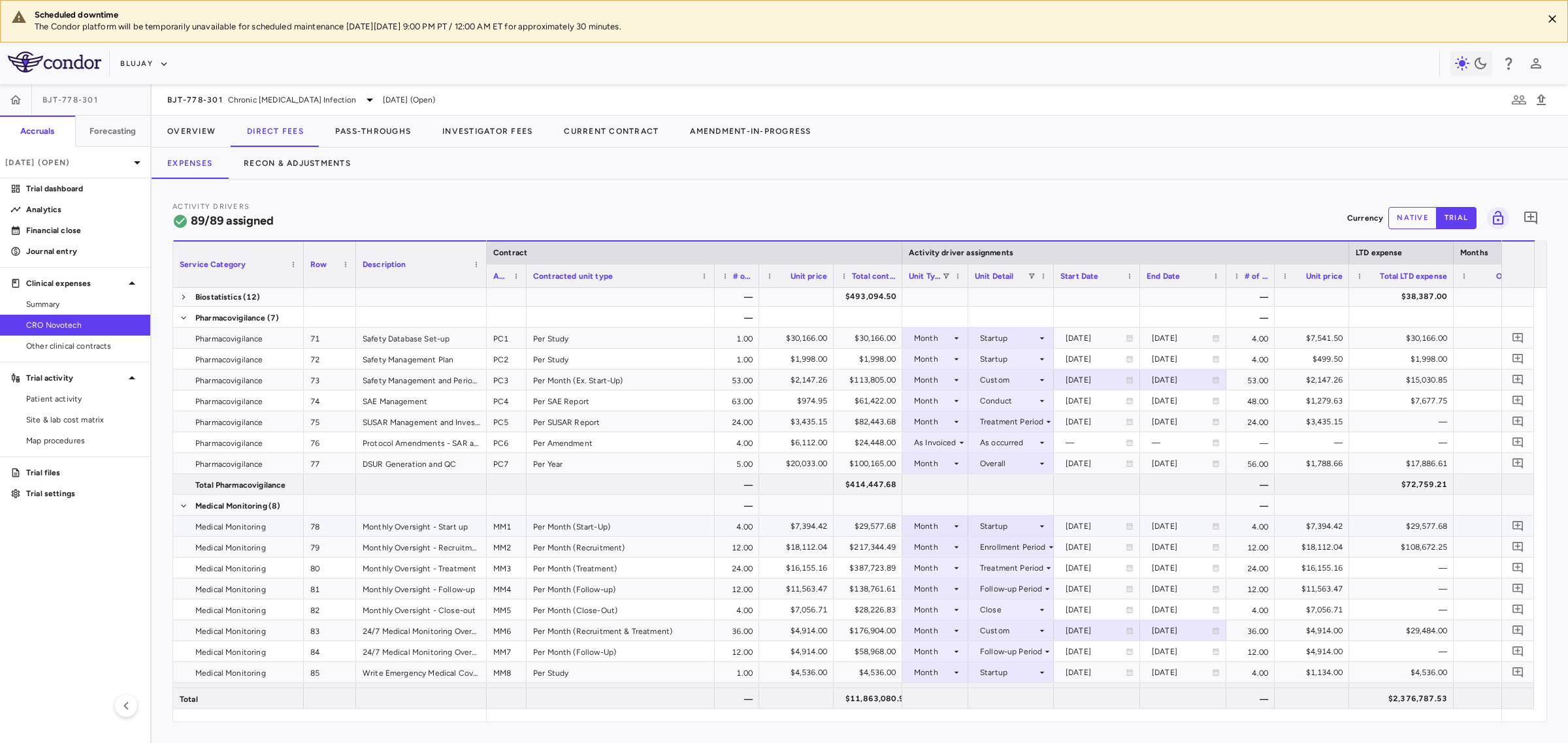
scroll to position [163, 0]
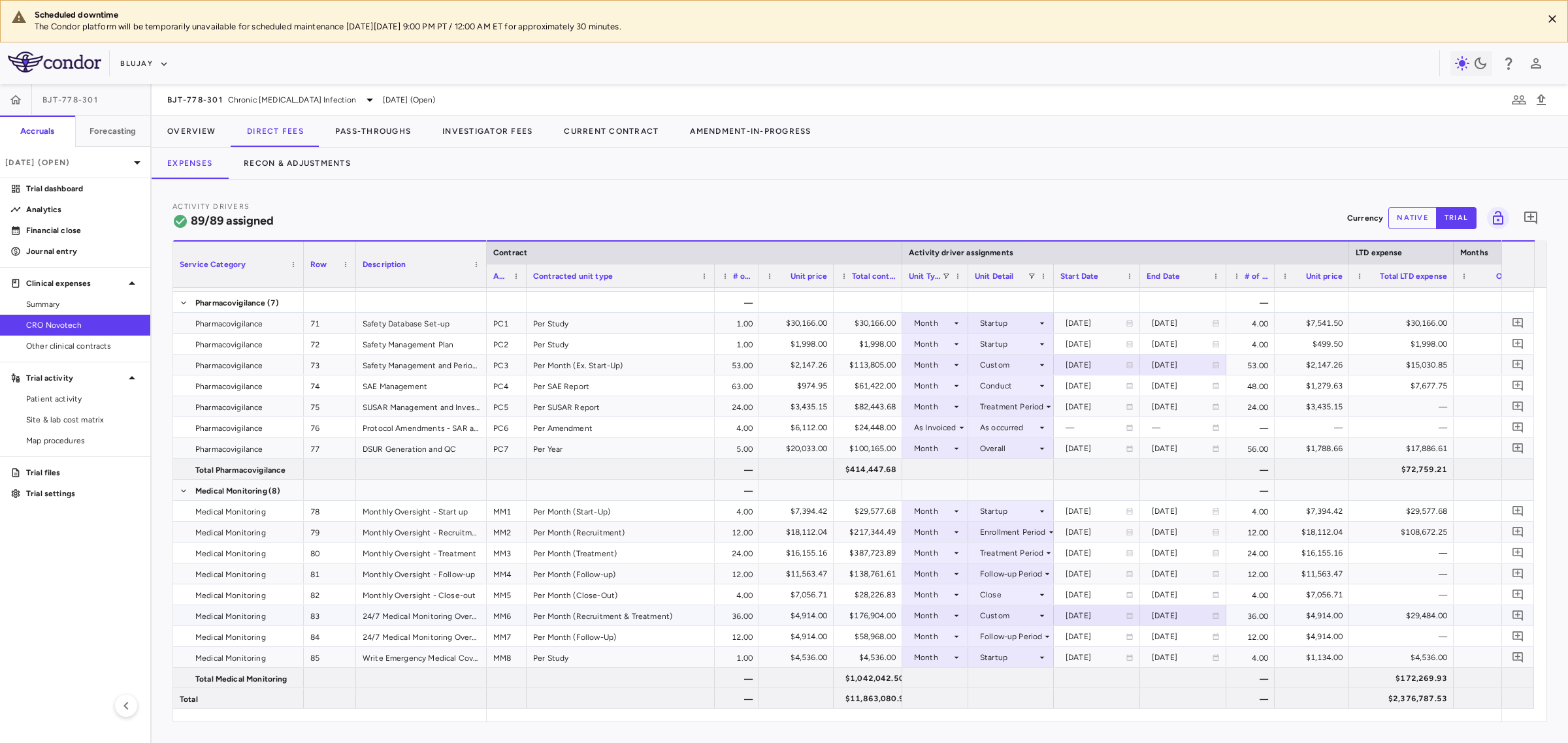
click at [624, 616] on div "Per Month (Recruitment & Treatment)" at bounding box center [621, 616] width 188 height 20
click at [725, 615] on div "36.00" at bounding box center [737, 616] width 44 height 20
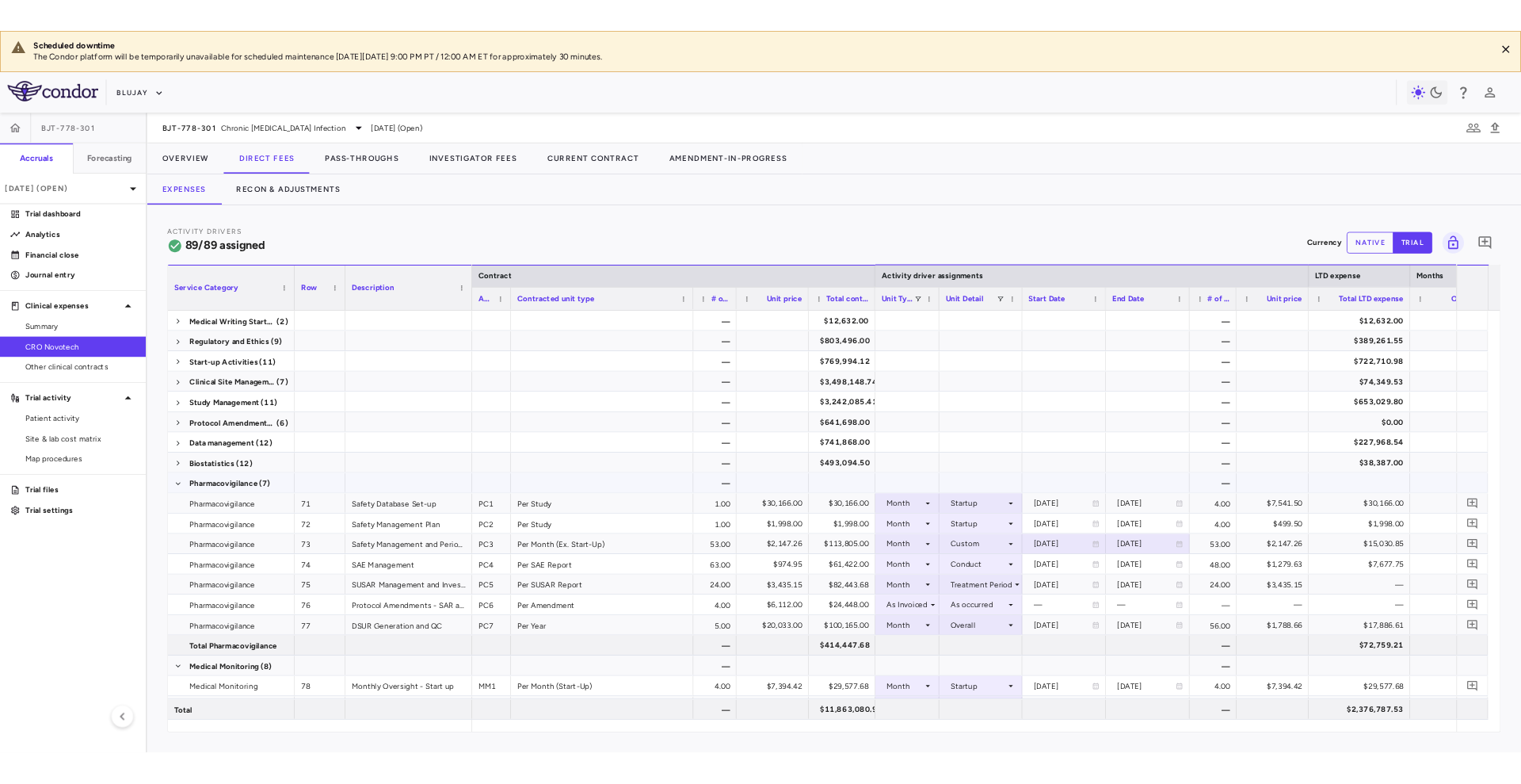
scroll to position [0, 0]
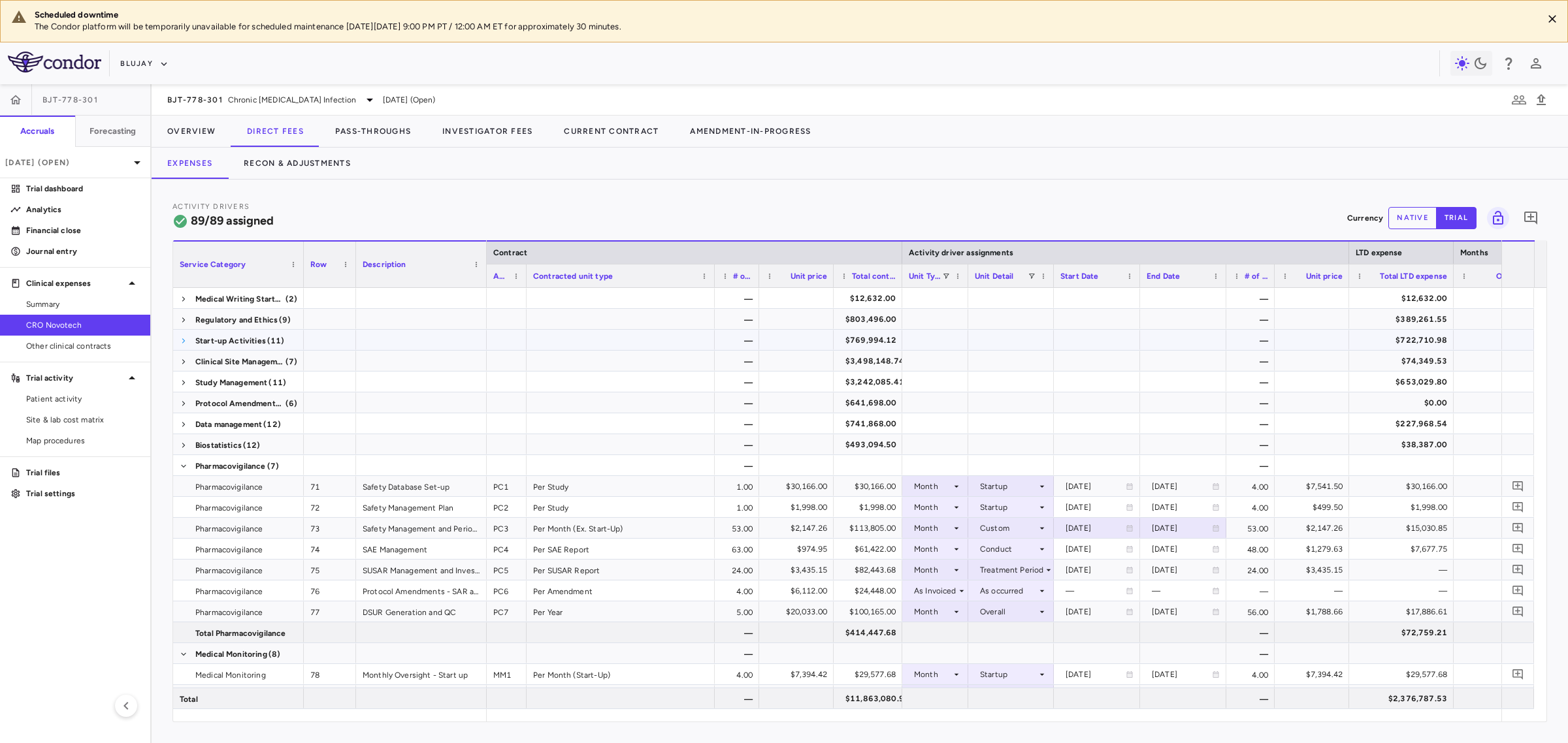
click at [184, 344] on span at bounding box center [184, 341] width 8 height 8
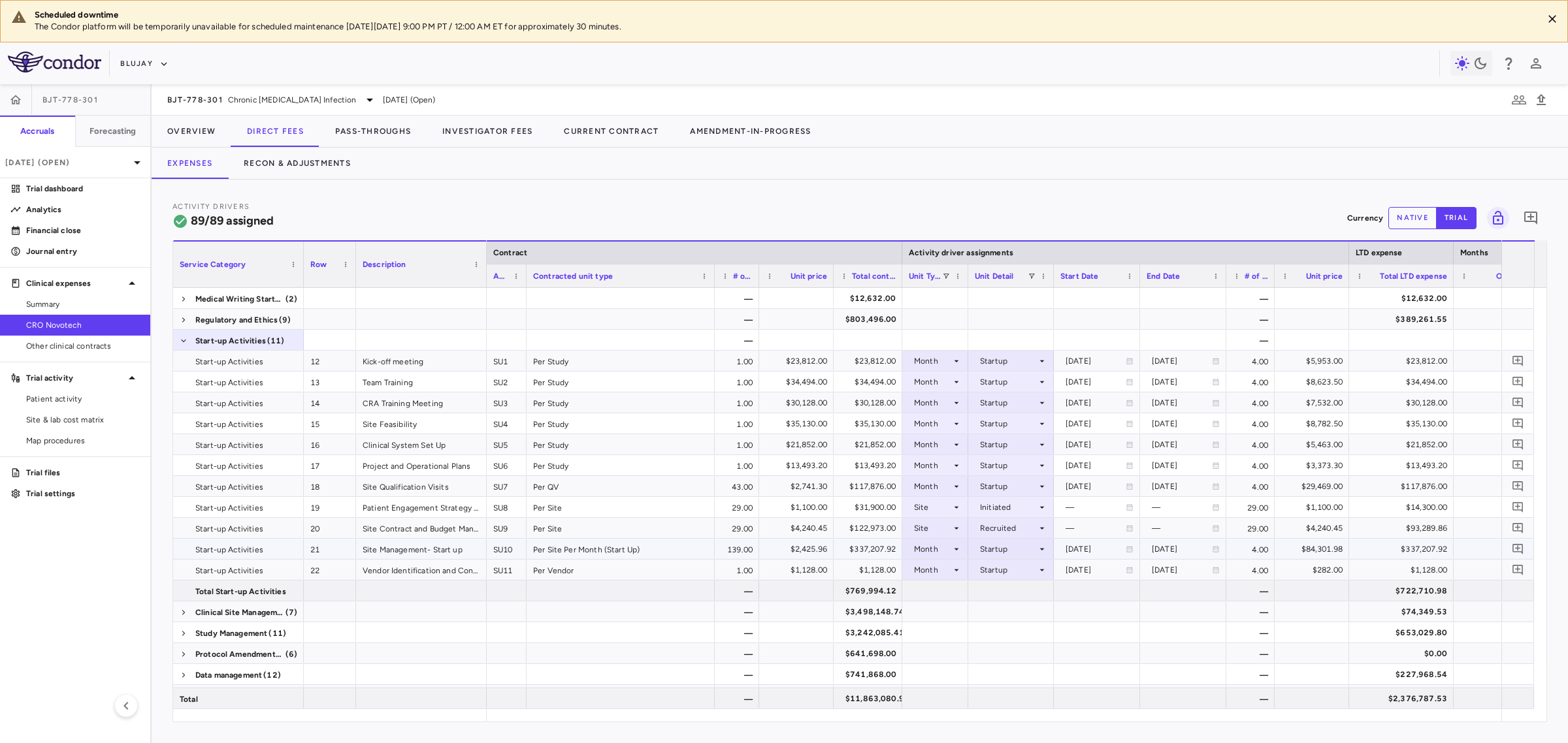
click at [981, 553] on div "Startup" at bounding box center [1008, 549] width 56 height 21
click at [926, 546] on div at bounding box center [784, 371] width 1568 height 743
click at [928, 550] on div "Month" at bounding box center [933, 549] width 37 height 21
click at [942, 625] on li "Site Month" at bounding box center [936, 632] width 87 height 19
click at [998, 557] on div at bounding box center [1011, 549] width 73 height 19
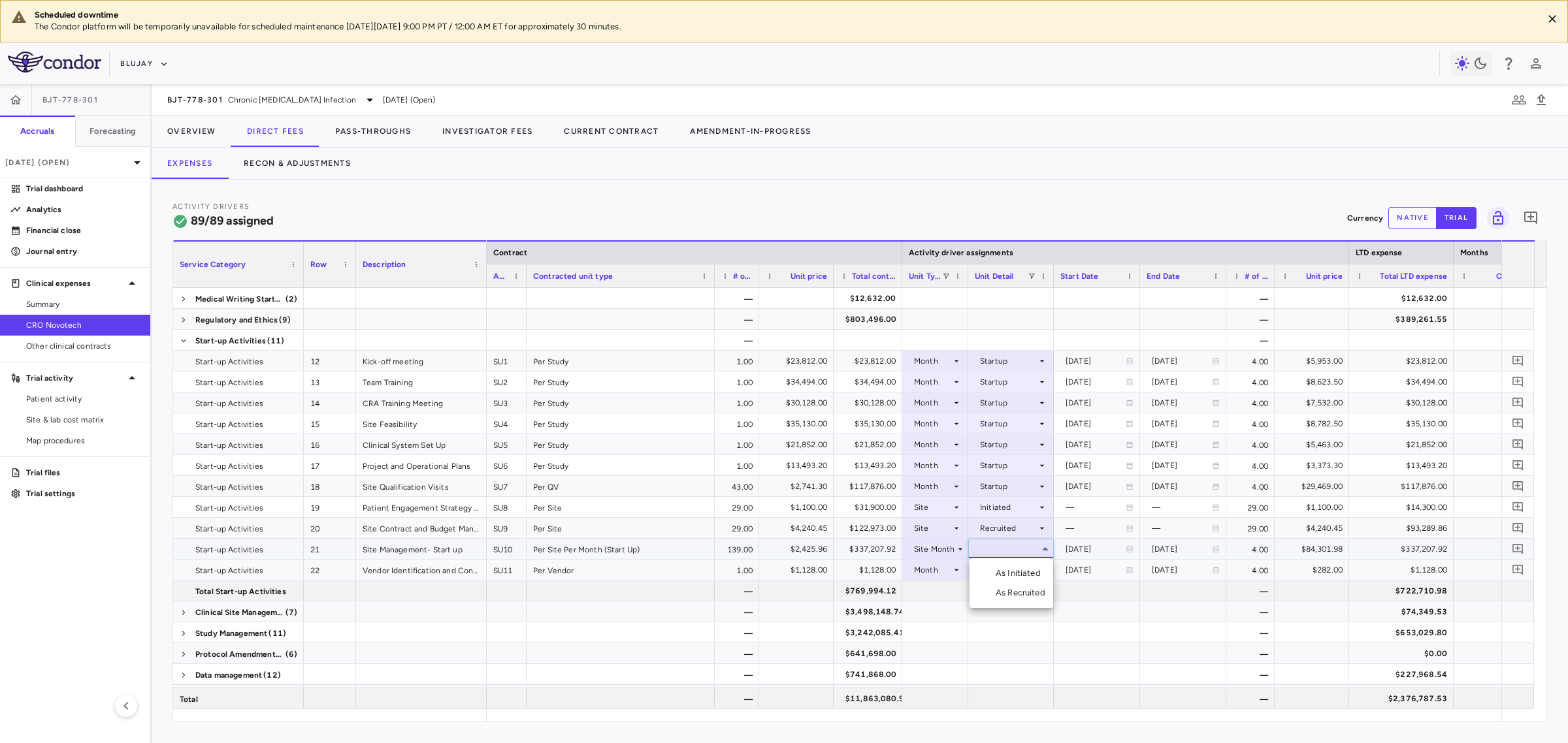
click at [1038, 575] on div "As Initiated" at bounding box center [1021, 574] width 50 height 12
click at [1018, 549] on div "As Initiated" at bounding box center [1008, 549] width 56 height 21
click at [1027, 593] on div "As Recruited" at bounding box center [1023, 594] width 55 height 12
click at [939, 544] on div "Site Month" at bounding box center [935, 549] width 41 height 21
click at [939, 661] on li "Month" at bounding box center [936, 653] width 87 height 19
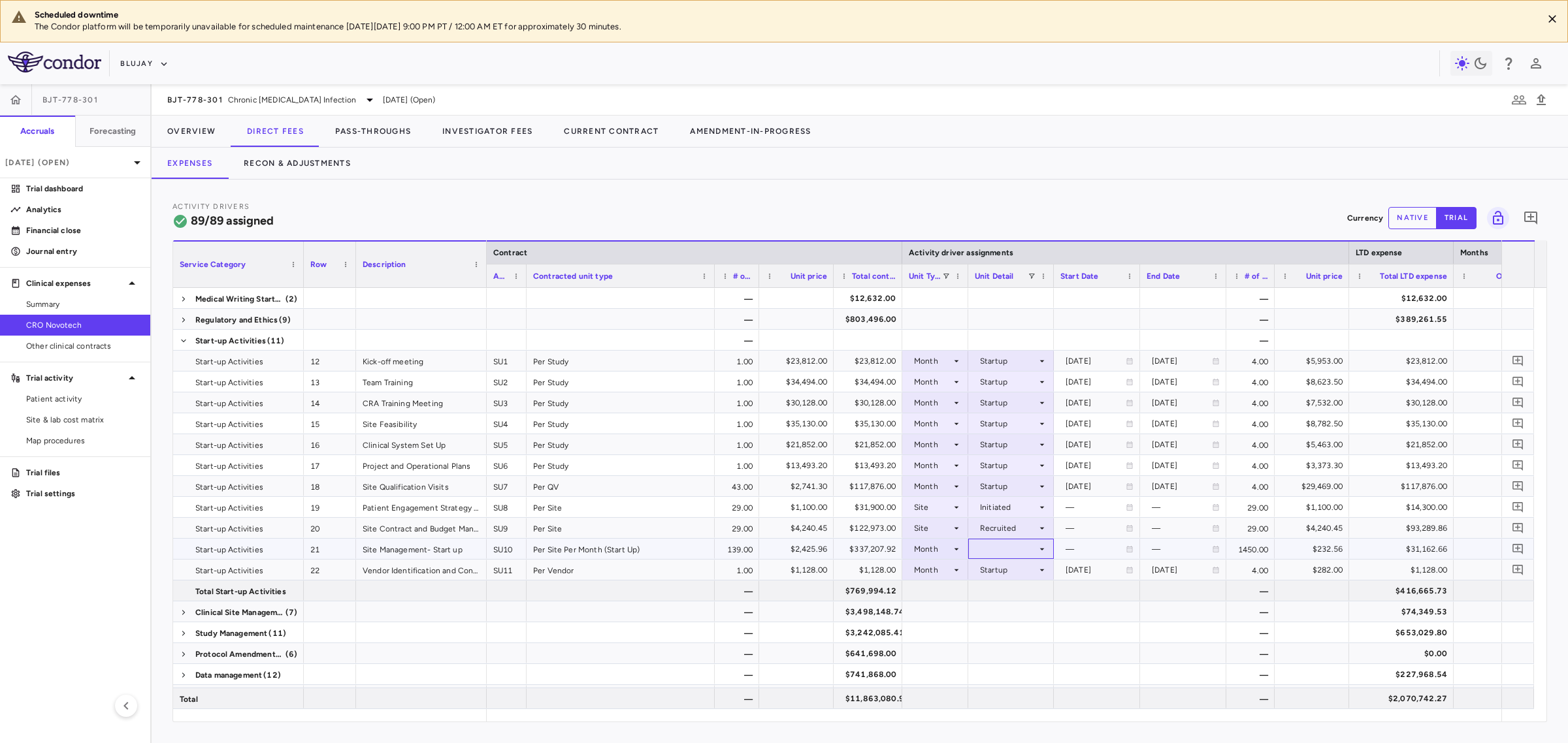
click at [993, 553] on div at bounding box center [1011, 549] width 73 height 19
click at [1010, 577] on div "Startup" at bounding box center [1004, 574] width 35 height 12
drag, startPoint x: 886, startPoint y: 219, endPoint x: 725, endPoint y: 221, distance: 161.0
click at [886, 219] on div "Activity Drivers 89/89 assigned Currency native trial 0" at bounding box center [859, 218] width 1374 height 35
click at [343, 177] on button "Recon & Adjustments" at bounding box center [298, 163] width 139 height 31
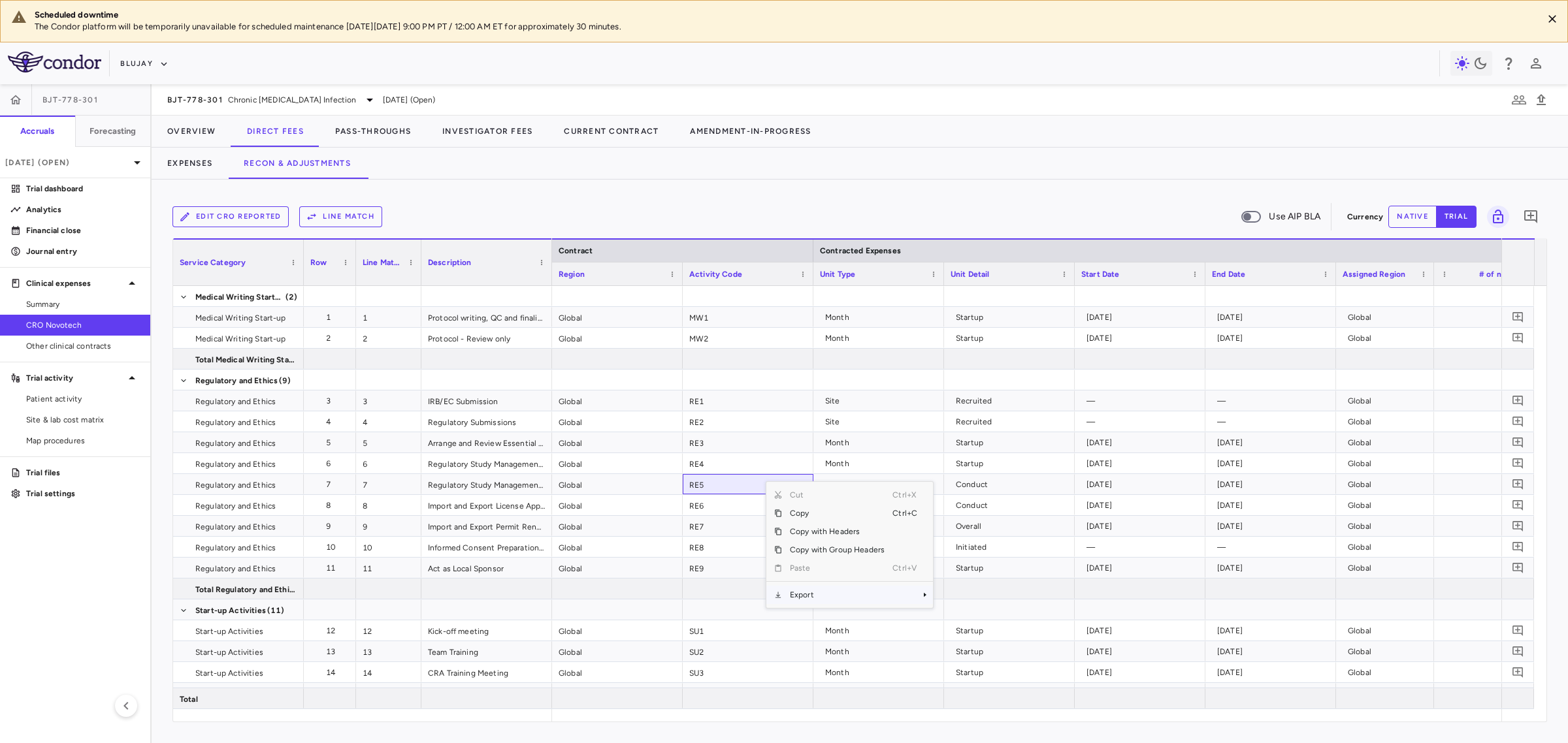
click at [833, 595] on span "Export" at bounding box center [837, 595] width 111 height 19
click at [989, 618] on span "Excel Export" at bounding box center [976, 618] width 61 height 19
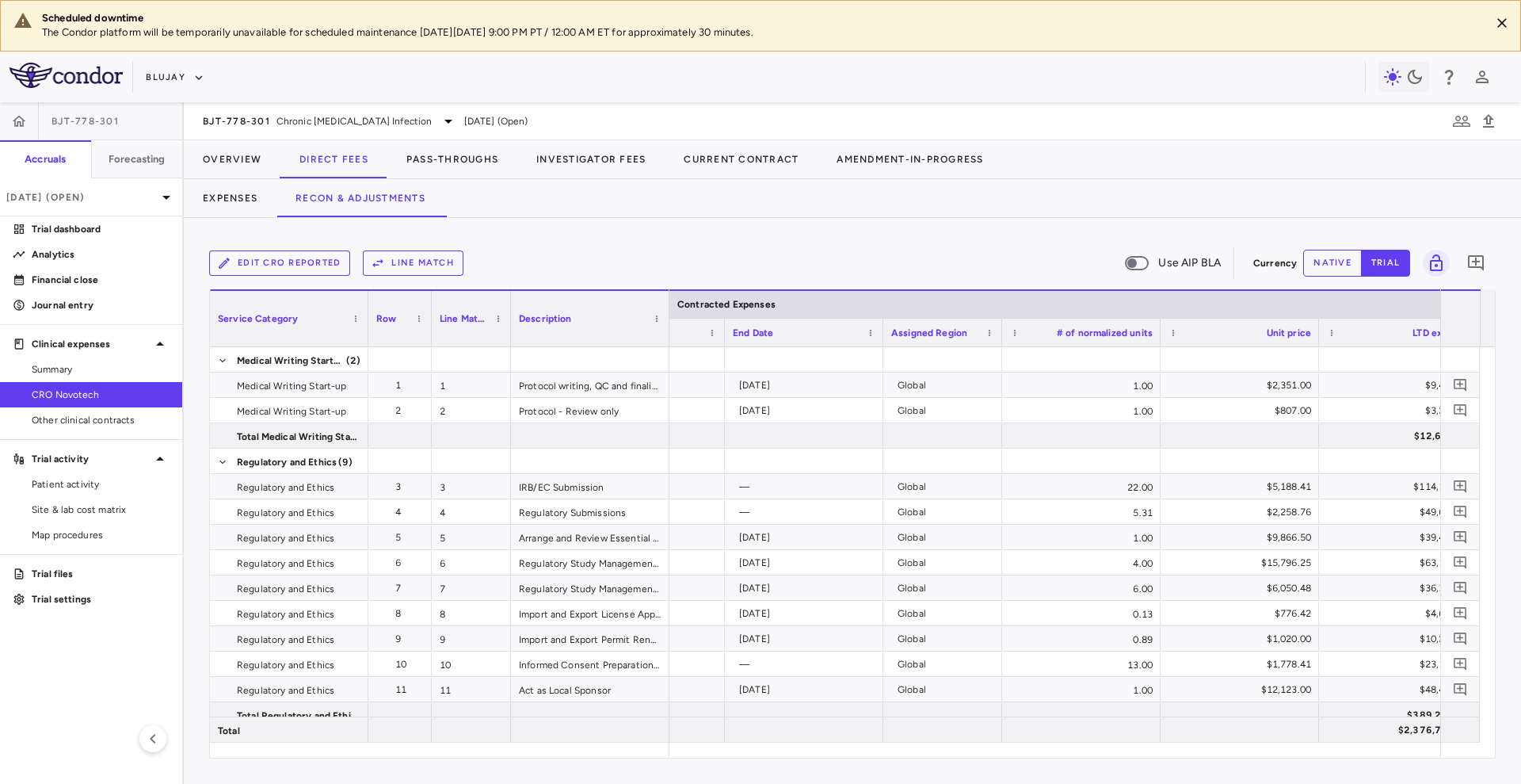
scroll to position [0, 738]
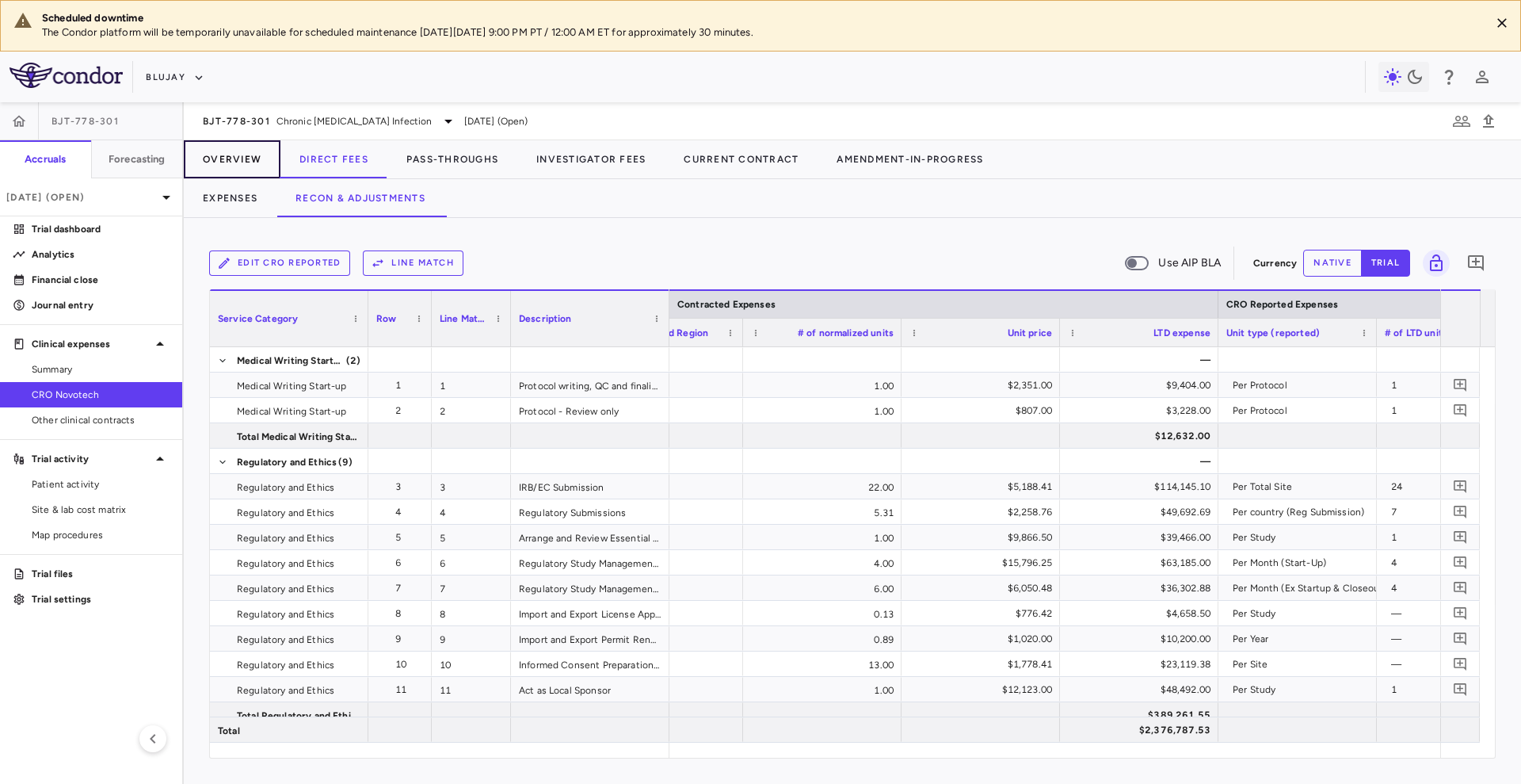
click at [230, 161] on button "Overview" at bounding box center [232, 159] width 97 height 38
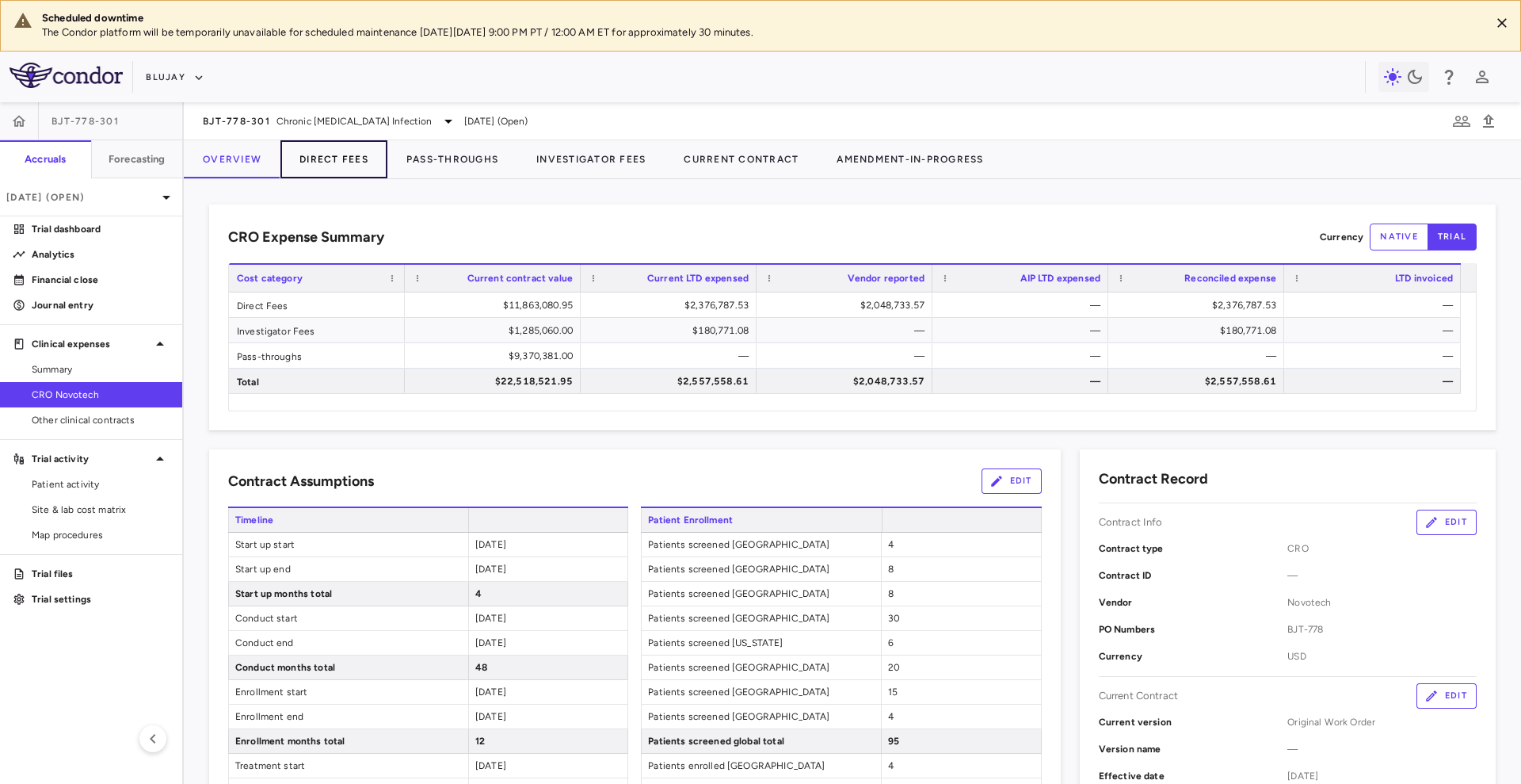
click at [344, 156] on button "Direct Fees" at bounding box center [334, 159] width 107 height 38
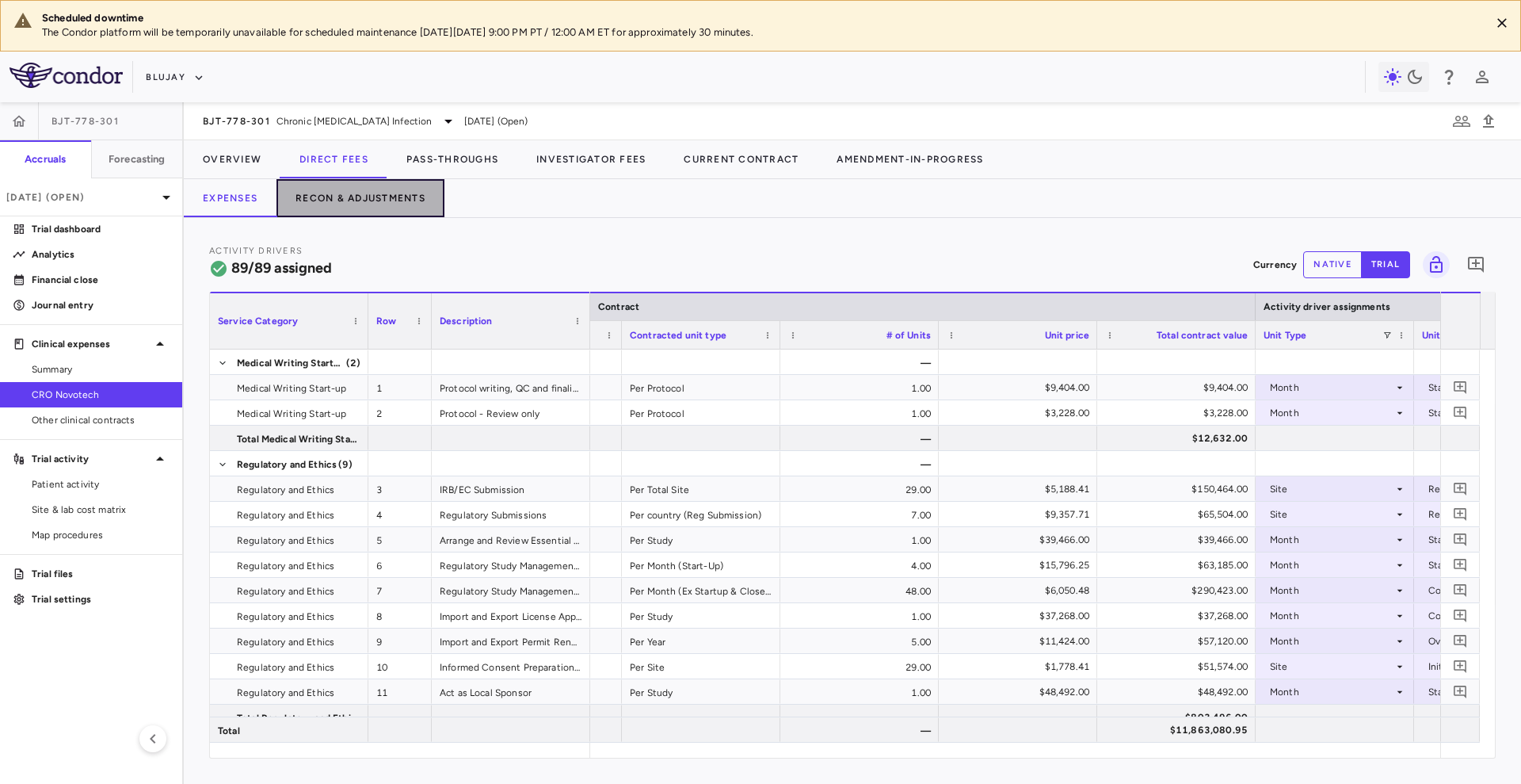
click at [306, 197] on button "Recon & Adjustments" at bounding box center [361, 198] width 168 height 38
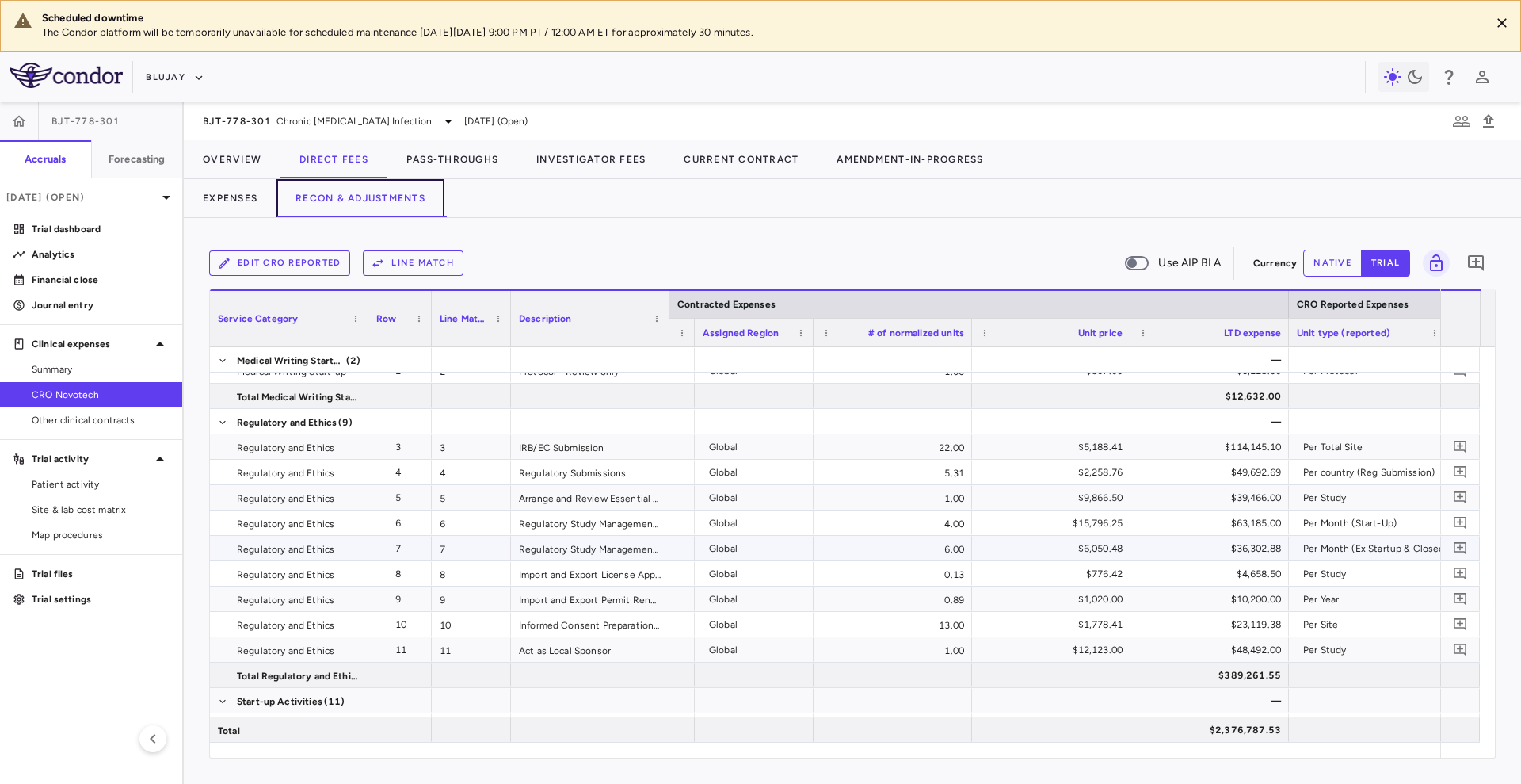
scroll to position [99, 0]
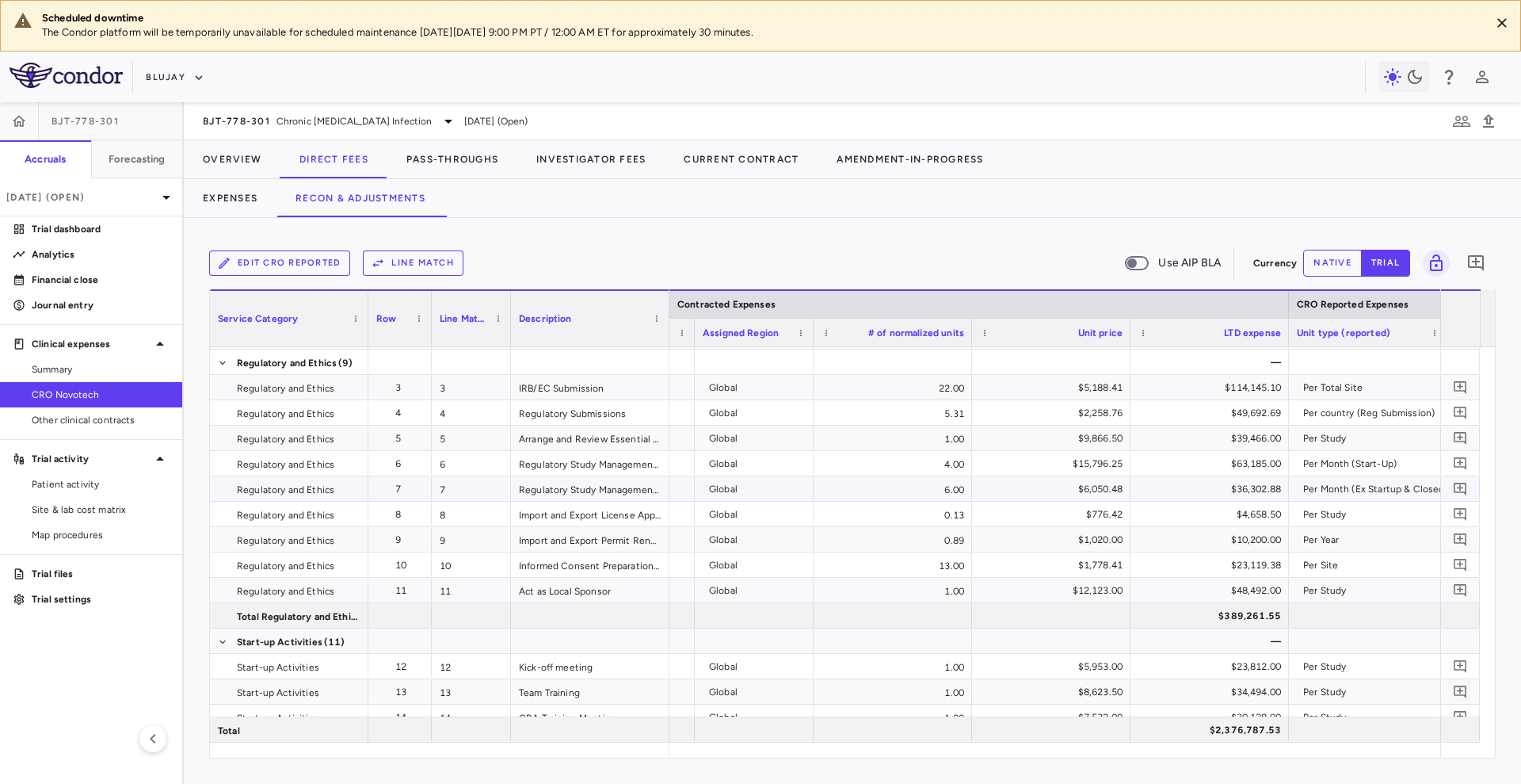
click at [589, 487] on div "Regulatory Study Management and Oversight (Recruitment, Treatment & Follow-up)" at bounding box center [590, 488] width 159 height 24
click at [1050, 435] on div "$9,866.50" at bounding box center [1054, 438] width 136 height 25
click at [1112, 481] on div "$6,050.48" at bounding box center [1054, 489] width 136 height 25
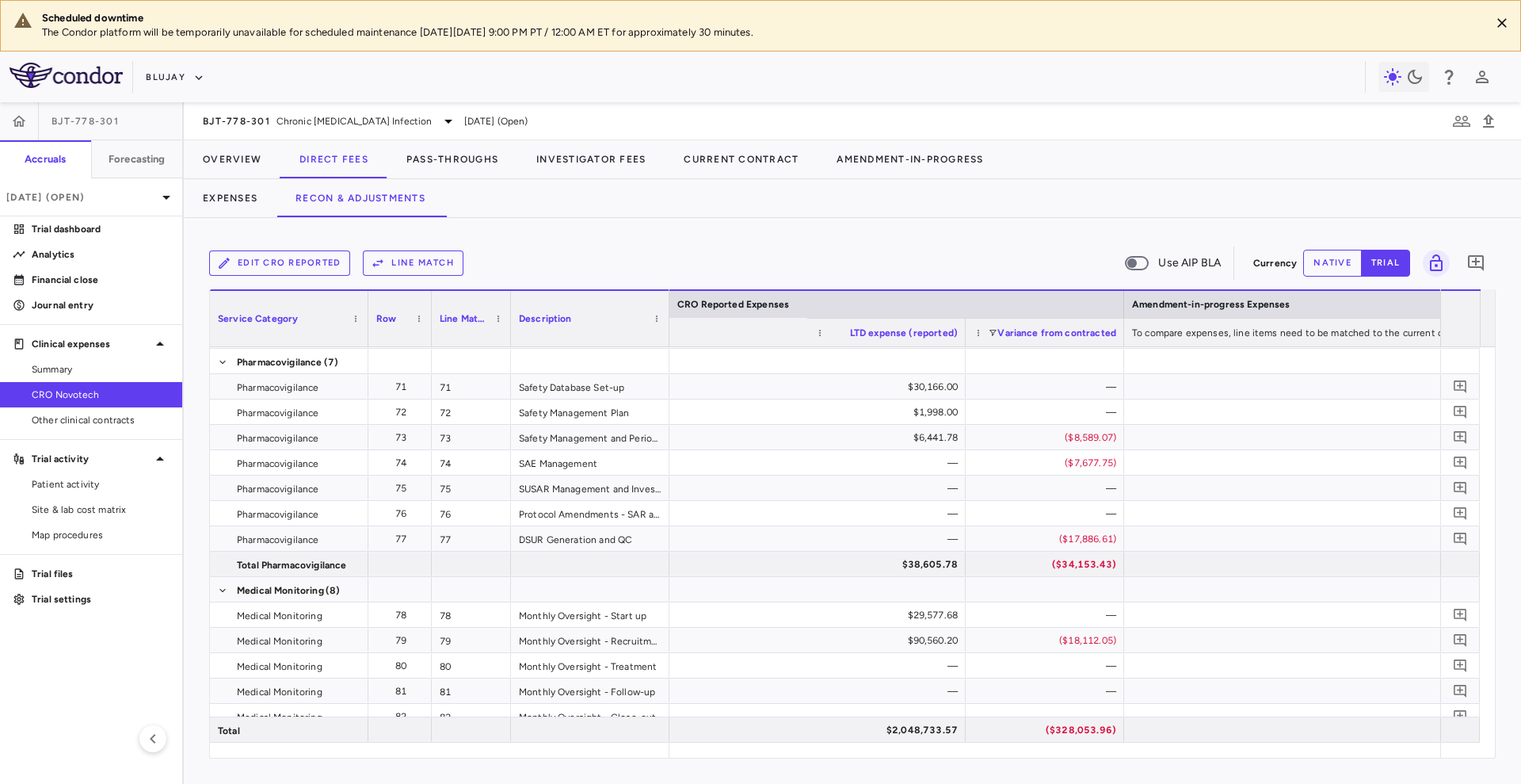
scroll to position [0, 2337]
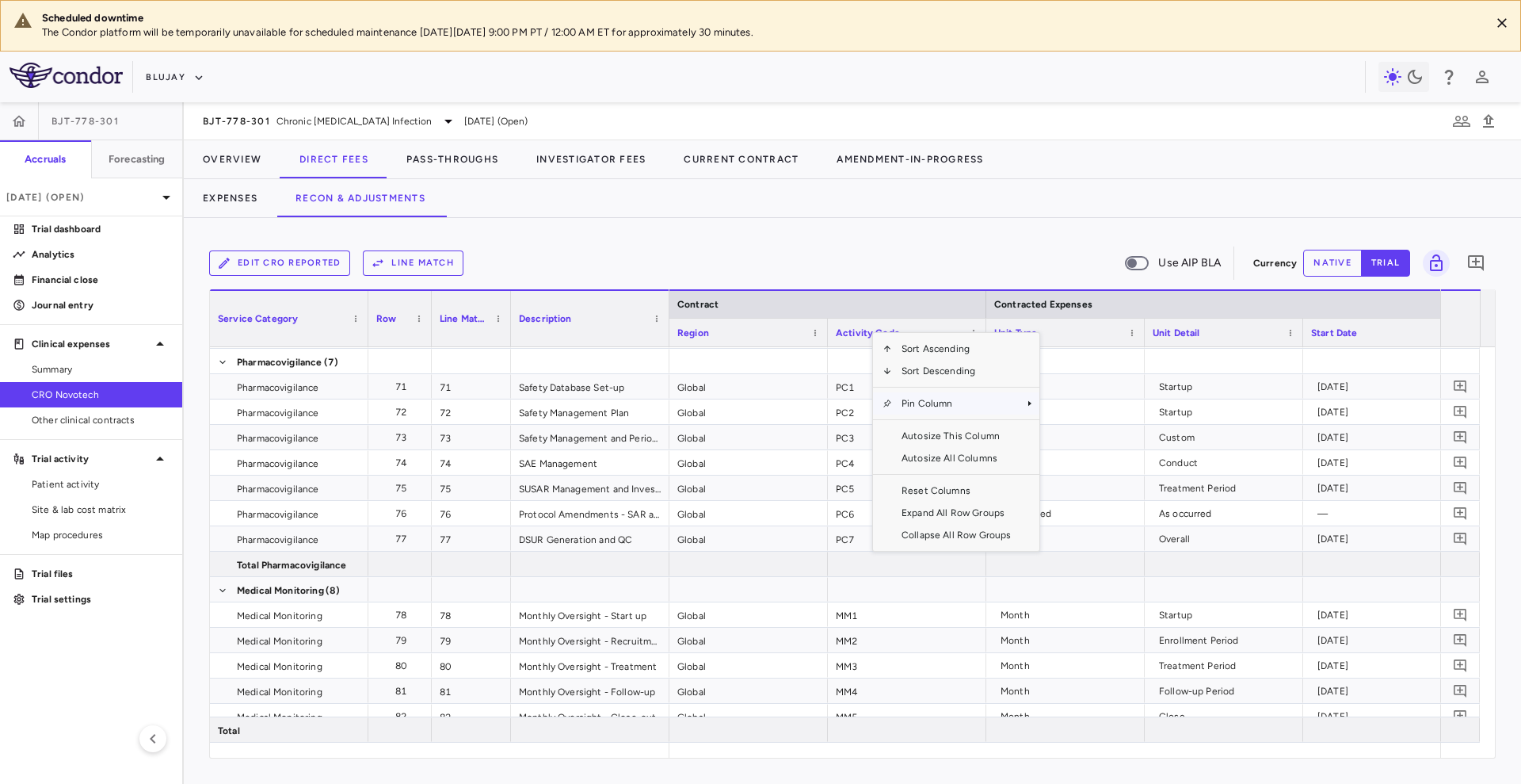
click at [995, 410] on span "Pin Column" at bounding box center [956, 403] width 128 height 23
click at [1085, 433] on span "Pin Left" at bounding box center [1084, 431] width 60 height 23
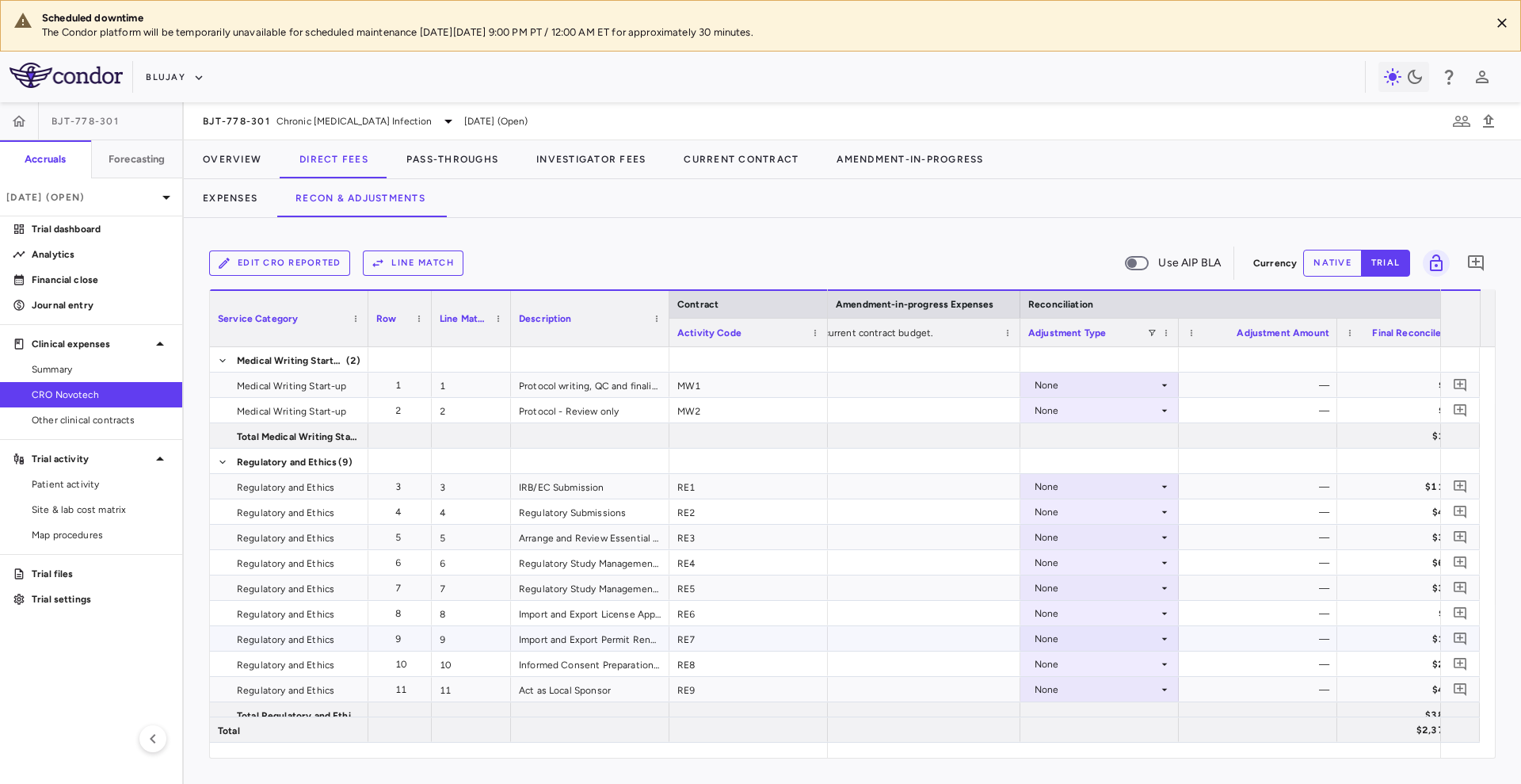
click at [1097, 642] on div "None" at bounding box center [1096, 639] width 123 height 25
click at [1101, 689] on div "CRO Reported" at bounding box center [1090, 693] width 75 height 15
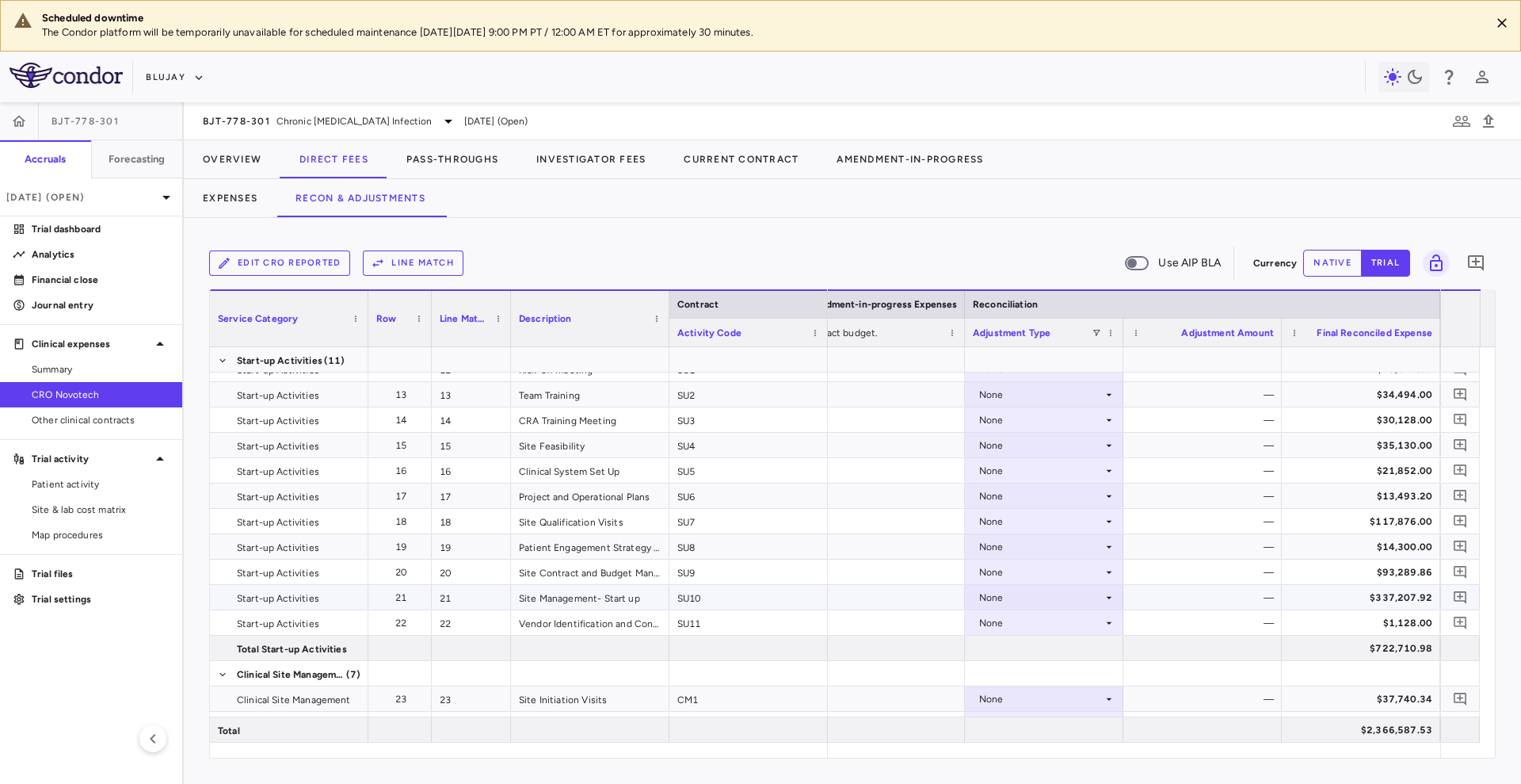
click at [1098, 592] on div "None" at bounding box center [1041, 597] width 123 height 25
click at [1096, 646] on li "CRO Reported" at bounding box center [1044, 652] width 157 height 23
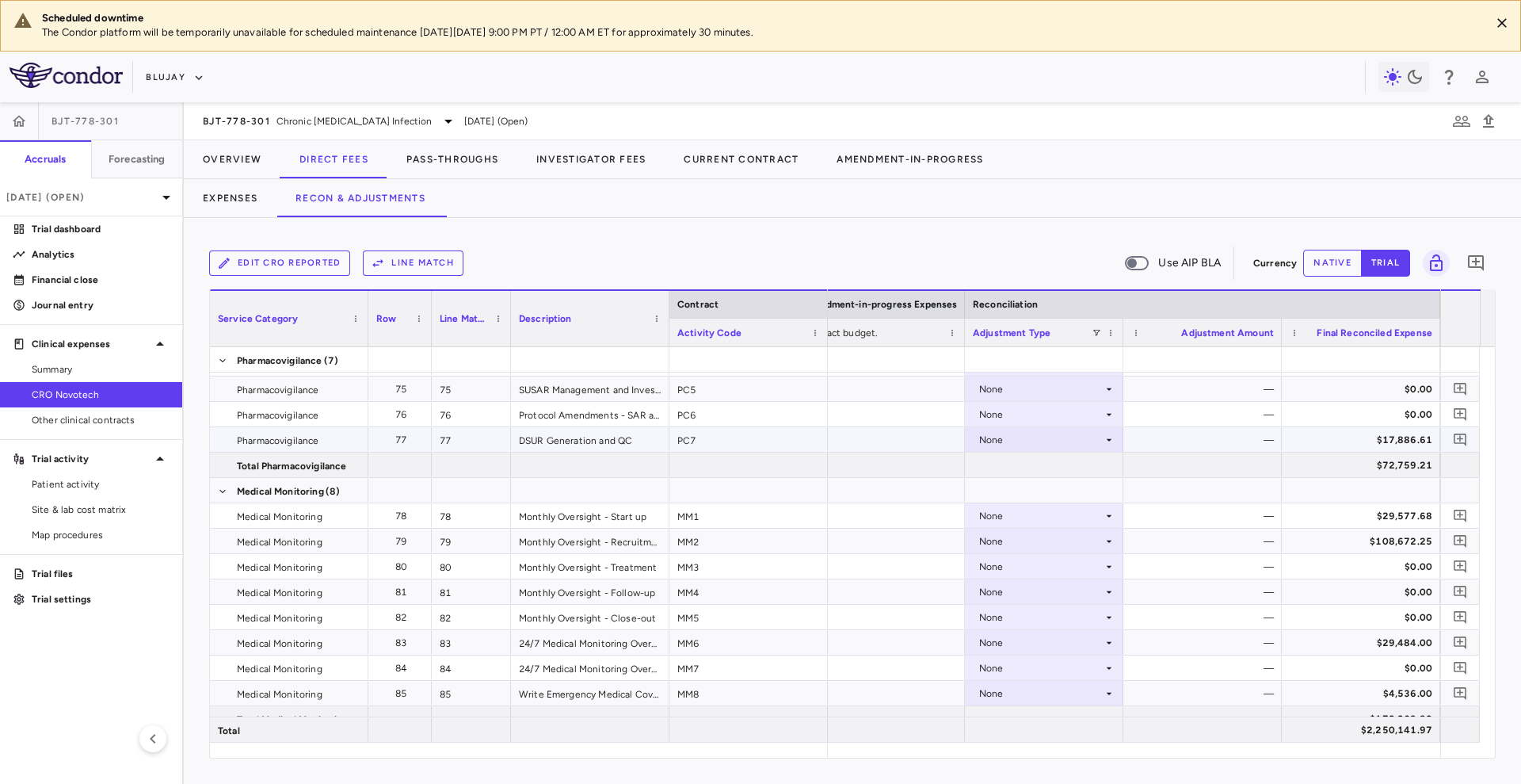
click at [1056, 449] on div "None" at bounding box center [1041, 439] width 123 height 25
click at [1055, 499] on div "CRO Reported" at bounding box center [1035, 494] width 75 height 15
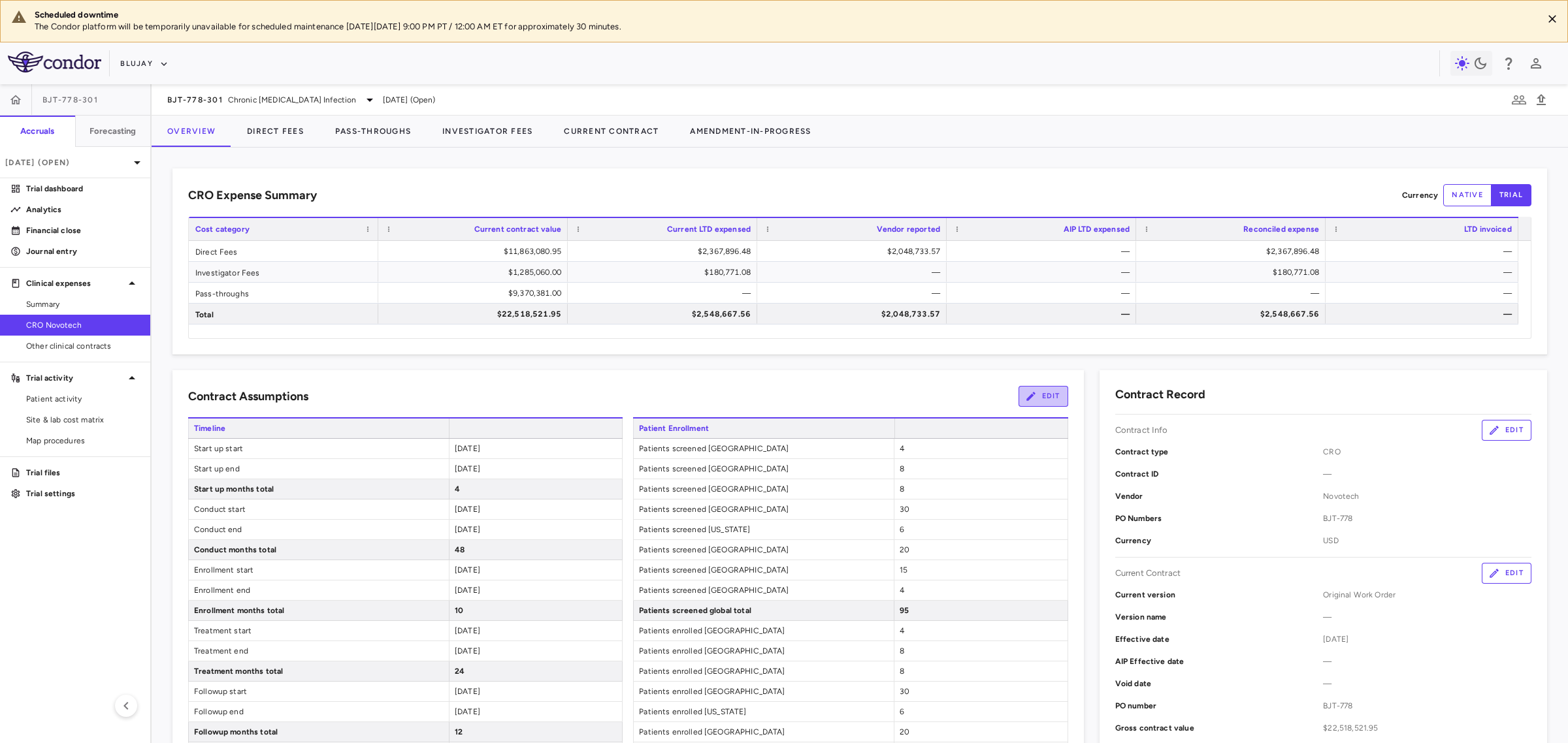
click at [1018, 396] on button "Edit" at bounding box center [1043, 396] width 50 height 21
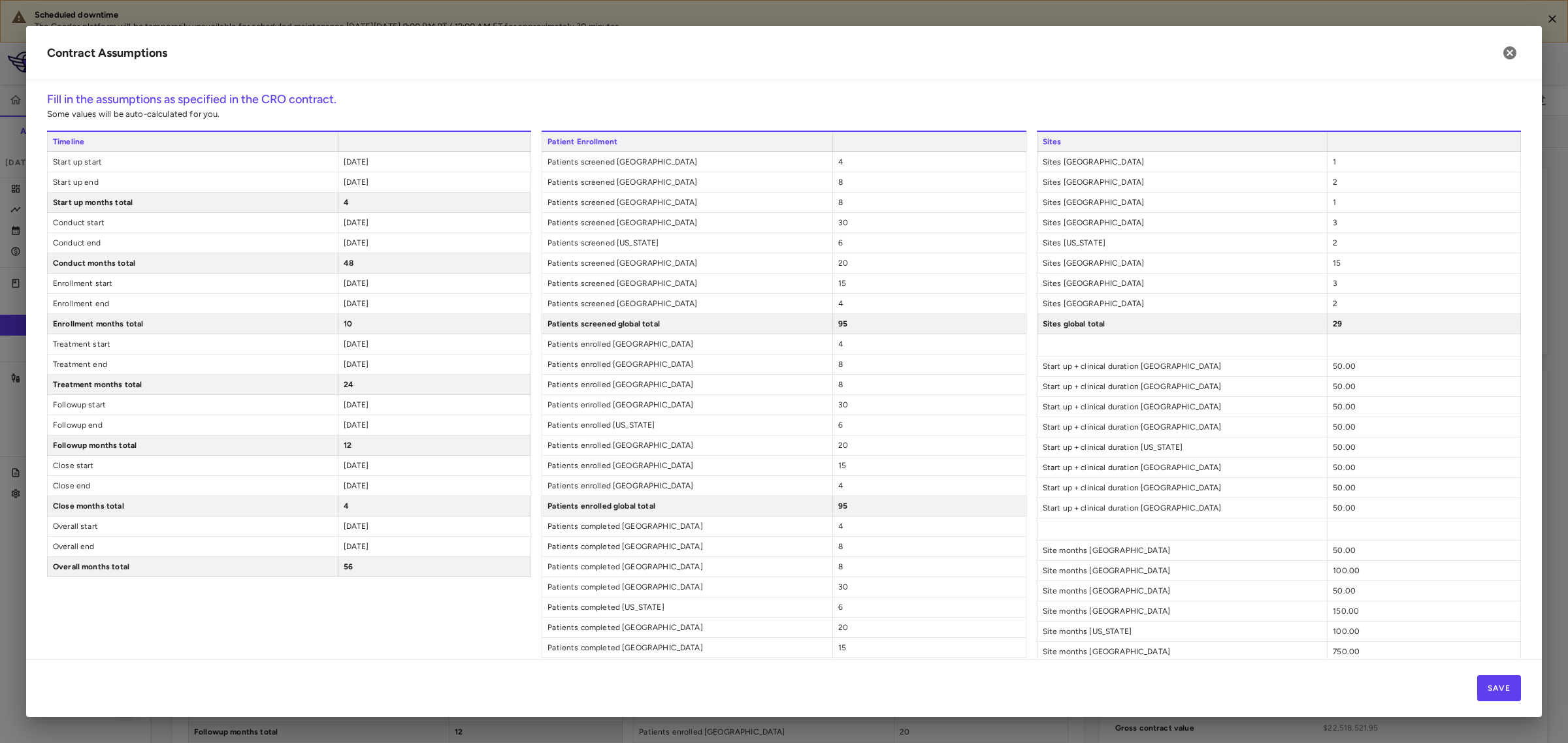
click at [367, 282] on span "[DATE]" at bounding box center [357, 283] width 26 height 9
type input "**********"
click at [1516, 681] on button "Save" at bounding box center [1499, 688] width 44 height 26
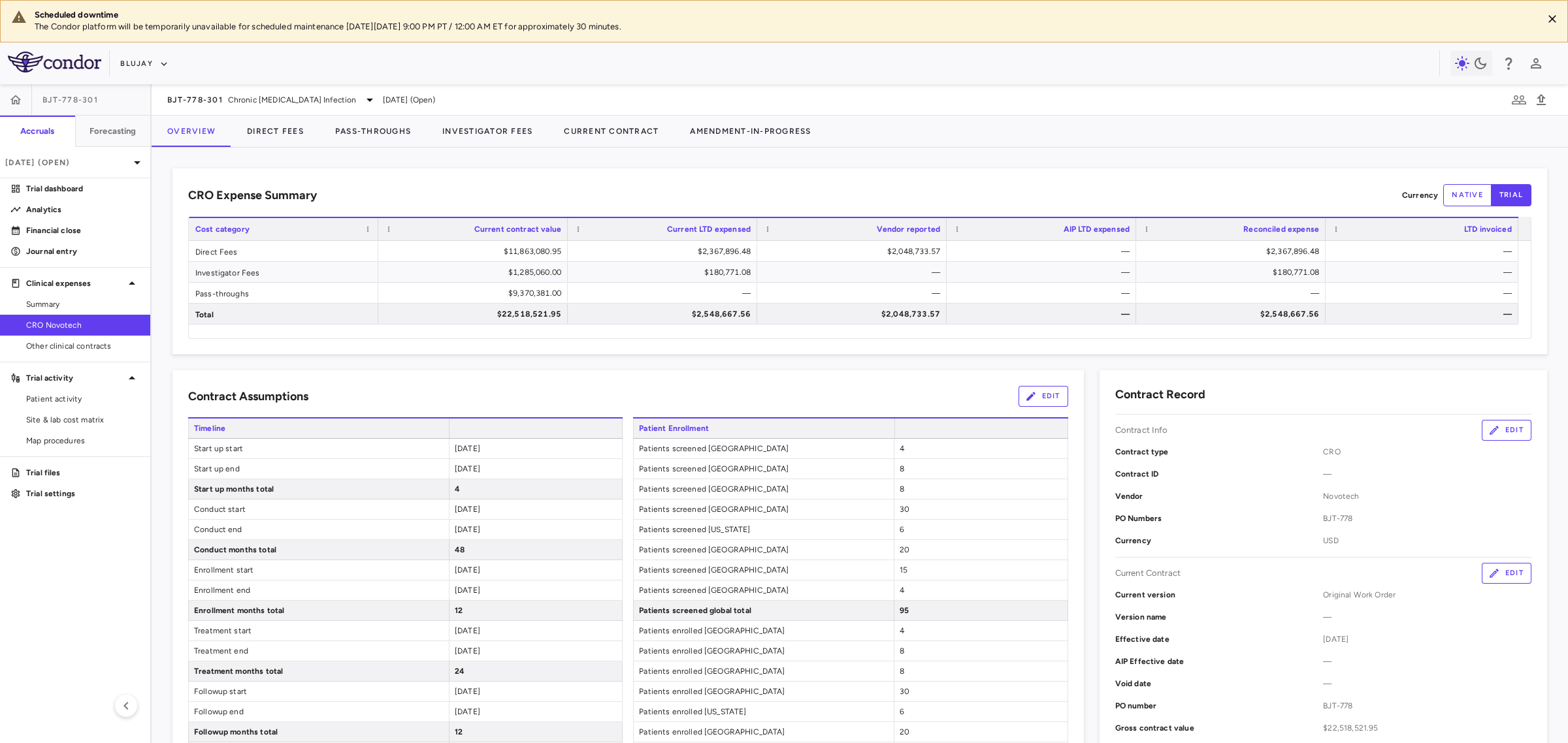
drag, startPoint x: 451, startPoint y: 573, endPoint x: 501, endPoint y: 588, distance: 52.2
click at [494, 589] on div "Timeline Start up start [DATE] Start up end [DATE] Start up months total 4 Cond…" at bounding box center [405, 641] width 434 height 447
click at [501, 588] on div "[DATE]" at bounding box center [535, 591] width 174 height 19
click at [502, 588] on div "[DATE]" at bounding box center [535, 591] width 174 height 19
click at [492, 593] on div "[DATE]" at bounding box center [535, 591] width 174 height 19
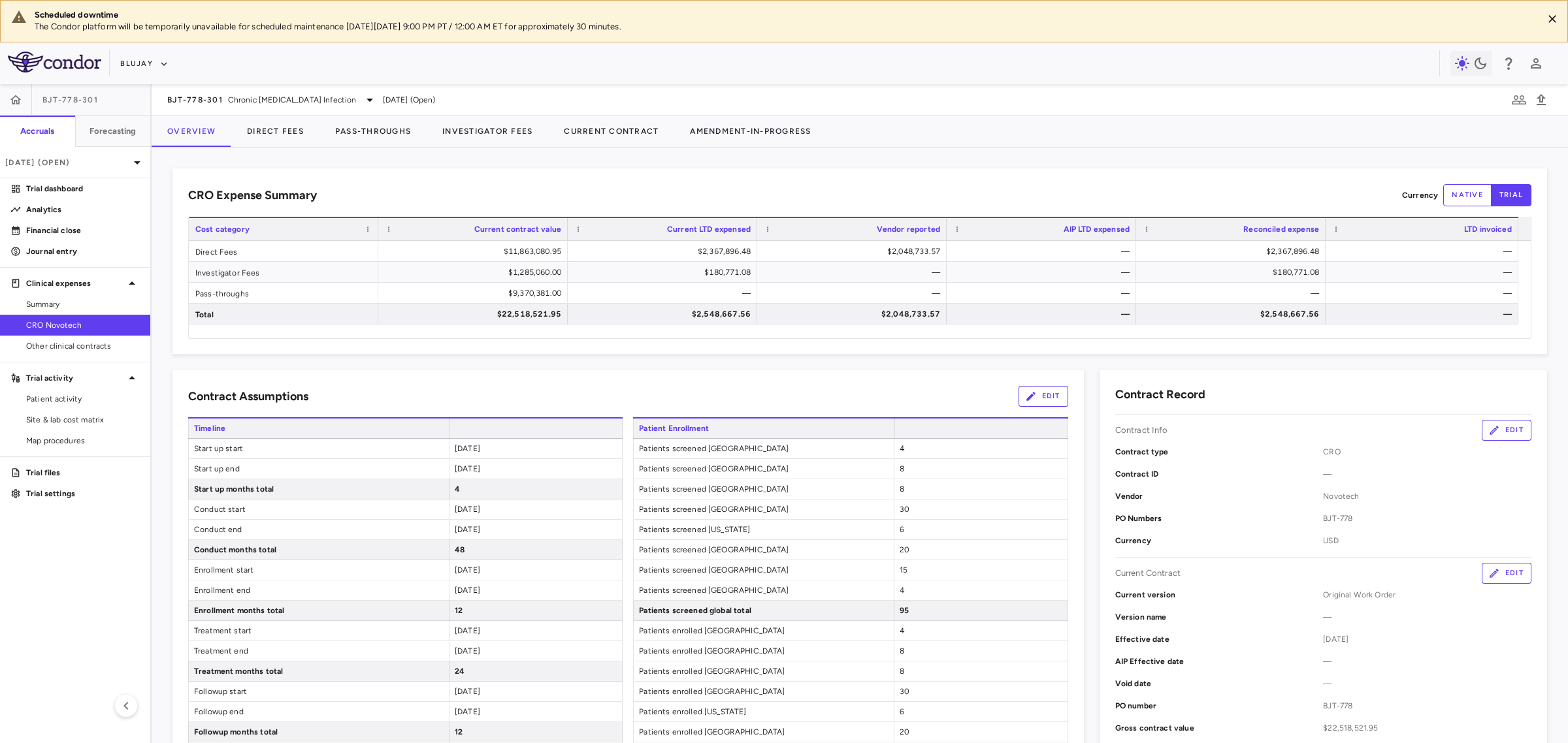
click at [479, 592] on span "[DATE]" at bounding box center [467, 590] width 26 height 9
click at [468, 586] on span "[DATE]" at bounding box center [467, 590] width 26 height 9
click at [465, 572] on span "[DATE]" at bounding box center [467, 570] width 26 height 9
click at [356, 534] on span "Conduct end" at bounding box center [319, 529] width 260 height 19
